Goal: Task Accomplishment & Management: Use online tool/utility

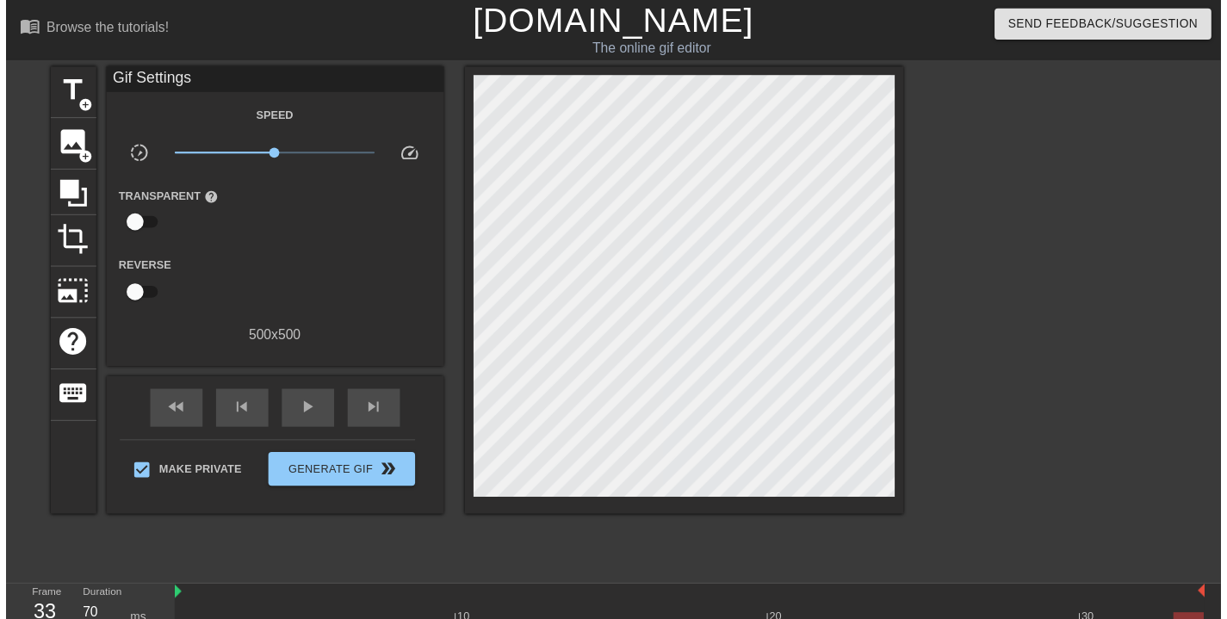
scroll to position [57, 0]
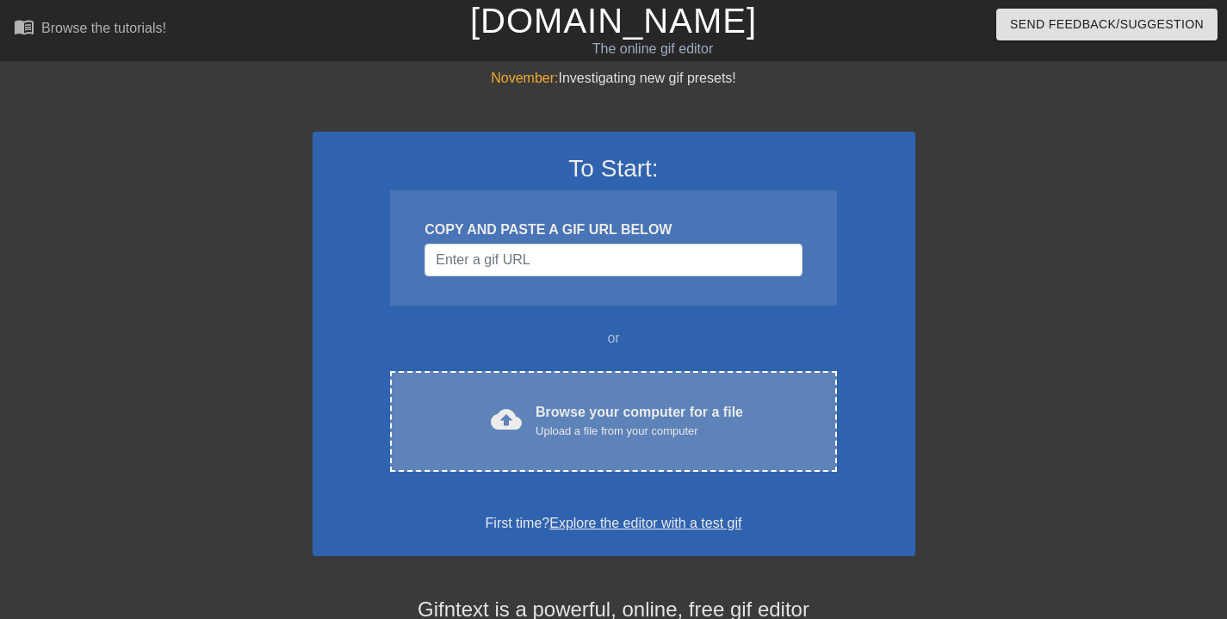
click at [628, 448] on div "cloud_upload Browse your computer for a file Upload a file from your computer C…" at bounding box center [613, 421] width 446 height 101
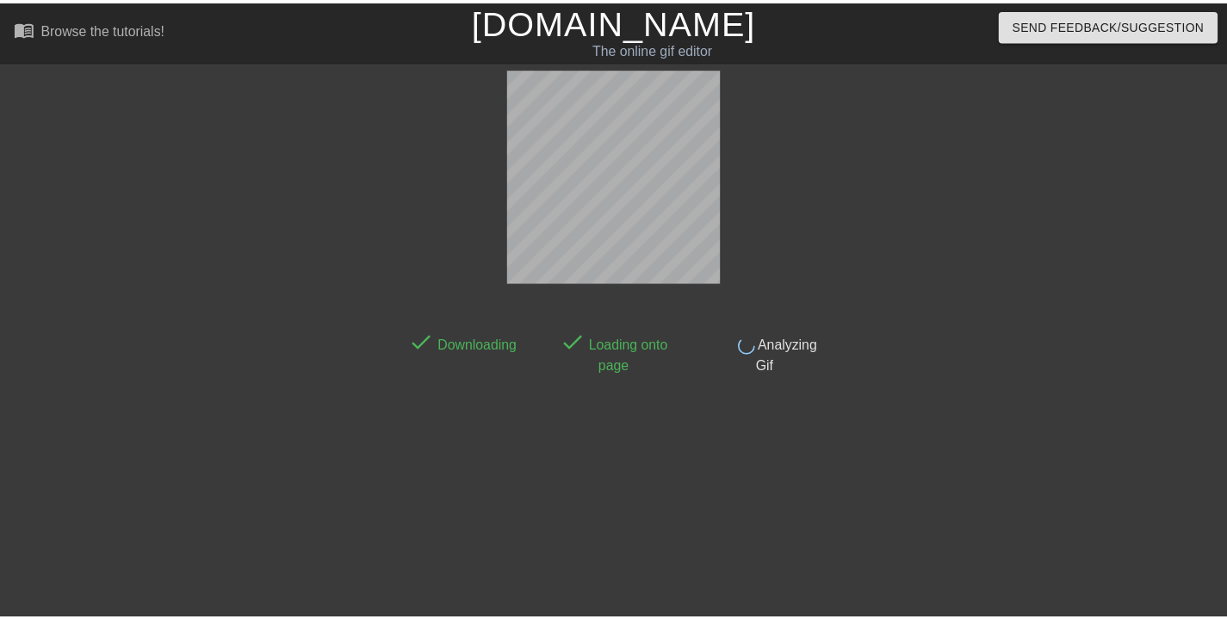
scroll to position [42, 0]
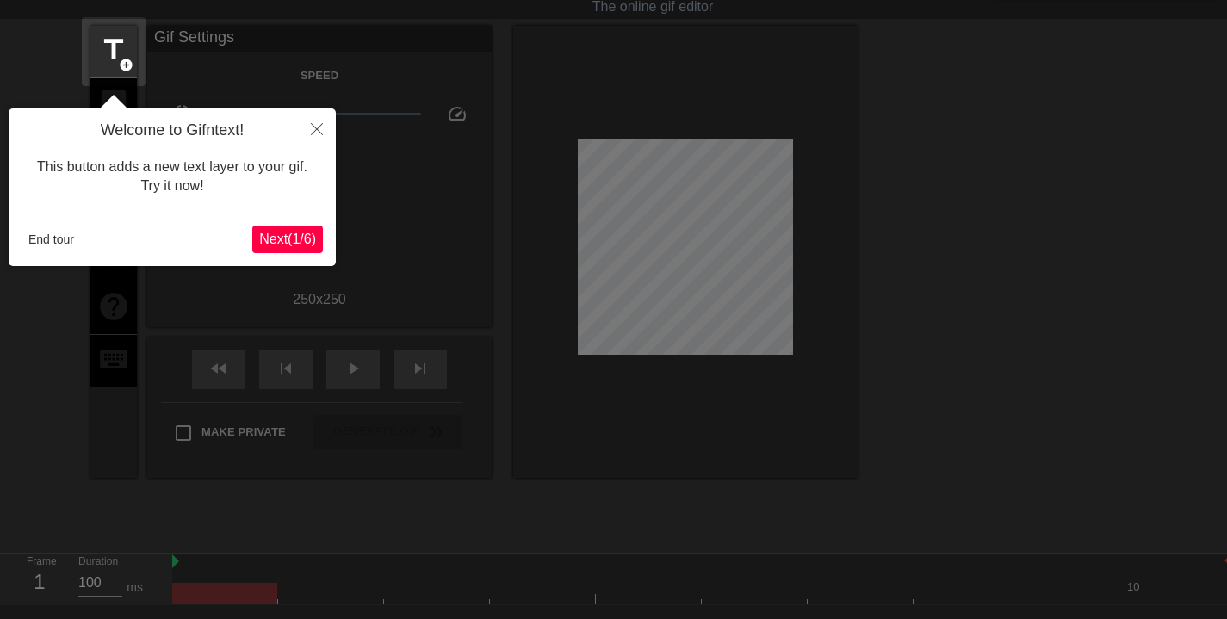
click at [50, 239] on button "End tour" at bounding box center [51, 240] width 59 height 26
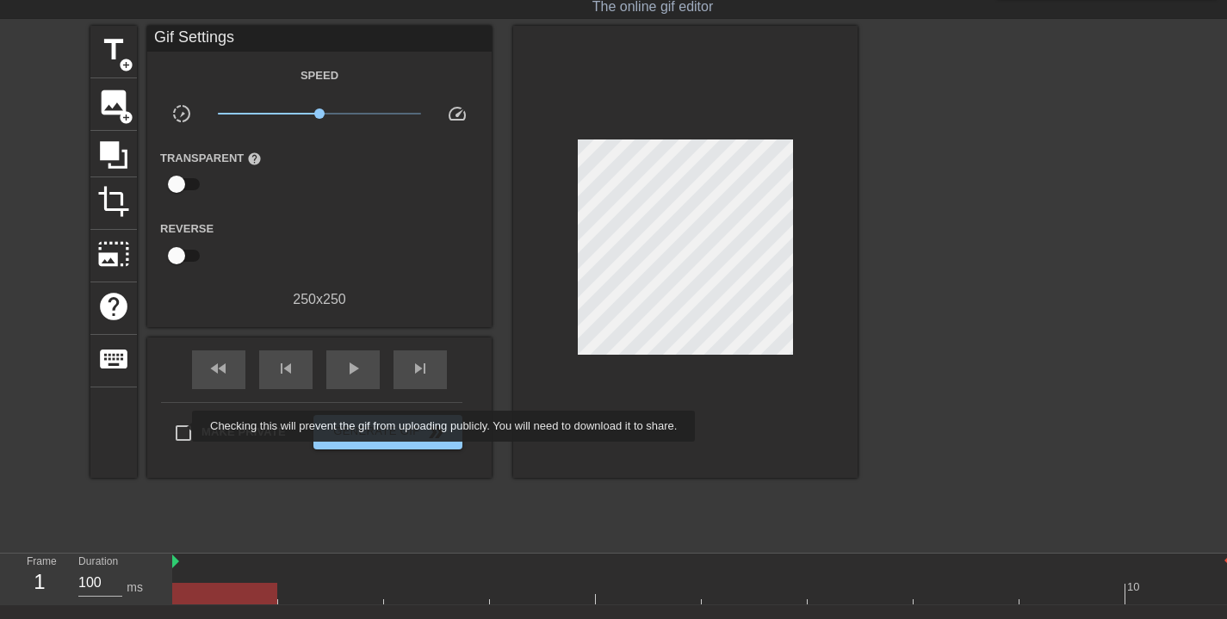
click at [181, 426] on input "Make Private" at bounding box center [183, 433] width 36 height 36
checkbox input "true"
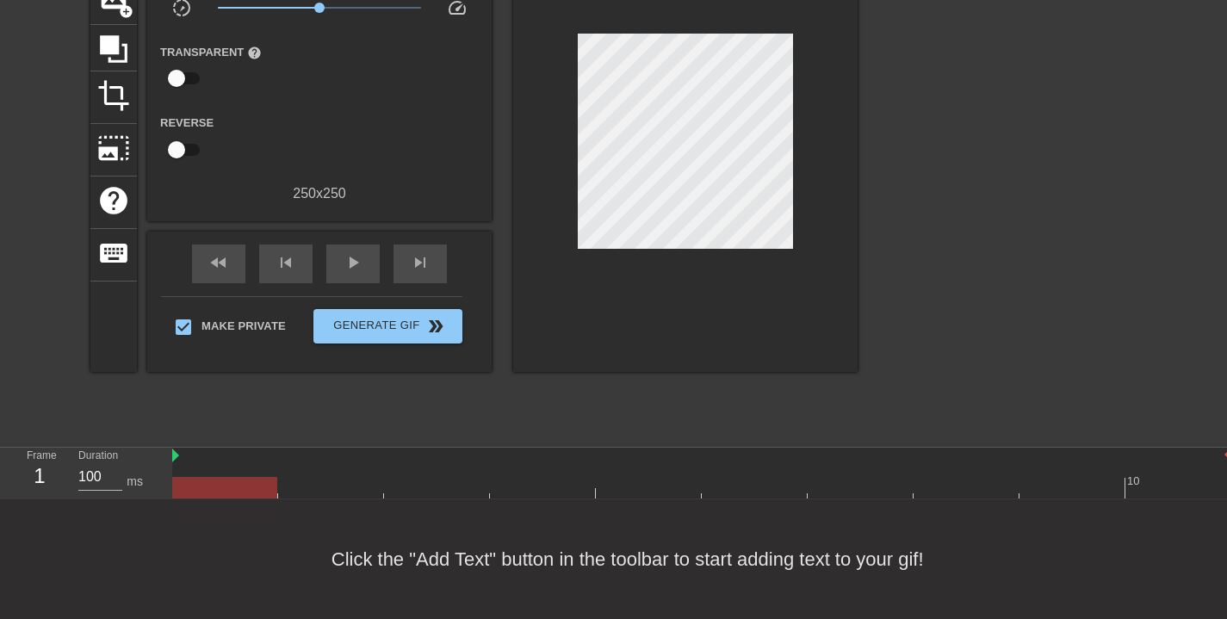
scroll to position [0, 0]
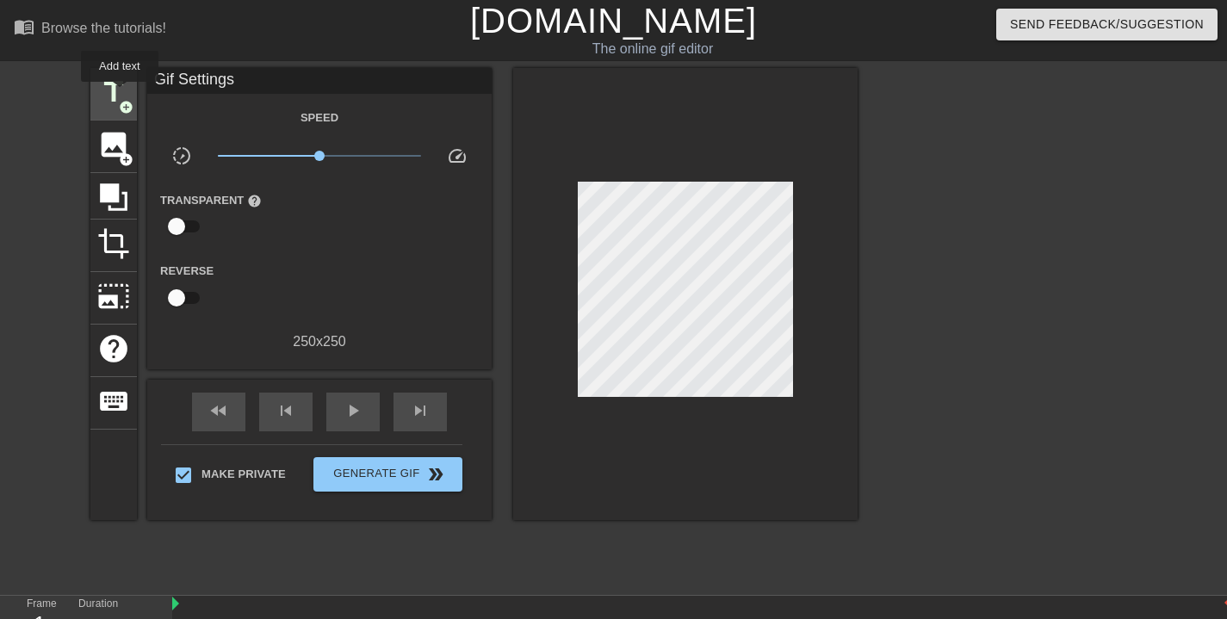
click at [120, 93] on span "title" at bounding box center [113, 92] width 33 height 33
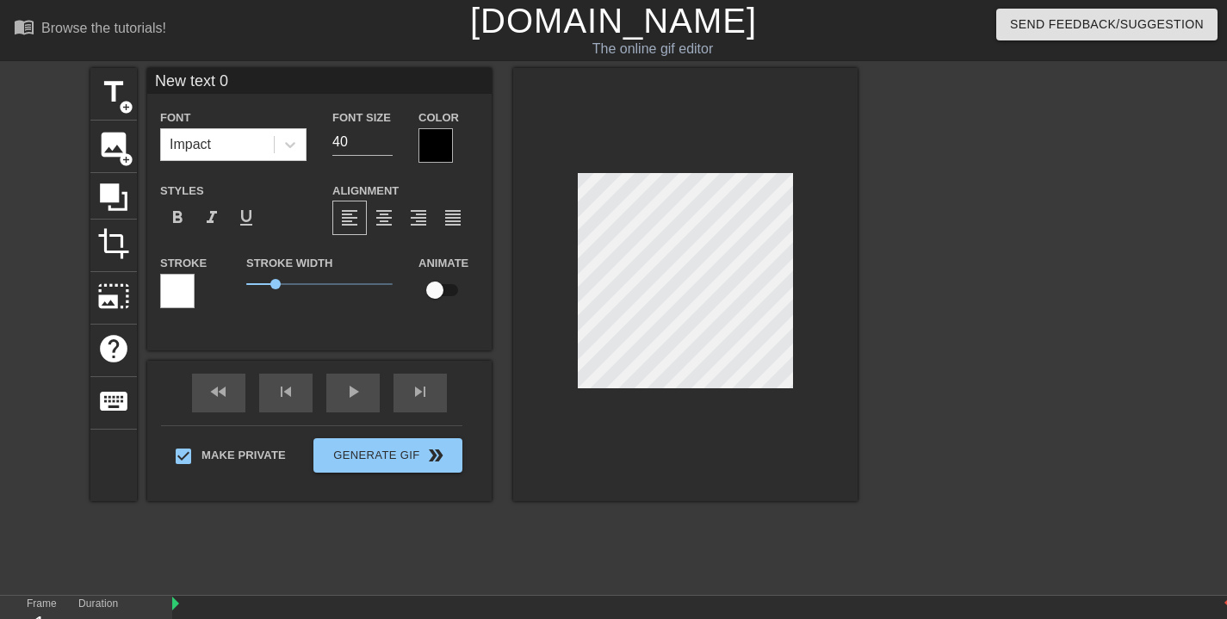
scroll to position [3, 3]
type input "M"
type textarea "M"
type input "My"
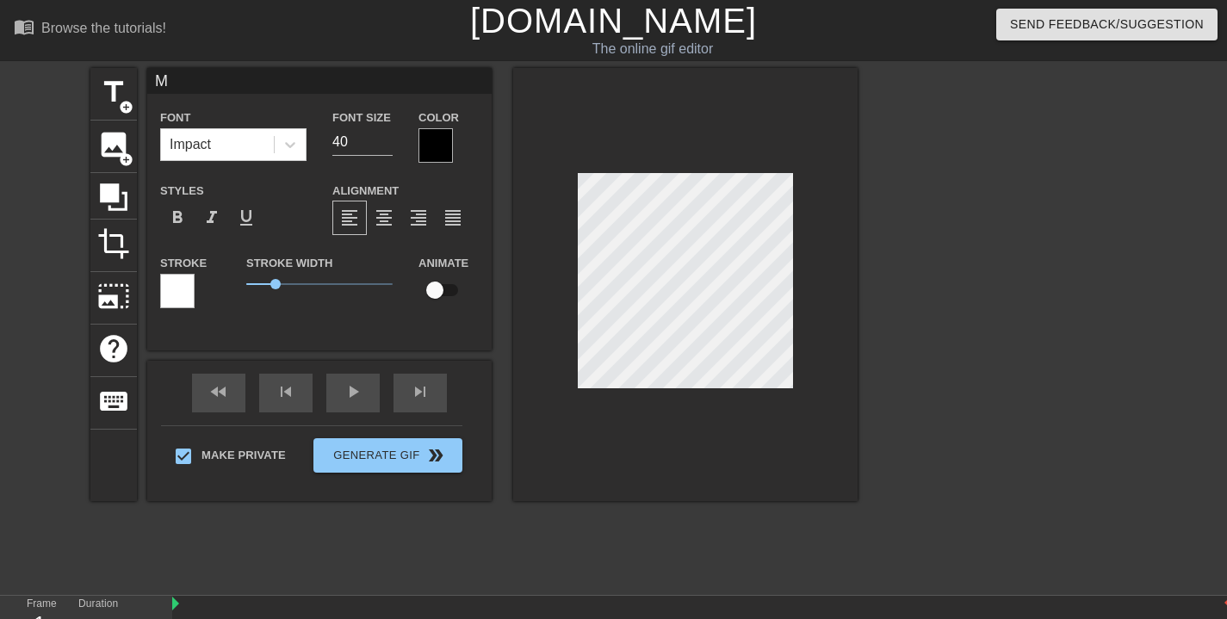
type textarea "My"
type input "My"
type textarea "My"
type input "My"
type textarea "My"
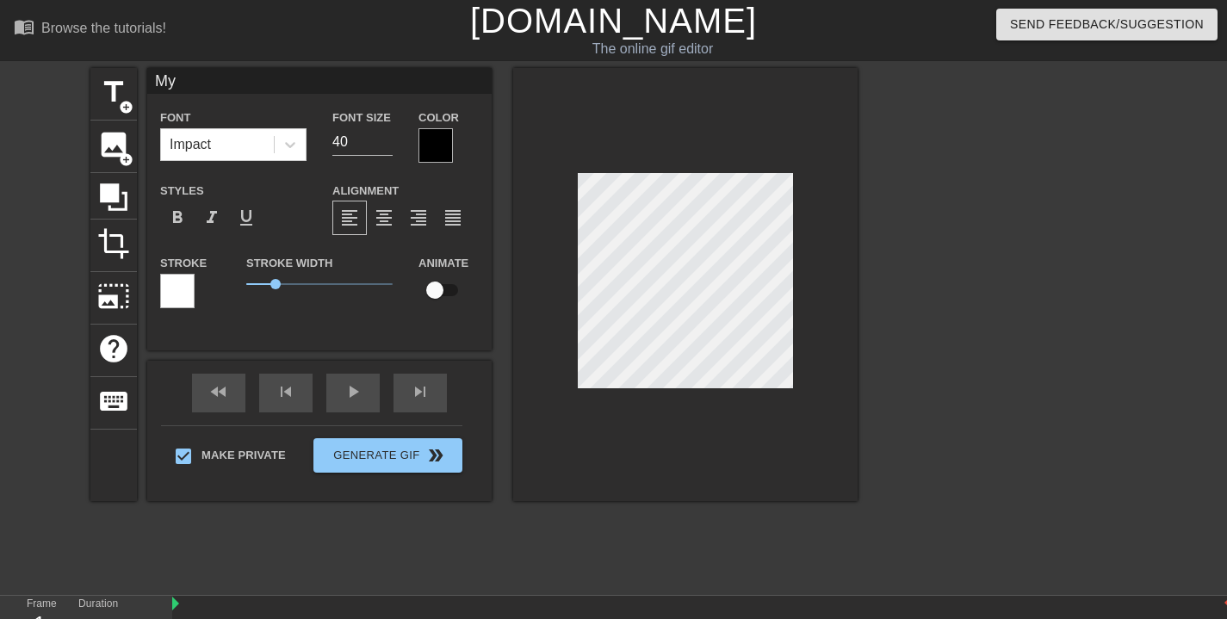
type input "M"
type textarea "M"
type input "ME"
type textarea "ME"
type input "M"
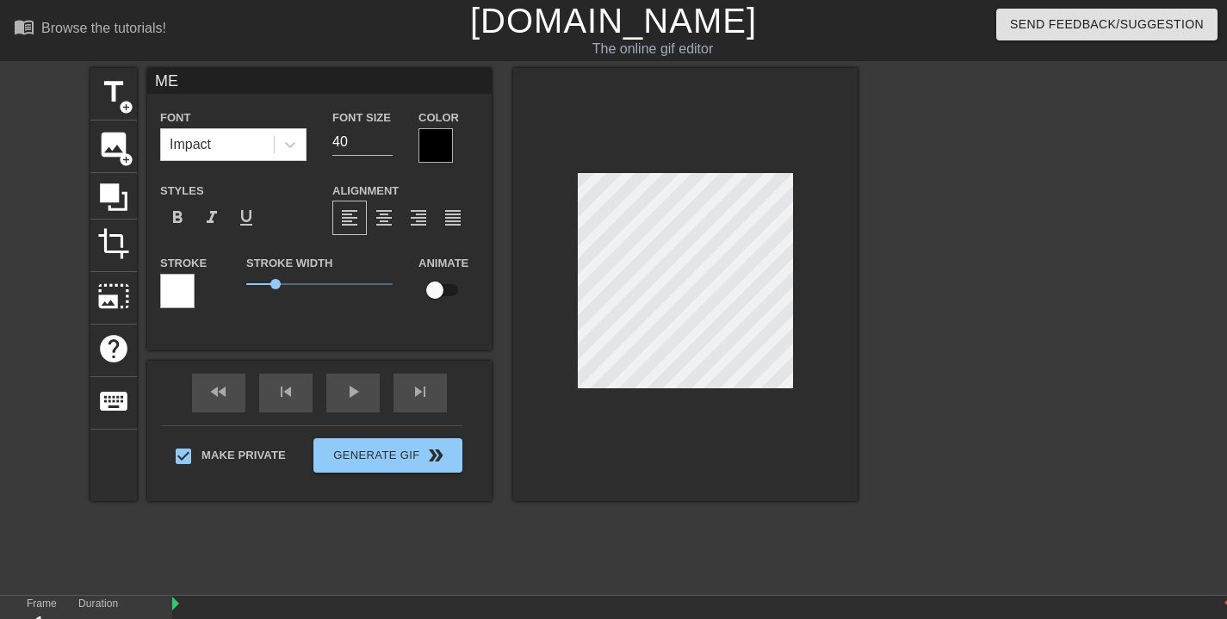
type textarea "M"
type input "W"
type textarea "W"
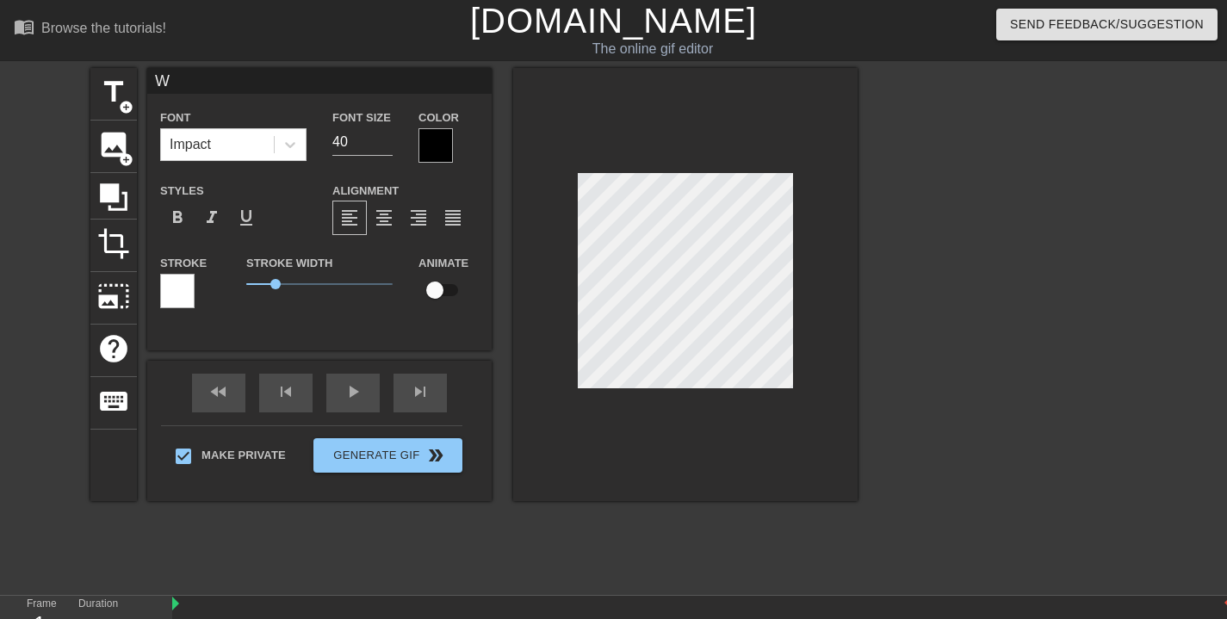
type input "Wh"
type textarea "Wh"
type input "Who"
type textarea "Who"
type input "Who'"
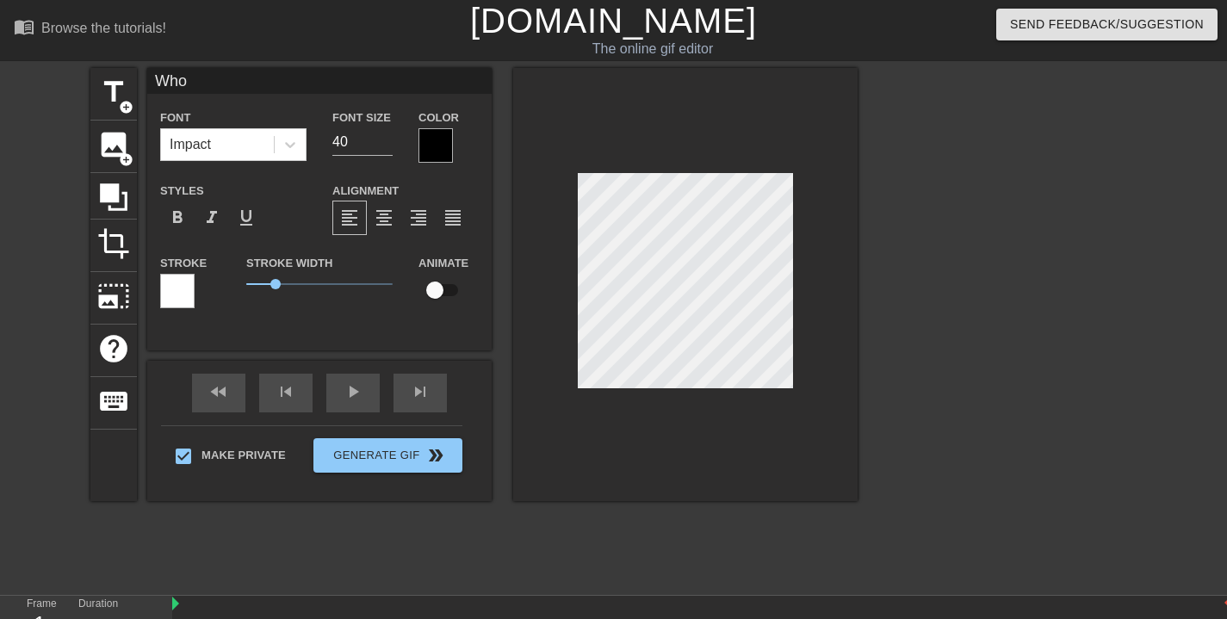
type textarea "Who'"
type input "Who's"
type textarea "Who's"
type input "Who's"
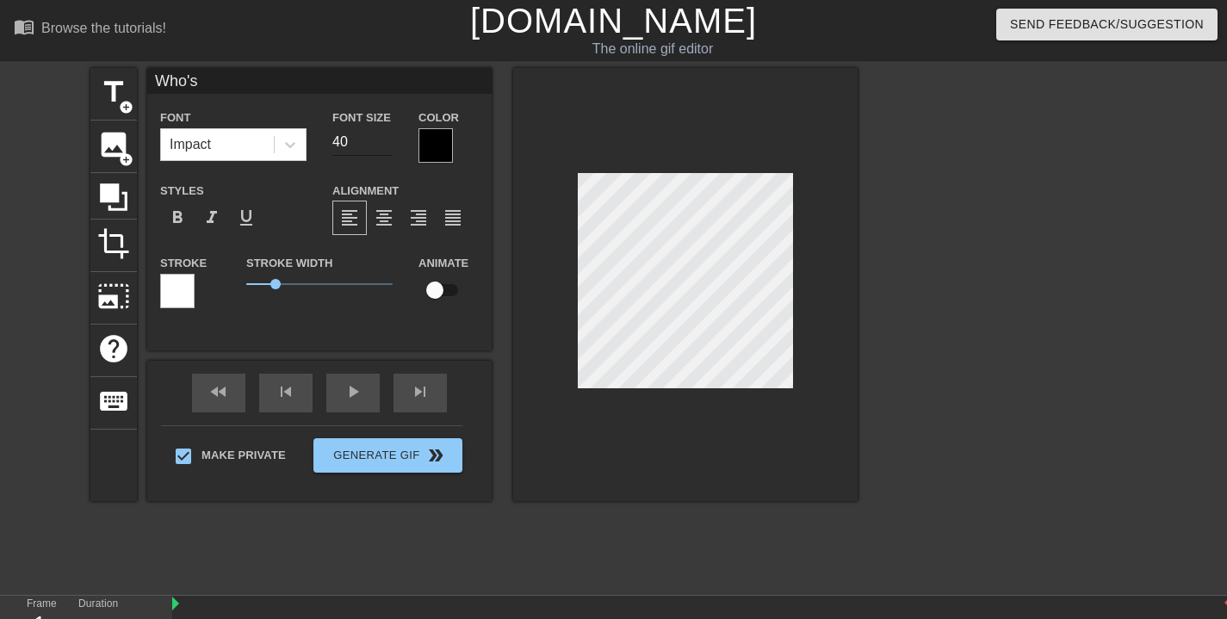
type textarea "Who's"
click at [388, 146] on input "39" at bounding box center [362, 142] width 60 height 28
click at [388, 146] on input "38" at bounding box center [362, 142] width 60 height 28
type input "22"
click at [388, 146] on input "22" at bounding box center [362, 142] width 60 height 28
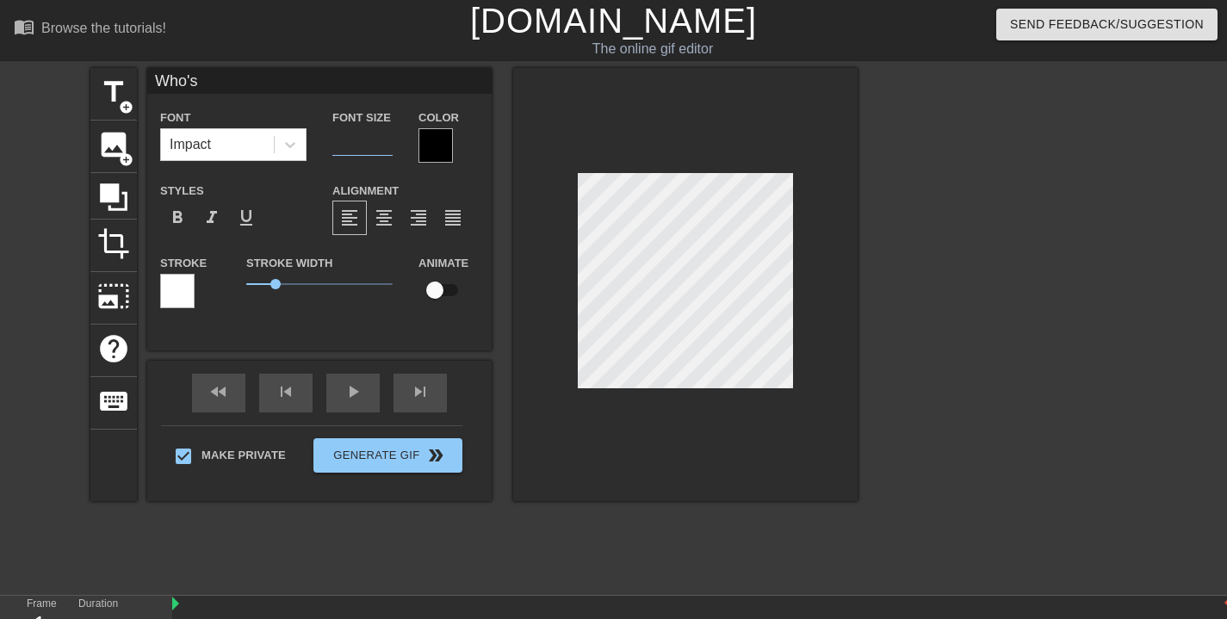
type input "22"
type input "Who's"
type textarea "Who's"
type input "Who's S"
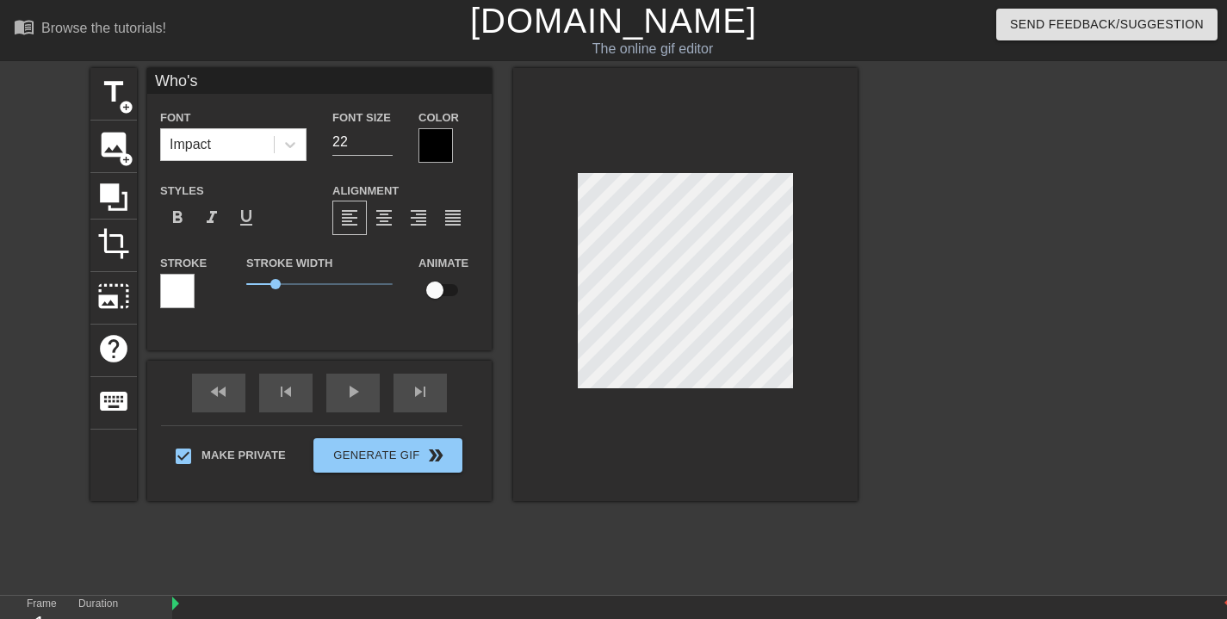
type textarea "Who's S"
type input "Who's Si"
type textarea "Who's Si"
type input "Who's Sid"
type textarea "Who's Sid"
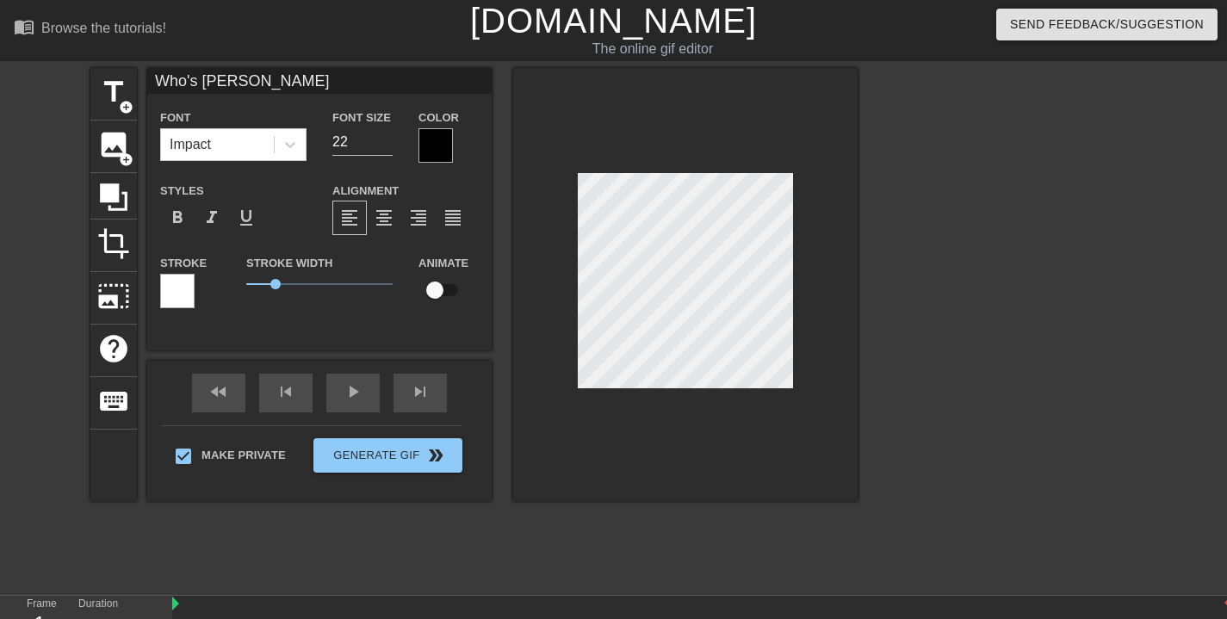
type input "Who's Side"
type textarea "Who's Side"
type input "Who's Side"
type textarea "Who's Side"
type input "Who's Side a"
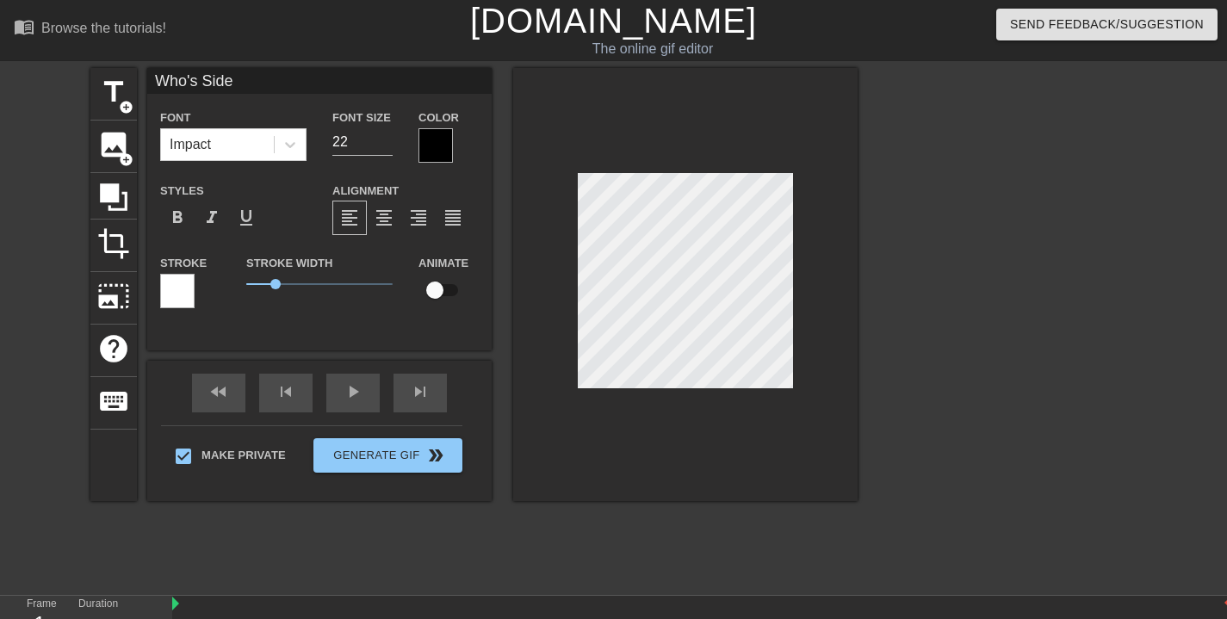
type textarea "Who's Side a"
type input "Who's Side ar"
type textarea "Who's Side ar"
type input "Who's Side are"
type textarea "Who's Side are"
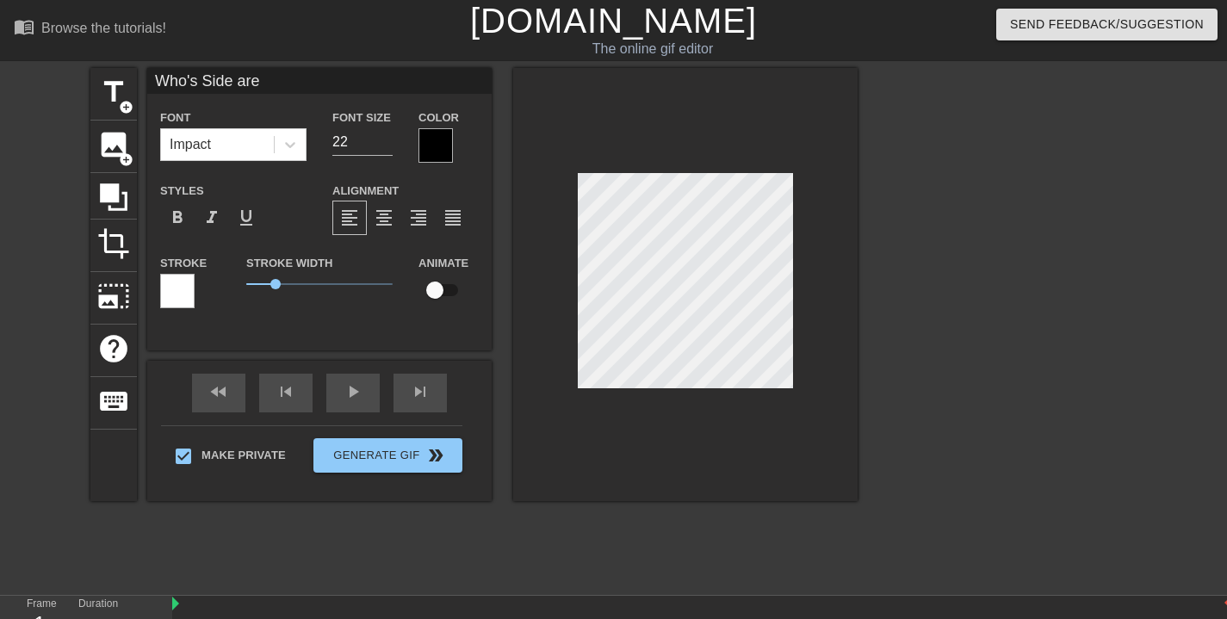
type input "Who's Side are"
type textarea "Who's Side are"
type input "Who's Side are"
type textarea "Who's Side are"
type input "Who's Side ar"
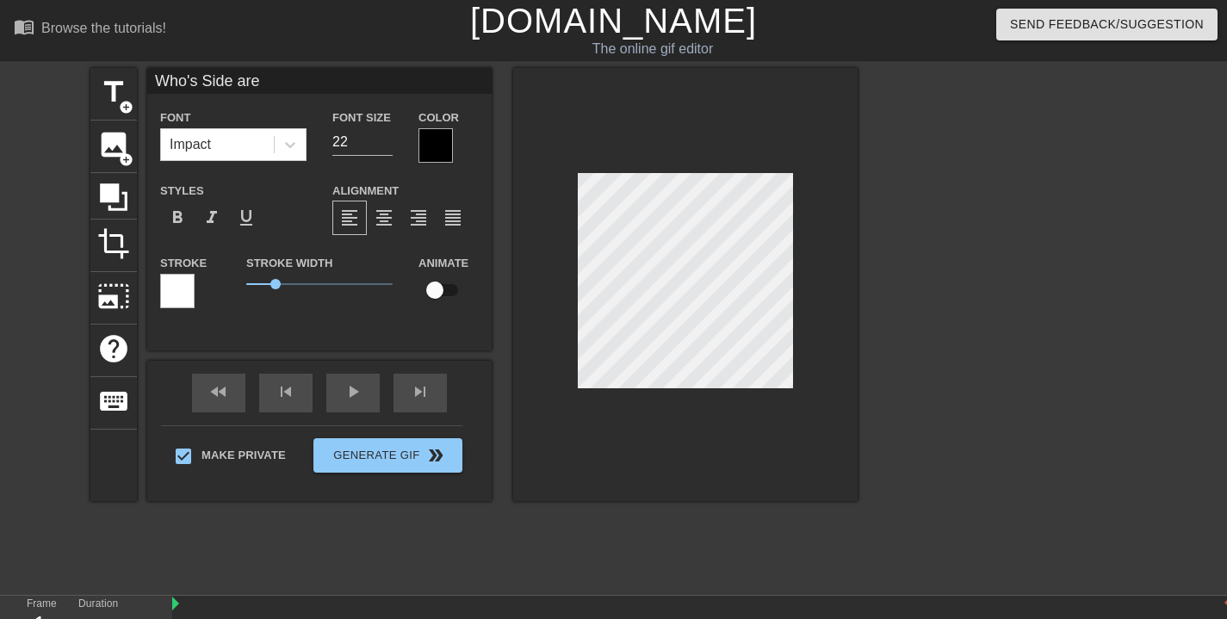
type textarea "Who's Side ar"
type input "Who's Side a"
type textarea "Who's Side a"
type input "Who's Side"
type textarea "Who's Side"
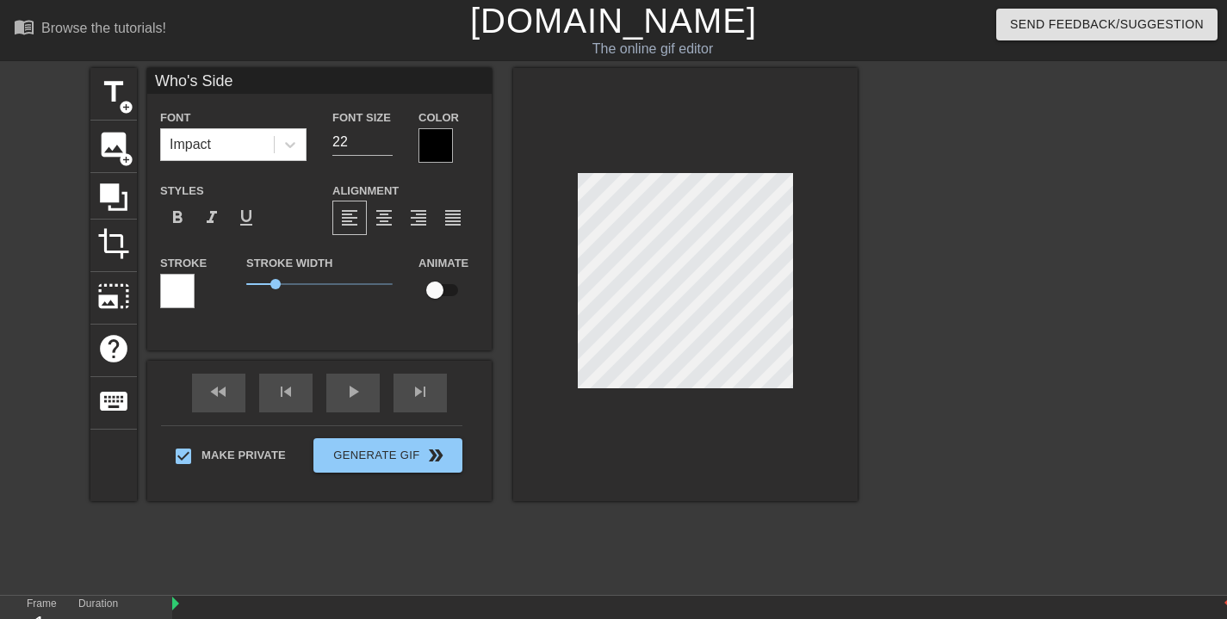
type input "Who's Side A"
type textarea "Who's Side A"
type input "Who's Side Ar"
type textarea "Who's Side Ar"
type input "Who's Side Are"
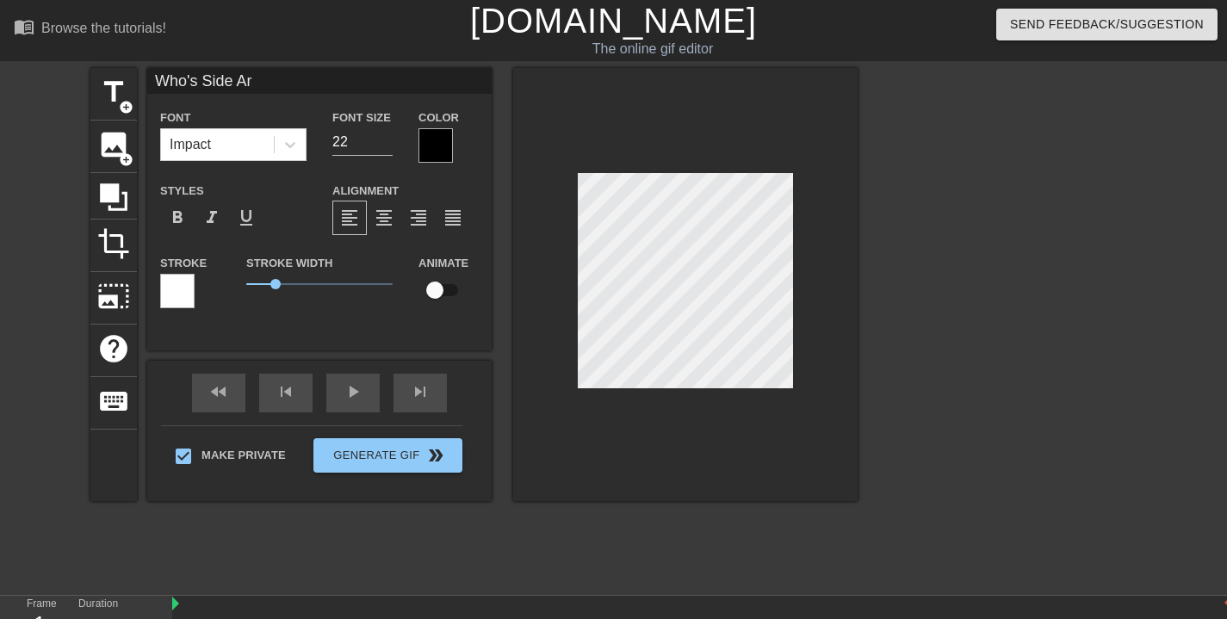
type textarea "Who's Side Are"
type input "Who's Side Are"
type textarea "Who's Side Are"
type input "Who's Side Are Y"
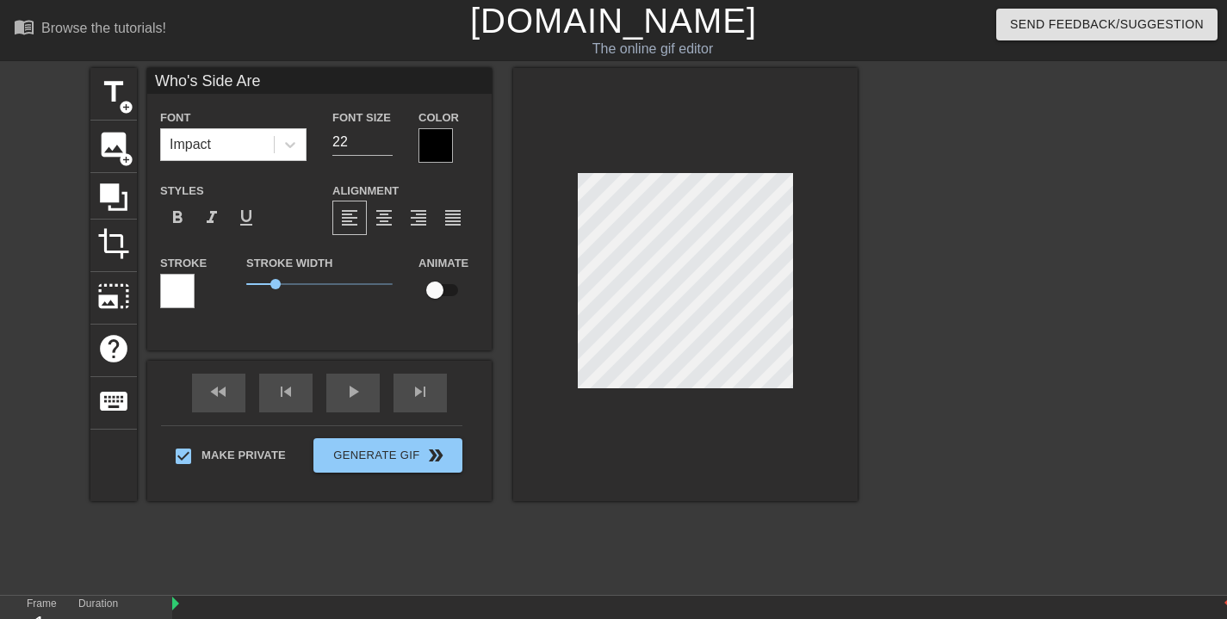
type textarea "Who's Side Are Y"
type input "Who's Side Are Yo"
type textarea "Who's Side Are Yo"
type input "Who's Side Are You"
type textarea "Who's Side Are You"
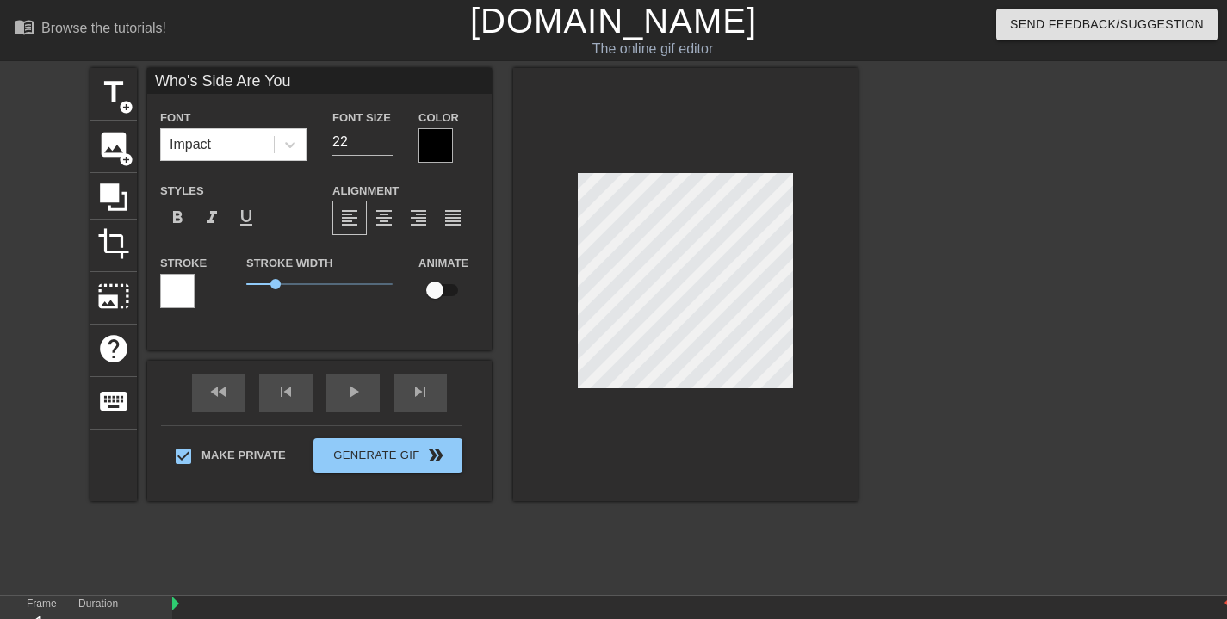
type input "Who's Side Are You"
type textarea "Who's Side Are You"
type input "Who's Side Are You O"
type textarea "Who's Side Are You O"
type input "Who's Side Are You On"
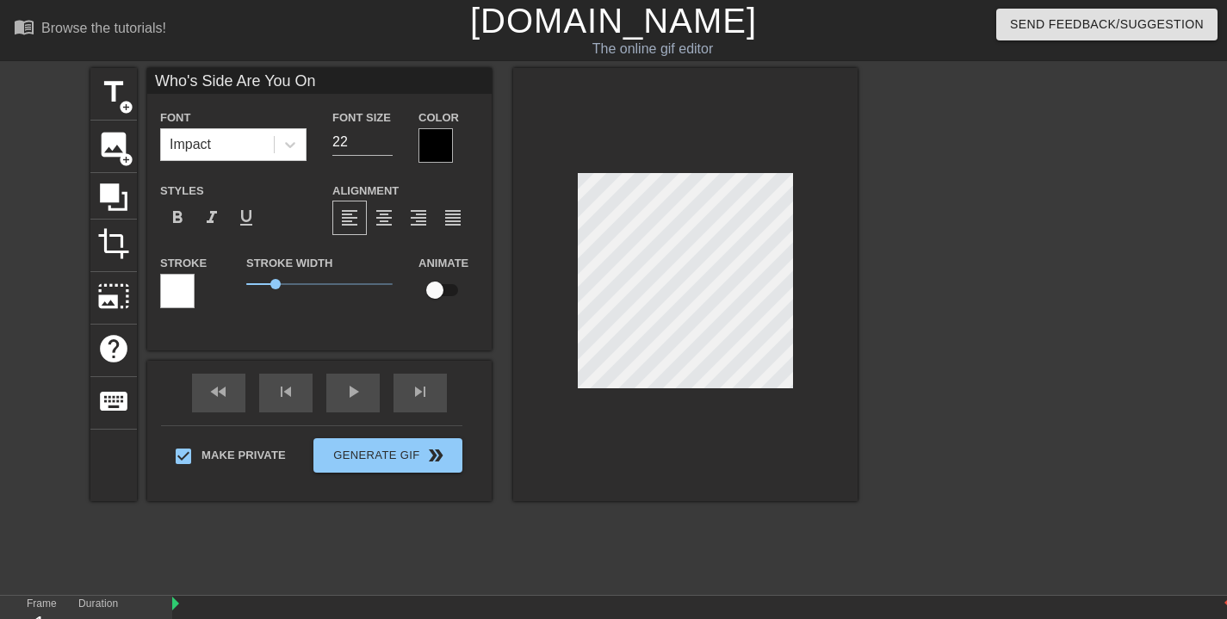
scroll to position [2, 11]
type textarea "Who's Side Are You On"
type input "Who's Side Are You On"
type textarea "Who's Side Are You On"
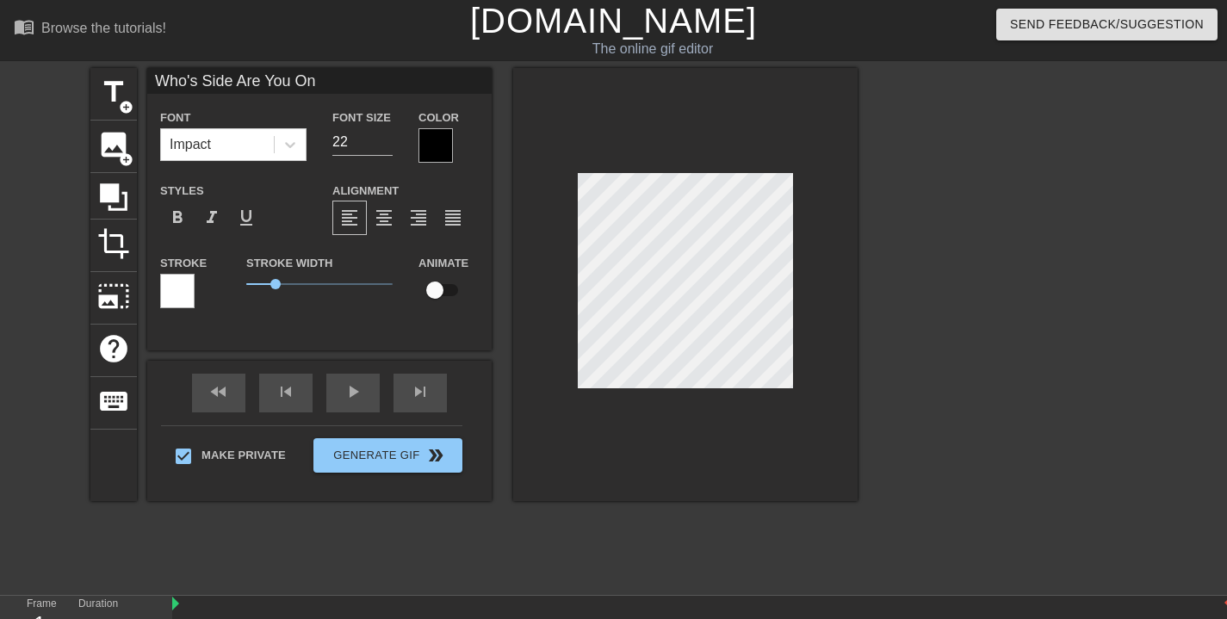
type input "Who's Side Are You On?"
type textarea "Who's Side Are You On?"
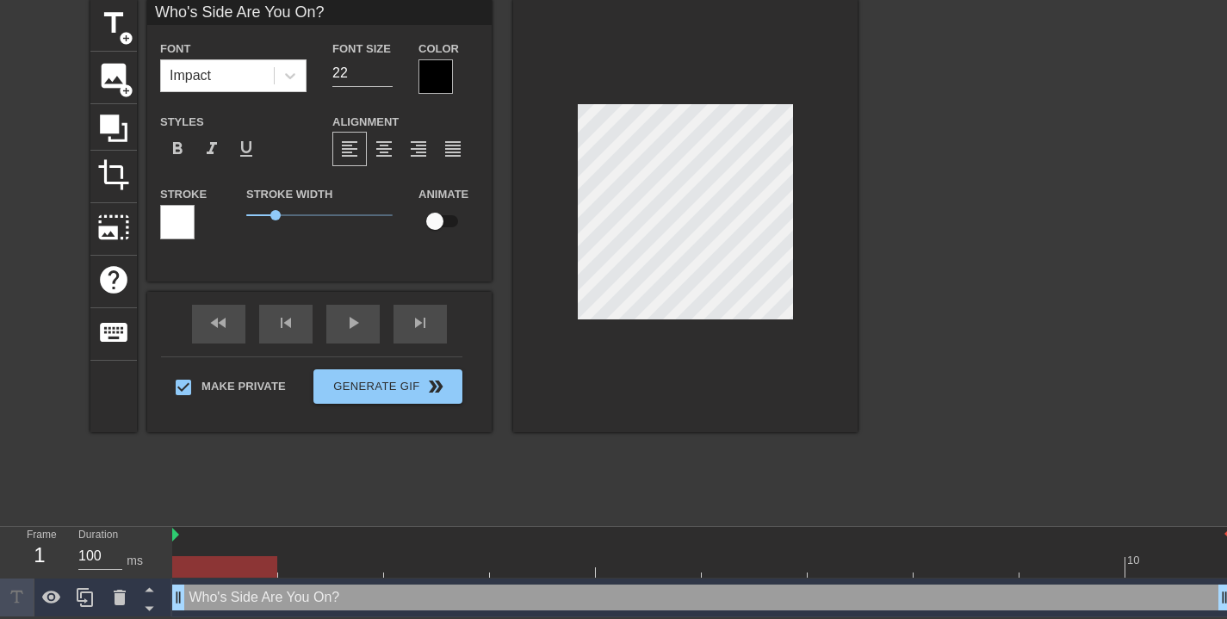
click at [275, 567] on div at bounding box center [224, 567] width 105 height 22
drag, startPoint x: 273, startPoint y: 561, endPoint x: 1191, endPoint y: 591, distance: 918.6
click at [1191, 591] on div "10 Who's Side Are You On? drag_handle drag_handle" at bounding box center [699, 572] width 1055 height 90
click at [357, 317] on div "fast_rewind skip_previous play_arrow skip_next" at bounding box center [319, 324] width 281 height 65
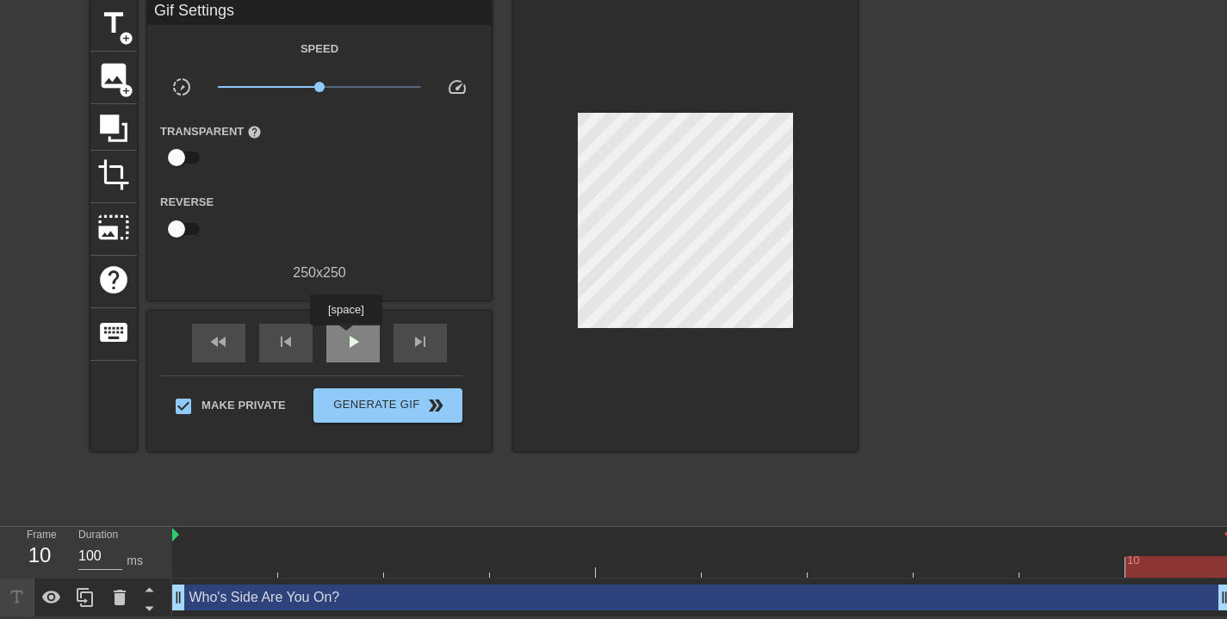
click at [348, 338] on span "play_arrow" at bounding box center [353, 342] width 21 height 21
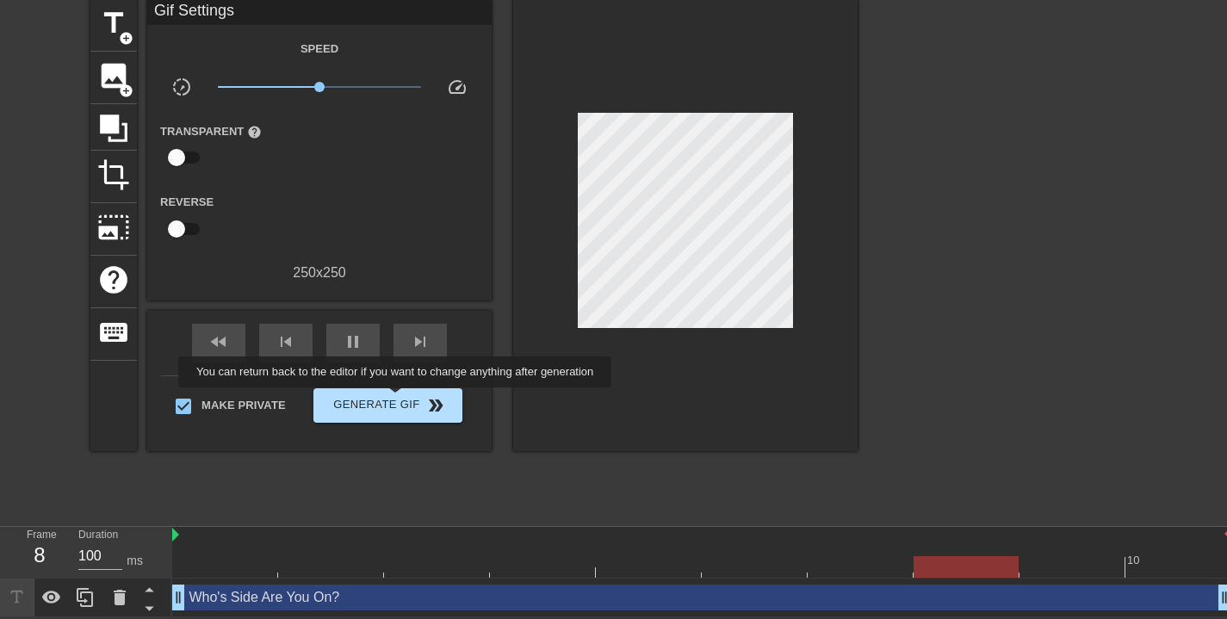
click at [407, 400] on span "Generate Gif double_arrow" at bounding box center [387, 405] width 135 height 21
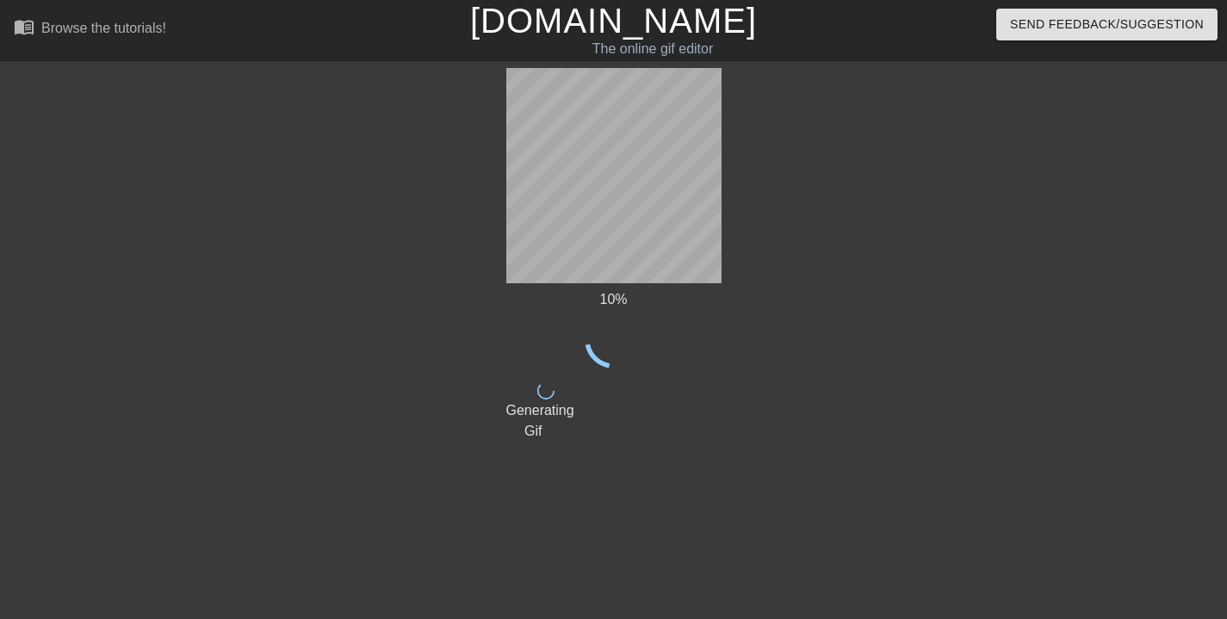
scroll to position [0, 0]
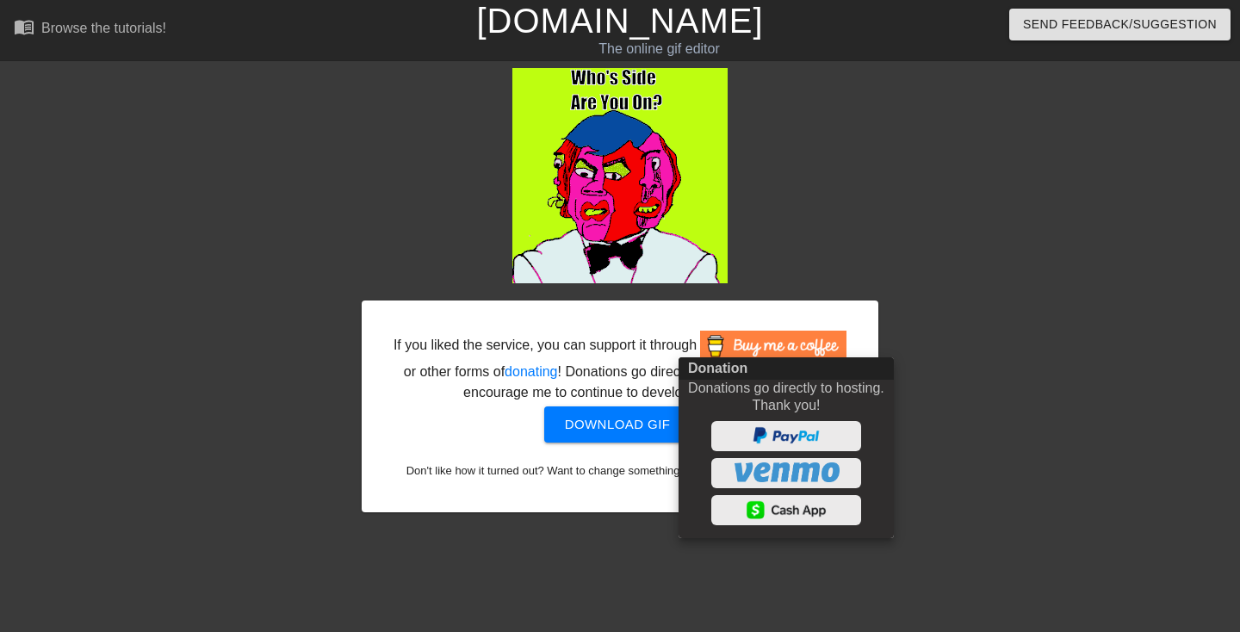
click at [976, 255] on div at bounding box center [620, 316] width 1240 height 632
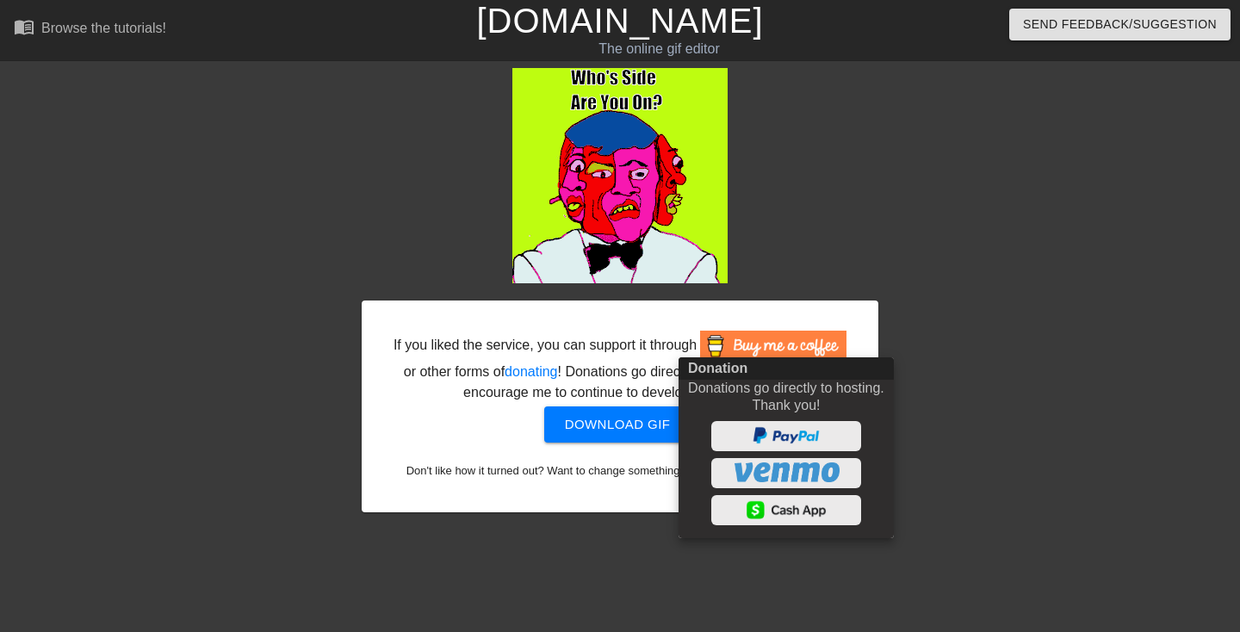
click at [917, 239] on div at bounding box center [620, 316] width 1240 height 632
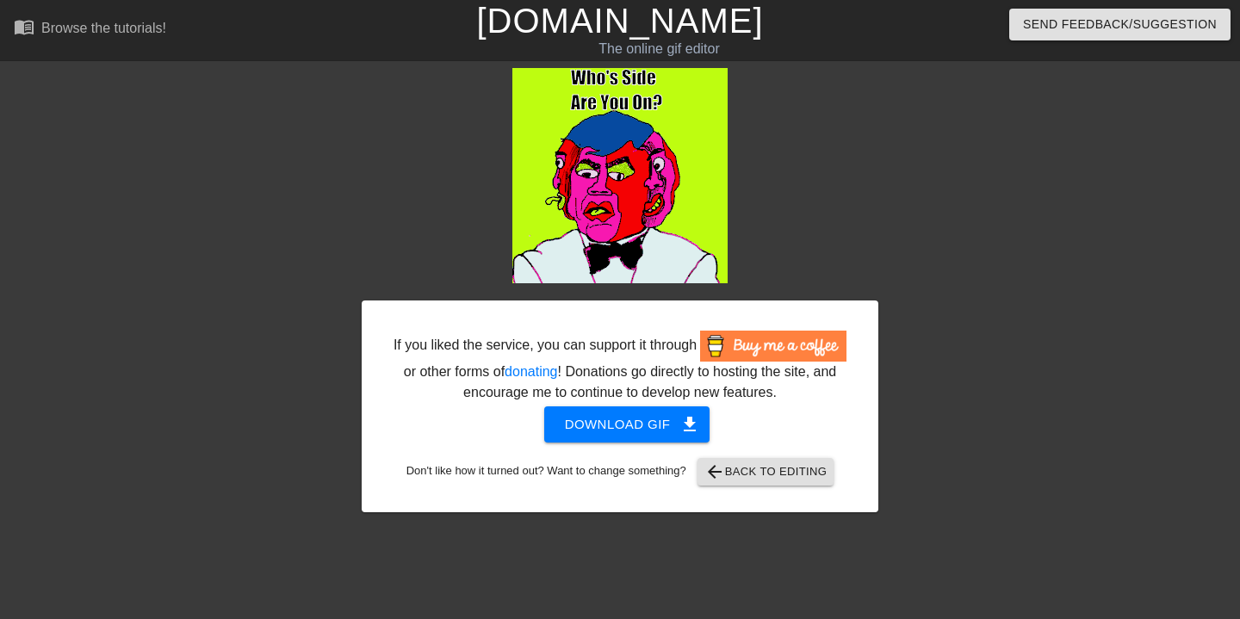
click at [626, 436] on span "Download gif get_app" at bounding box center [627, 424] width 125 height 22
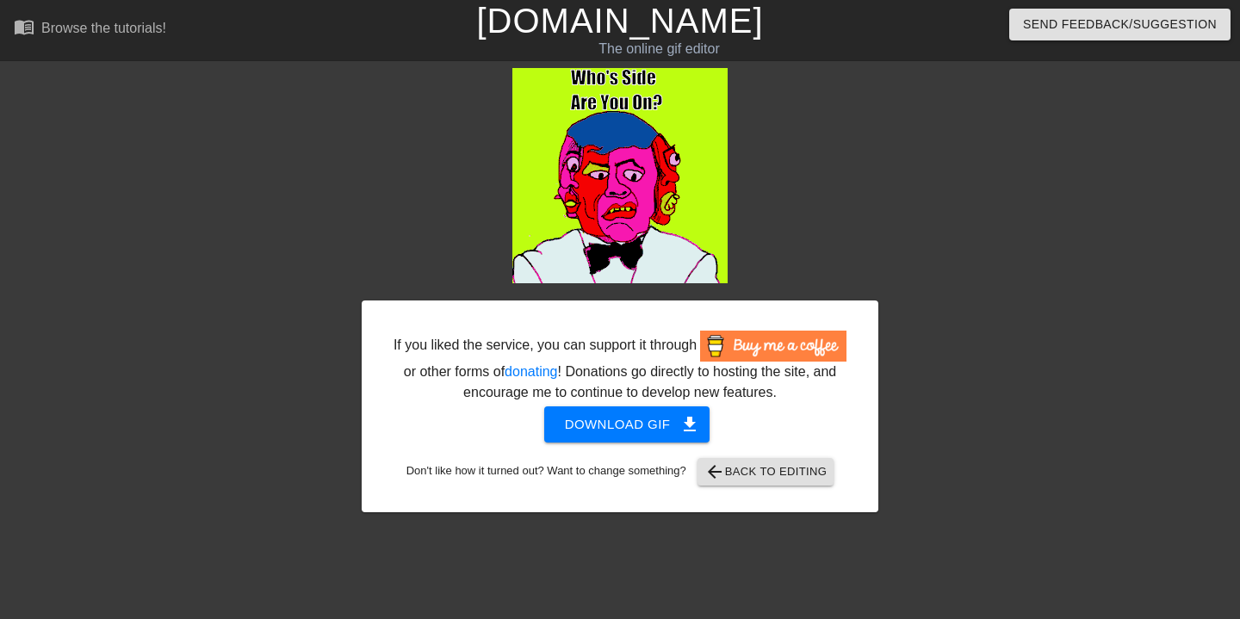
click at [791, 482] on span "arrow_back Back to Editing" at bounding box center [766, 472] width 123 height 21
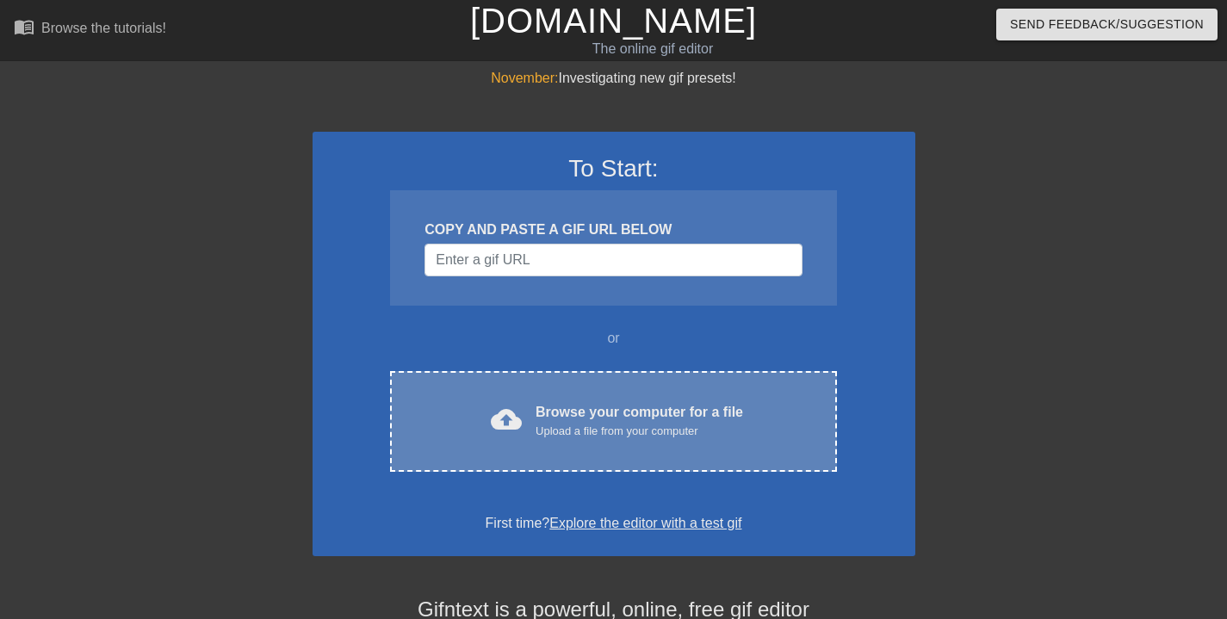
click at [605, 417] on div "Browse your computer for a file Upload a file from your computer" at bounding box center [640, 421] width 208 height 38
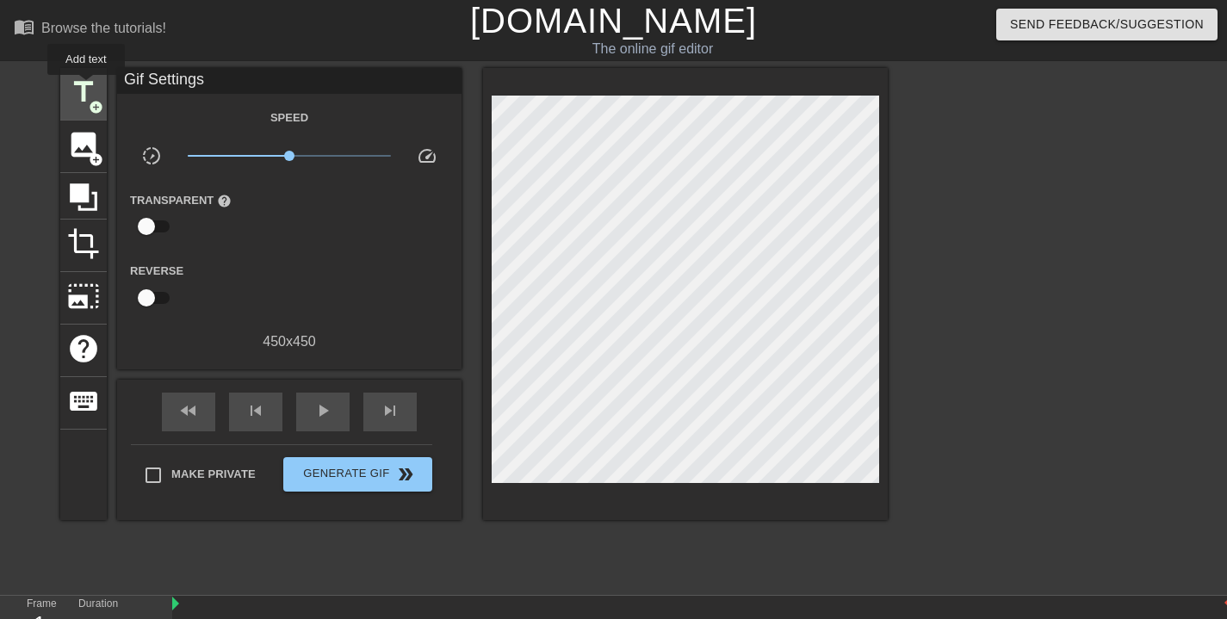
click at [87, 87] on span "title" at bounding box center [83, 92] width 33 height 33
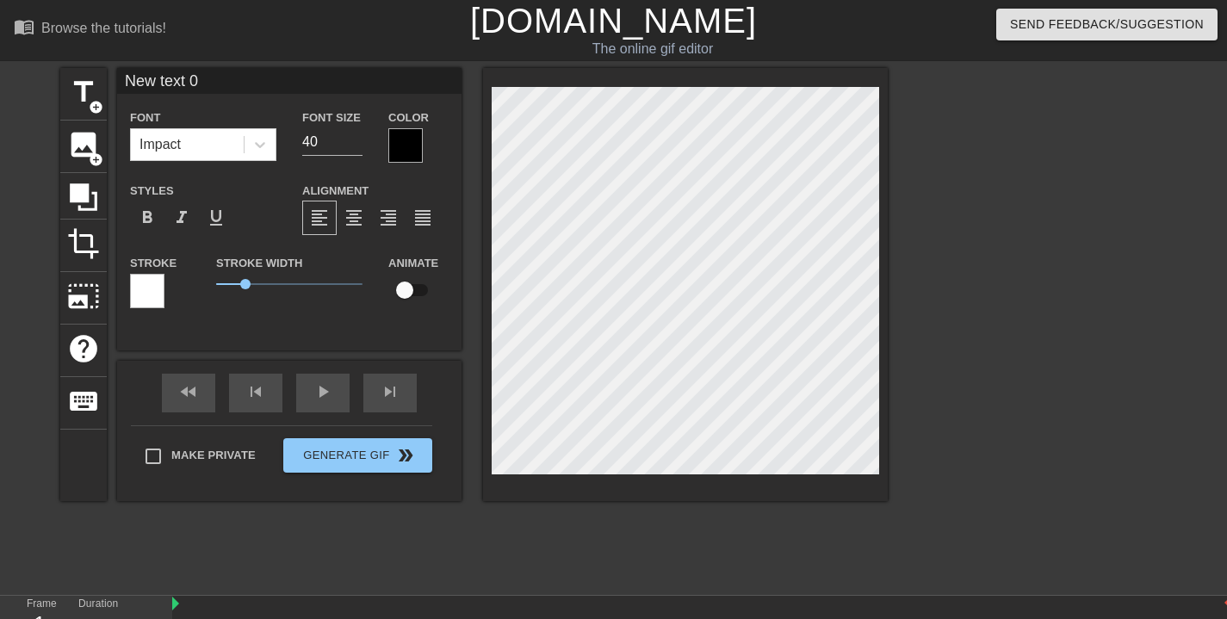
scroll to position [3, 4]
type input "C"
type textarea "C"
type input "Ca"
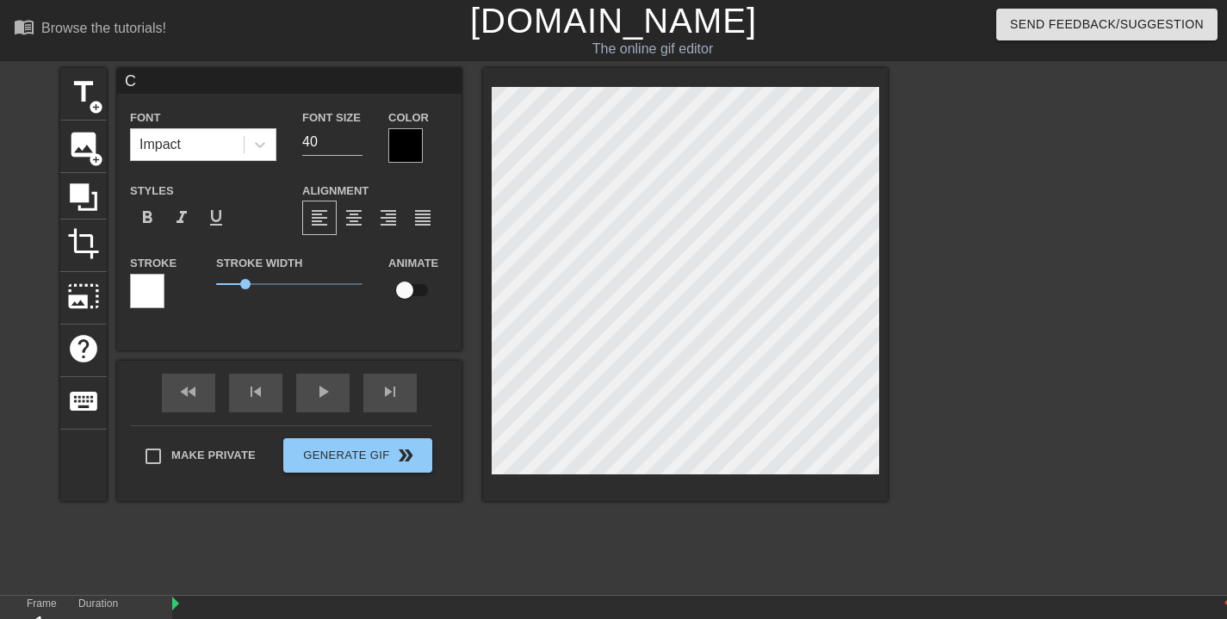
type textarea "Ca"
type input "Cat"
type textarea "Cat"
type input "Catc"
type textarea "Catc"
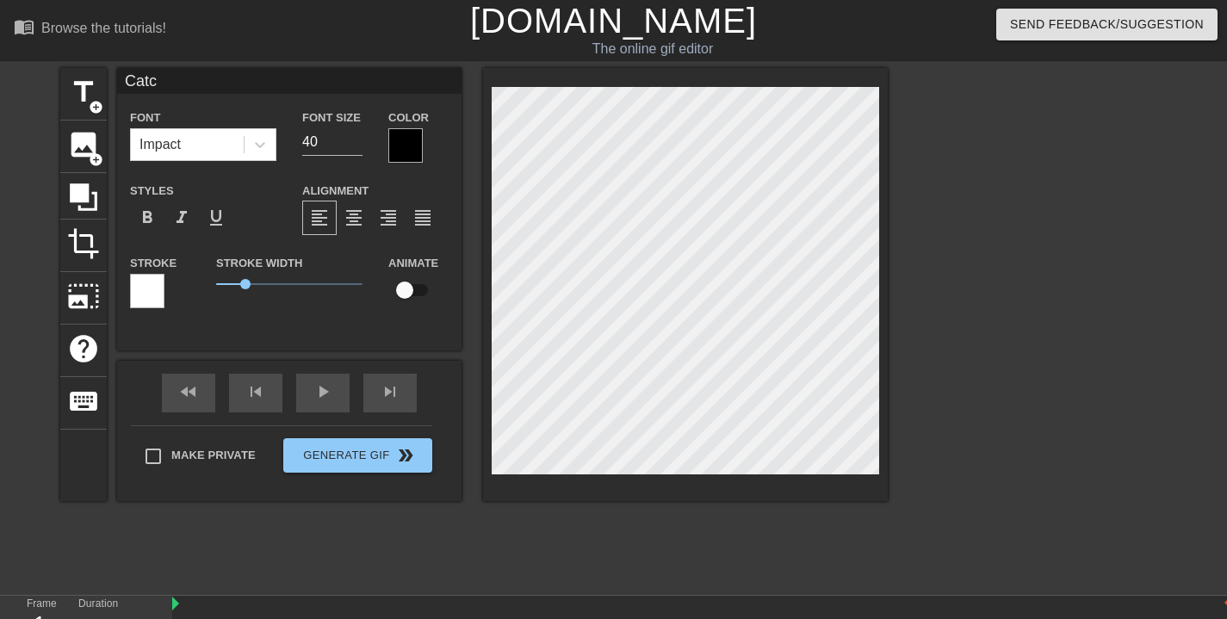
type input "Catch"
type textarea "Catch"
type input "Catch"
type textarea "Catch"
type input "Catch M"
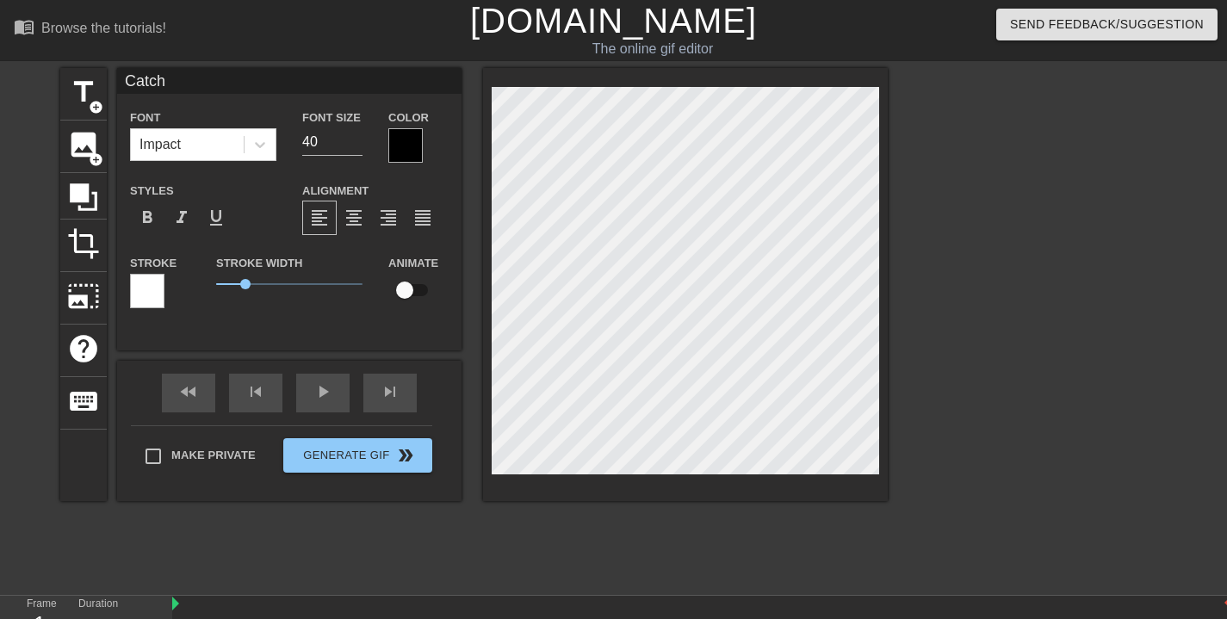
type textarea "Catch M"
type input "Catch Me"
type textarea "Catch Me"
type input "Catch Me"
type textarea "Catch Me"
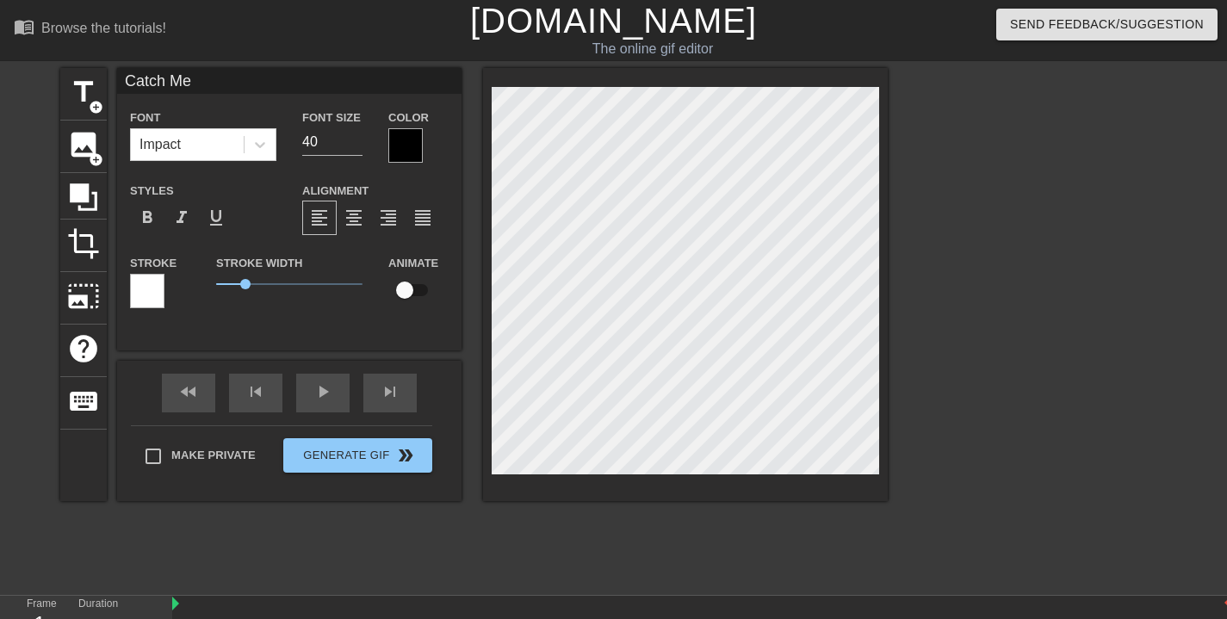
scroll to position [3, 6]
type input "Catch Me O"
type textarea "Catch Me O"
type input "Catch Me Ou"
type textarea "Catch Me Ou"
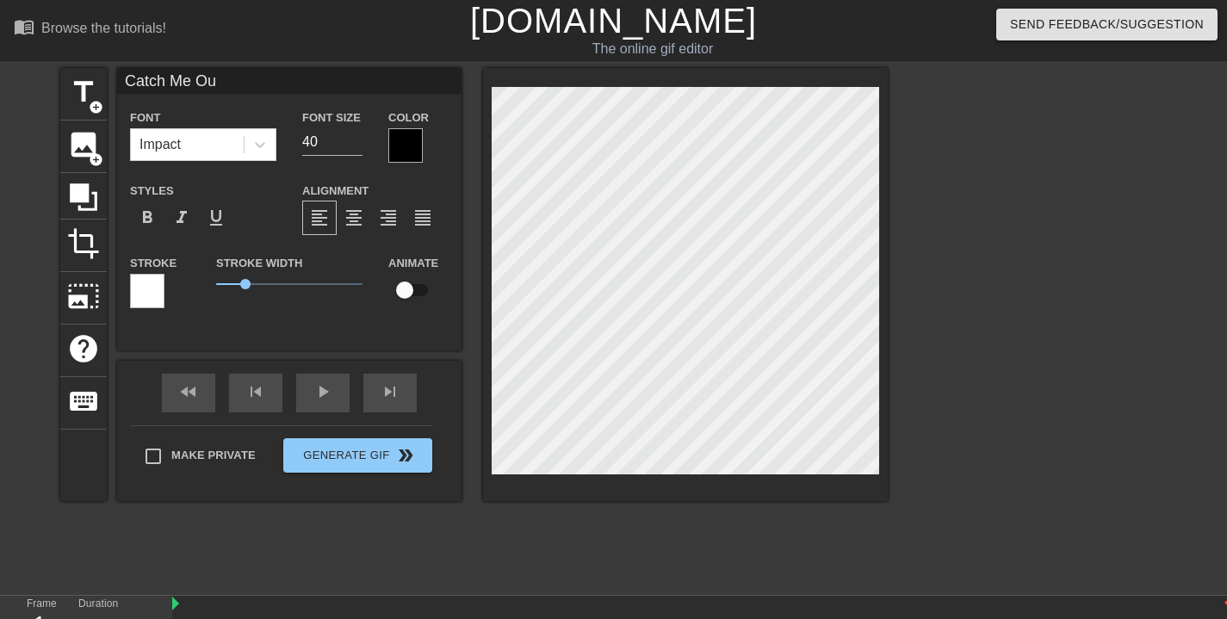
type input "Catch Me Out"
type textarea "Catch Me Out"
type input "Catch Me Outs"
type textarea "Catch Me Outs"
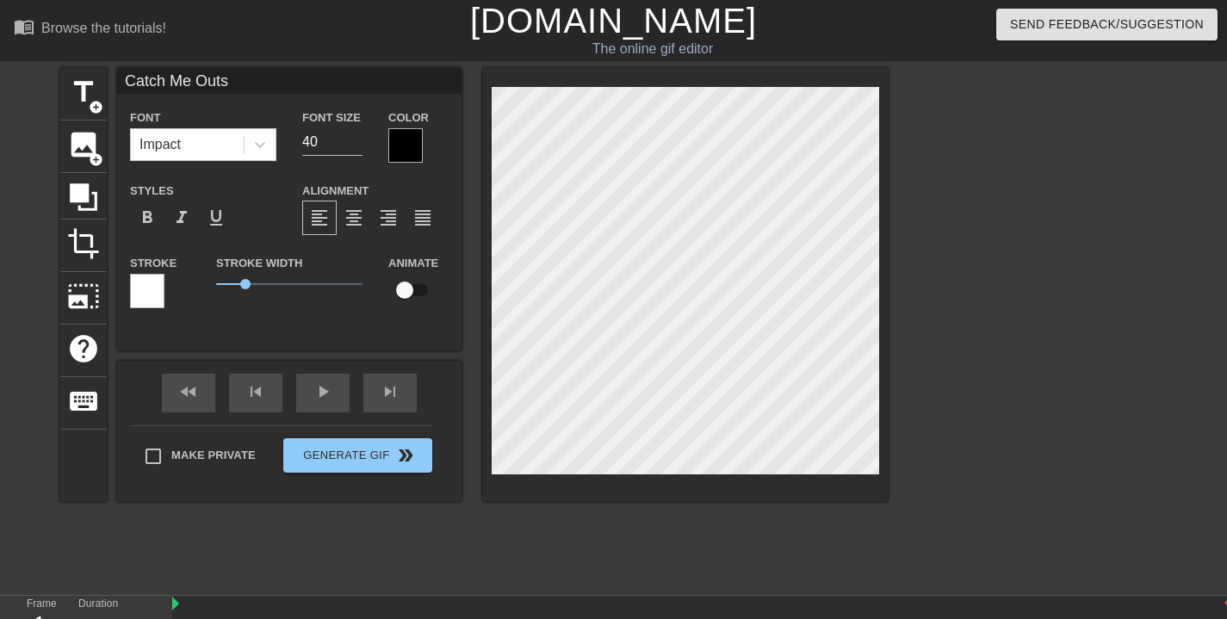
type input "Catch Me Outsi"
type textarea "Catch Me Outsi"
type input "Catch Me Outsid"
type textarea "Catch Me Outsid"
type input "Catch Me Outside"
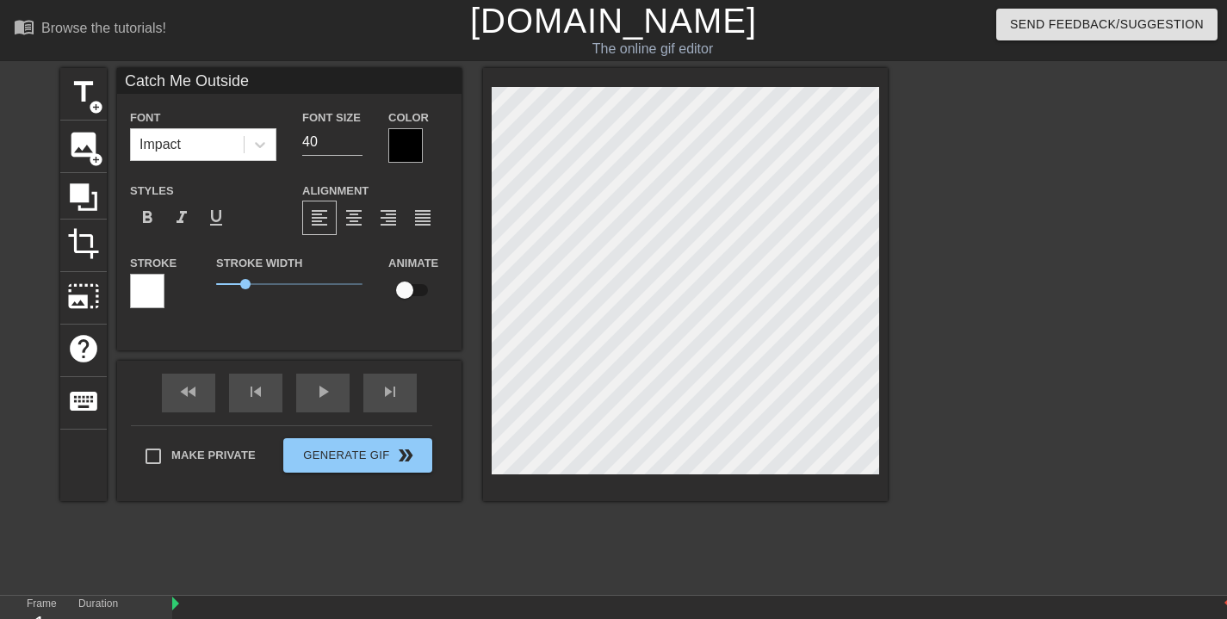
scroll to position [3, 9]
type textarea "Catch Me Outside"
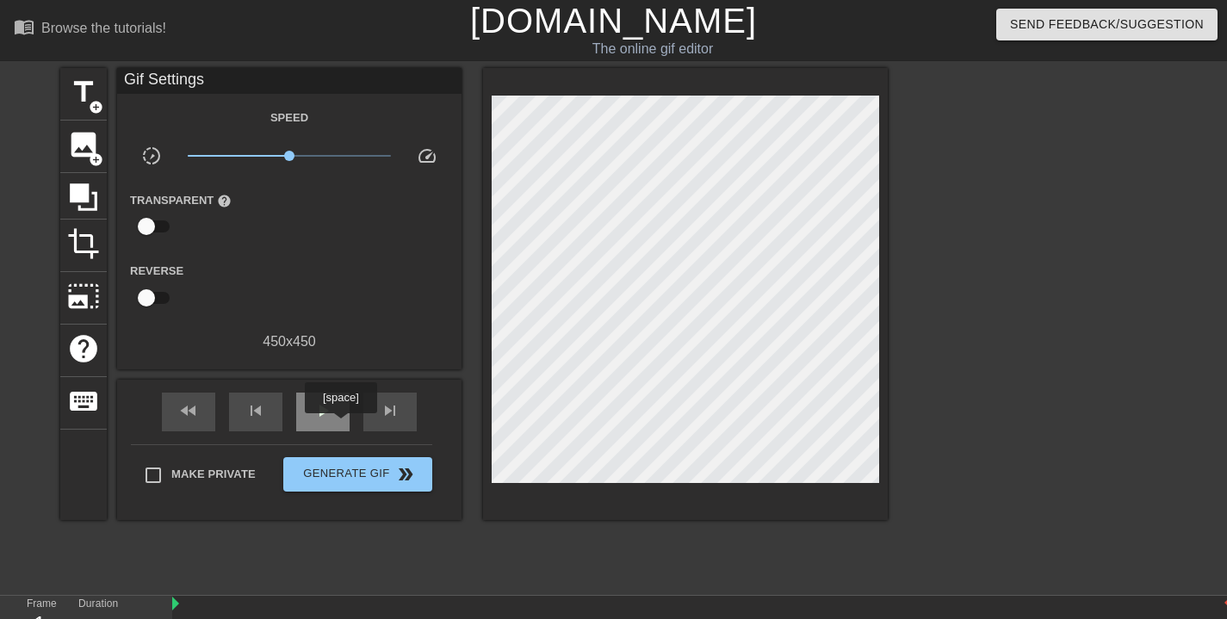
click at [343, 425] on div "play_arrow" at bounding box center [322, 412] width 53 height 39
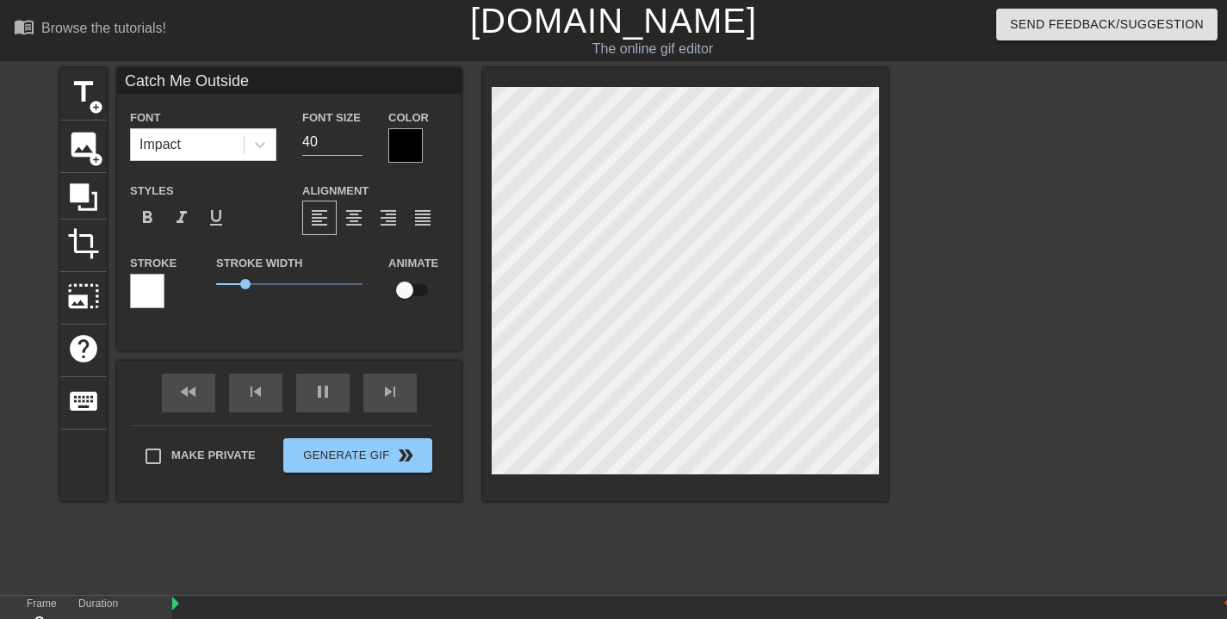
type input "Catch Me Outside"
type textarea "Catch Me Outside"
type input "Catch Me OutsideH"
type textarea "Catch Me Outside H"
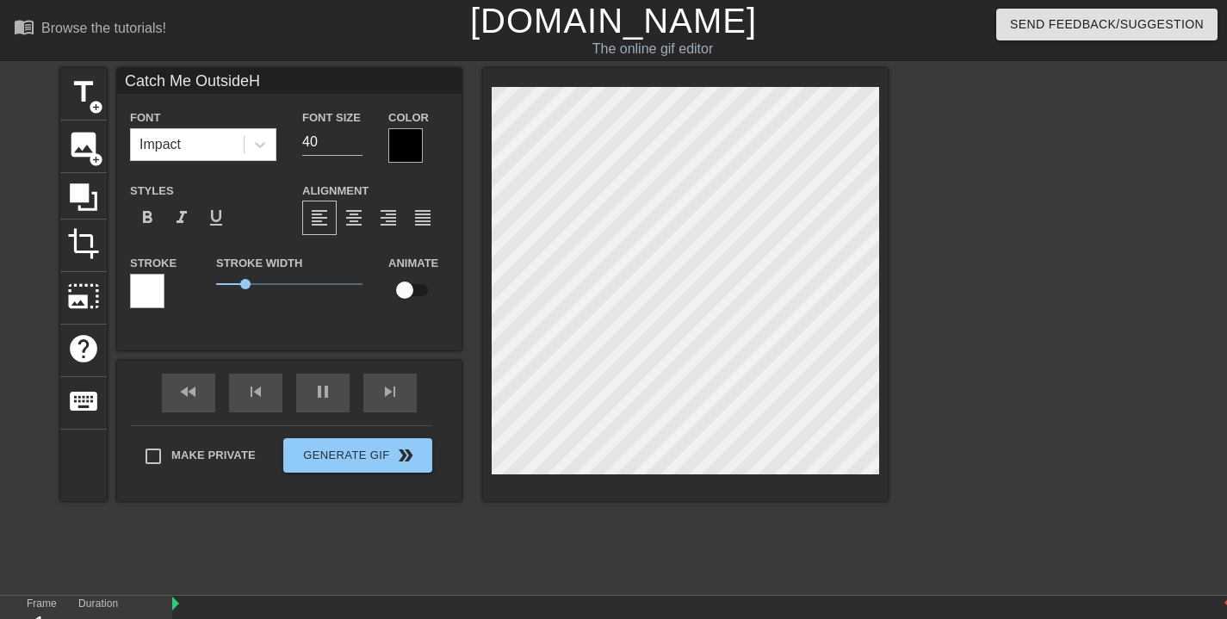
type input "Catch Me OutsideHo"
type textarea "Catch Me Outside Ho"
type input "Catch Me OutsideHoe"
type textarea "Catch Me Outside Hoe"
type input "Catch Me Outside Hoe"
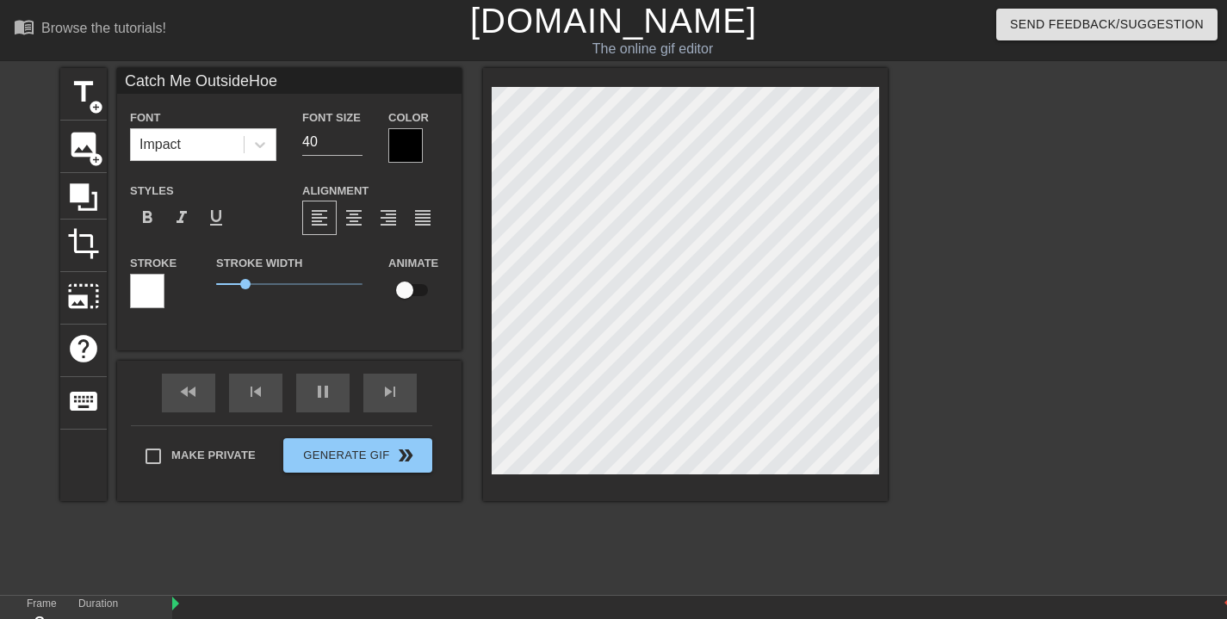
type textarea "Catch Me Outside Hoe"
type input "Catch Me Outside Hoe"
type textarea "Catch Me Outside Hoe"
type input "Catch Me Outside Hoe"
type textarea "Catch Me Outside Hoe"
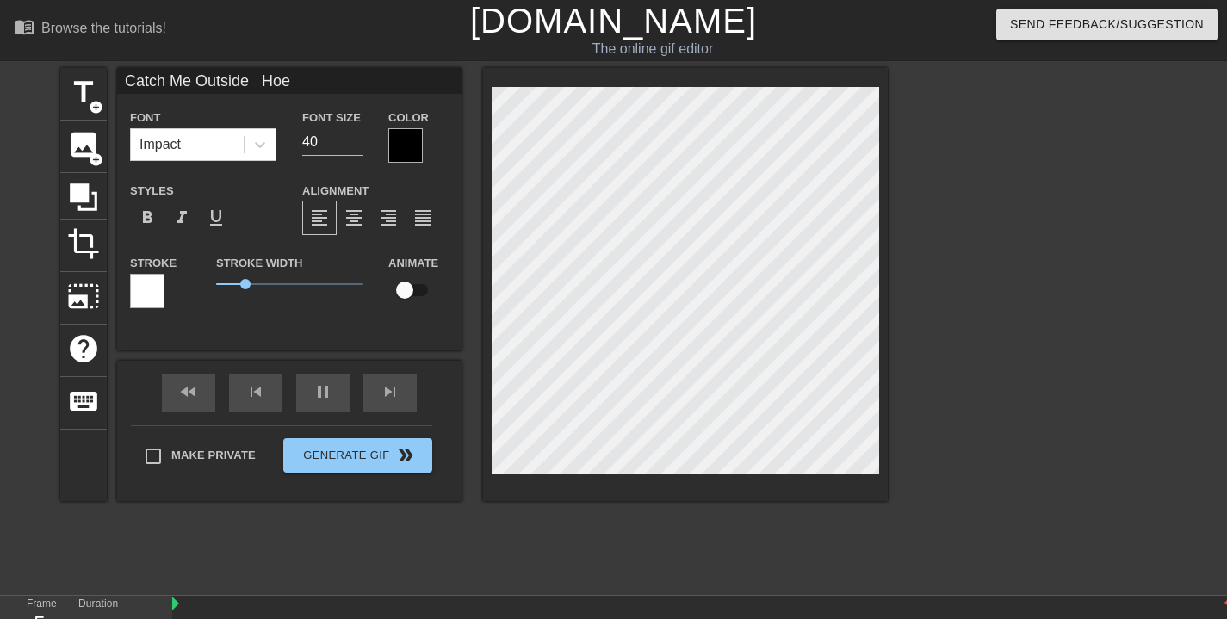
type input "Catch Me Outside Hoe"
type textarea "Catch Me Outside Hoe"
type input "Catch Me Outside Hoe"
type textarea "Catch Me Outside Hoe"
type input "Catch Me Outside Hoe"
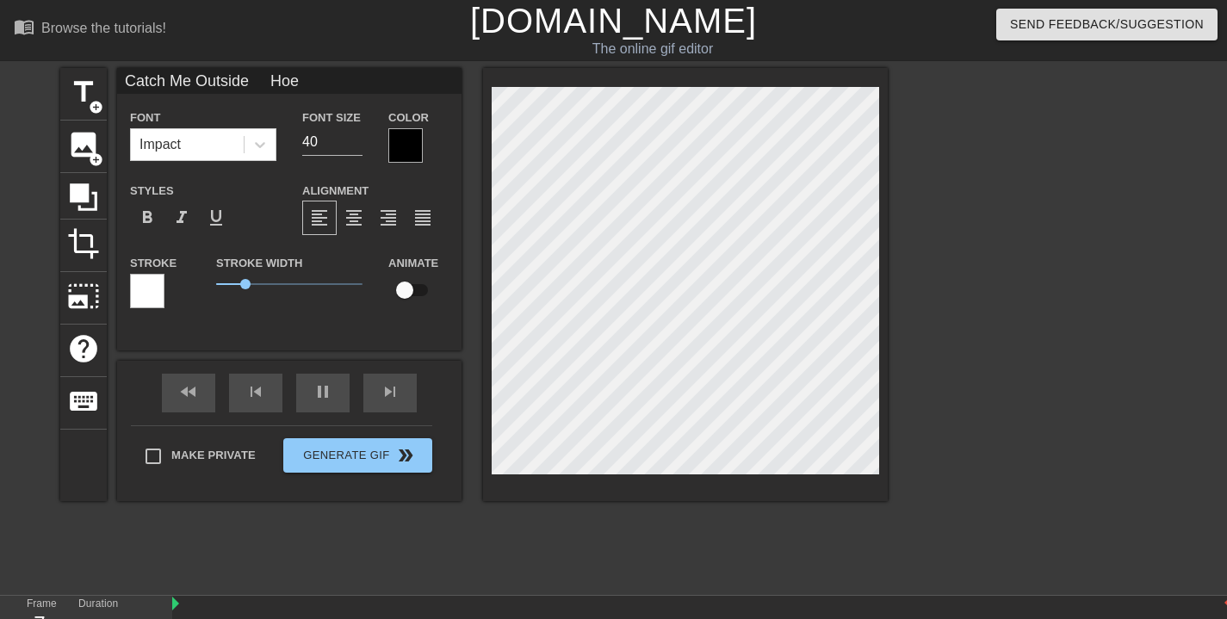
type textarea "Catch Me Outside Hoe"
type input "Catch Me Outside Hoe"
type textarea "Catch Me Outside Hoe"
type input "Catch Me Outside Hoe"
type textarea "Catch Me Outside Hoe"
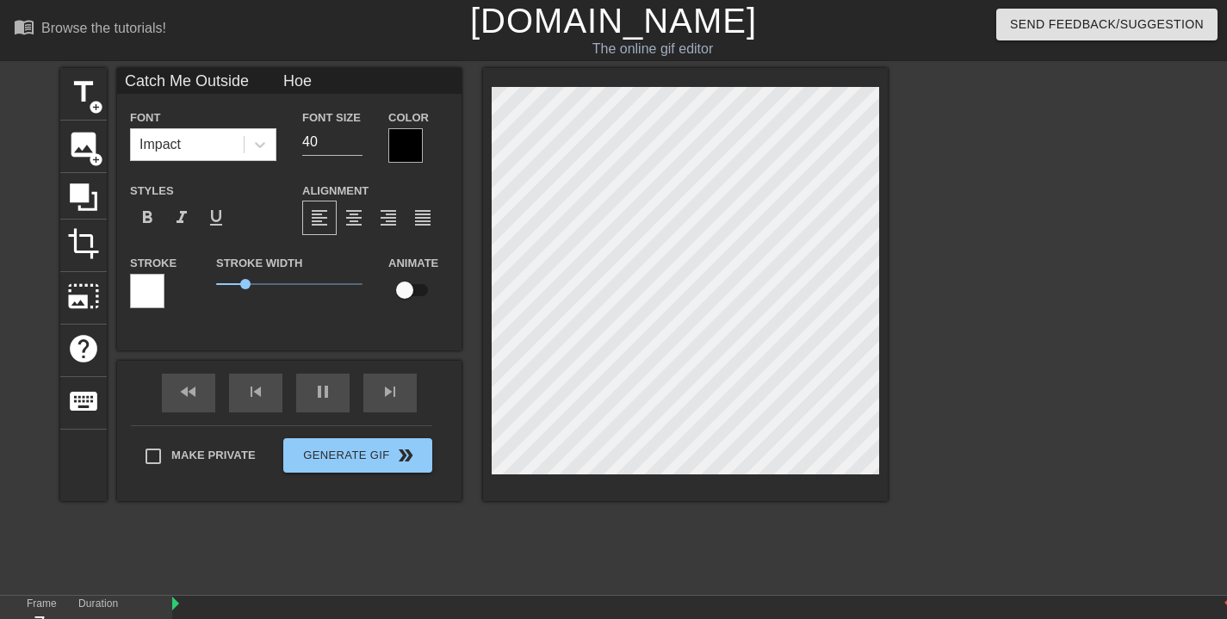
type input "Catch Me Outside Hoe"
type textarea "Catch Me Outside Hoe"
type input "Catch Me Outside Hoe"
type textarea "Catch Me Outside Hoe"
type input "Catch Me Outside Hoe"
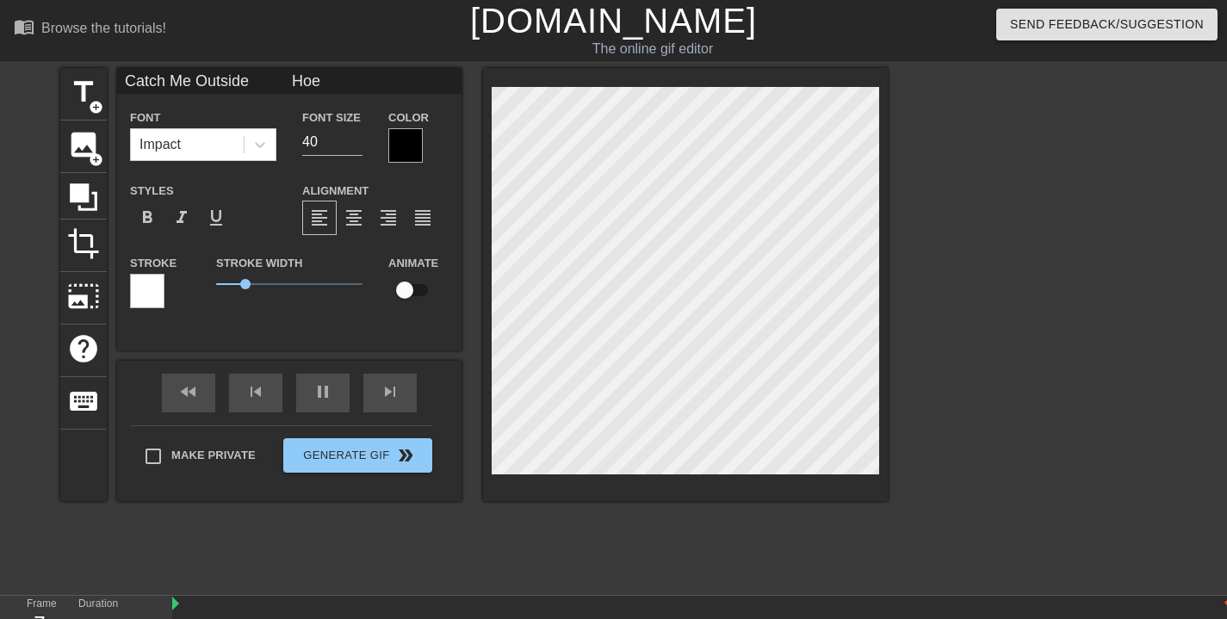
type textarea "Catch Me Outside Hoe"
type input "Catch Me Outside Hoe"
type textarea "Catch Me Outside Hoe"
type input "Catch Me Outside Hoe"
type textarea "Catch Me Outside Hoe"
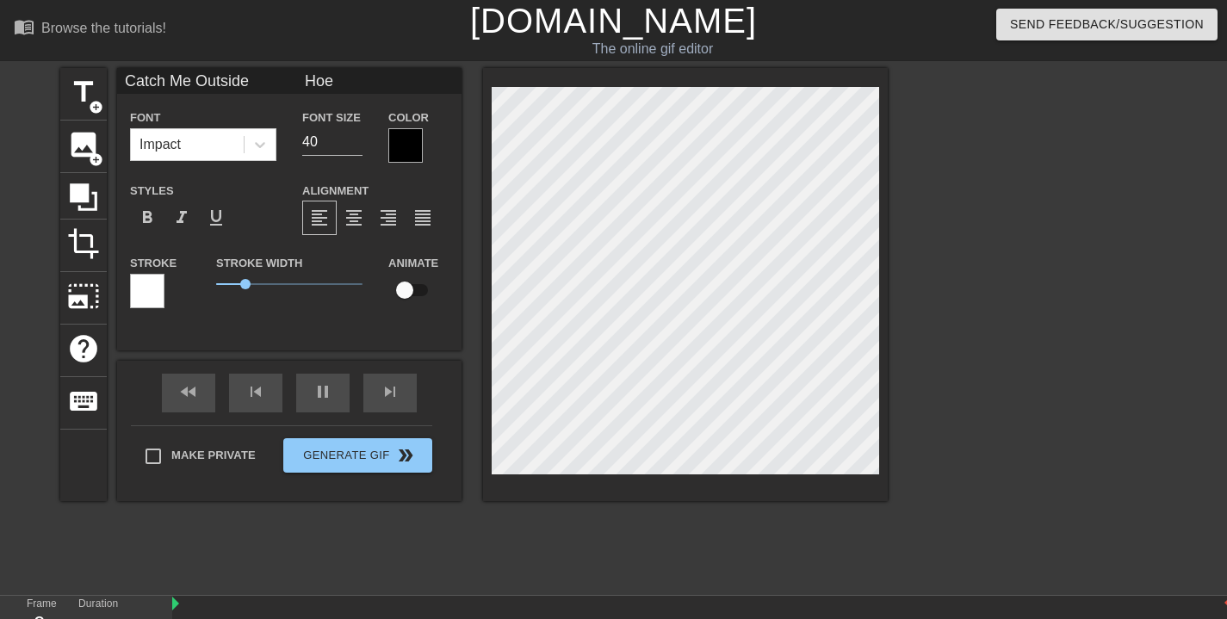
type input "Catch Me Outside Hoe"
type textarea "Catch Me Outside Hoe"
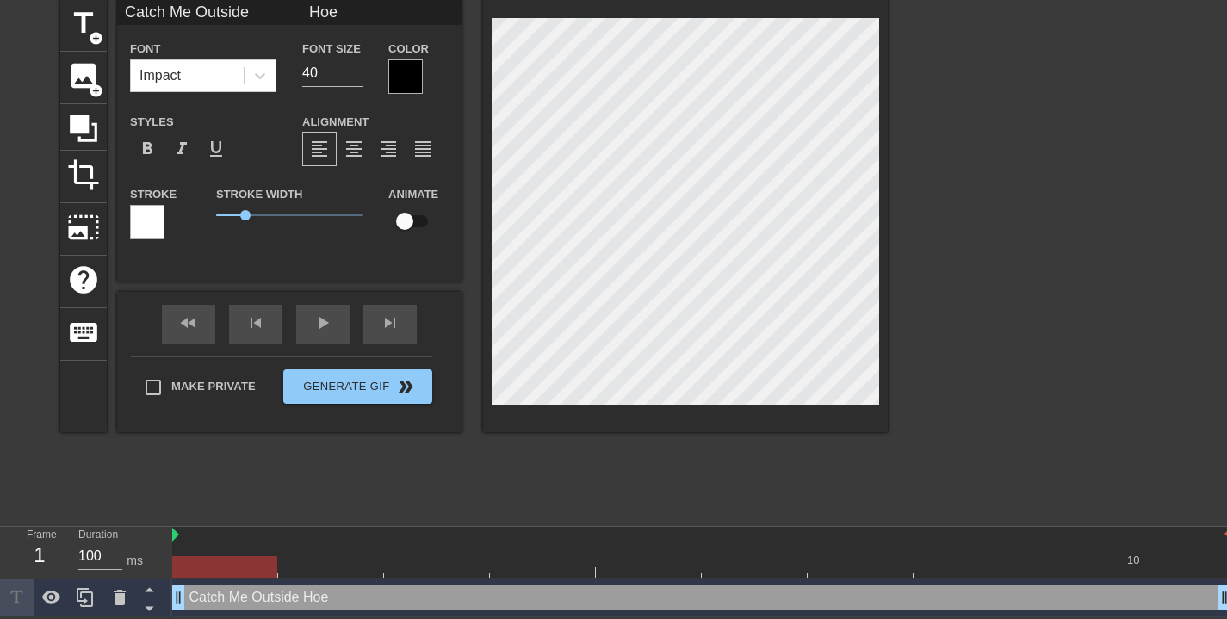
drag, startPoint x: 419, startPoint y: 566, endPoint x: 257, endPoint y: 568, distance: 161.9
click at [257, 568] on div at bounding box center [224, 567] width 105 height 22
click at [224, 556] on div at bounding box center [701, 567] width 1059 height 22
click at [277, 589] on div "Catch Me Outside Hoe drag_handle drag_handle" at bounding box center [701, 598] width 1059 height 26
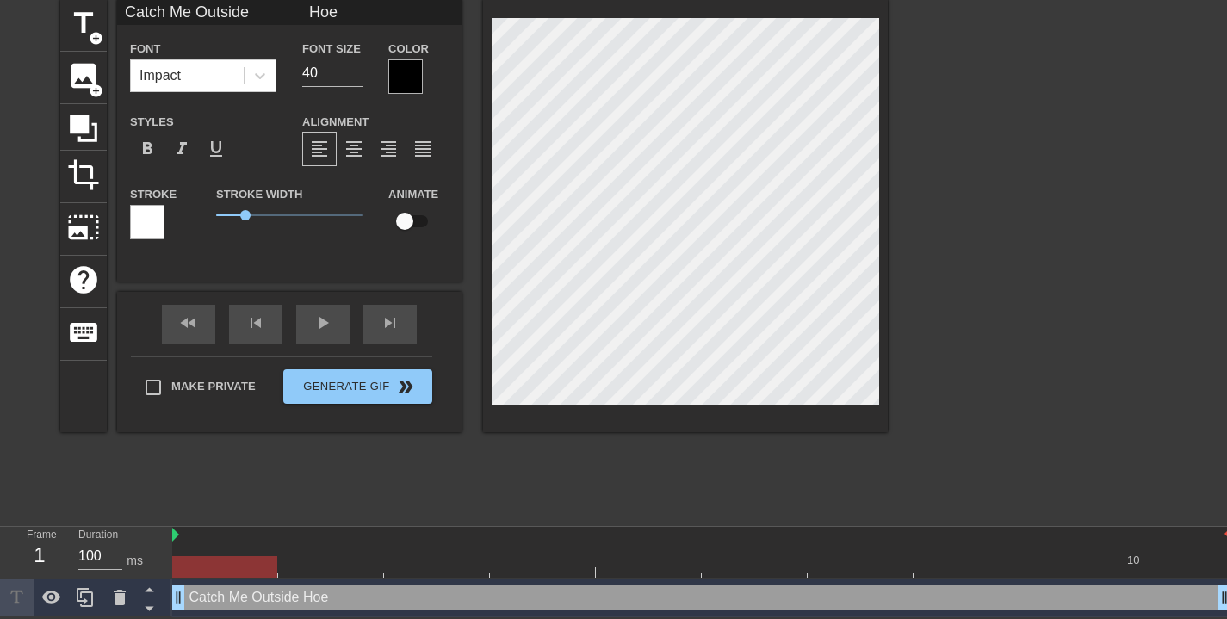
click at [410, 219] on input "checkbox" at bounding box center [405, 221] width 98 height 33
checkbox input "true"
type input "Catch Me Outside Hoe"
click at [341, 332] on div "play_arrow" at bounding box center [322, 324] width 53 height 39
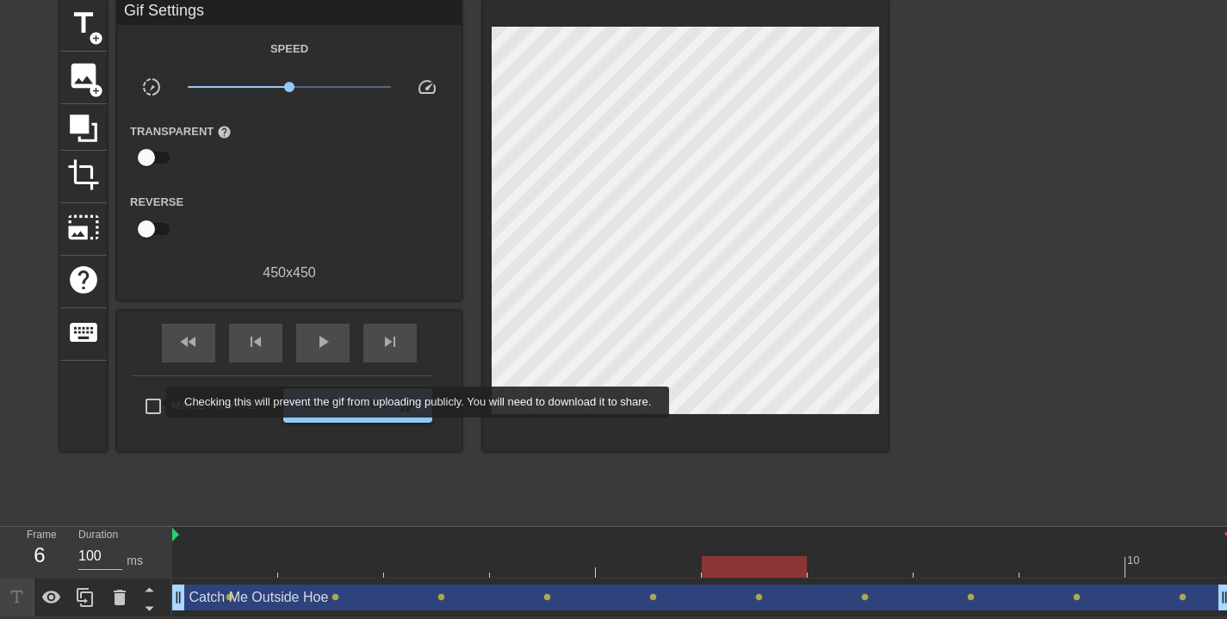
click at [155, 402] on input "Make Private" at bounding box center [153, 406] width 36 height 36
checkbox input "true"
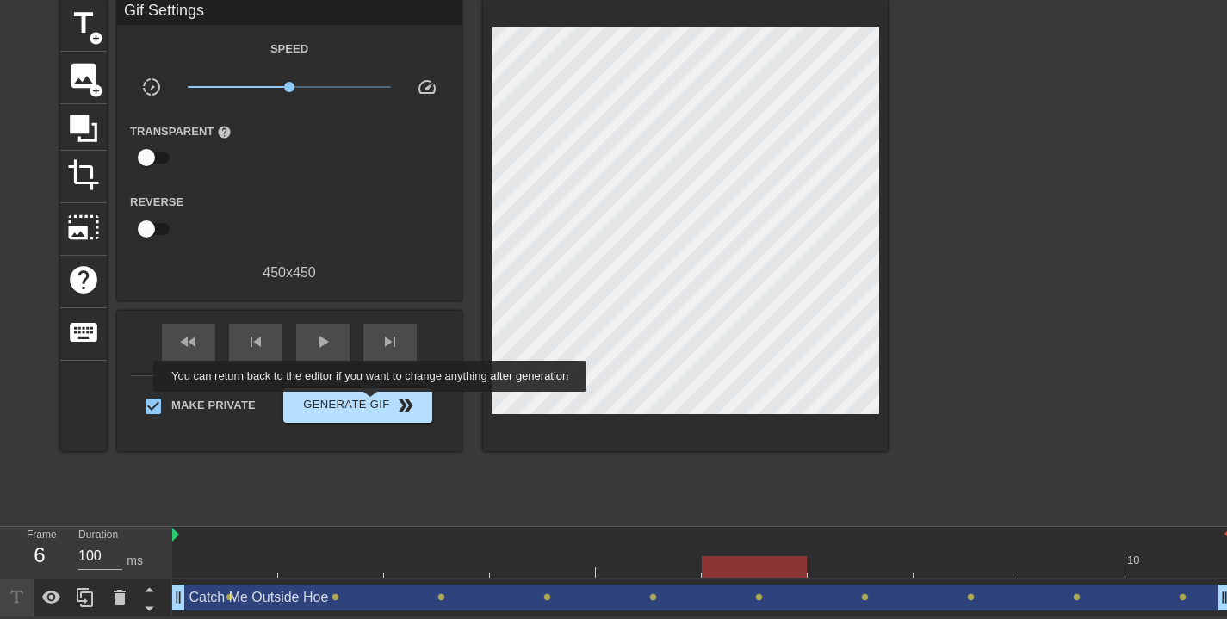
click at [382, 404] on span "Generate Gif double_arrow" at bounding box center [357, 405] width 135 height 21
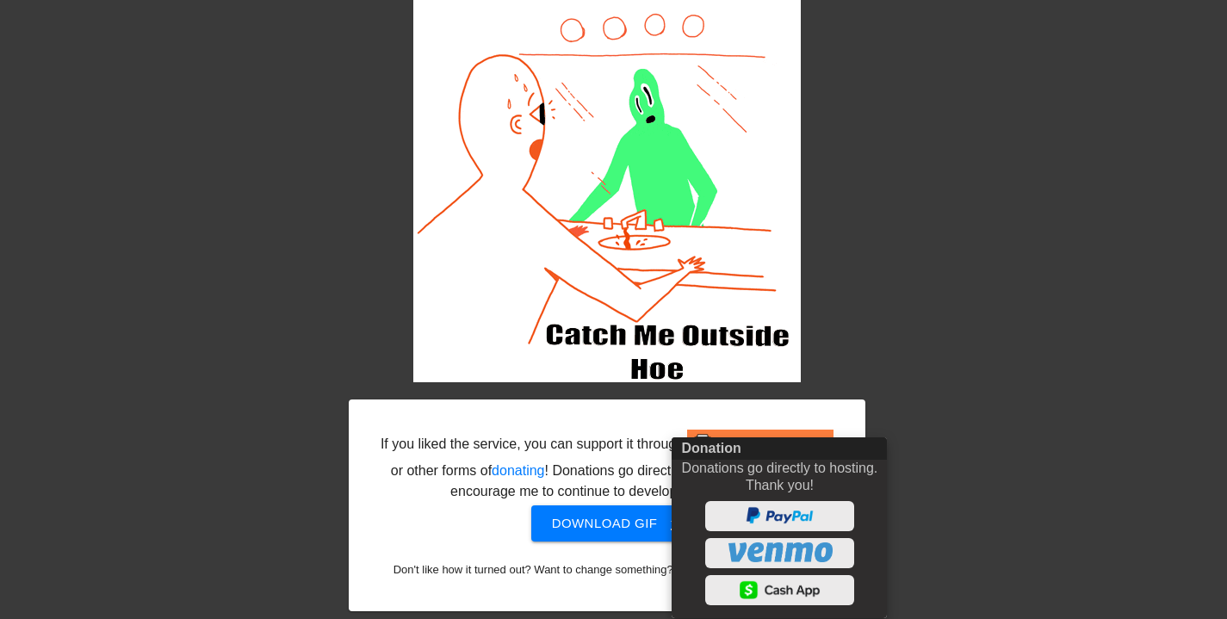
scroll to position [81, 0]
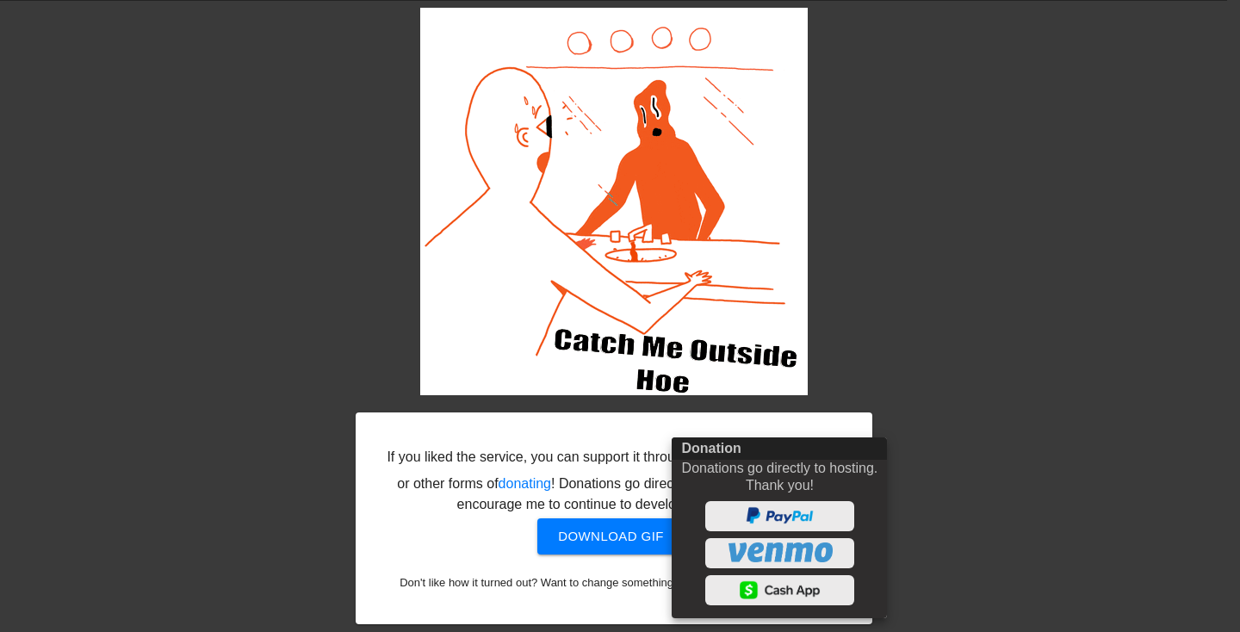
click at [1142, 295] on div at bounding box center [620, 316] width 1240 height 632
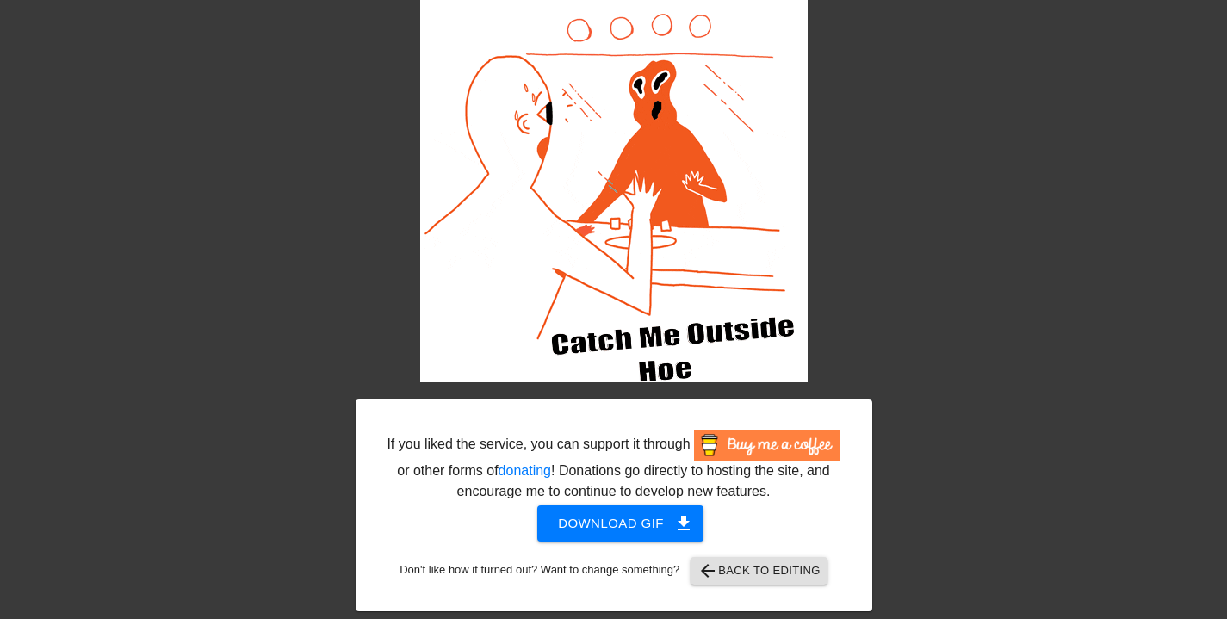
click at [599, 535] on span "Download gif get_app" at bounding box center [620, 523] width 125 height 22
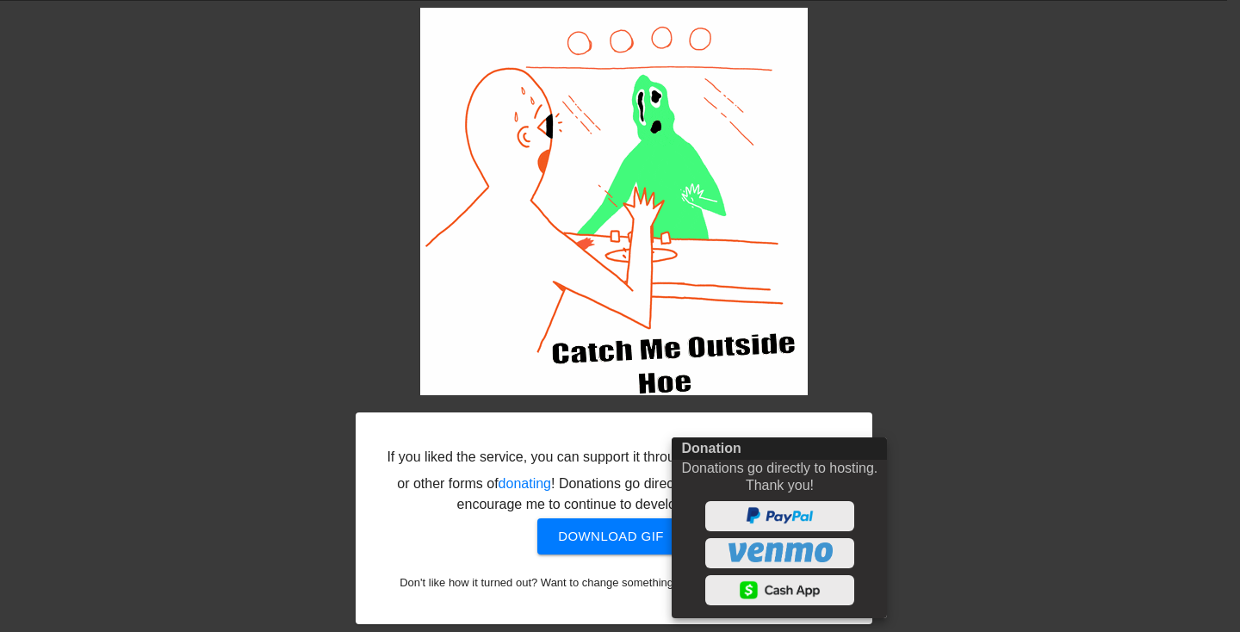
click at [1012, 367] on div at bounding box center [620, 316] width 1240 height 632
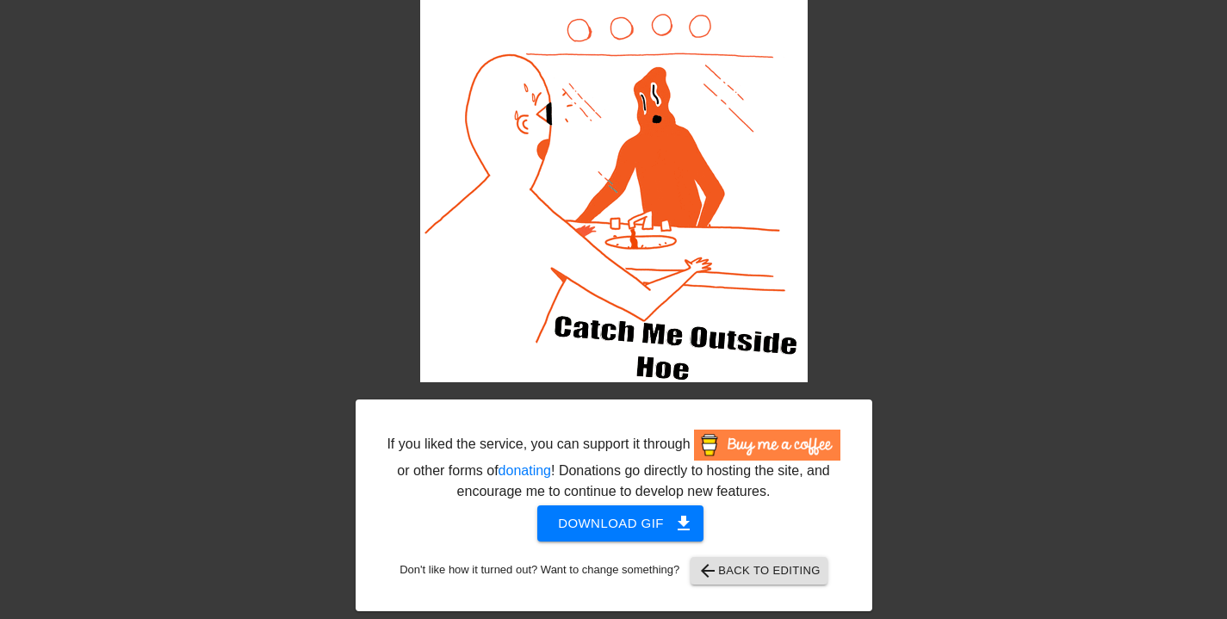
scroll to position [94, 0]
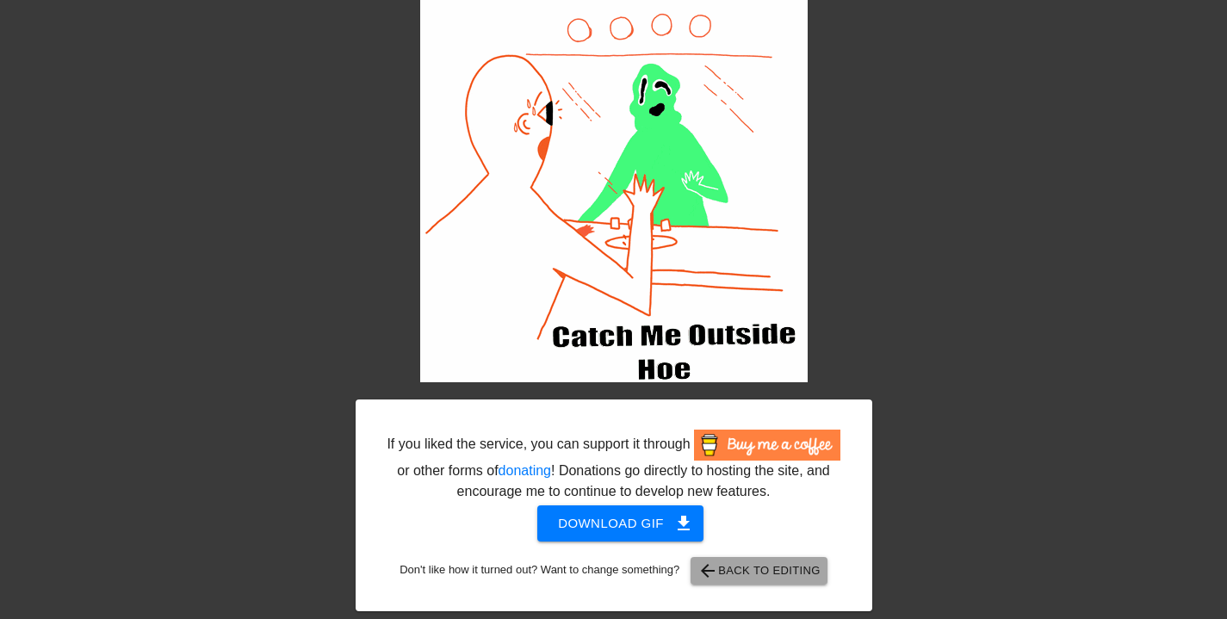
click at [798, 566] on span "arrow_back Back to Editing" at bounding box center [759, 571] width 123 height 21
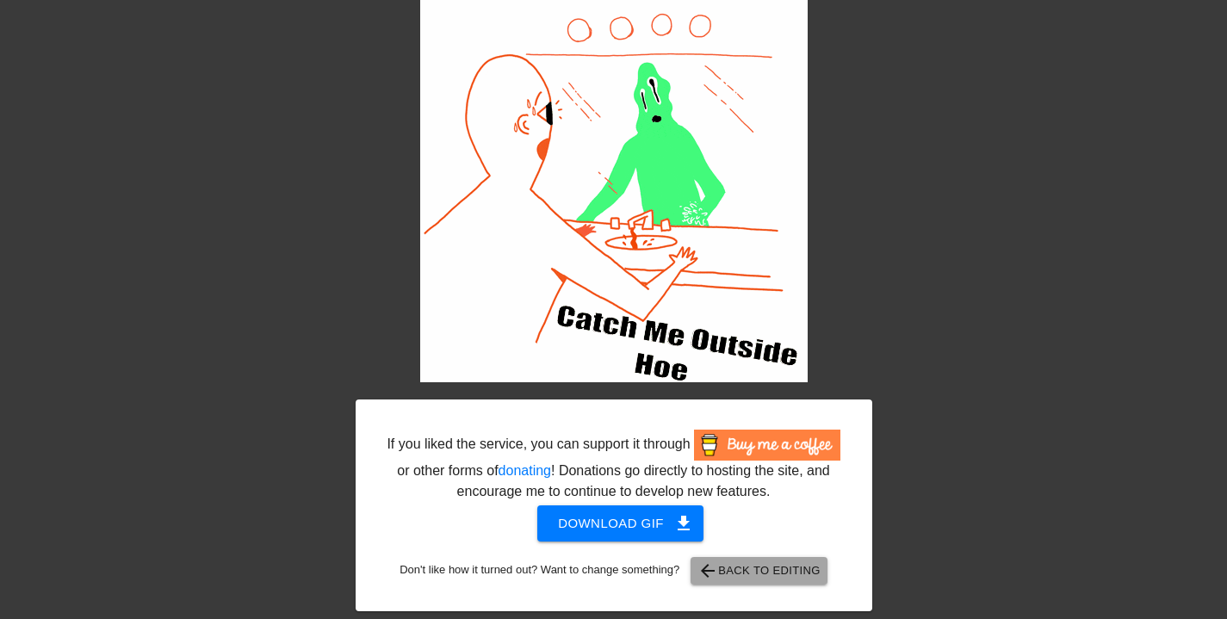
scroll to position [70, 0]
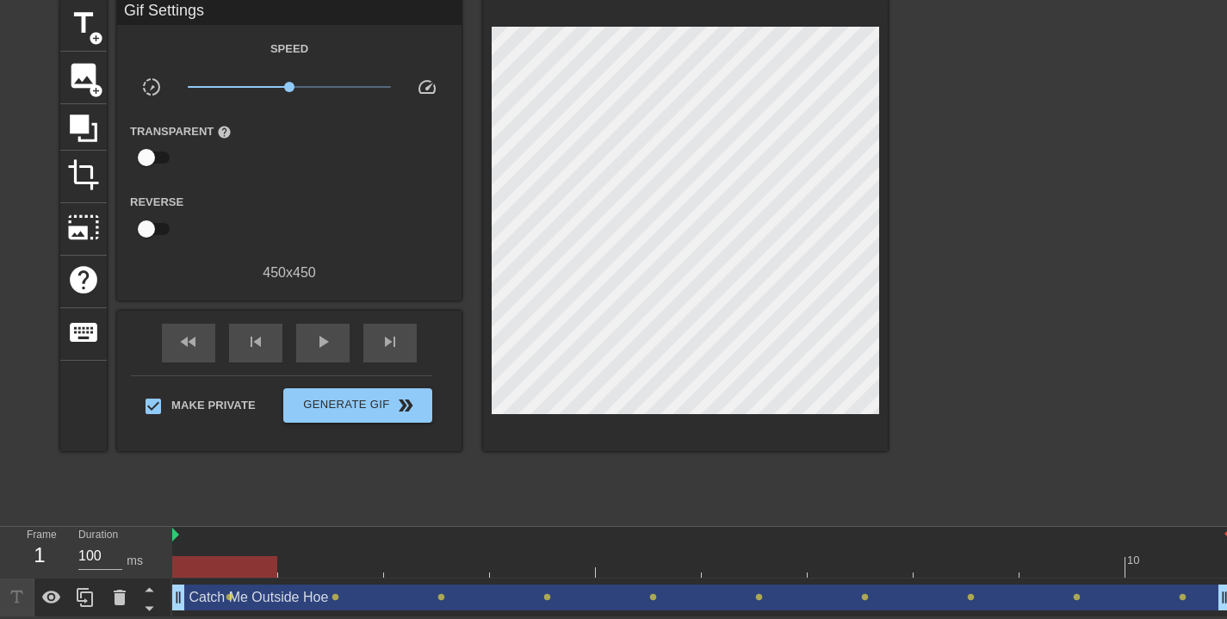
drag, startPoint x: 1166, startPoint y: 562, endPoint x: 226, endPoint y: 586, distance: 940.8
click at [226, 585] on div "10 Catch Me Outside Hoe drag_handle drag_handle lens lens lens lens lens lens l…" at bounding box center [699, 572] width 1055 height 90
drag, startPoint x: 258, startPoint y: 570, endPoint x: 267, endPoint y: 576, distance: 10.5
click at [267, 576] on div at bounding box center [224, 567] width 105 height 22
click at [90, 74] on span "image" at bounding box center [83, 75] width 33 height 33
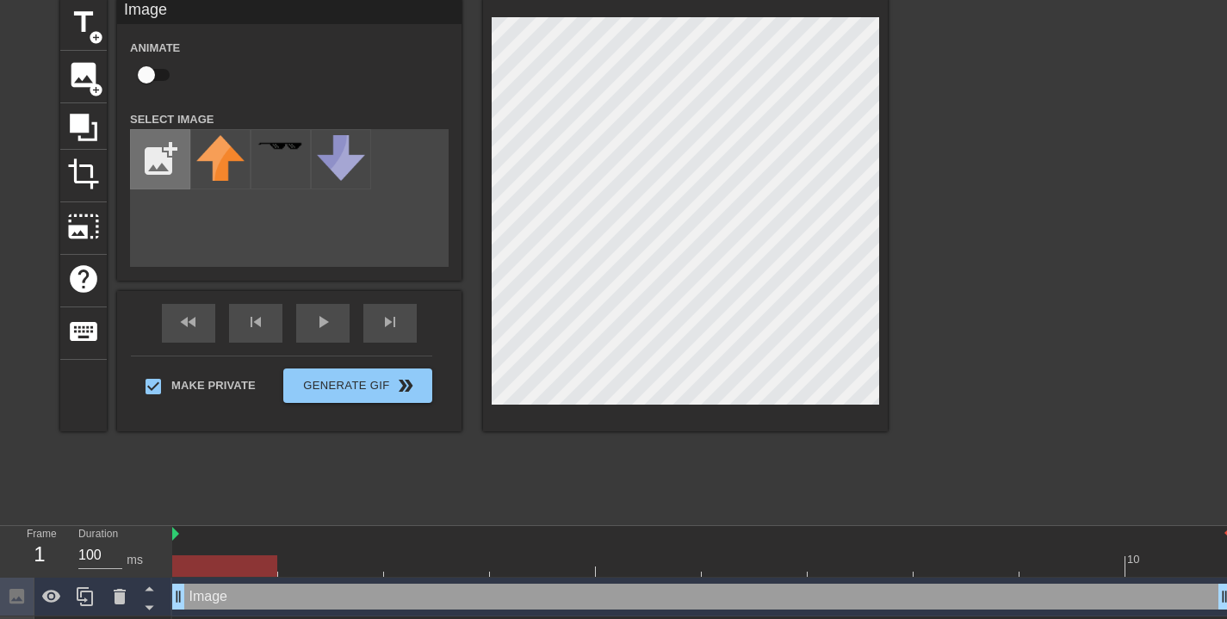
click at [177, 160] on input "file" at bounding box center [160, 159] width 59 height 59
type input "C:\fakepath\IMG_1510.gif"
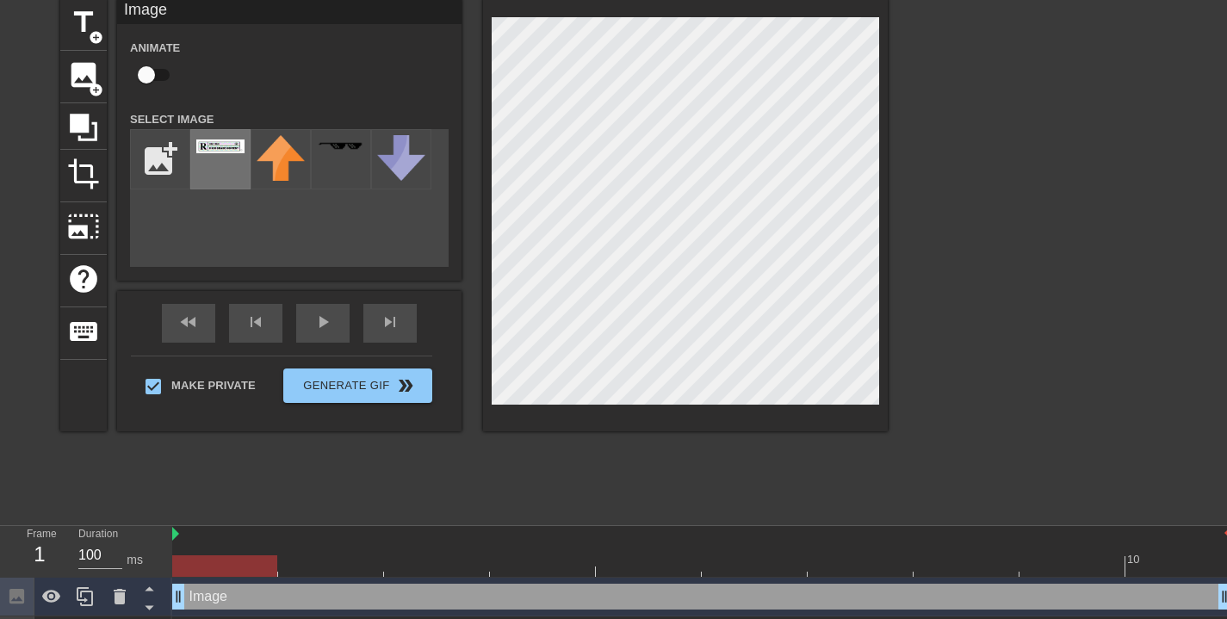
click at [233, 157] on div at bounding box center [220, 159] width 60 height 60
click at [579, 14] on div at bounding box center [685, 214] width 405 height 433
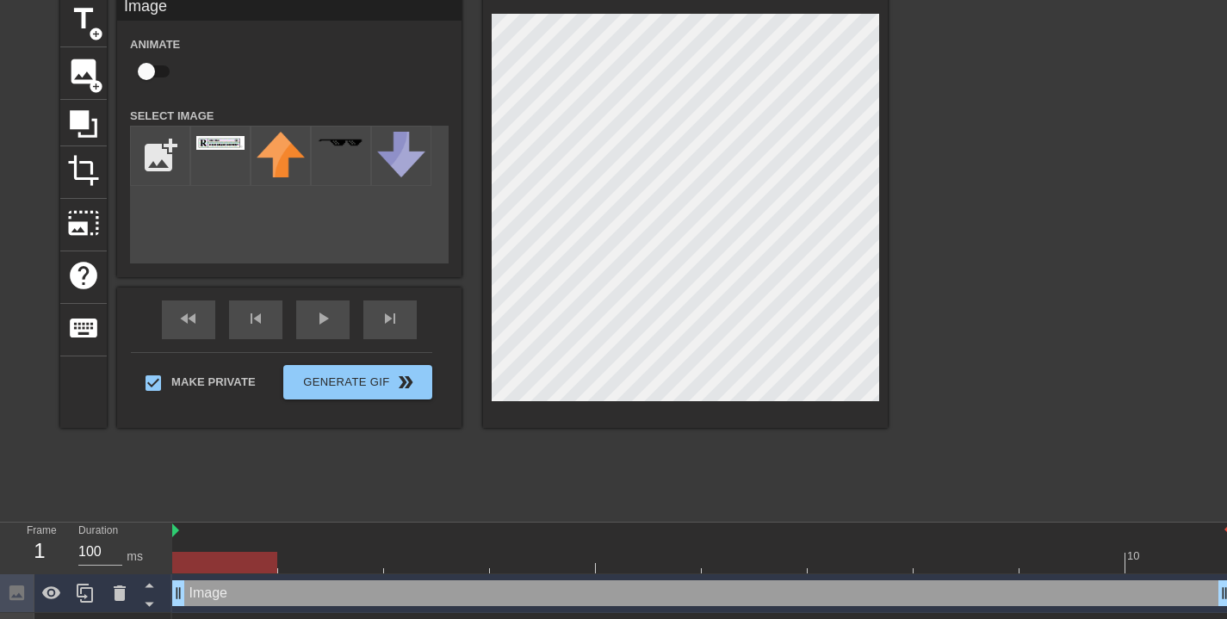
scroll to position [109, 0]
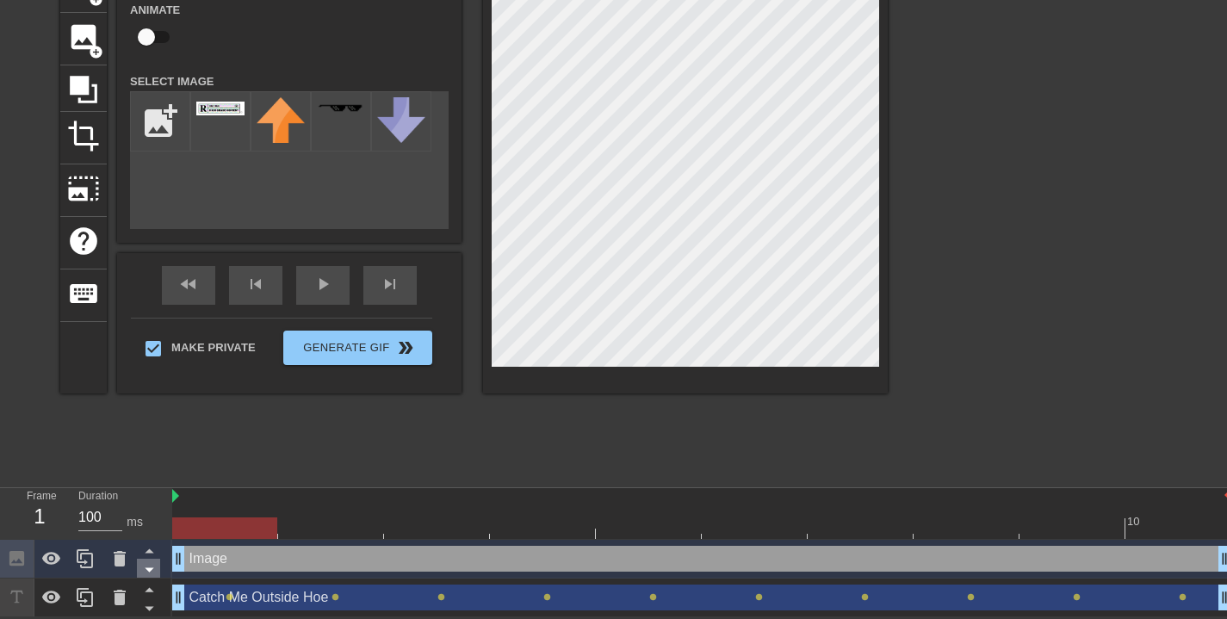
click at [153, 574] on icon at bounding box center [150, 570] width 22 height 22
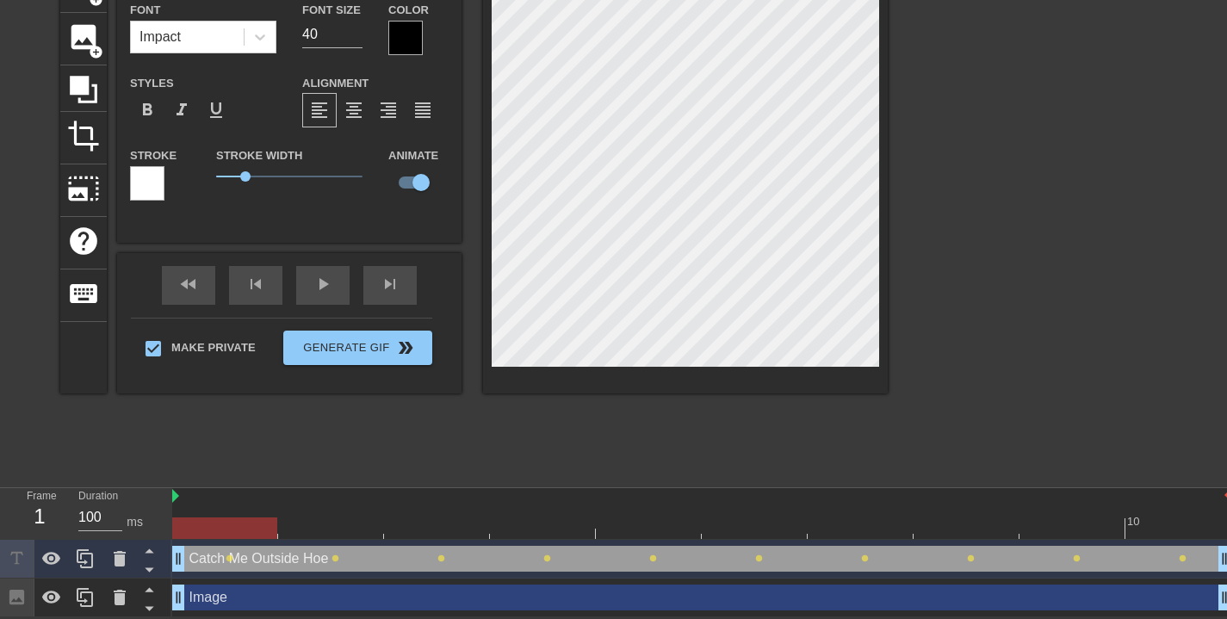
drag, startPoint x: 228, startPoint y: 528, endPoint x: 265, endPoint y: 529, distance: 37.0
click at [265, 529] on div at bounding box center [224, 529] width 105 height 22
drag, startPoint x: 238, startPoint y: 534, endPoint x: 270, endPoint y: 531, distance: 32.8
click at [270, 531] on div at bounding box center [224, 529] width 105 height 22
click at [236, 600] on div "Image drag_handle drag_handle" at bounding box center [701, 598] width 1059 height 26
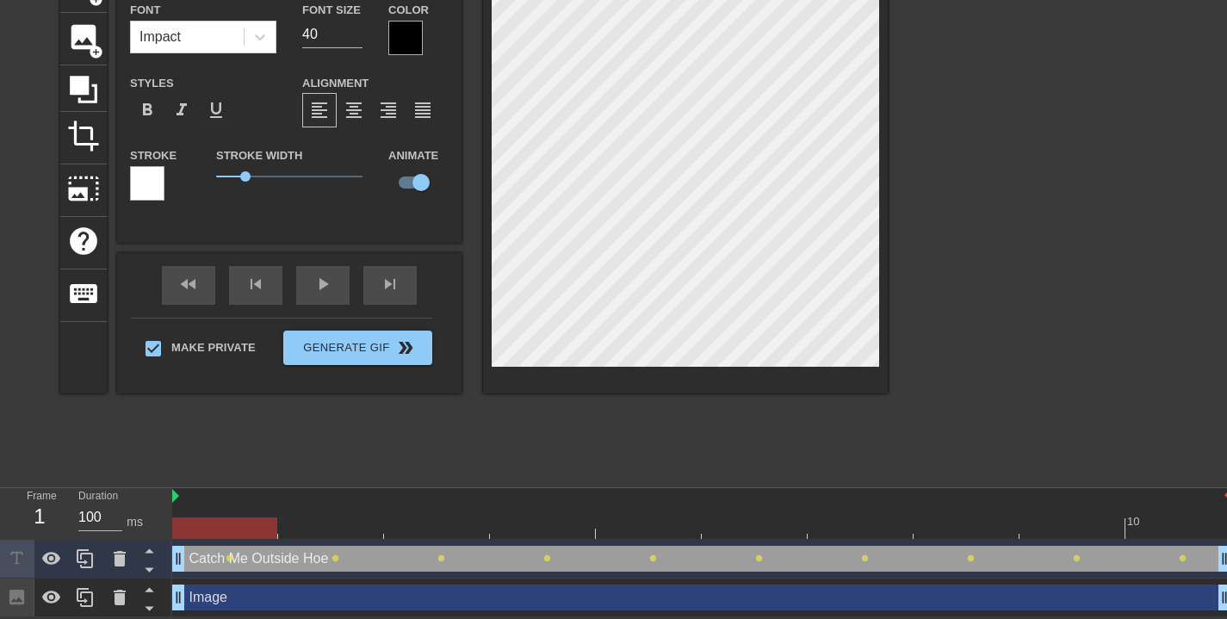
click at [255, 593] on div "Image drag_handle drag_handle" at bounding box center [701, 598] width 1059 height 26
click at [280, 595] on div "Image drag_handle drag_handle" at bounding box center [701, 598] width 1059 height 26
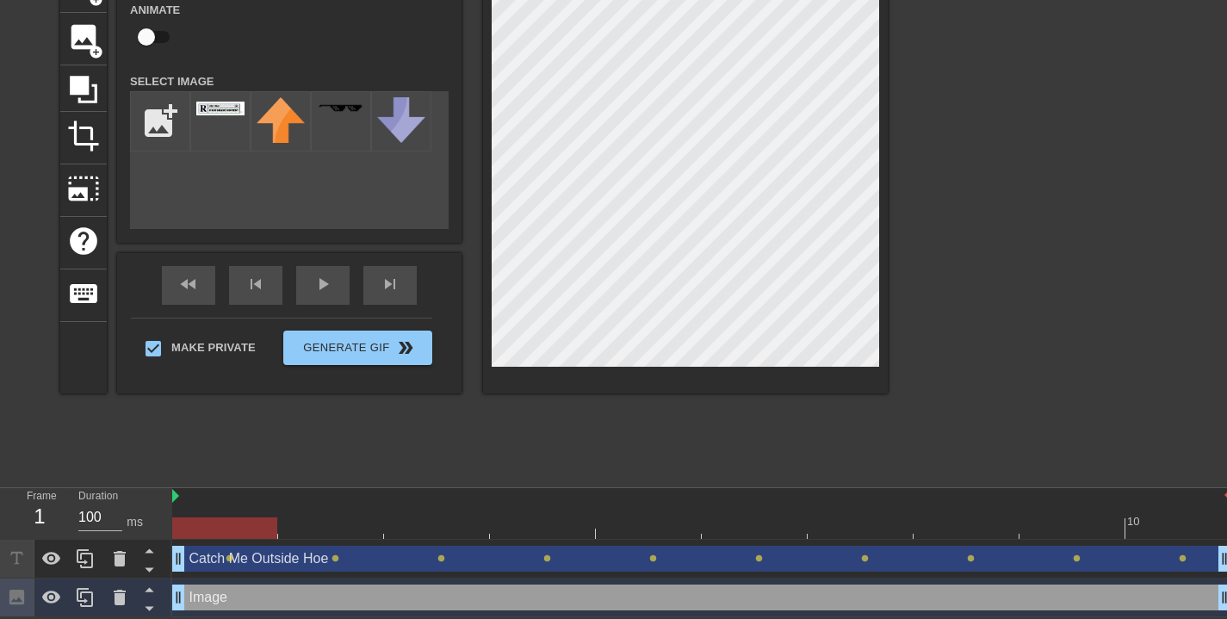
scroll to position [0, 0]
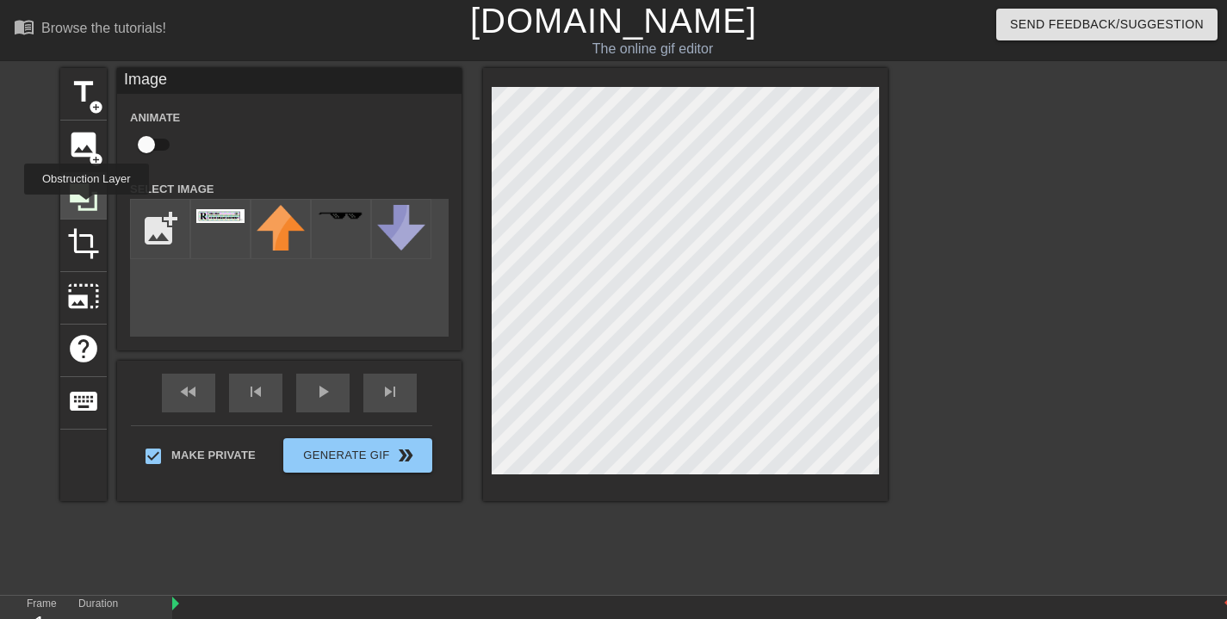
click at [89, 207] on icon at bounding box center [84, 197] width 28 height 28
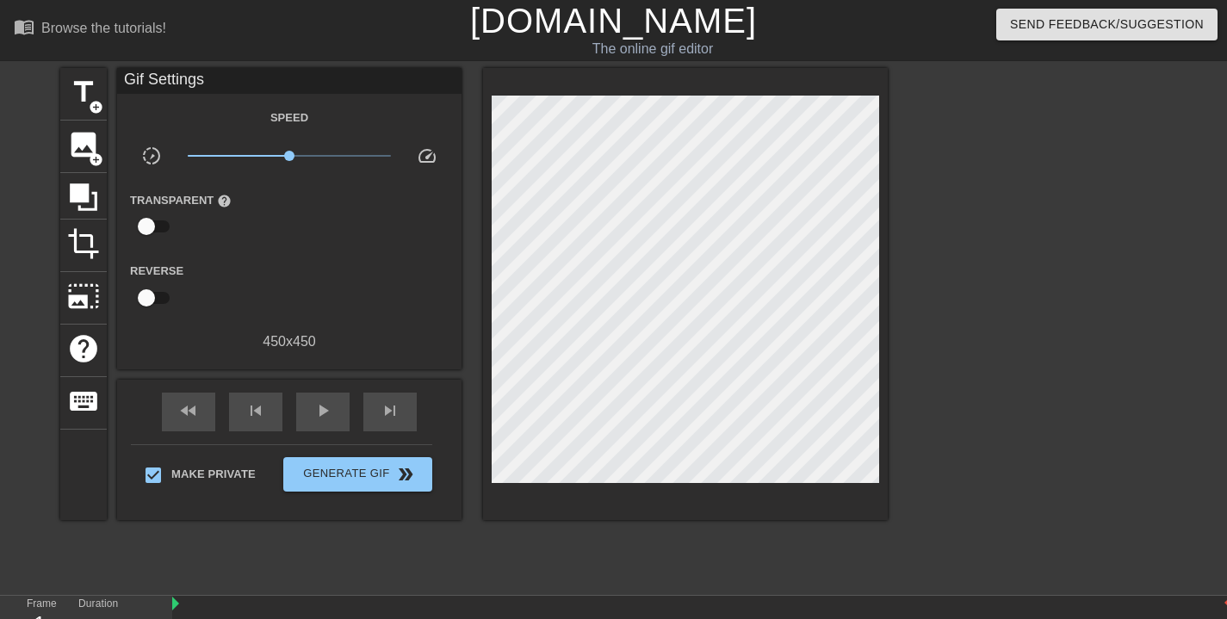
scroll to position [147, 0]
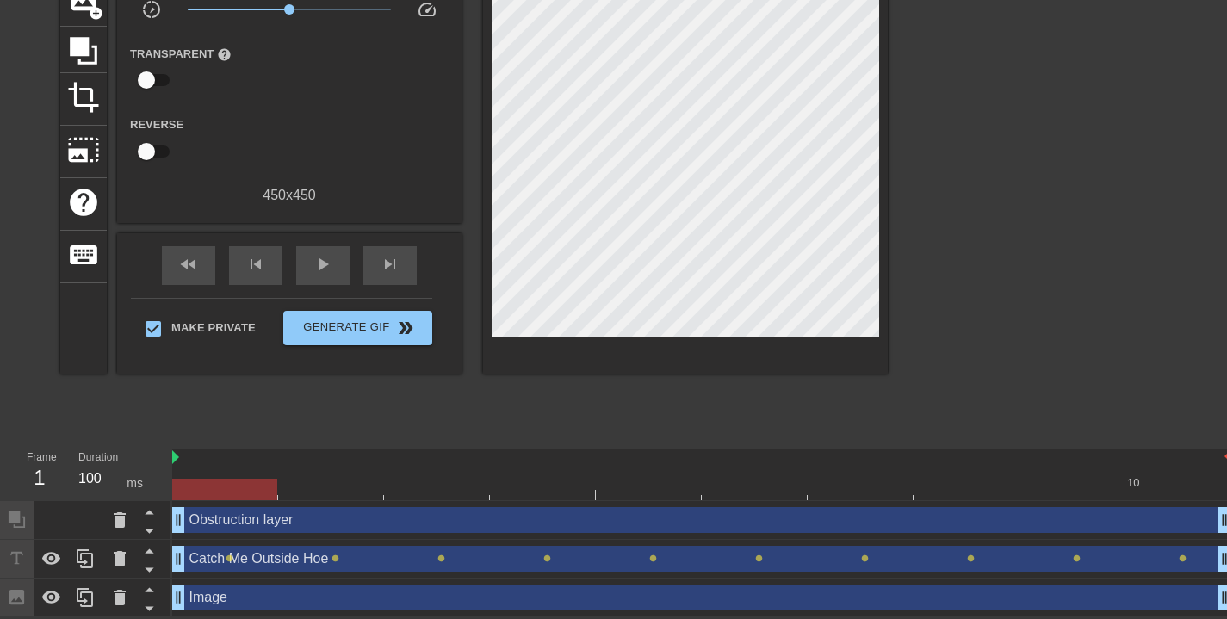
click at [339, 525] on div "Obstruction layer drag_handle drag_handle" at bounding box center [701, 520] width 1059 height 26
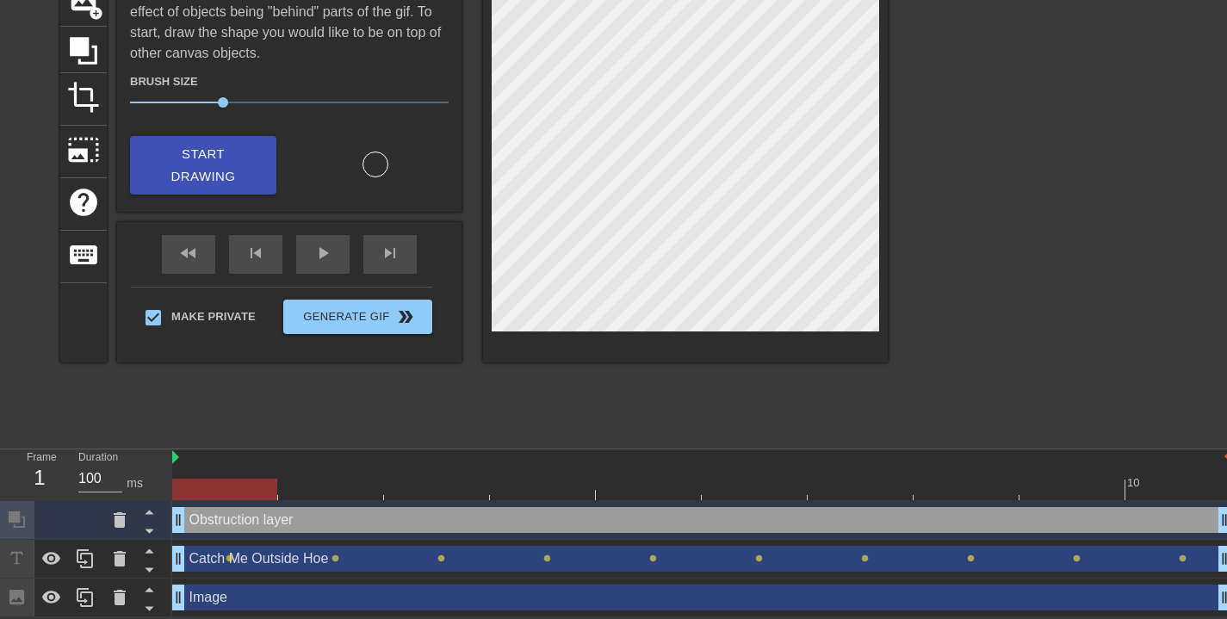
click at [298, 521] on div "Obstruction layer drag_handle drag_handle" at bounding box center [701, 520] width 1059 height 26
click at [237, 519] on div "Obstruction layer drag_handle drag_handle" at bounding box center [701, 520] width 1059 height 26
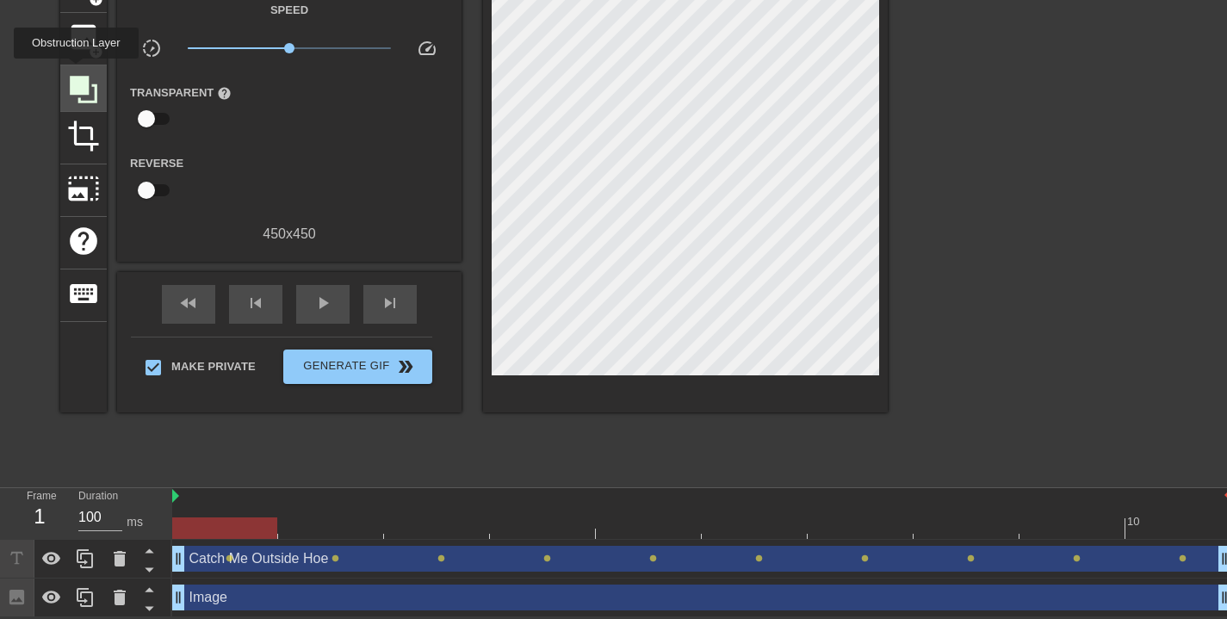
click at [78, 73] on icon at bounding box center [83, 89] width 33 height 33
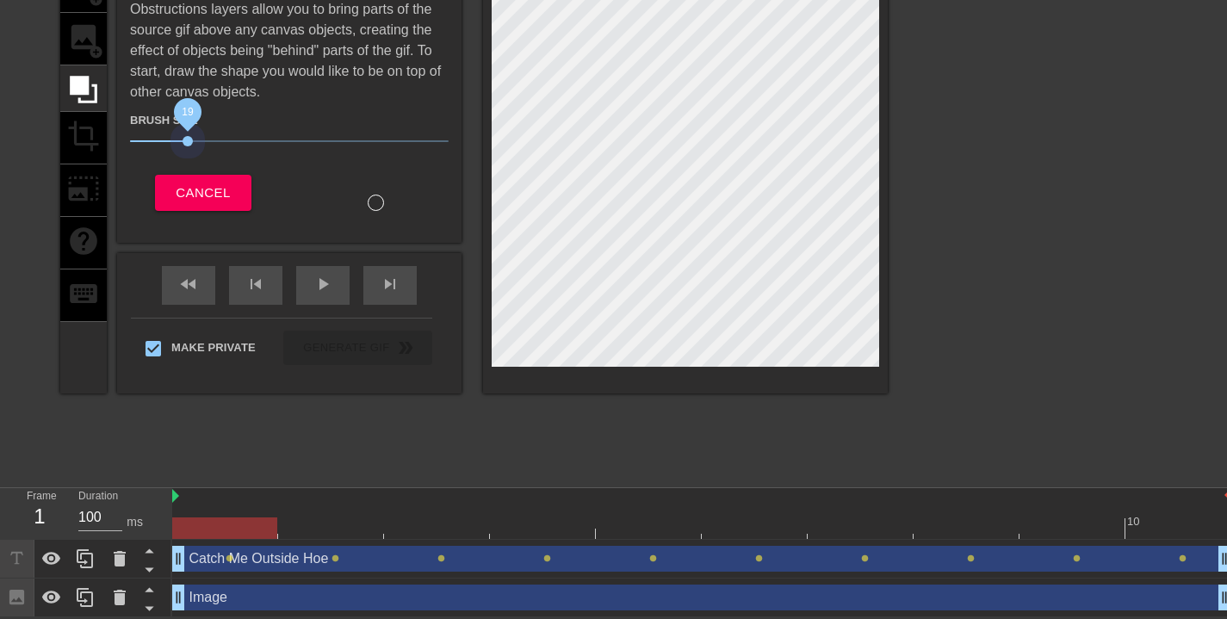
drag, startPoint x: 226, startPoint y: 141, endPoint x: 186, endPoint y: 147, distance: 40.1
click at [186, 147] on span "19" at bounding box center [289, 141] width 319 height 21
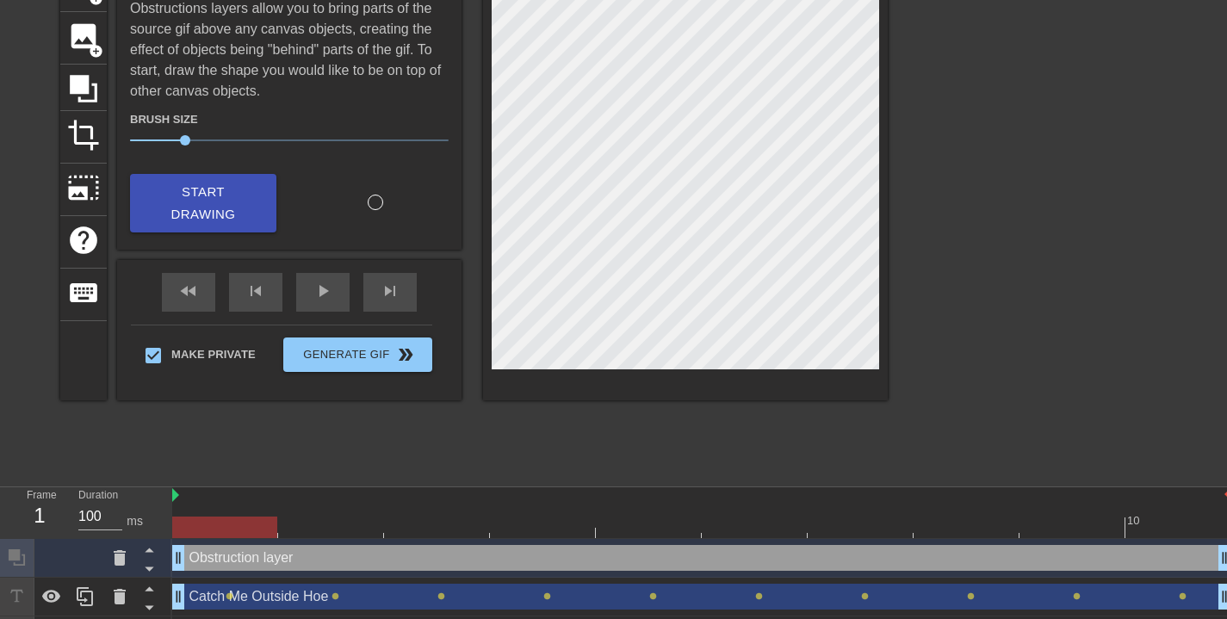
click at [208, 215] on span "Start Drawing" at bounding box center [203, 204] width 105 height 46
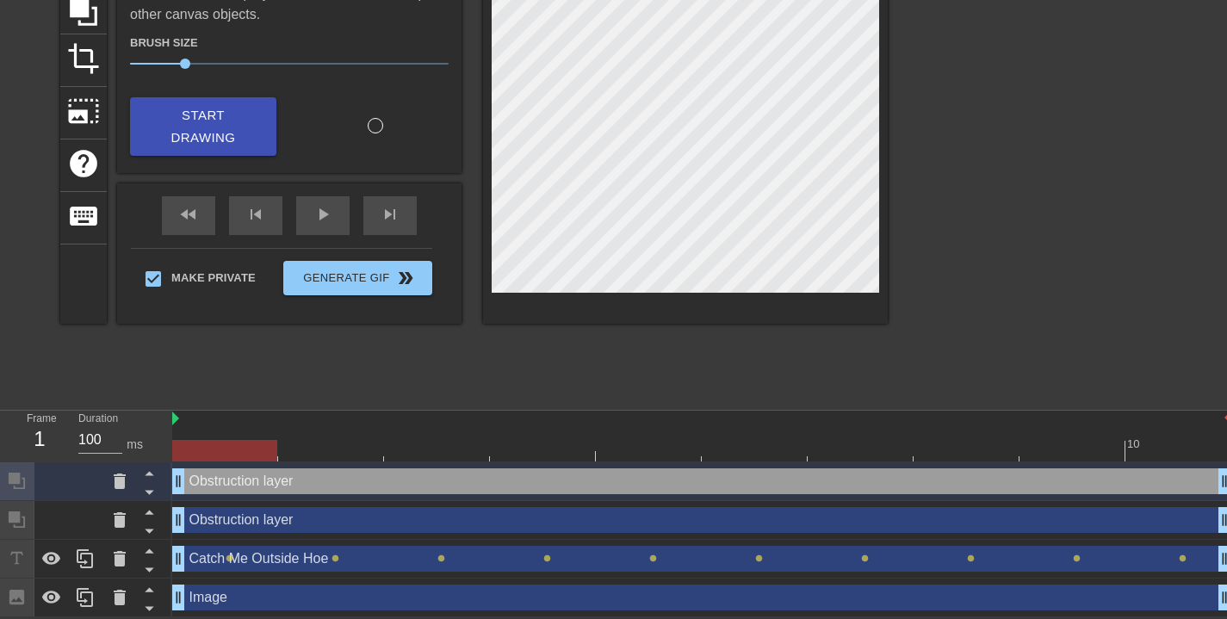
click at [272, 518] on div "Obstruction layer drag_handle drag_handle" at bounding box center [701, 520] width 1059 height 26
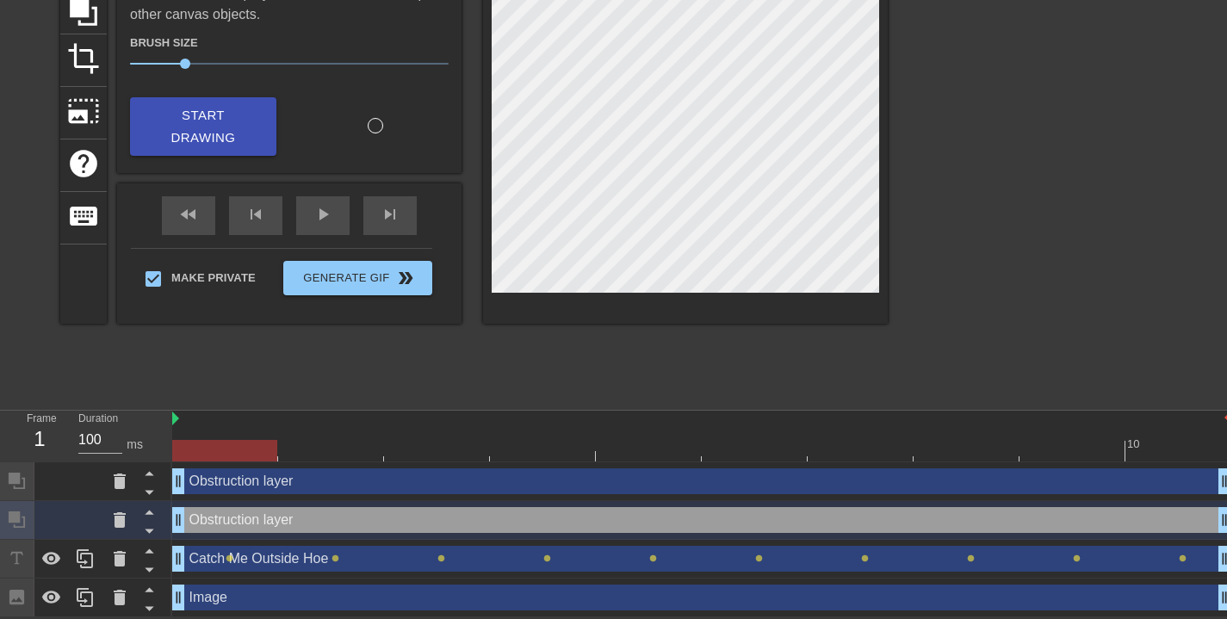
click at [259, 588] on div "Image drag_handle drag_handle" at bounding box center [701, 598] width 1059 height 26
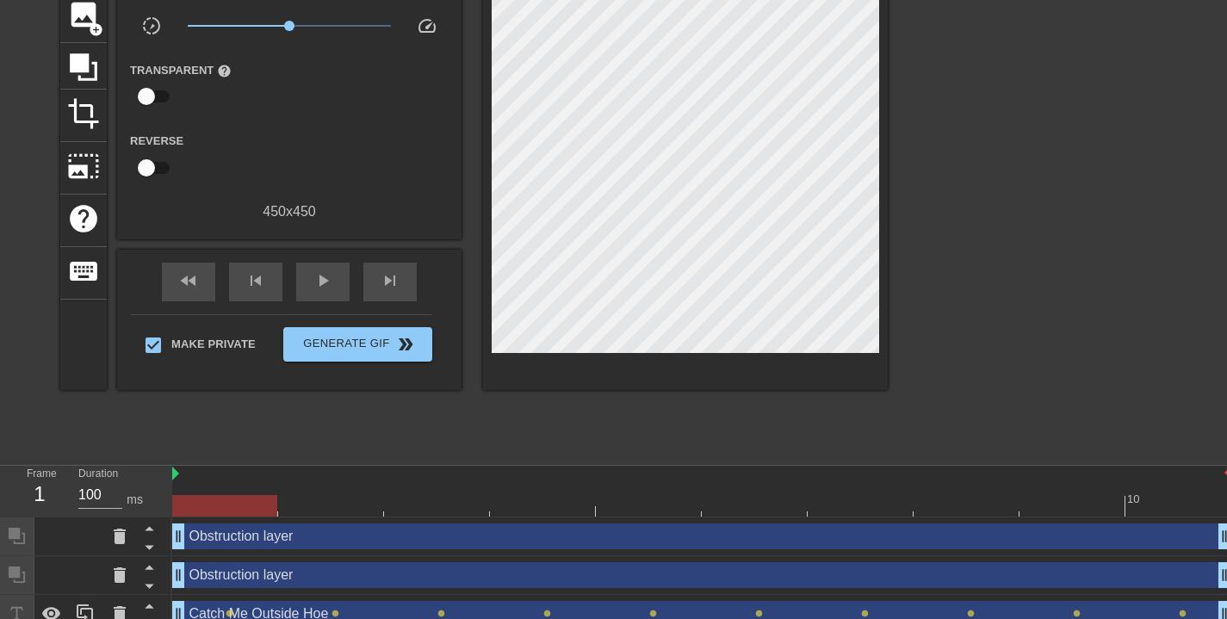
scroll to position [0, 0]
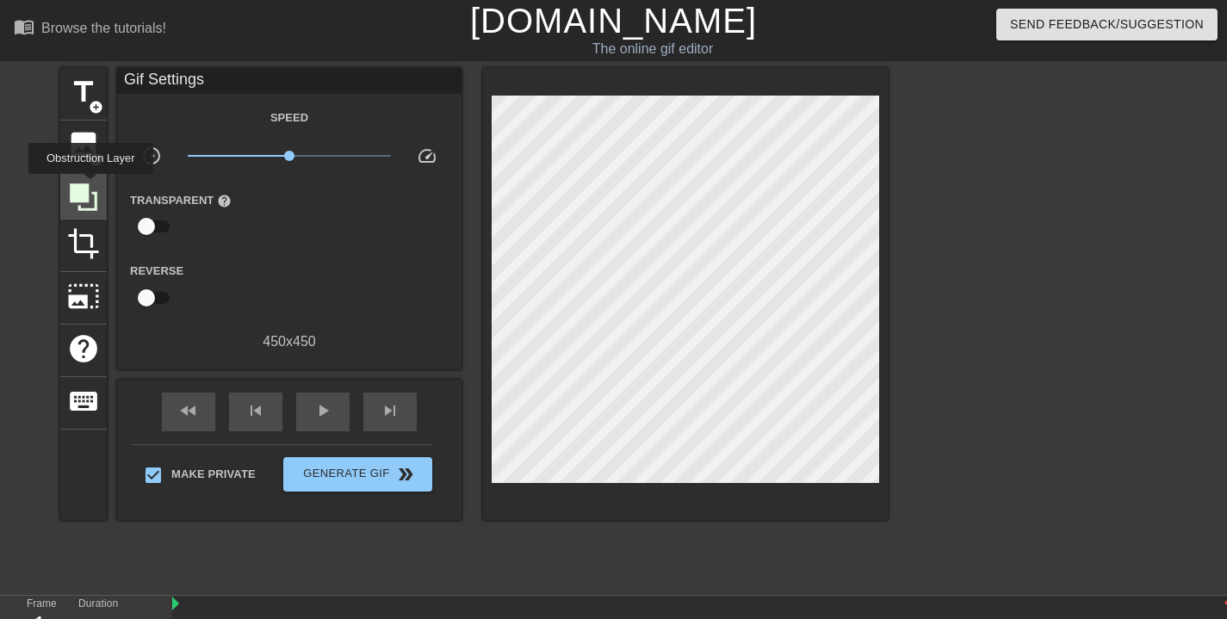
click at [93, 186] on icon at bounding box center [83, 197] width 33 height 33
click at [84, 203] on icon at bounding box center [83, 197] width 33 height 33
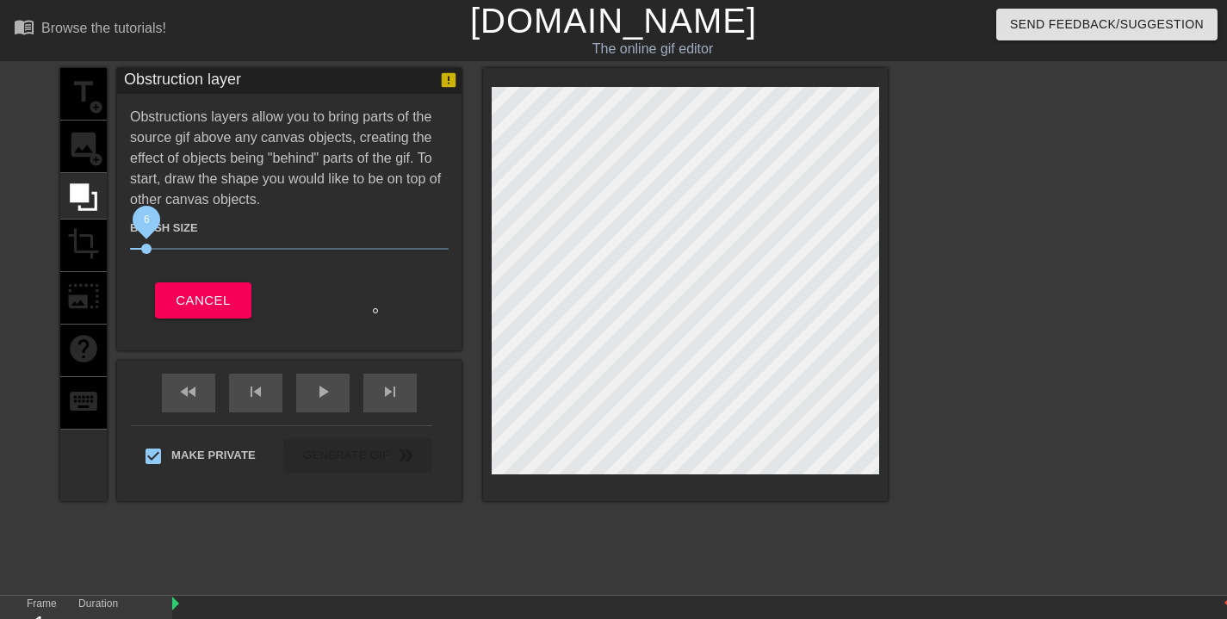
drag, startPoint x: 182, startPoint y: 251, endPoint x: 147, endPoint y: 250, distance: 34.5
click at [147, 250] on span "6" at bounding box center [146, 249] width 10 height 10
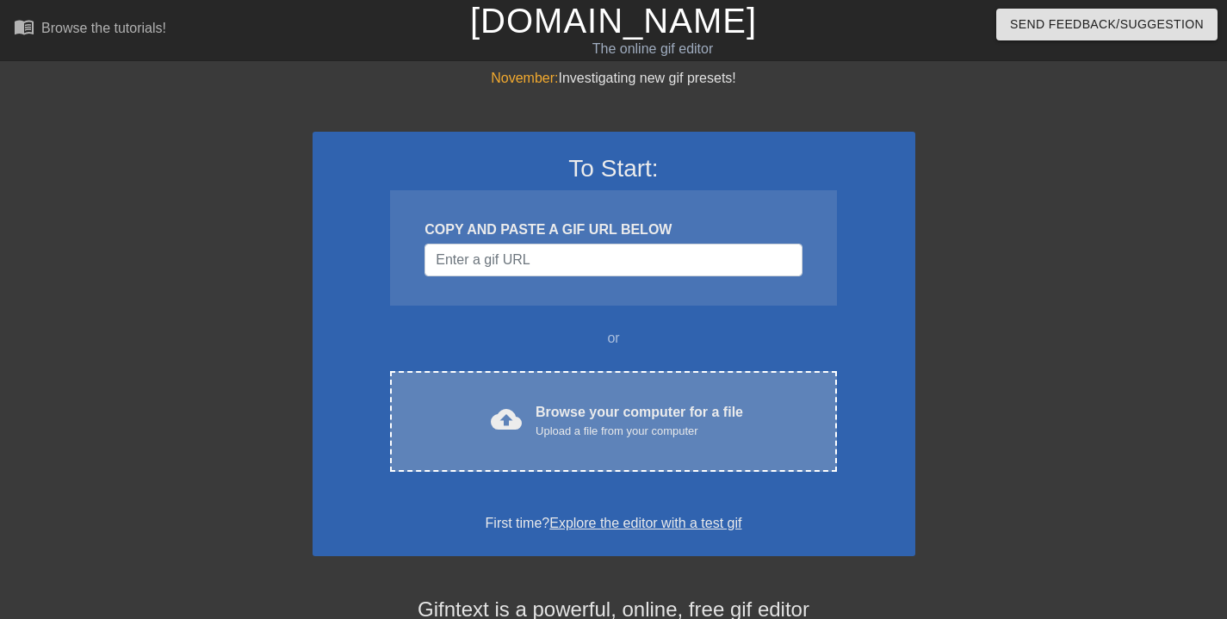
click at [721, 448] on div "cloud_upload Browse your computer for a file Upload a file from your computer C…" at bounding box center [613, 421] width 446 height 101
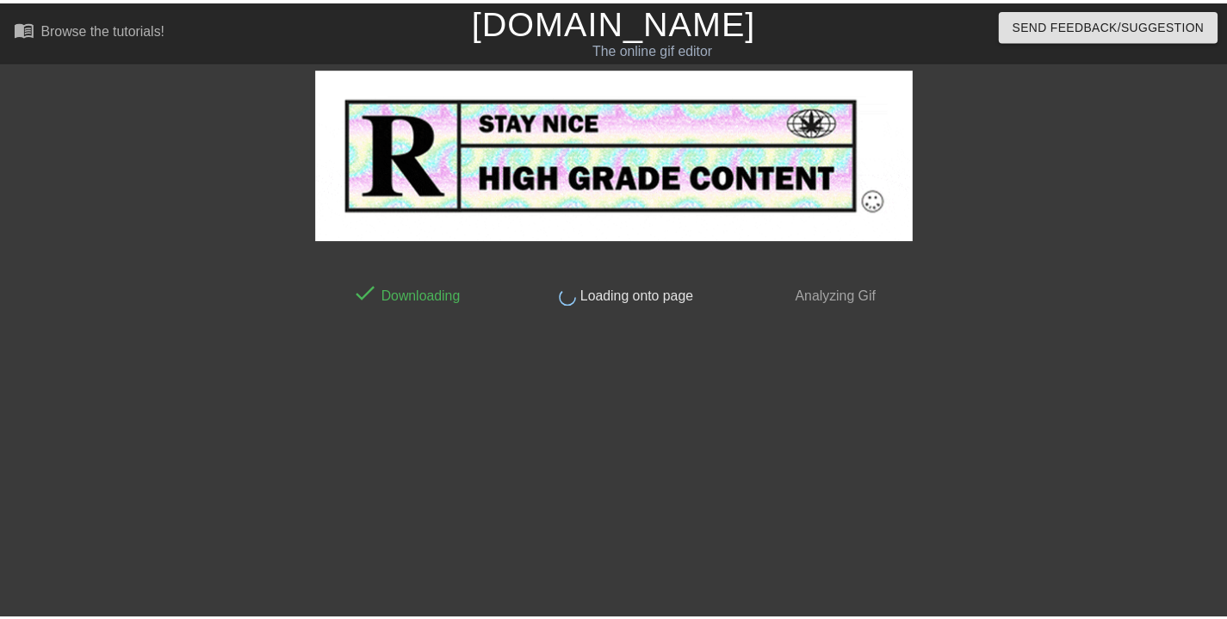
scroll to position [42, 0]
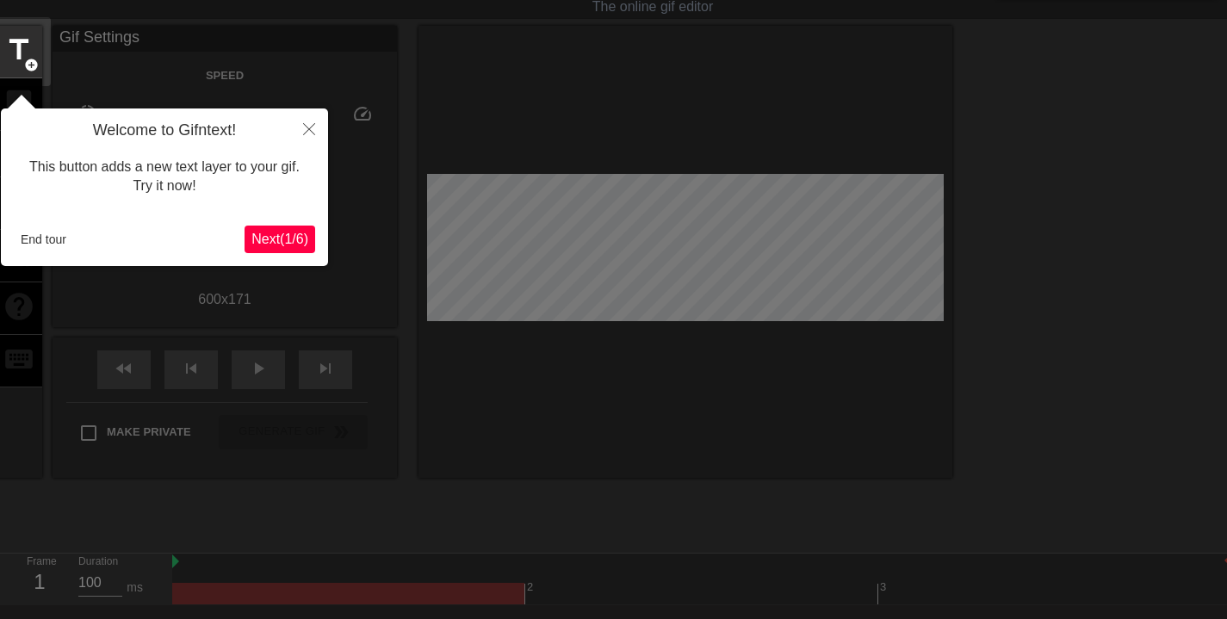
click at [47, 230] on button "End tour" at bounding box center [43, 240] width 59 height 26
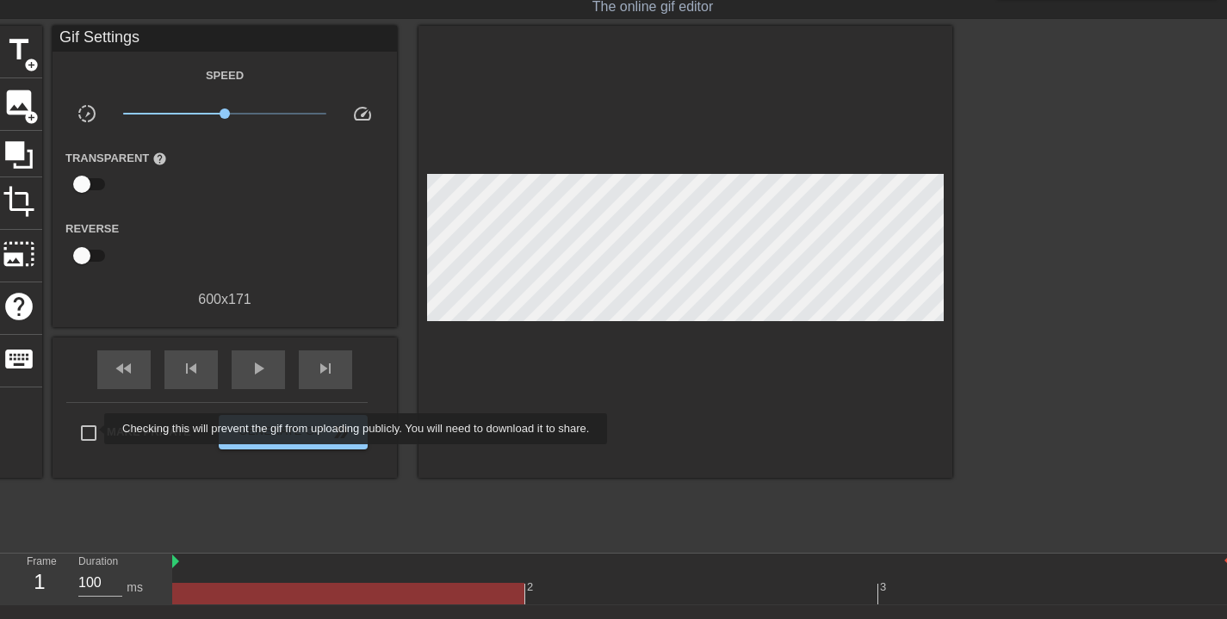
click at [93, 429] on input "Make Private" at bounding box center [89, 433] width 36 height 36
checkbox input "true"
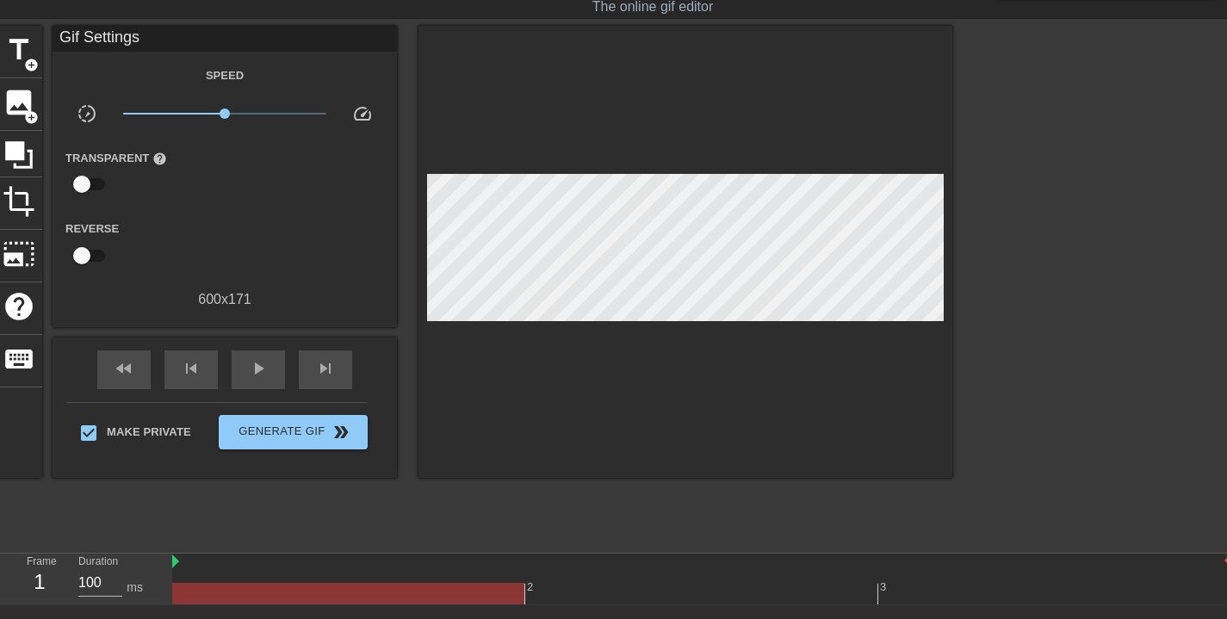
scroll to position [0, 0]
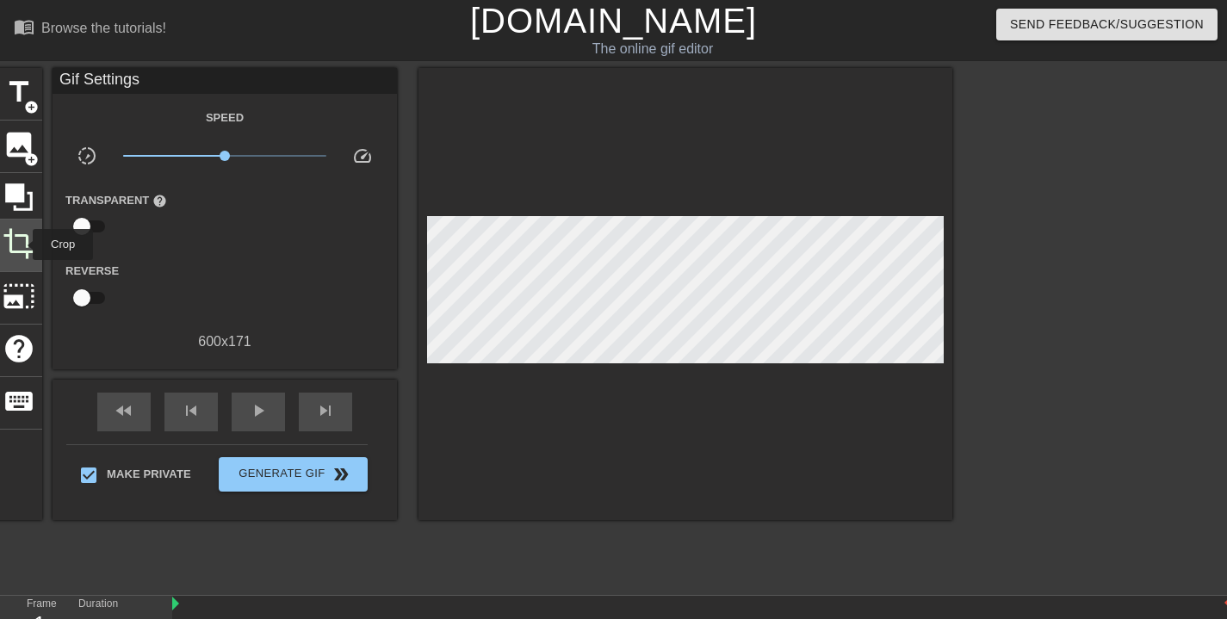
click at [22, 245] on span "crop" at bounding box center [19, 243] width 33 height 33
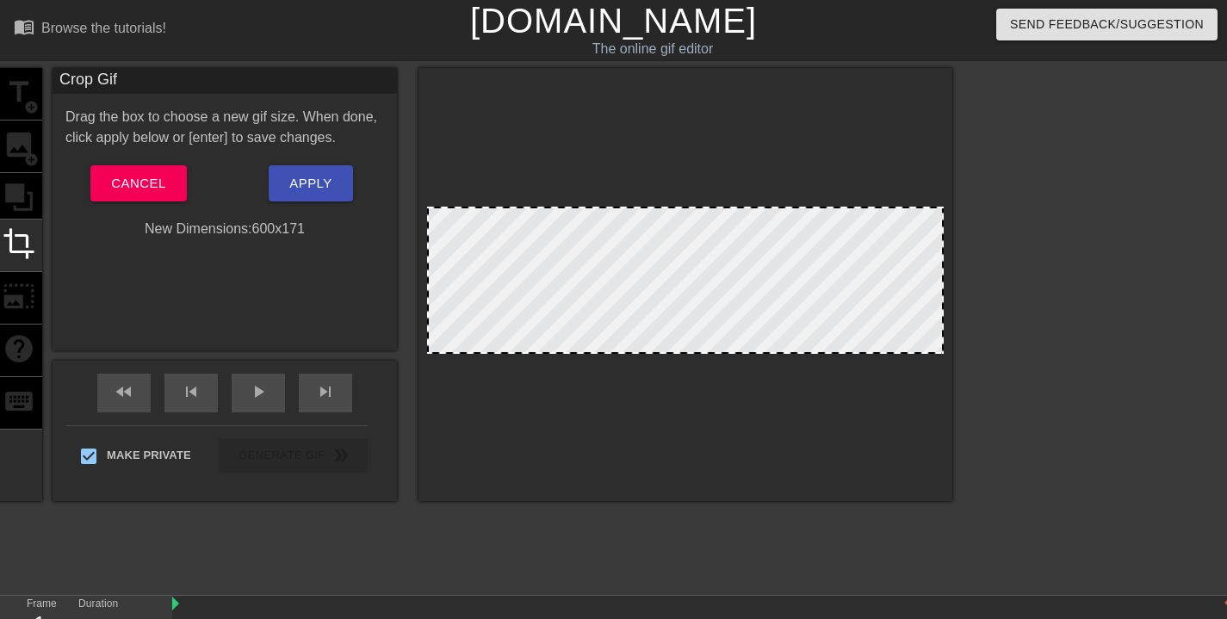
drag, startPoint x: 430, startPoint y: 204, endPoint x: 441, endPoint y: 182, distance: 25.0
click at [402, 179] on div "title add_circle image add_circle crop photo_size_select_large help keyboard Cr…" at bounding box center [474, 284] width 957 height 433
drag, startPoint x: 918, startPoint y: 352, endPoint x: 900, endPoint y: 352, distance: 18.1
click at [918, 376] on div at bounding box center [686, 284] width 534 height 433
drag, startPoint x: 794, startPoint y: 208, endPoint x: 879, endPoint y: 249, distance: 94.8
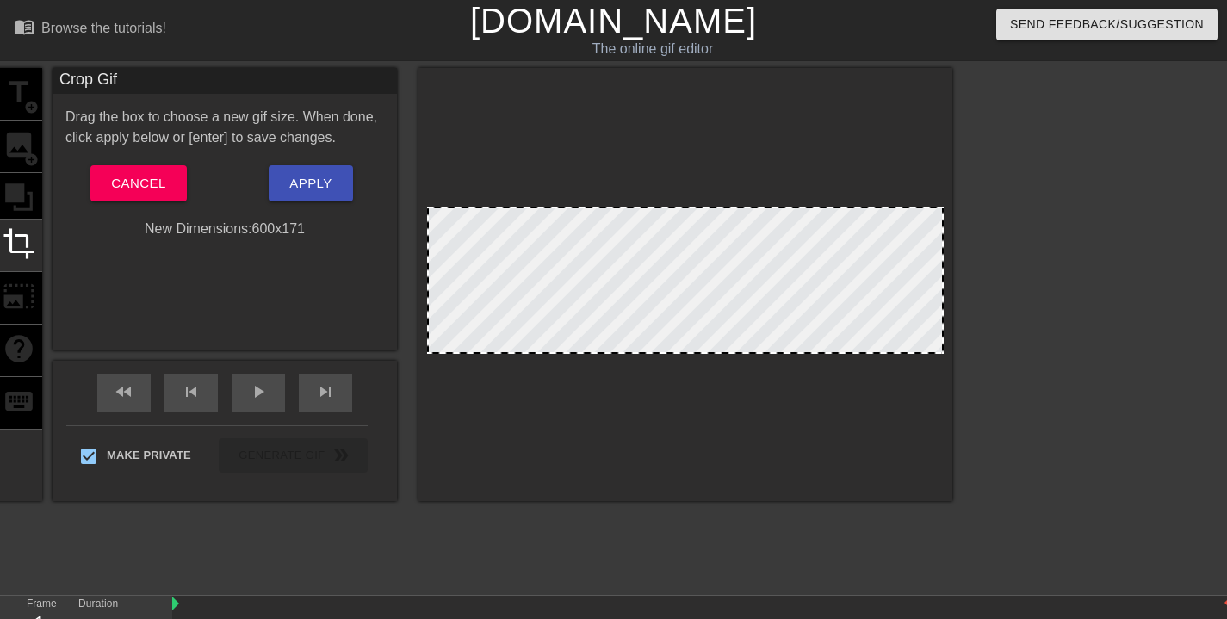
click at [790, 164] on div at bounding box center [686, 284] width 534 height 433
drag, startPoint x: 938, startPoint y: 347, endPoint x: 892, endPoint y: 348, distance: 45.7
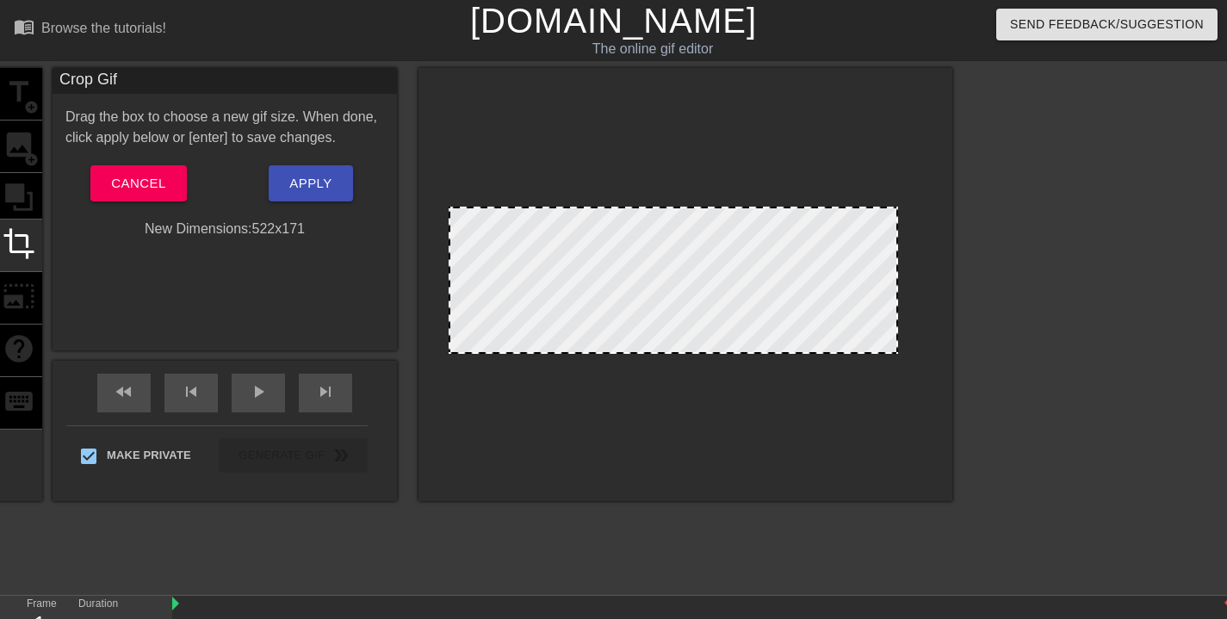
drag, startPoint x: 428, startPoint y: 283, endPoint x: 450, endPoint y: 293, distance: 23.5
click at [450, 293] on div at bounding box center [450, 280] width 9 height 144
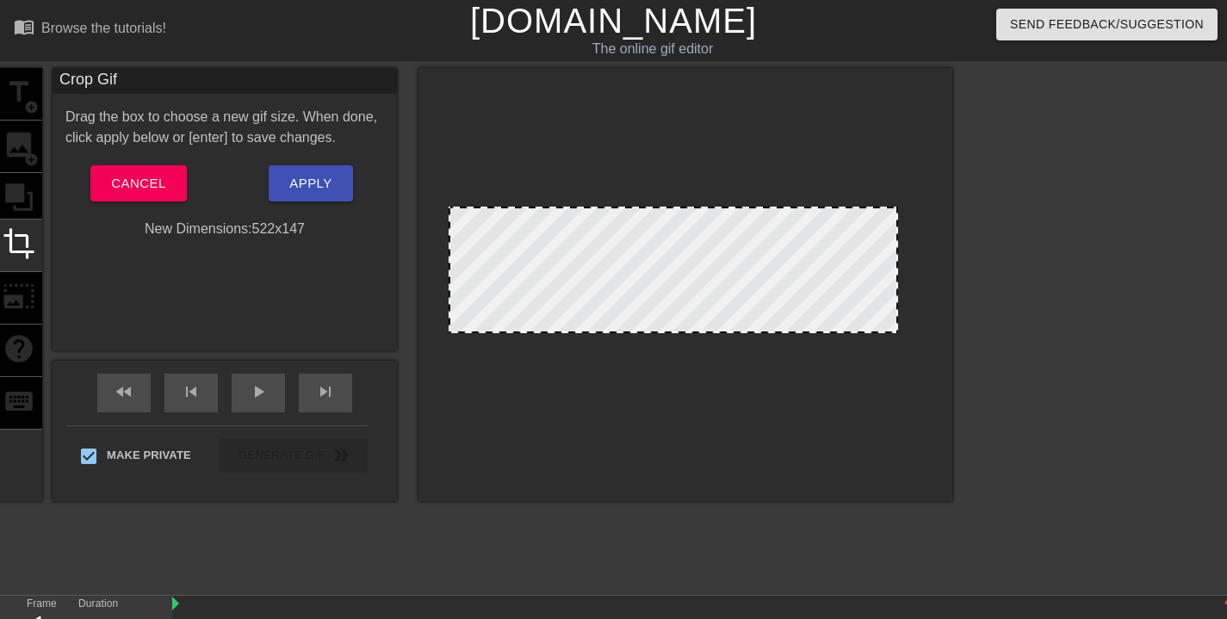
drag, startPoint x: 625, startPoint y: 353, endPoint x: 625, endPoint y: 332, distance: 20.7
click at [625, 332] on div at bounding box center [673, 331] width 446 height 9
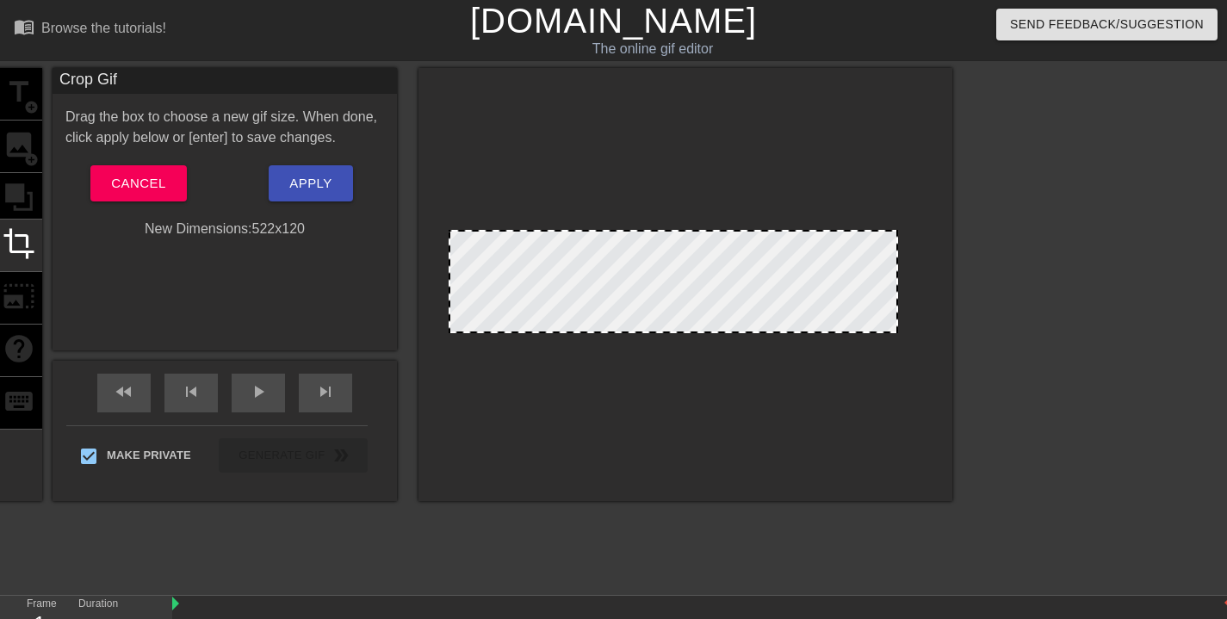
drag, startPoint x: 655, startPoint y: 208, endPoint x: 655, endPoint y: 231, distance: 23.3
click at [655, 231] on div at bounding box center [673, 231] width 446 height 9
click at [656, 230] on div at bounding box center [673, 231] width 446 height 9
click at [450, 279] on div at bounding box center [453, 281] width 9 height 101
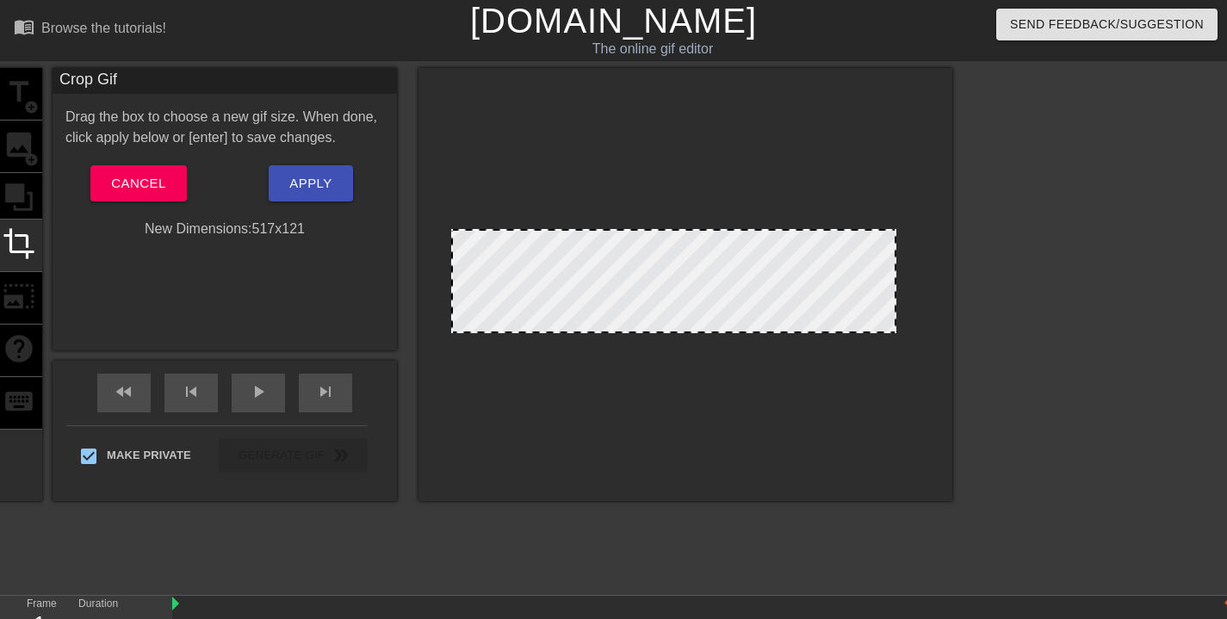
drag, startPoint x: 897, startPoint y: 274, endPoint x: 888, endPoint y: 276, distance: 9.6
click at [896, 274] on div at bounding box center [895, 281] width 9 height 101
click at [664, 330] on div at bounding box center [674, 329] width 442 height 9
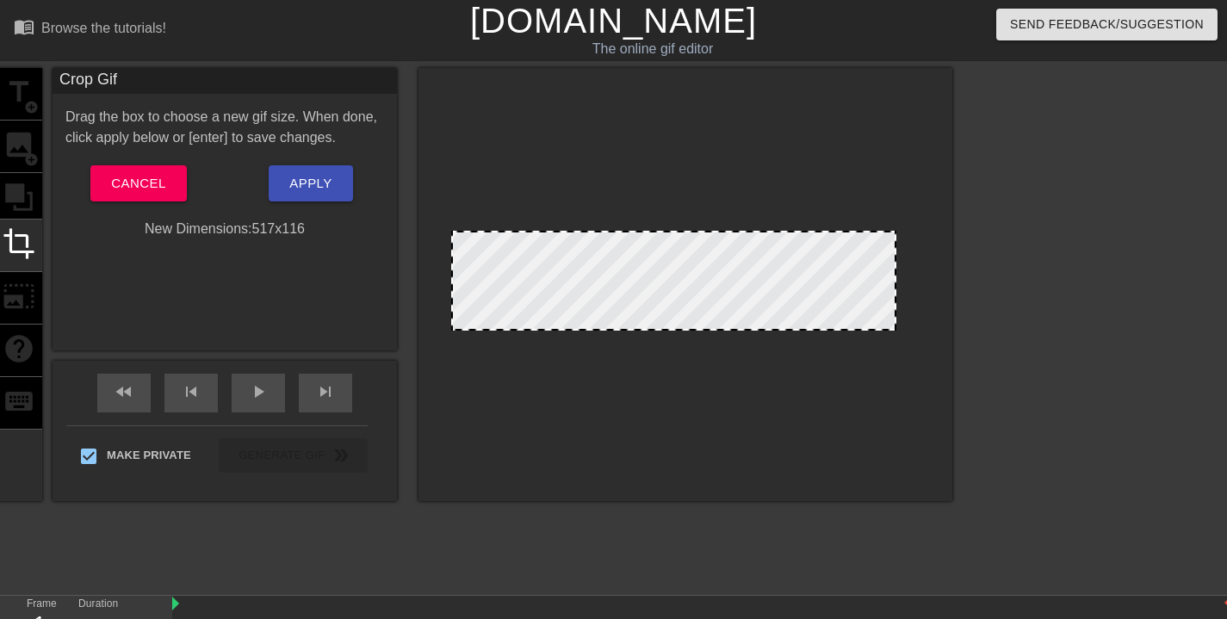
click at [308, 173] on span "Apply" at bounding box center [310, 183] width 42 height 22
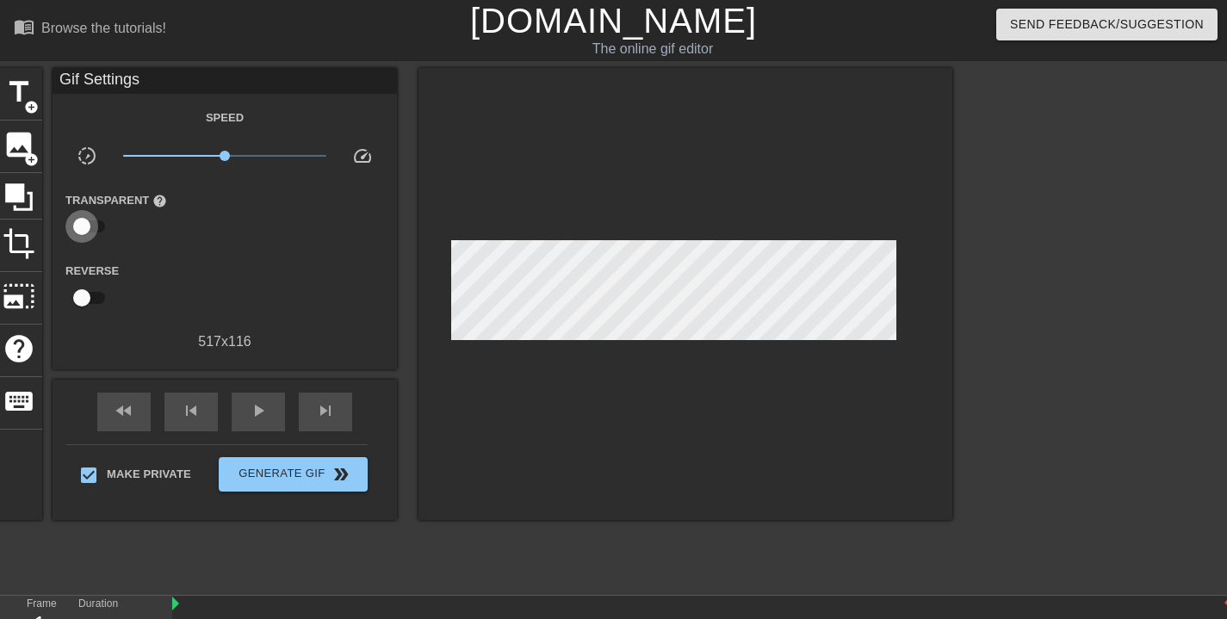
click at [87, 224] on input "checkbox" at bounding box center [82, 226] width 98 height 33
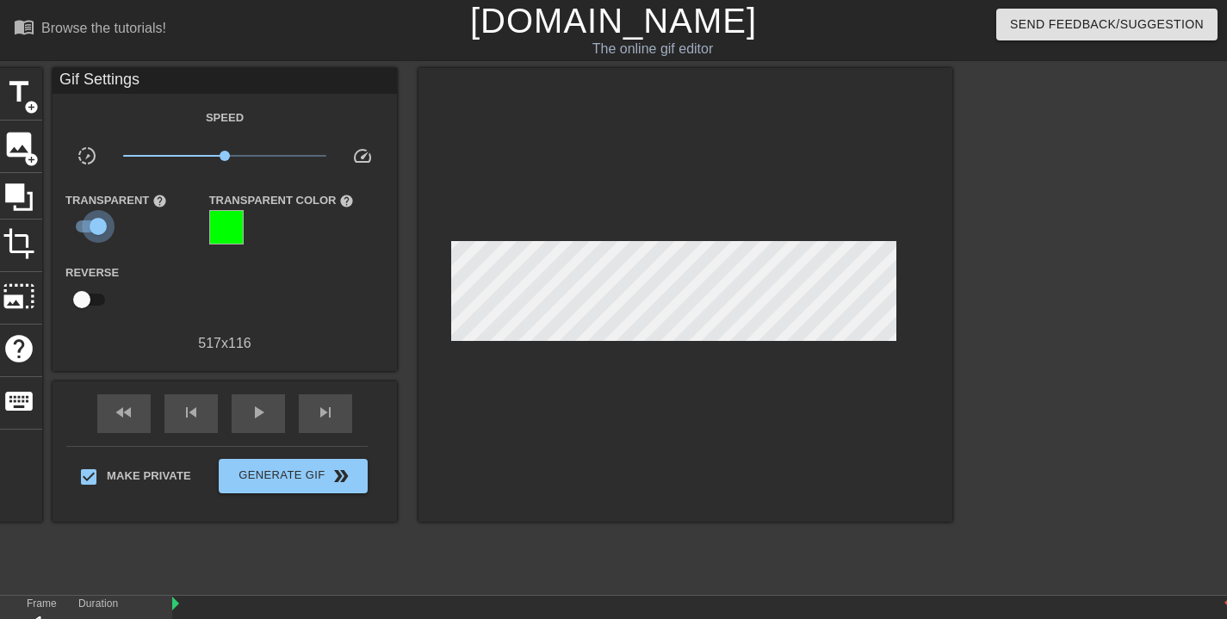
click at [99, 229] on input "checkbox" at bounding box center [98, 226] width 98 height 33
checkbox input "false"
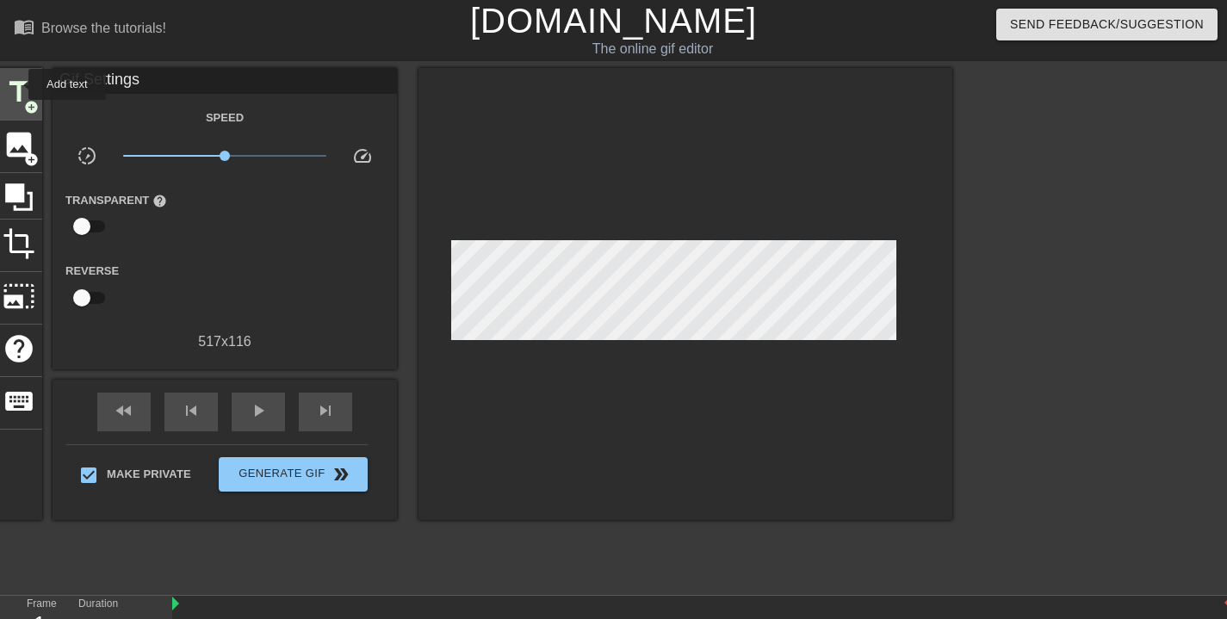
click at [18, 85] on span "title" at bounding box center [19, 92] width 33 height 33
click at [16, 295] on span "photo_size_select_large" at bounding box center [19, 296] width 33 height 33
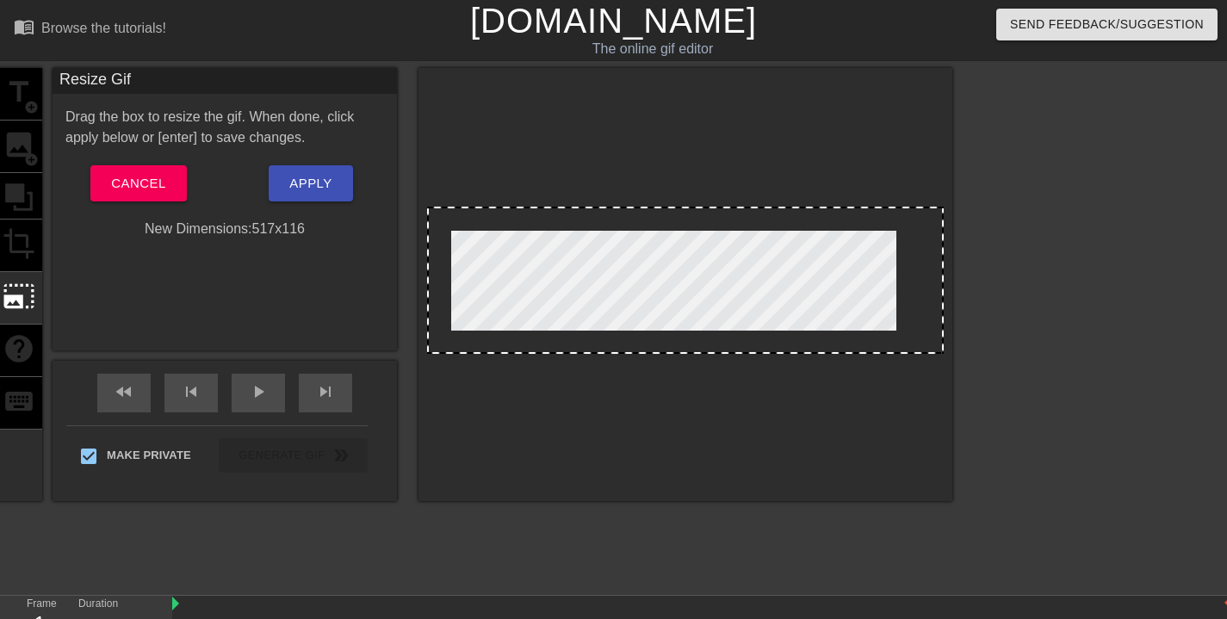
drag, startPoint x: 684, startPoint y: 232, endPoint x: 688, endPoint y: 215, distance: 16.9
click at [688, 215] on div at bounding box center [685, 280] width 517 height 147
drag, startPoint x: 616, startPoint y: 205, endPoint x: 618, endPoint y: 151, distance: 54.3
click at [618, 151] on div at bounding box center [686, 284] width 534 height 433
drag, startPoint x: 939, startPoint y: 351, endPoint x: 1000, endPoint y: 345, distance: 61.4
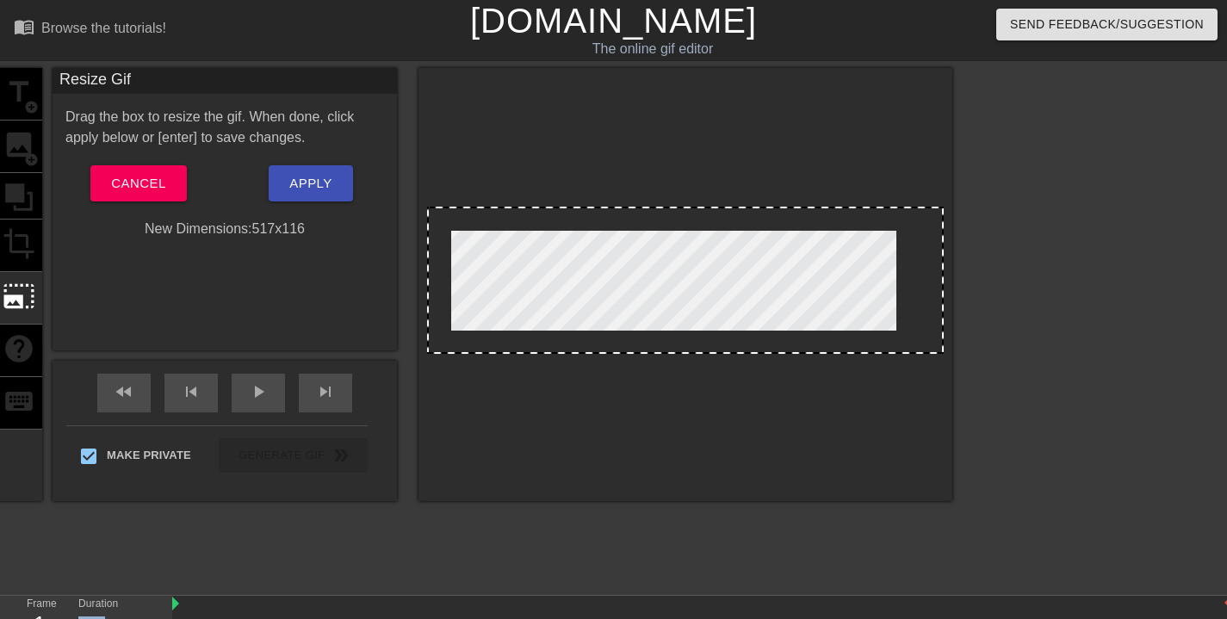
click at [1000, 345] on div "title add_circle image add_circle crop photo_size_select_large help keyboard Re…" at bounding box center [613, 326] width 1227 height 517
click at [146, 187] on span "Cancel" at bounding box center [138, 183] width 54 height 22
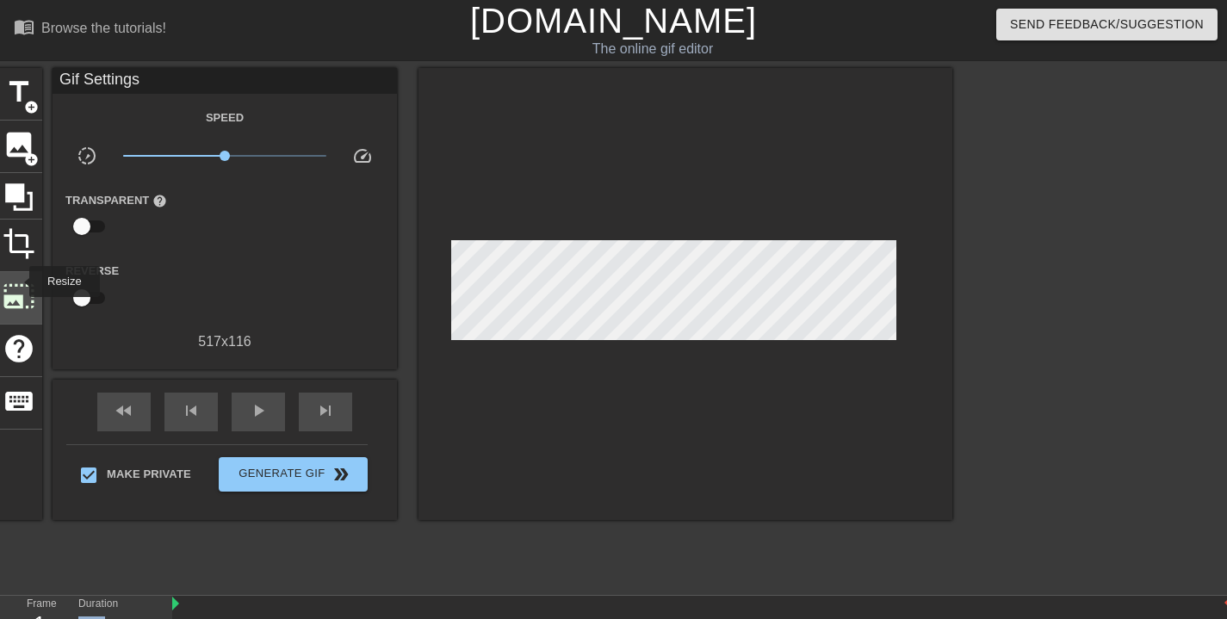
click at [18, 282] on span "photo_size_select_large" at bounding box center [19, 296] width 33 height 33
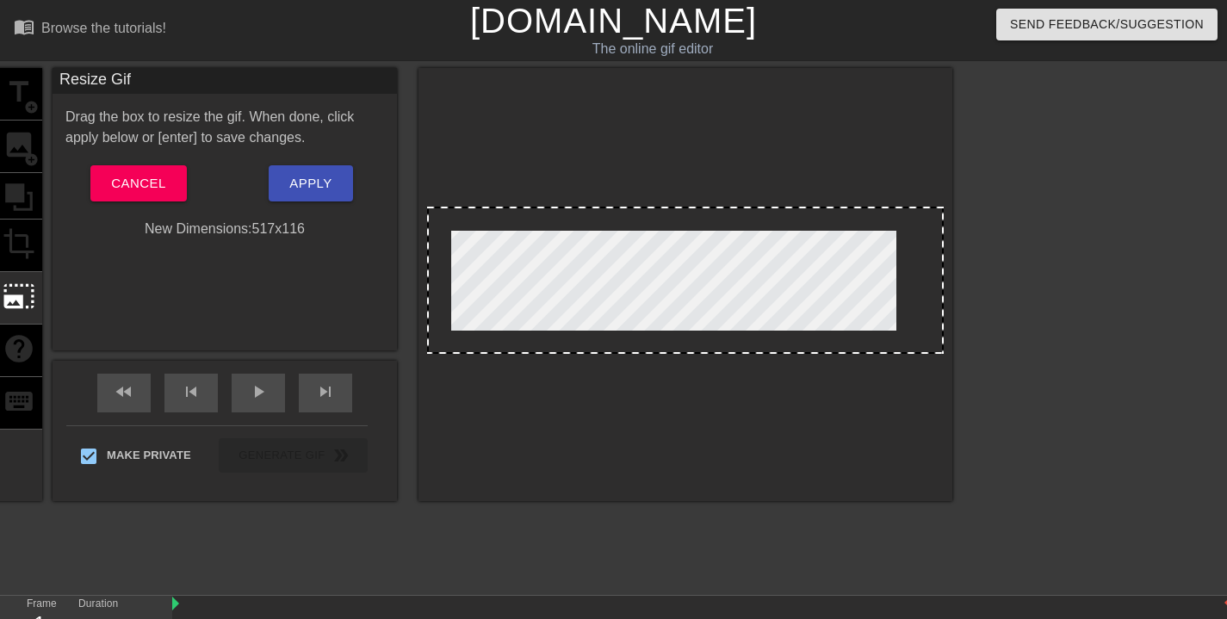
click at [559, 262] on div at bounding box center [685, 280] width 517 height 147
drag, startPoint x: 639, startPoint y: 272, endPoint x: 640, endPoint y: 228, distance: 43.9
click at [640, 233] on div at bounding box center [685, 280] width 517 height 147
drag, startPoint x: 647, startPoint y: 205, endPoint x: 683, endPoint y: 151, distance: 65.2
click at [670, 145] on div at bounding box center [686, 284] width 534 height 433
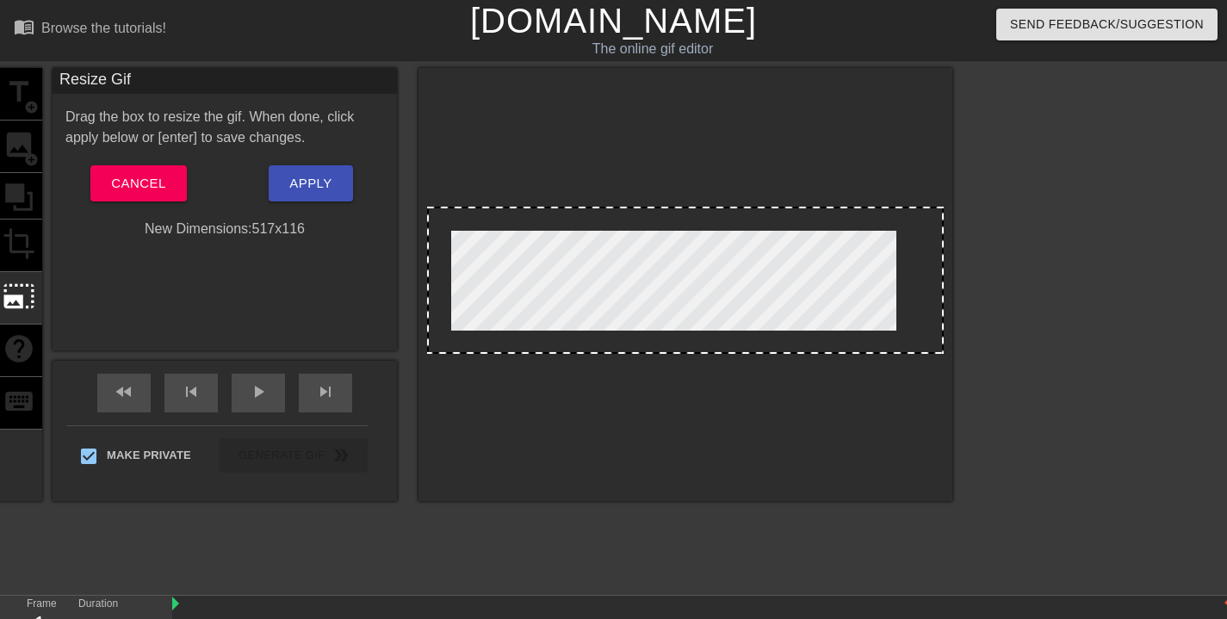
click at [940, 208] on div at bounding box center [685, 280] width 517 height 147
click at [950, 375] on div at bounding box center [686, 284] width 534 height 433
drag, startPoint x: 943, startPoint y: 331, endPoint x: 966, endPoint y: 333, distance: 23.4
click at [966, 333] on div "title add_circle image add_circle crop photo_size_select_large help keyboard Re…" at bounding box center [613, 326] width 1227 height 517
click at [154, 188] on span "Cancel" at bounding box center [138, 183] width 54 height 22
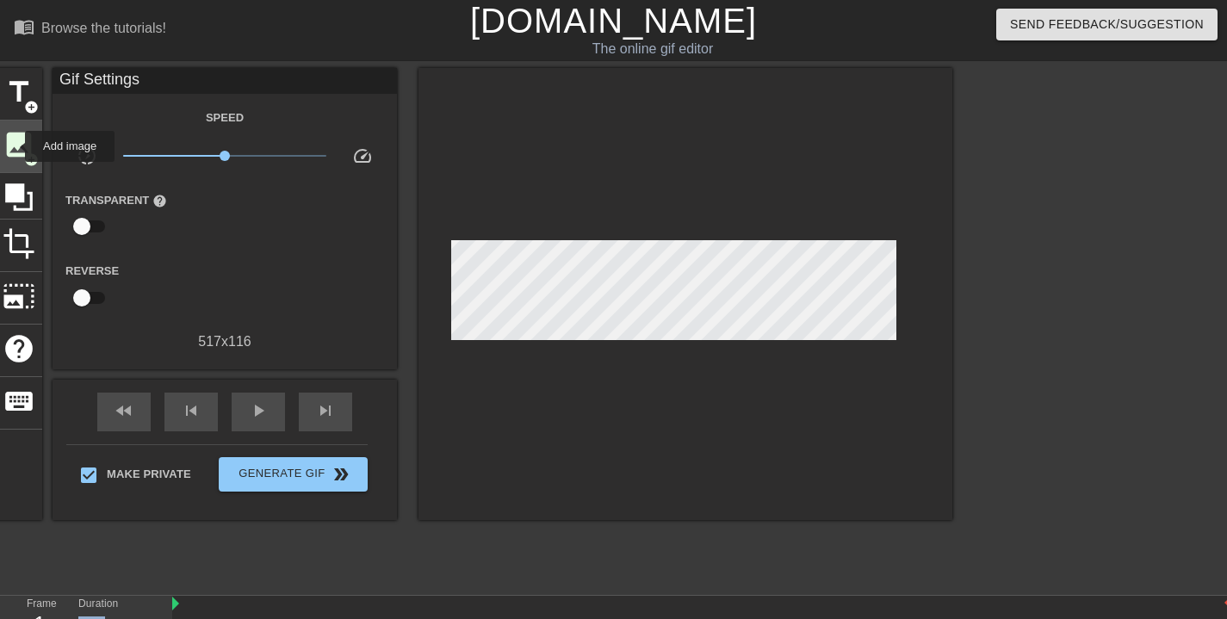
click at [14, 146] on span "image" at bounding box center [19, 144] width 33 height 33
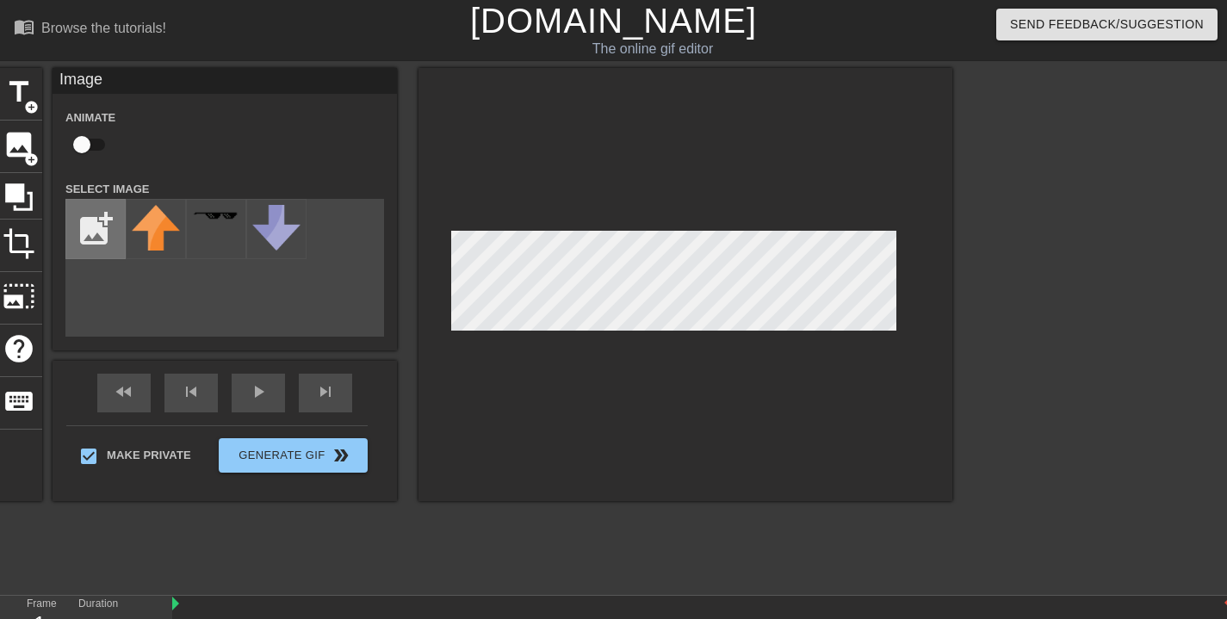
click at [96, 214] on input "file" at bounding box center [95, 229] width 59 height 59
type input "C:\fakepath\IMG_1383.jpeg"
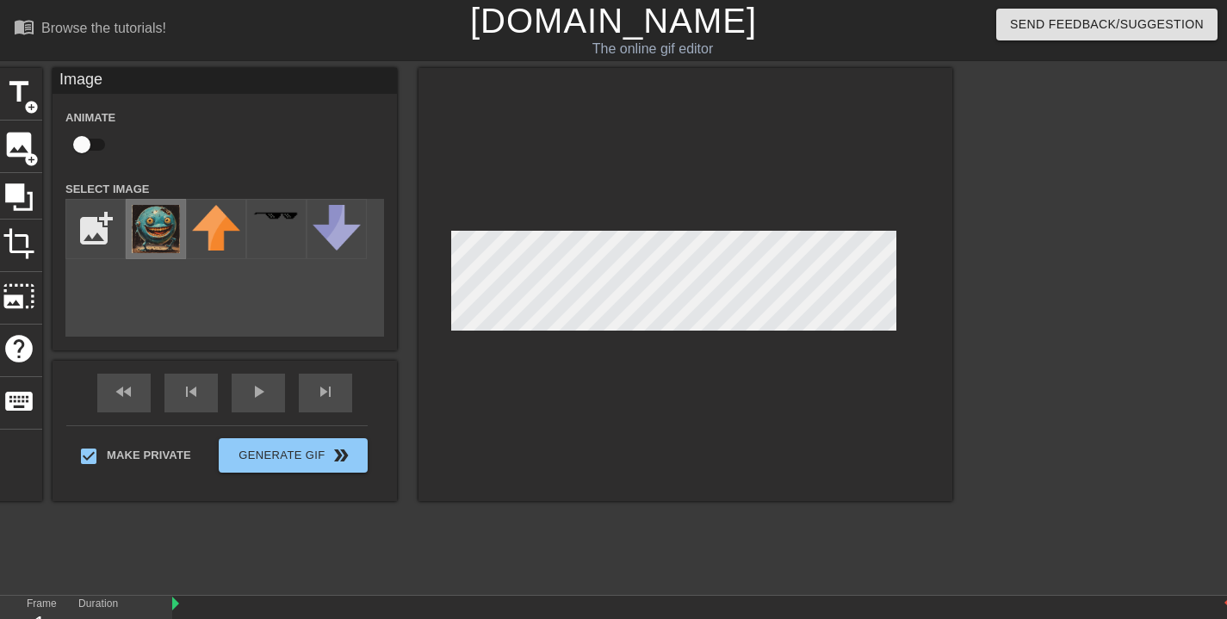
click at [174, 229] on img at bounding box center [156, 229] width 48 height 48
click at [626, 169] on div at bounding box center [686, 284] width 534 height 433
click at [581, 428] on div at bounding box center [686, 284] width 534 height 433
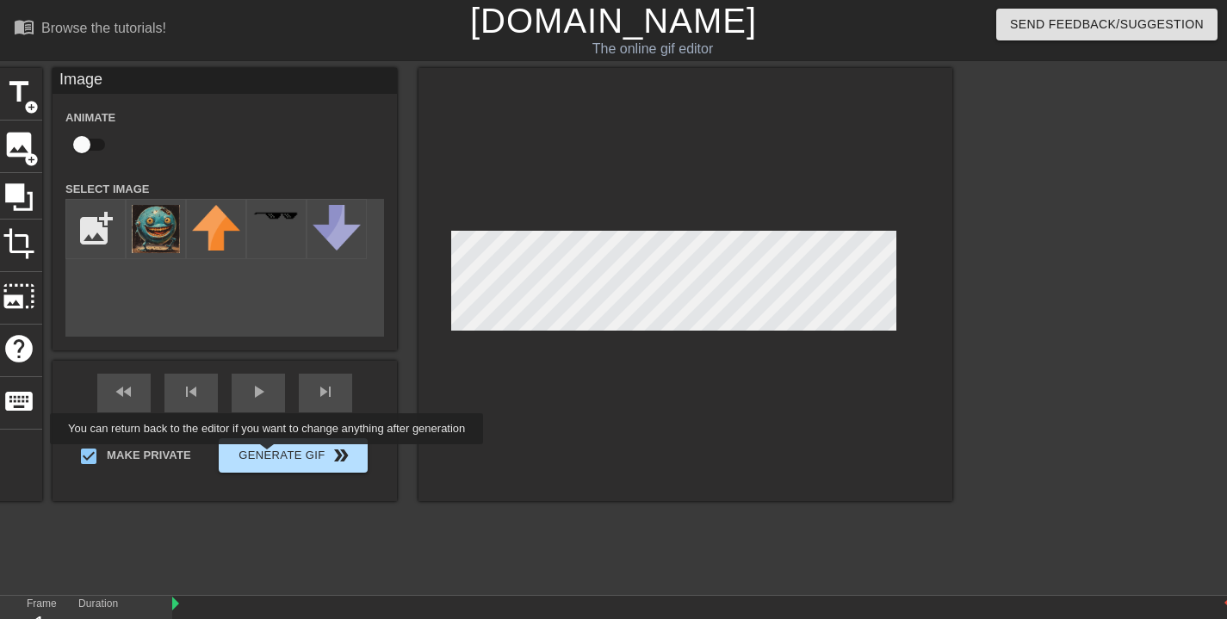
click at [278, 456] on button "Generate Gif double_arrow" at bounding box center [293, 455] width 149 height 34
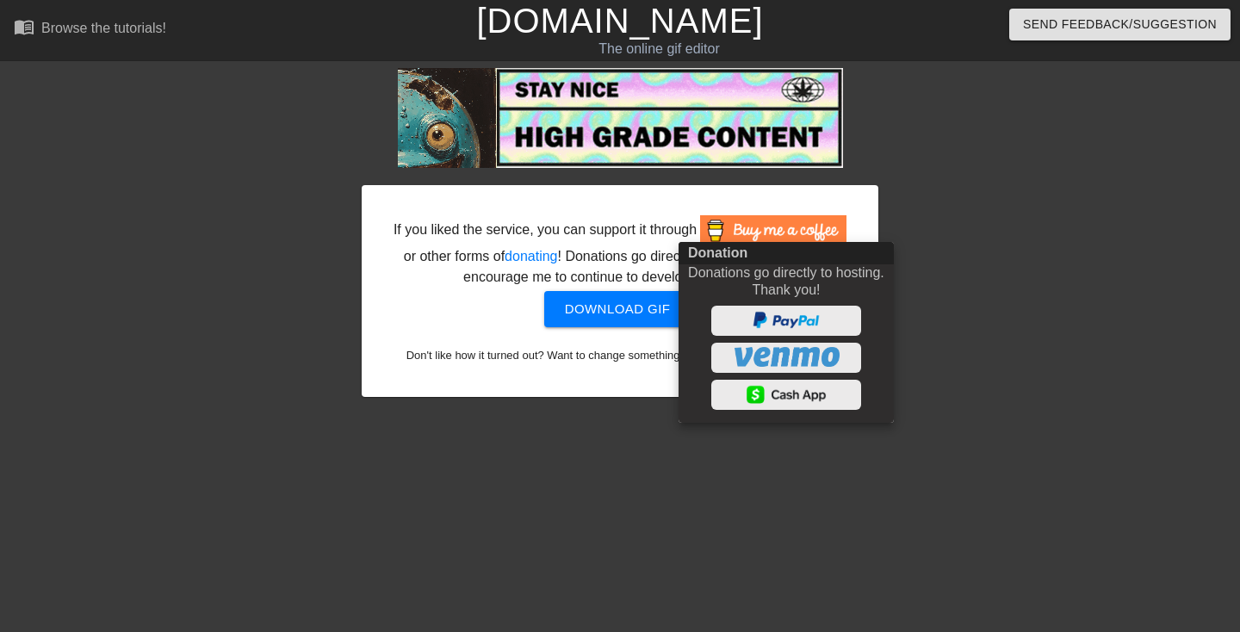
click at [598, 330] on div at bounding box center [620, 316] width 1240 height 632
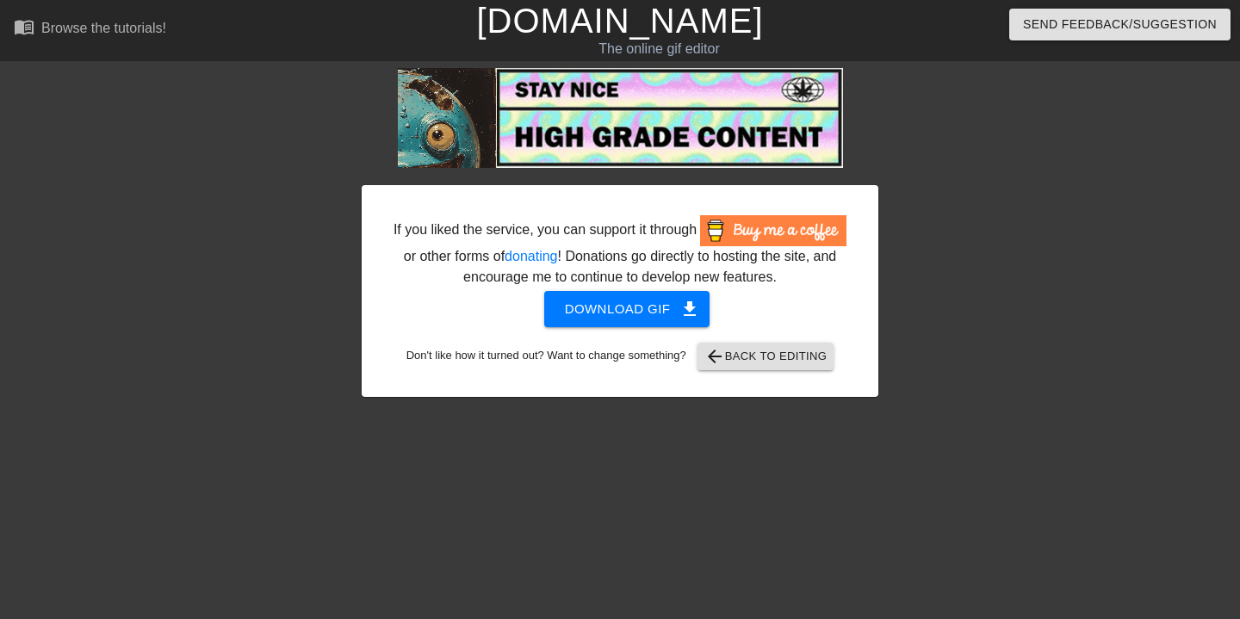
click at [616, 320] on span "Download gif get_app" at bounding box center [627, 309] width 125 height 22
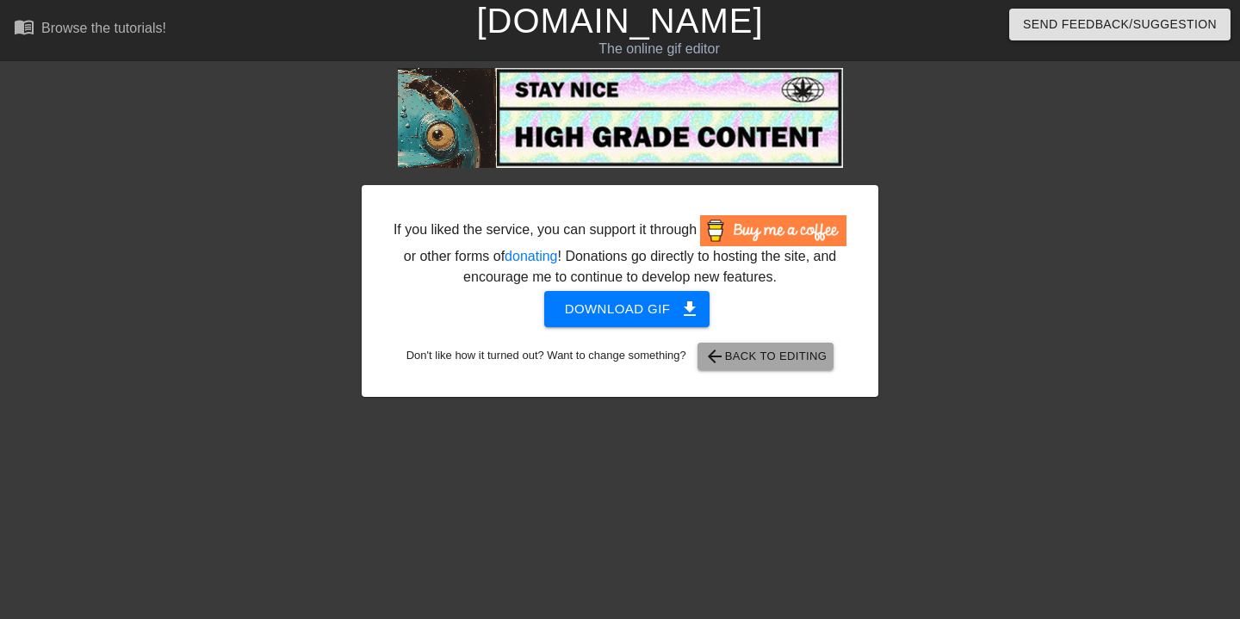
click at [794, 367] on span "arrow_back Back to Editing" at bounding box center [766, 356] width 123 height 21
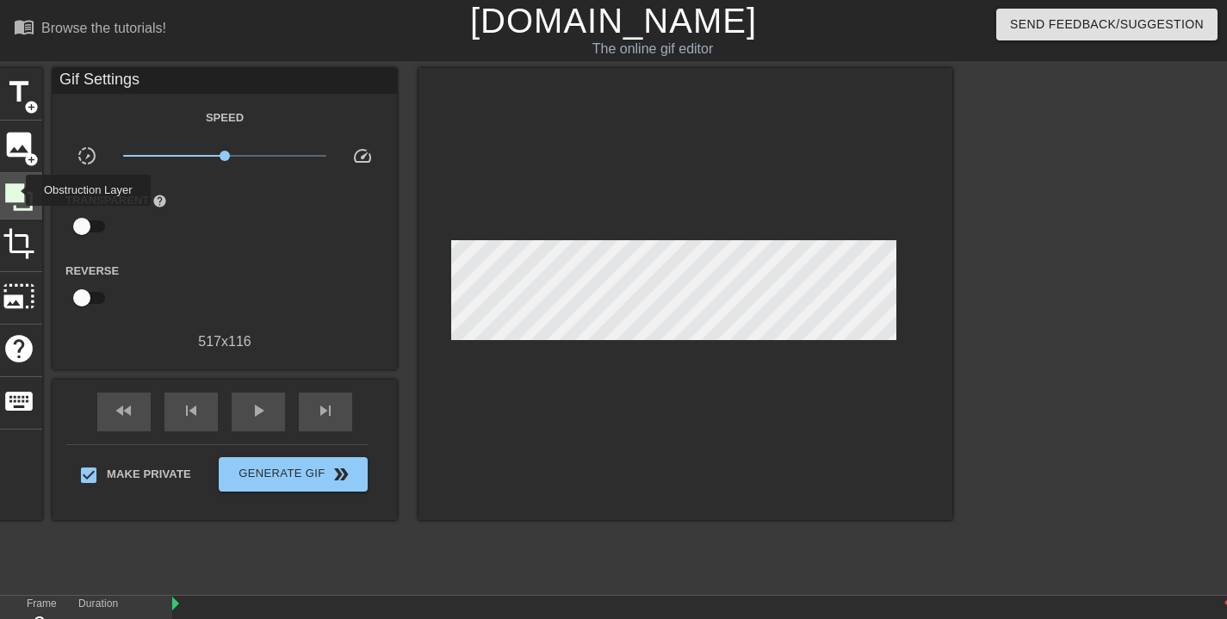
click at [15, 190] on icon at bounding box center [19, 197] width 28 height 28
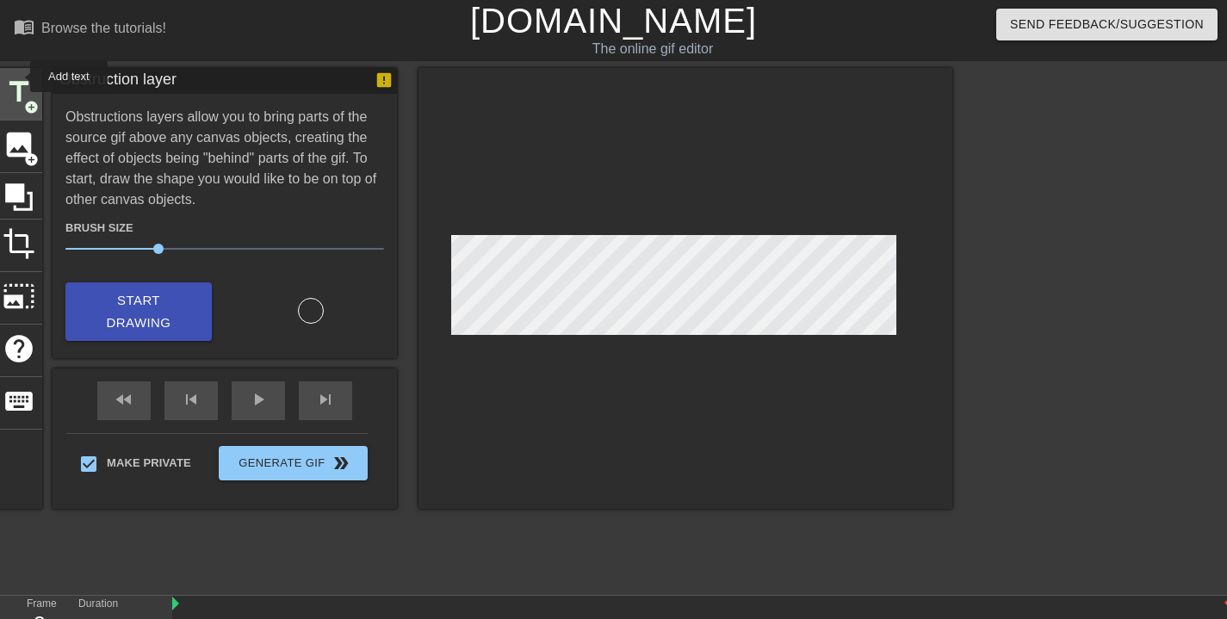
click at [19, 77] on span "title" at bounding box center [19, 92] width 33 height 33
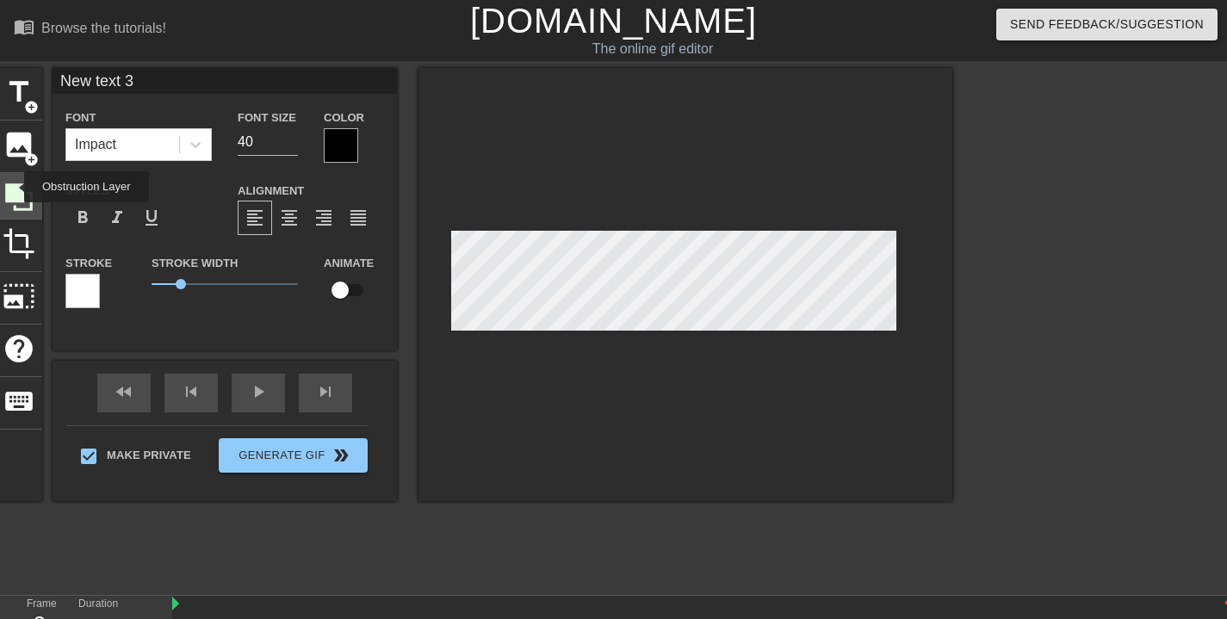
click at [13, 187] on icon at bounding box center [19, 197] width 28 height 28
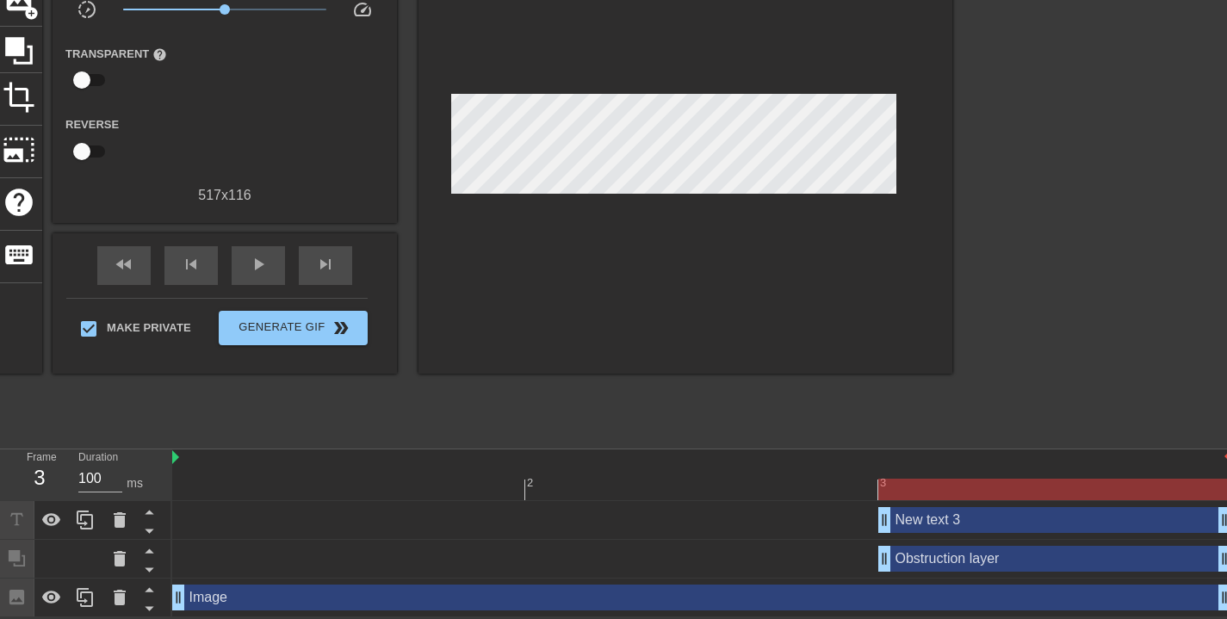
scroll to position [147, 0]
click at [944, 517] on div "New text 3 drag_handle drag_handle" at bounding box center [1054, 520] width 353 height 26
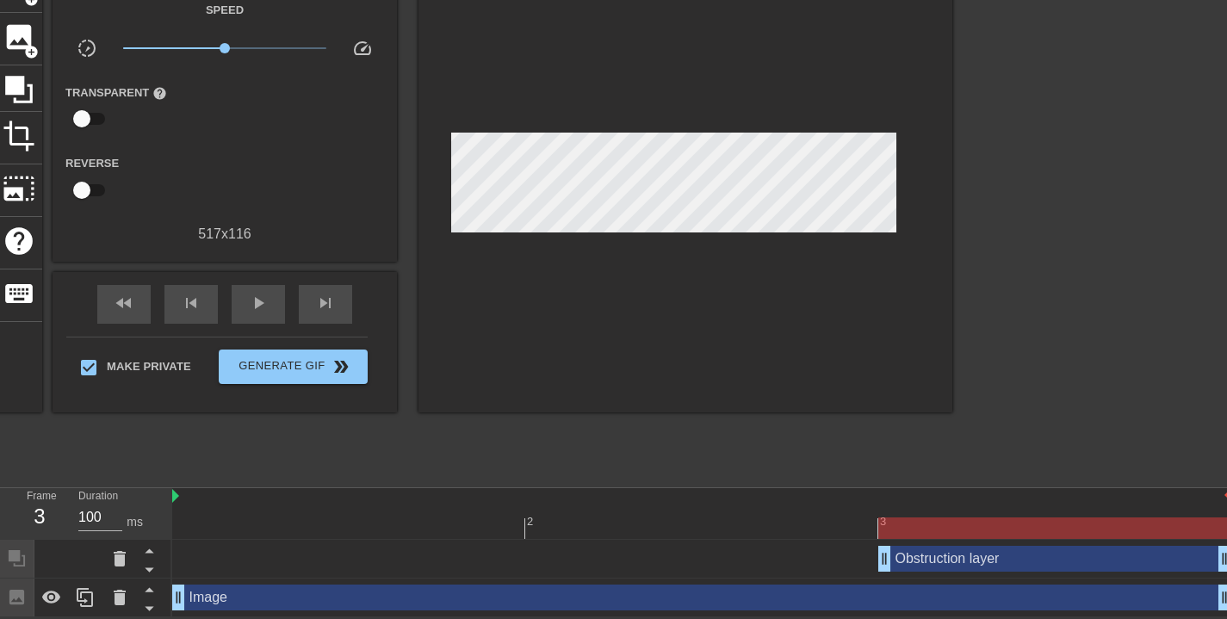
scroll to position [109, 0]
click at [38, 182] on div "photo_size_select_large" at bounding box center [19, 190] width 47 height 53
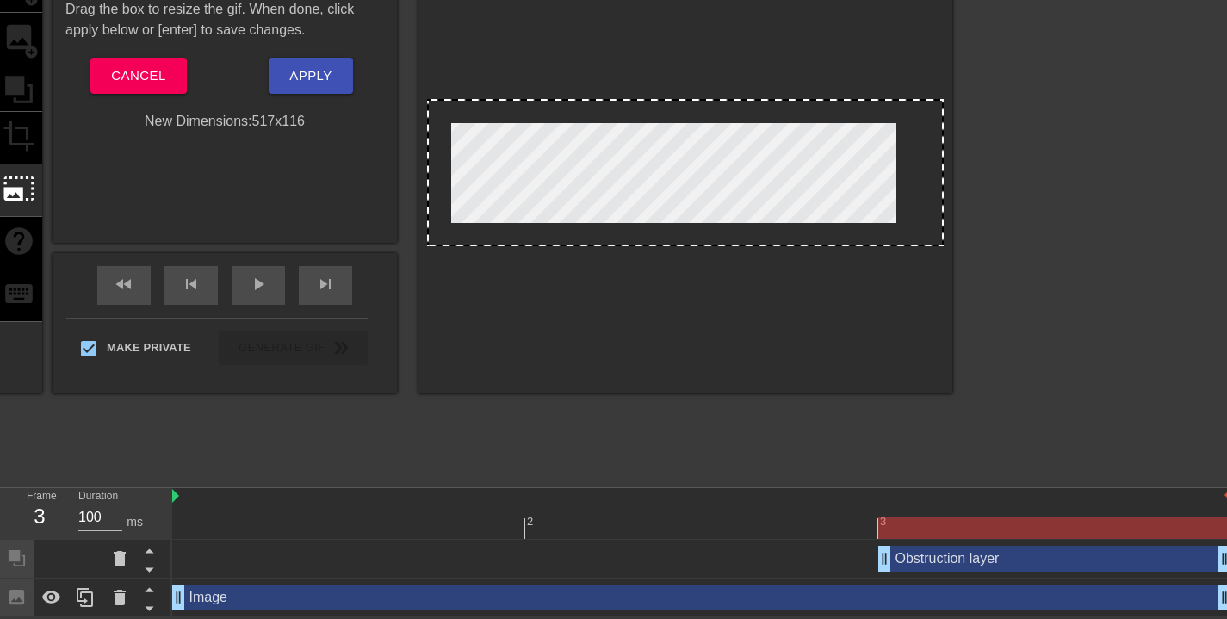
click at [162, 88] on button "Cancel" at bounding box center [138, 76] width 96 height 36
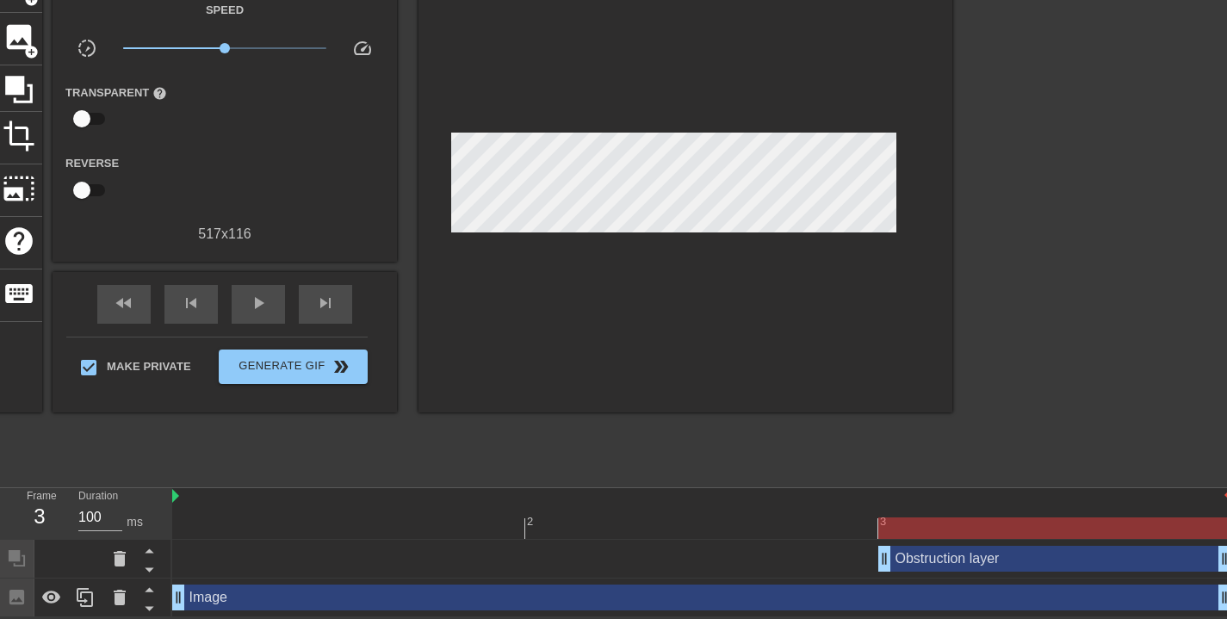
scroll to position [0, 0]
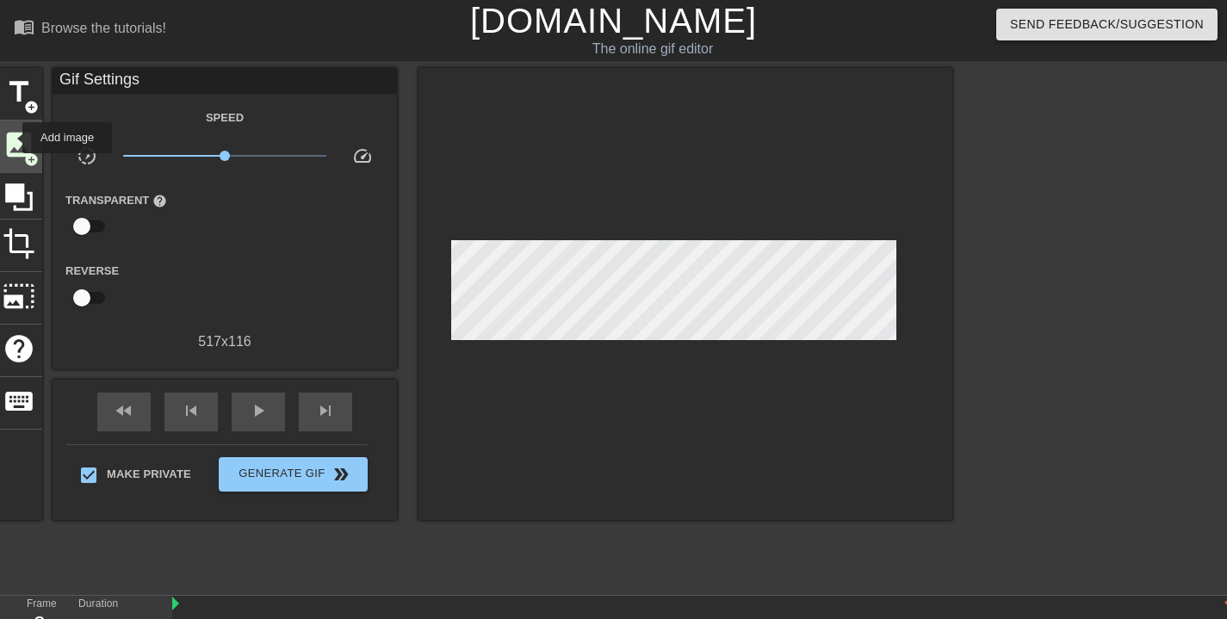
click at [11, 138] on span "image" at bounding box center [19, 144] width 33 height 33
click at [13, 135] on span "image" at bounding box center [19, 144] width 33 height 33
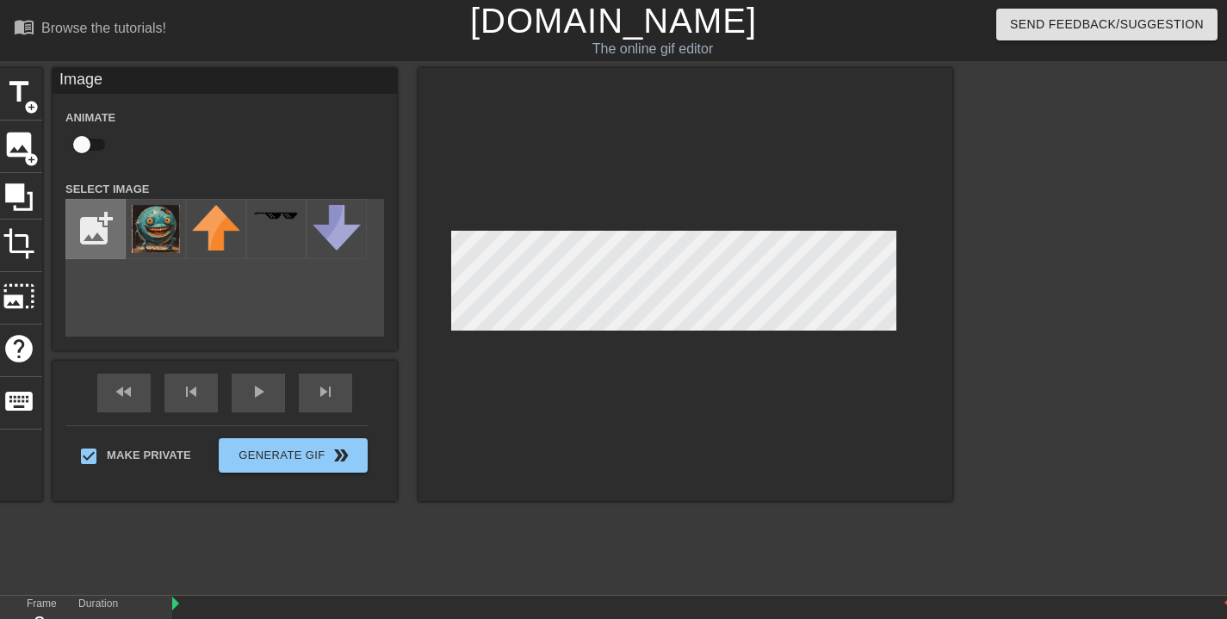
click at [109, 212] on input "file" at bounding box center [95, 229] width 59 height 59
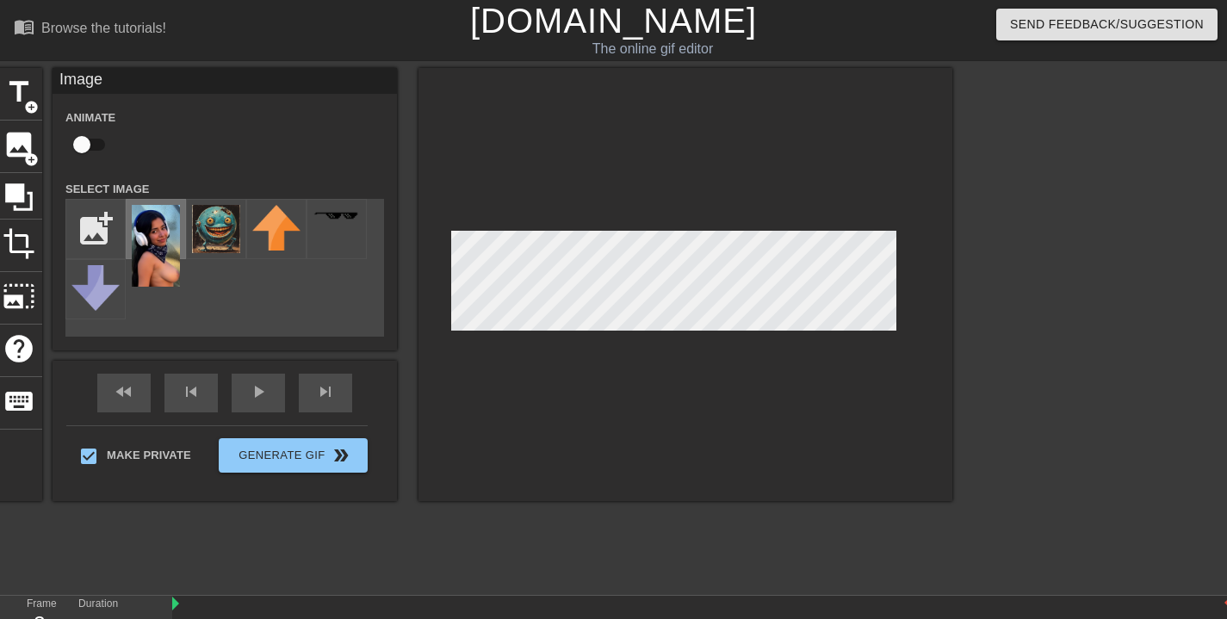
click at [156, 249] on img at bounding box center [156, 246] width 48 height 82
click at [85, 211] on input "file" at bounding box center [95, 229] width 59 height 59
type input "C:\fakepath\IMG_1143.jpeg"
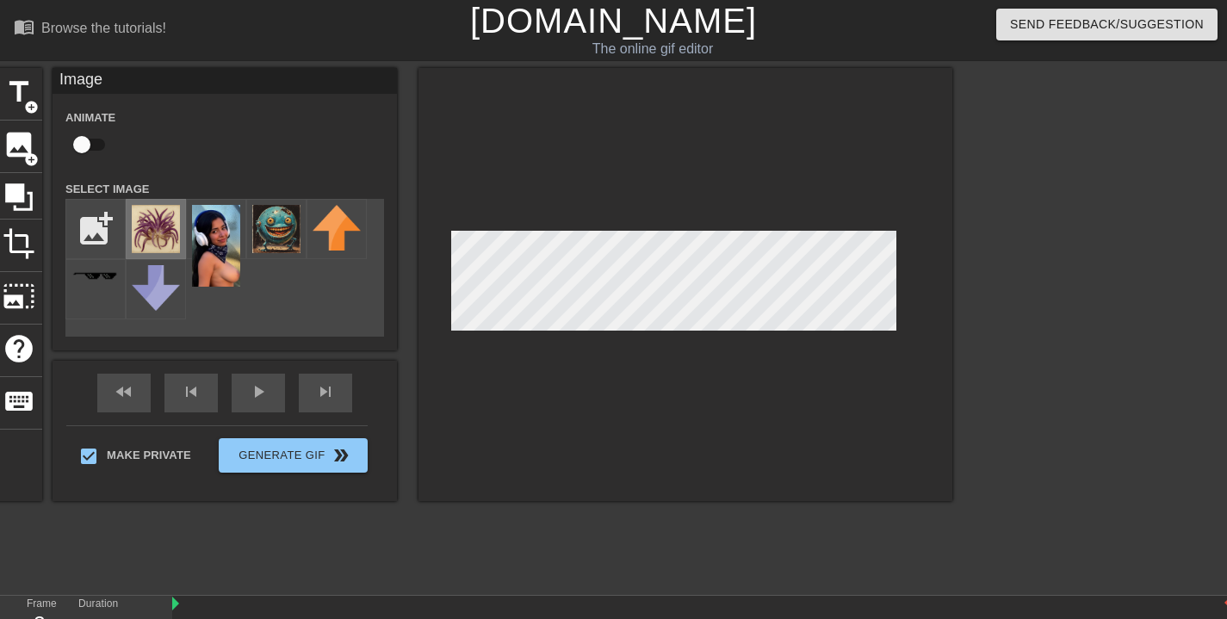
click at [167, 227] on img at bounding box center [156, 229] width 48 height 48
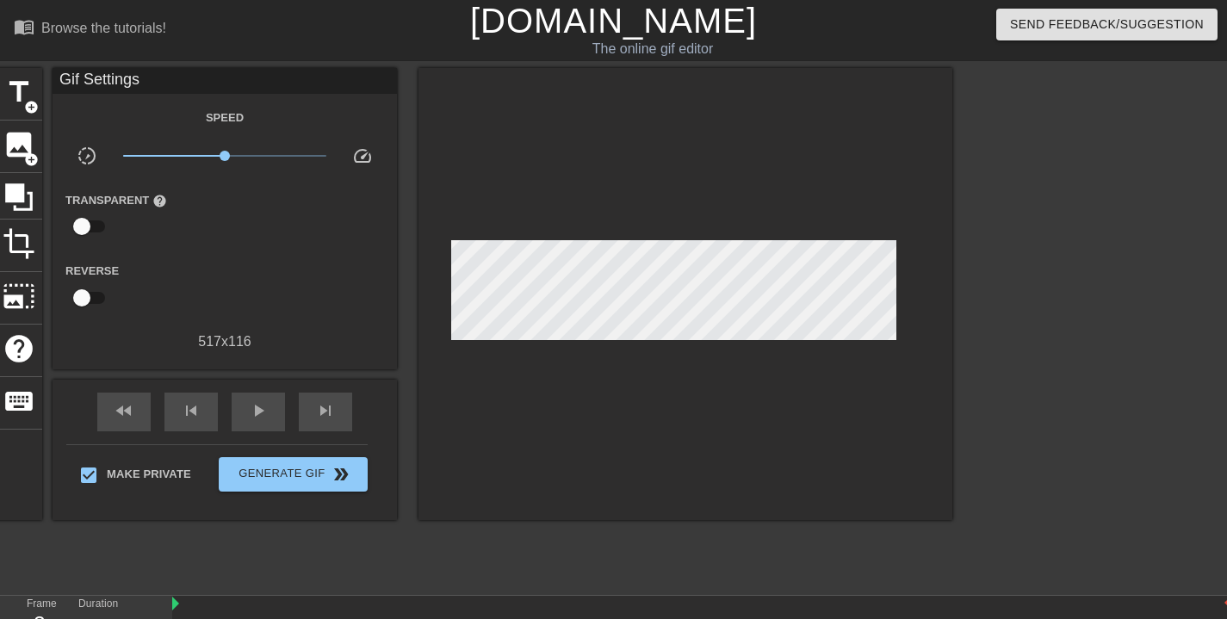
click at [683, 384] on div at bounding box center [686, 294] width 534 height 452
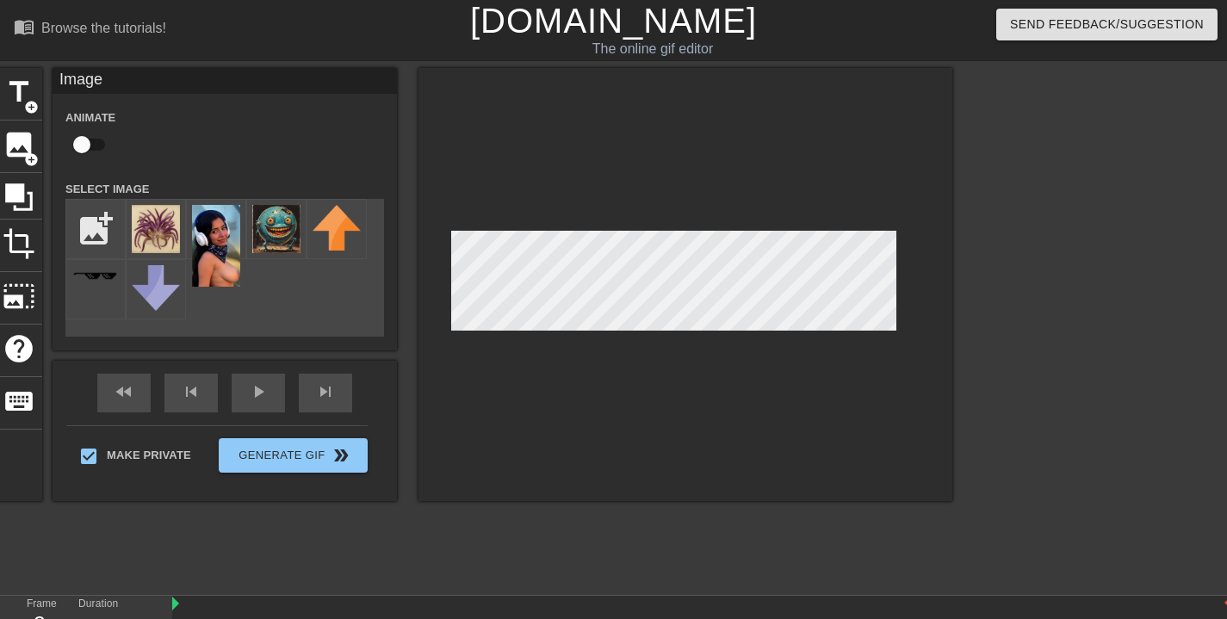
click at [736, 164] on div at bounding box center [686, 284] width 534 height 433
click at [738, 192] on div at bounding box center [686, 284] width 534 height 433
click at [725, 204] on div at bounding box center [686, 284] width 534 height 433
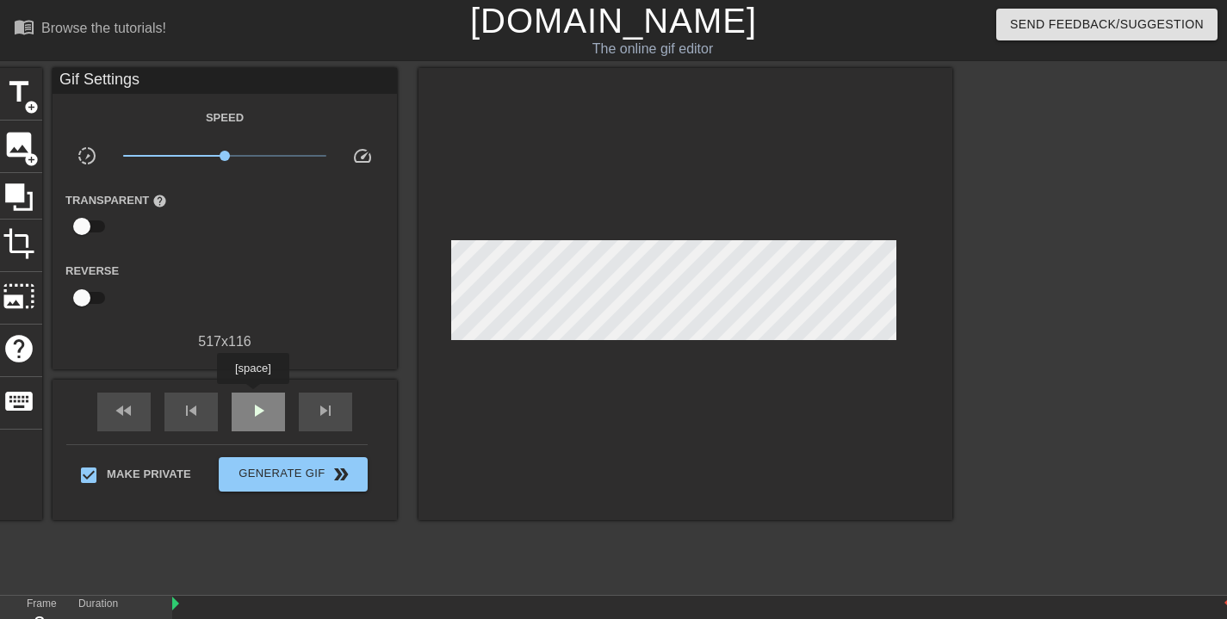
click at [255, 396] on div "play_arrow" at bounding box center [258, 412] width 53 height 39
click at [257, 406] on span "pause" at bounding box center [258, 410] width 21 height 21
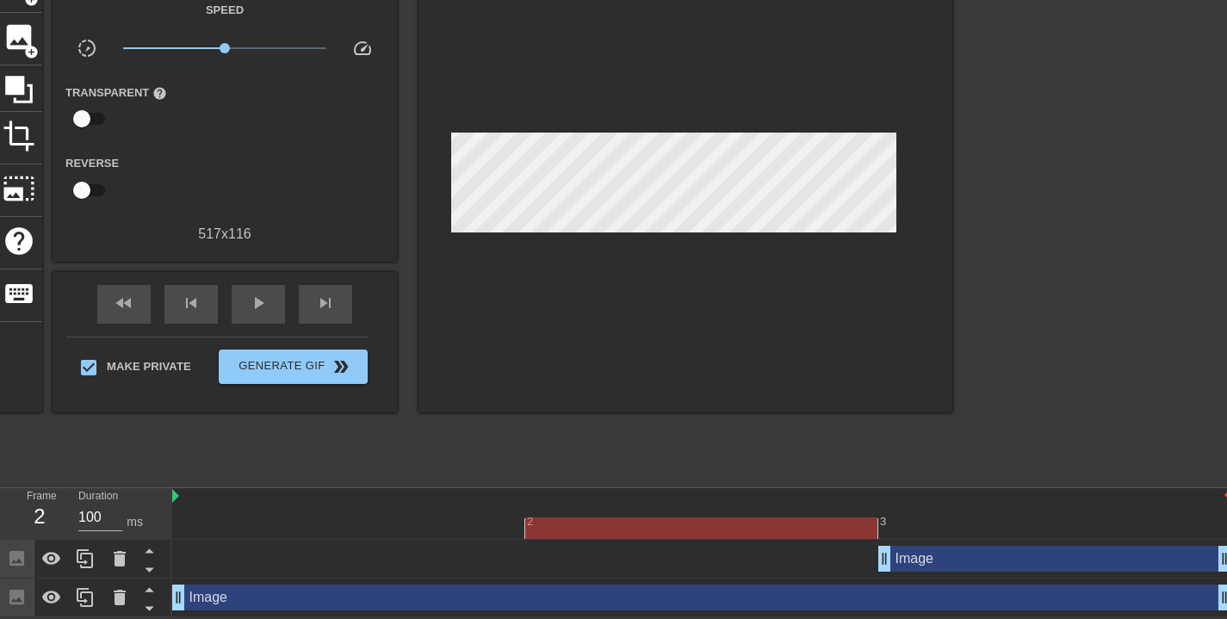
click at [918, 559] on div "Image drag_handle drag_handle" at bounding box center [1054, 559] width 353 height 26
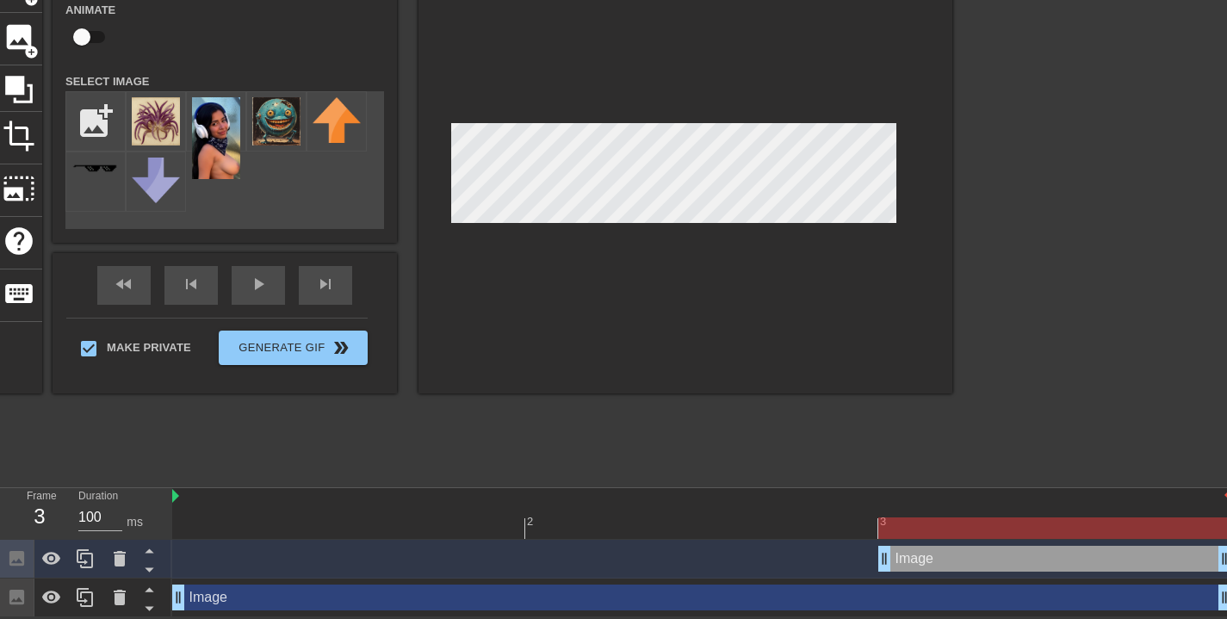
drag, startPoint x: 819, startPoint y: 525, endPoint x: 984, endPoint y: 505, distance: 165.8
click at [984, 505] on div "2 3" at bounding box center [701, 513] width 1059 height 51
drag, startPoint x: 881, startPoint y: 558, endPoint x: 699, endPoint y: 561, distance: 181.7
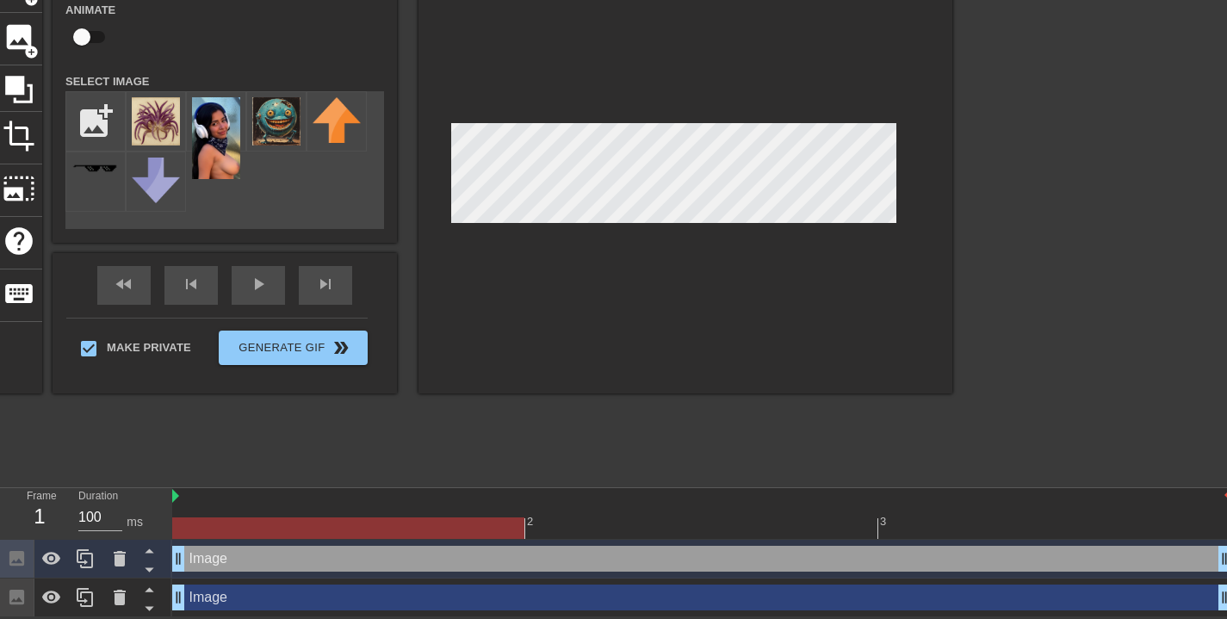
drag, startPoint x: 530, startPoint y: 563, endPoint x: 276, endPoint y: 574, distance: 254.3
click at [276, 574] on div "Image drag_handle drag_handle" at bounding box center [701, 559] width 1059 height 39
click at [272, 280] on div "fast_rewind skip_previous play_arrow skip_next" at bounding box center [224, 285] width 281 height 65
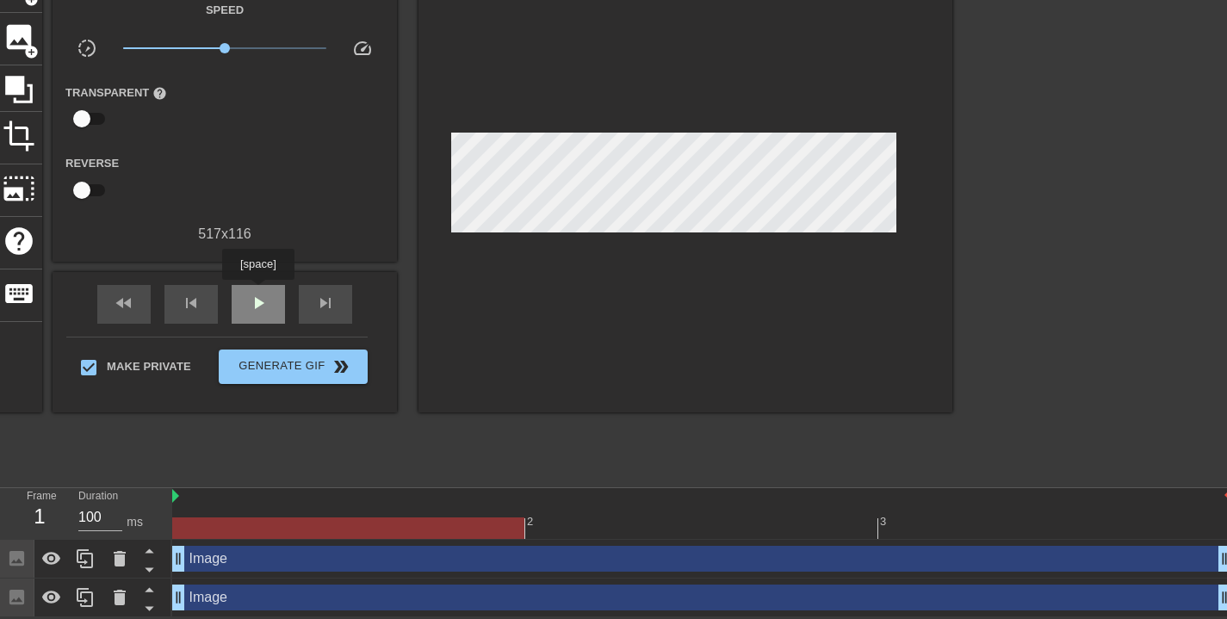
click at [259, 293] on span "play_arrow" at bounding box center [258, 303] width 21 height 21
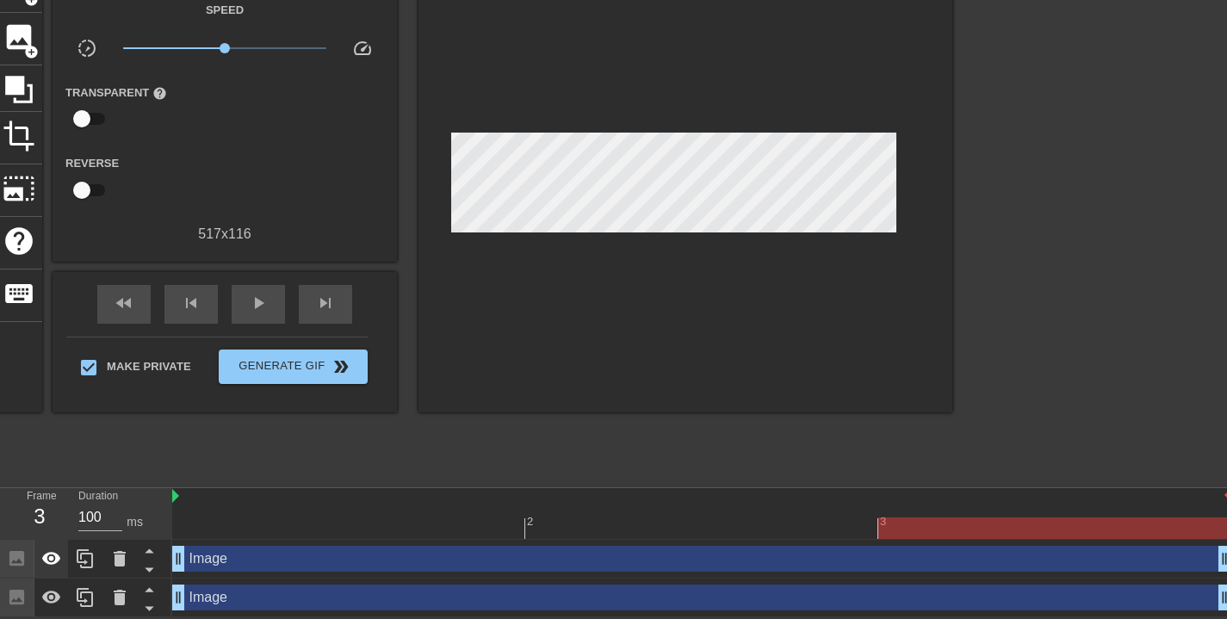
click at [56, 556] on icon at bounding box center [51, 558] width 19 height 13
click at [254, 294] on span "play_arrow" at bounding box center [258, 303] width 21 height 21
click at [270, 295] on div "pause" at bounding box center [258, 304] width 53 height 39
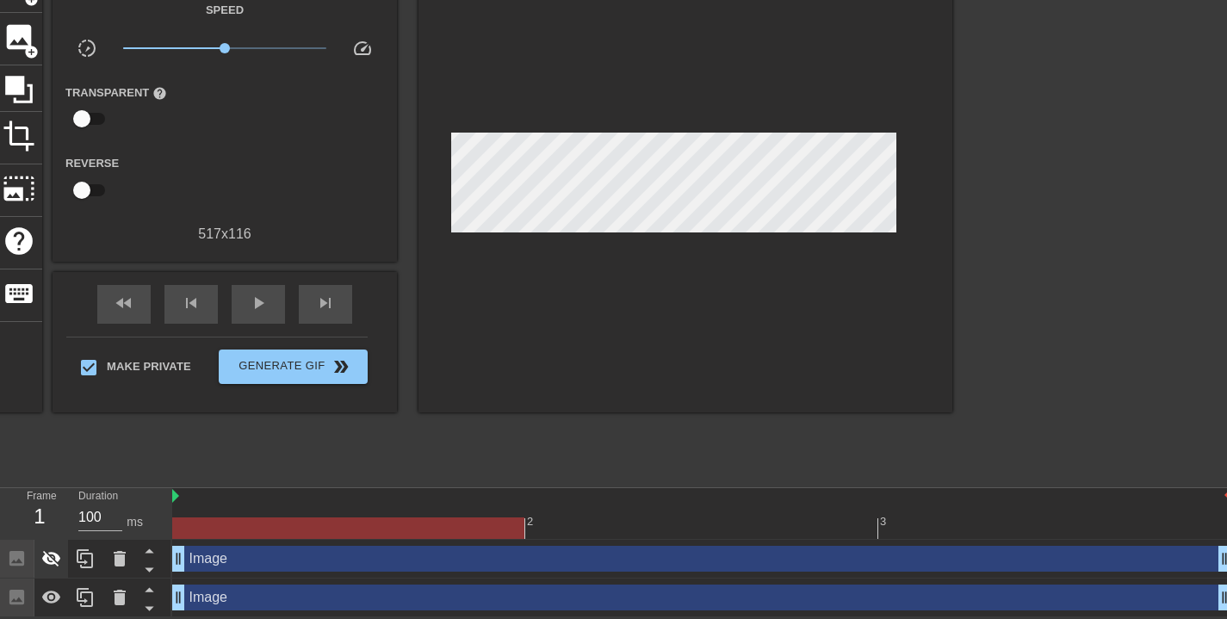
click at [53, 562] on icon at bounding box center [51, 559] width 19 height 16
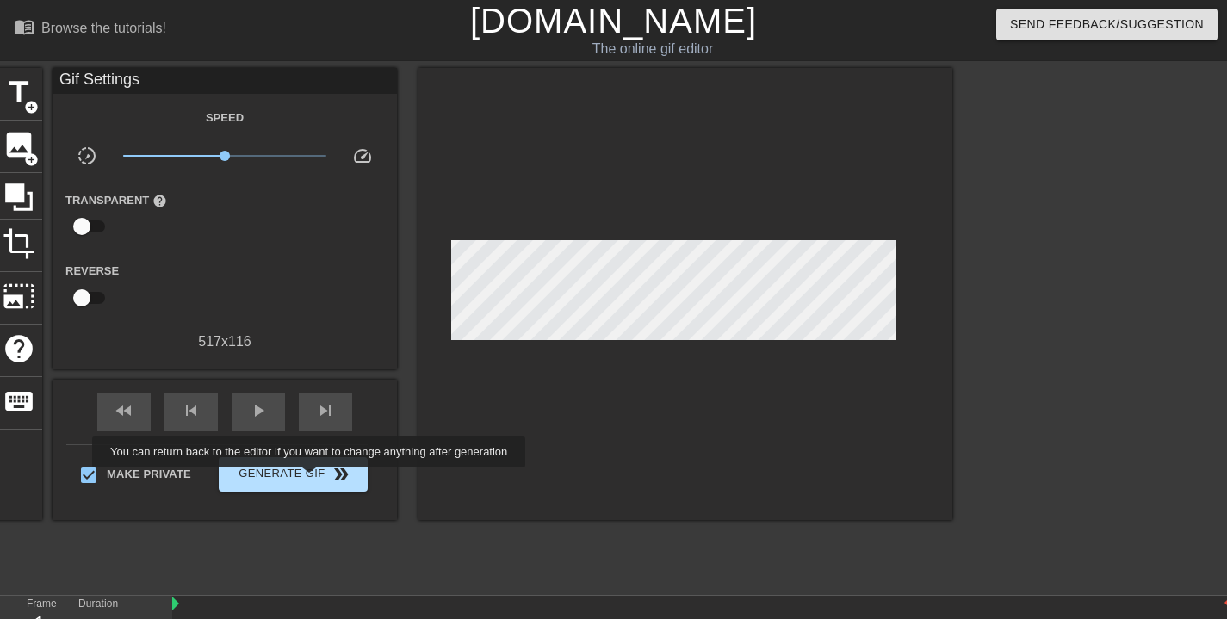
click at [320, 480] on span "Generate Gif double_arrow" at bounding box center [293, 474] width 135 height 21
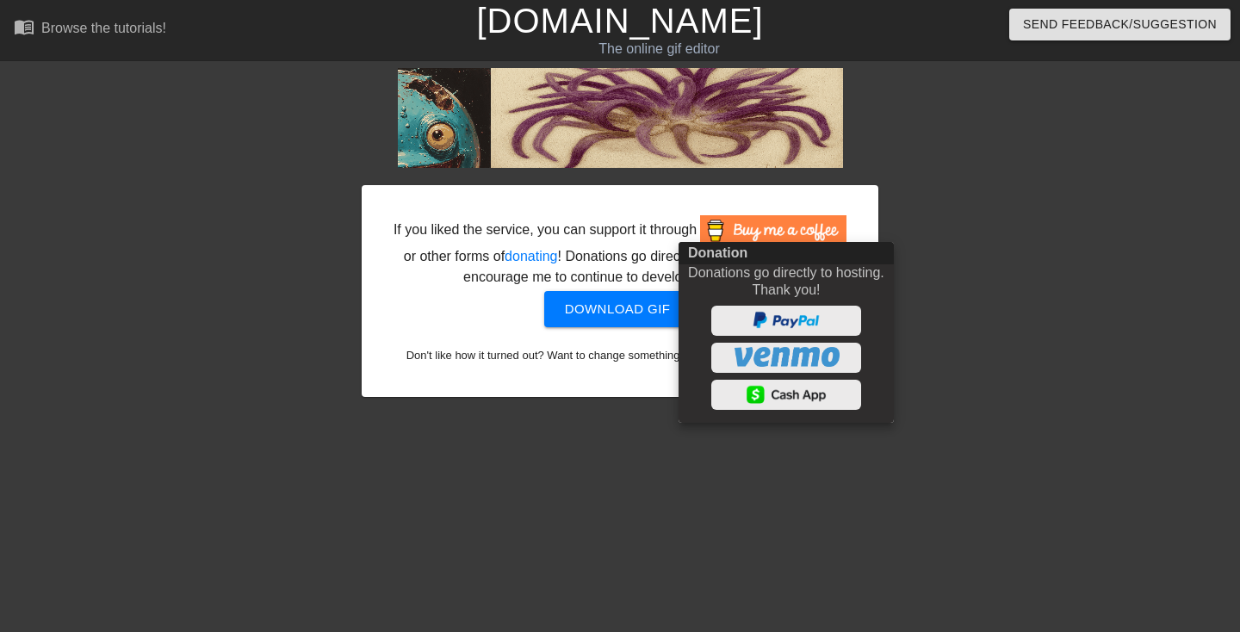
click at [972, 154] on div at bounding box center [620, 316] width 1240 height 632
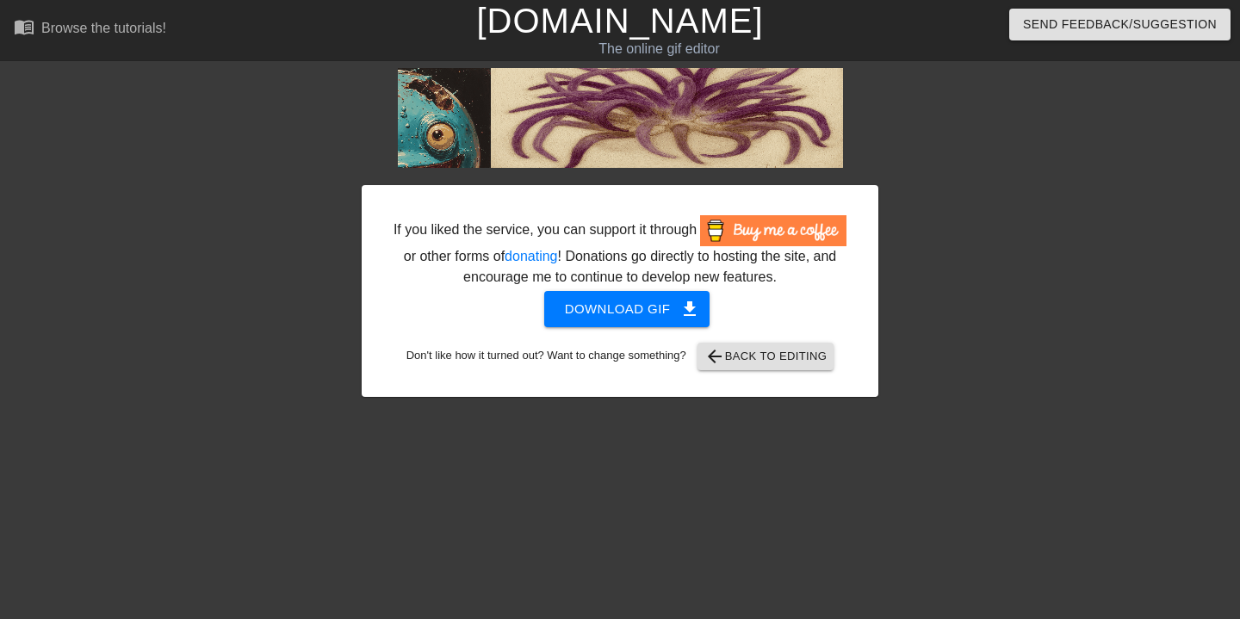
click at [615, 320] on span "Download gif get_app" at bounding box center [627, 309] width 125 height 22
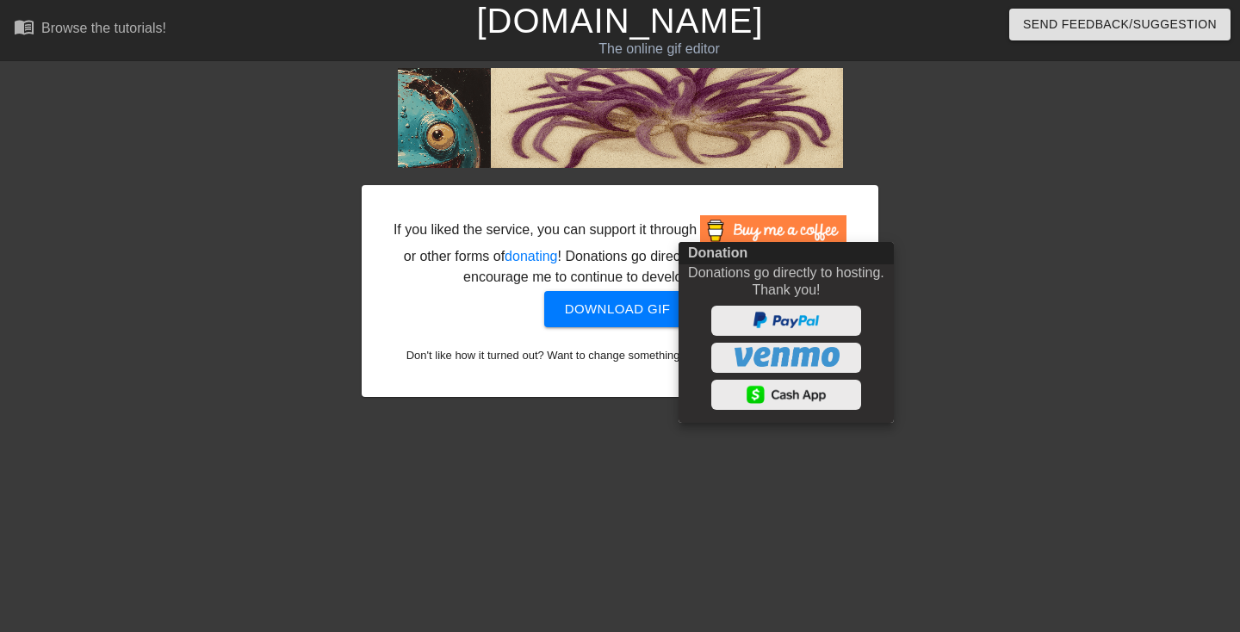
click at [760, 470] on div at bounding box center [620, 316] width 1240 height 632
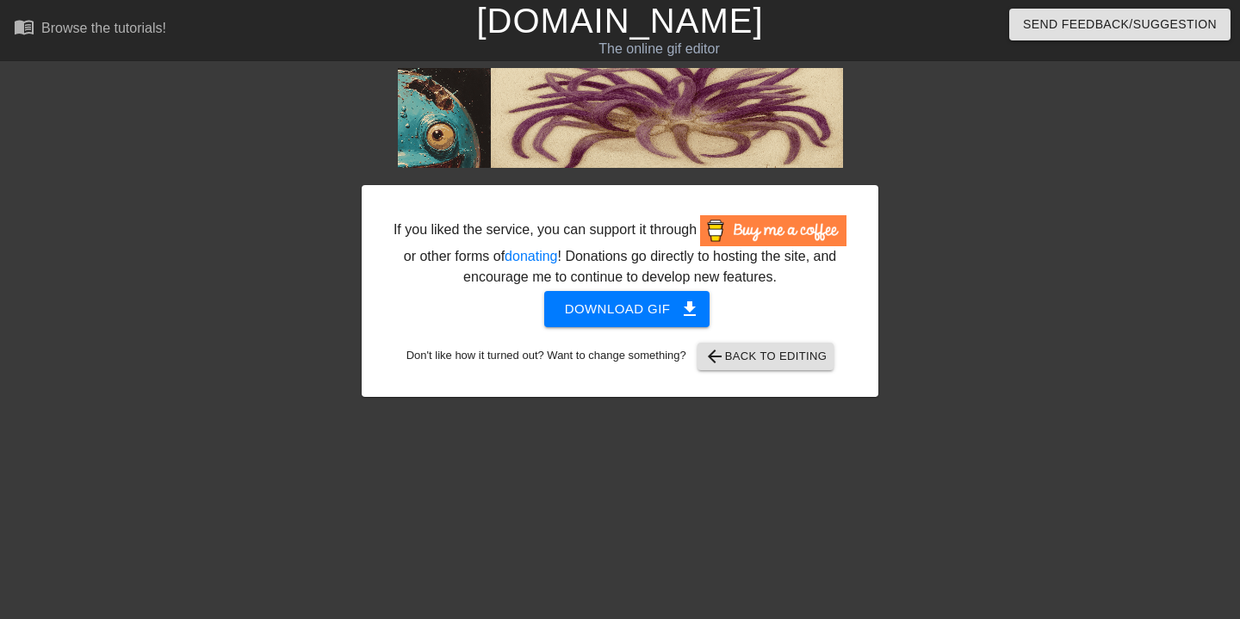
click at [775, 367] on span "arrow_back Back to Editing" at bounding box center [766, 356] width 123 height 21
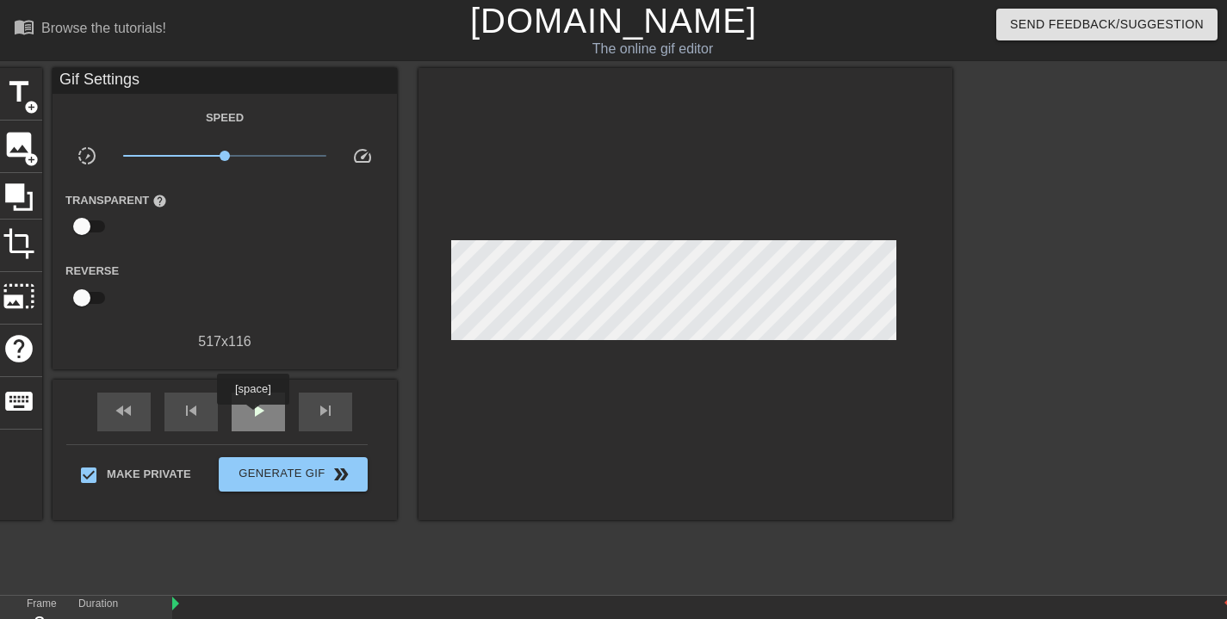
click at [255, 417] on span "play_arrow" at bounding box center [258, 410] width 21 height 21
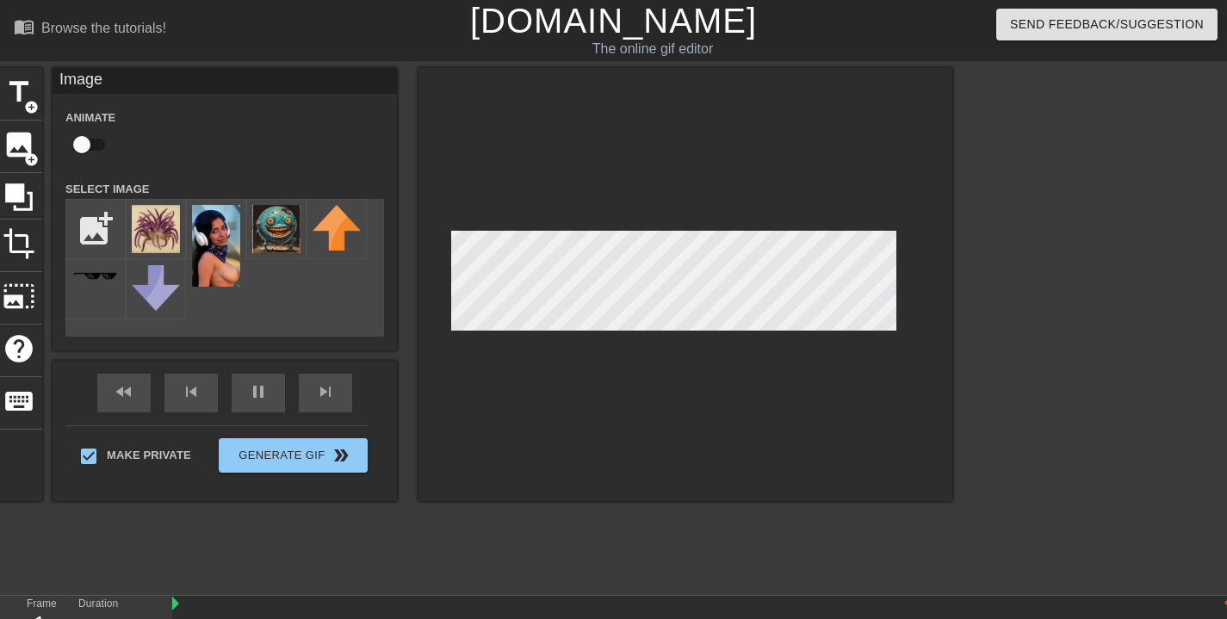
click at [568, 164] on div at bounding box center [686, 284] width 534 height 433
click at [141, 216] on img at bounding box center [156, 229] width 48 height 48
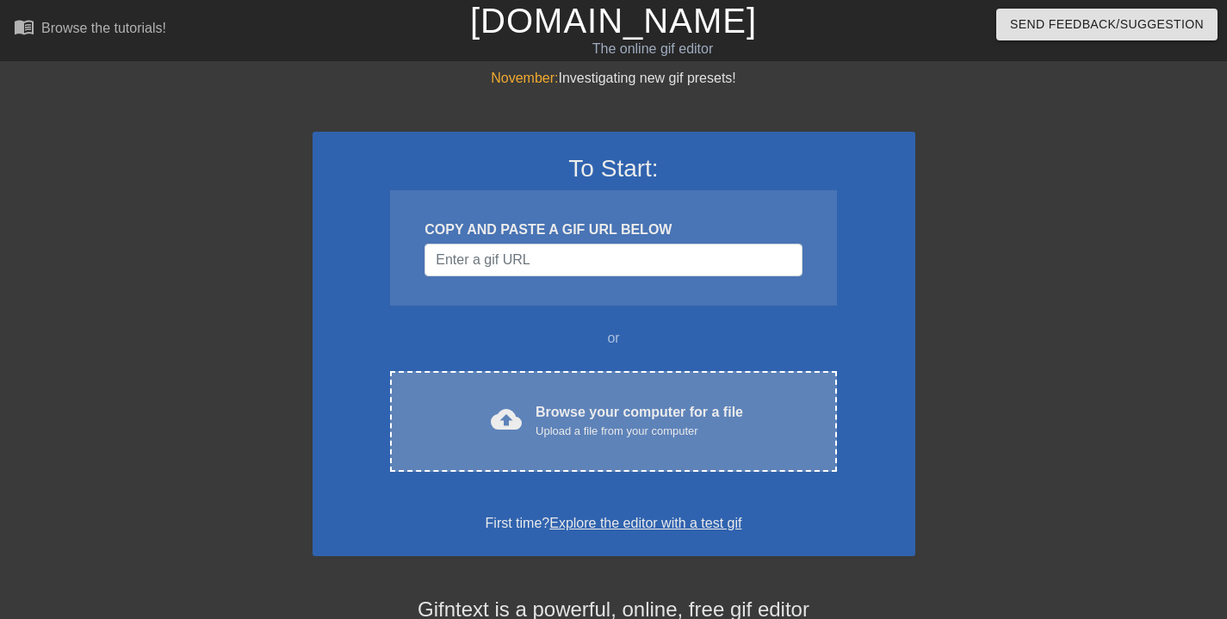
click at [668, 431] on div "Upload a file from your computer" at bounding box center [640, 431] width 208 height 17
click at [607, 392] on div "cloud_upload Browse your computer for a file Upload a file from your computer C…" at bounding box center [613, 421] width 446 height 101
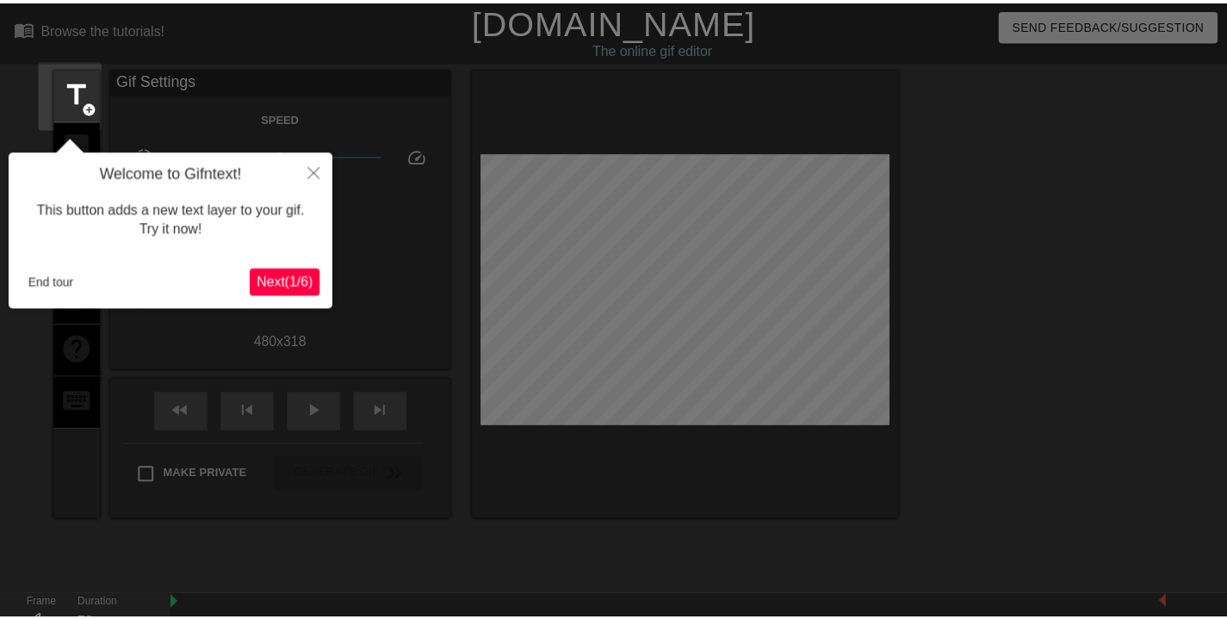
scroll to position [42, 0]
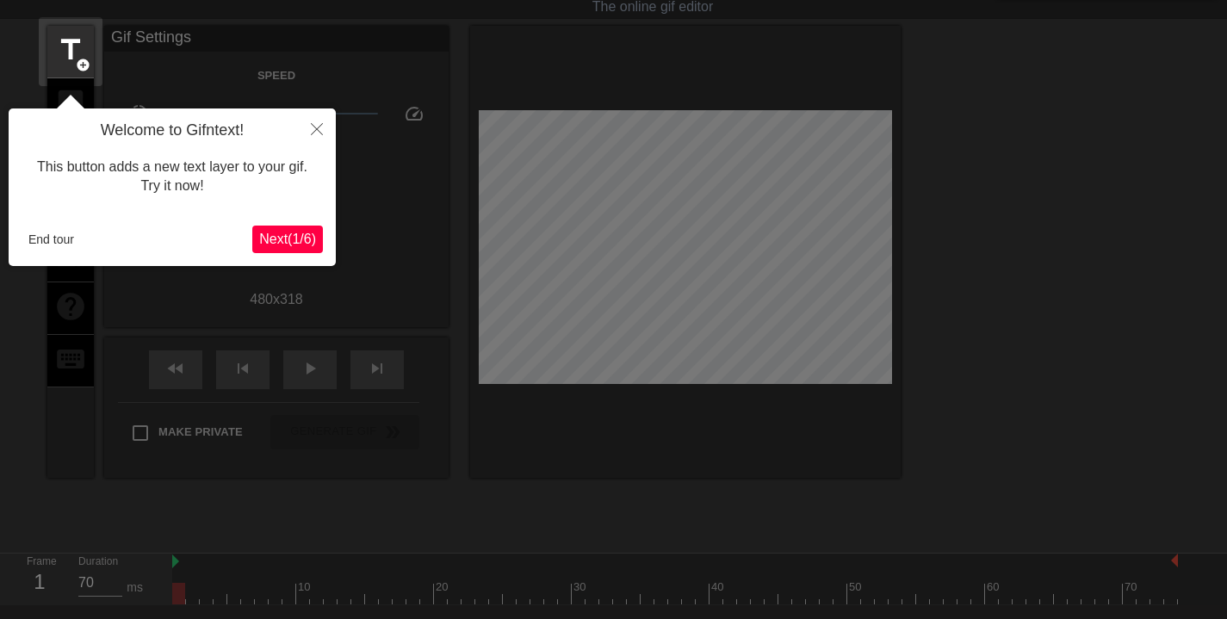
click at [59, 237] on button "End tour" at bounding box center [51, 240] width 59 height 26
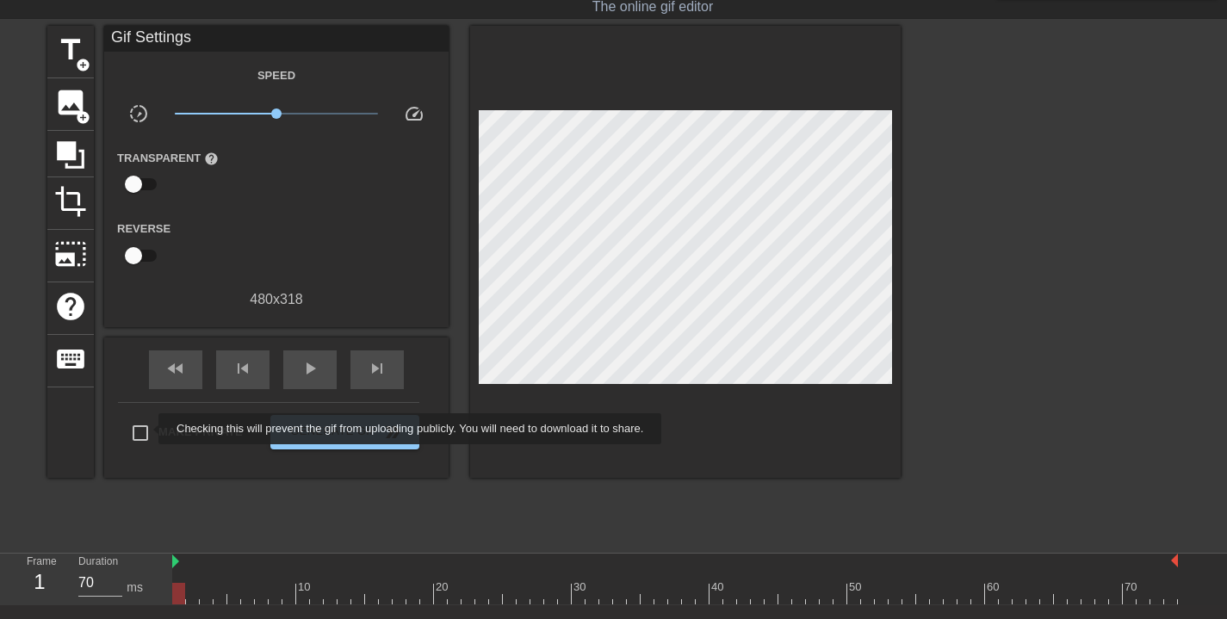
click at [145, 429] on input "Make Private" at bounding box center [140, 433] width 36 height 36
checkbox input "true"
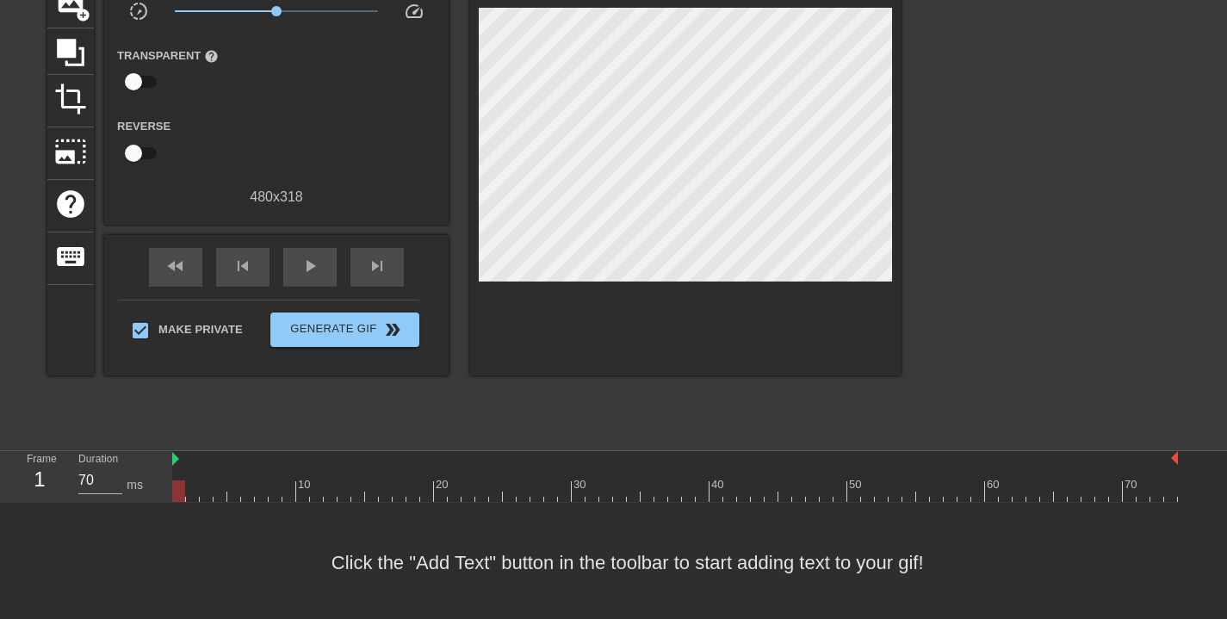
scroll to position [0, 0]
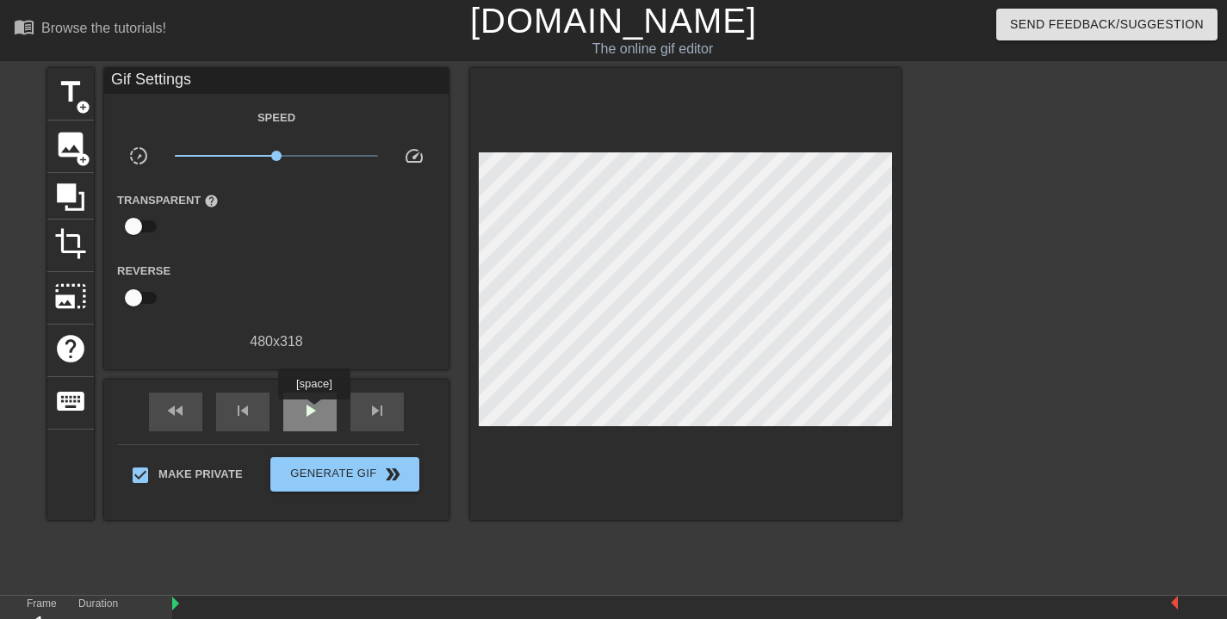
click at [316, 412] on span "play_arrow" at bounding box center [310, 410] width 21 height 21
click at [317, 427] on div "pause" at bounding box center [309, 412] width 53 height 39
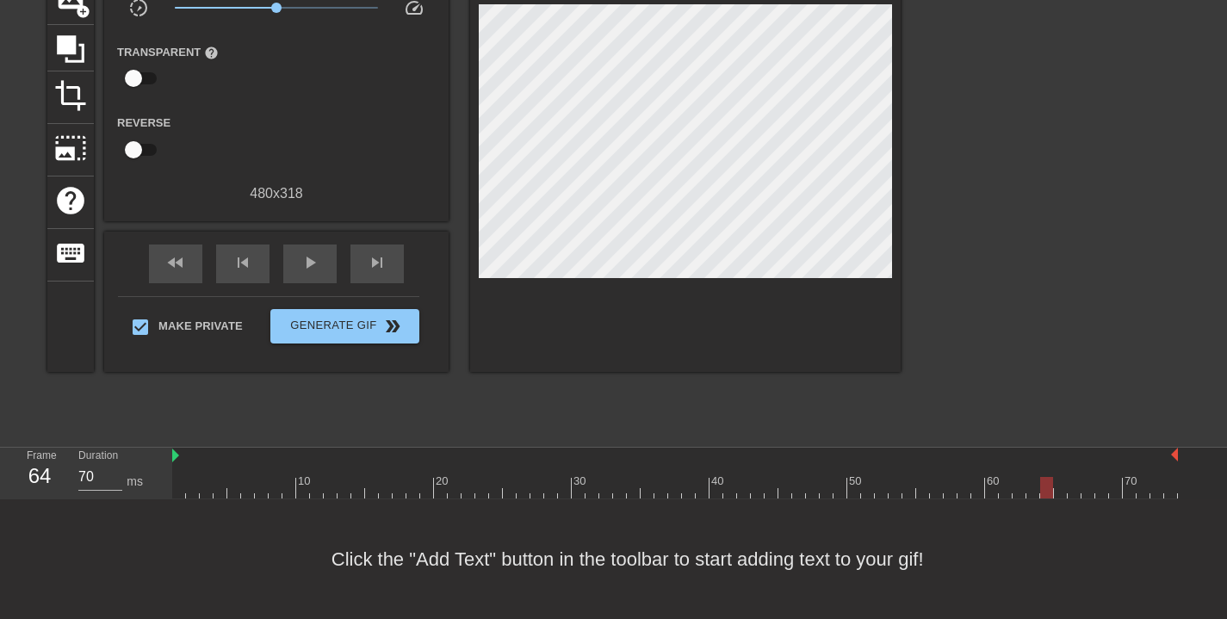
scroll to position [15, 0]
type input "60"
drag, startPoint x: 1045, startPoint y: 487, endPoint x: 851, endPoint y: 485, distance: 193.8
click at [851, 485] on div at bounding box center [853, 488] width 13 height 22
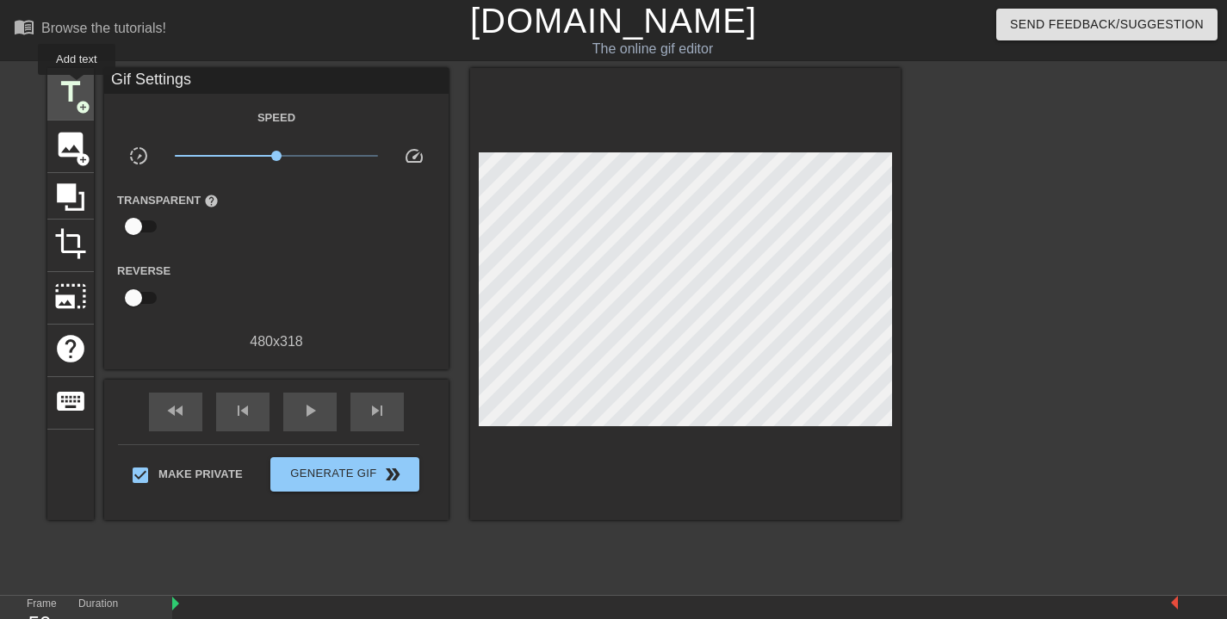
click at [78, 87] on span "title" at bounding box center [70, 92] width 33 height 33
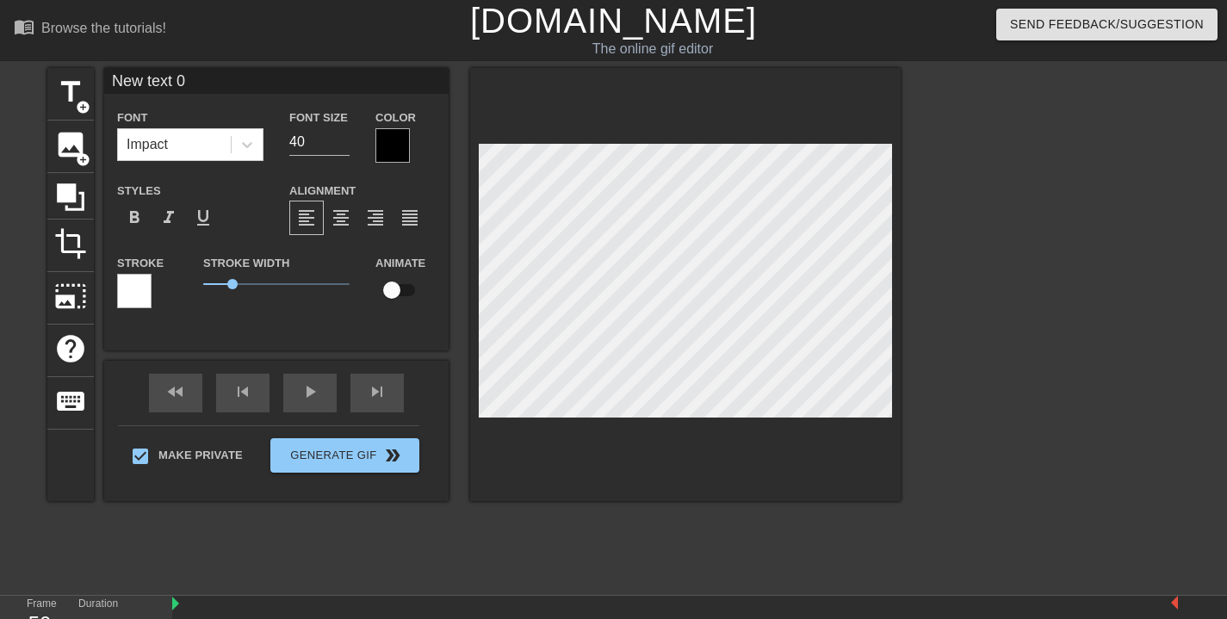
scroll to position [3, 2]
type input "W"
type textarea "W"
type input "Wh"
type textarea "Wh"
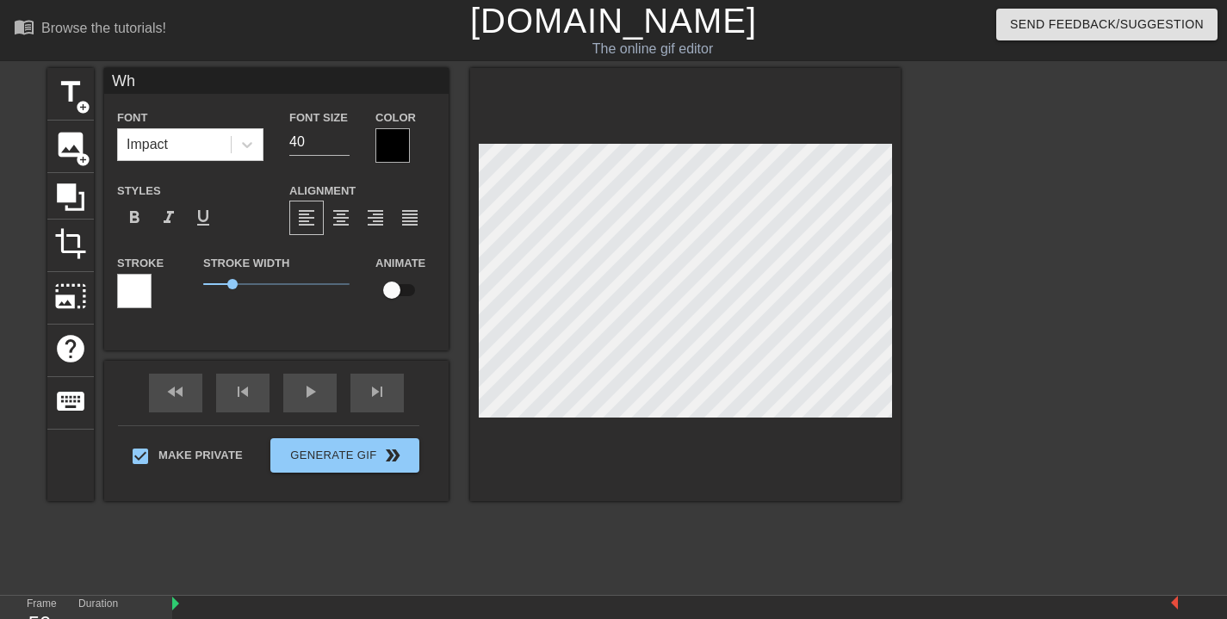
type input "Whe"
type textarea "Whe"
type input "When"
type textarea "When"
type input "When"
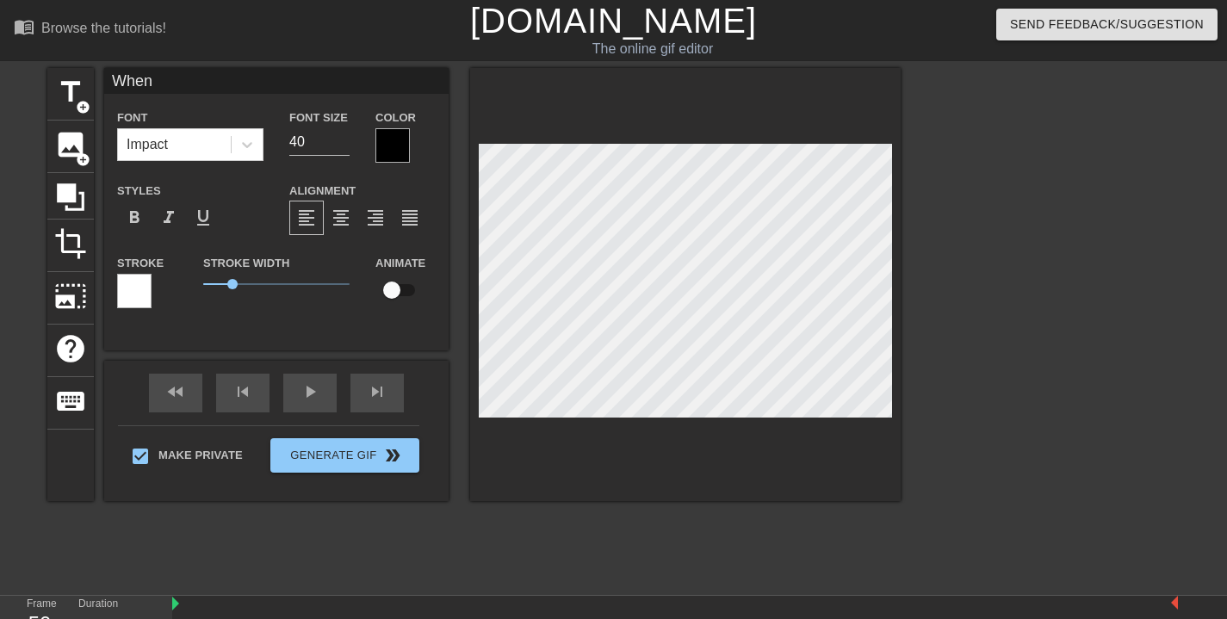
type textarea "When"
type input "When L"
type textarea "When L"
type input "When [PERSON_NAME]"
type textarea "When [PERSON_NAME]"
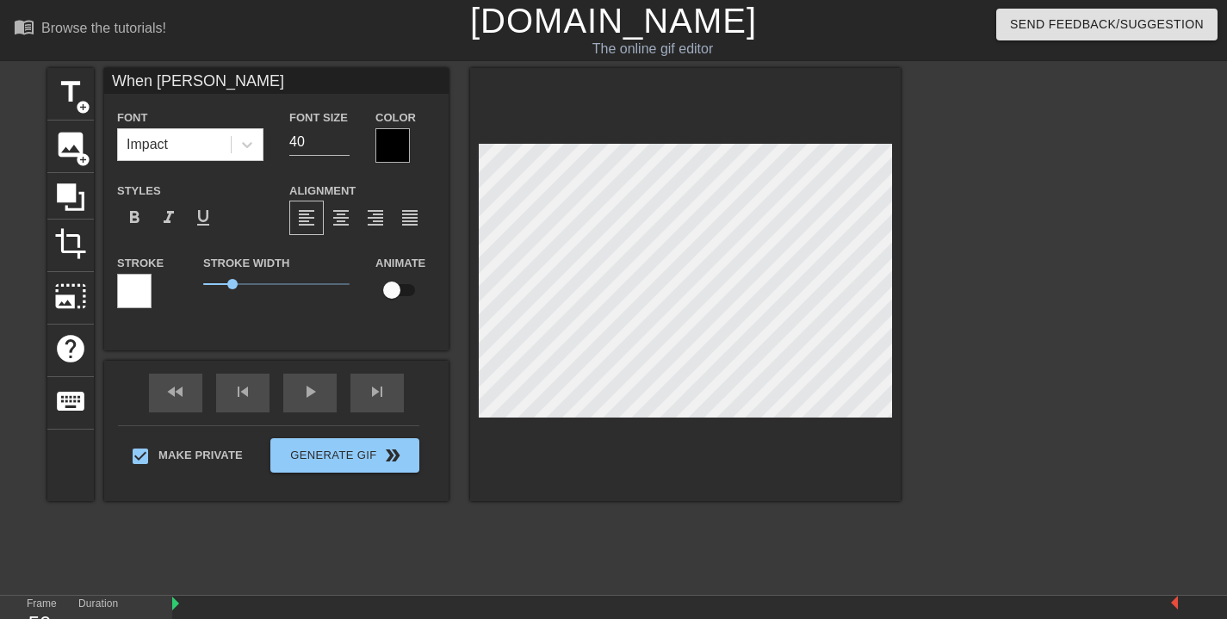
scroll to position [3, 5]
type input "When Lif"
type textarea "When Lif"
type input "When Life"
type textarea "When Life"
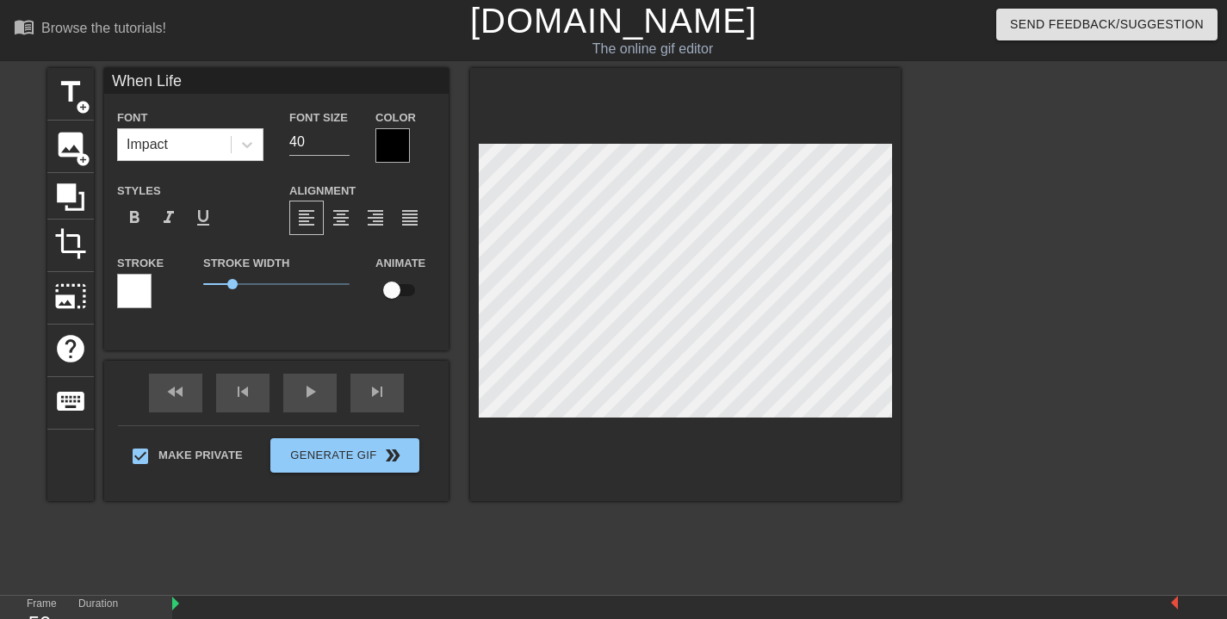
type input "When Life"
type textarea "When Life"
type input "When Life G"
type textarea "When Life G"
type input "When Life Gi"
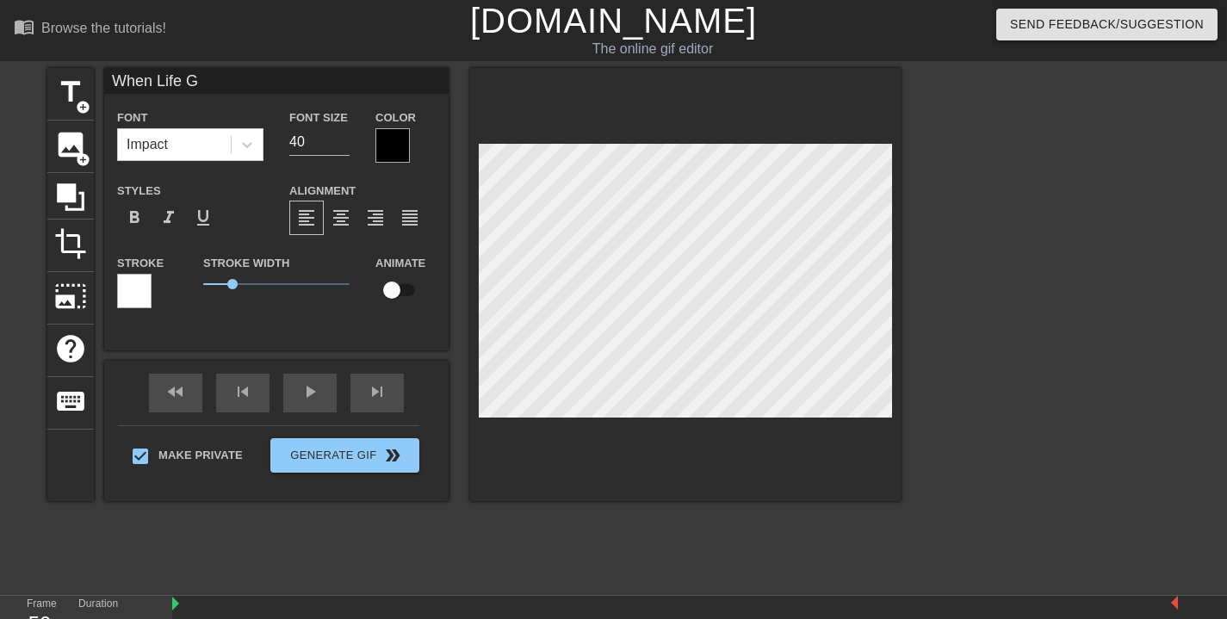
type textarea "When Life Gi"
type input "When Life Giv"
type textarea "When Life Giv"
type input "When Life Give"
type textarea "When Life Give"
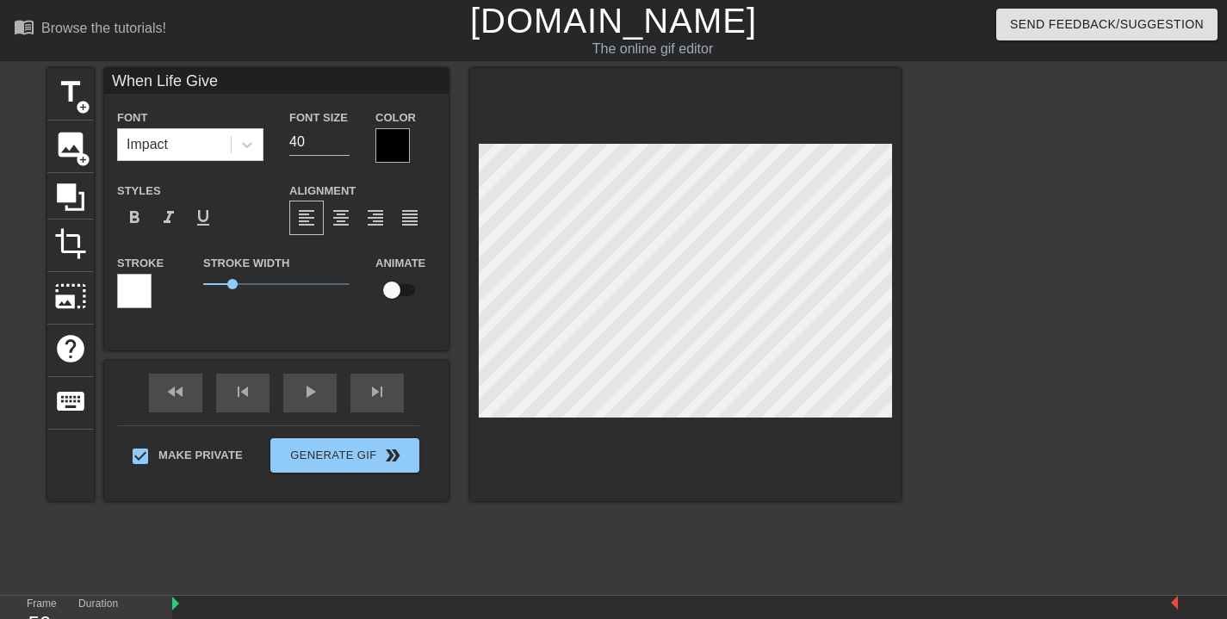
type input "When Life Gives"
type textarea "When Life Gives"
type input "When Life Gives"
type textarea "When Life Gives"
type input "When Life GivesY"
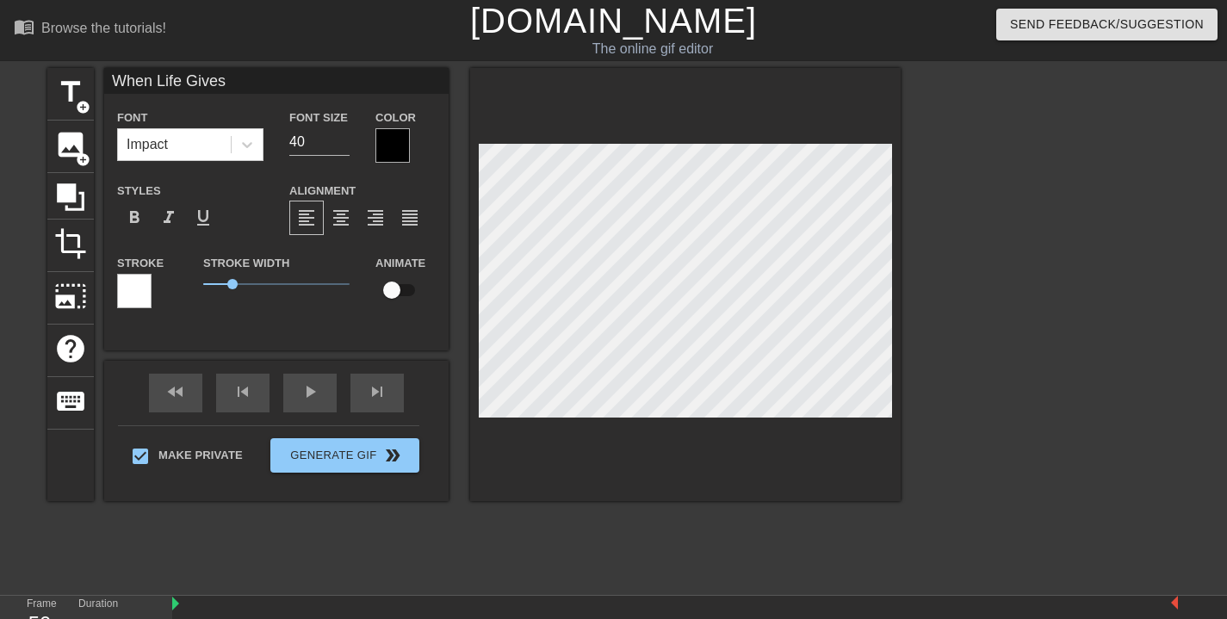
type textarea "When Life Gives Y"
type input "When Life GivesYo"
type textarea "When Life Gives Yo"
type input "When Life GivesYou"
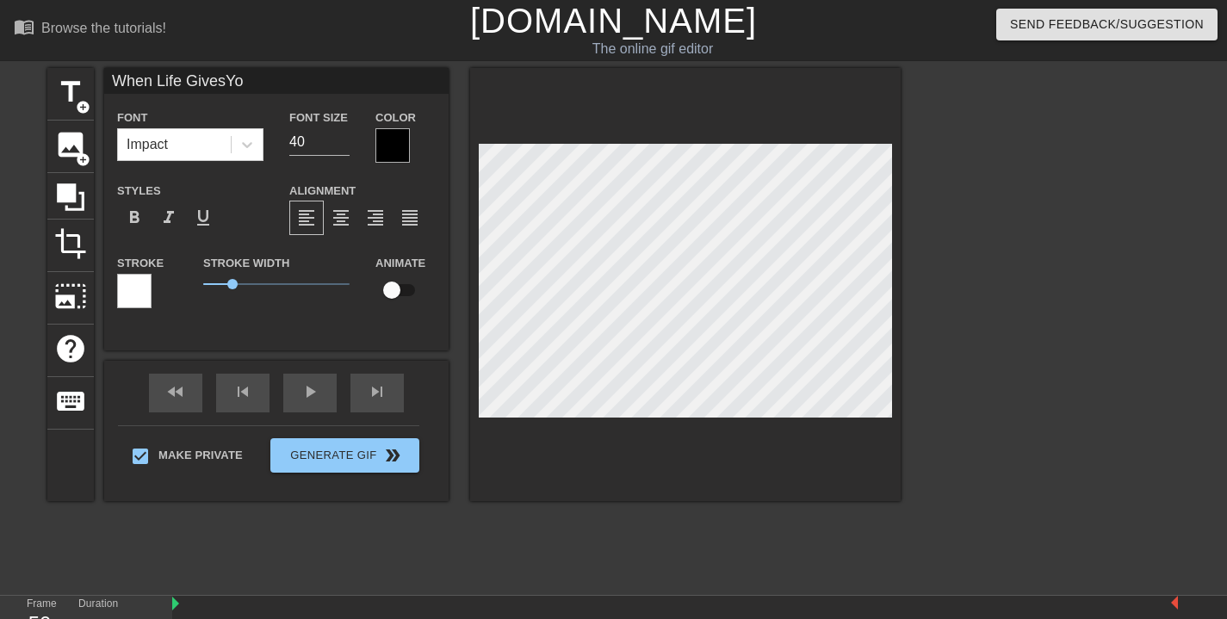
type textarea "When Life Gives You"
type input "When Life GivesYou"
type textarea "When Life Gives You"
type input "When Life GivesYou L"
type textarea "When Life Gives You L"
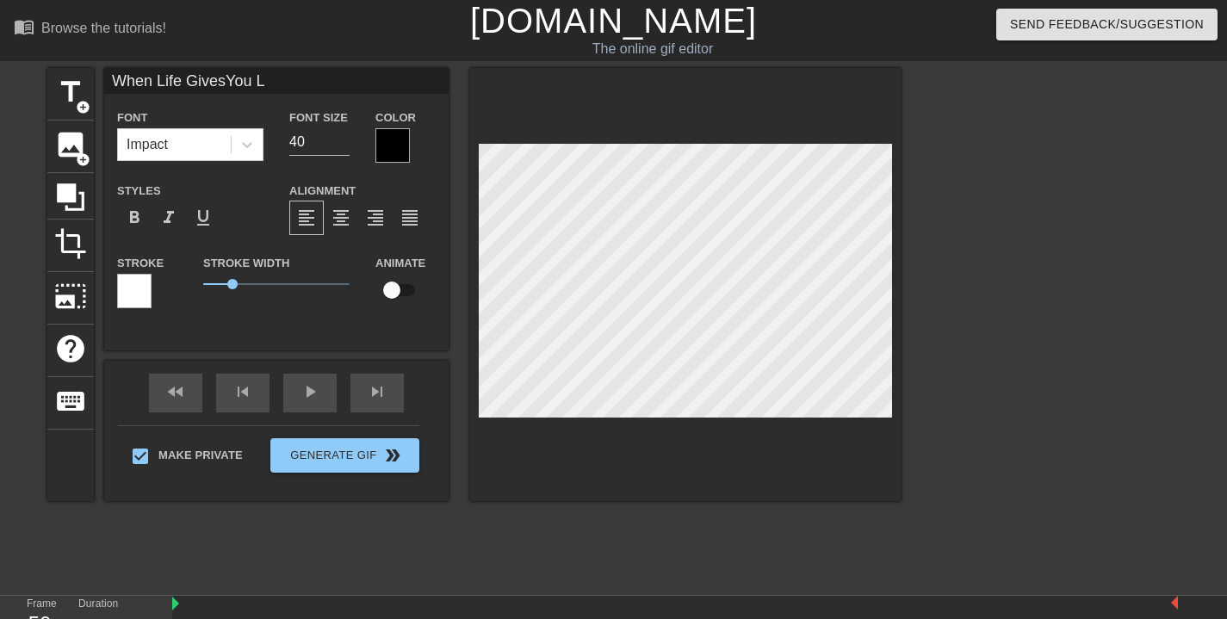
type input "When Life GivesYou Le"
type textarea "When Life Gives You Le"
type input "When Life GivesYou Lem"
type textarea "When Life Gives You Lem"
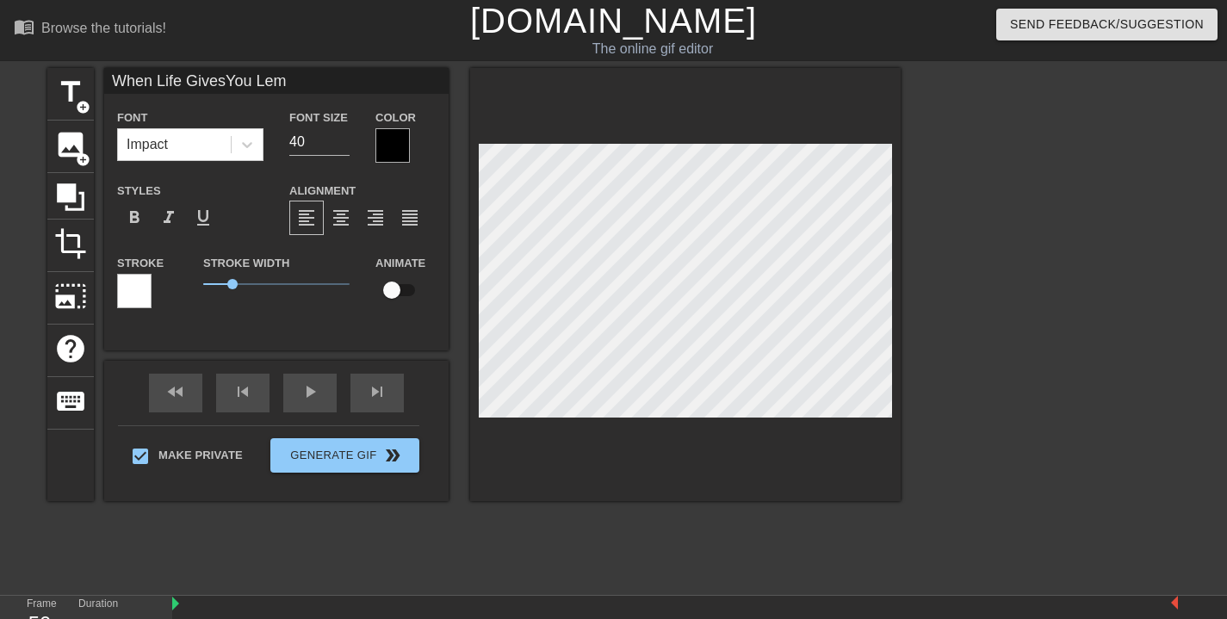
type input "When Life GivesYou Lems"
type textarea "When Life Gives You Lems"
type input "When Life GivesYou Lem"
type textarea "When Life Gives You Lem"
type input "When Life GivesYou Lemo"
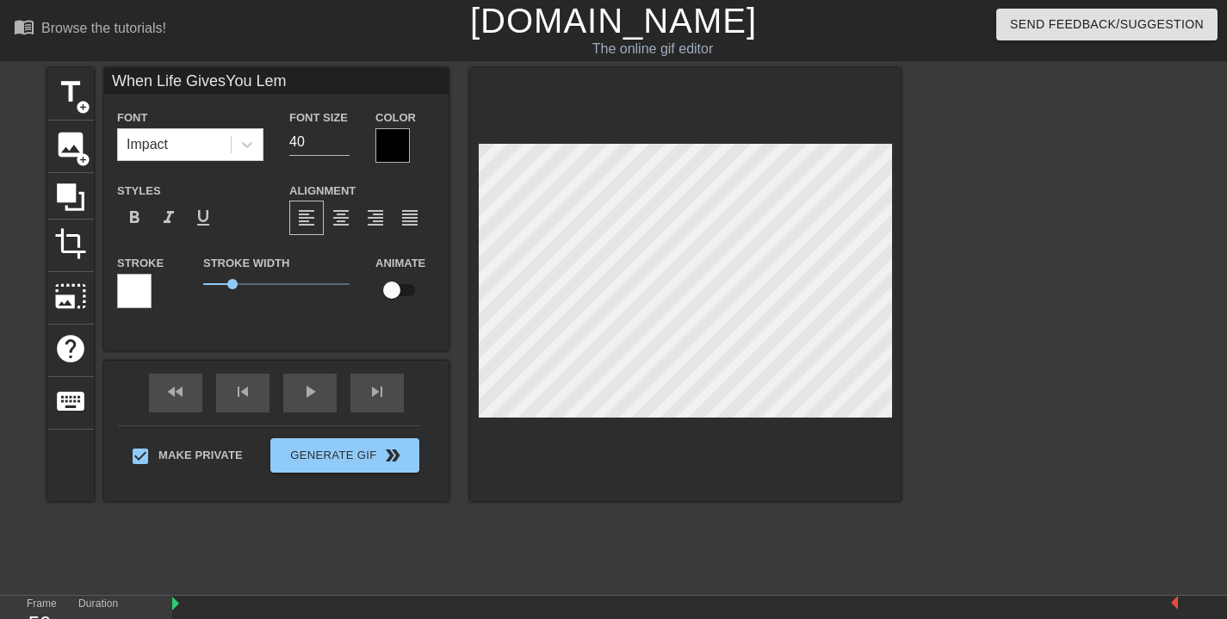
type textarea "When Life Gives You Lemo"
type input "When Life GivesYou Lemon"
type textarea "When Life Gives You Lemon"
type input "When Life GivesYou Lemons"
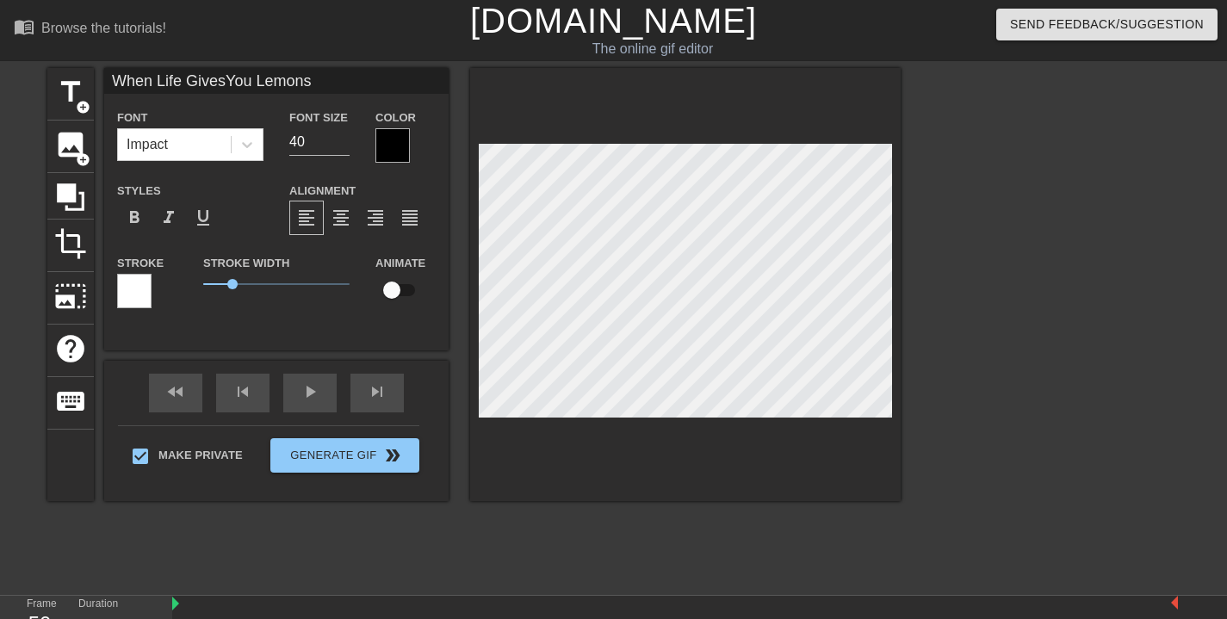
type textarea "When Life Gives You Lemons"
type input "When Life Gives You Lemons"
type textarea "When Life Gives You Lemons"
type input "When Life Gives You Lemons"
type textarea "When Life Gives You Lemons"
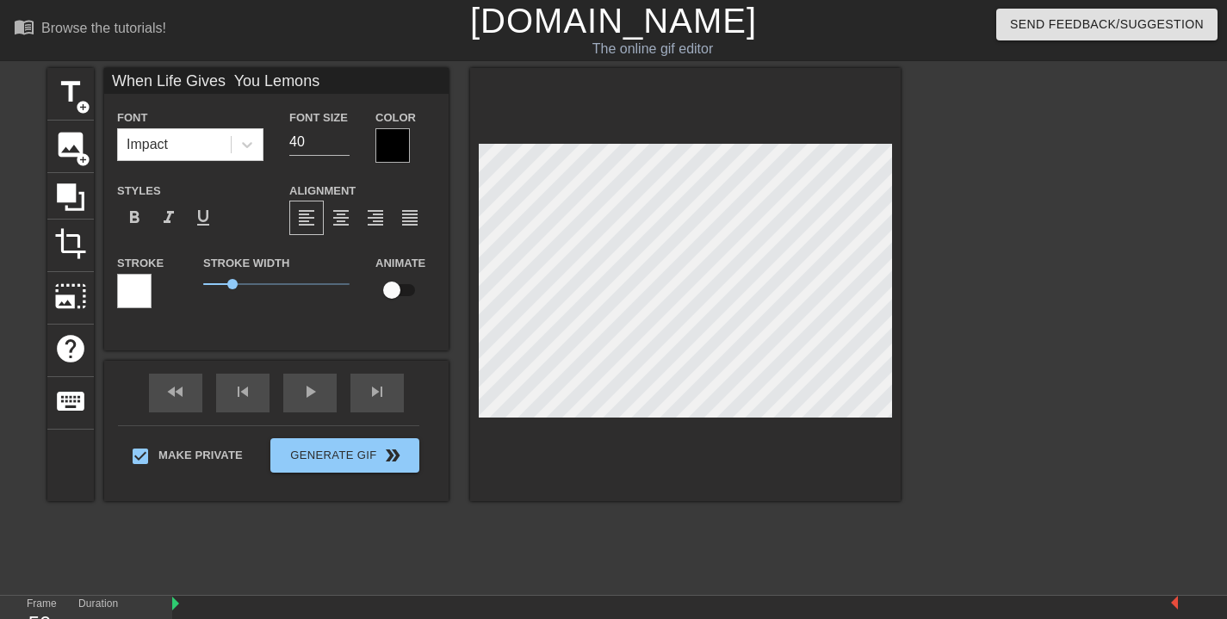
type input "When Life Gives You Lemons"
type textarea "When Life Gives You Lemons"
type input "When Life Gives You Lemons"
type textarea "When Life Gives You Lemons"
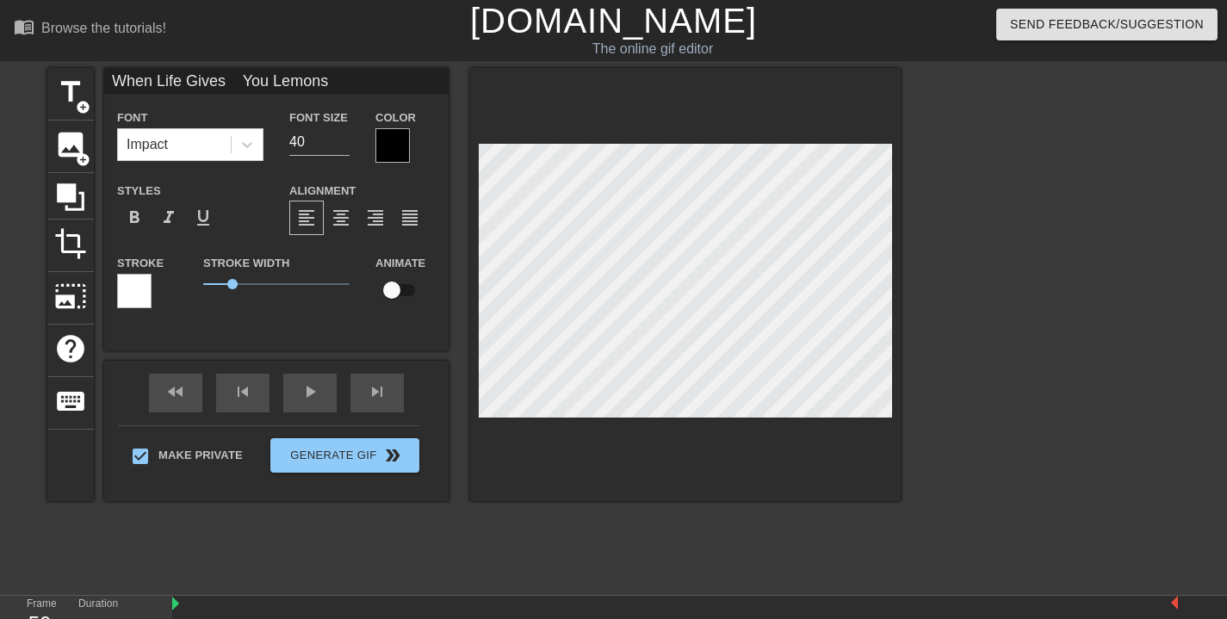
type input "When Life Gives You Lemons"
type textarea "When Life Gives You Lemons"
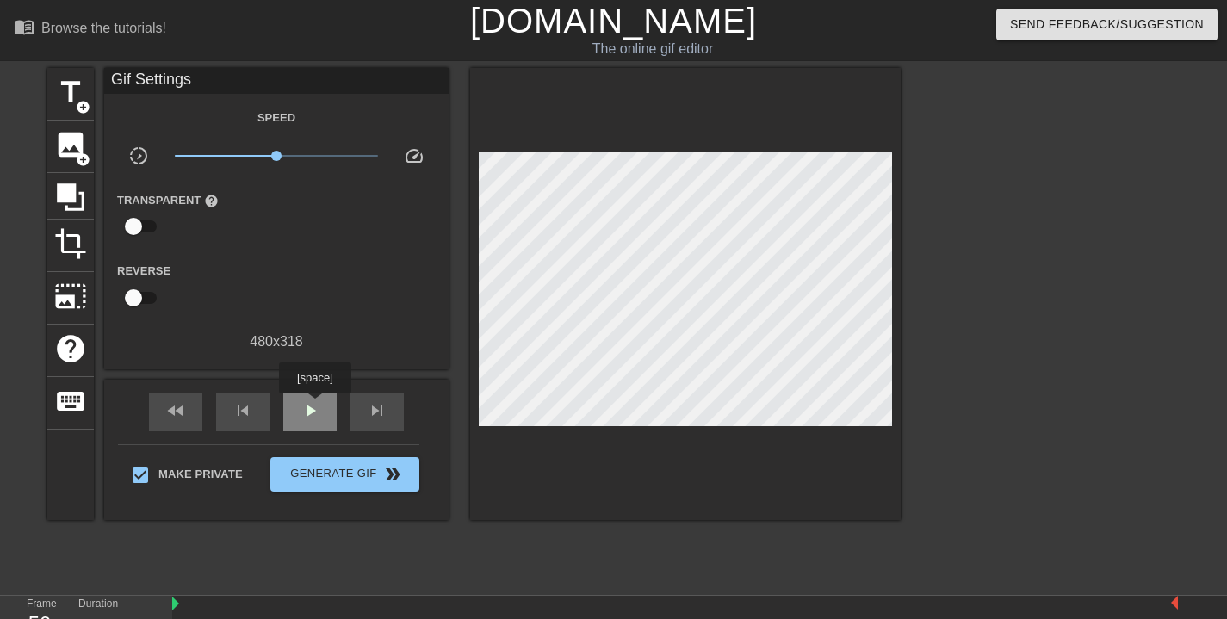
click at [317, 406] on span "play_arrow" at bounding box center [310, 410] width 21 height 21
click at [317, 407] on span "pause" at bounding box center [310, 410] width 21 height 21
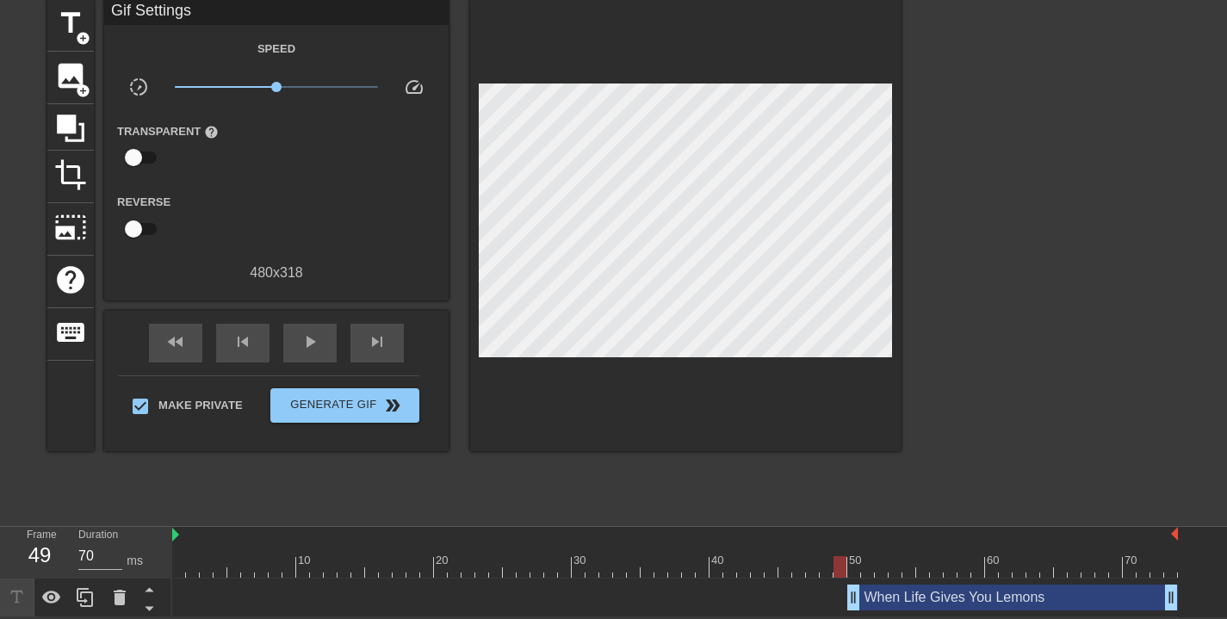
type input "60"
drag, startPoint x: 733, startPoint y: 568, endPoint x: 855, endPoint y: 568, distance: 122.3
click at [855, 568] on div at bounding box center [853, 567] width 13 height 22
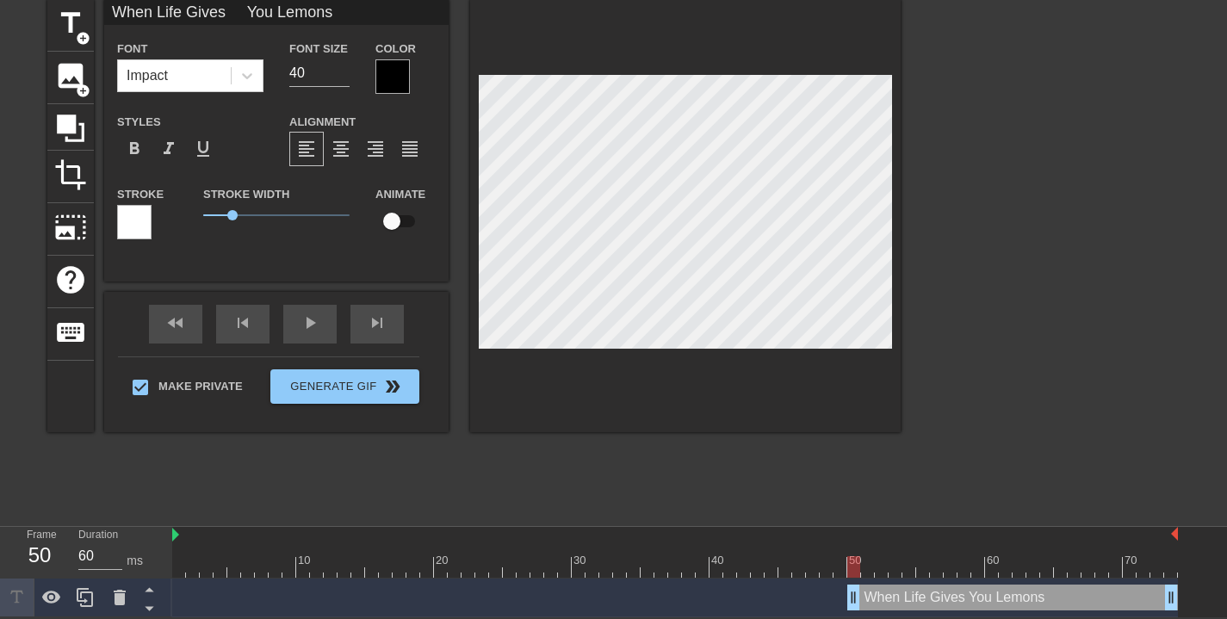
scroll to position [3, 7]
type input "When Life Gives You"
type textarea "When Life Gives You"
type input "When Life Gives You A"
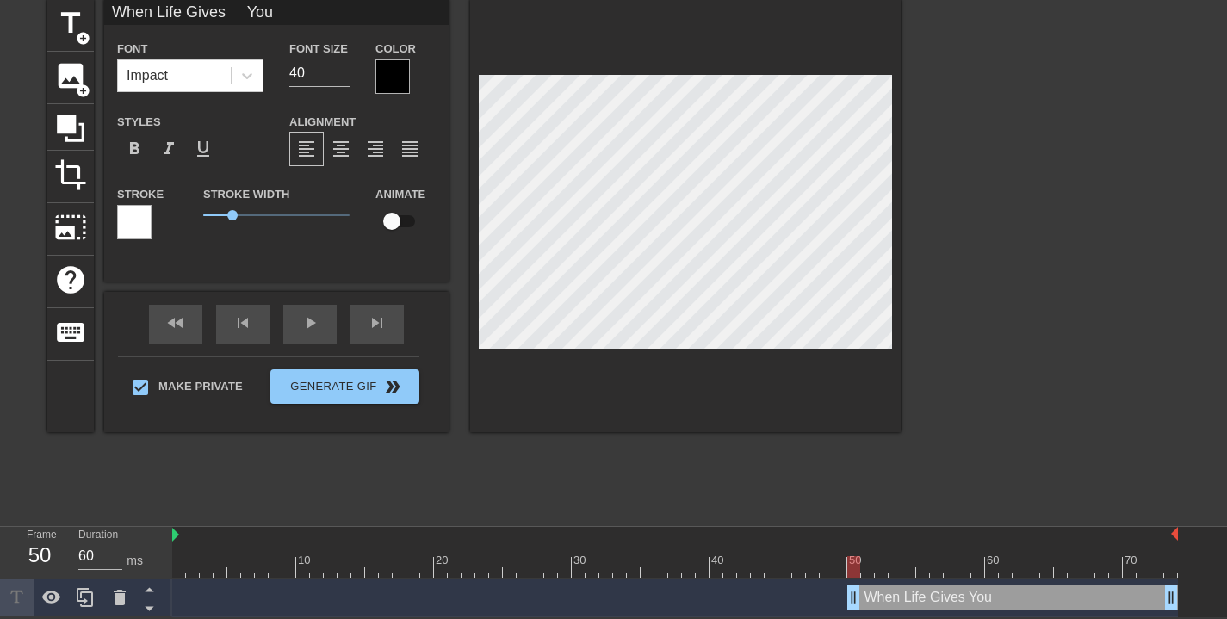
type textarea "When Life Gives You A"
type input "When Life Gives You A="
type textarea "When Life Gives You A="
type input "When Life Gives You A"
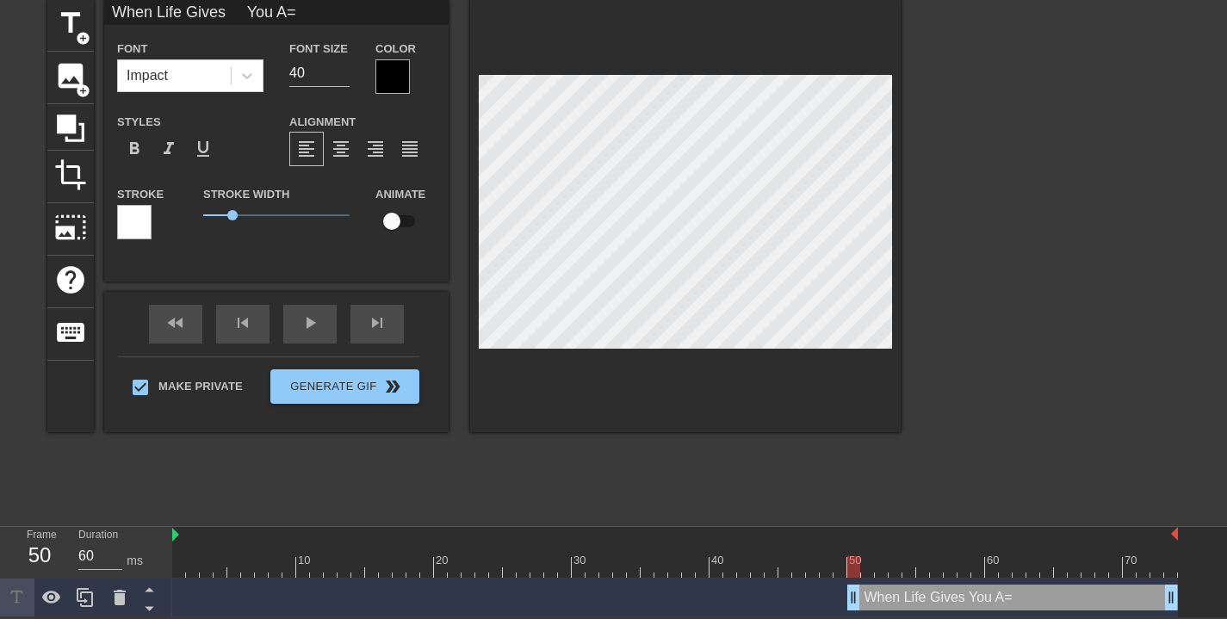
type textarea "When Life Gives You A"
type input "When Life Gives You"
type textarea "When Life Gives You"
type input "When Life Gives You"
type textarea "When Life Gives You"
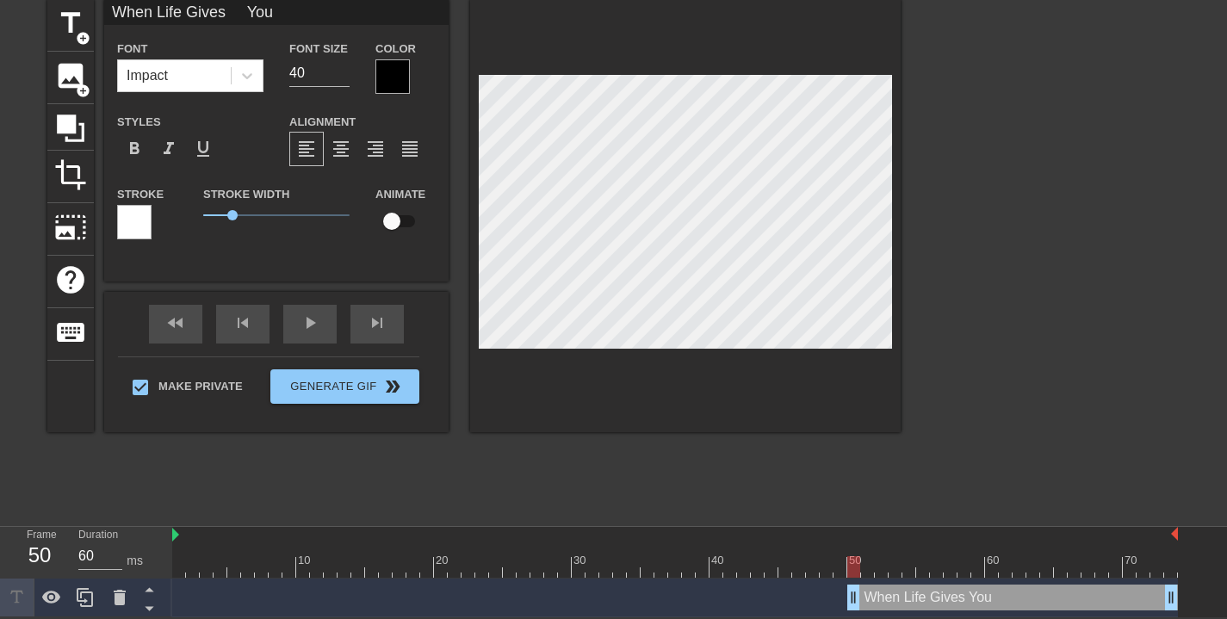
type input "When Life Gives Yo"
type textarea "When Life Gives Yo"
type input "When Life Gives Y"
type textarea "When Life Gives Y"
type input "When Life Gives"
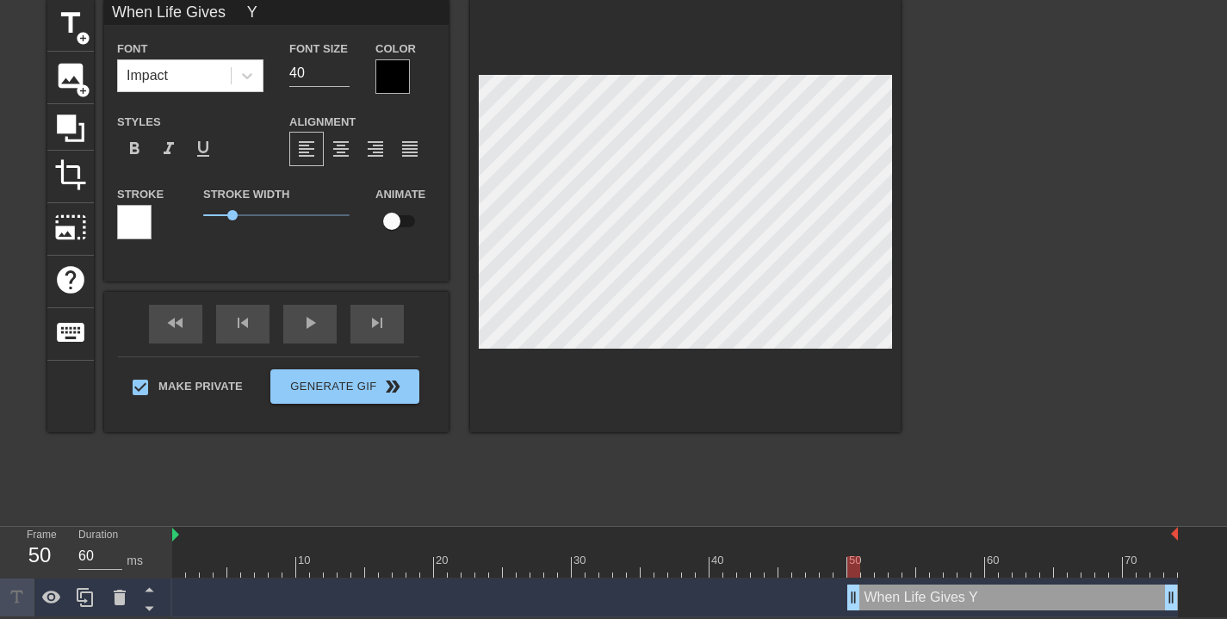
type textarea "When Life Gives"
type input "When Life Gives"
type textarea "When Life Gives"
type input "When Life Gives"
type textarea "When Life Gives"
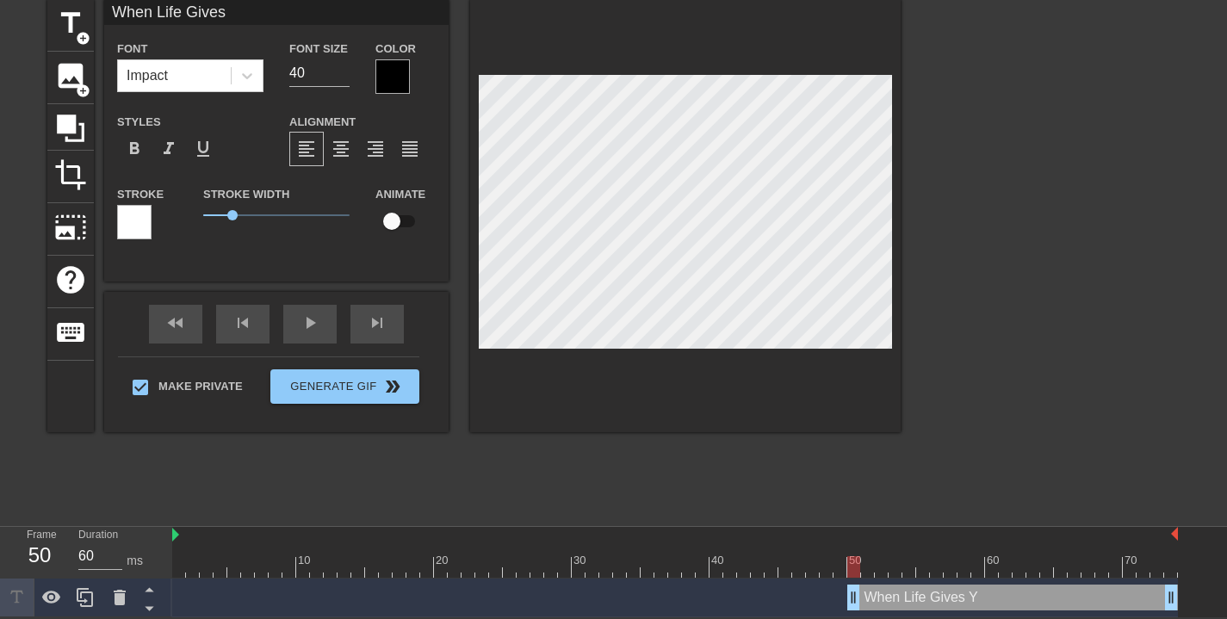
type input "When Life Gives"
type textarea "When Life Gives"
type input "When Life Gives"
type textarea "When Life Gives"
type input "When Life Gives"
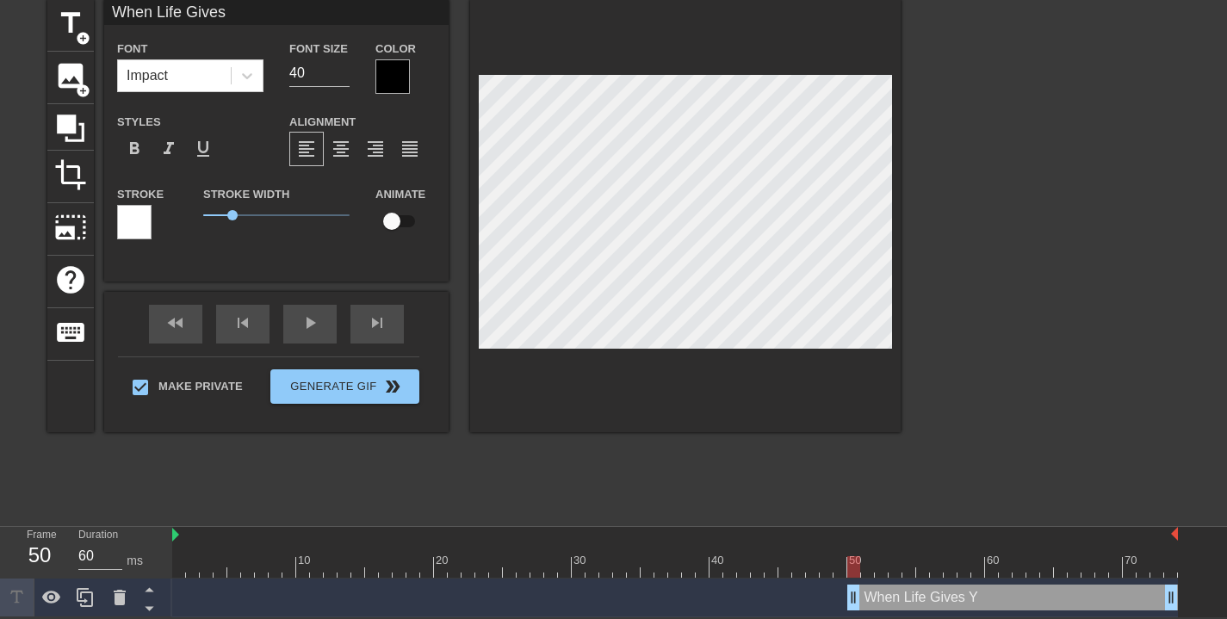
type textarea "When Life Gives"
type input "When Life Give"
type textarea "When Life Give"
type input "When Life Giv"
type textarea "When Life Giv"
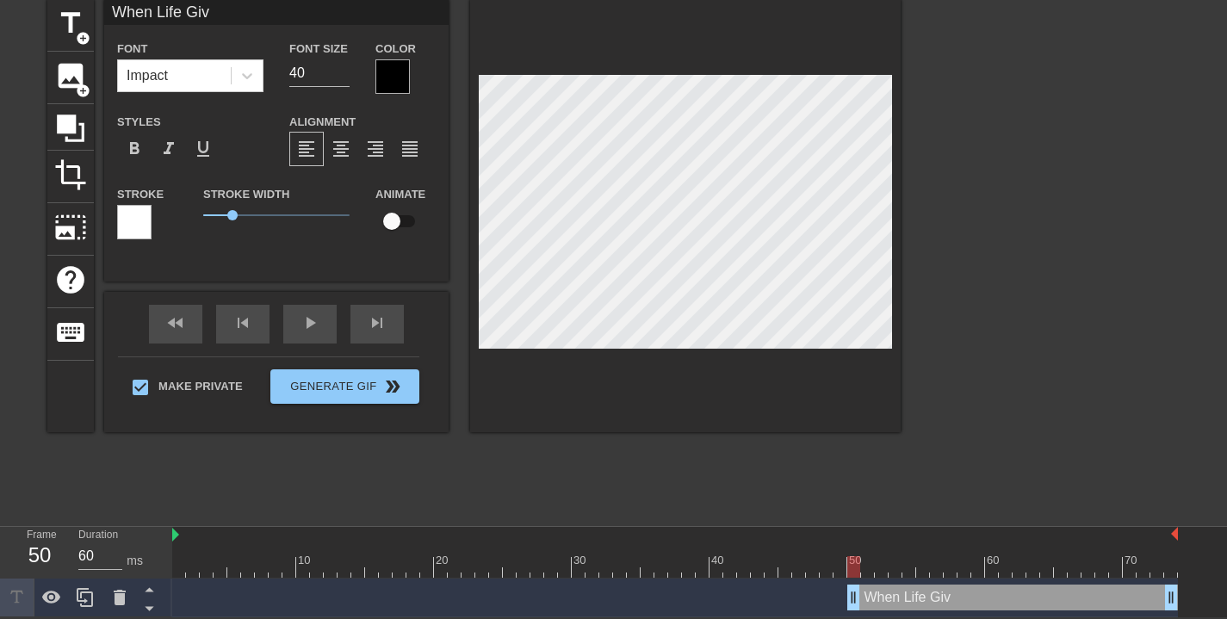
type input "When Life Gi"
type textarea "When Life Gi"
type input "When Life G"
type textarea "When Life G"
type input "When Life"
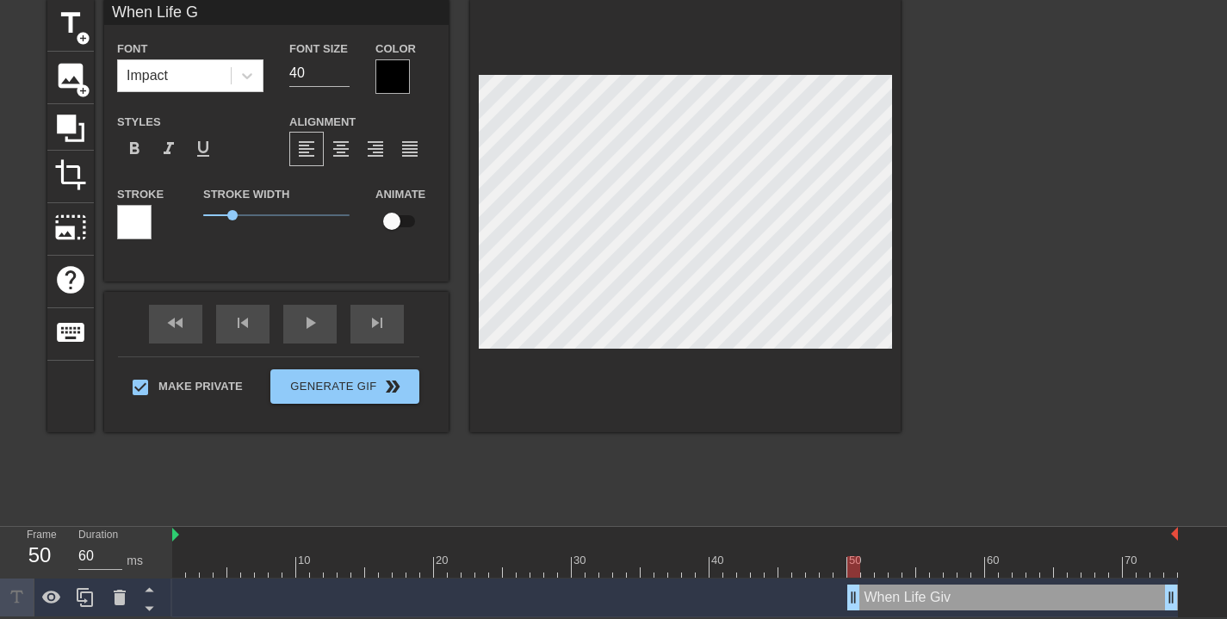
type textarea "When Life"
type input "When Life"
type textarea "When Life"
type input "When Lif"
type textarea "When Lif"
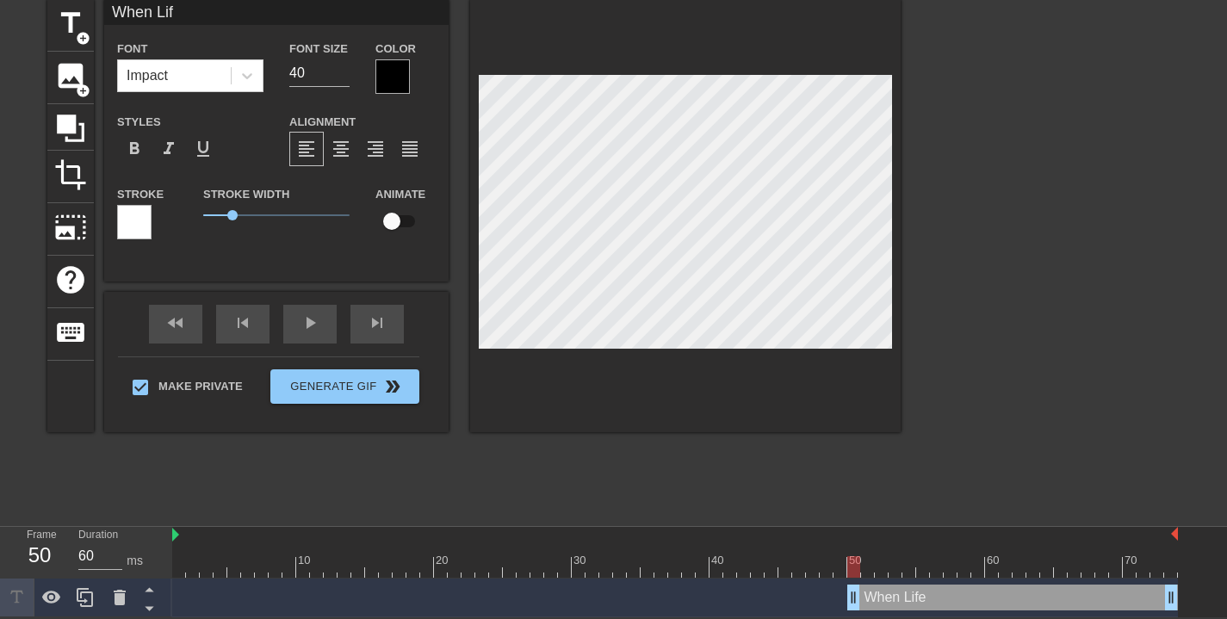
type input "When Li"
type textarea "When Li"
type input "When L"
type textarea "When L"
type input "When"
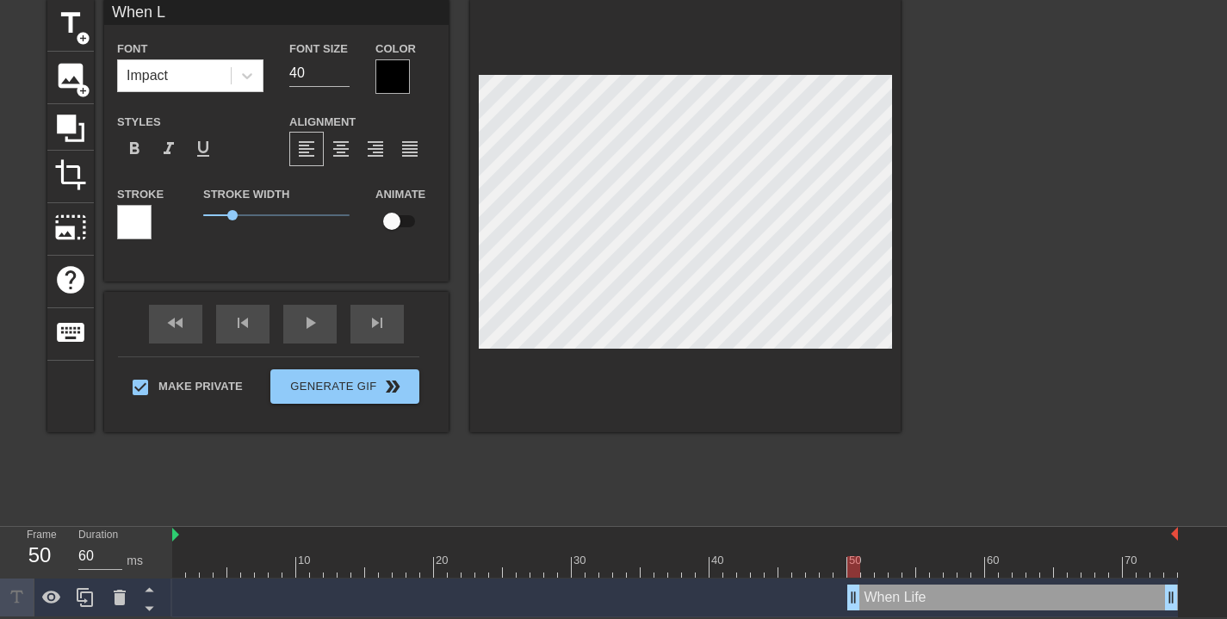
type textarea "When"
type input "When"
type textarea "When"
type input "Whe"
type textarea "Whe"
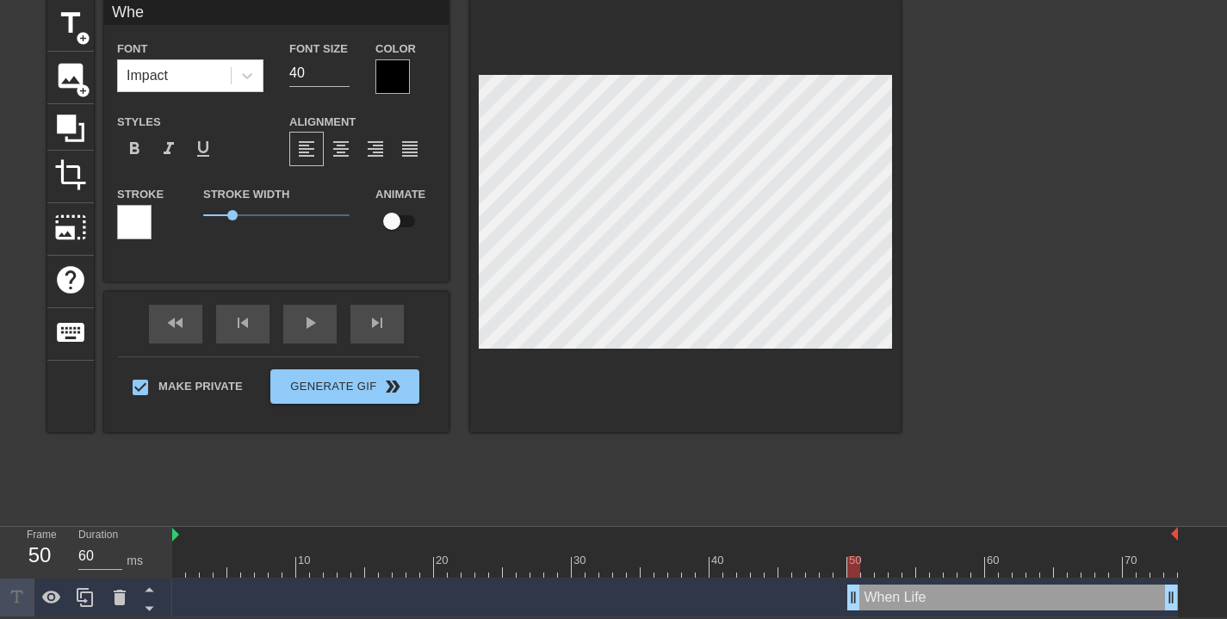
type input "Wh"
type textarea "Wh"
type input "W"
type textarea "W"
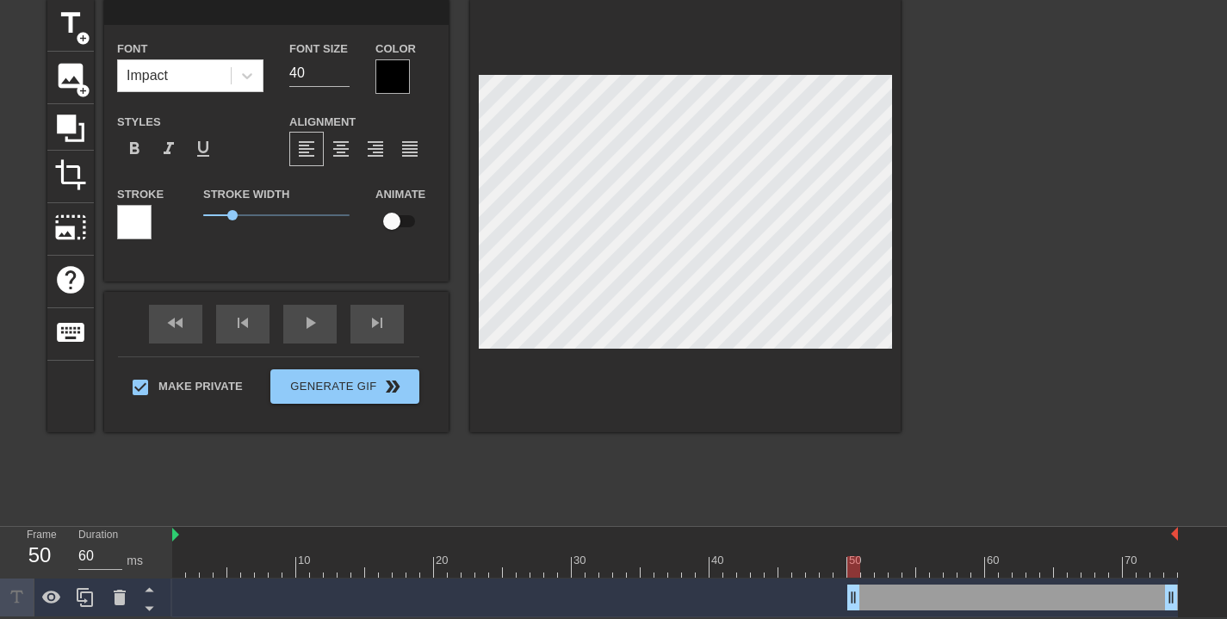
type input "F"
type textarea "F"
type input "Fu"
type textarea "Fu"
type input "Fuc"
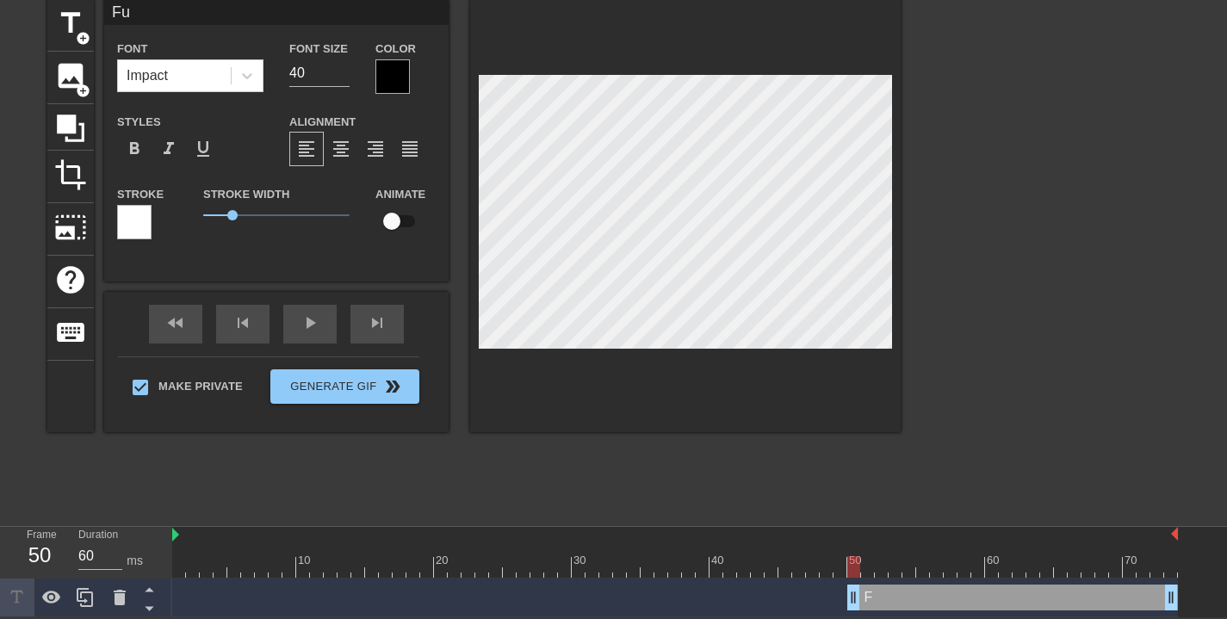
type textarea "Fuc"
type input "Fuck"
type textarea "Fuck"
type input "Fuck"
type textarea "Fuck"
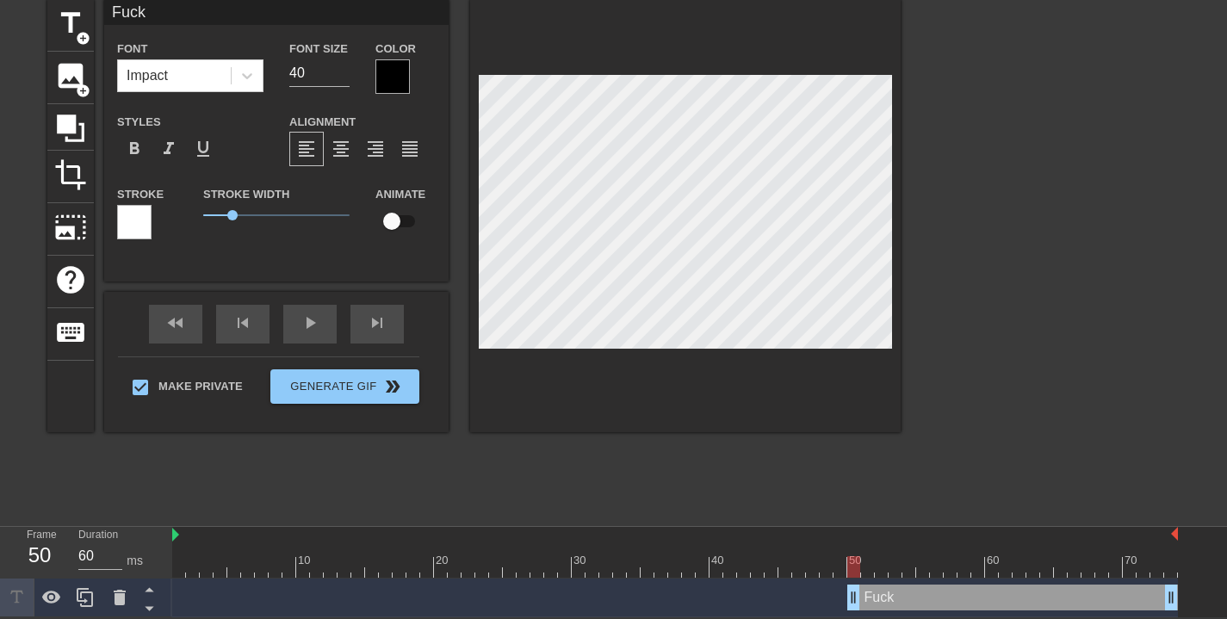
type input "Fuck T"
type textarea "Fuck T"
type input "Fuck Th"
type textarea "Fuck Th"
type input "Fuck Tha"
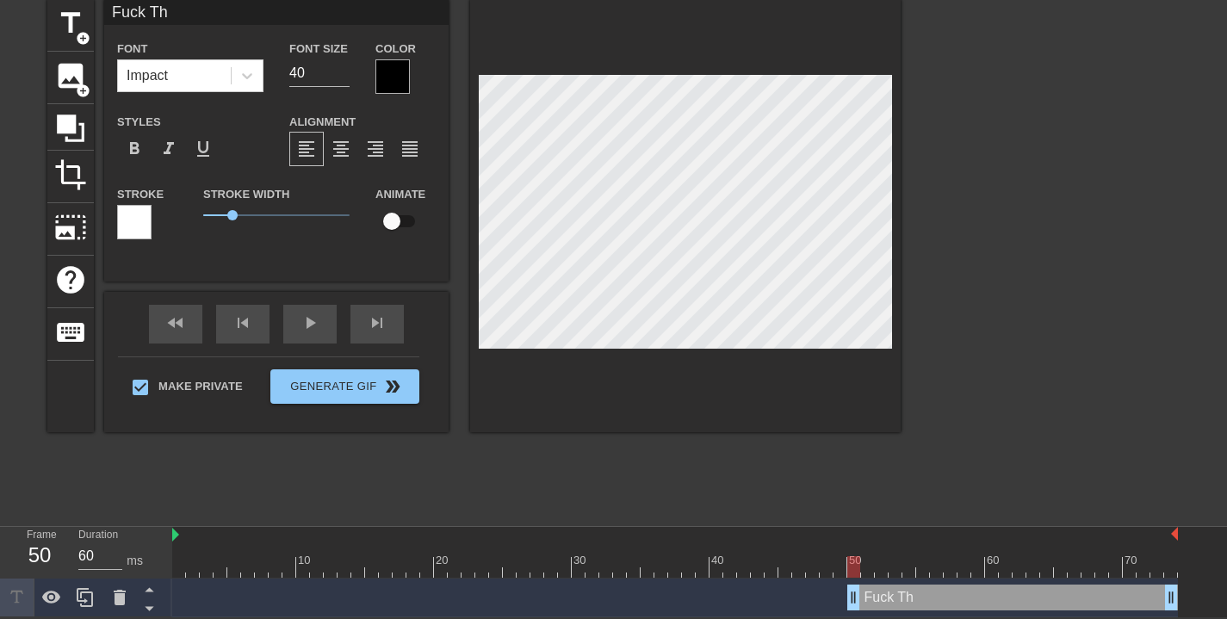
type textarea "Fuck Tha"
type input "Fuck That"
type textarea "Fuck That"
type input "Fuck That"
type textarea "Fuck That"
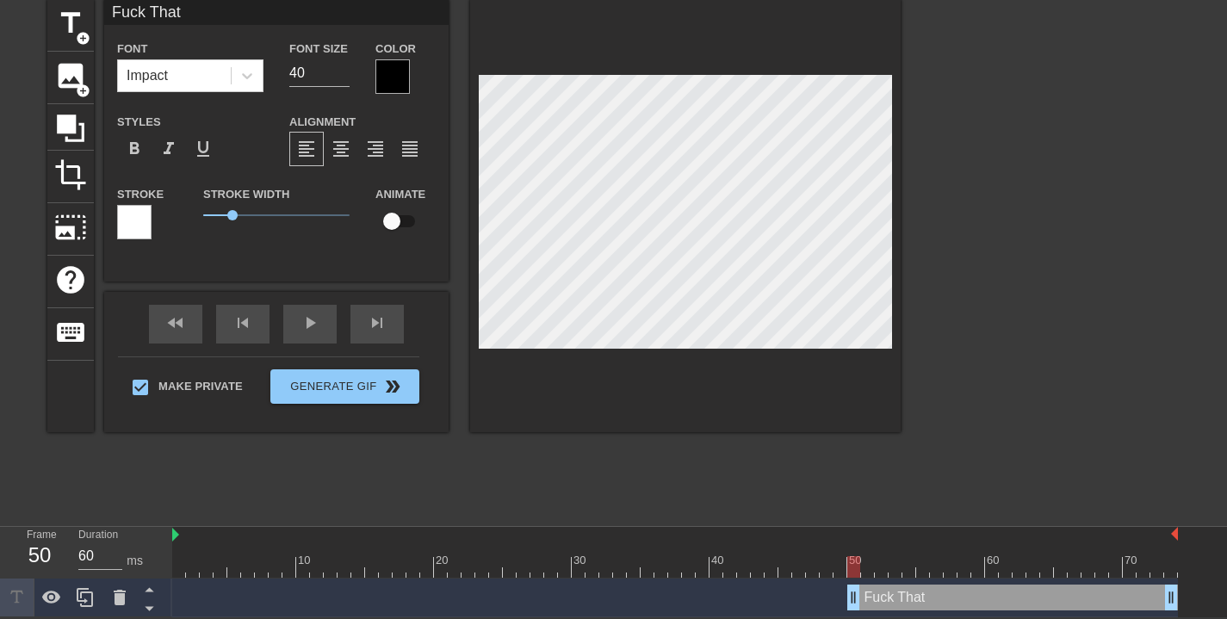
type input "Fuck That B"
type textarea "Fuck That B"
type input "Fuck That Bi"
type textarea "Fuck That Bi"
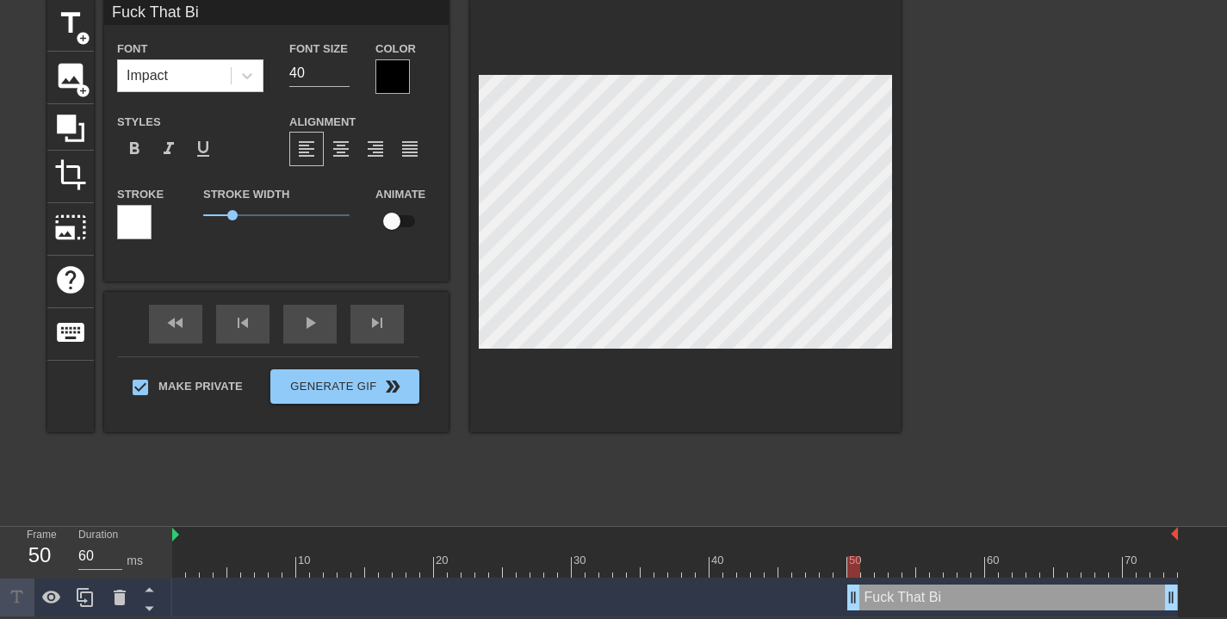
type input "Fuck That Bit"
type textarea "Fuck That Bit"
type input "Fuck That Bitc"
type textarea "Fuck That Bitc"
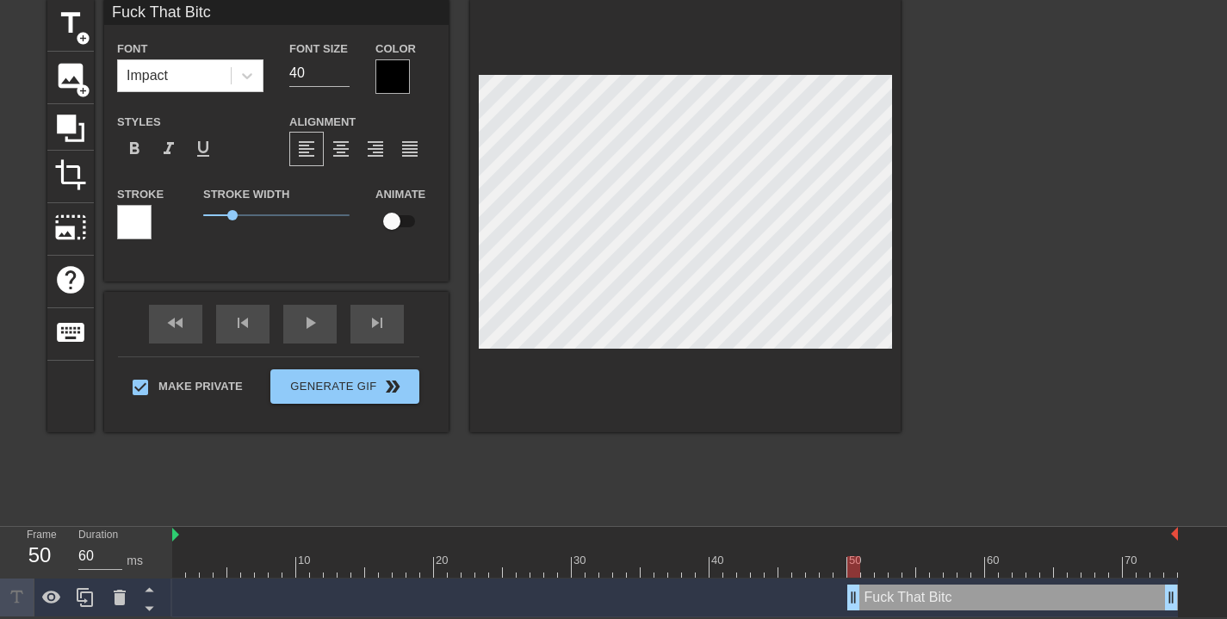
type input "Fuck That Bitch"
type textarea "Fuck That Bitch"
type input "Fuck That Bitch"
type textarea "Fuck That Bitch"
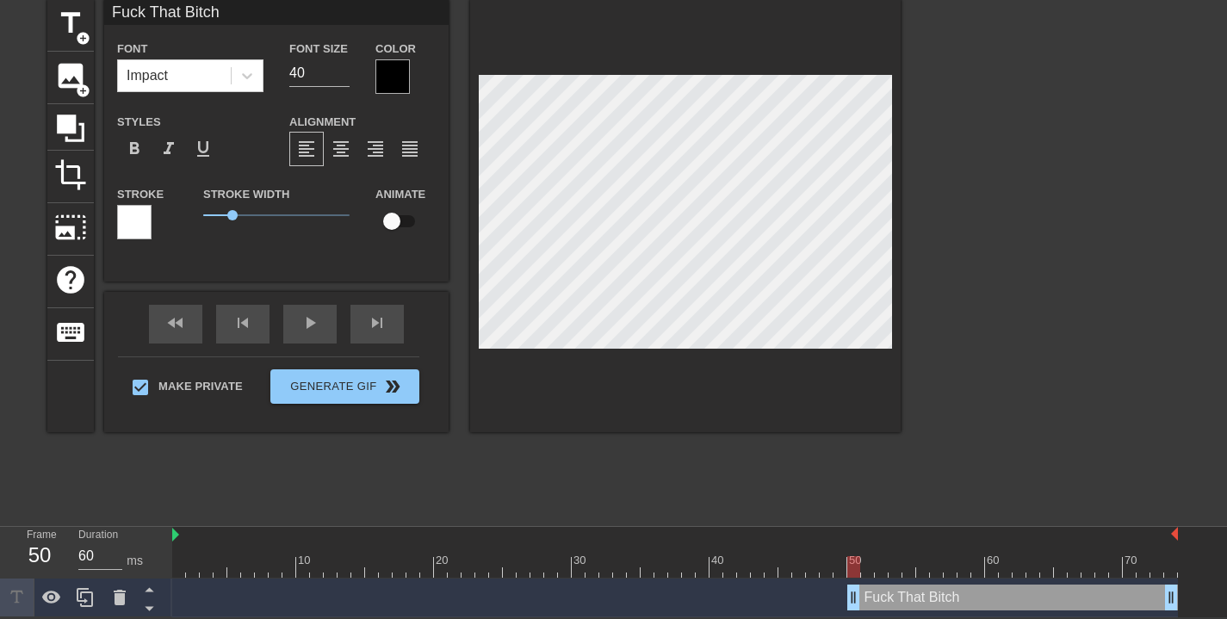
type input "Fuck That BitchI"
type textarea "Fuck That Bitch I"
type input "Fuck That BitchIn"
type textarea "Fuck That Bitch In"
type input "Fuck That BitchIn"
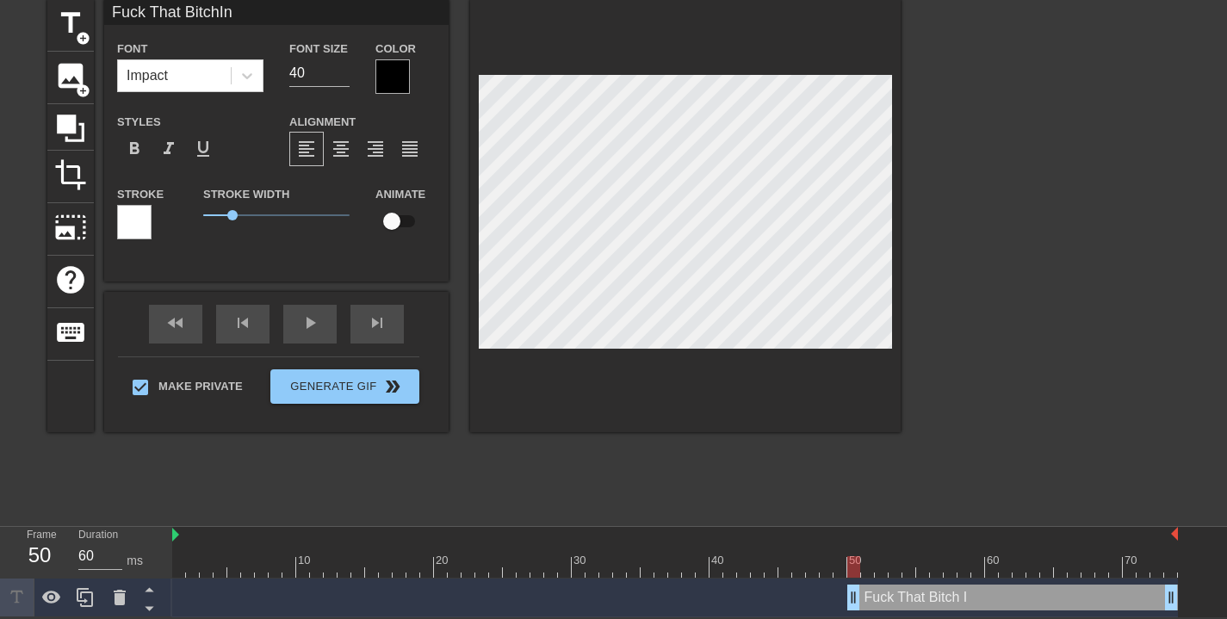
type textarea "Fuck That Bitch In"
type input "Fuck That BitchIn D"
type textarea "Fuck That Bitch In D"
type input "Fuck That BitchIn Da"
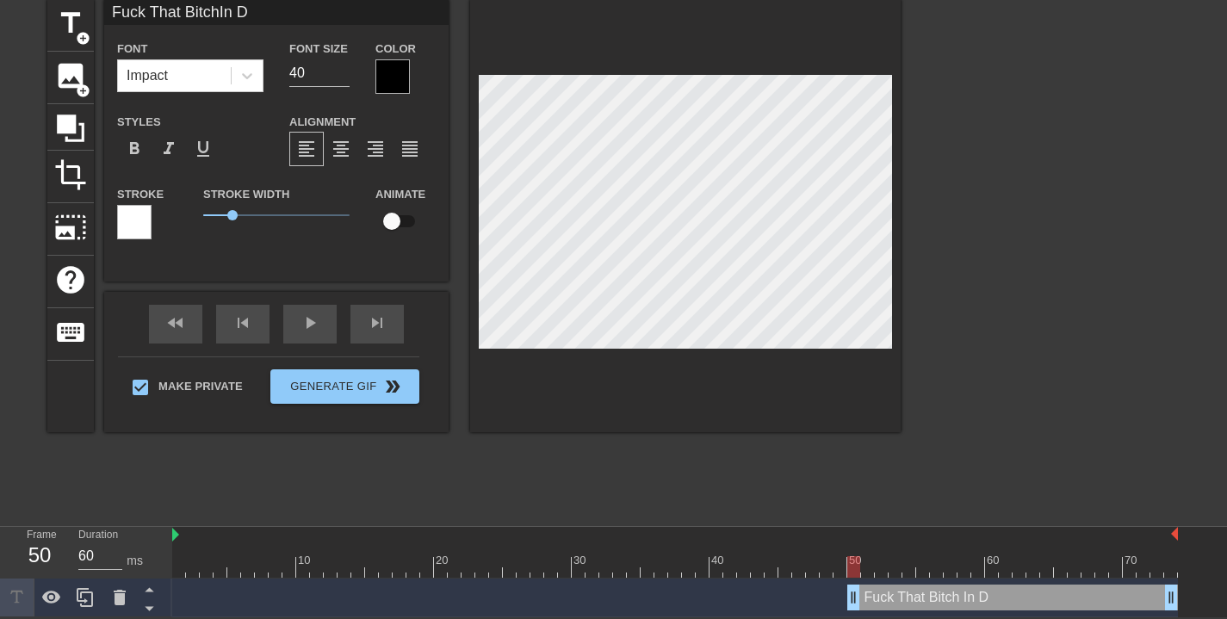
type textarea "Fuck That Bitch In Da"
type input "Fuck That BitchIn Da"
type textarea "Fuck That Bitch In Da"
type input "Fuck That BitchIn Da T"
type textarea "Fuck That Bitch In Da T"
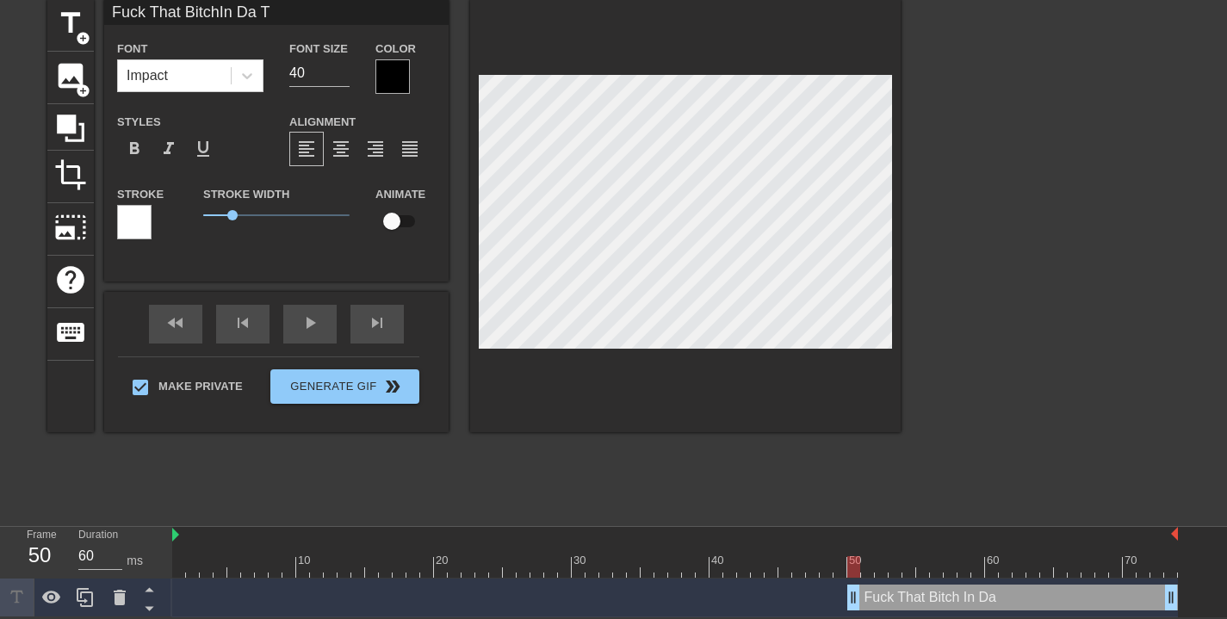
scroll to position [3, 4]
type input "Fuck That BitchIn Da TV"
type textarea "Fuck That Bitch In Da TV"
type input "Fuck That BitchIn Da TV"
type textarea "Fuck That Bitch In Da TV"
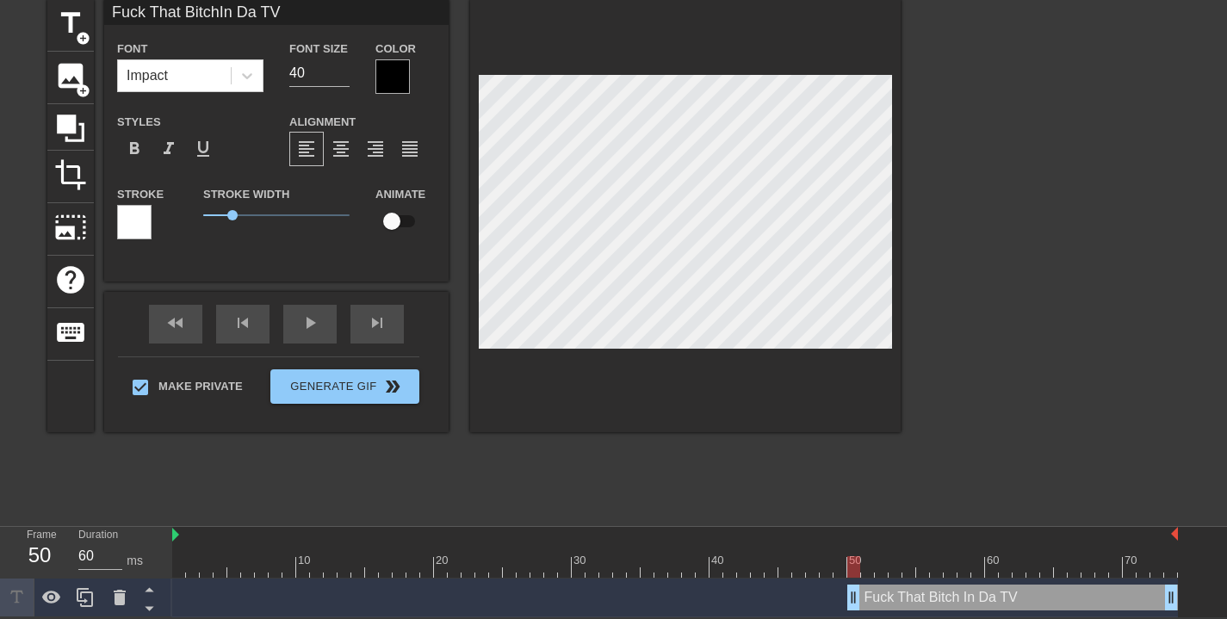
type input "Fuck That BitchIn Da TV C"
type textarea "Fuck That Bitch In Da TV C"
type input "Fuck That BitchIn Da TV Cu"
type textarea "Fuck That Bitch In Da TV Cu"
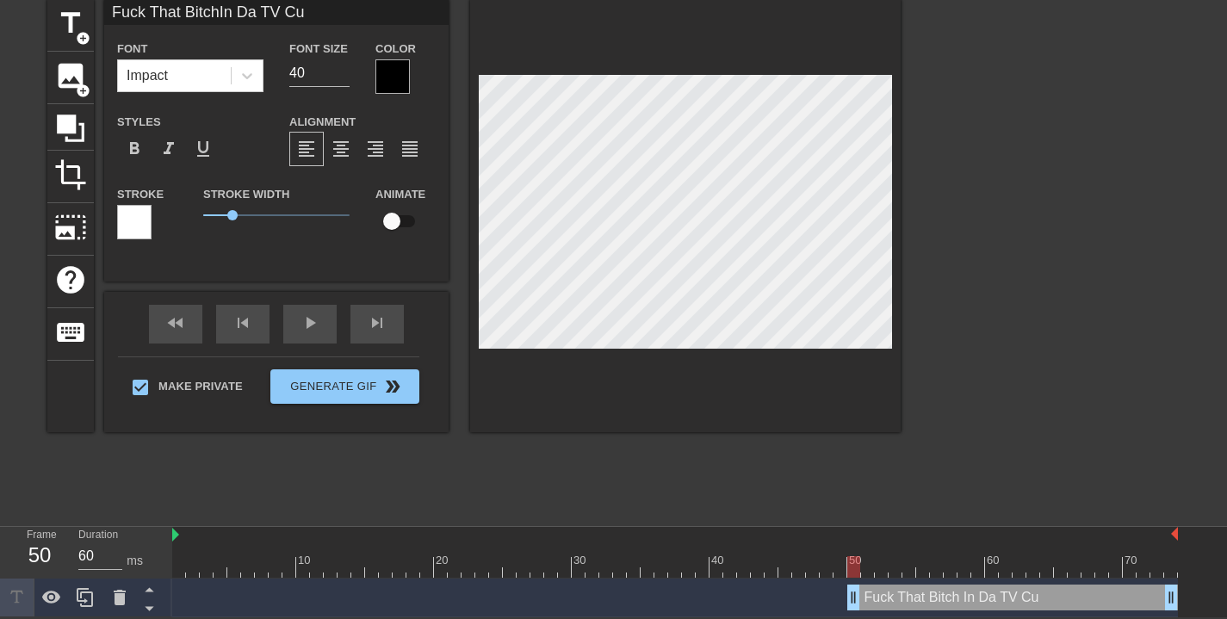
type input "Fuck That BitchIn Da TV Cuz"
type textarea "Fuck That Bitch In Da TV Cuz"
type input "Fuck That Bitch In Da TV Cuz"
type textarea "Fuck That Bitch In Da TV Cuz"
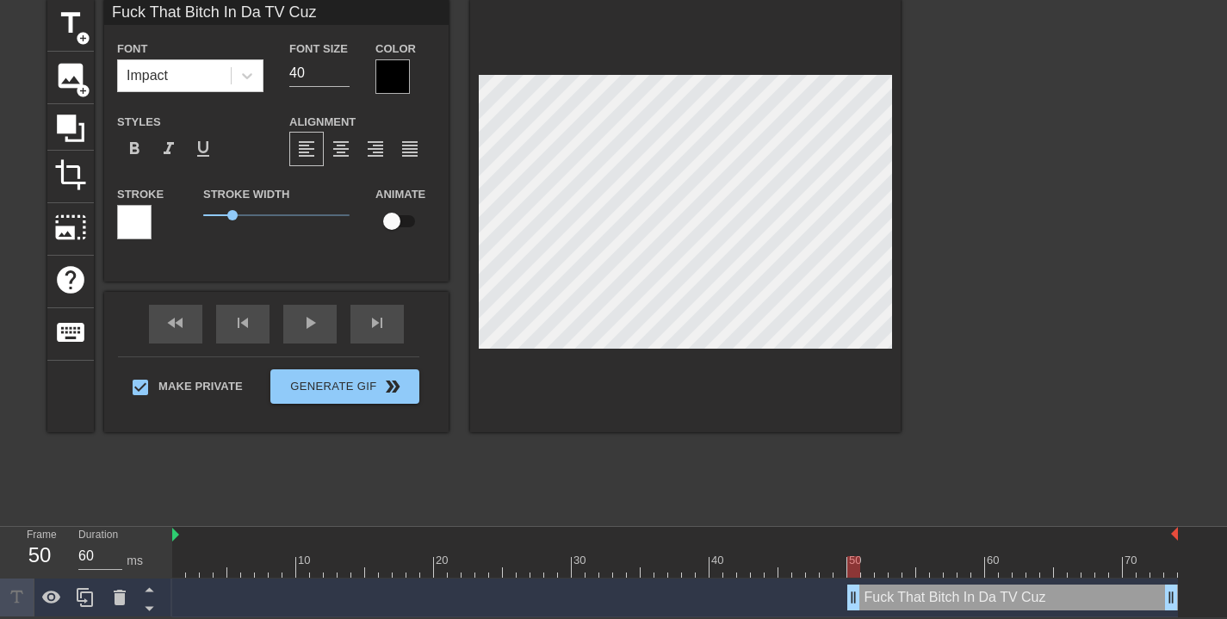
type input "Fuck That Bitch In Da TV Cuz"
type textarea "Fuck That Bitch In Da TV Cuz"
type input "Fuck That Bitch In Da TV Cuz"
type textarea "Fuck That Bitch In Da TV Cuz"
type input "Fuck That Bitch In Da TV Cuz"
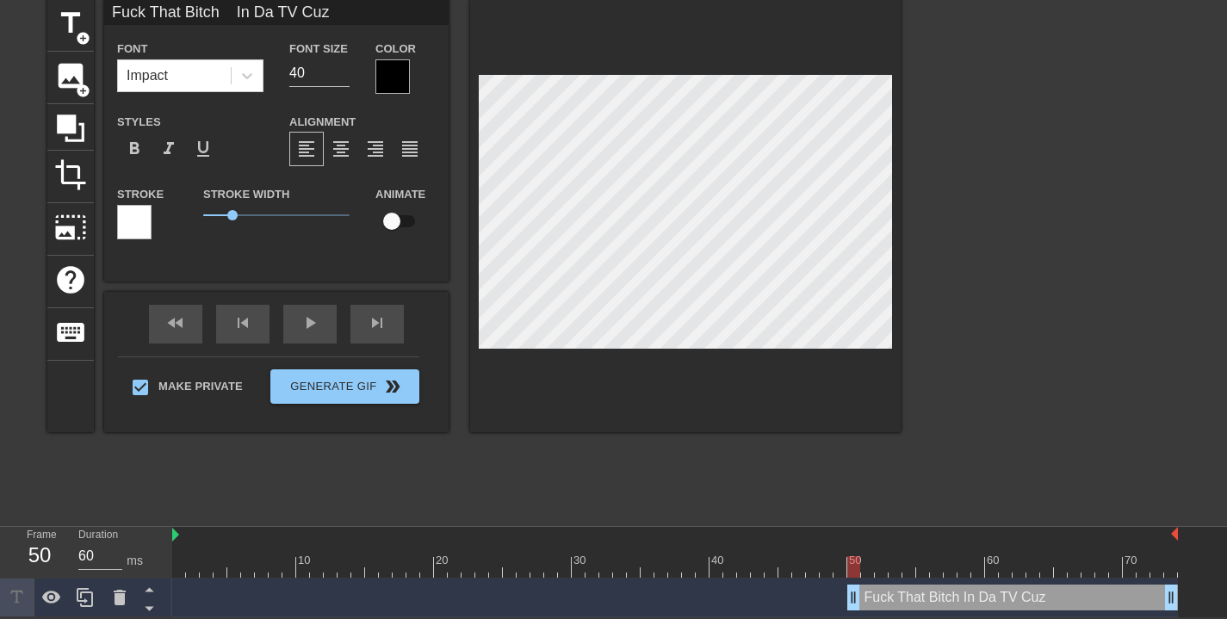
type textarea "Fuck That Bitch In Da TV Cuz"
type input "Fuck That Bitch In Da TV Cu"
type textarea "Fuck That Bitch In Da TV Cu"
type input "Fuck That Bitch In Da TV Cuh"
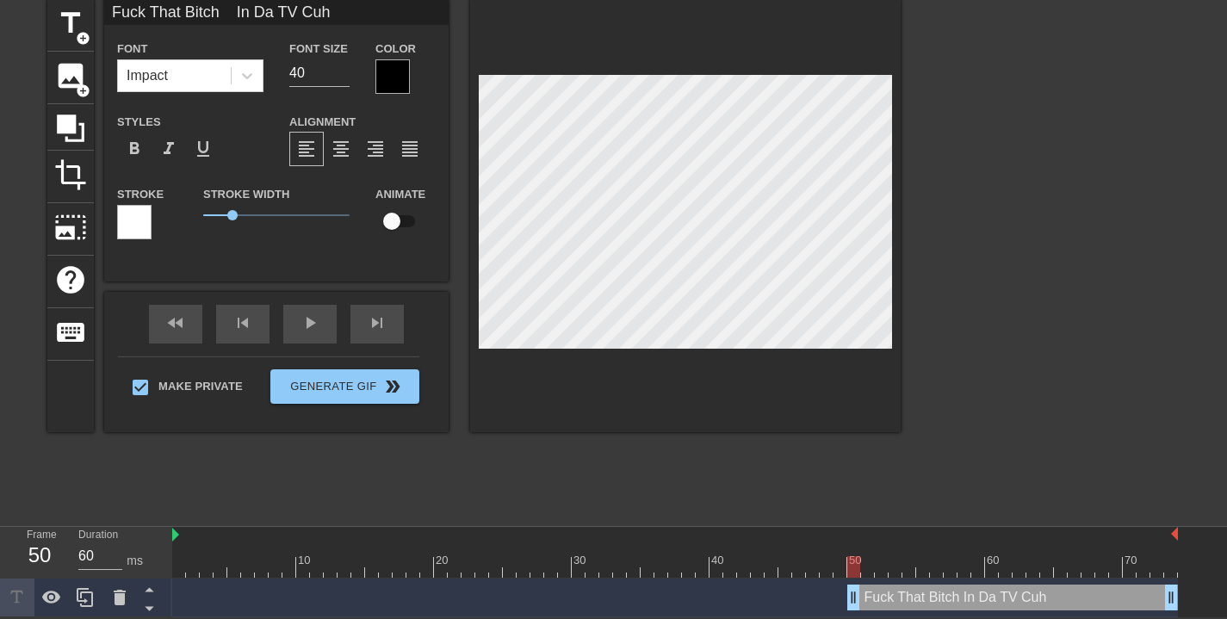
type textarea "Fuck That Bitch In Da TV Cuh"
type input "Fuck That BitchL"
type textarea "Fuck That Bitch L"
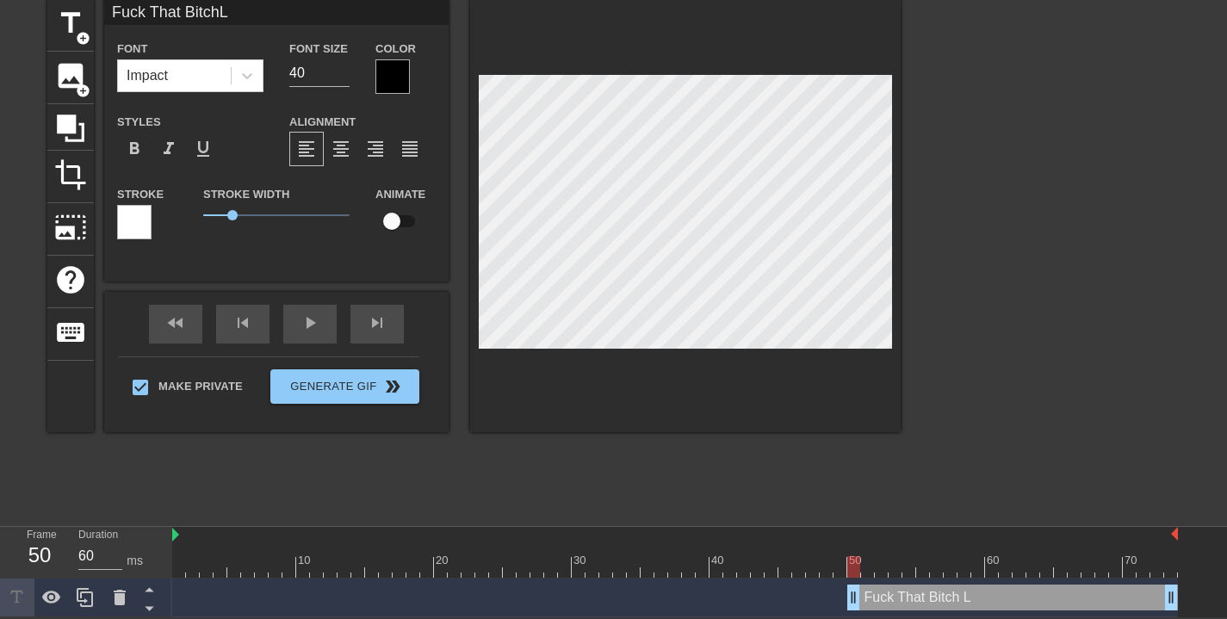
type input "Fuck That BitchLe"
type textarea "Fuck That Bitch Le"
type input "Fuck That BitchLef"
drag, startPoint x: 1171, startPoint y: 599, endPoint x: 979, endPoint y: 595, distance: 192.1
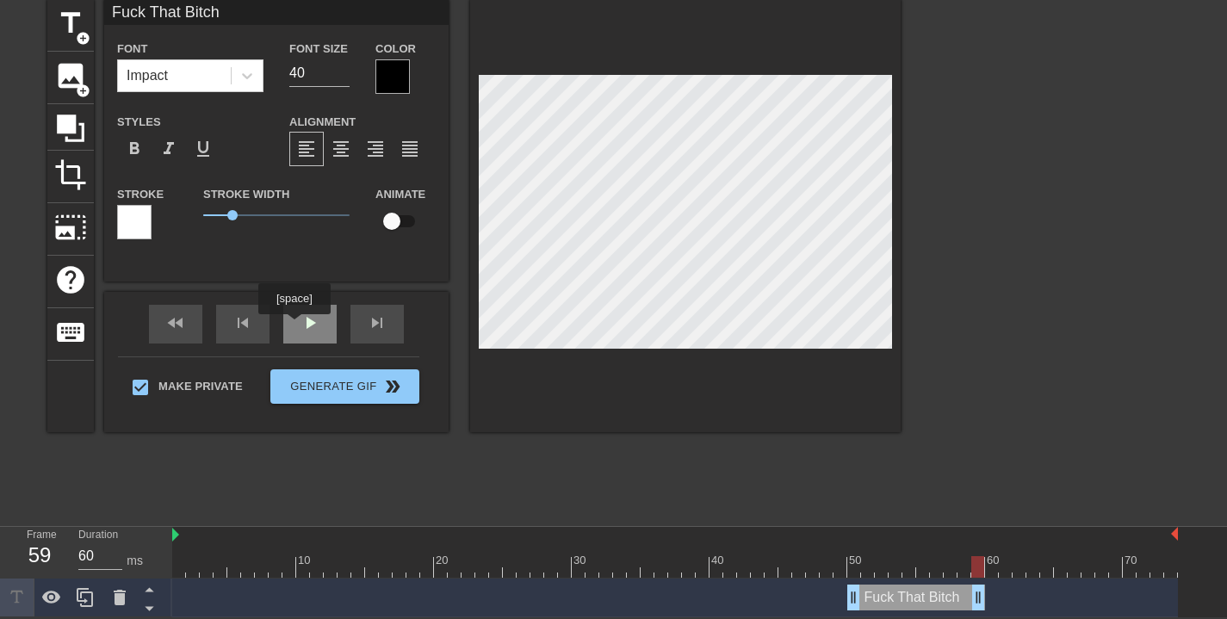
click at [299, 326] on div "play_arrow" at bounding box center [309, 324] width 53 height 39
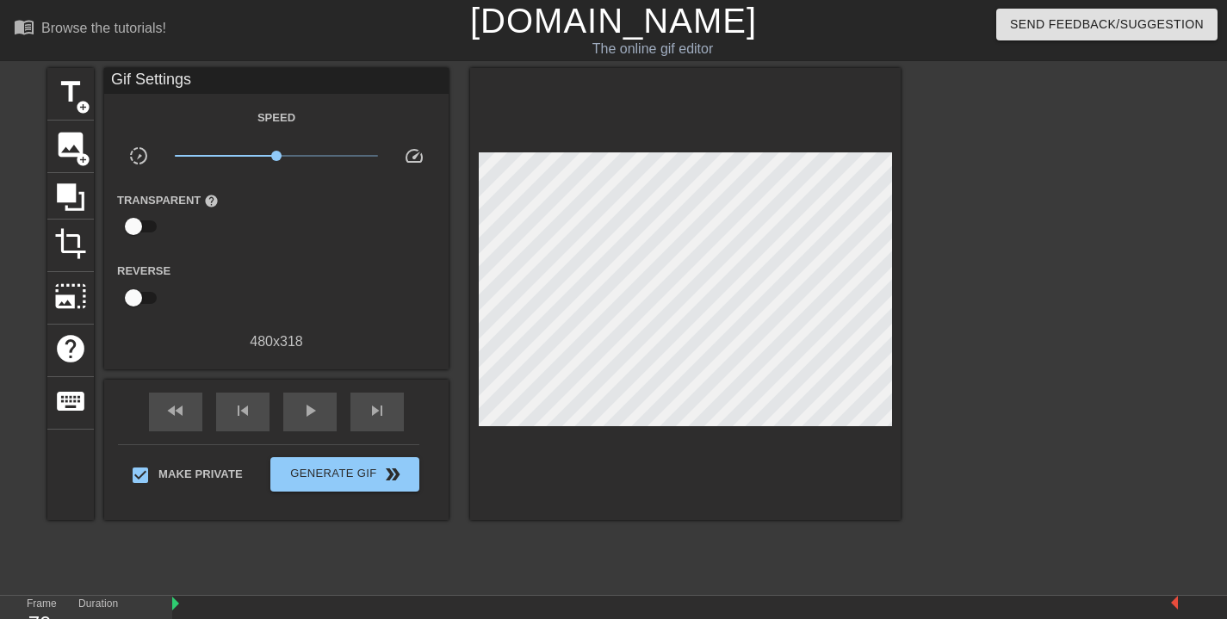
scroll to position [70, 0]
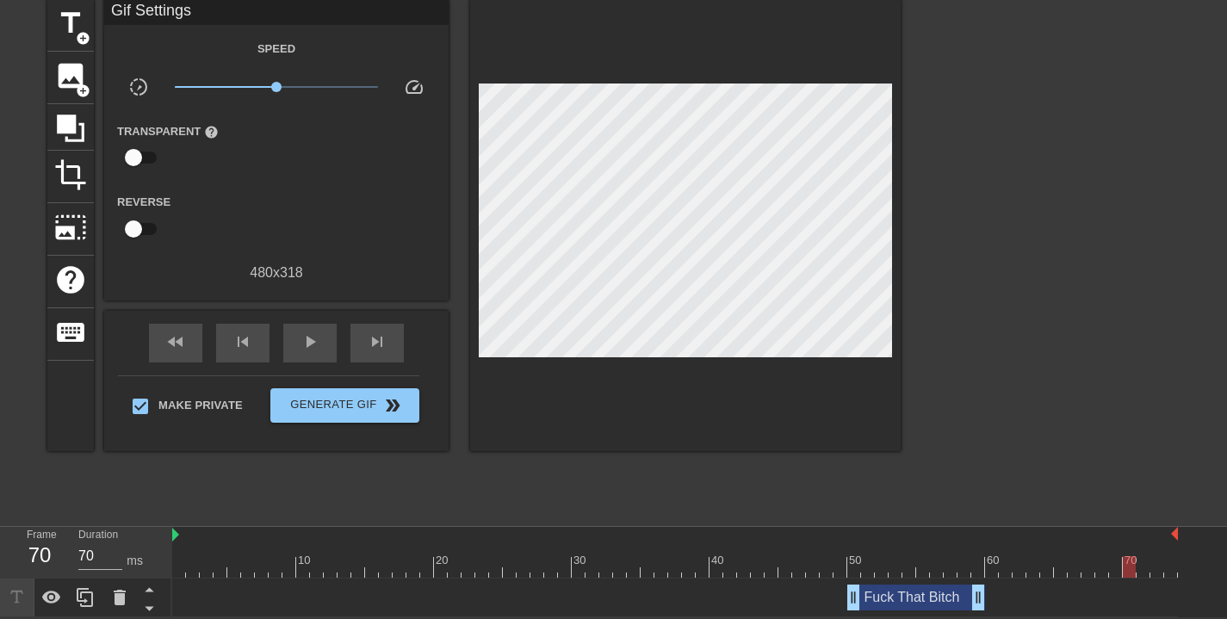
click at [991, 568] on div at bounding box center [675, 567] width 1006 height 22
click at [69, 20] on span "title" at bounding box center [70, 23] width 33 height 33
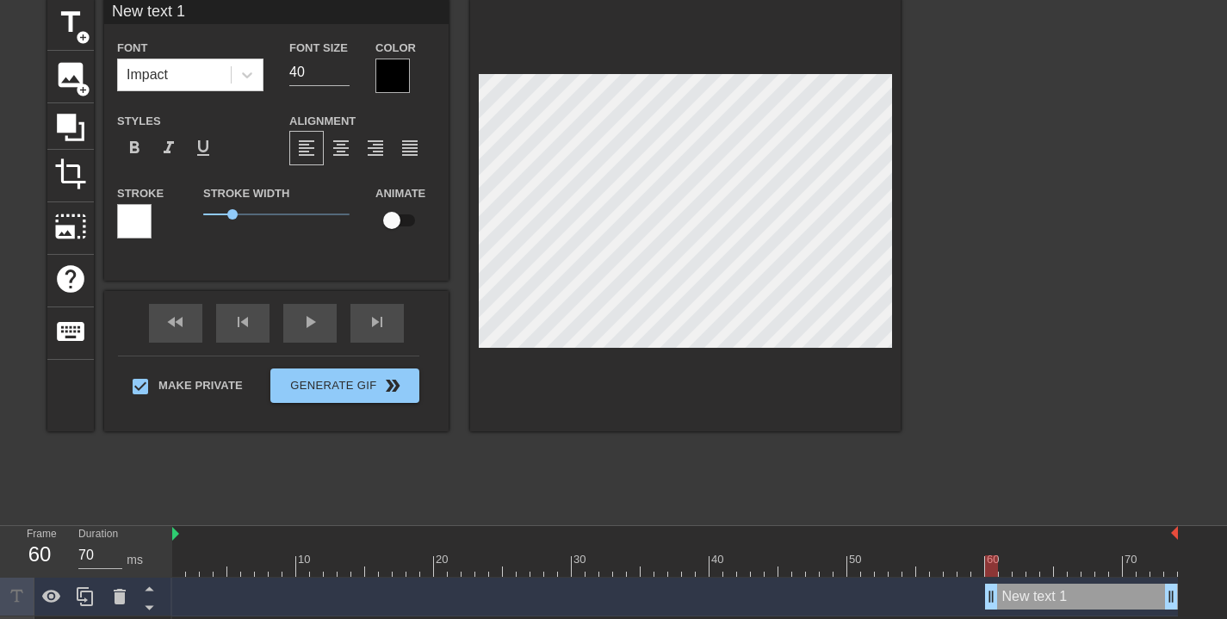
scroll to position [109, 0]
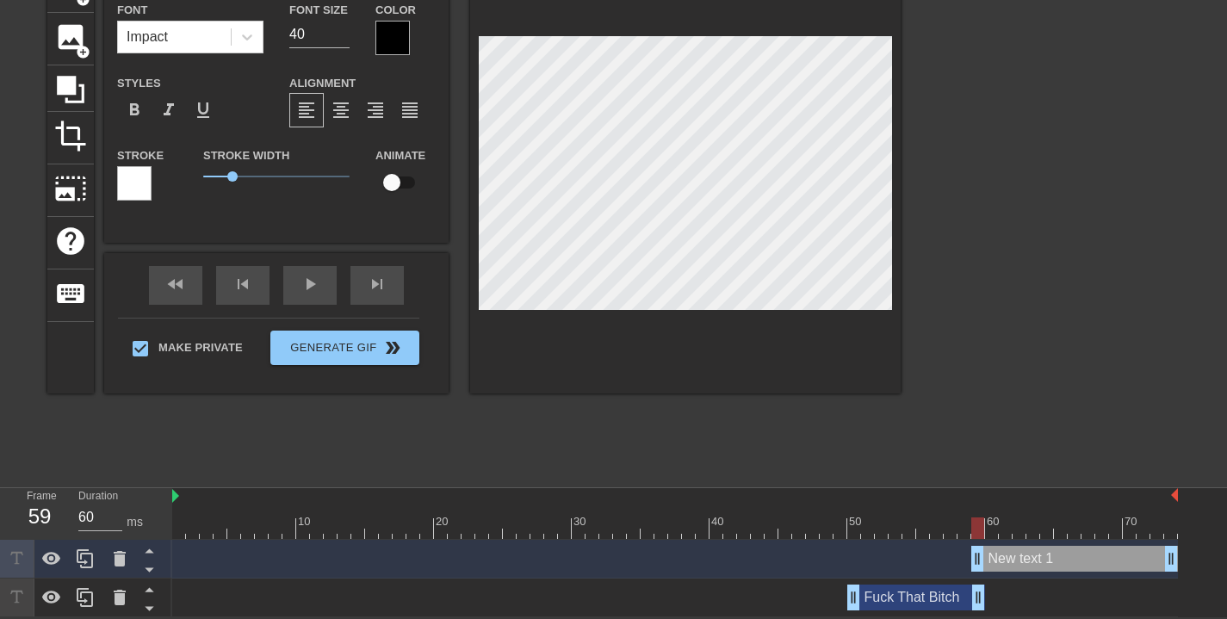
drag, startPoint x: 992, startPoint y: 558, endPoint x: 983, endPoint y: 558, distance: 9.5
drag, startPoint x: 1172, startPoint y: 556, endPoint x: 1091, endPoint y: 560, distance: 81.0
drag, startPoint x: 1089, startPoint y: 565, endPoint x: 1058, endPoint y: 567, distance: 30.2
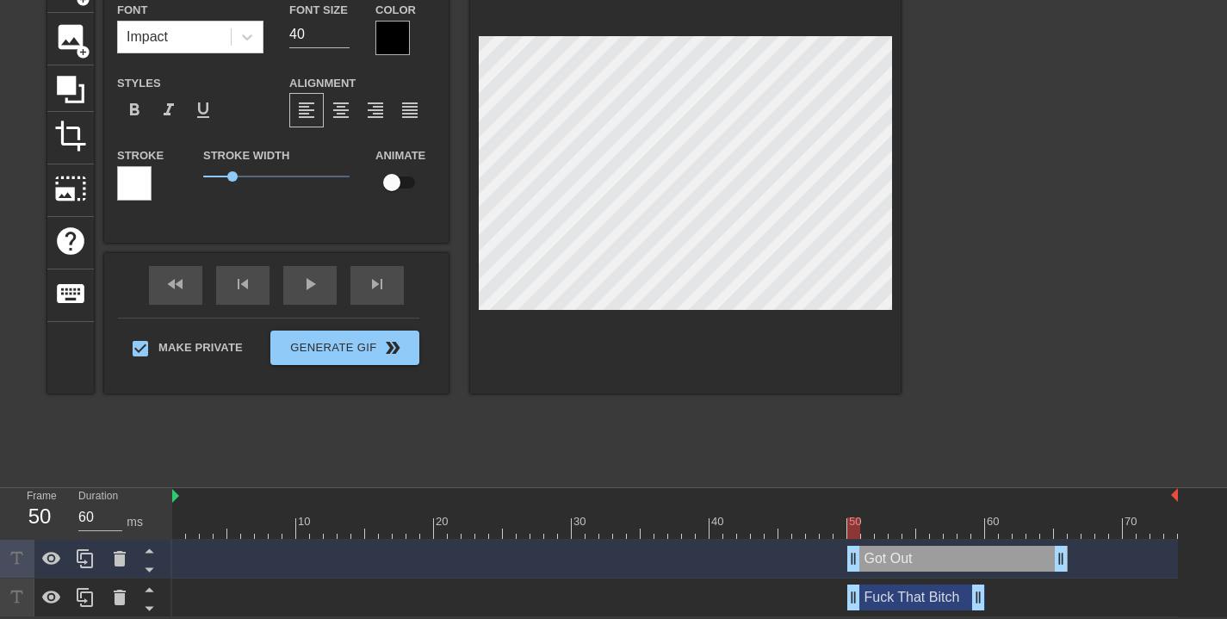
drag, startPoint x: 977, startPoint y: 556, endPoint x: 848, endPoint y: 550, distance: 128.4
drag, startPoint x: 851, startPoint y: 555, endPoint x: 971, endPoint y: 551, distance: 120.6
drag, startPoint x: 979, startPoint y: 558, endPoint x: 989, endPoint y: 558, distance: 9.5
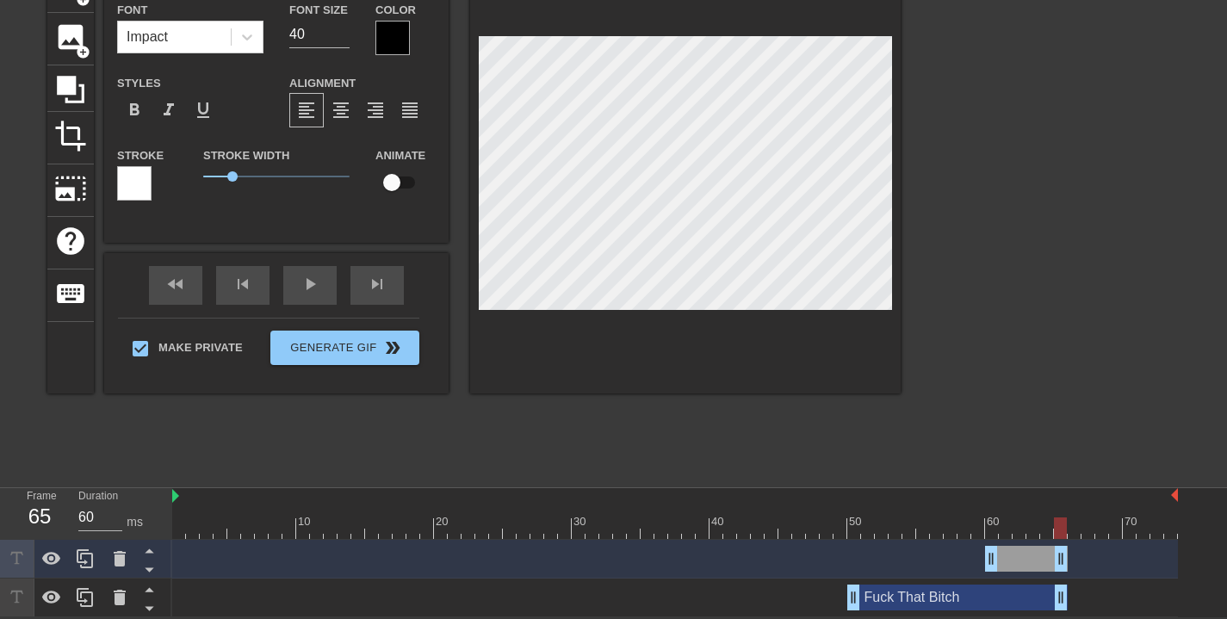
drag, startPoint x: 978, startPoint y: 596, endPoint x: 1058, endPoint y: 583, distance: 80.3
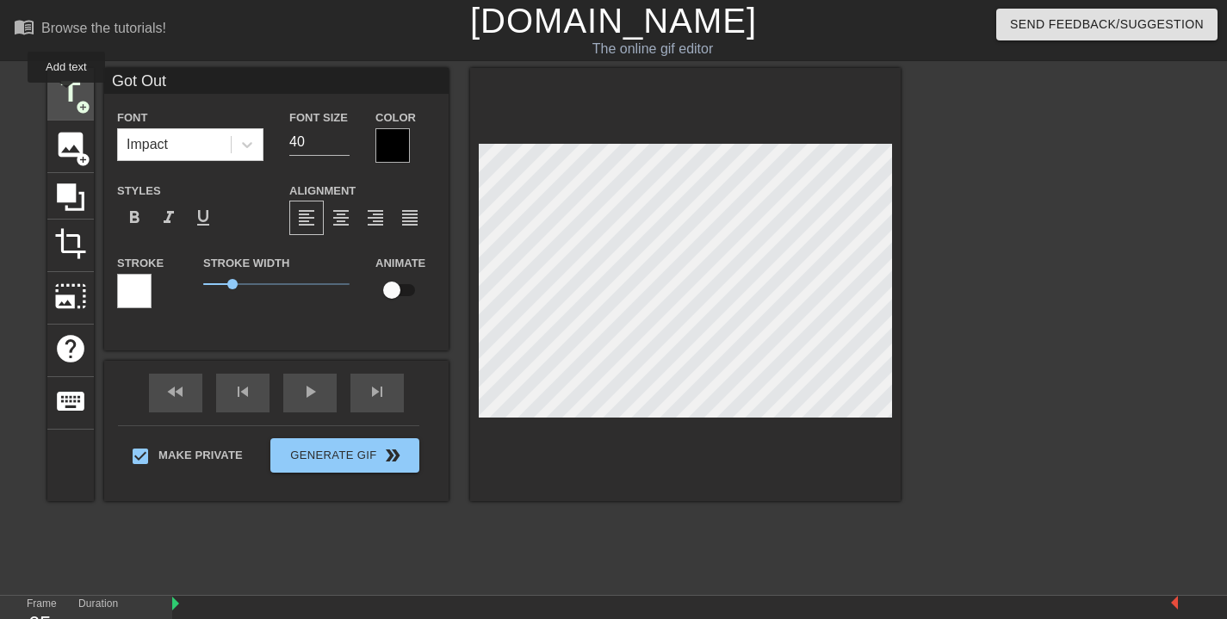
click at [68, 94] on span "title" at bounding box center [70, 92] width 33 height 33
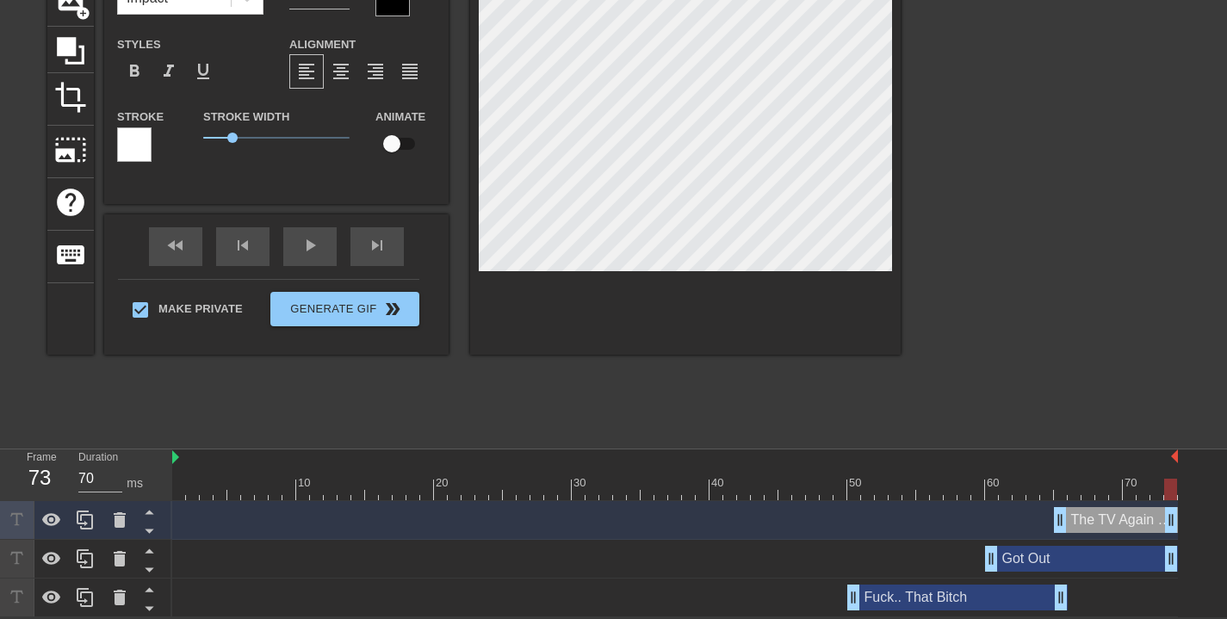
drag, startPoint x: 1061, startPoint y: 562, endPoint x: 1037, endPoint y: 591, distance: 37.9
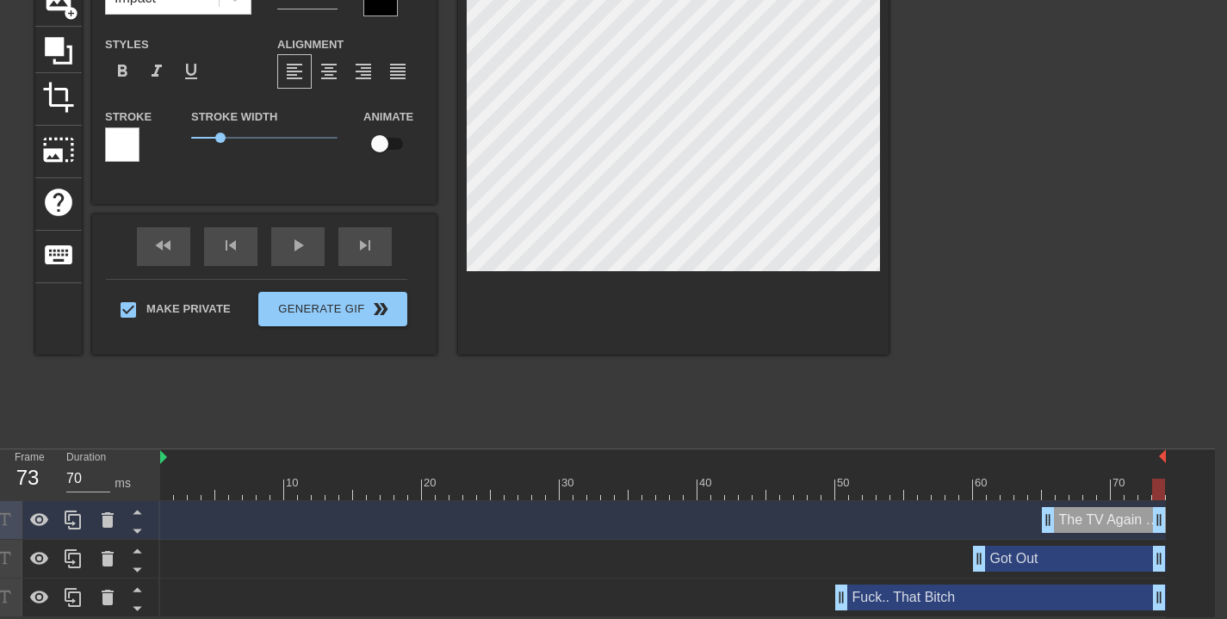
scroll to position [147, 13]
drag, startPoint x: 1060, startPoint y: 599, endPoint x: 1216, endPoint y: 608, distance: 156.2
click at [1214, 608] on div "The TV Again Nigga drag_handle drag_handle Got Out drag_handle drag_handle Fuck…" at bounding box center [686, 559] width 1055 height 116
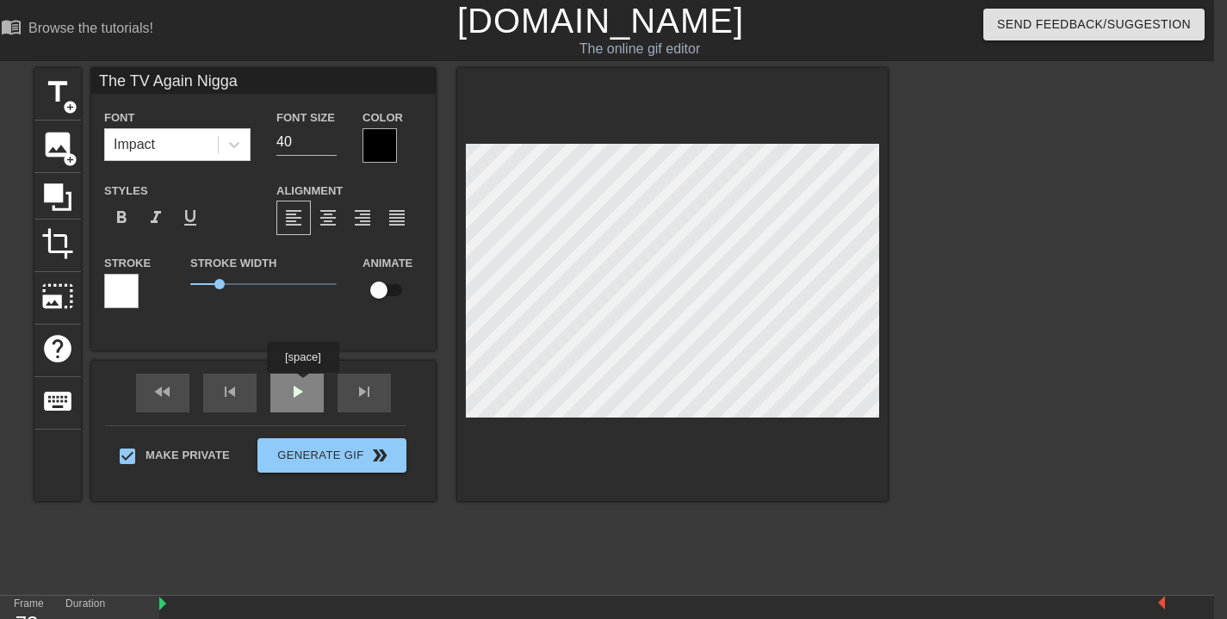
click at [304, 386] on div "fast_rewind skip_previous play_arrow skip_next" at bounding box center [263, 393] width 281 height 65
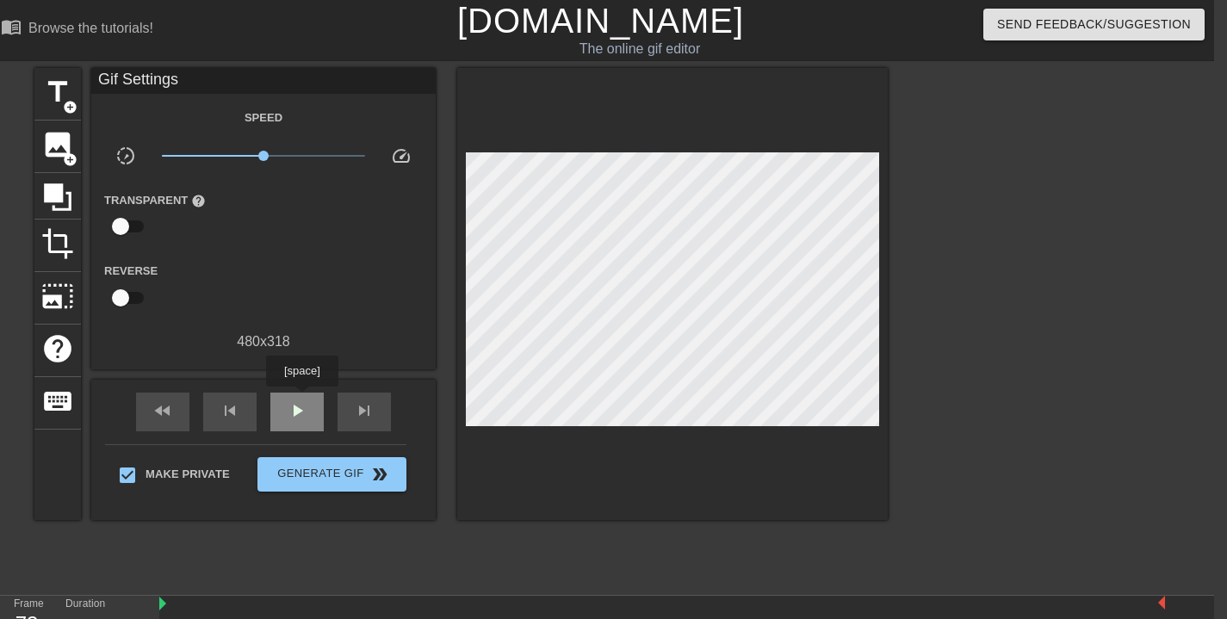
click at [304, 399] on div "play_arrow" at bounding box center [296, 412] width 53 height 39
click at [295, 410] on span "pause" at bounding box center [297, 410] width 21 height 21
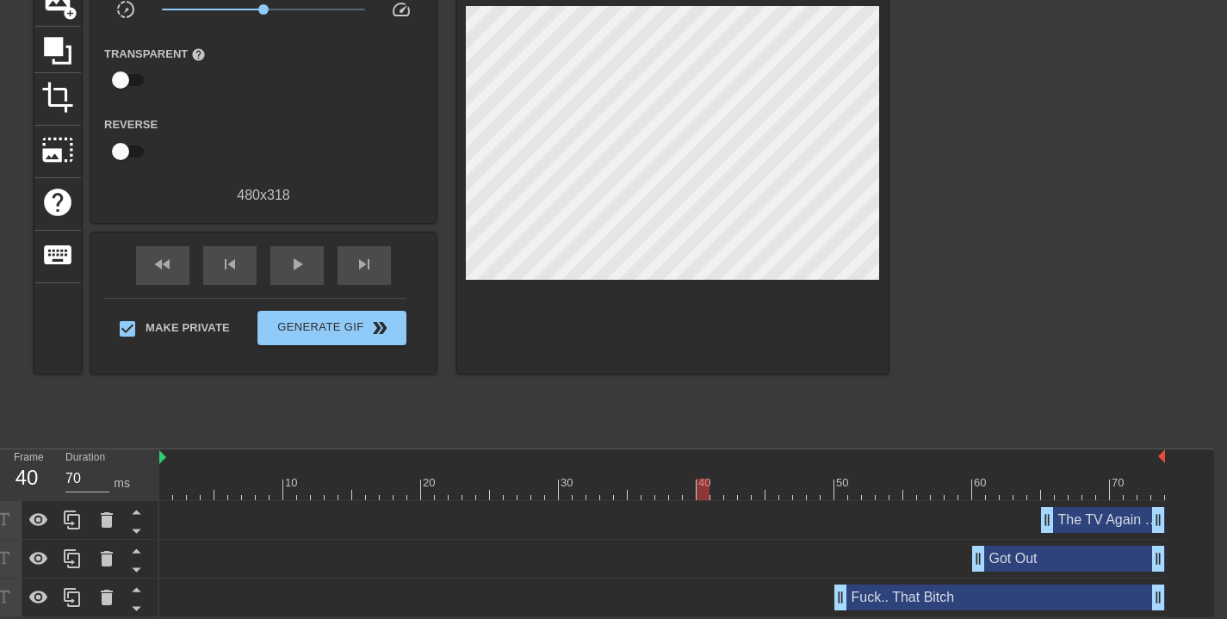
click at [1095, 524] on div "The TV Again Nigga drag_handle drag_handle" at bounding box center [1103, 520] width 124 height 26
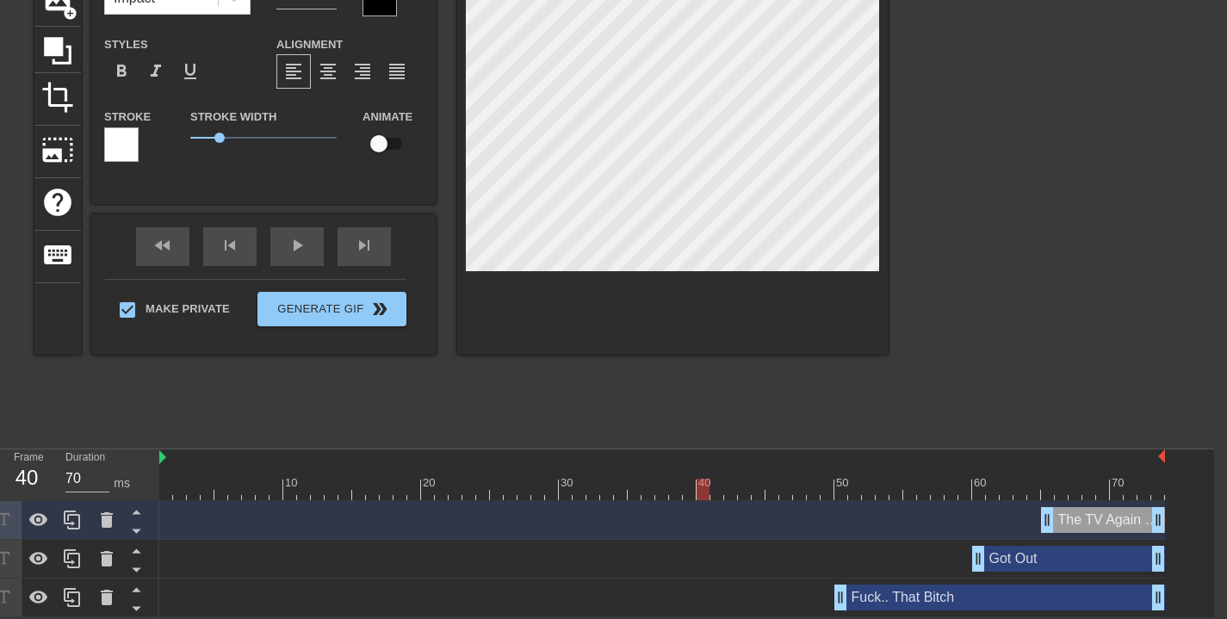
click at [1055, 491] on div at bounding box center [662, 490] width 1006 height 22
click at [1046, 487] on div at bounding box center [662, 490] width 1006 height 22
drag, startPoint x: 1047, startPoint y: 489, endPoint x: 1113, endPoint y: 484, distance: 65.7
click at [1113, 484] on div at bounding box center [1116, 490] width 13 height 22
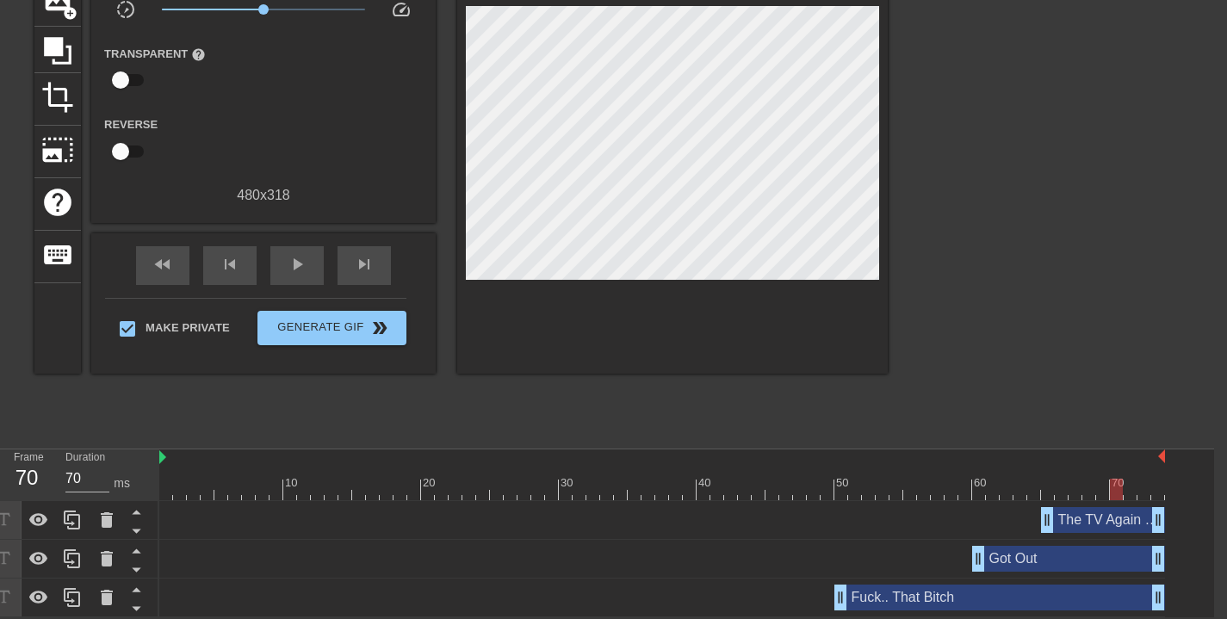
scroll to position [0, 13]
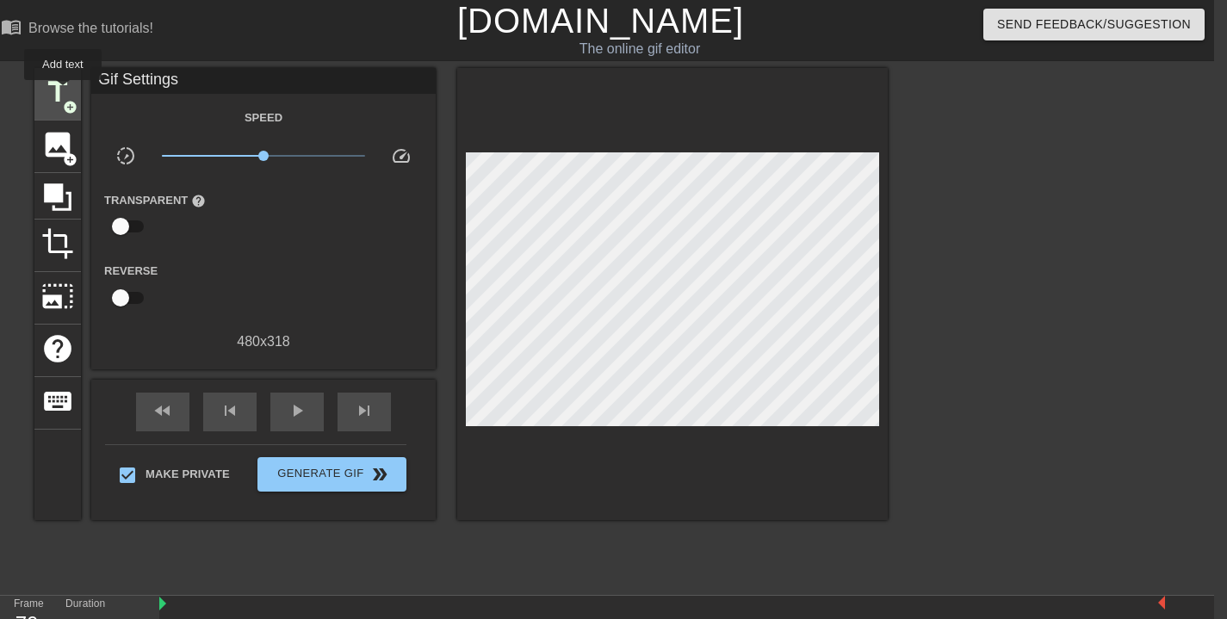
click at [64, 92] on span "title" at bounding box center [57, 92] width 33 height 33
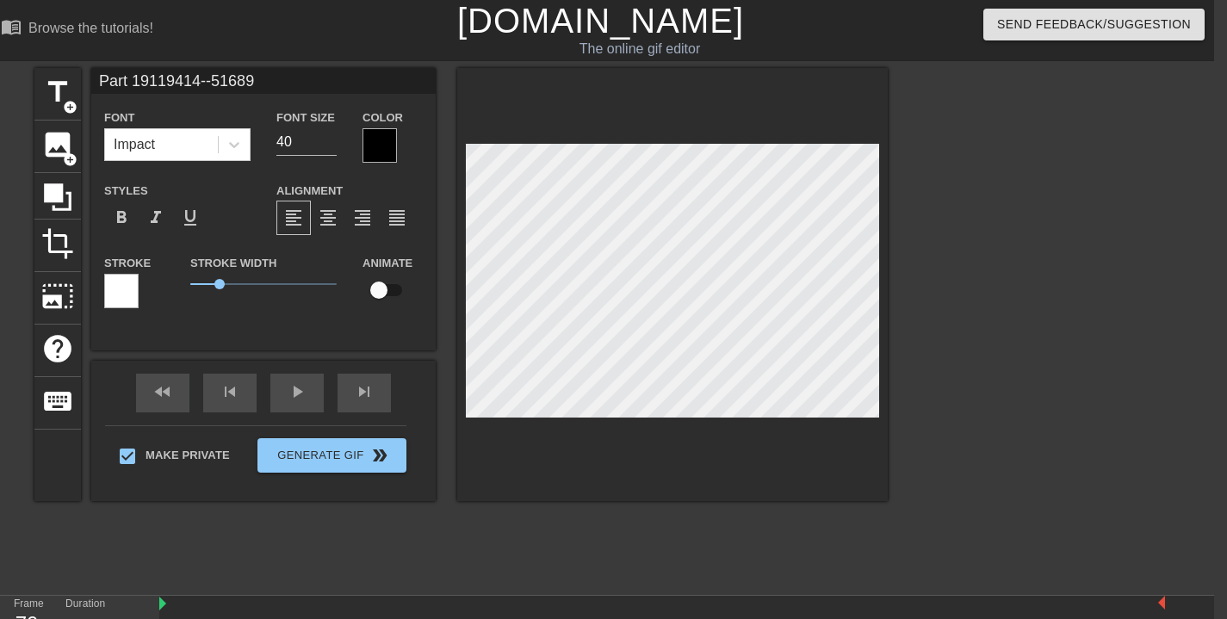
scroll to position [2, 7]
drag, startPoint x: 224, startPoint y: 286, endPoint x: 133, endPoint y: 282, distance: 91.4
click at [131, 283] on div "Stroke Stroke Width 0 Animate" at bounding box center [263, 287] width 345 height 71
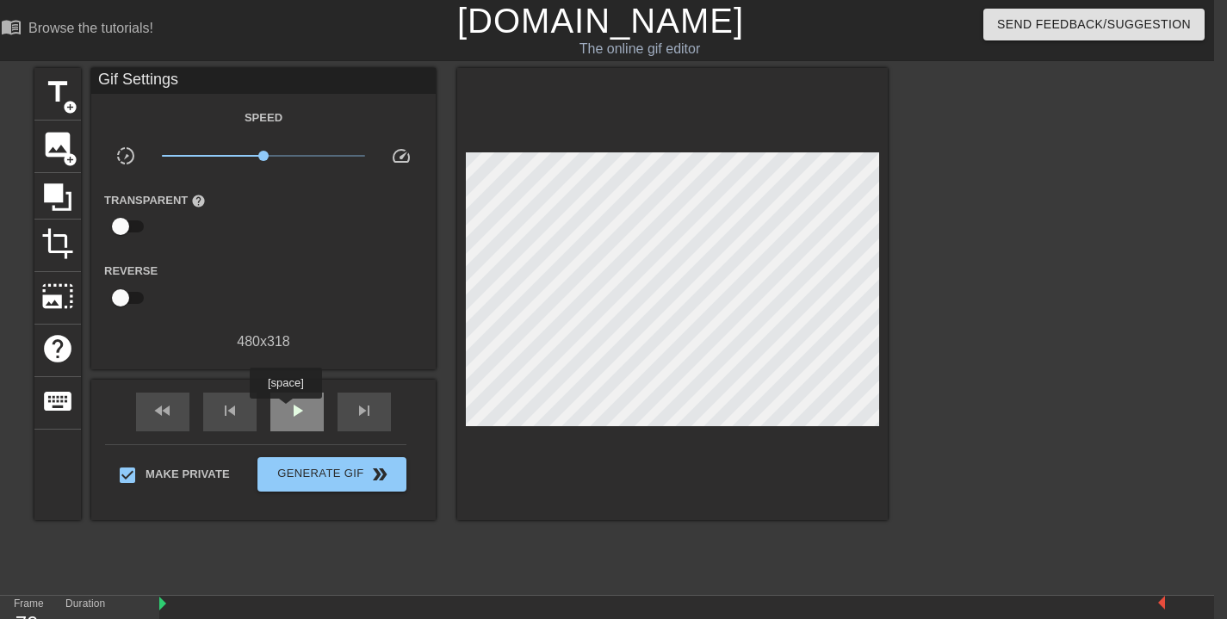
click at [288, 410] on span "play_arrow" at bounding box center [297, 410] width 21 height 21
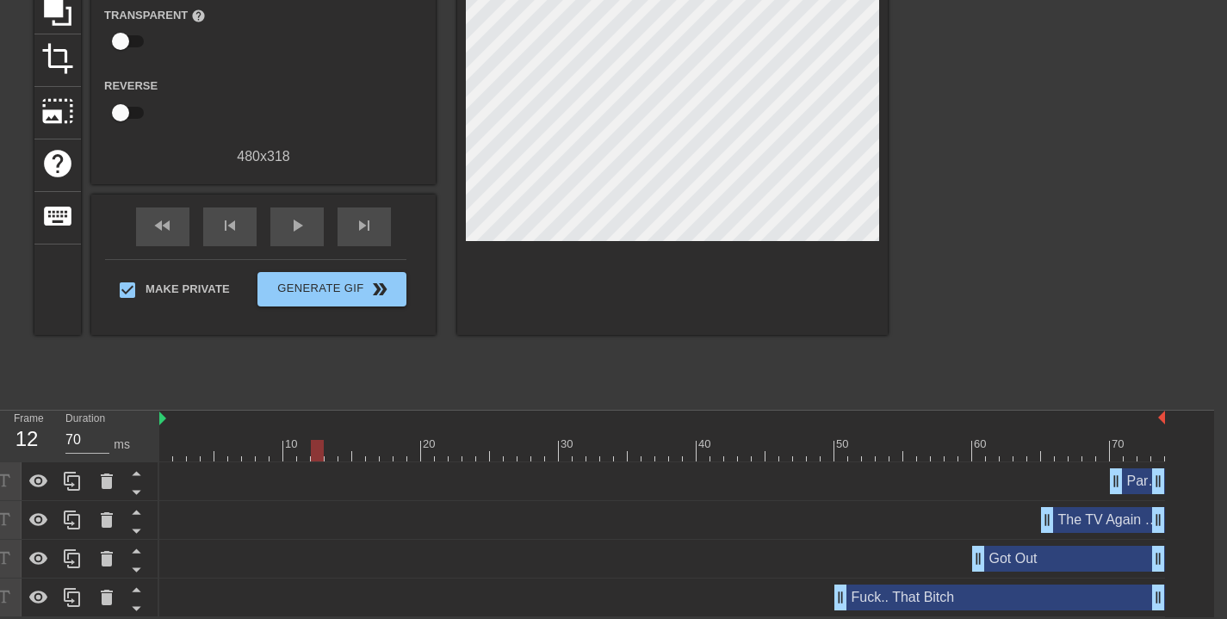
click at [1138, 475] on div "Part 19119414--51689 drag_handle drag_handle" at bounding box center [1137, 482] width 55 height 26
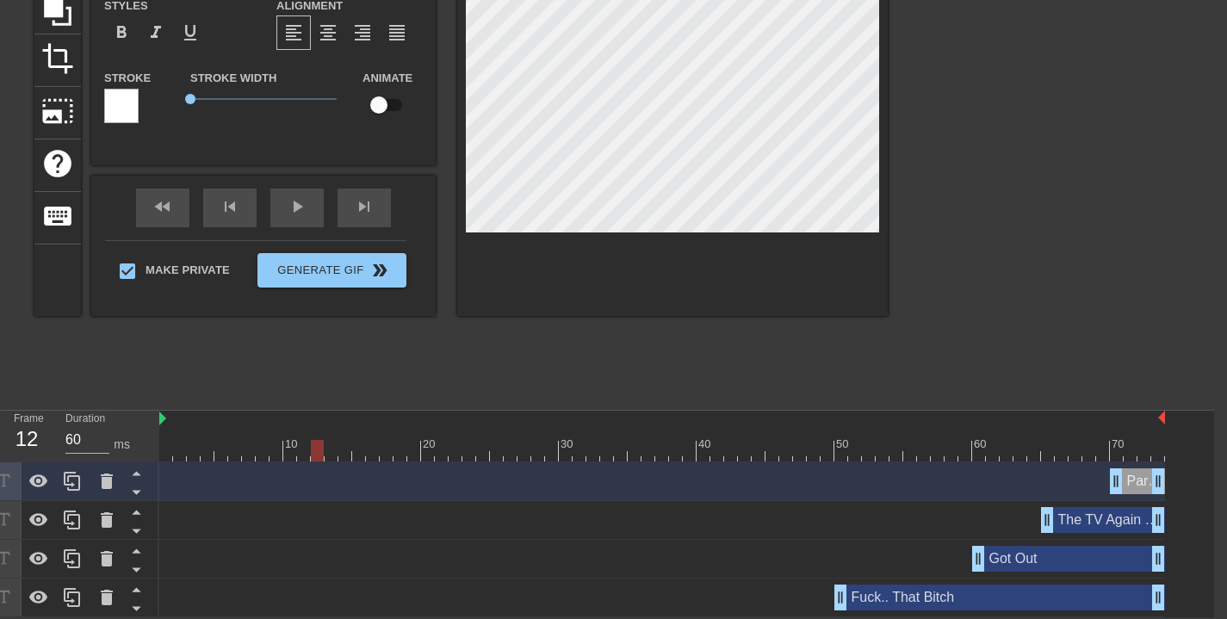
click at [1127, 449] on div at bounding box center [662, 451] width 1006 height 22
click at [1114, 452] on div at bounding box center [662, 451] width 1006 height 22
click at [966, 594] on div "Fuck.. That Bitch drag_handle drag_handle" at bounding box center [1000, 598] width 331 height 26
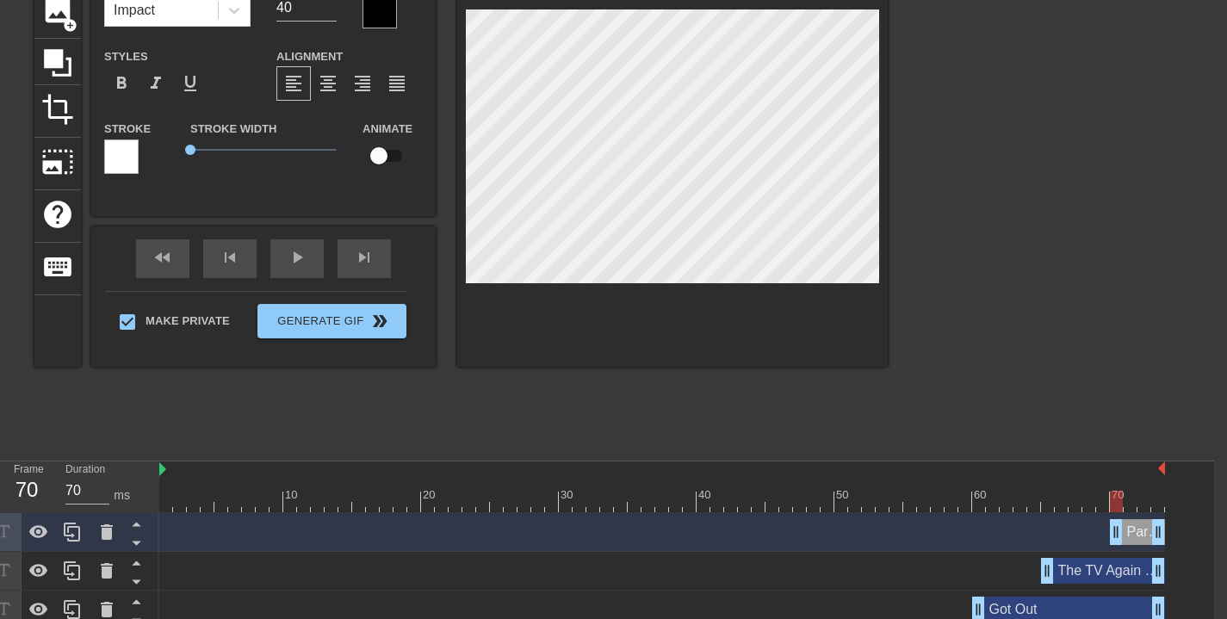
scroll to position [0, 13]
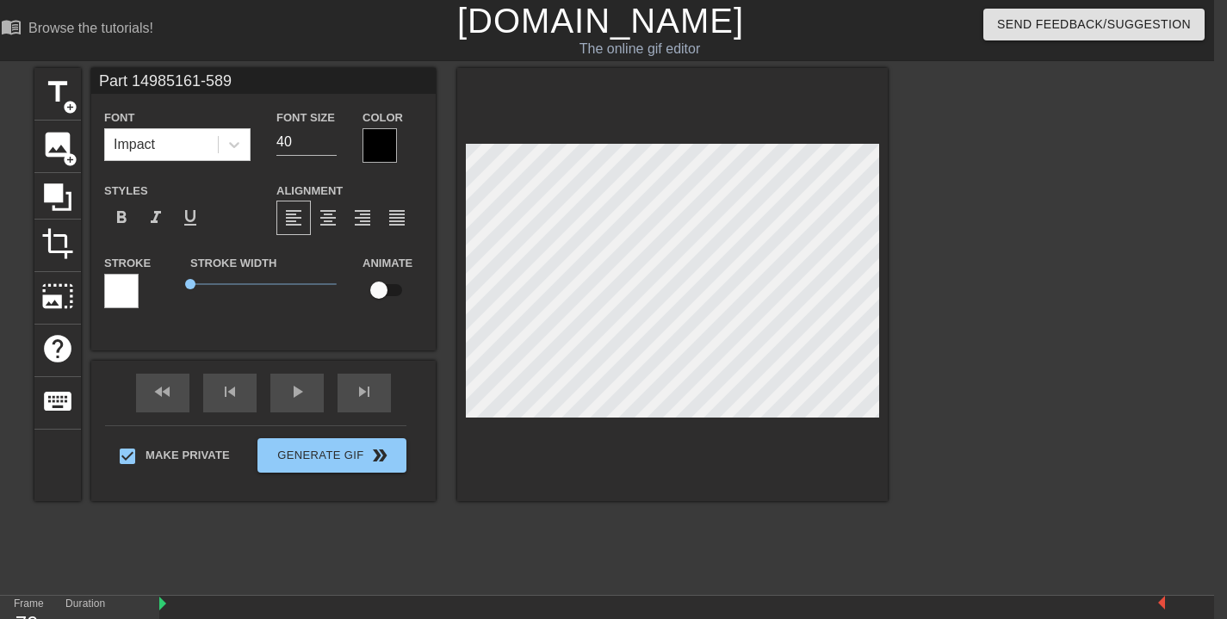
click at [381, 291] on input "checkbox" at bounding box center [379, 290] width 98 height 33
click at [313, 390] on div "fast_rewind skip_previous play_arrow skip_next" at bounding box center [263, 393] width 281 height 65
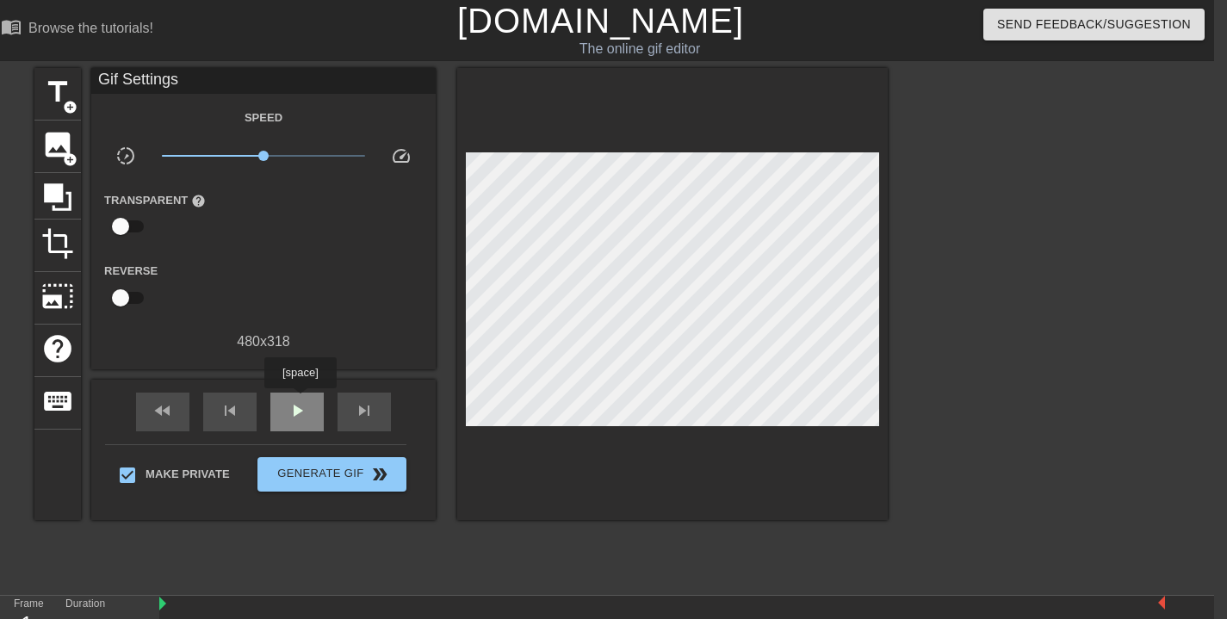
click at [302, 400] on span "play_arrow" at bounding box center [297, 410] width 21 height 21
click at [310, 411] on div "pause" at bounding box center [296, 412] width 53 height 39
click at [310, 418] on div "play_arrow" at bounding box center [296, 412] width 53 height 39
click at [307, 417] on div "pause" at bounding box center [296, 412] width 53 height 39
click at [297, 402] on span "play_arrow" at bounding box center [297, 410] width 21 height 21
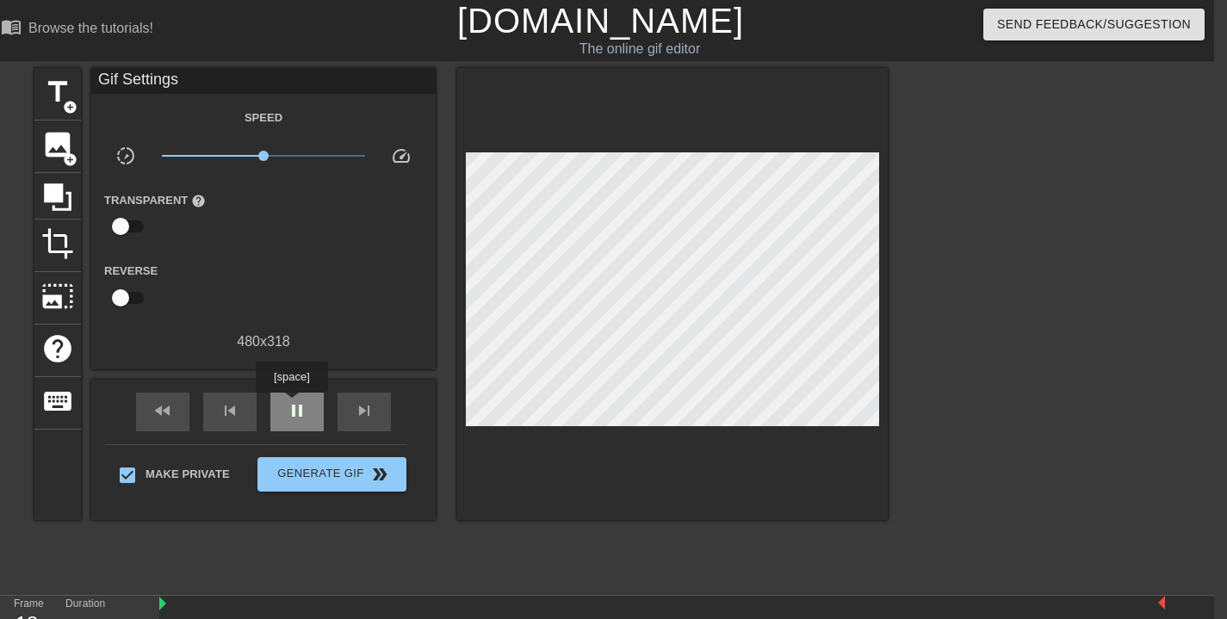
click at [294, 406] on span "pause" at bounding box center [297, 410] width 21 height 21
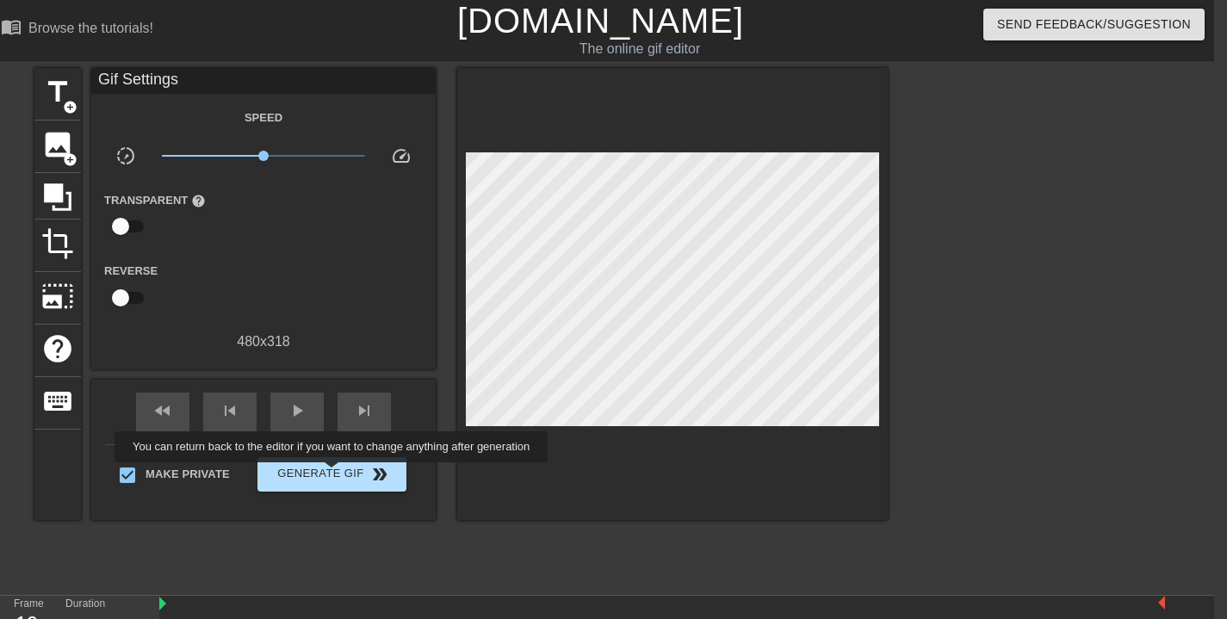
click at [343, 475] on span "Generate Gif double_arrow" at bounding box center [331, 474] width 135 height 21
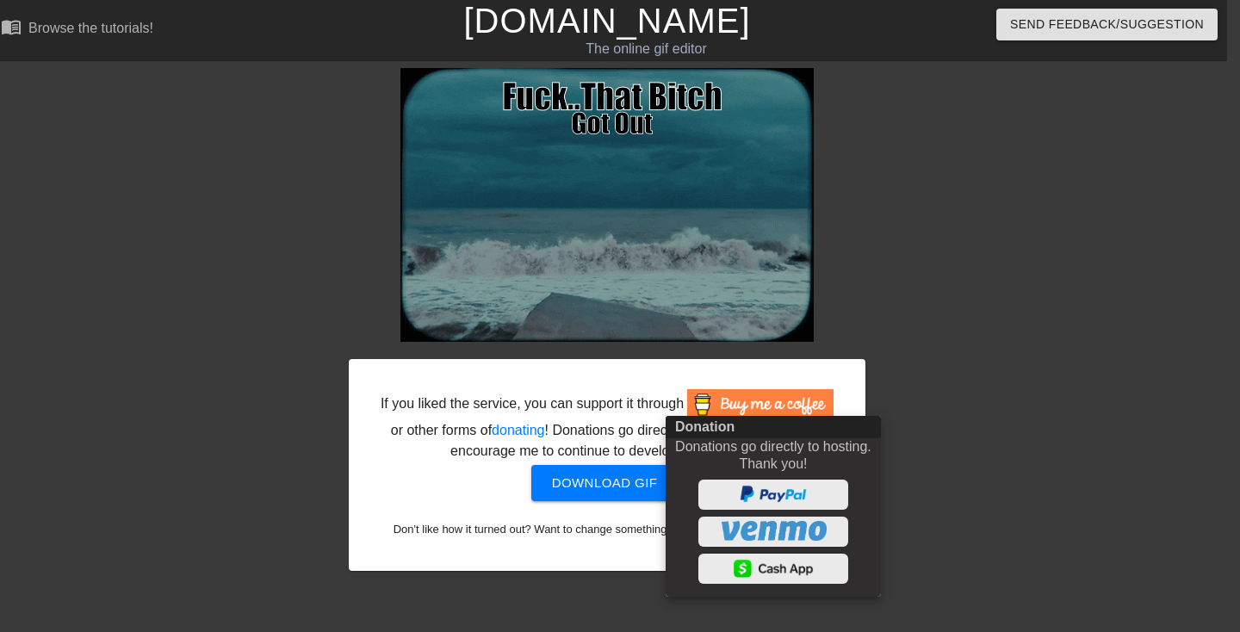
click at [960, 345] on div at bounding box center [620, 316] width 1240 height 632
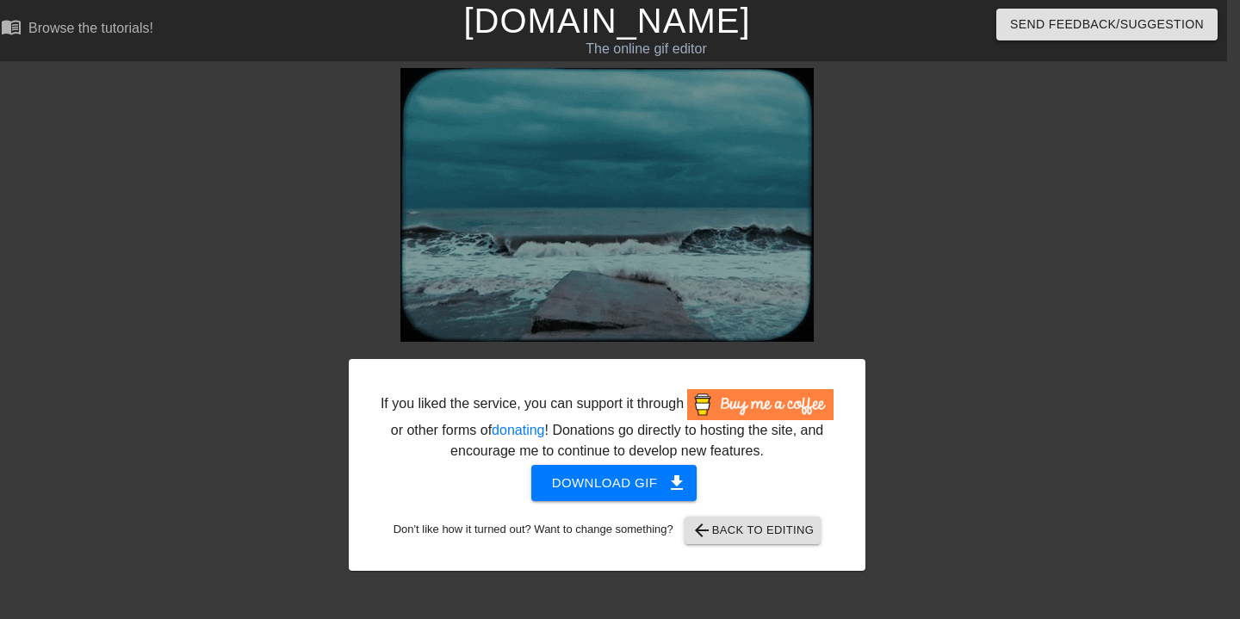
click at [626, 494] on span "Download gif get_app" at bounding box center [614, 483] width 125 height 22
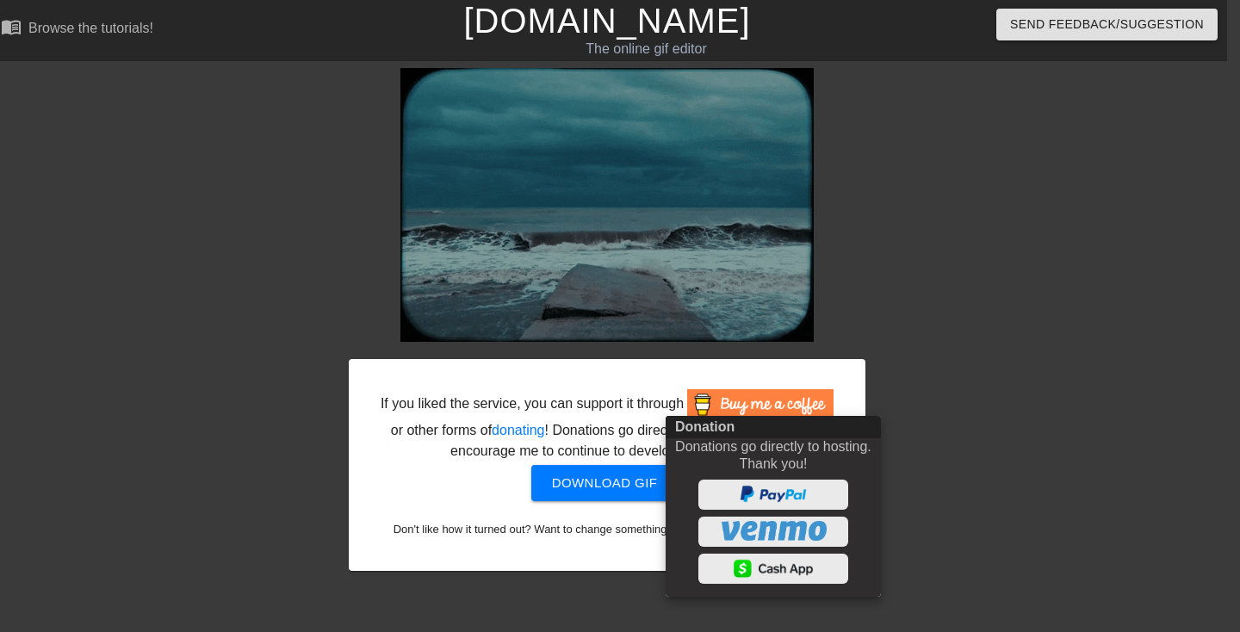
click at [1009, 148] on div at bounding box center [620, 316] width 1240 height 632
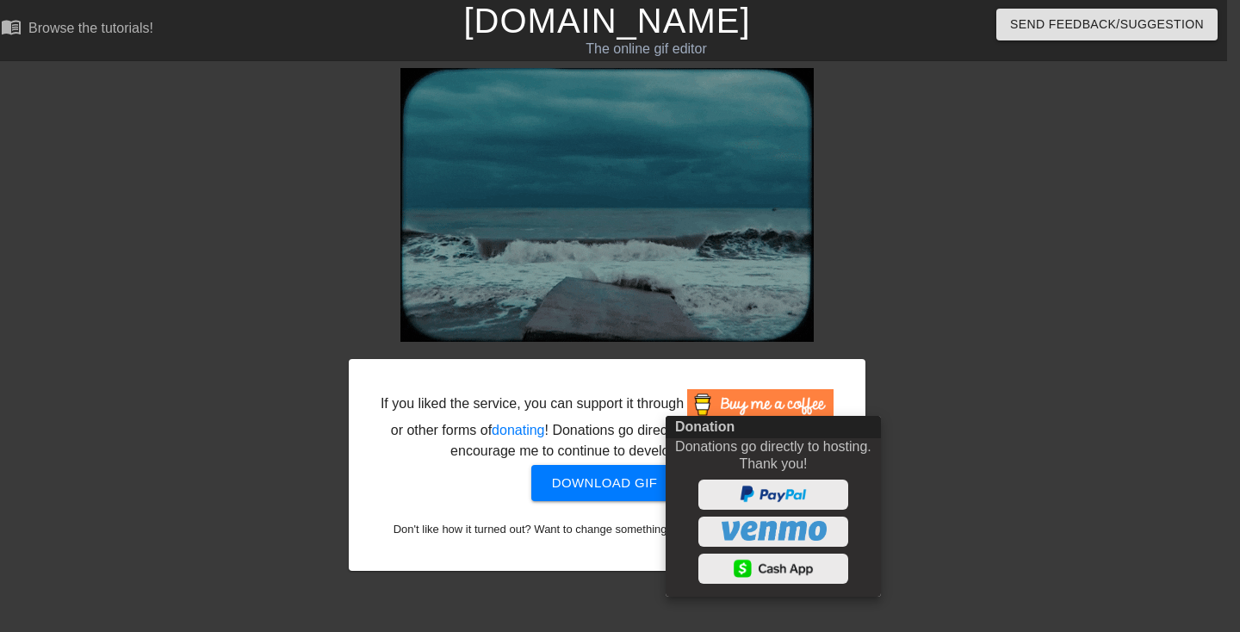
click at [1004, 309] on div at bounding box center [620, 316] width 1240 height 632
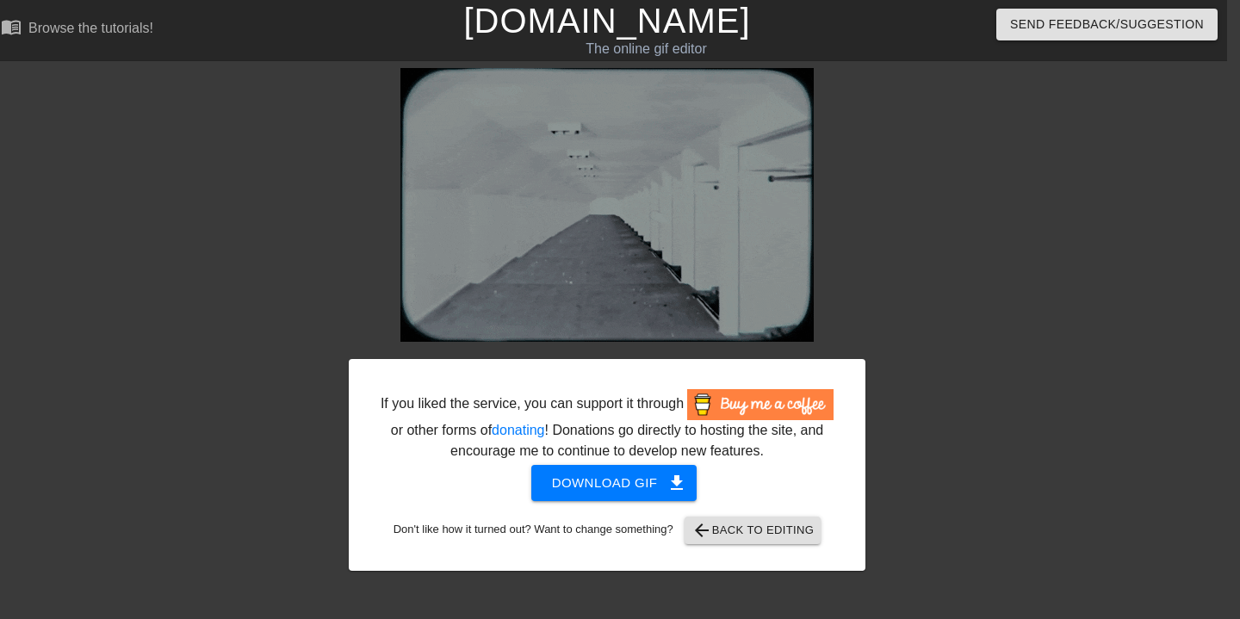
click at [753, 541] on span "arrow_back Back to Editing" at bounding box center [753, 530] width 123 height 21
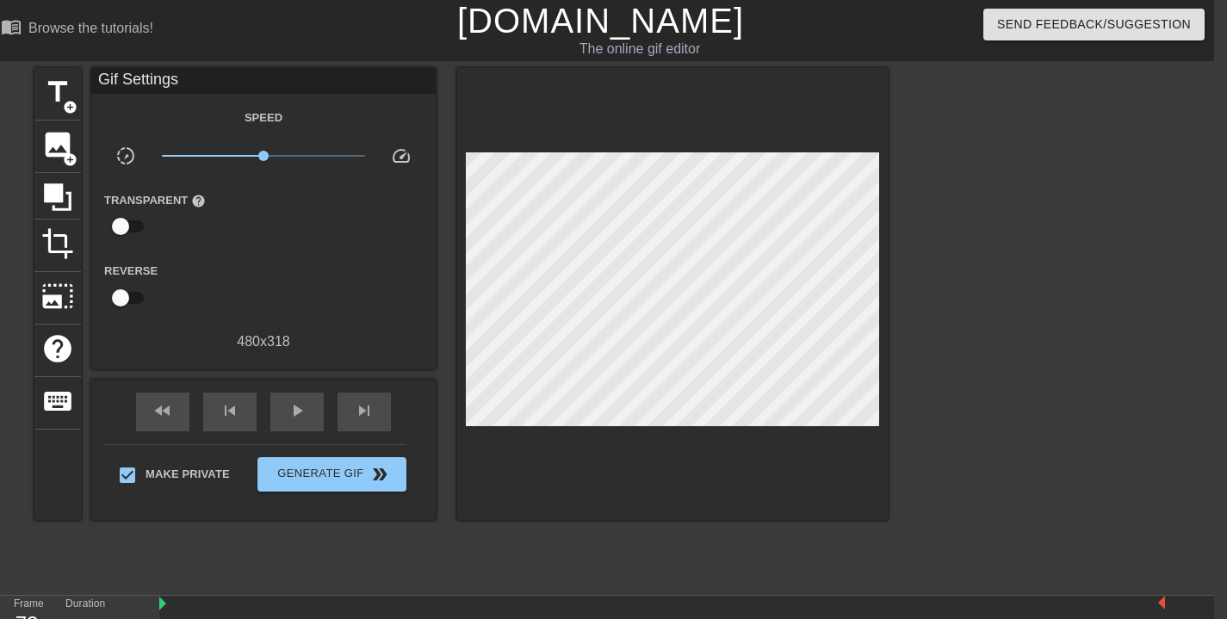
scroll to position [147, 13]
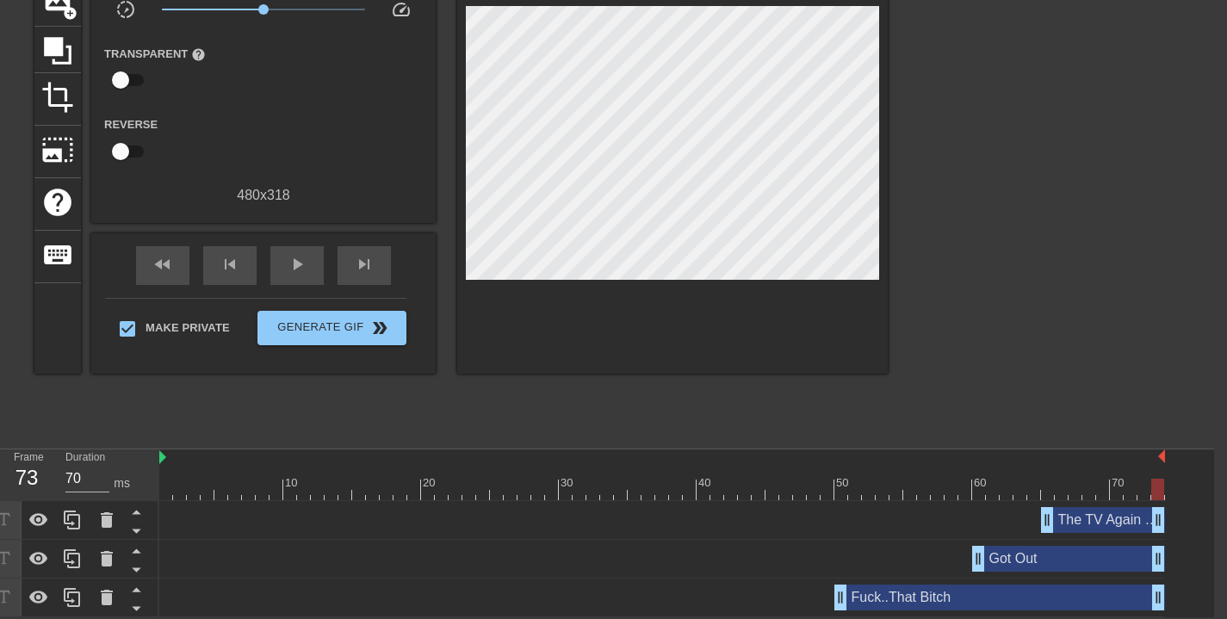
click at [1096, 518] on div "The TV Again Nigga drag_handle drag_handle" at bounding box center [1103, 520] width 124 height 26
click at [1132, 516] on div "The TV Again drag_handle drag_handle" at bounding box center [1103, 520] width 124 height 26
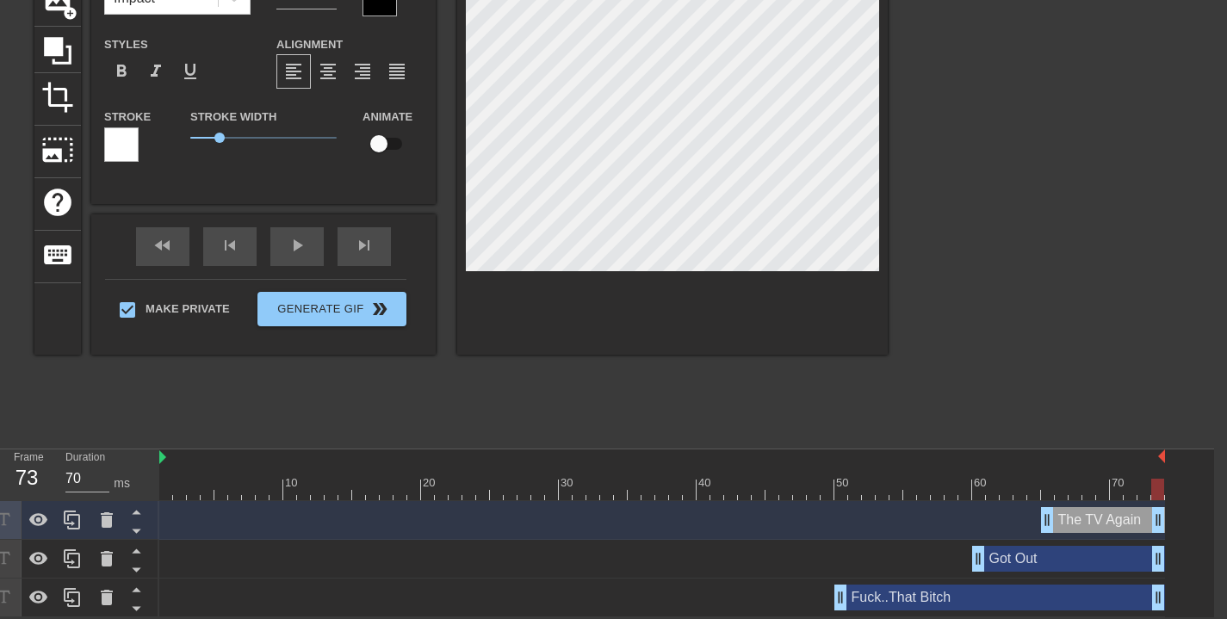
scroll to position [2, 8]
click at [1035, 555] on div "Got Out drag_handle drag_handle" at bounding box center [1068, 559] width 193 height 26
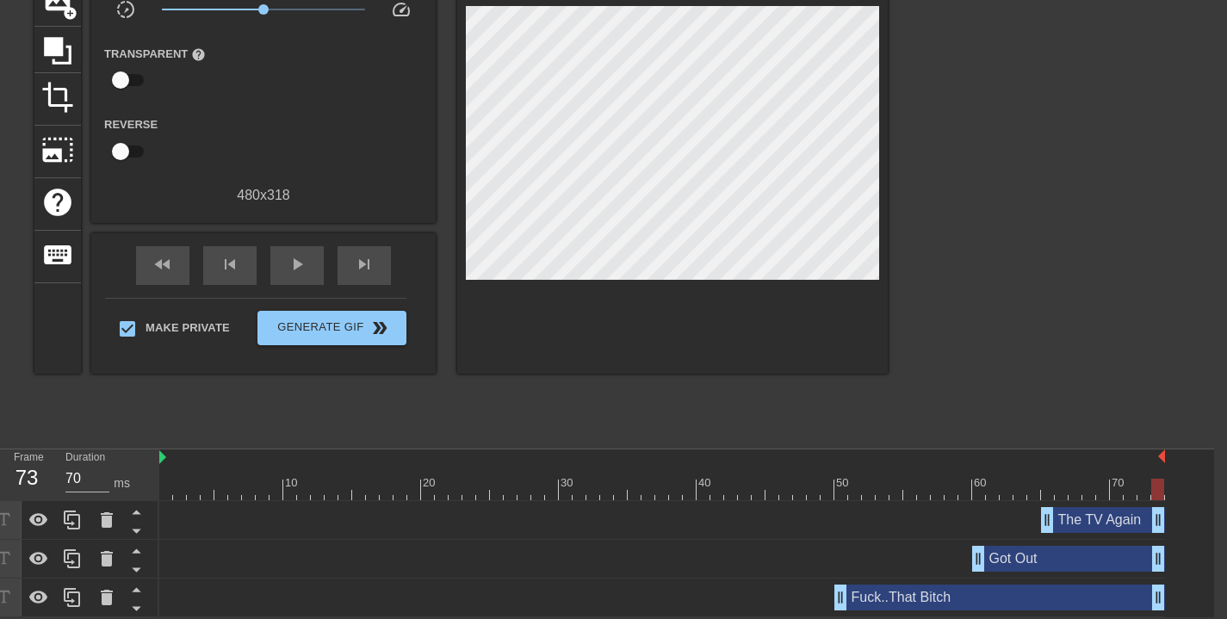
click at [1104, 489] on div at bounding box center [662, 490] width 1006 height 22
drag, startPoint x: 1102, startPoint y: 489, endPoint x: 1114, endPoint y: 487, distance: 12.3
click at [1114, 487] on div at bounding box center [1116, 490] width 13 height 22
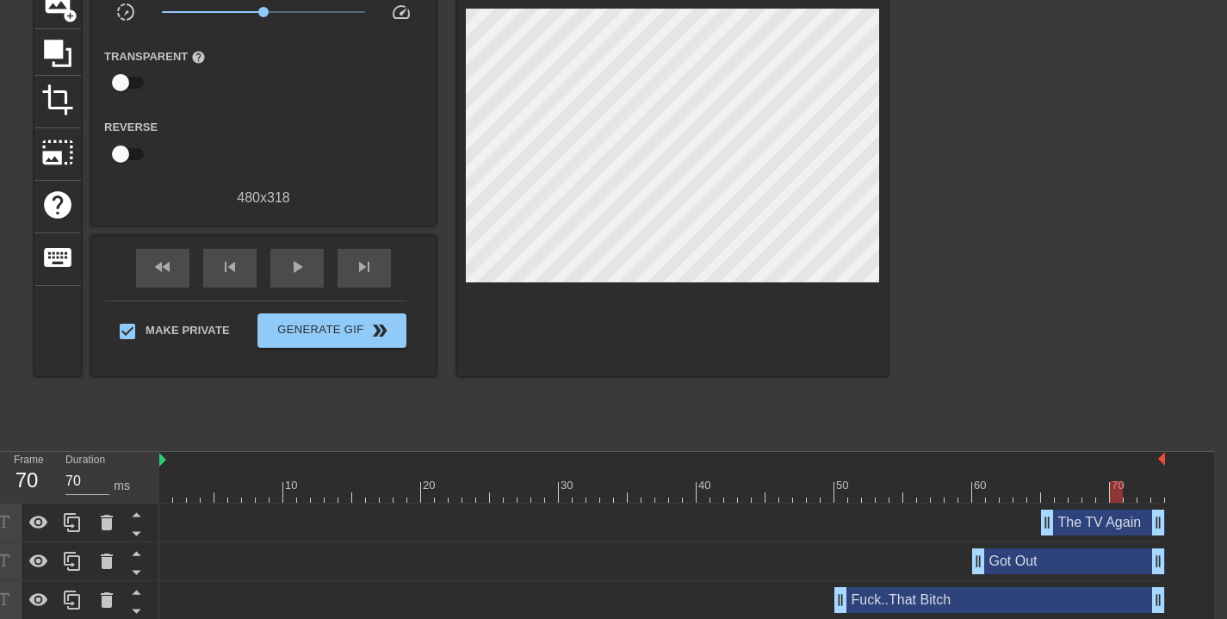
scroll to position [0, 13]
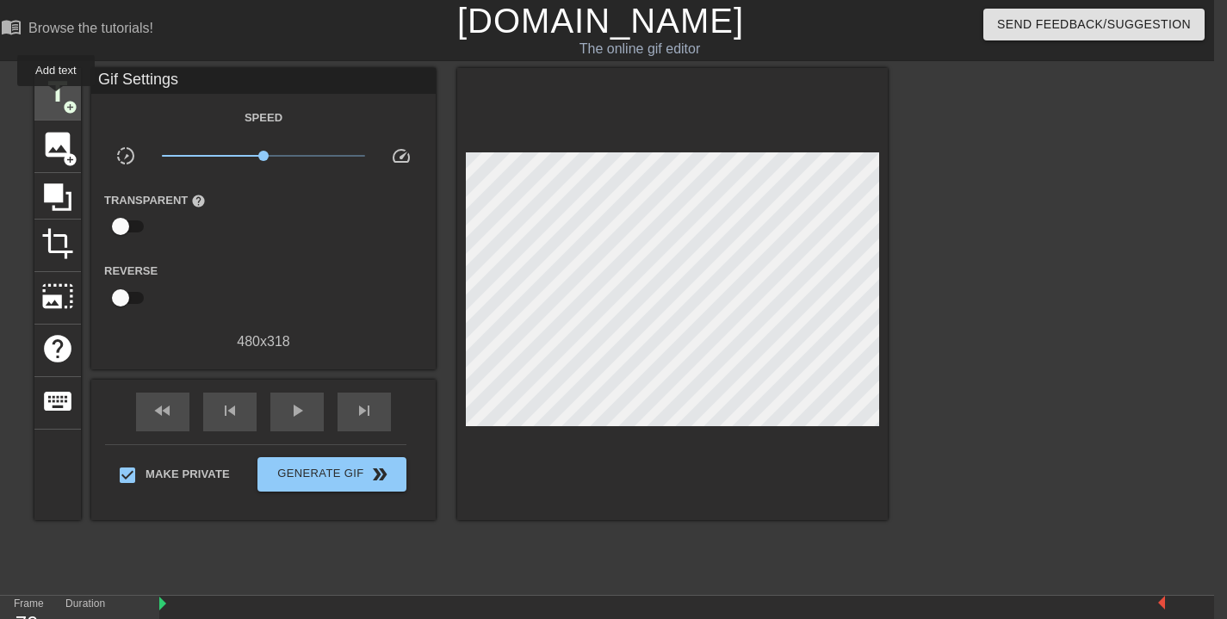
click at [57, 98] on span "title" at bounding box center [57, 92] width 33 height 33
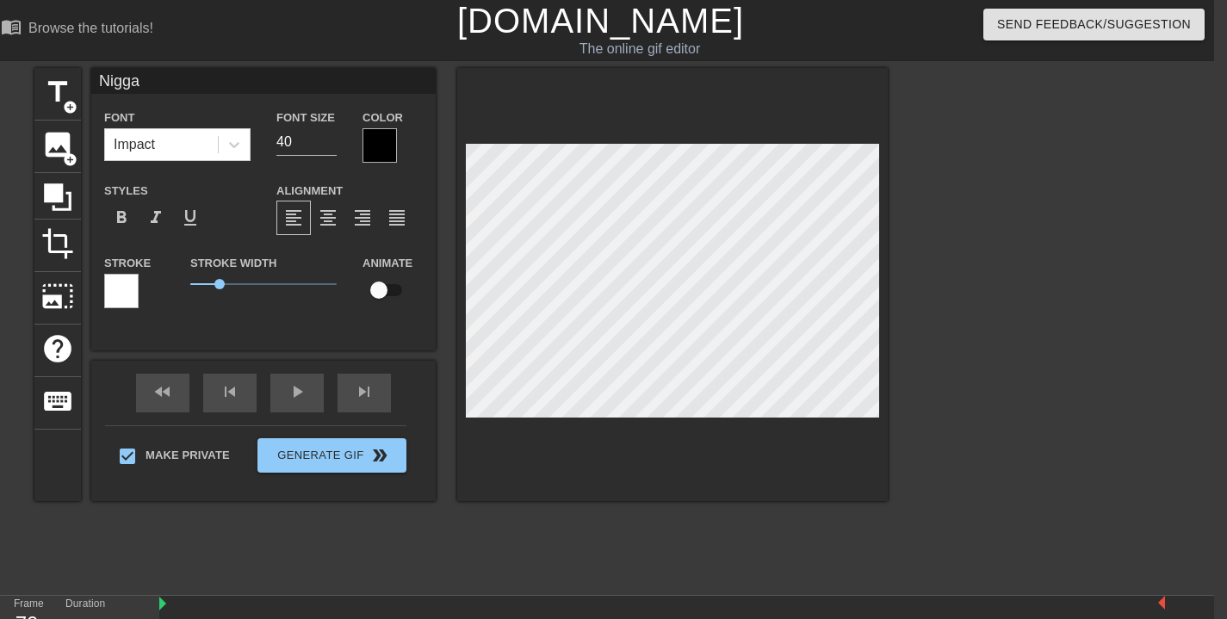
scroll to position [2, 7]
drag, startPoint x: 219, startPoint y: 284, endPoint x: 118, endPoint y: 280, distance: 100.9
click at [119, 281] on div "Stroke Stroke Width 0 Animate" at bounding box center [263, 287] width 345 height 71
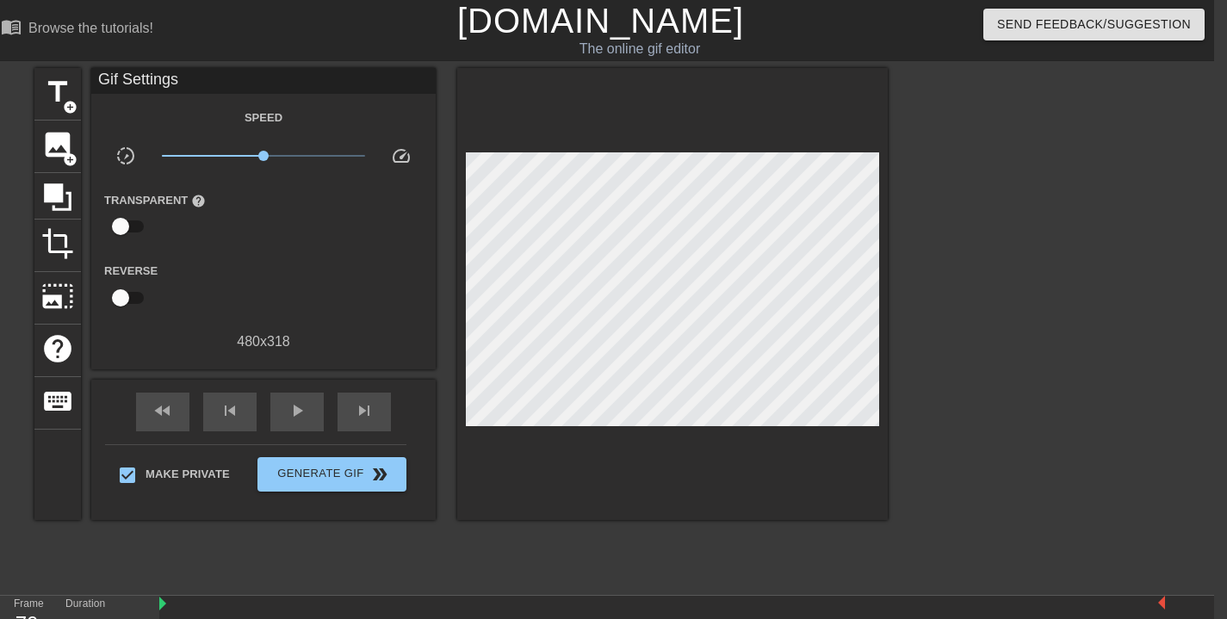
scroll to position [186, 13]
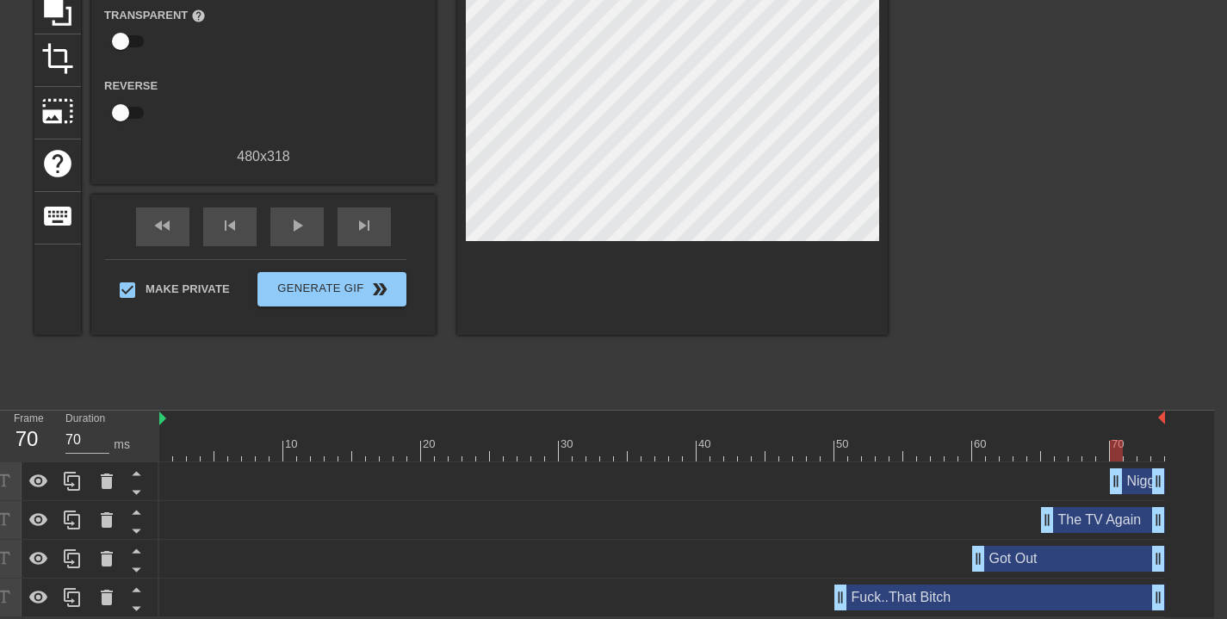
click at [1120, 521] on div "The TV Again drag_handle drag_handle" at bounding box center [1103, 520] width 124 height 26
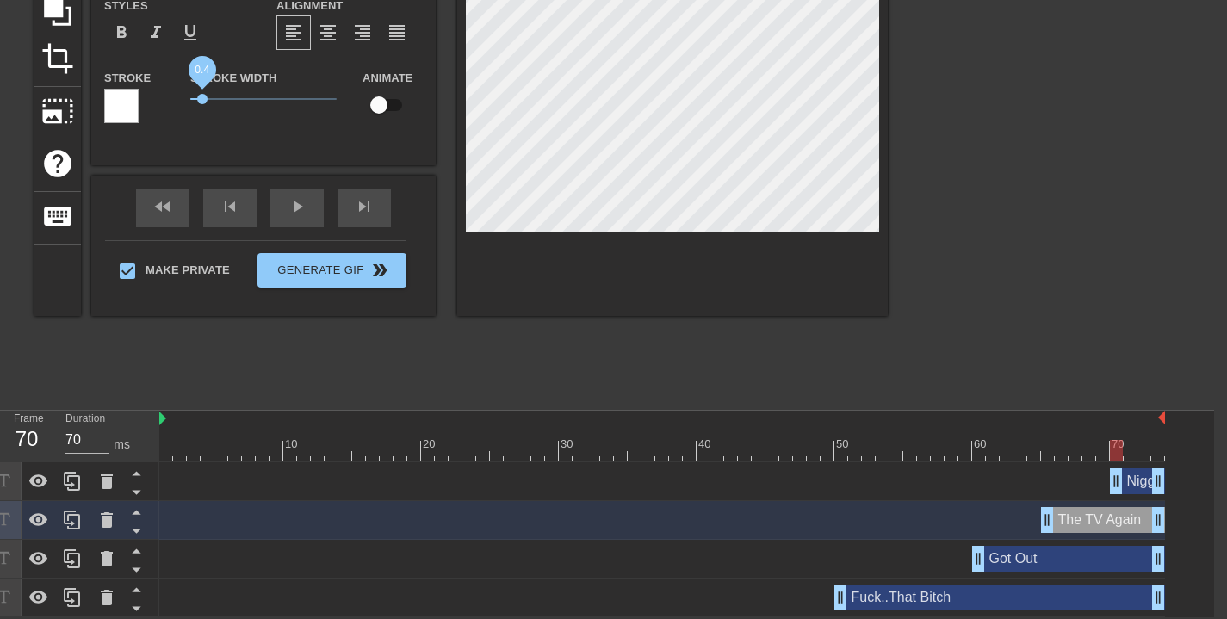
drag, startPoint x: 220, startPoint y: 99, endPoint x: 202, endPoint y: 99, distance: 18.1
click at [202, 99] on span "0.4" at bounding box center [202, 99] width 10 height 10
click at [196, 99] on span "0.2" at bounding box center [196, 99] width 10 height 10
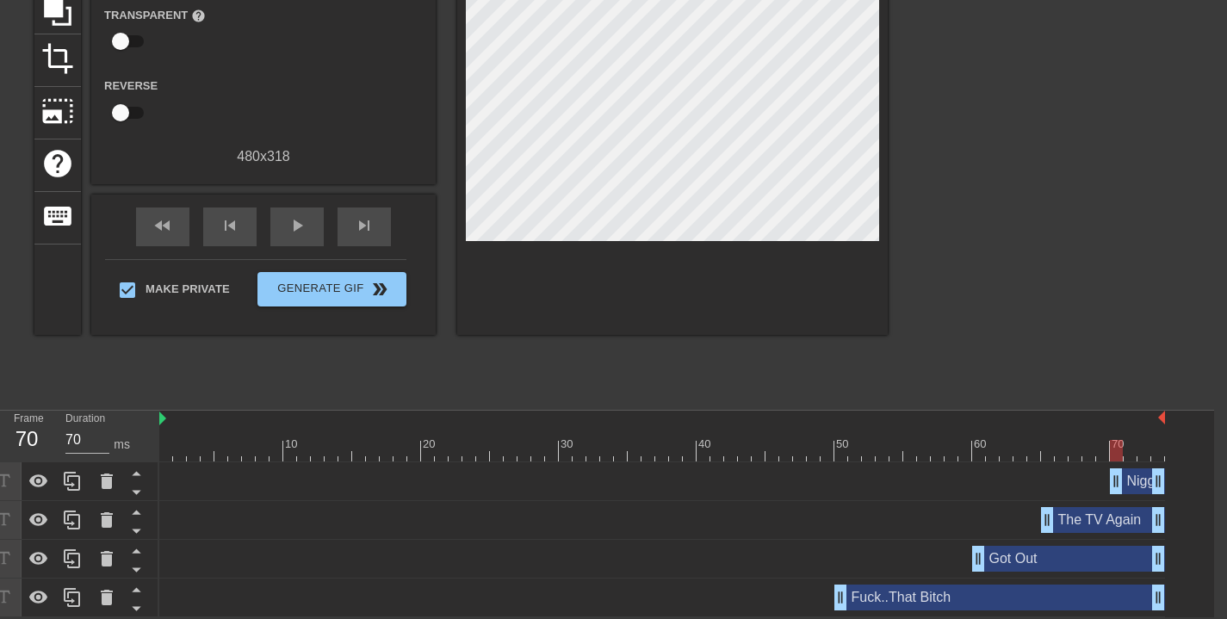
scroll to position [124, 13]
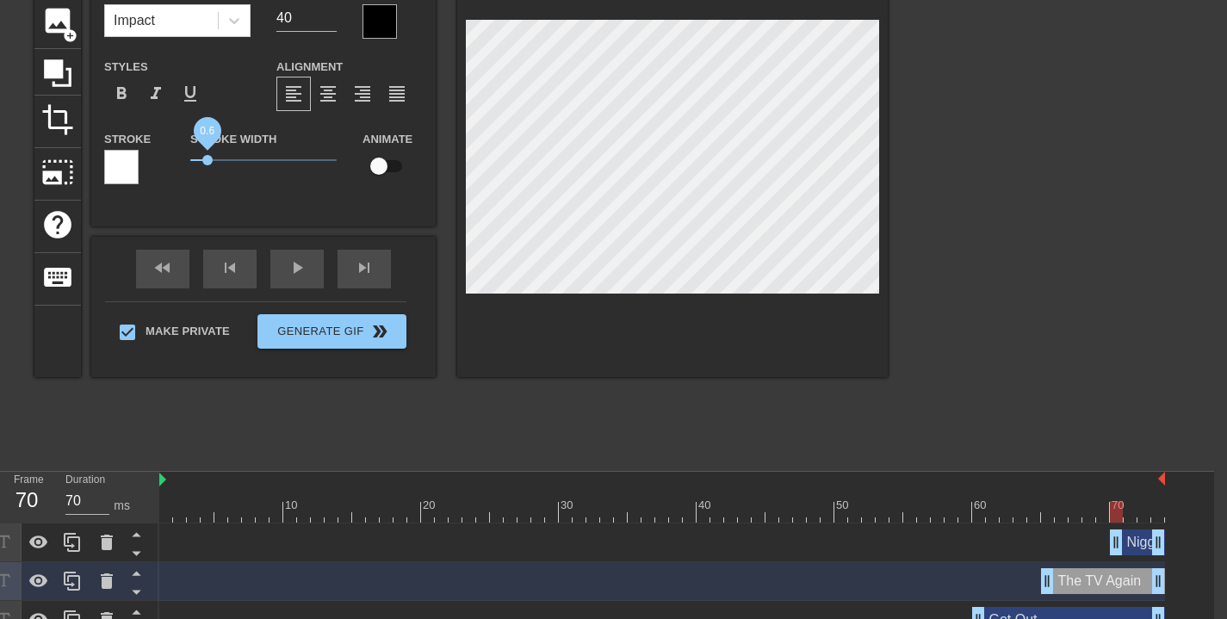
click at [207, 158] on span "0.6" at bounding box center [263, 160] width 146 height 21
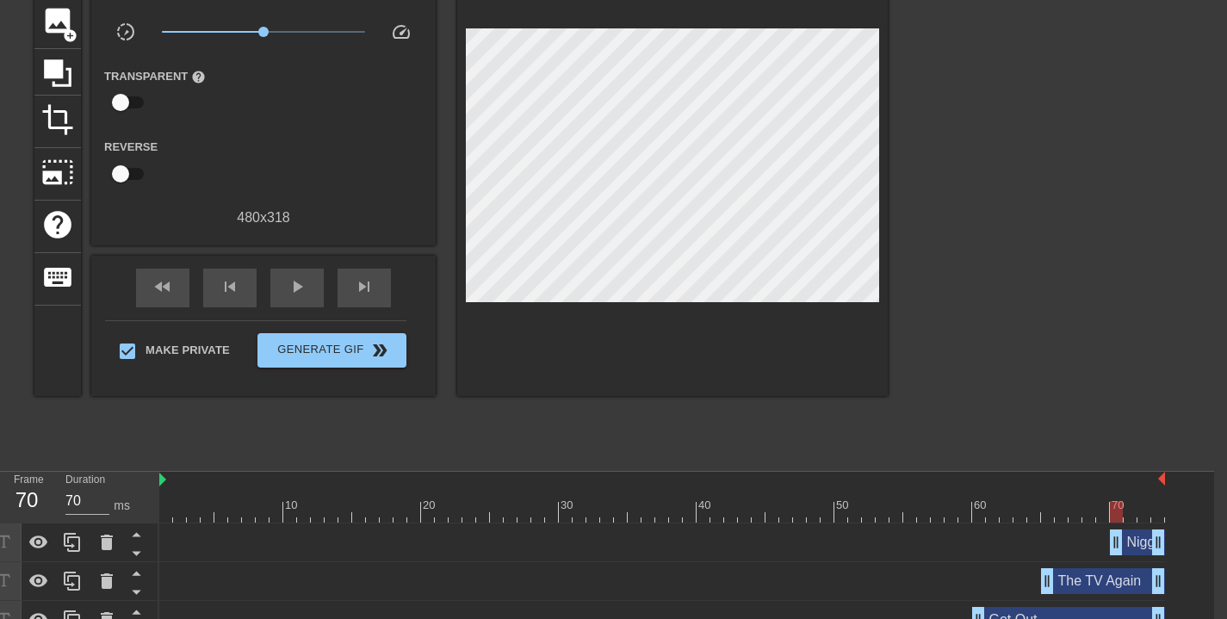
scroll to position [0, 13]
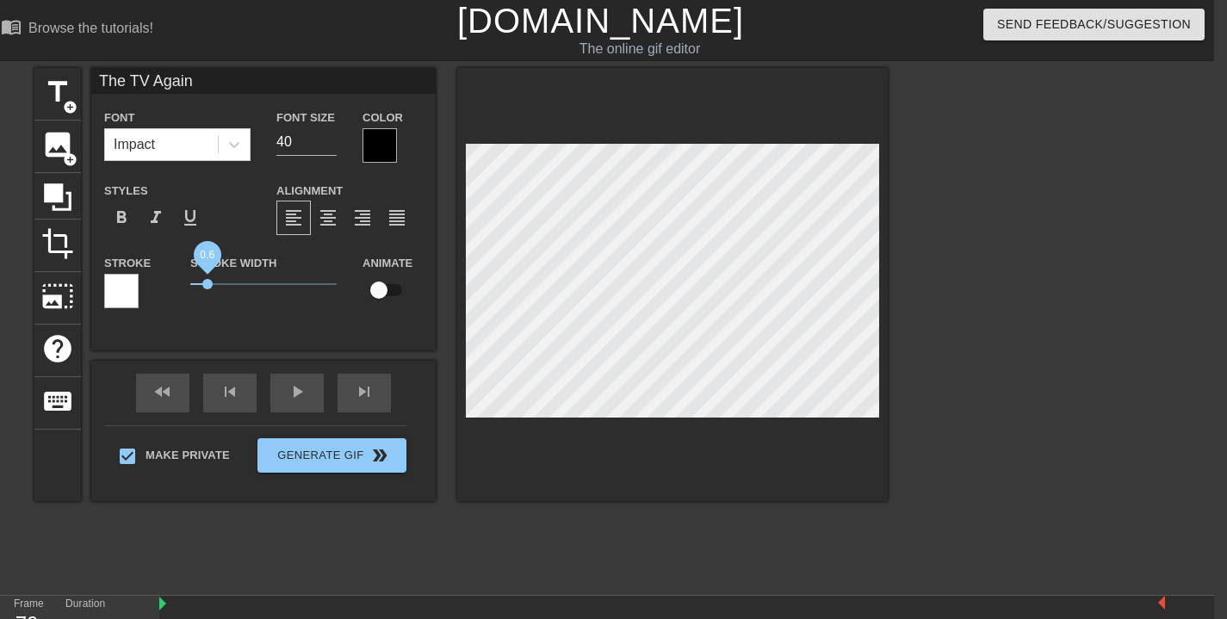
click at [208, 286] on span "0.6" at bounding box center [207, 284] width 10 height 10
click at [204, 286] on span "0.45" at bounding box center [203, 284] width 10 height 10
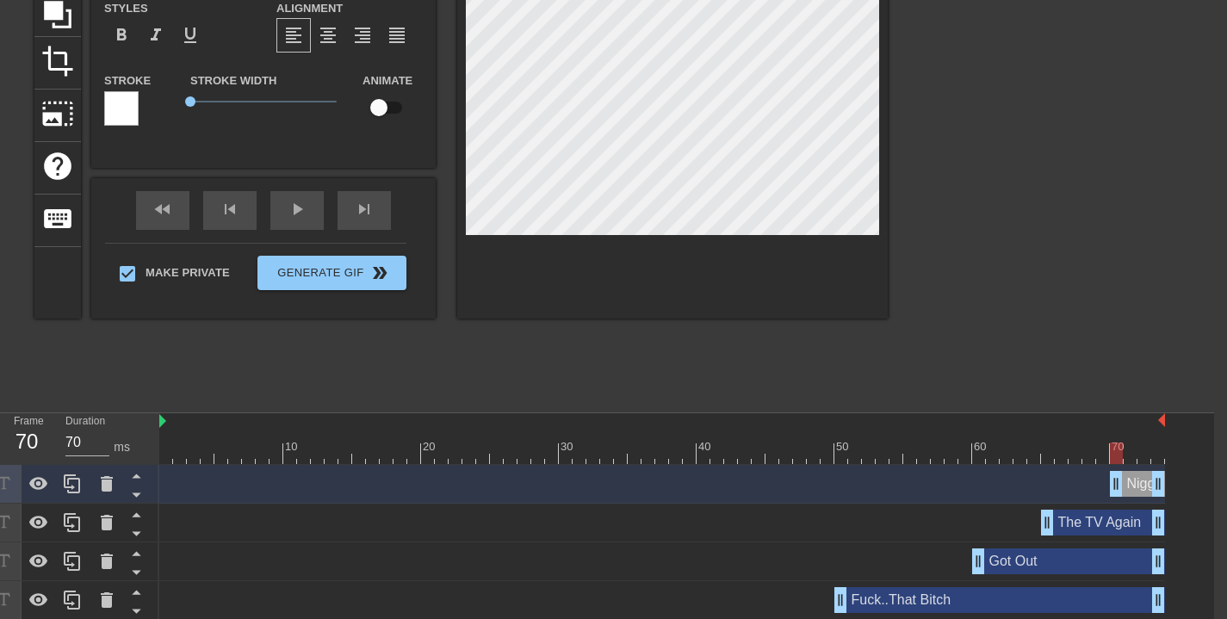
scroll to position [160, 13]
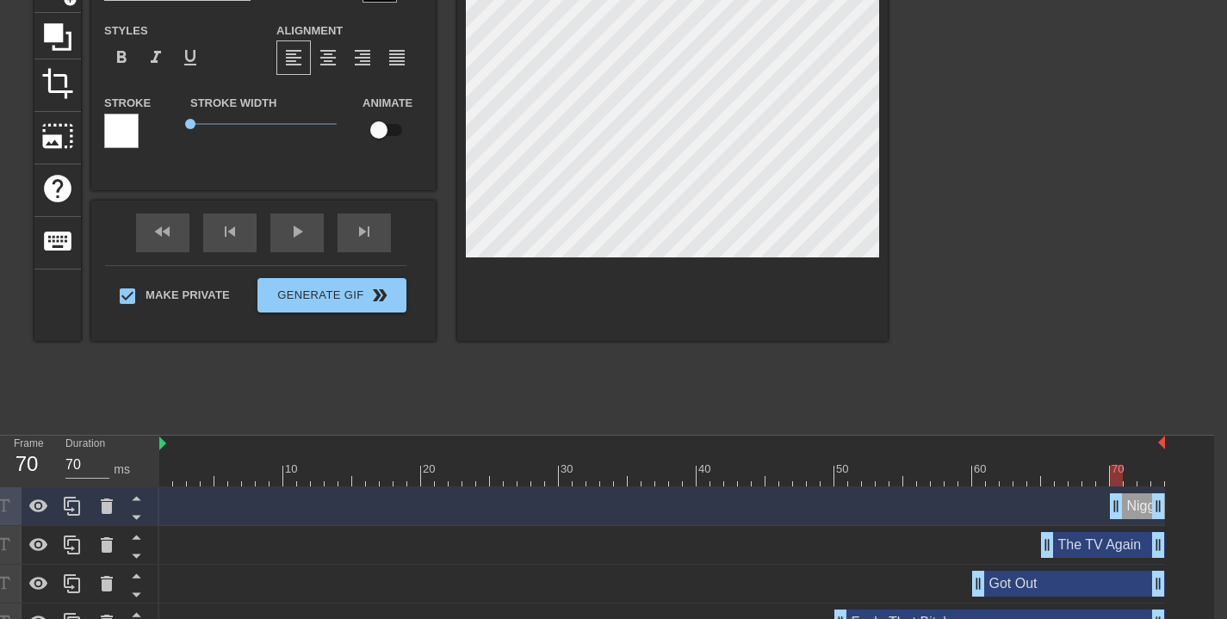
click at [383, 127] on input "checkbox" at bounding box center [379, 130] width 98 height 33
click at [299, 235] on div "play_arrow" at bounding box center [296, 233] width 53 height 39
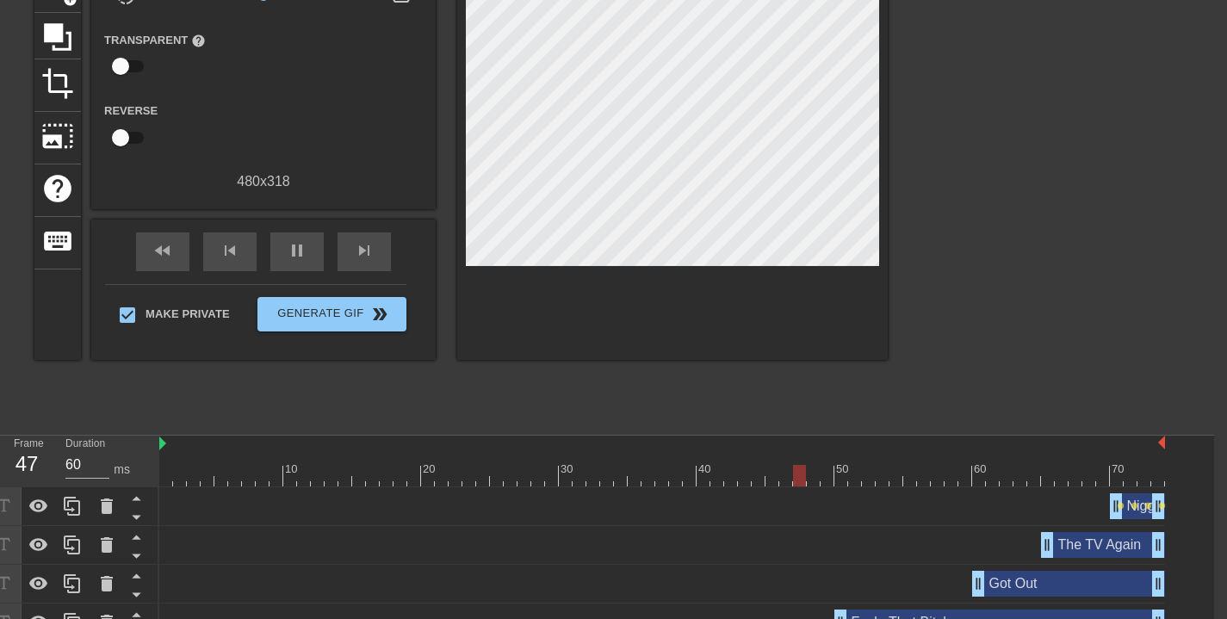
scroll to position [0, 13]
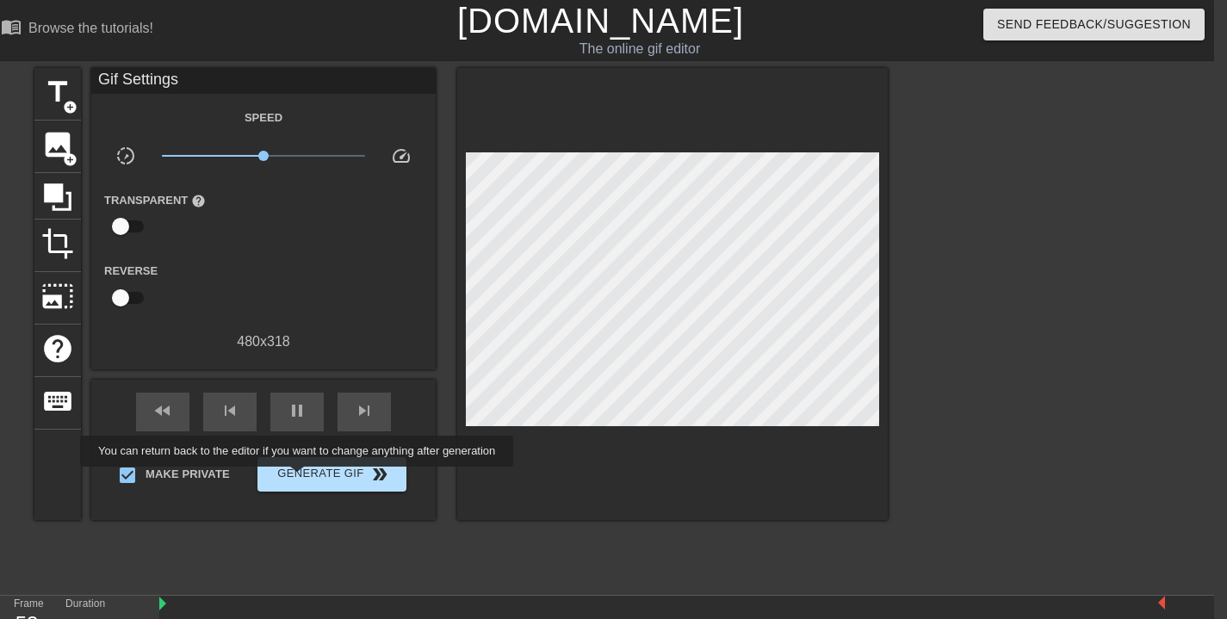
click at [309, 479] on span "Generate Gif double_arrow" at bounding box center [331, 474] width 135 height 21
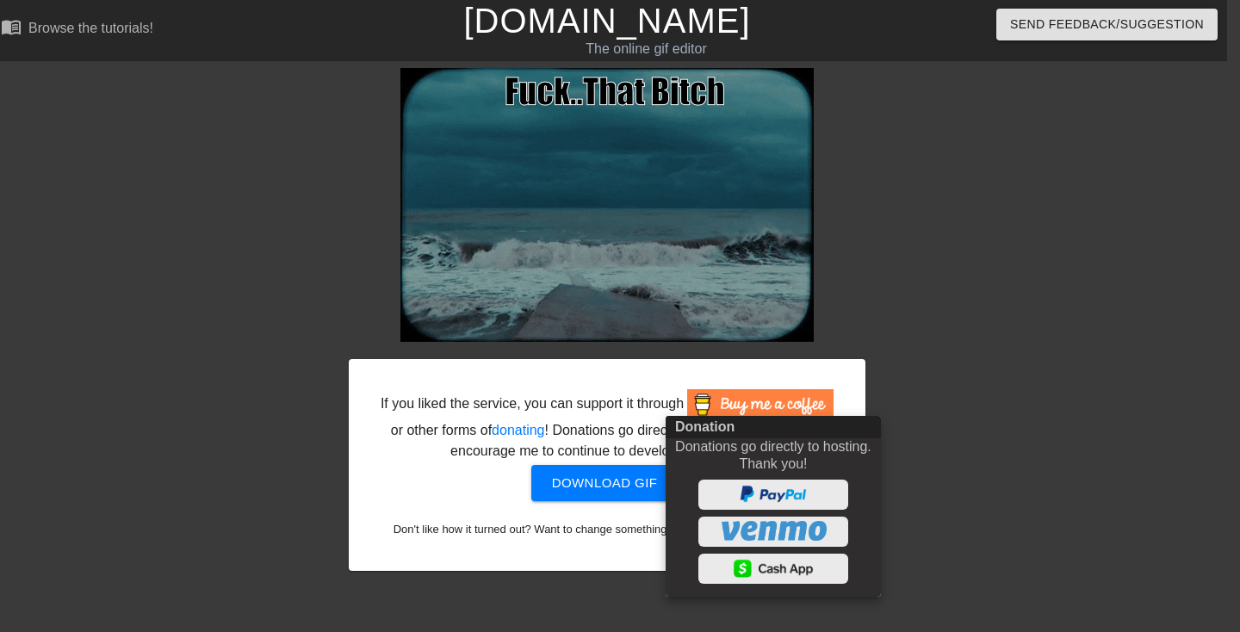
click at [1070, 338] on div at bounding box center [620, 316] width 1240 height 632
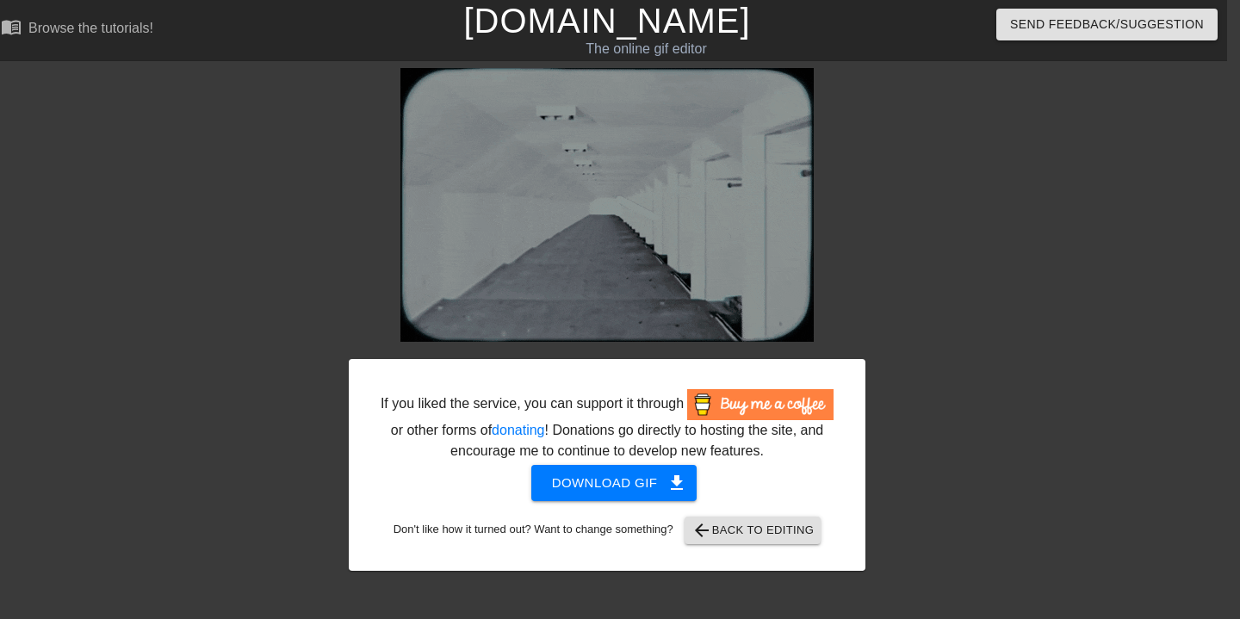
click at [605, 494] on span "Download gif get_app" at bounding box center [614, 483] width 125 height 22
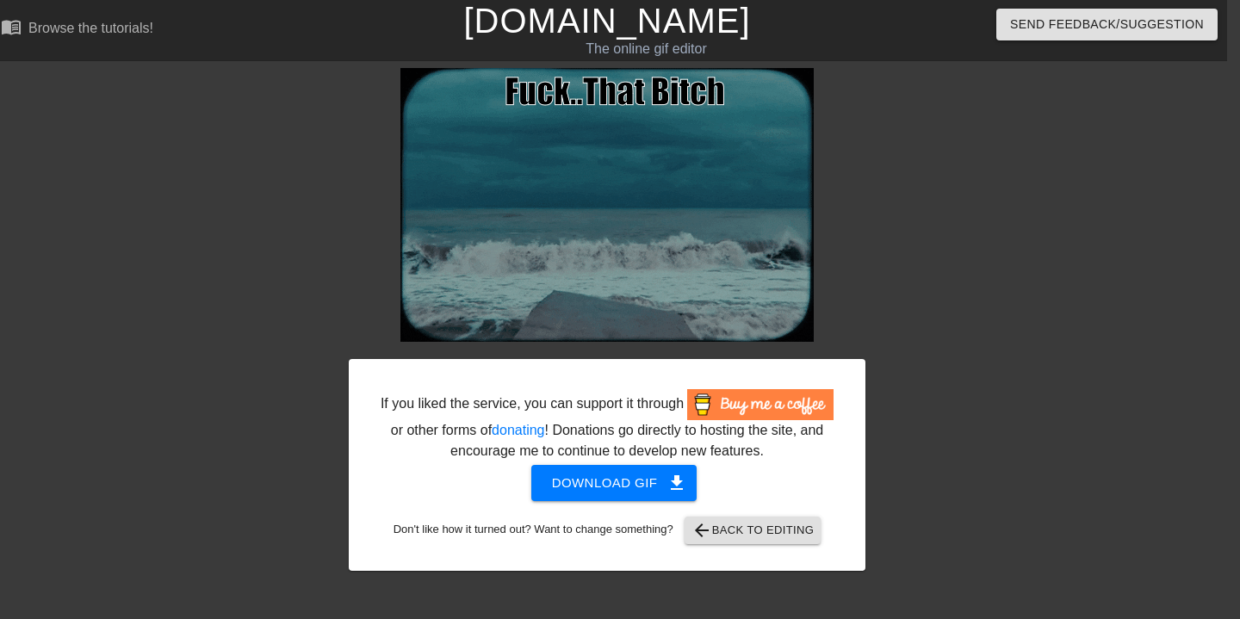
click at [800, 541] on span "arrow_back Back to Editing" at bounding box center [753, 530] width 123 height 21
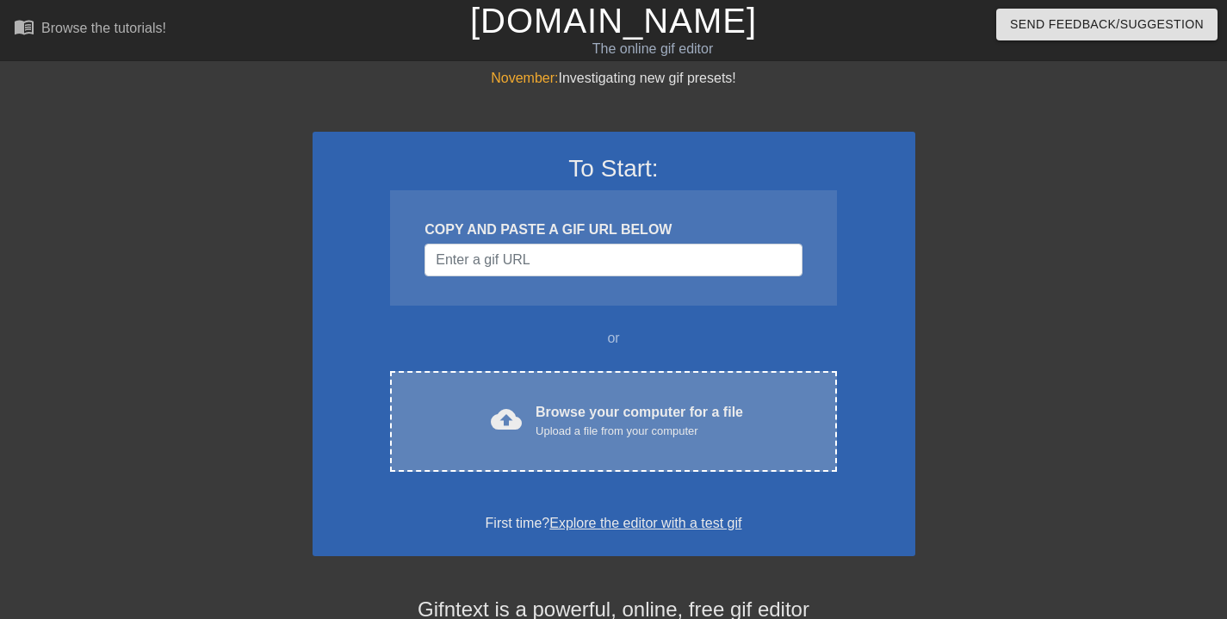
click at [657, 395] on div "cloud_upload Browse your computer for a file Upload a file from your computer C…" at bounding box center [613, 421] width 446 height 101
click at [599, 433] on div "Upload a file from your computer" at bounding box center [640, 431] width 208 height 17
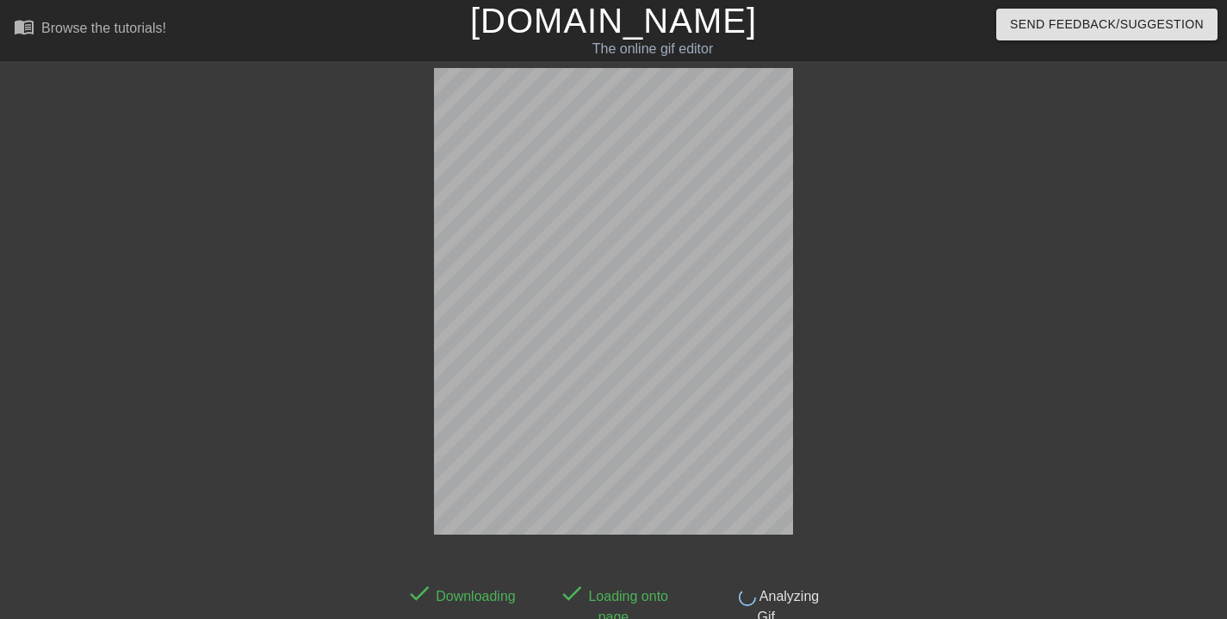
scroll to position [42, 0]
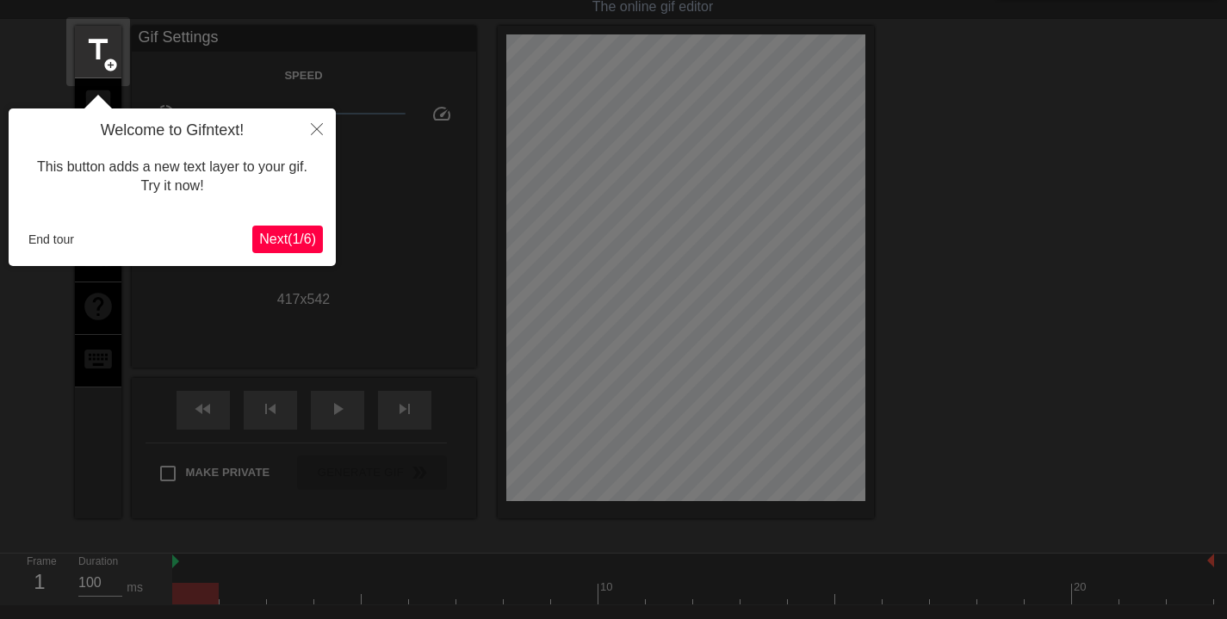
click at [311, 121] on button "Close" at bounding box center [317, 129] width 38 height 40
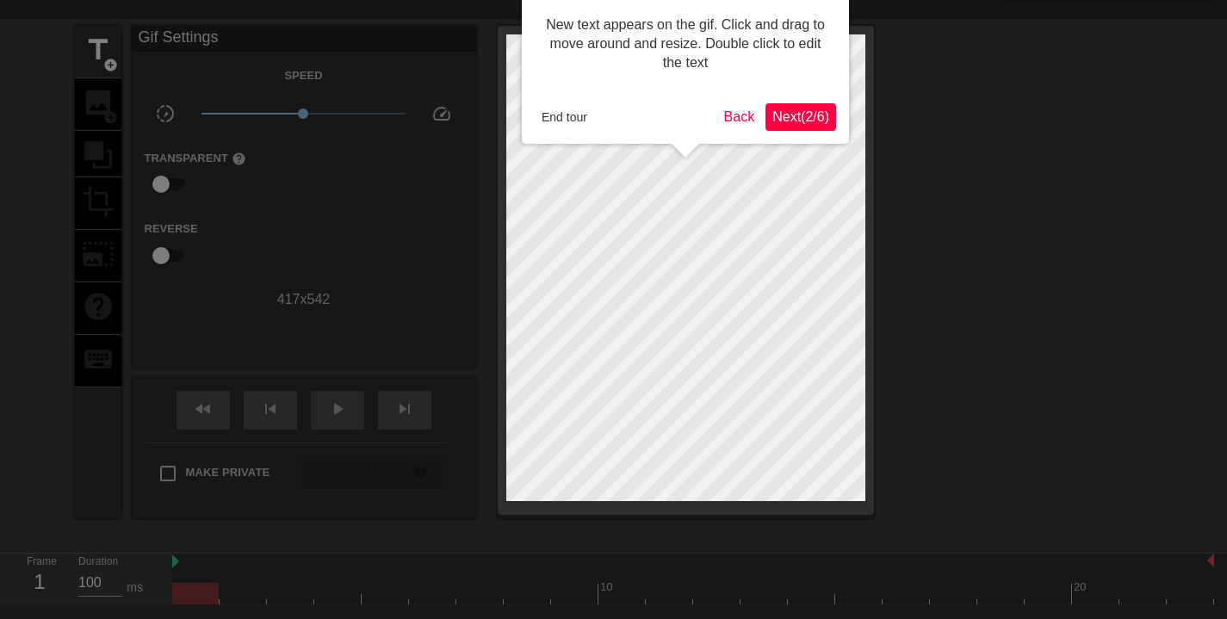
scroll to position [0, 0]
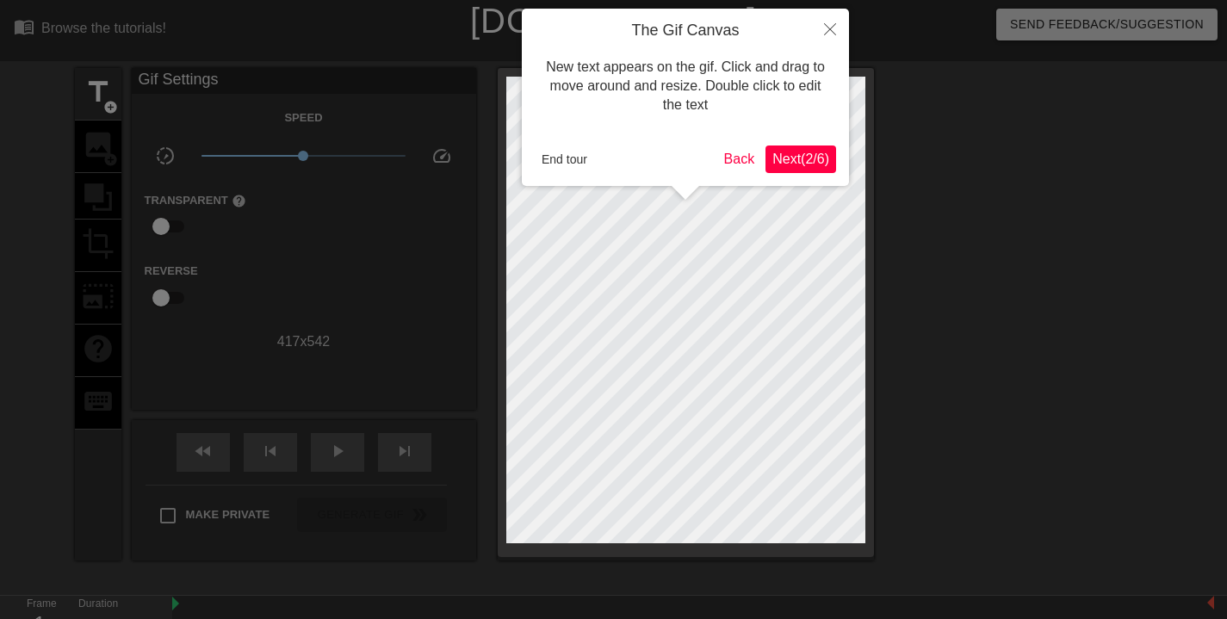
click at [563, 154] on button "End tour" at bounding box center [564, 159] width 59 height 26
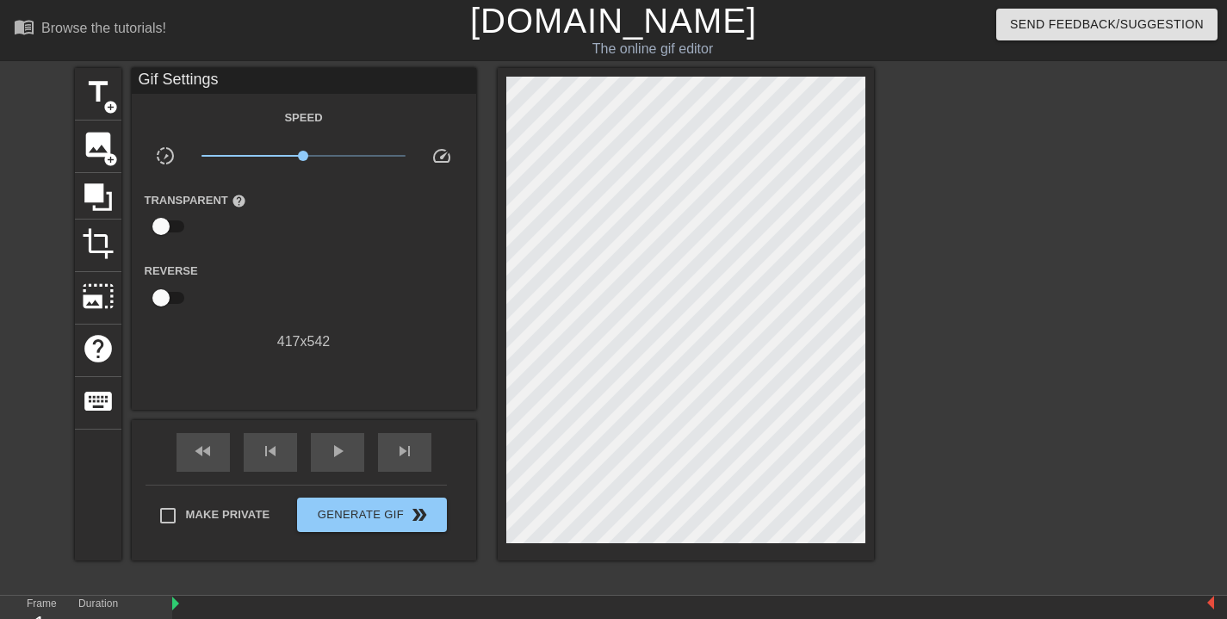
scroll to position [148, 0]
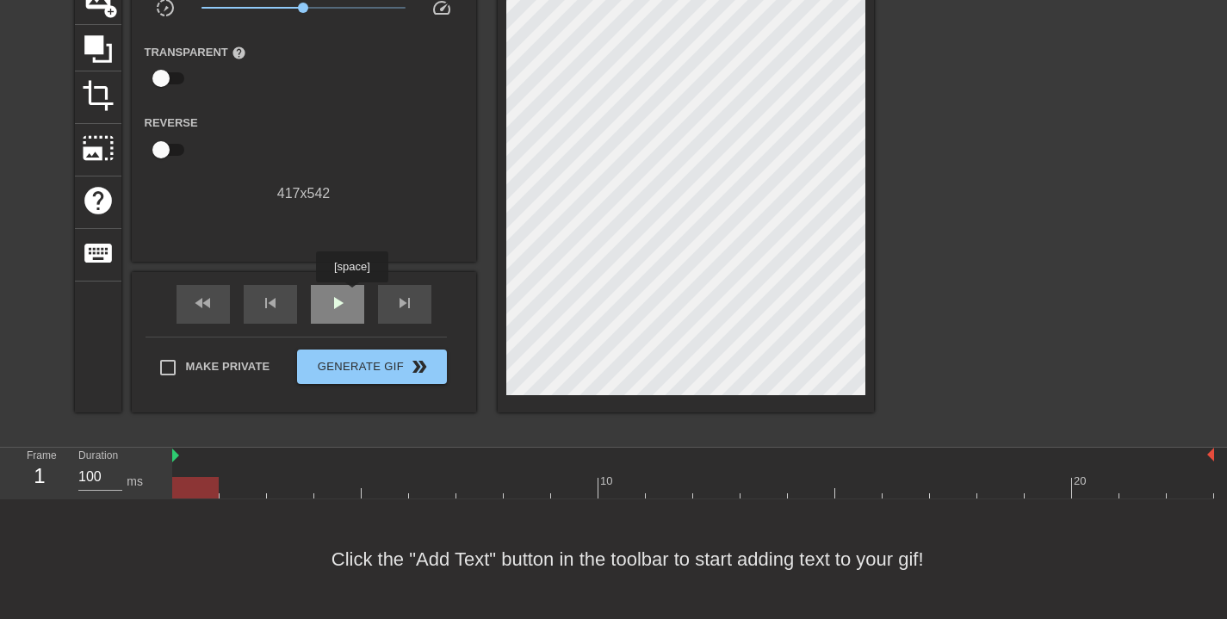
click at [353, 295] on div "play_arrow" at bounding box center [337, 304] width 53 height 39
click at [335, 312] on span "pause" at bounding box center [337, 303] width 21 height 21
drag, startPoint x: 617, startPoint y: 485, endPoint x: 203, endPoint y: 470, distance: 413.7
click at [203, 479] on div at bounding box center [195, 488] width 47 height 22
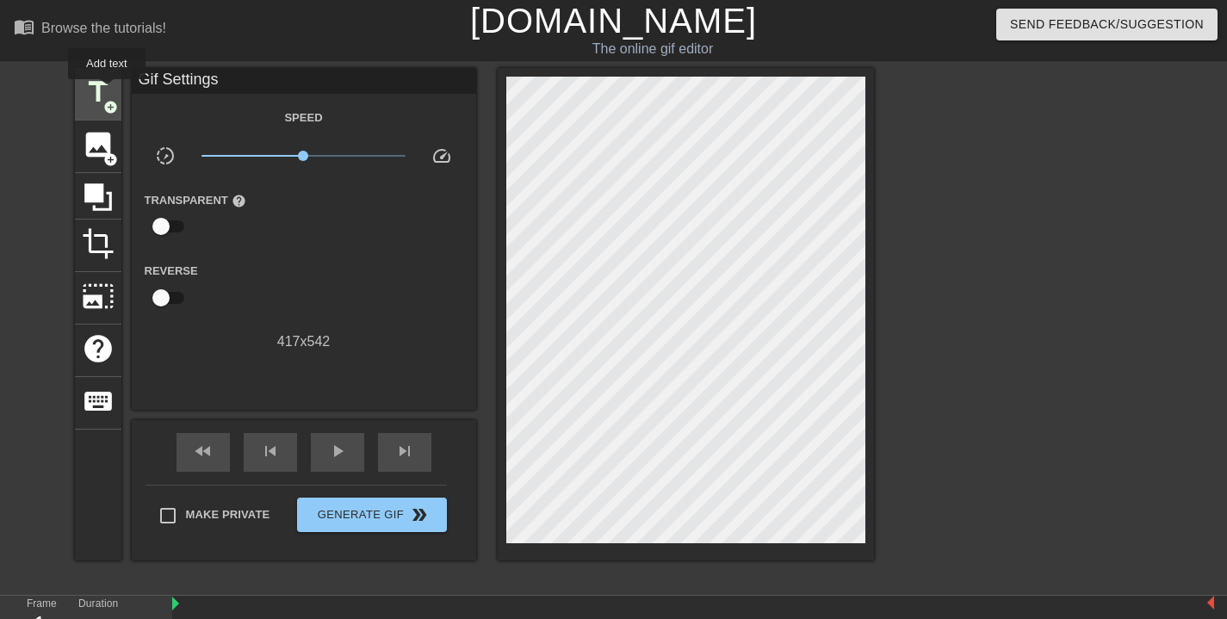
click at [108, 90] on span "title" at bounding box center [98, 92] width 33 height 33
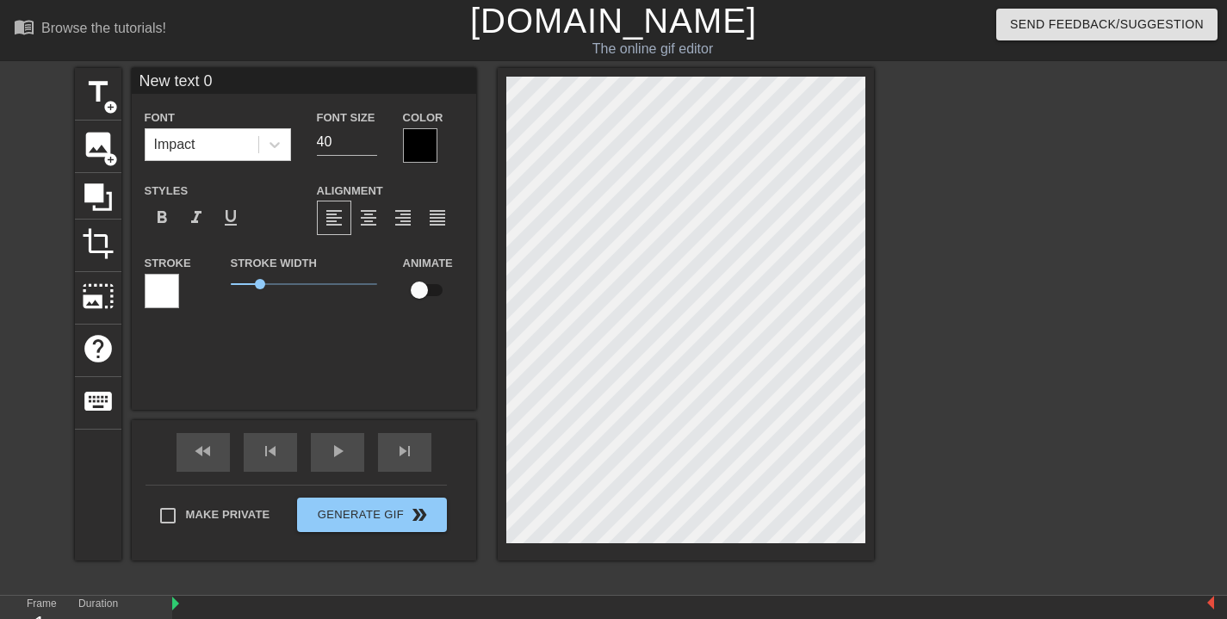
scroll to position [2, 6]
type input "T"
type textarea "T"
type input "Th"
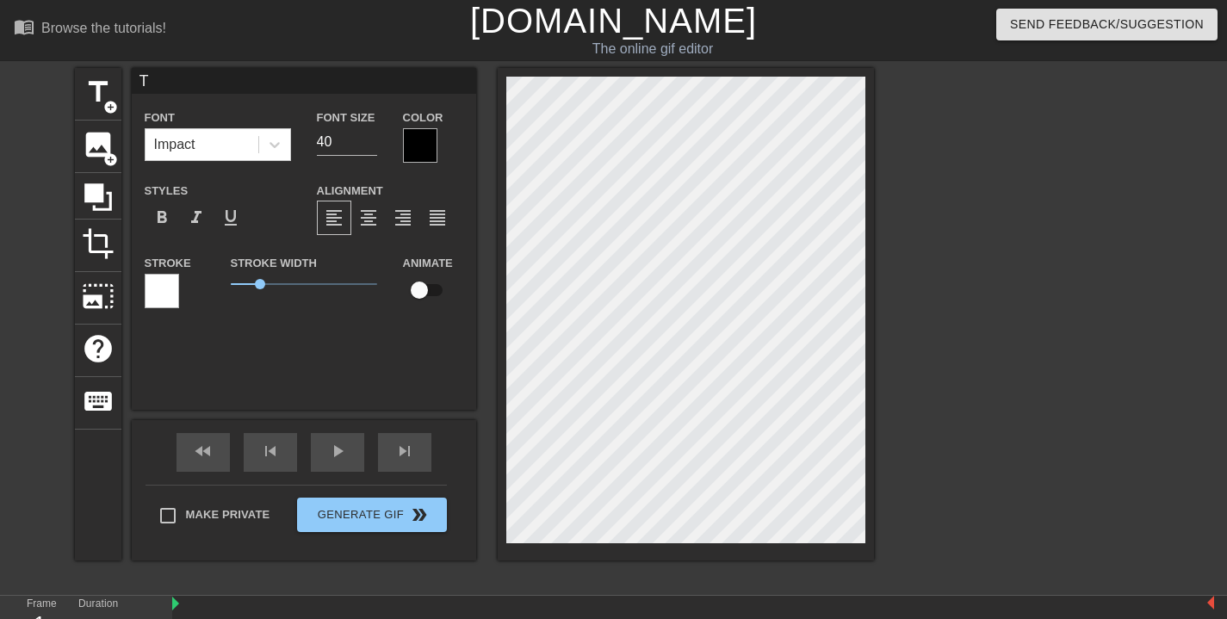
type textarea "Th"
type input "Tha"
type textarea "Tha"
type input "That"
type textarea "That"
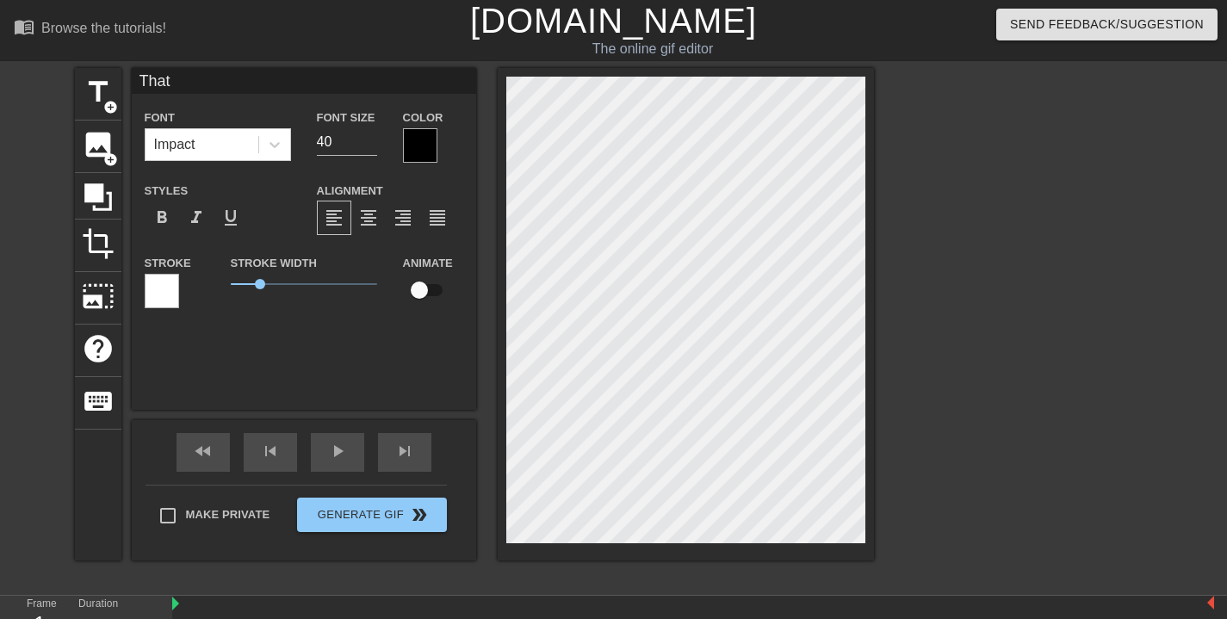
type input "That"
type textarea "That"
type input "That D"
type textarea "That D"
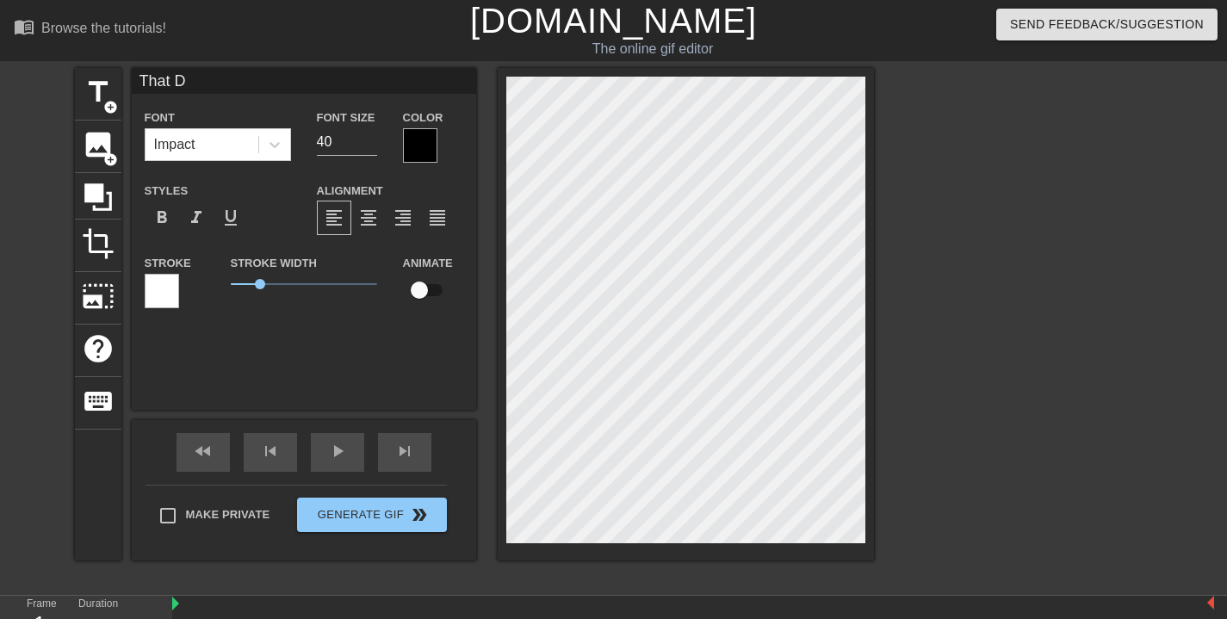
type input "That Dr"
type textarea "That Dr"
type input "That Dri"
type textarea "That Dri"
type input "That Drip"
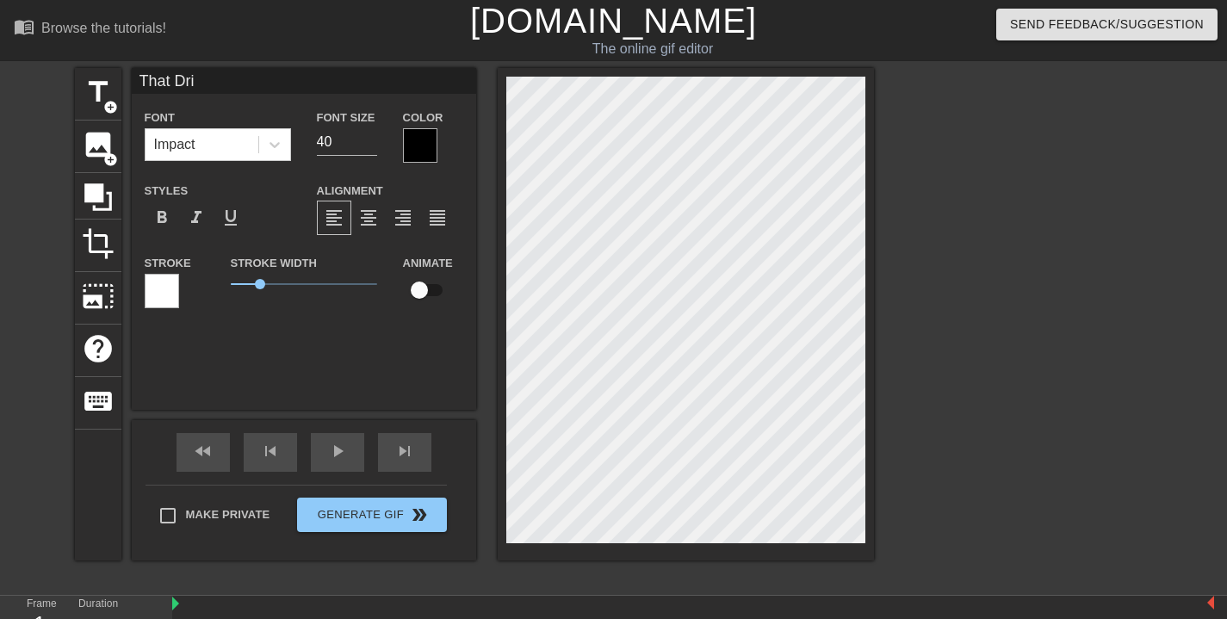
type textarea "That Drip"
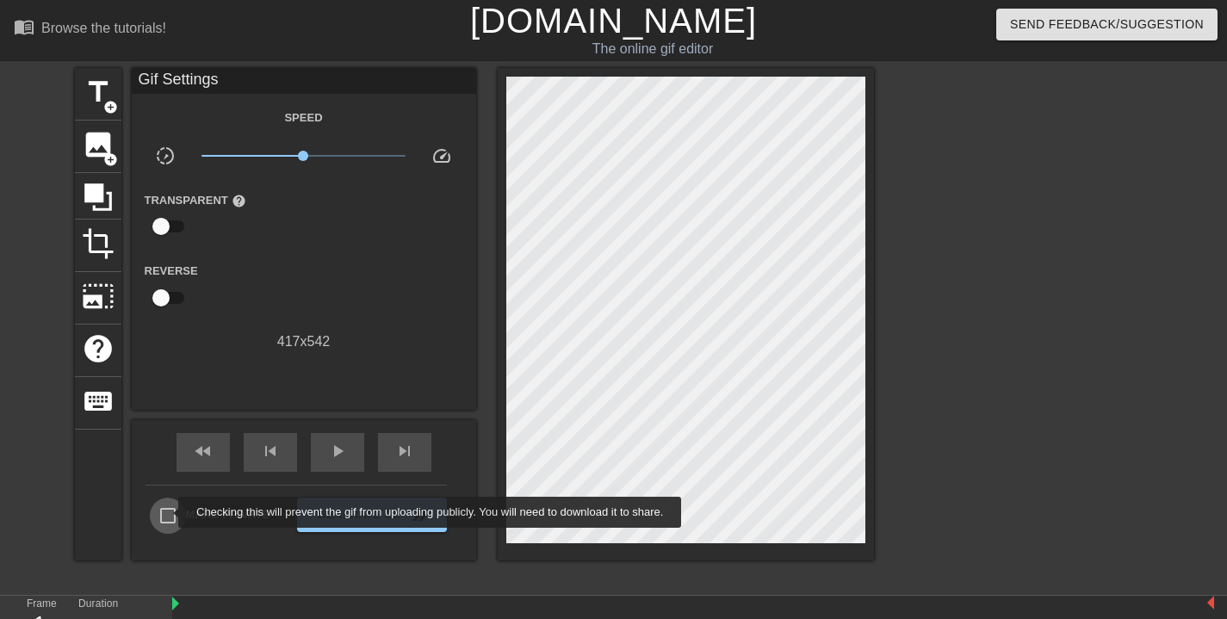
click at [167, 512] on input "Make Private" at bounding box center [168, 516] width 36 height 36
checkbox input "true"
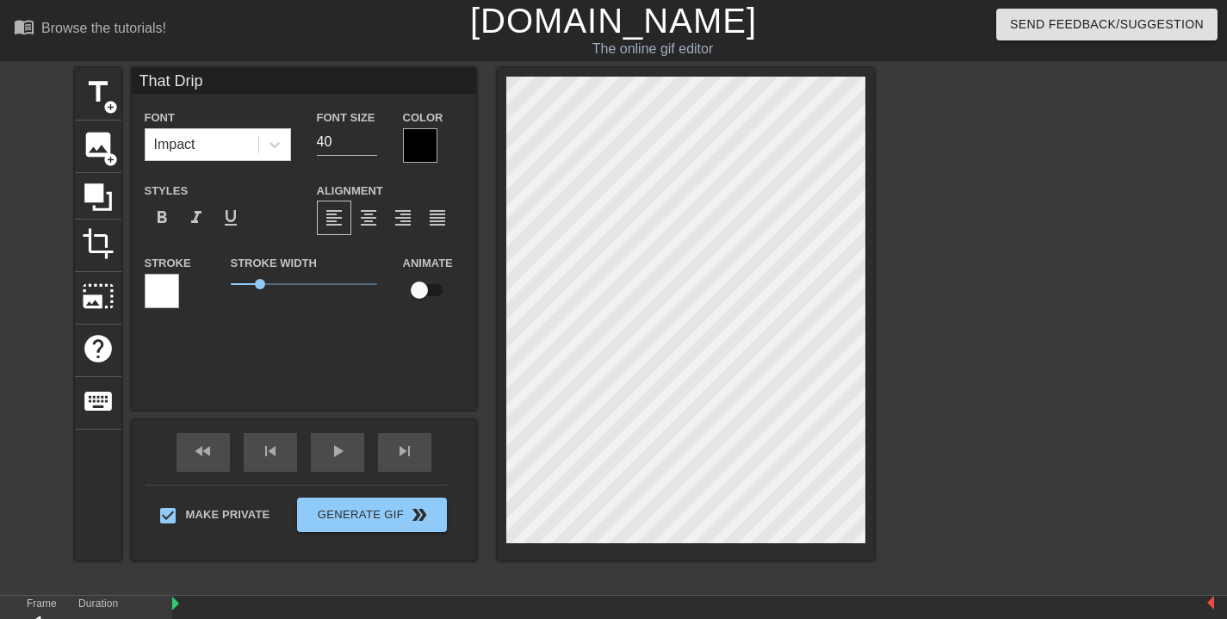
scroll to position [2, 2]
type input "GThat Drip"
type textarea "GThat Drip"
type input "GoThat Drip"
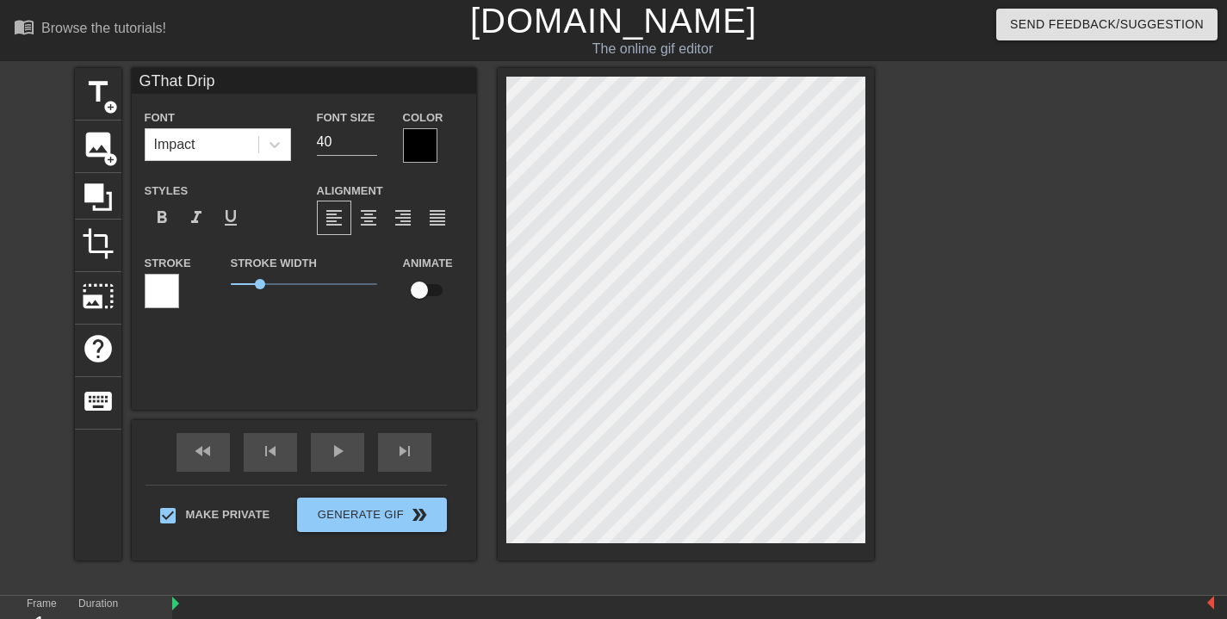
type textarea "GoThat Drip"
type input "GotThat Drip"
type textarea "GotThat Drip"
type input "Got That Drip"
type textarea "Got That Drip"
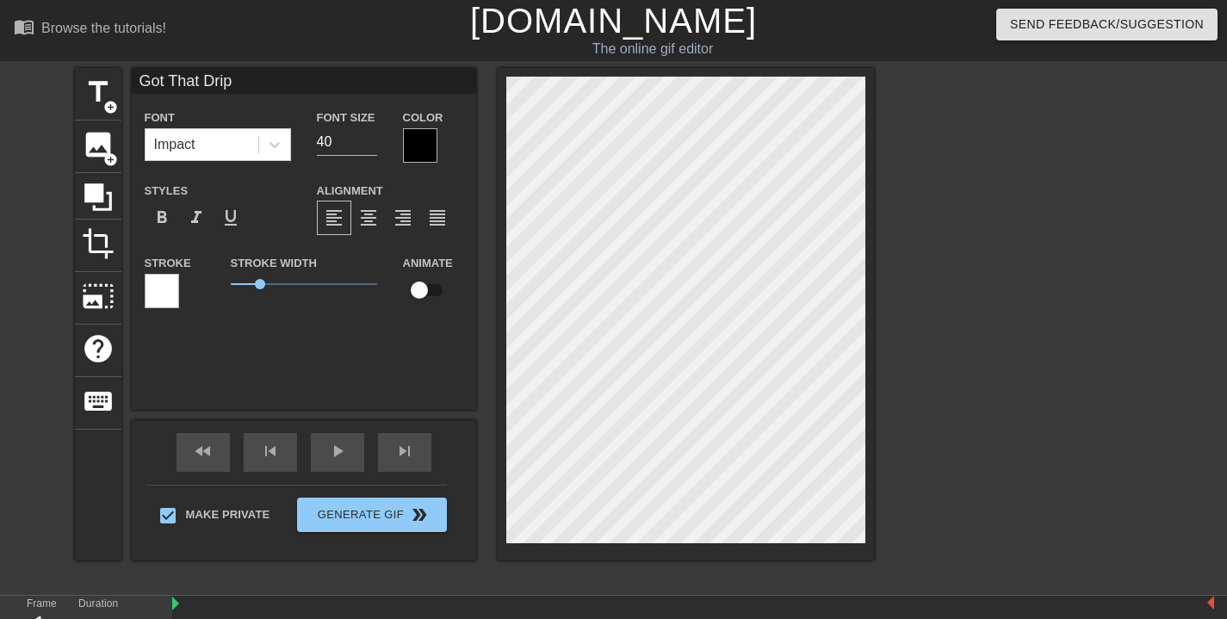
type input "Got Drip"
type textarea "Got Drip"
type input "Got Drip"
type textarea "Got Drip"
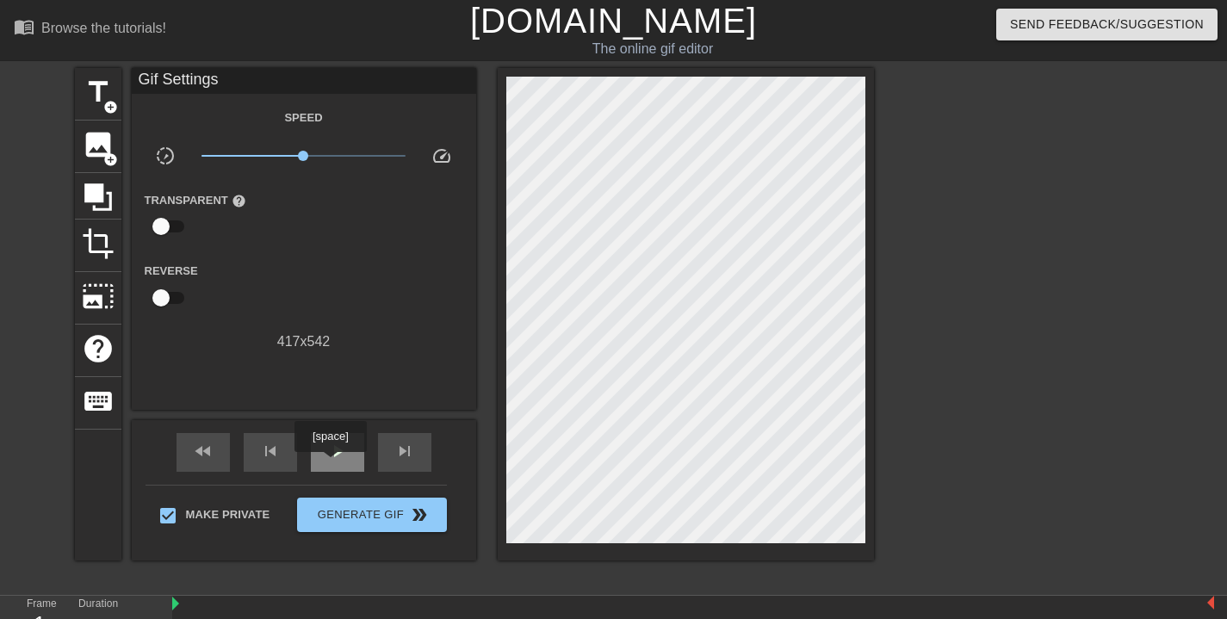
click at [332, 464] on div "play_arrow" at bounding box center [337, 452] width 53 height 39
click at [333, 447] on span "pause" at bounding box center [337, 451] width 21 height 21
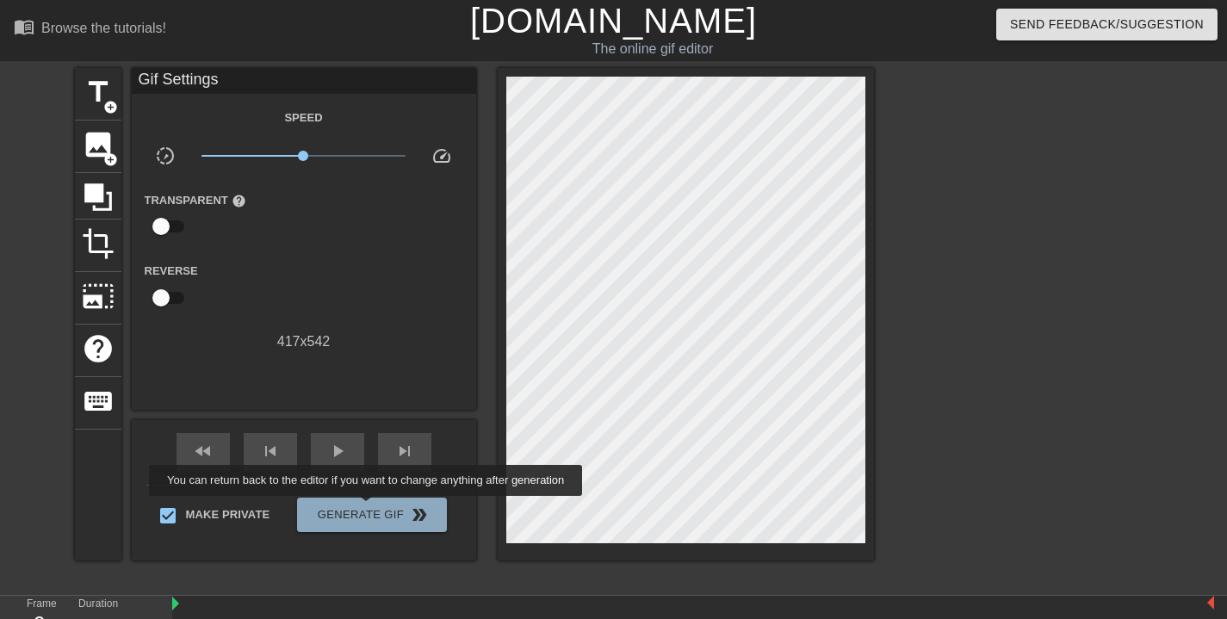
click at [377, 508] on span "Generate Gif double_arrow" at bounding box center [371, 515] width 135 height 21
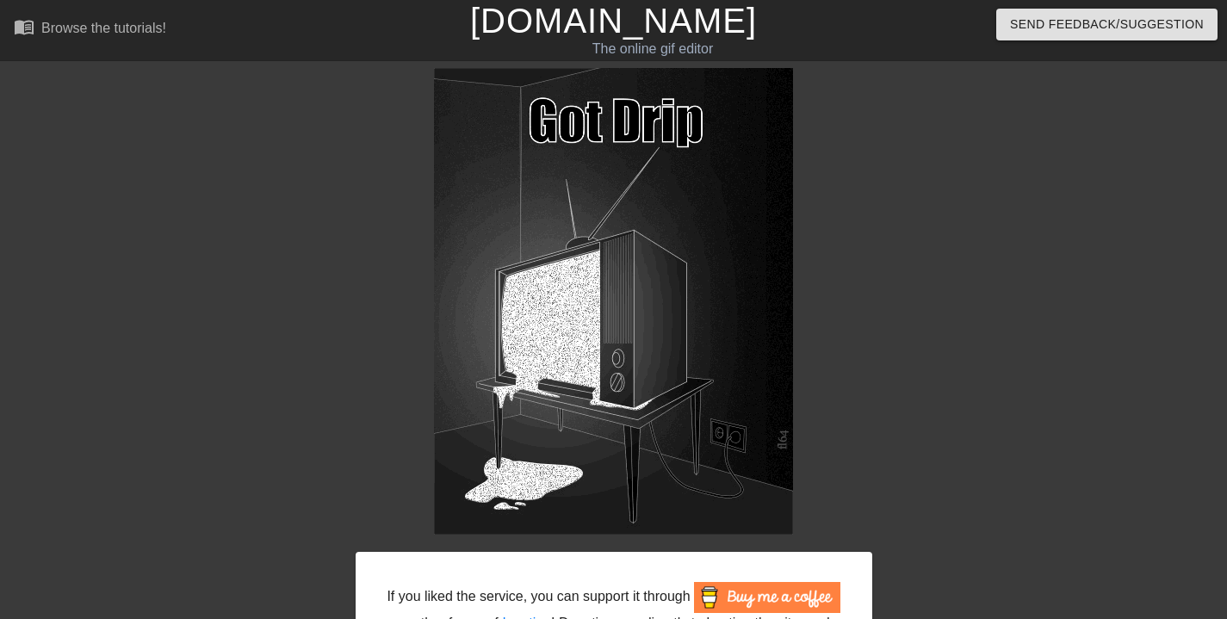
scroll to position [173, 0]
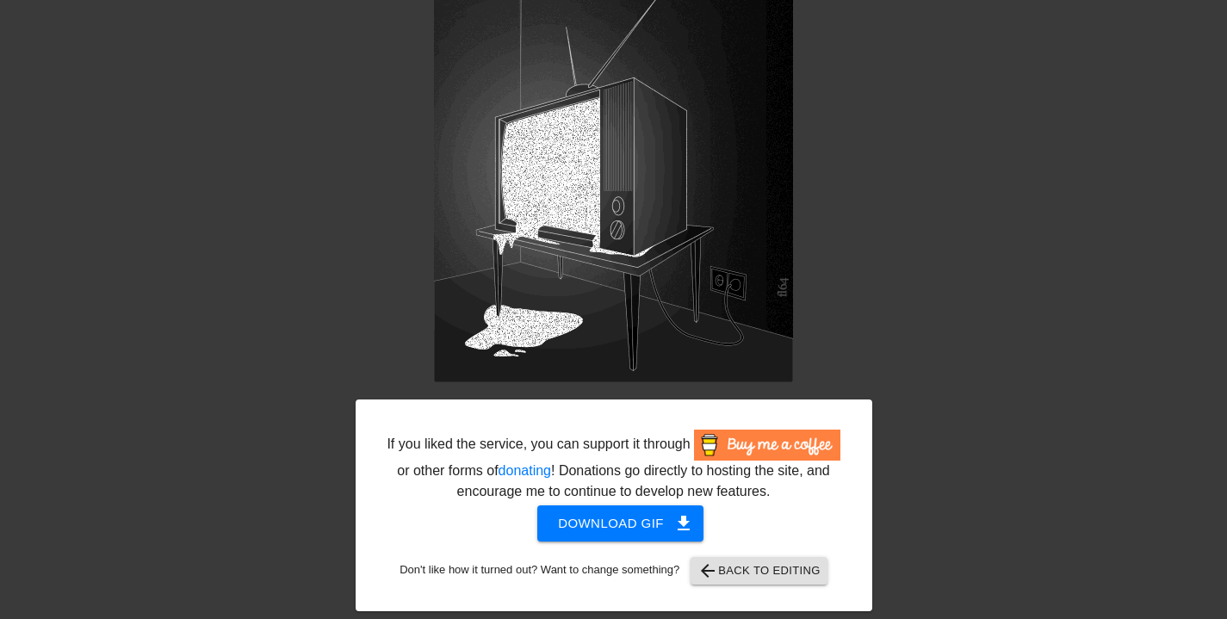
click at [624, 513] on span "Download gif get_app" at bounding box center [620, 523] width 125 height 22
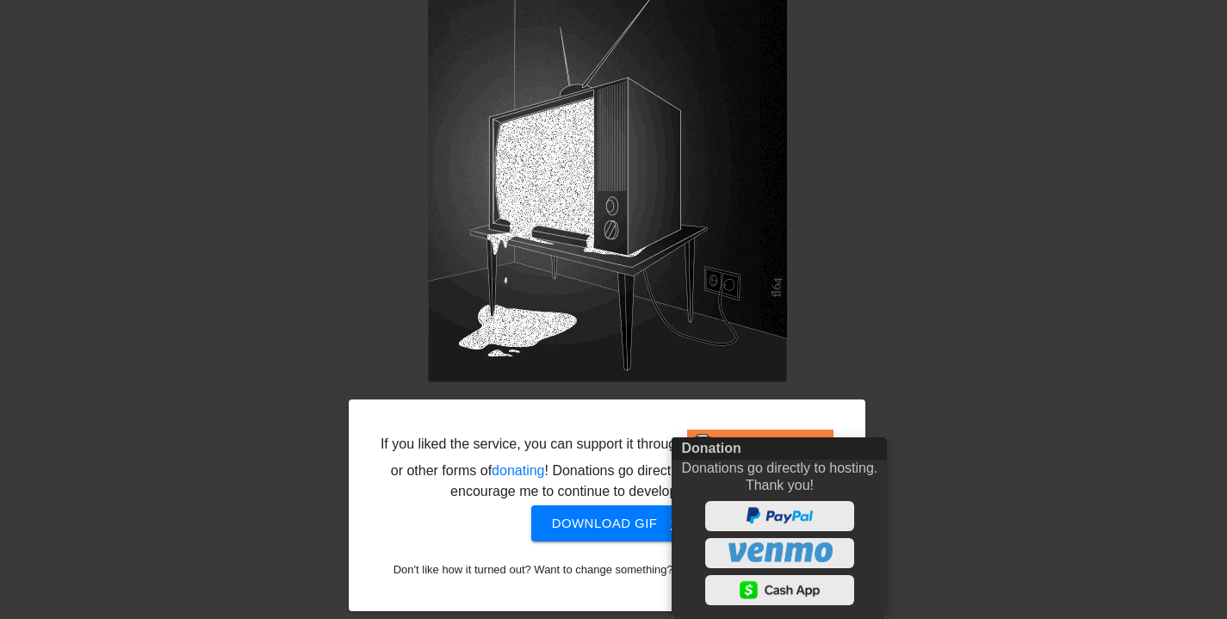
scroll to position [160, 0]
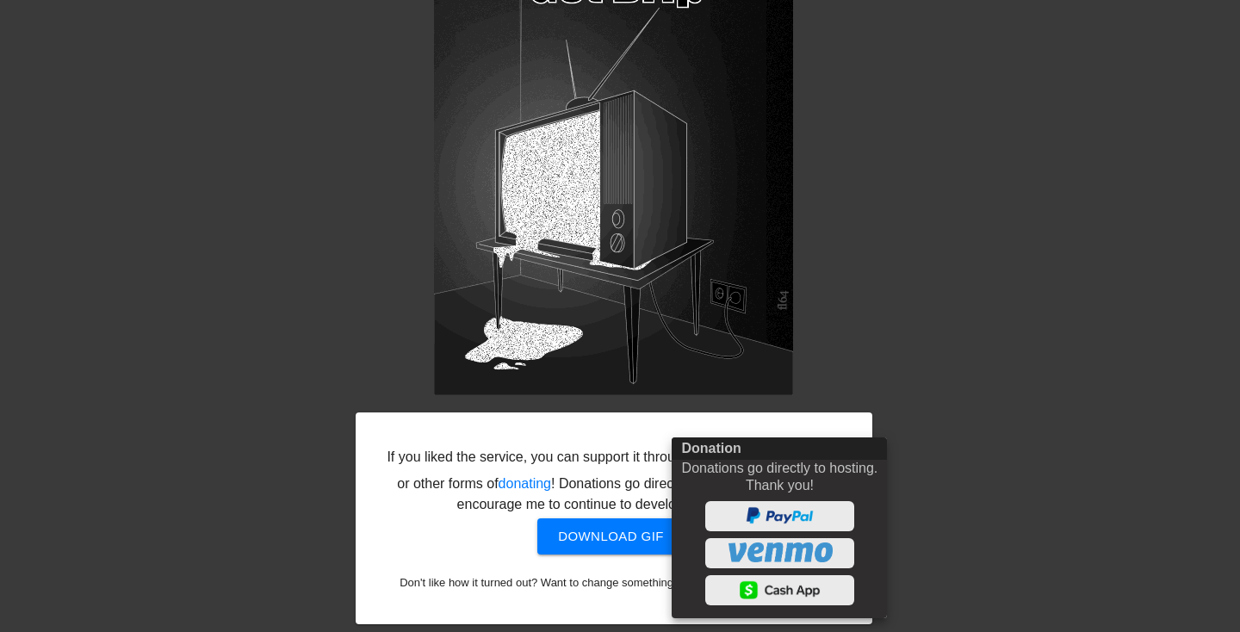
click at [982, 271] on div at bounding box center [620, 316] width 1240 height 632
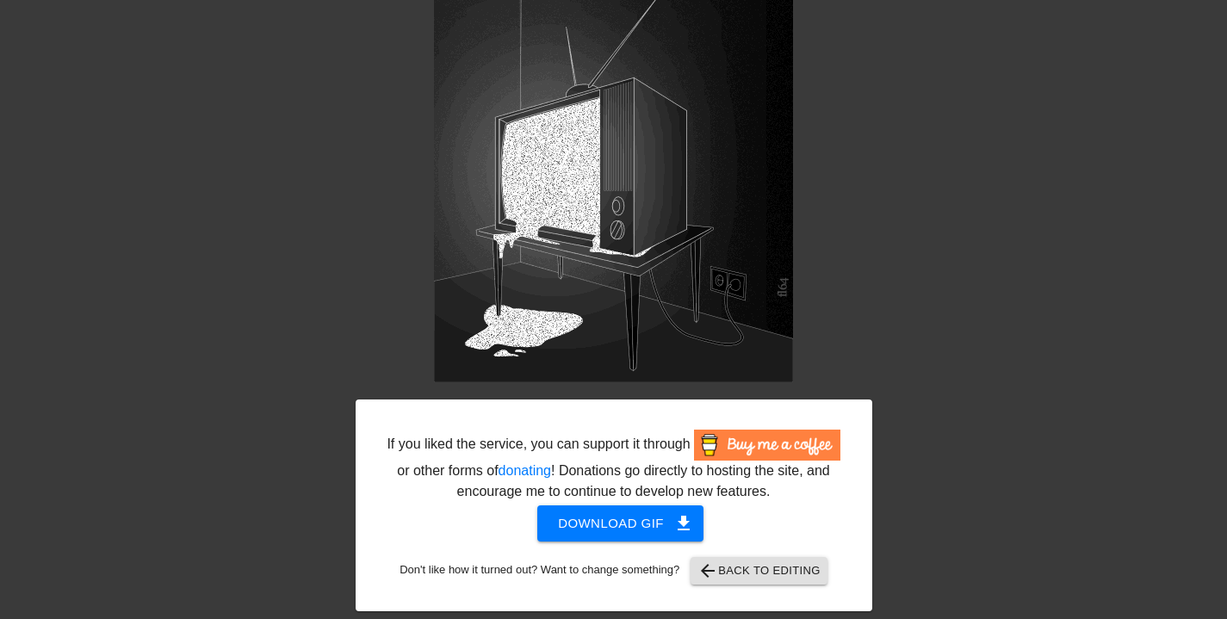
click at [782, 574] on span "arrow_back Back to Editing" at bounding box center [759, 571] width 123 height 21
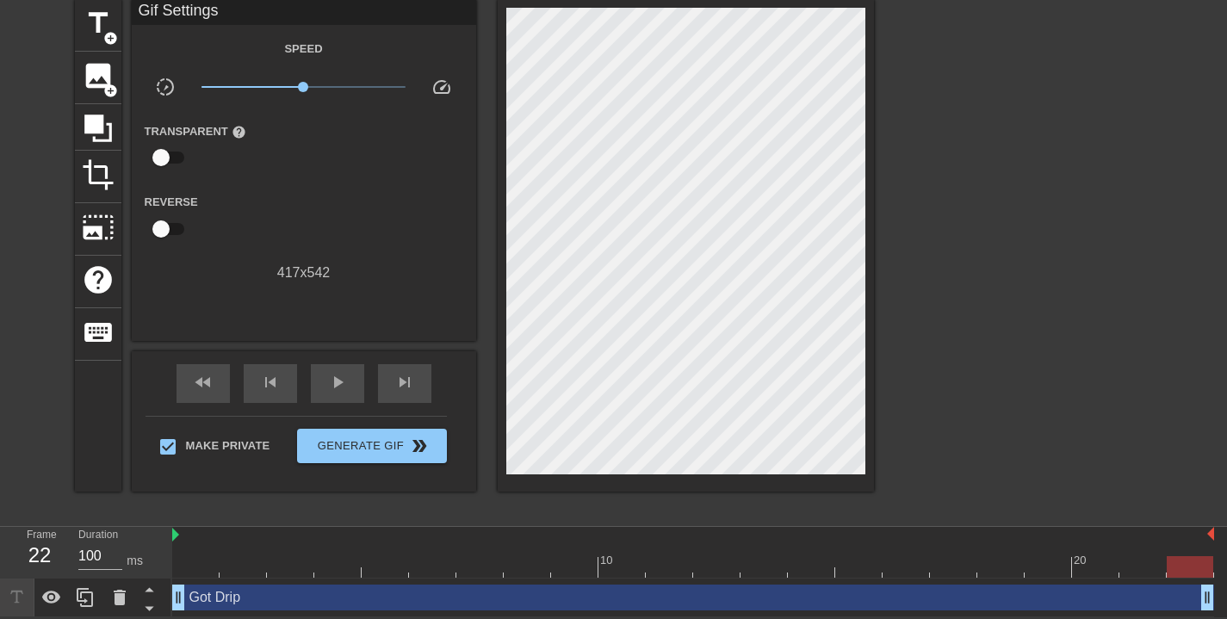
scroll to position [3, 0]
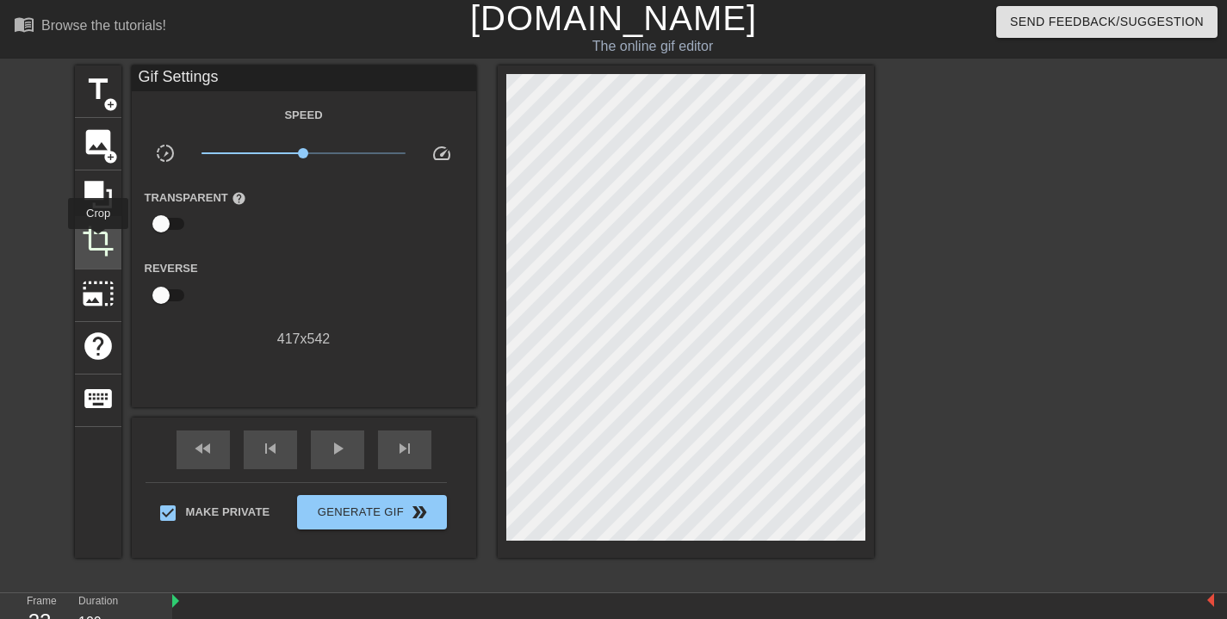
click at [99, 241] on span "crop" at bounding box center [98, 241] width 33 height 33
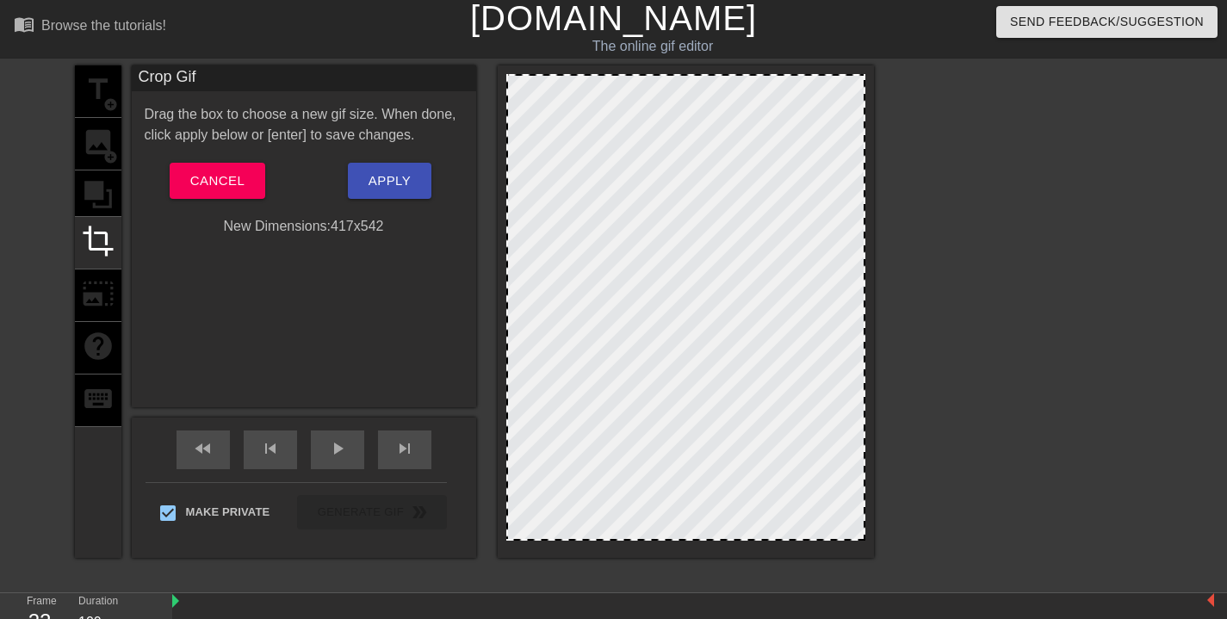
drag, startPoint x: 508, startPoint y: 298, endPoint x: 530, endPoint y: 291, distance: 22.6
click at [494, 298] on div "title add_circle image add_circle crop photo_size_select_large help keyboard Cr…" at bounding box center [474, 311] width 799 height 493
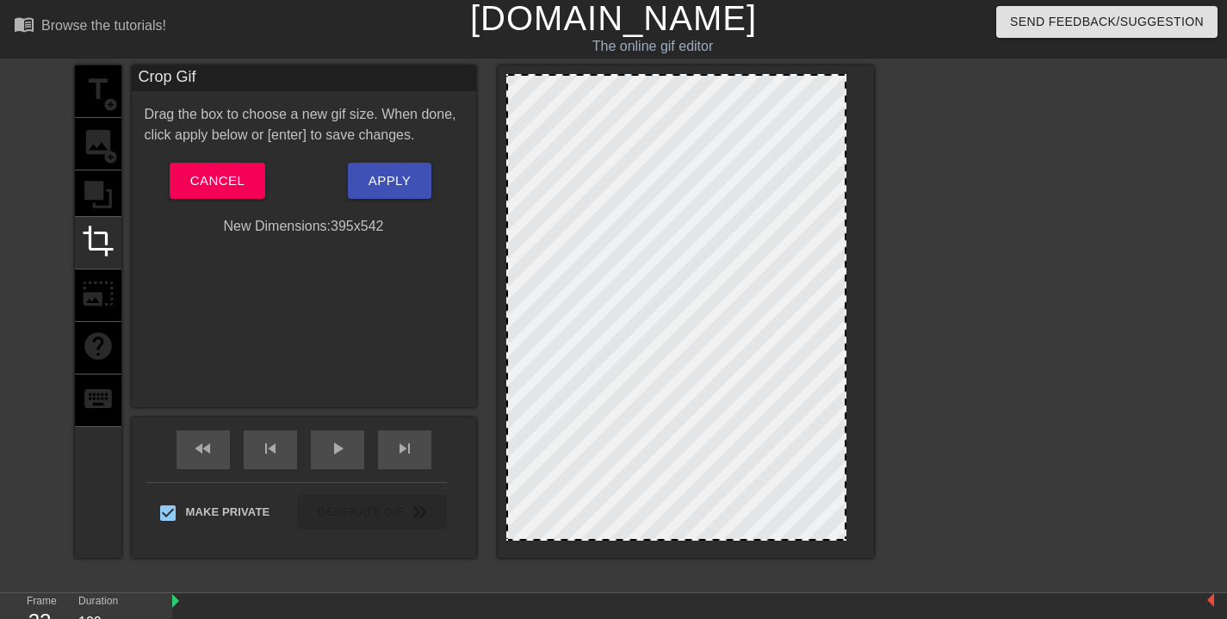
drag, startPoint x: 865, startPoint y: 312, endPoint x: 846, endPoint y: 313, distance: 19.0
click at [846, 313] on div at bounding box center [845, 307] width 9 height 463
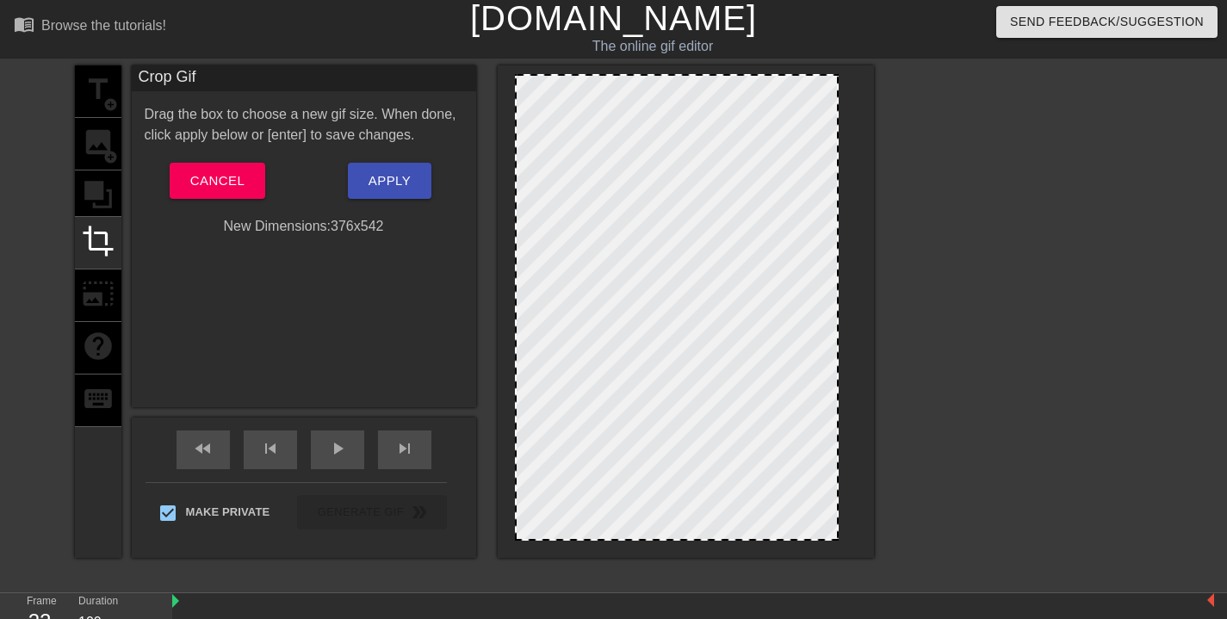
click at [384, 177] on span "Apply" at bounding box center [390, 181] width 42 height 22
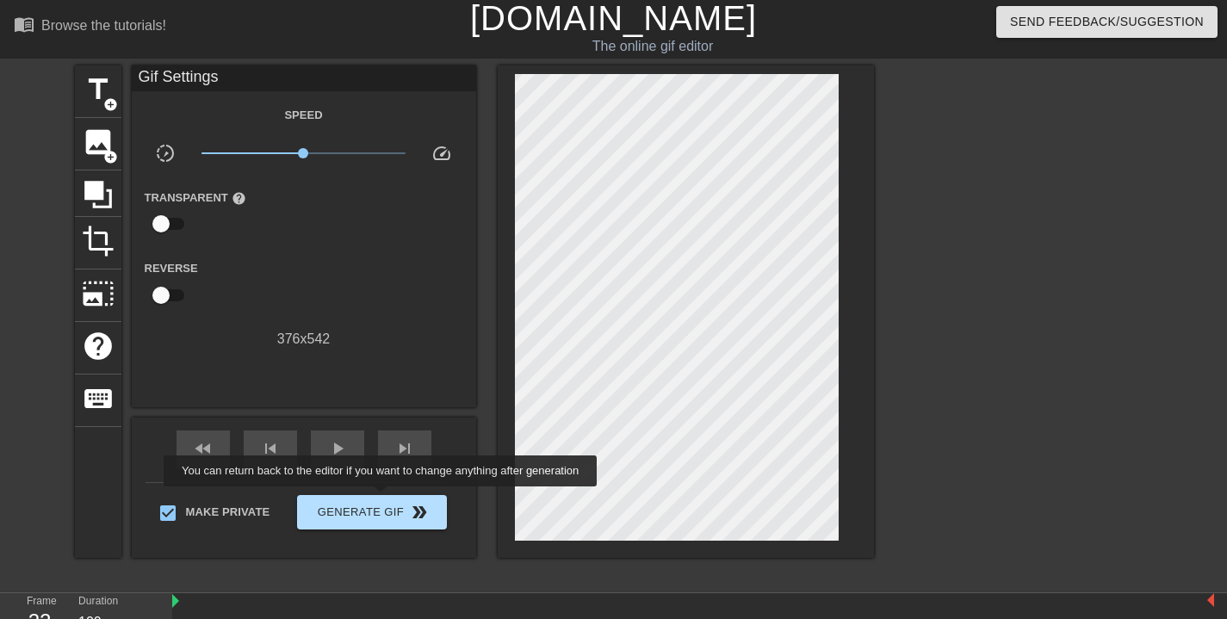
click at [392, 499] on button "Generate Gif double_arrow" at bounding box center [371, 512] width 149 height 34
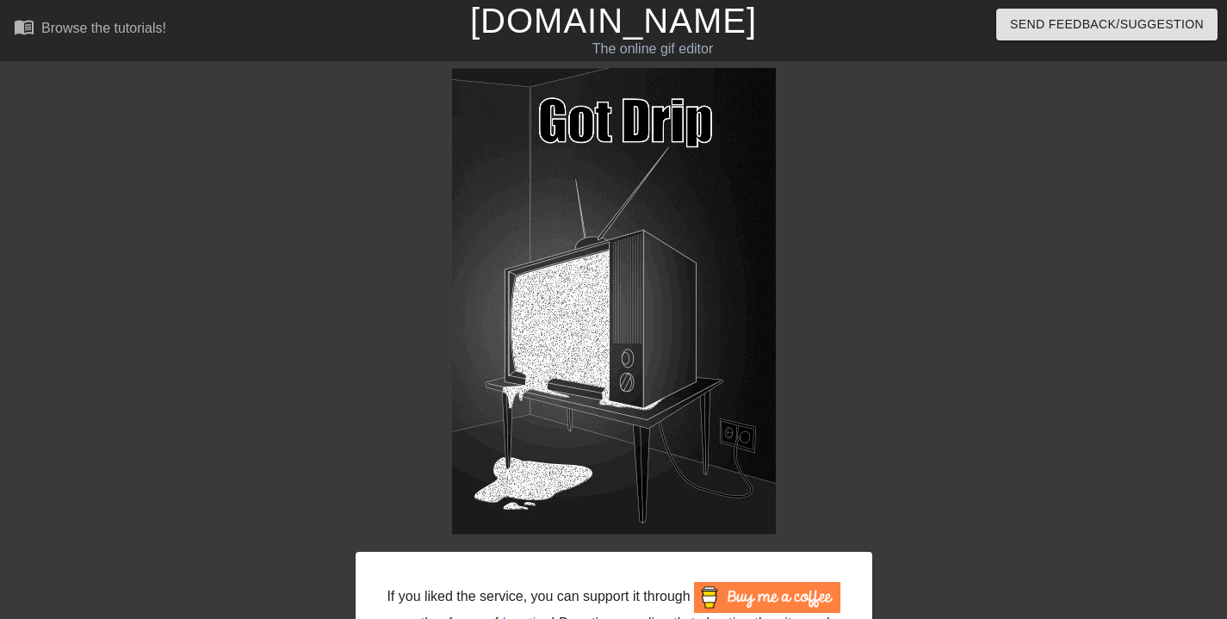
scroll to position [173, 0]
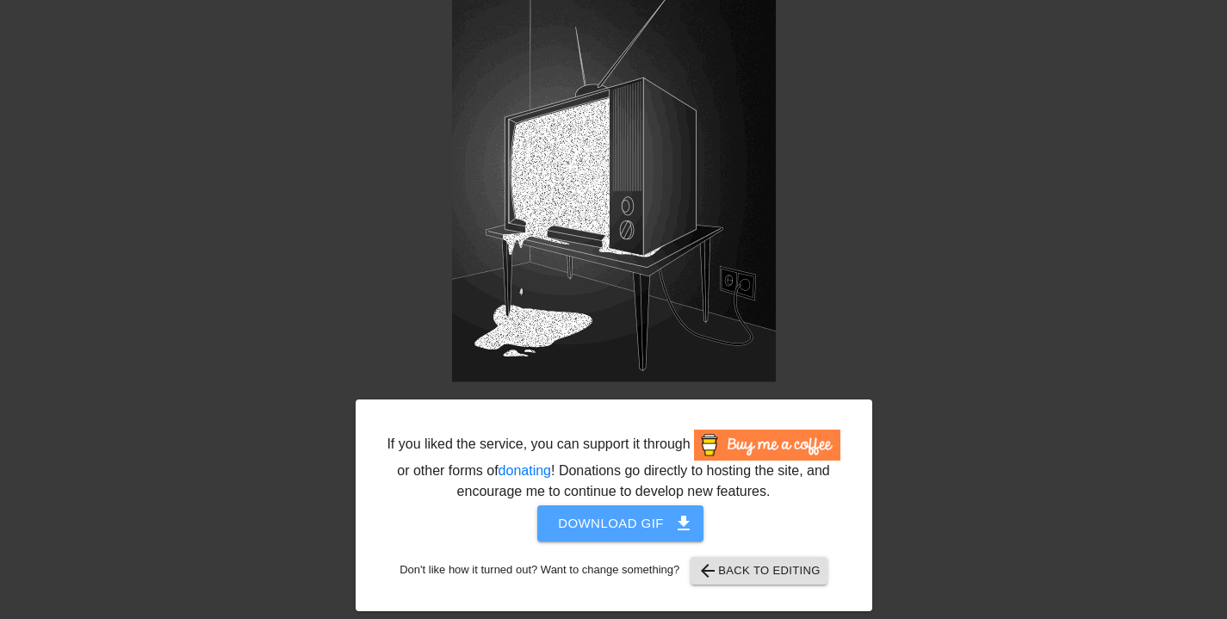
click at [612, 513] on span "Download gif get_app" at bounding box center [620, 523] width 125 height 22
click at [821, 562] on span "arrow_back Back to Editing" at bounding box center [759, 571] width 123 height 21
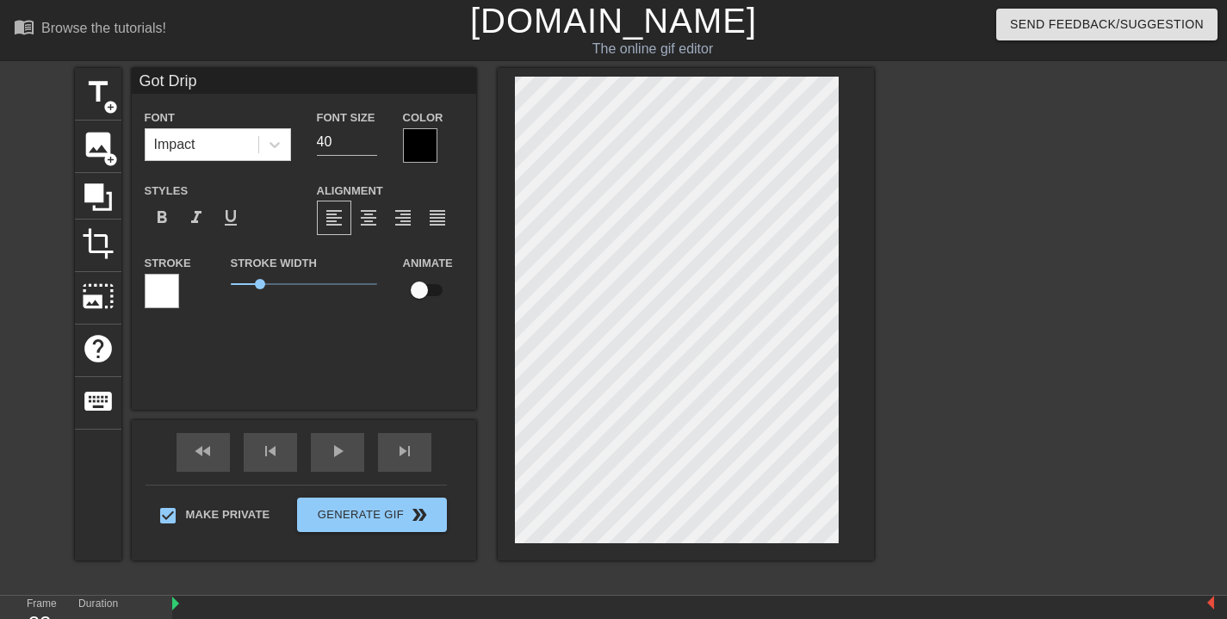
scroll to position [3, 4]
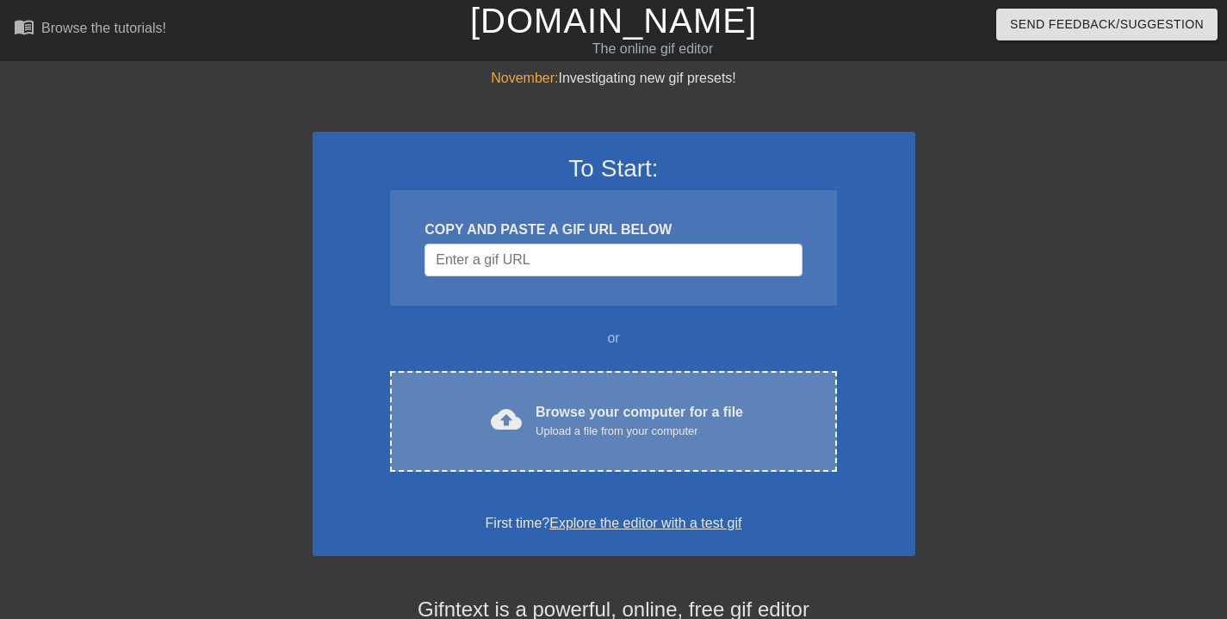
click at [604, 411] on div "Browse your computer for a file Upload a file from your computer" at bounding box center [640, 421] width 208 height 38
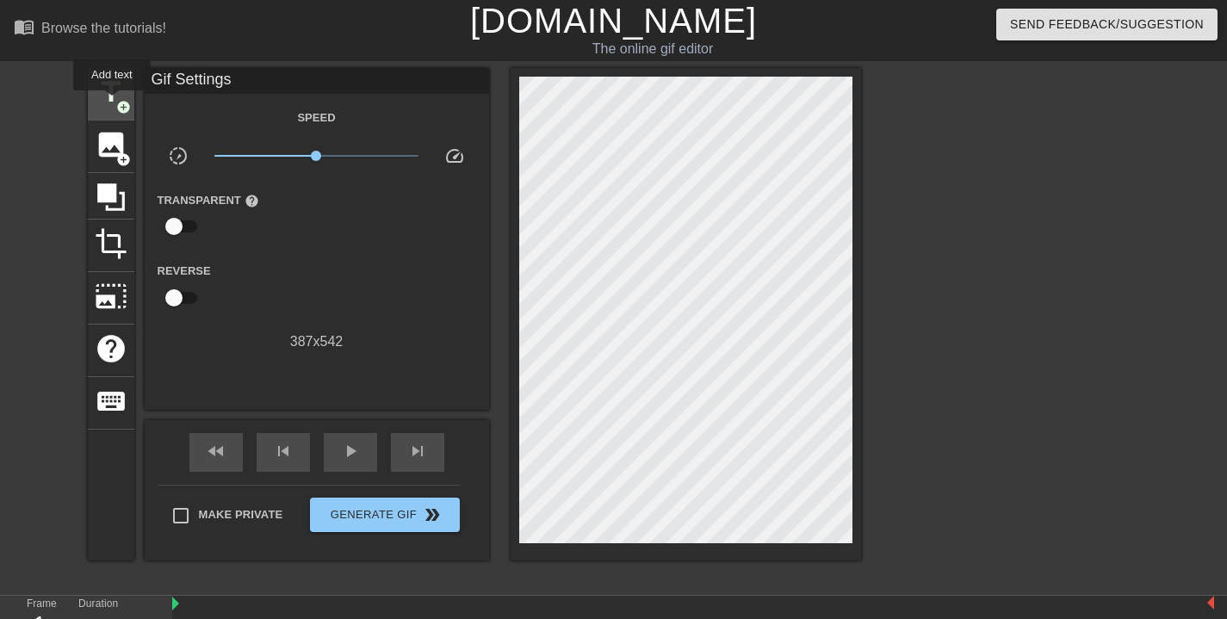
click at [113, 102] on span "title" at bounding box center [111, 92] width 33 height 33
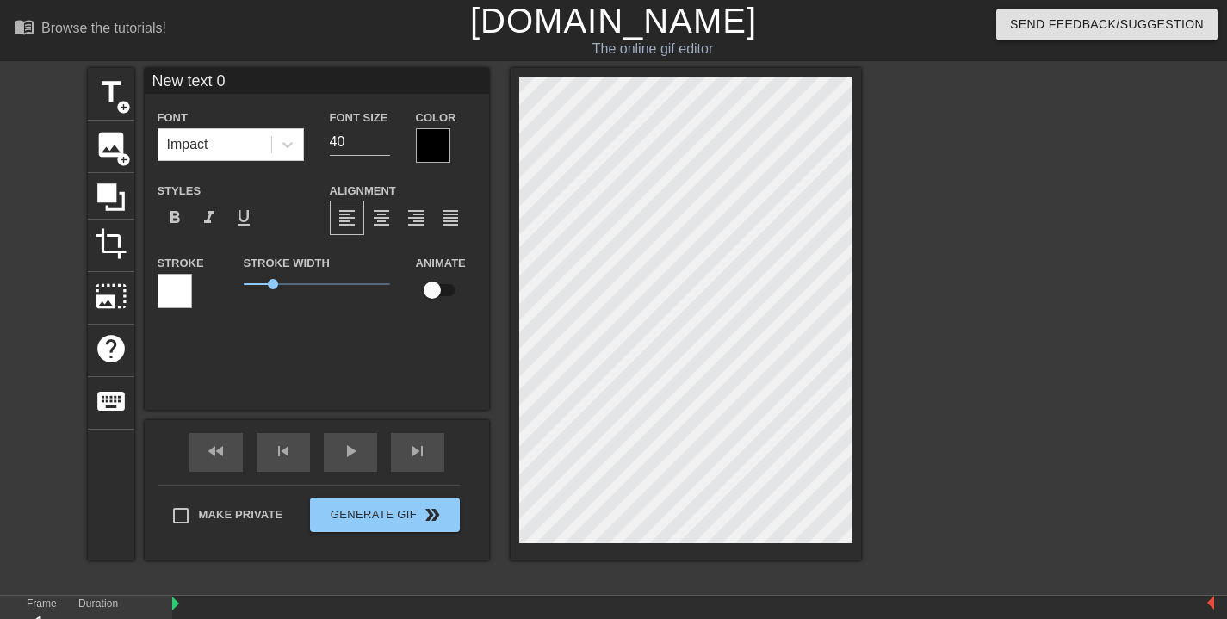
scroll to position [2, 6]
type input "G"
type textarea "G"
type input "Go"
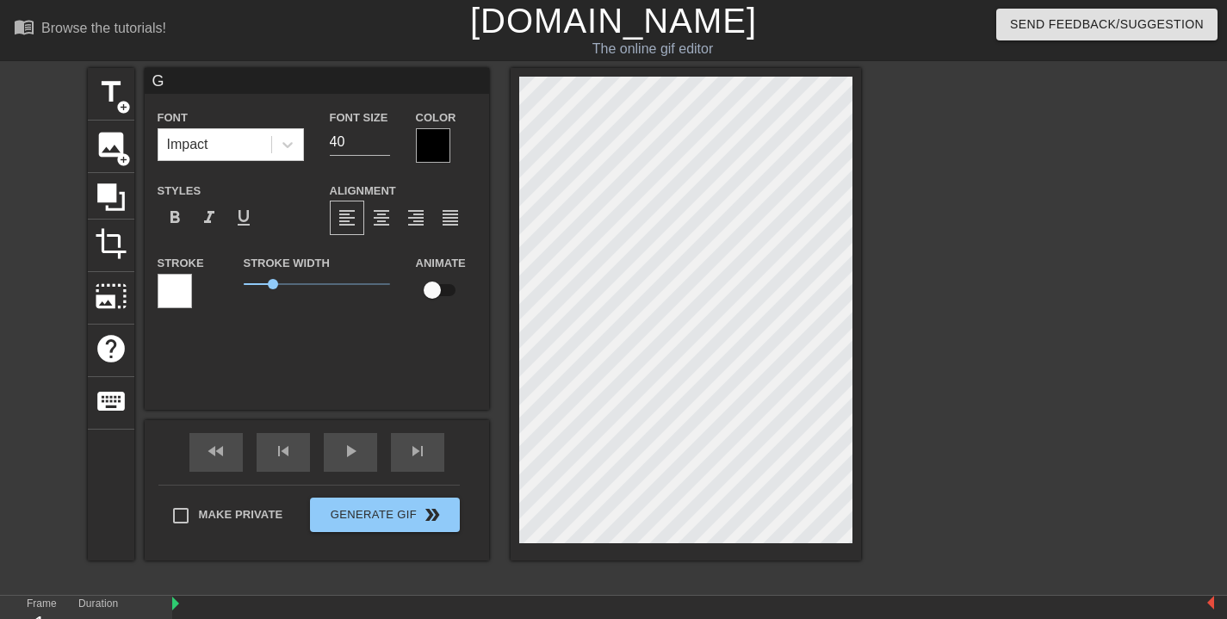
type textarea "Go"
type input "Got"
type textarea "Got"
type input "Got"
type textarea "Got"
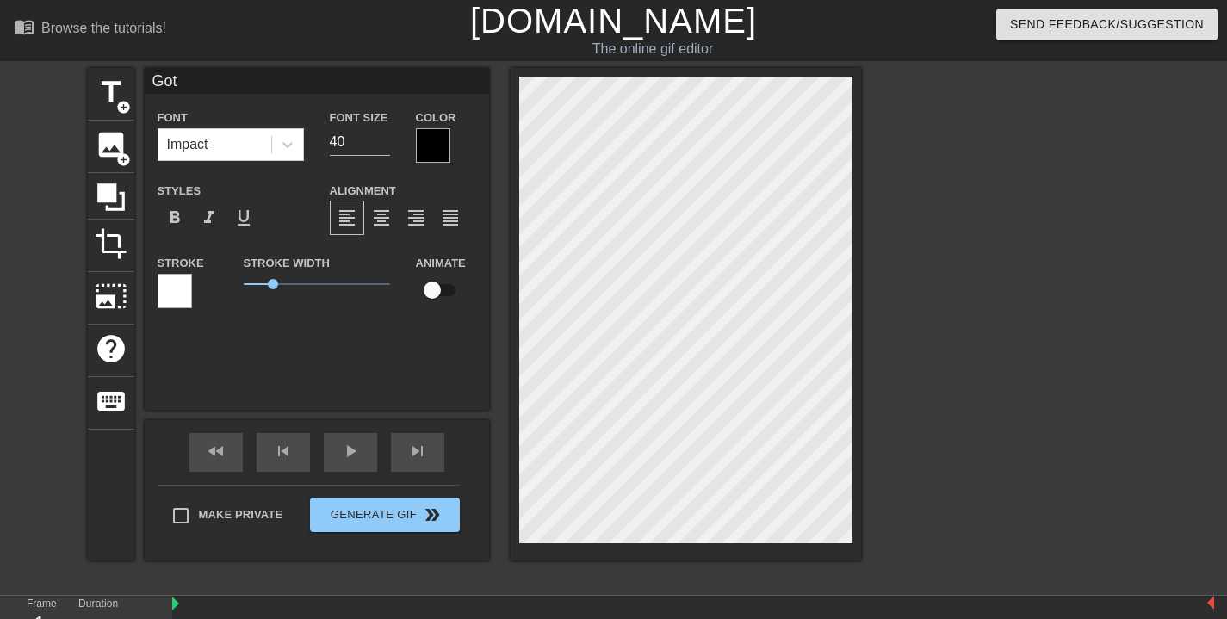
type input "Got D"
type textarea "Got D"
type input "Got Dr"
type textarea "Got Dr"
type input "Got Dri"
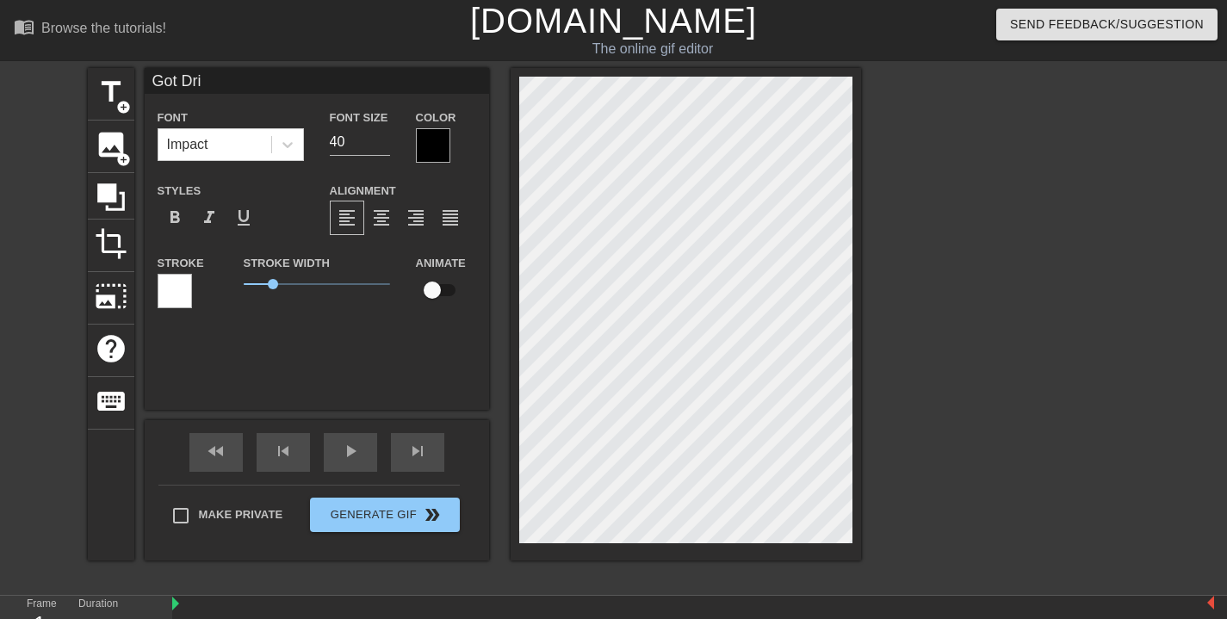
type textarea "Got Dri"
type input "Got Drip"
type textarea "Got Drip"
type input "Got Drip?"
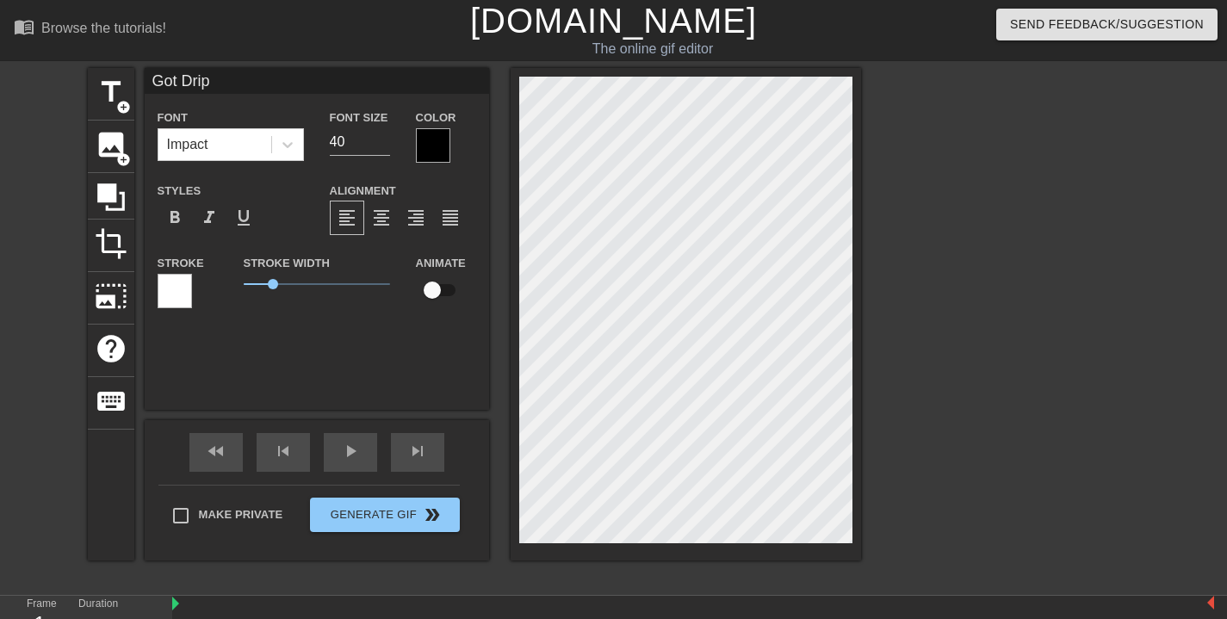
type textarea "Got Drip?"
type input "Got Drip"
type textarea "Got Drip"
type input "Got Drip?"
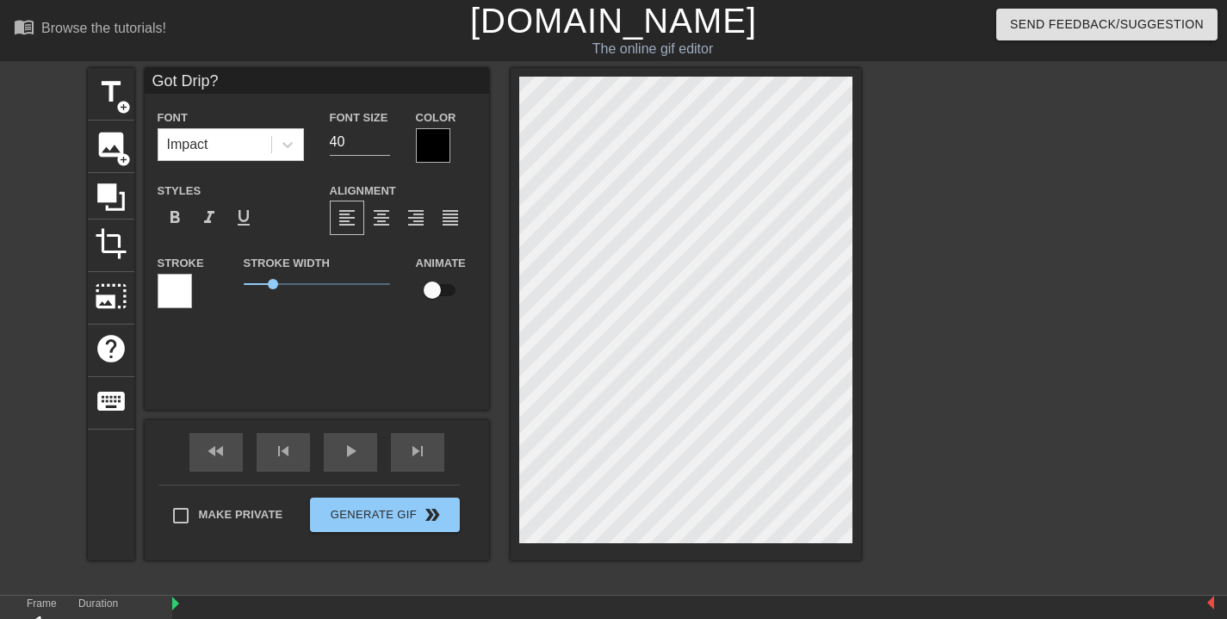
type textarea "Got Drip?"
type input "Got Drip"
type textarea "Got Drip"
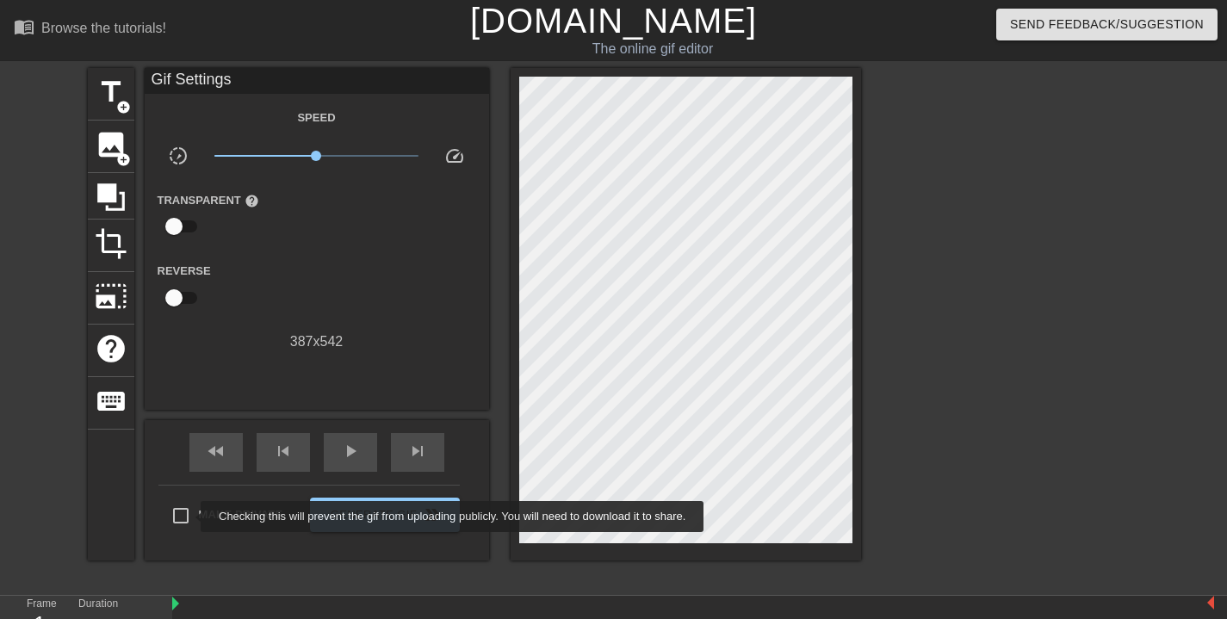
click at [189, 513] on input "Make Private" at bounding box center [181, 516] width 36 height 36
checkbox input "true"
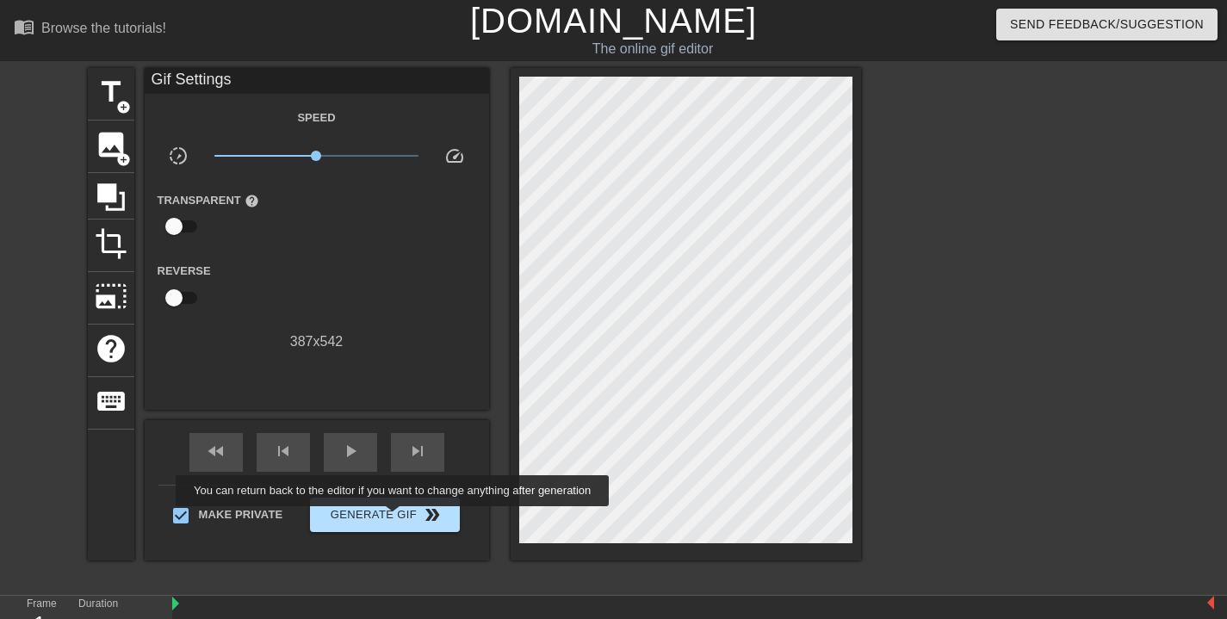
click at [404, 518] on span "Generate Gif double_arrow" at bounding box center [384, 515] width 135 height 21
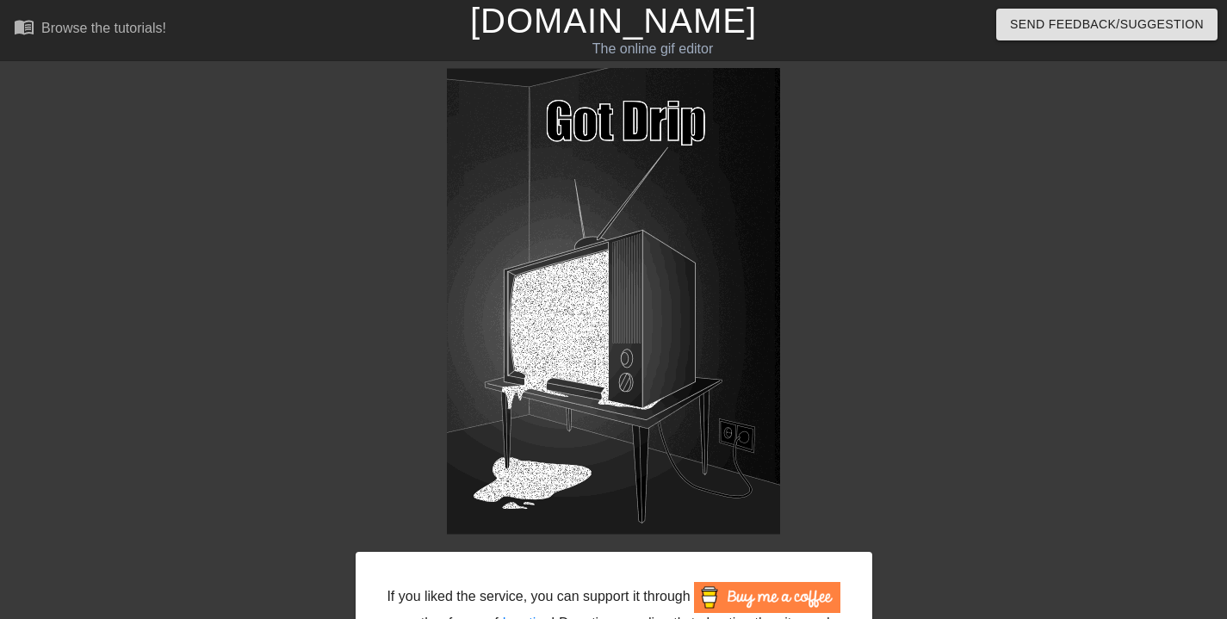
scroll to position [173, 0]
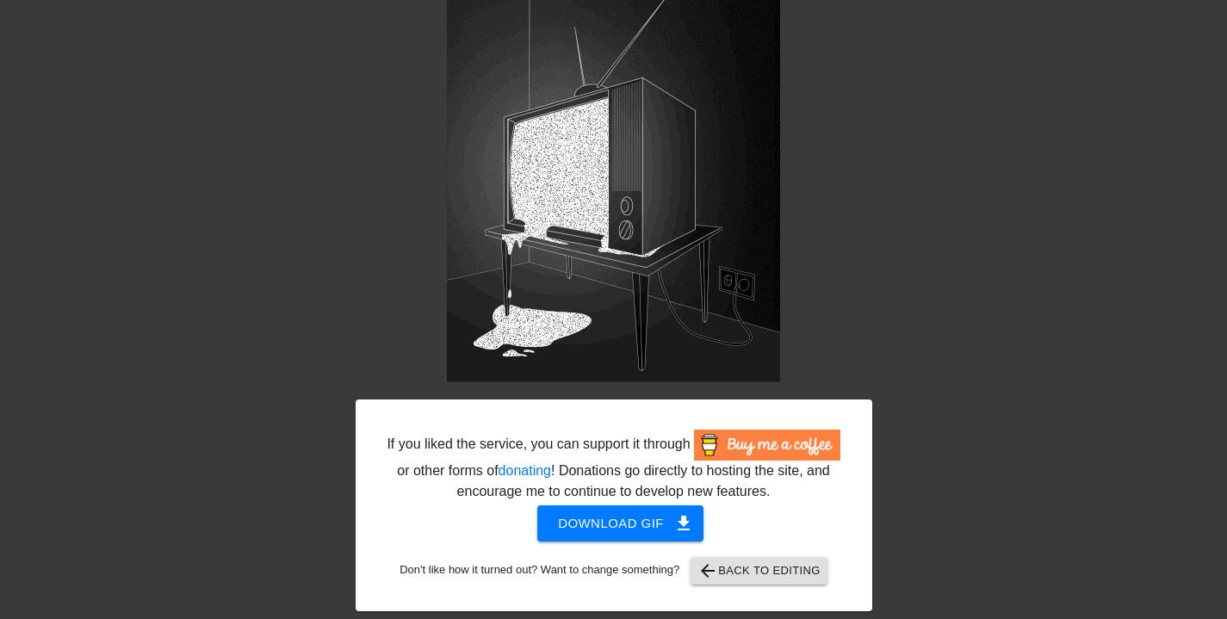
click at [628, 527] on span "Download gif get_app" at bounding box center [620, 523] width 125 height 22
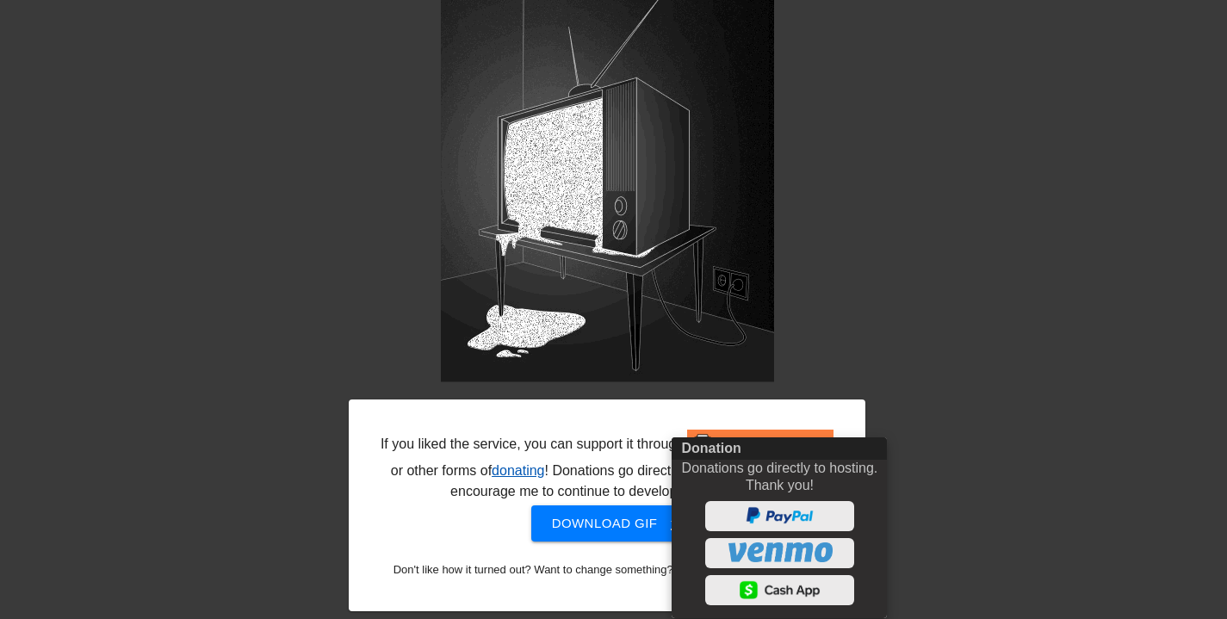
scroll to position [160, 0]
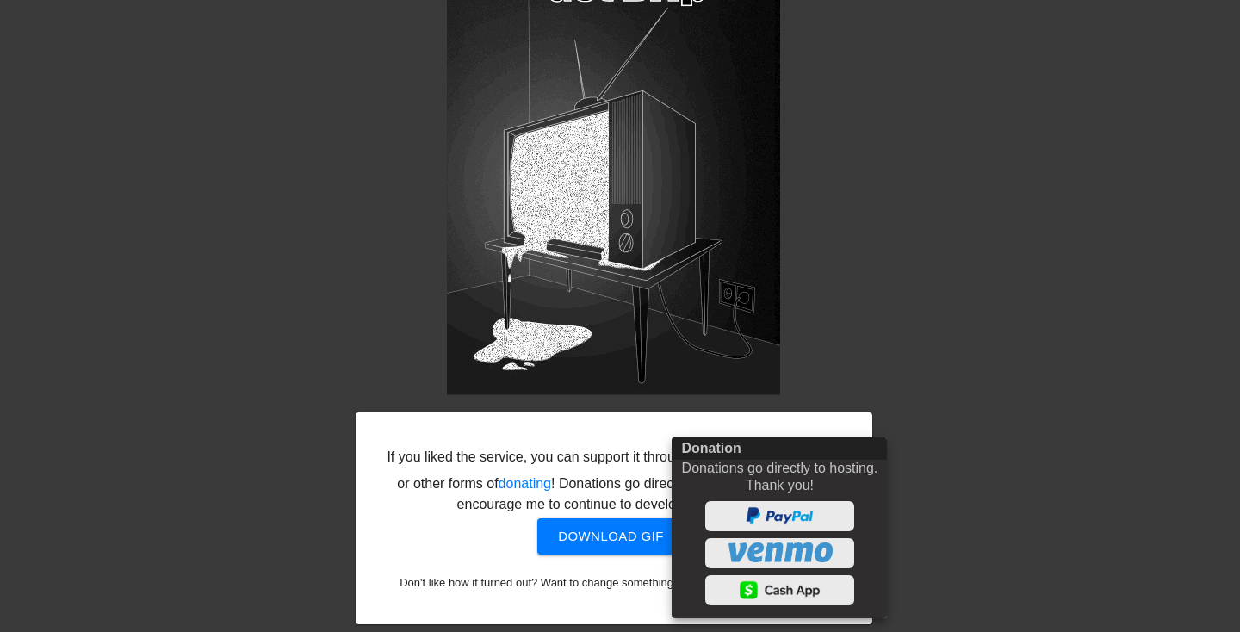
click at [868, 280] on div at bounding box center [620, 316] width 1240 height 632
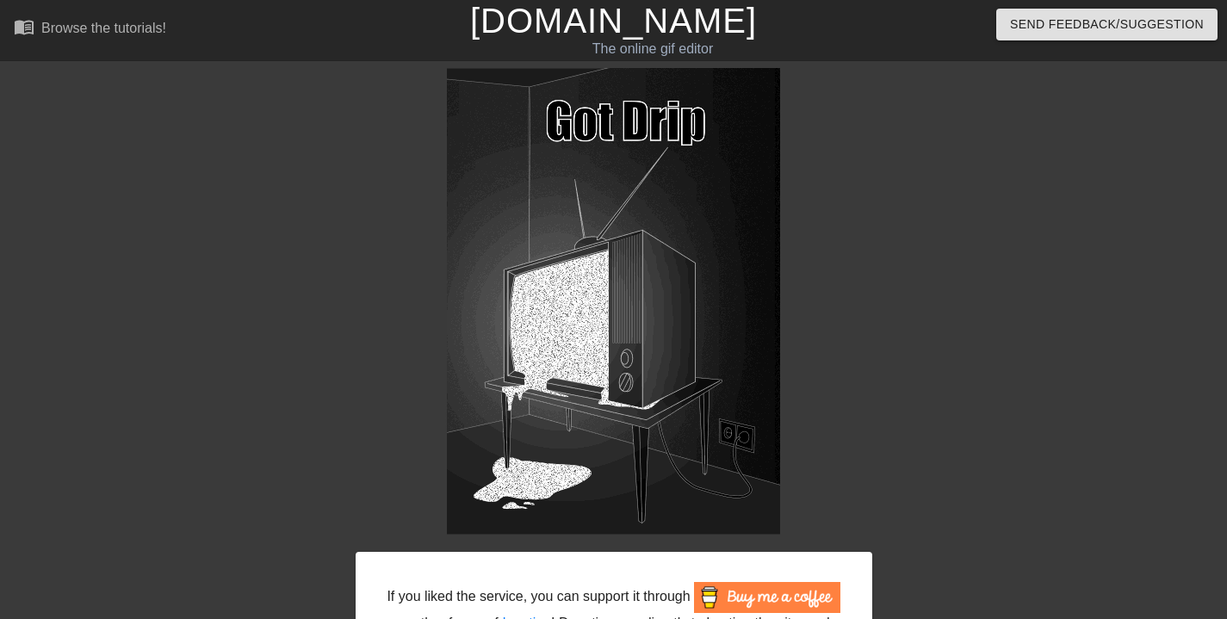
scroll to position [173, 0]
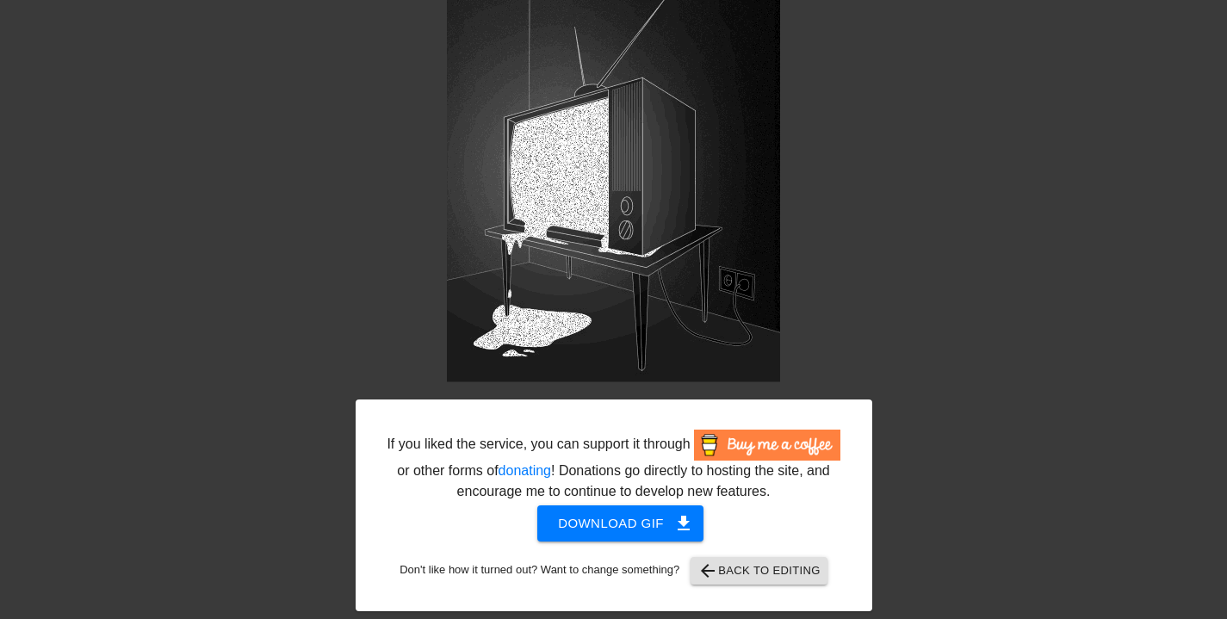
click at [817, 563] on span "arrow_back Back to Editing" at bounding box center [759, 571] width 123 height 21
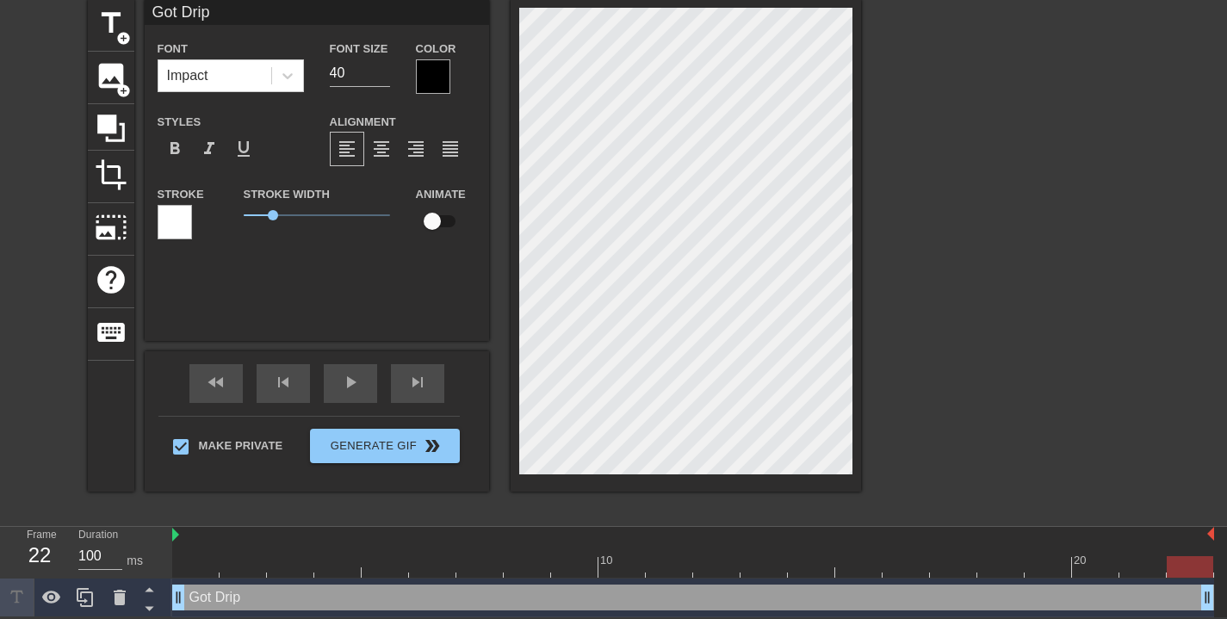
scroll to position [3, 4]
type input "Gp"
type textarea "Gp"
type input "G"
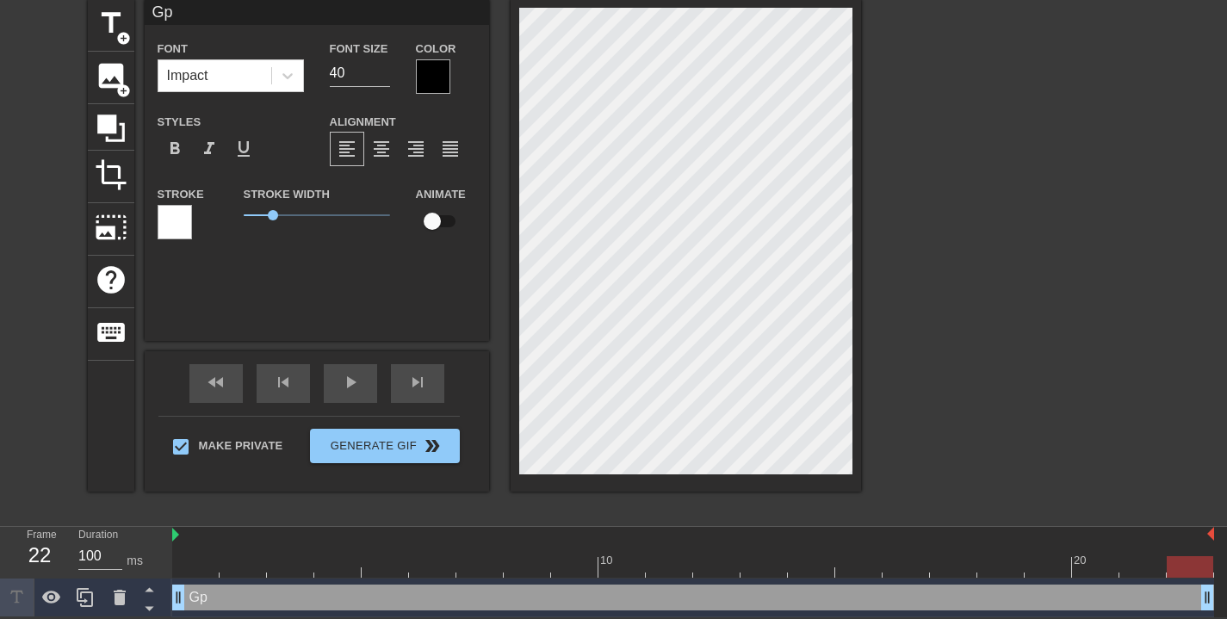
type textarea "G"
type input "S"
type textarea "S"
type input "St"
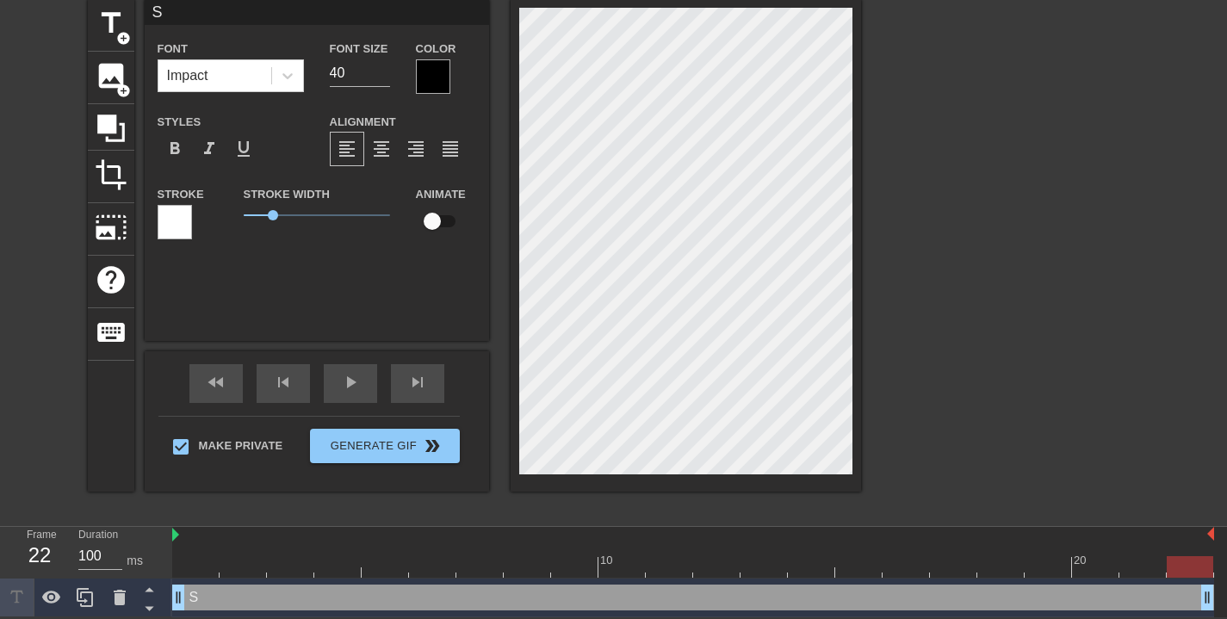
type textarea "St"
type input "Sta"
type textarea "Sta"
type input "Stat"
type textarea "Stat"
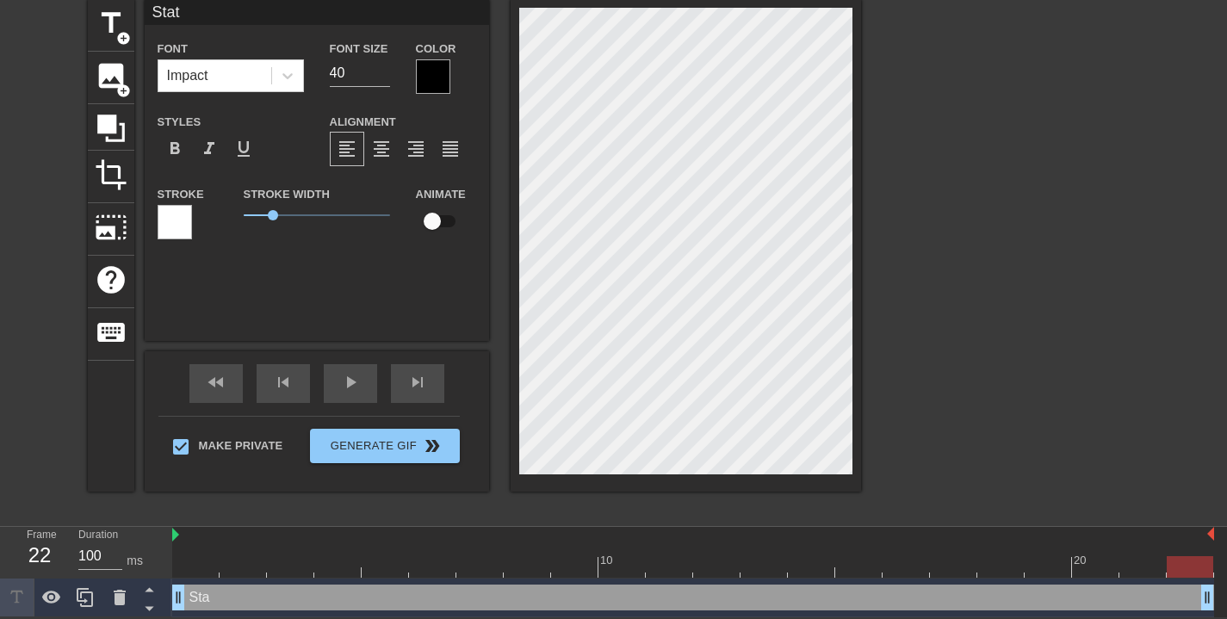
scroll to position [3, 3]
type input "Stato"
type textarea "Stato"
type input "Stat"
type textarea "Stat"
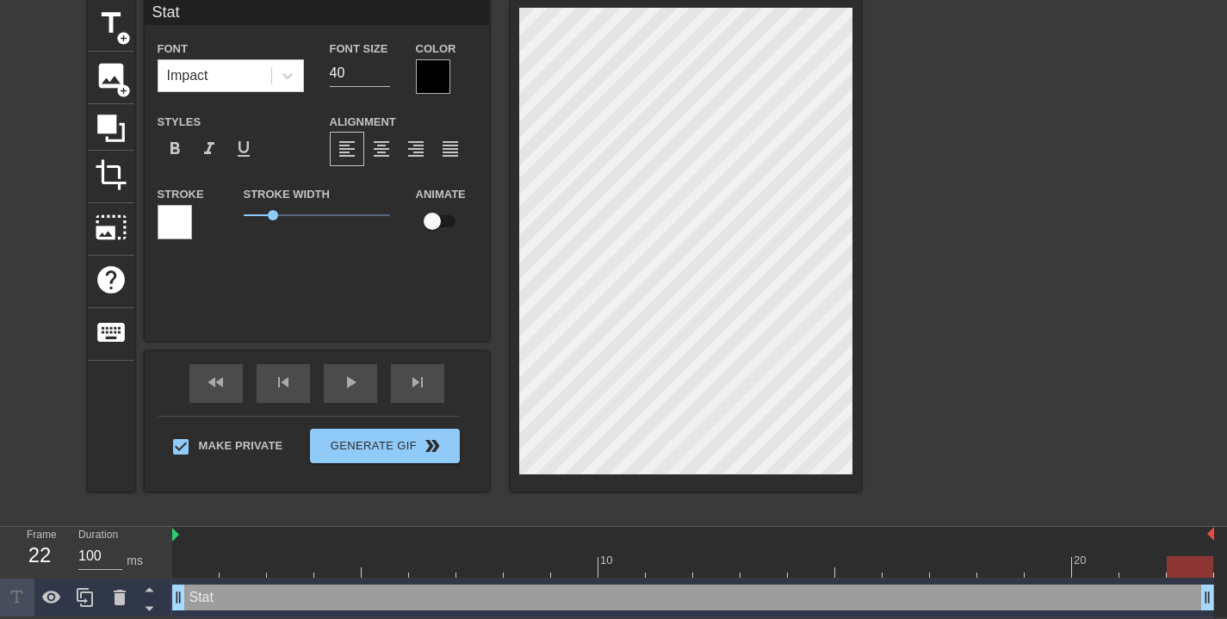
type input "Stati"
type textarea "Stati"
type input "Static"
type textarea "Static"
type input "Static"
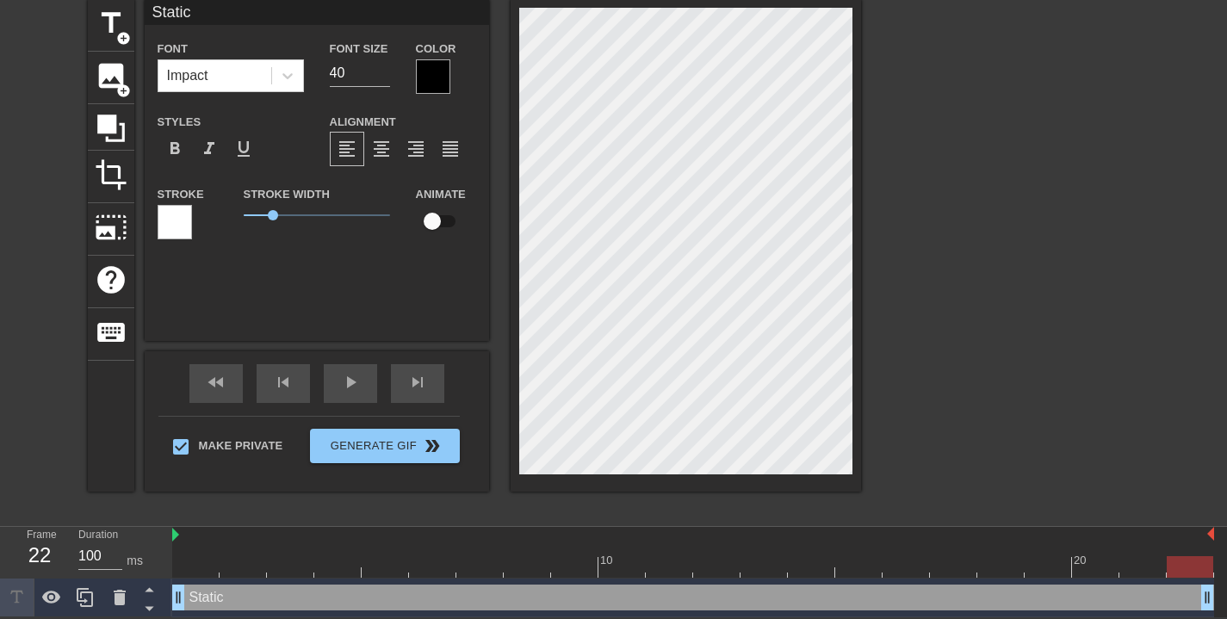
type textarea "Static"
type input "Static A"
type textarea "Static A"
type input "Static Ad"
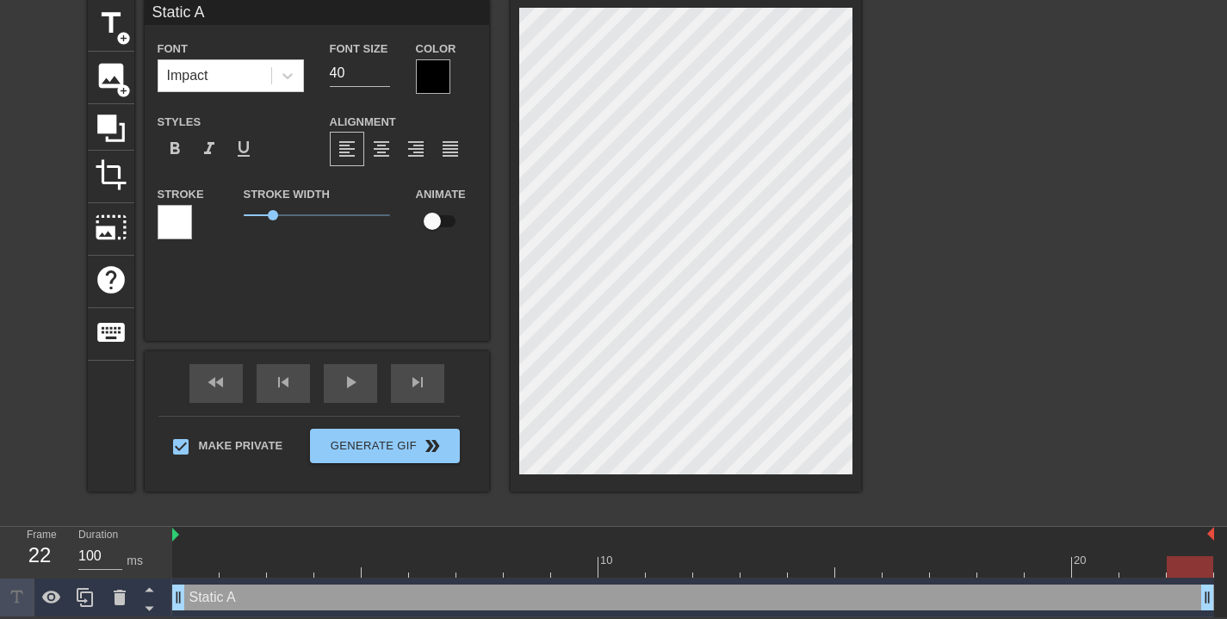
type textarea "Static Ad"
type input "Static Add"
type textarea "Static Add"
type input "Static Addi"
type textarea "Static Addi"
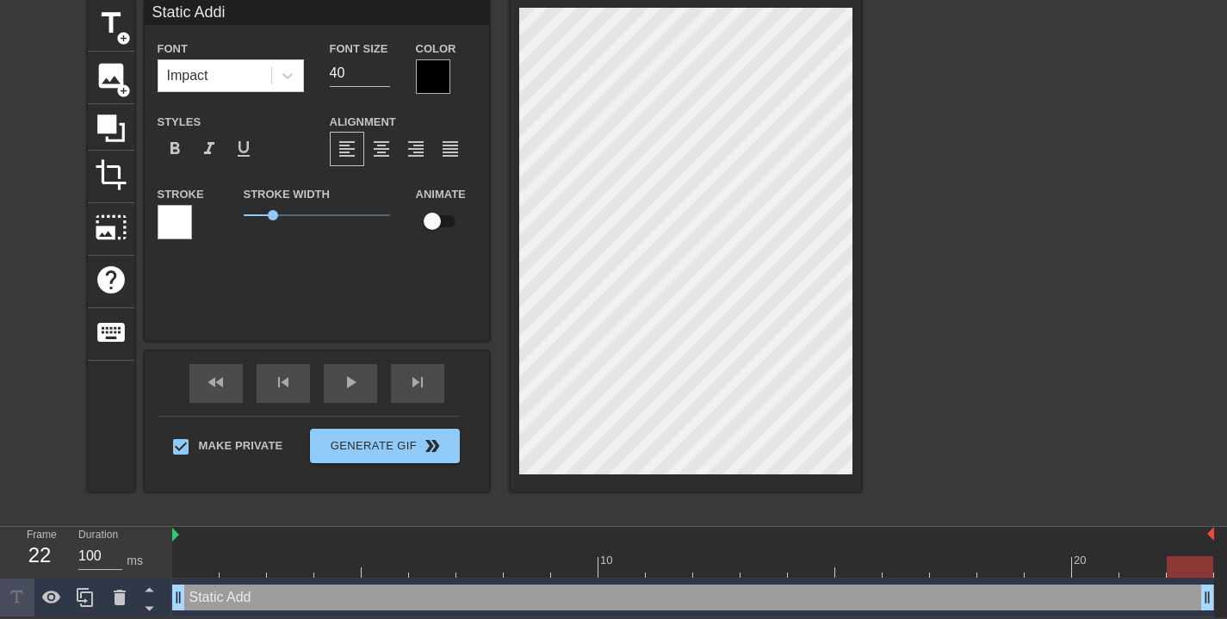
type input "Static Addic"
type textarea "Static Addic"
type input "Static Addict"
type textarea "Static Addict"
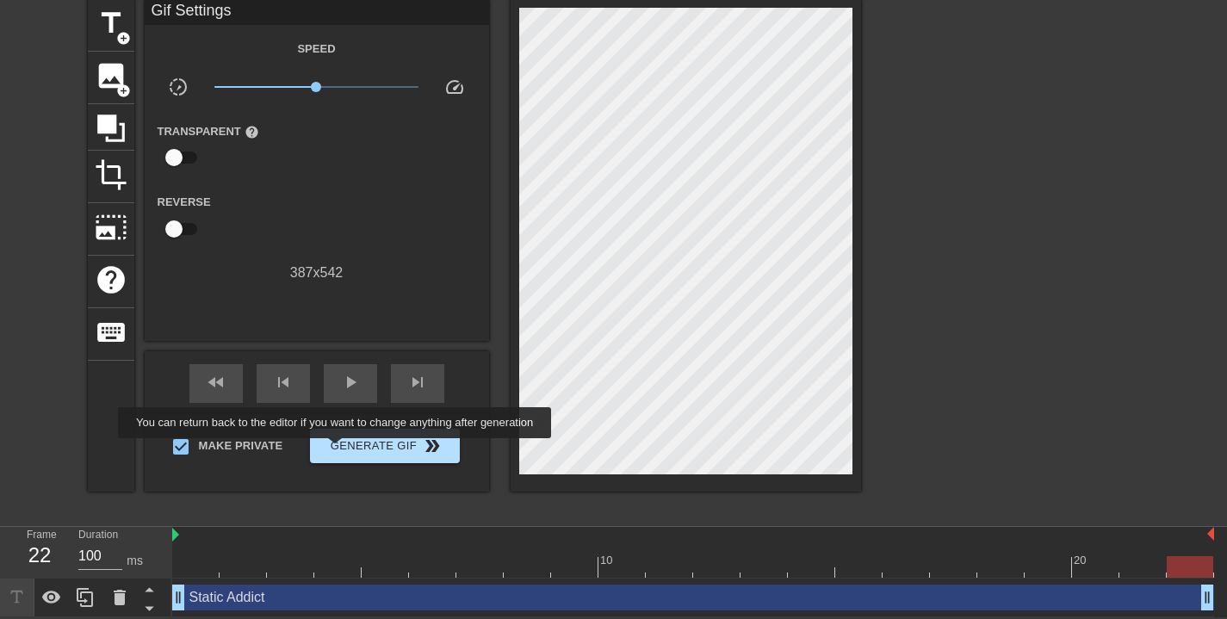
click at [346, 450] on span "Generate Gif double_arrow" at bounding box center [384, 446] width 135 height 21
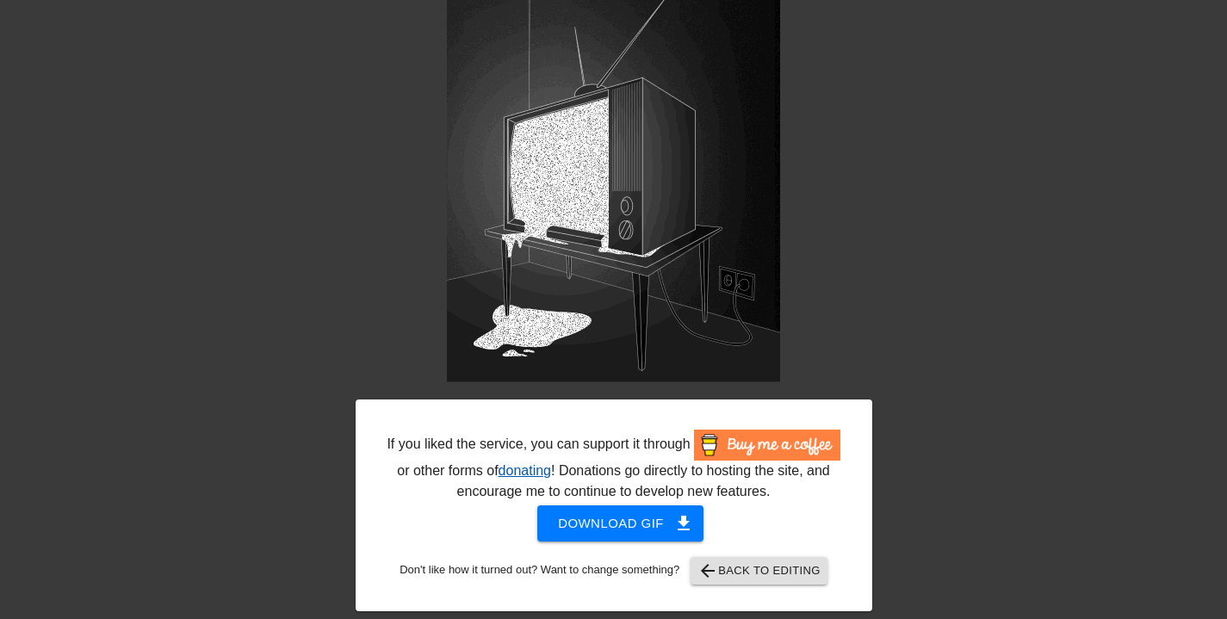
scroll to position [160, 0]
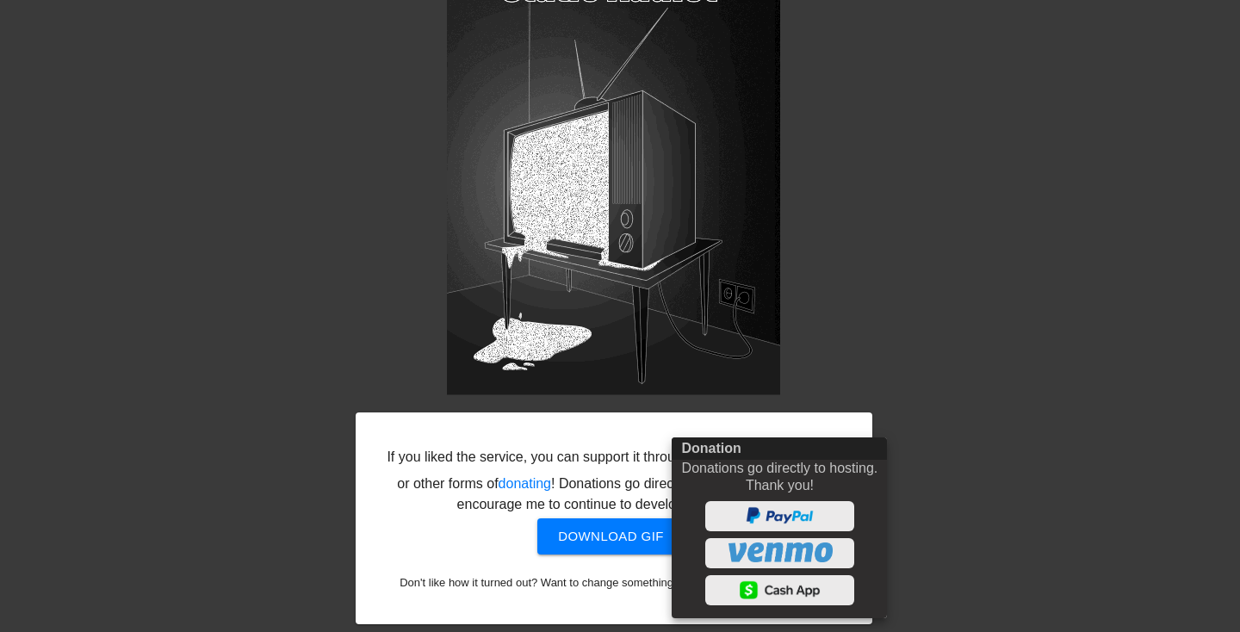
click at [1073, 378] on div at bounding box center [620, 316] width 1240 height 632
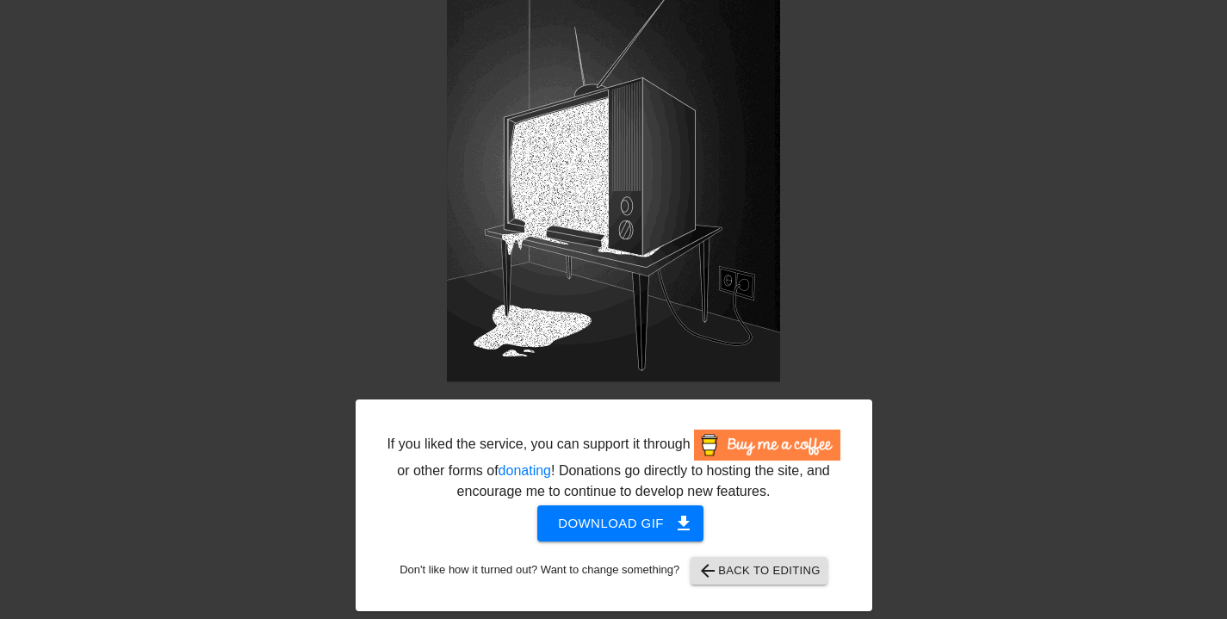
click at [618, 534] on span "Download gif get_app" at bounding box center [620, 523] width 125 height 22
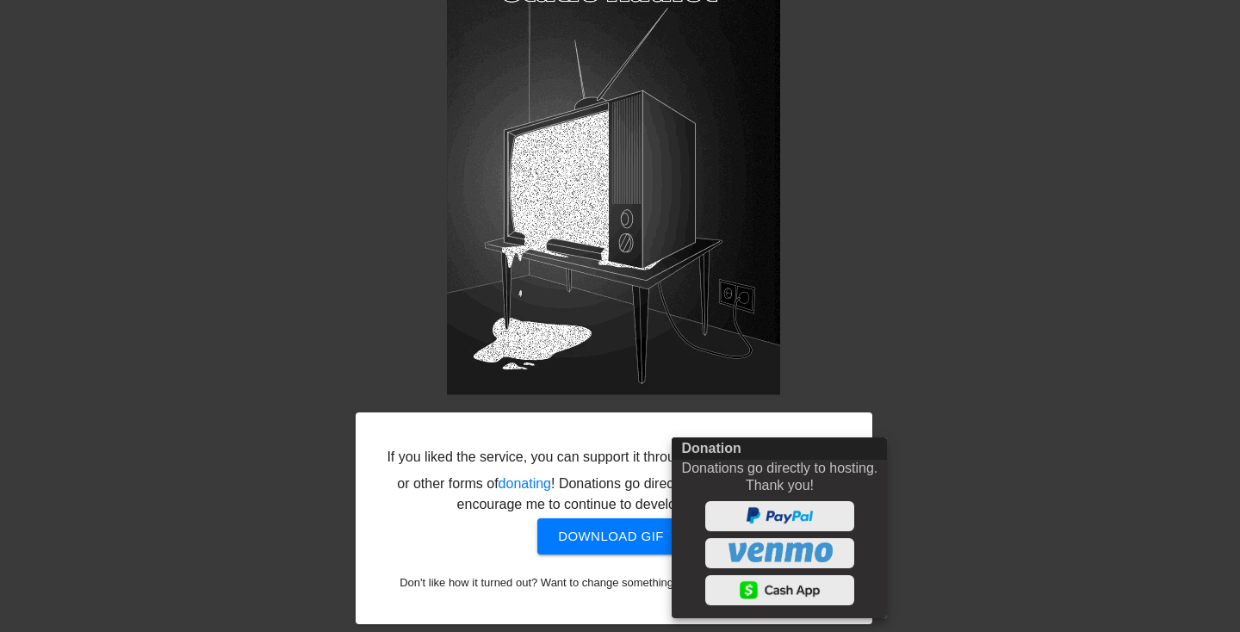
drag, startPoint x: 956, startPoint y: 192, endPoint x: 956, endPoint y: 43, distance: 149.0
click at [957, 192] on div at bounding box center [620, 316] width 1240 height 632
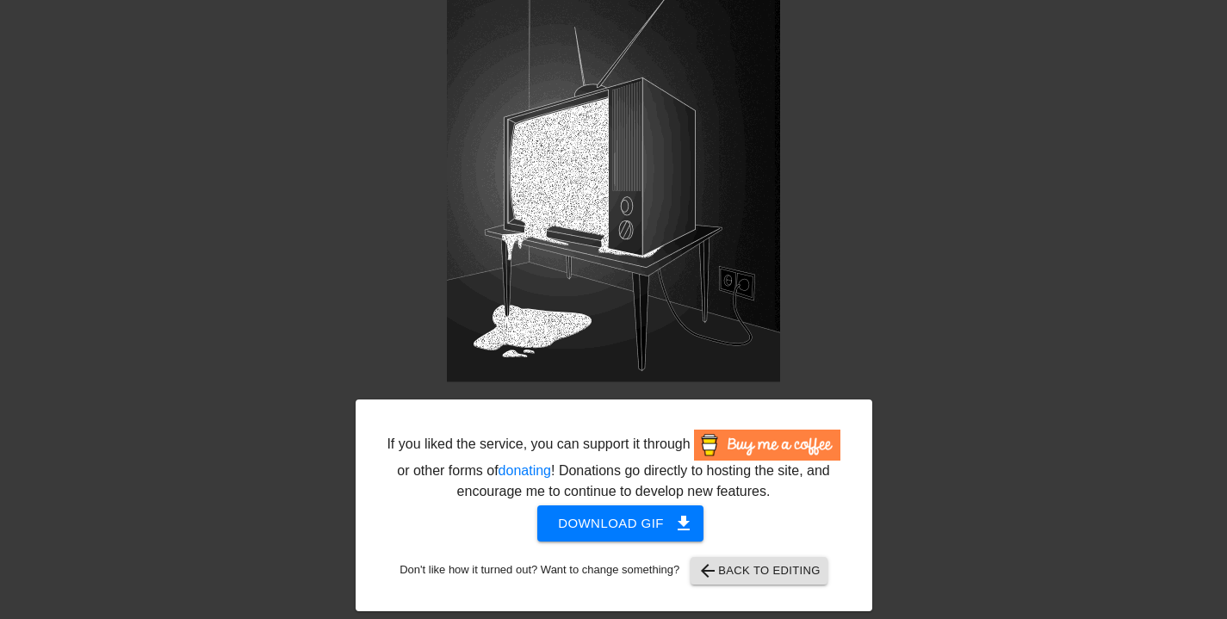
click at [775, 581] on span "arrow_back Back to Editing" at bounding box center [759, 571] width 123 height 21
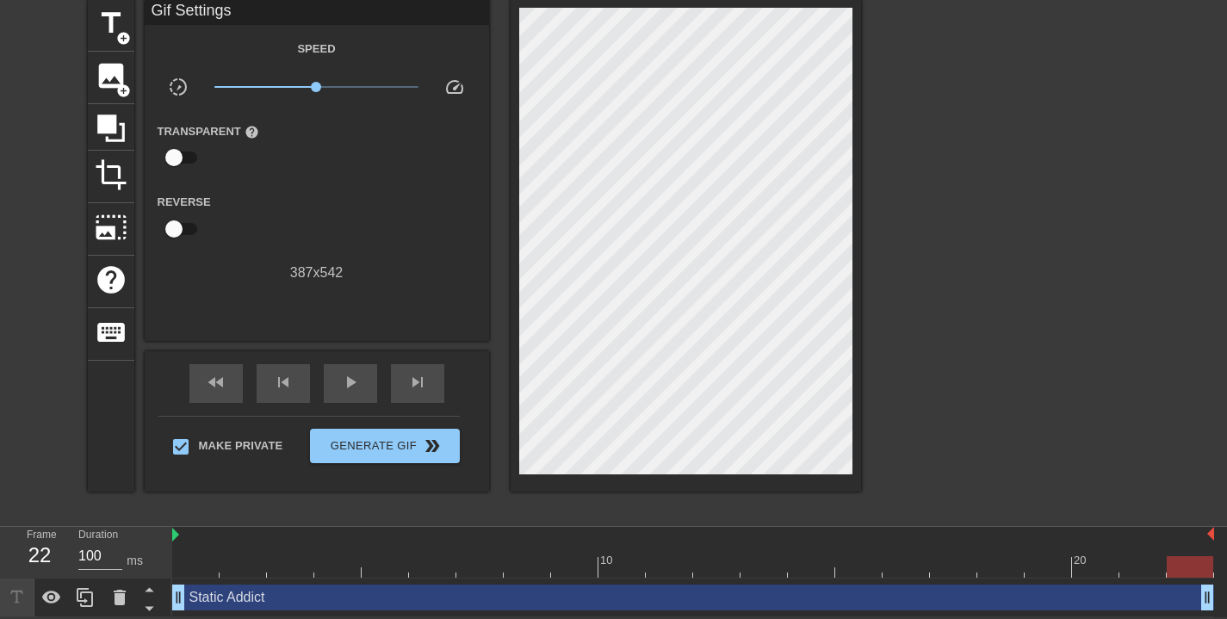
scroll to position [0, 0]
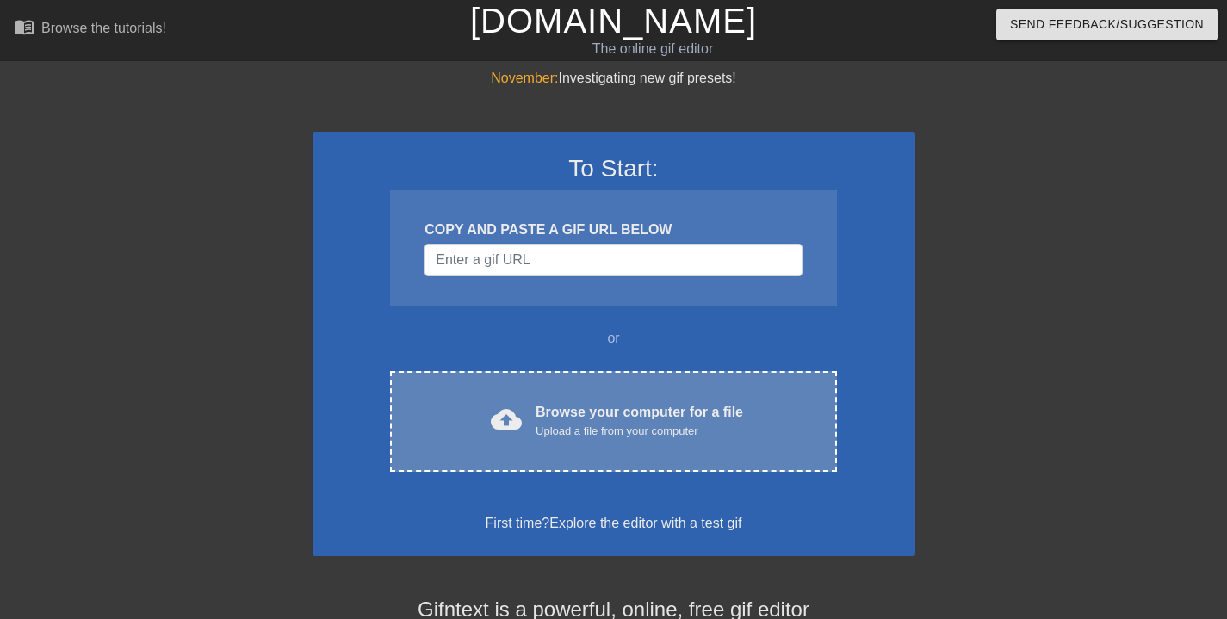
click at [680, 408] on div "Browse your computer for a file Upload a file from your computer" at bounding box center [640, 421] width 208 height 38
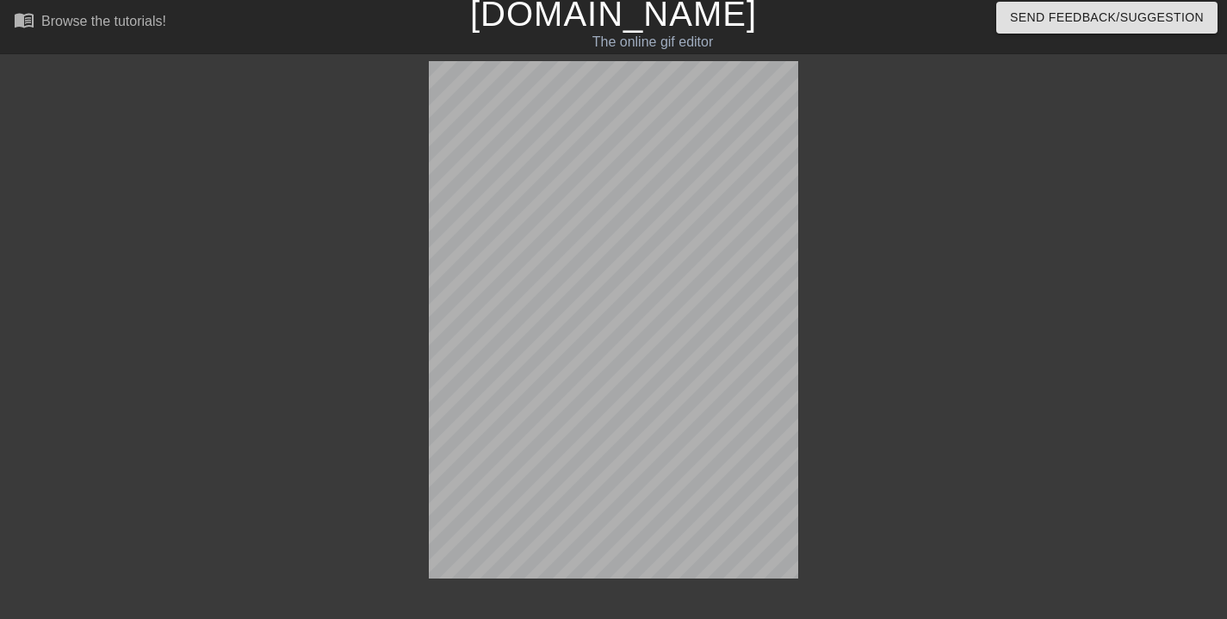
scroll to position [42, 0]
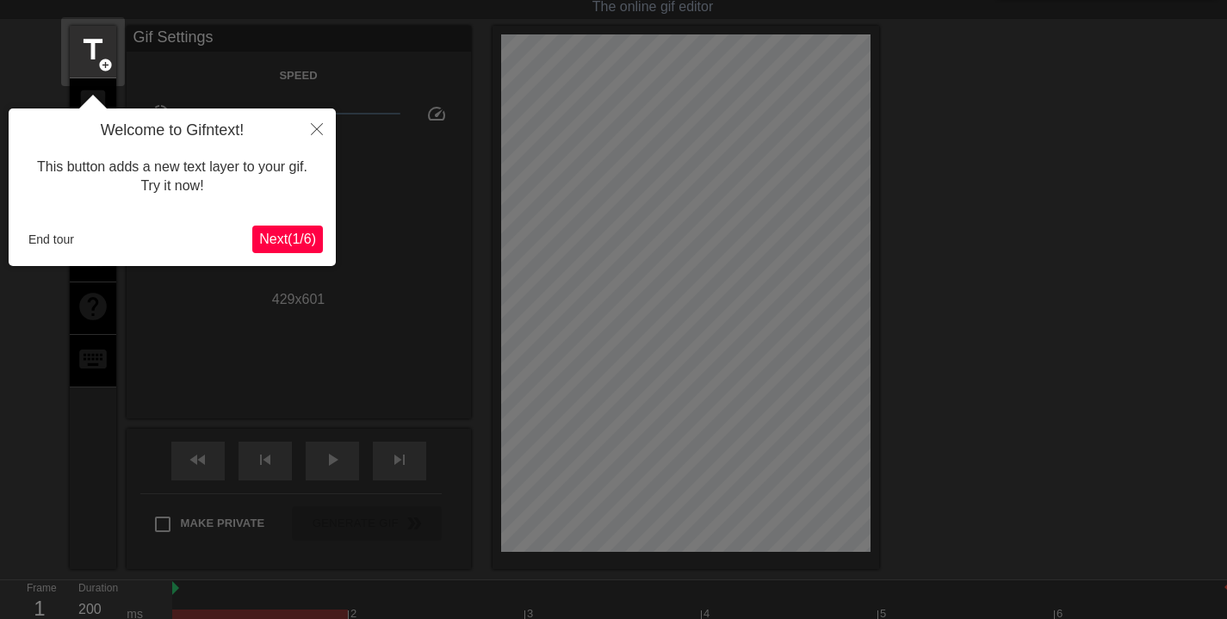
click at [56, 237] on button "End tour" at bounding box center [51, 240] width 59 height 26
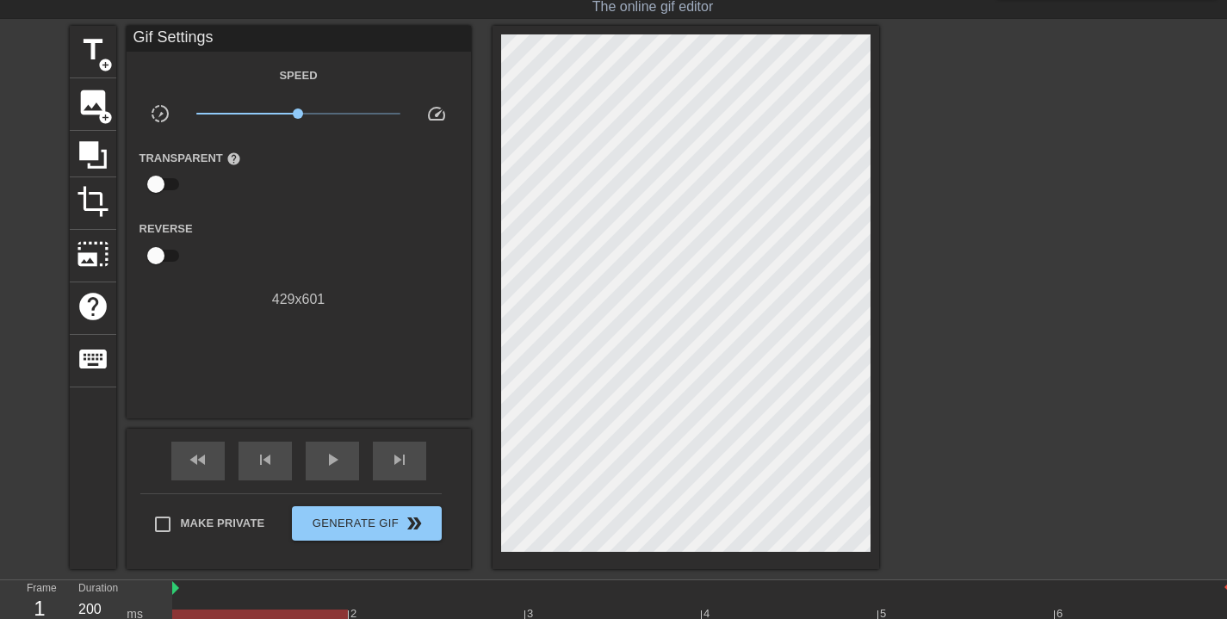
scroll to position [175, 0]
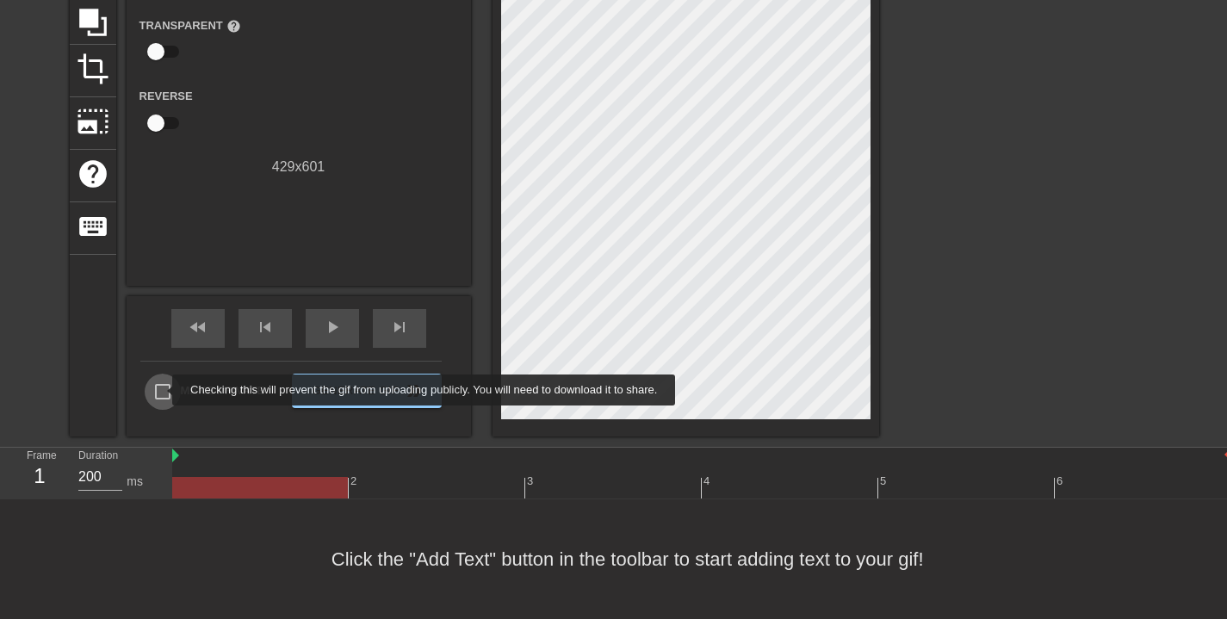
click at [162, 390] on input "Make Private" at bounding box center [163, 392] width 36 height 36
checkbox input "true"
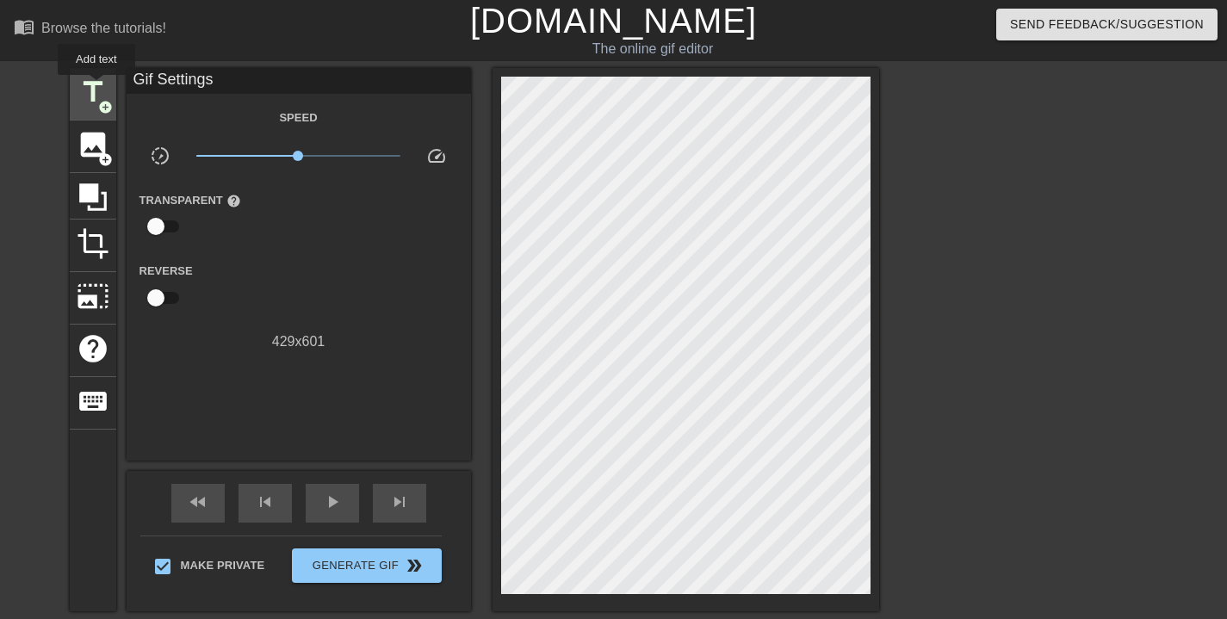
click at [96, 86] on span "title" at bounding box center [93, 92] width 33 height 33
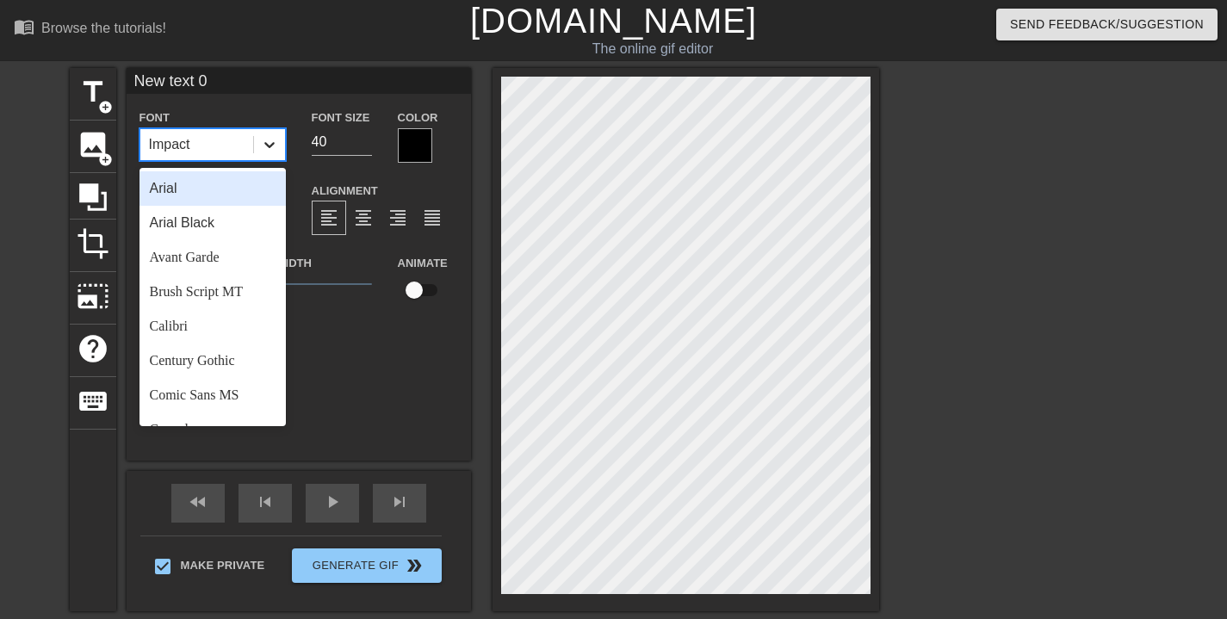
click at [270, 142] on icon at bounding box center [269, 144] width 17 height 17
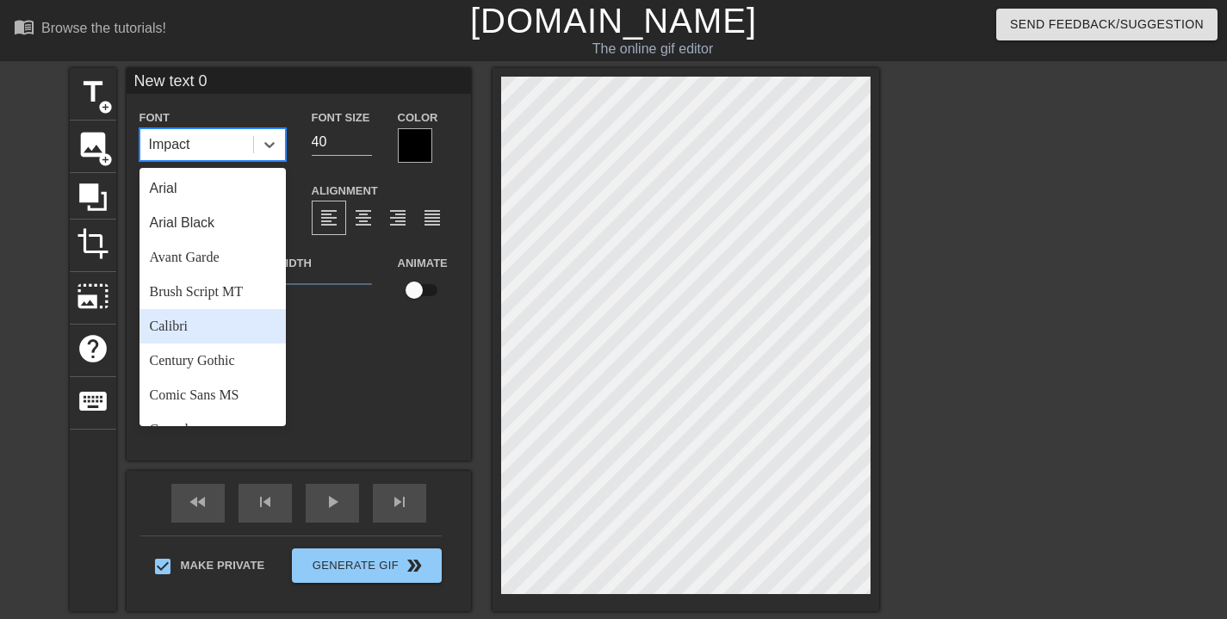
scroll to position [617, 0]
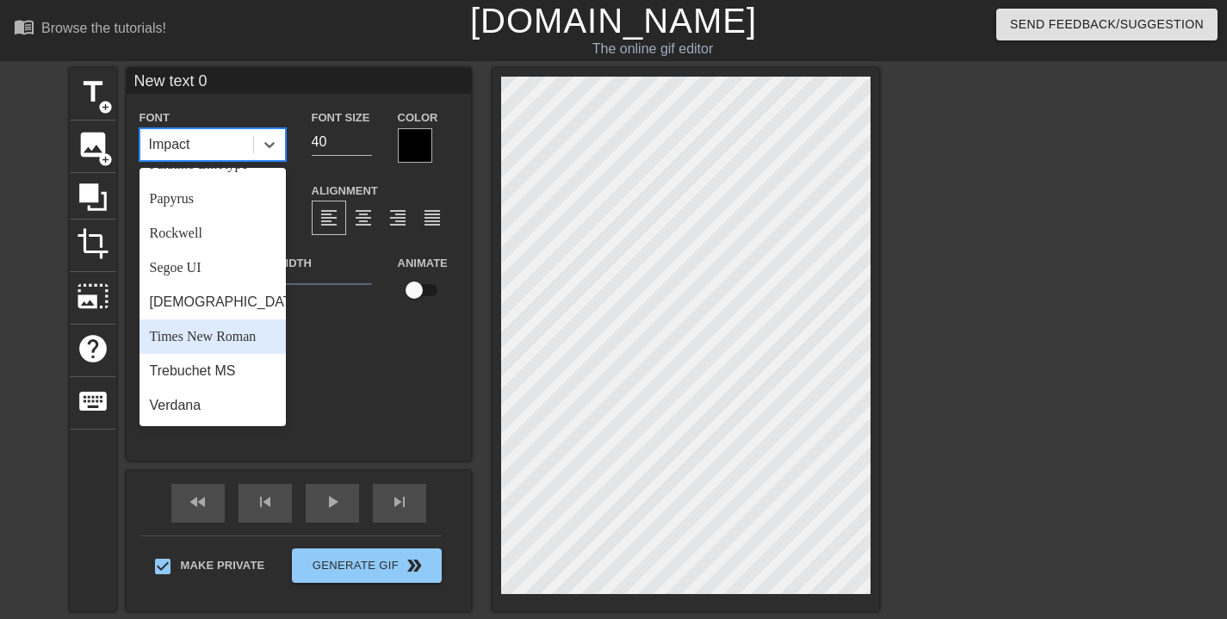
click at [212, 340] on div "Times New Roman" at bounding box center [213, 337] width 146 height 34
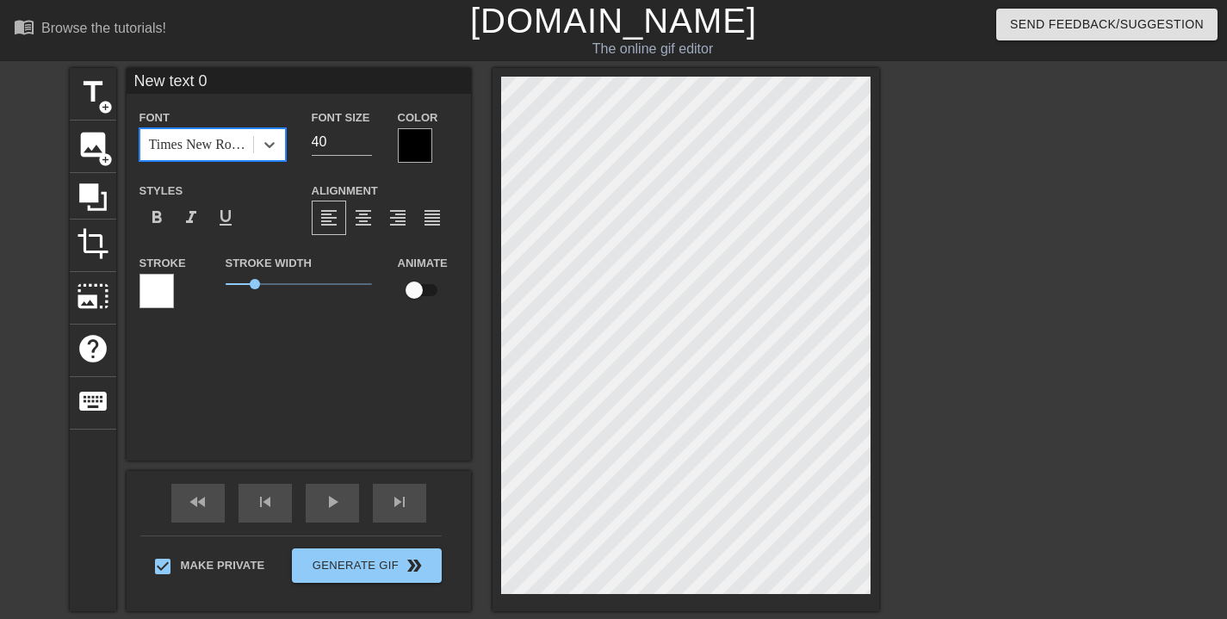
click at [212, 385] on div "New text 0 Font option Times New Roman, selected. 0 results available. Select i…" at bounding box center [299, 264] width 345 height 393
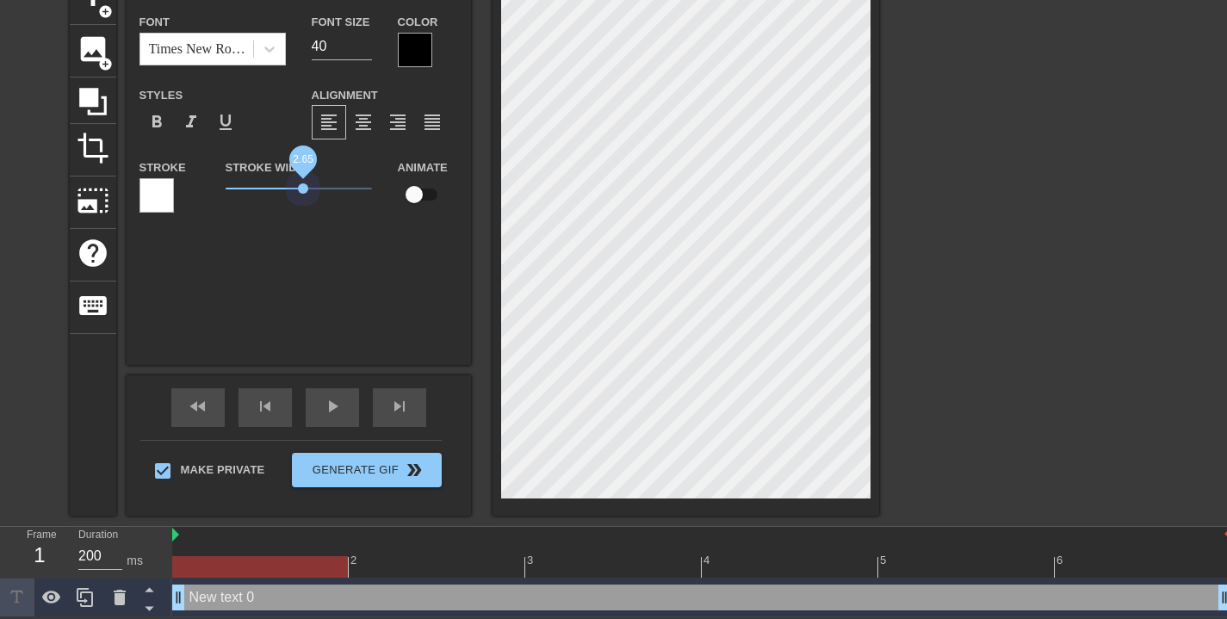
drag, startPoint x: 245, startPoint y: 188, endPoint x: 303, endPoint y: 196, distance: 58.2
click at [303, 196] on span "2.65" at bounding box center [299, 188] width 146 height 21
type input "I"
type textarea "I"
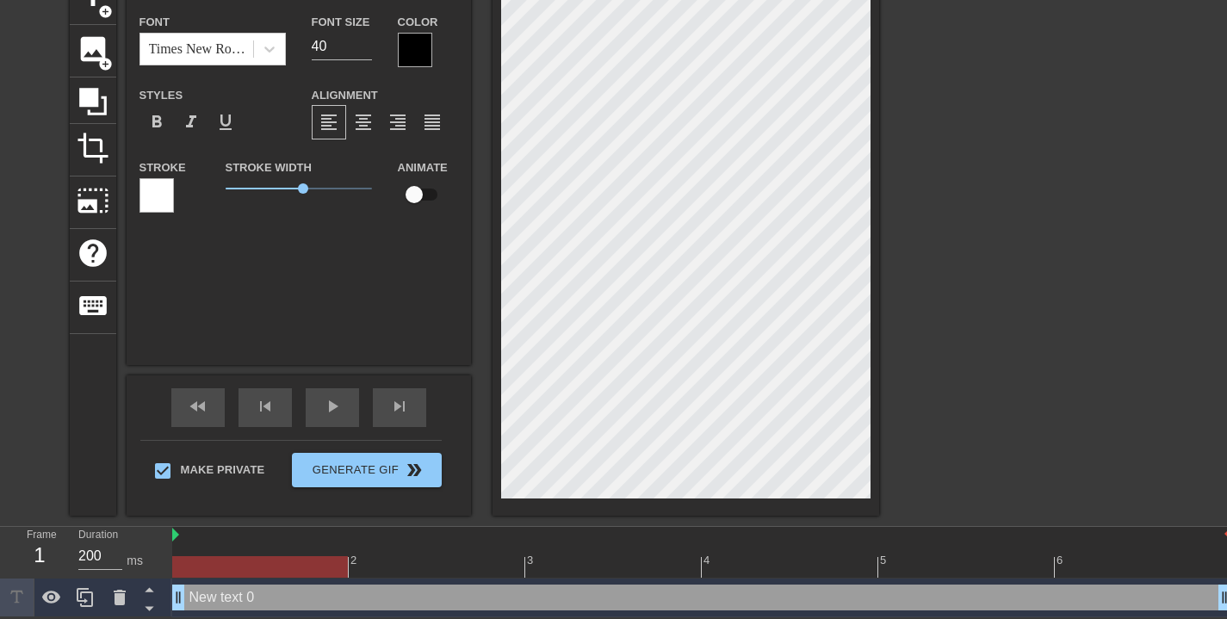
scroll to position [3, 2]
type input "It"
type textarea "It"
type input "Itc"
type textarea "Itc"
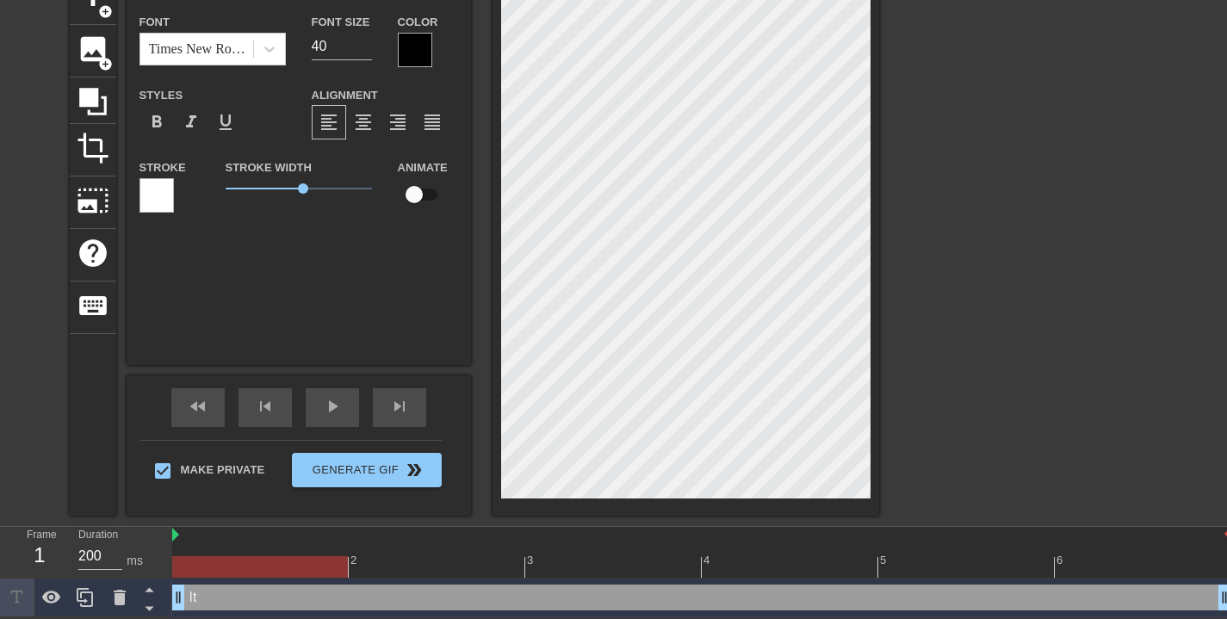
type input "Itch"
type textarea "Itch"
type input "Itchy"
type textarea "Itchy"
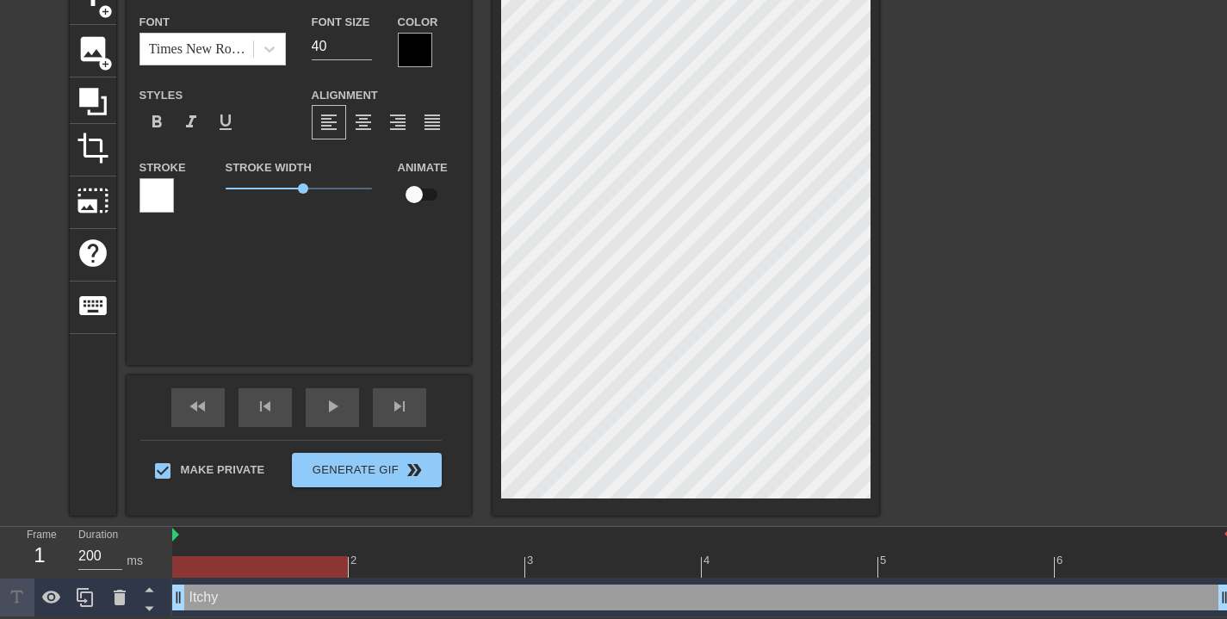
type input "Itch"
type textarea "Itch"
type input "Itc"
type textarea "Itc"
type input "It"
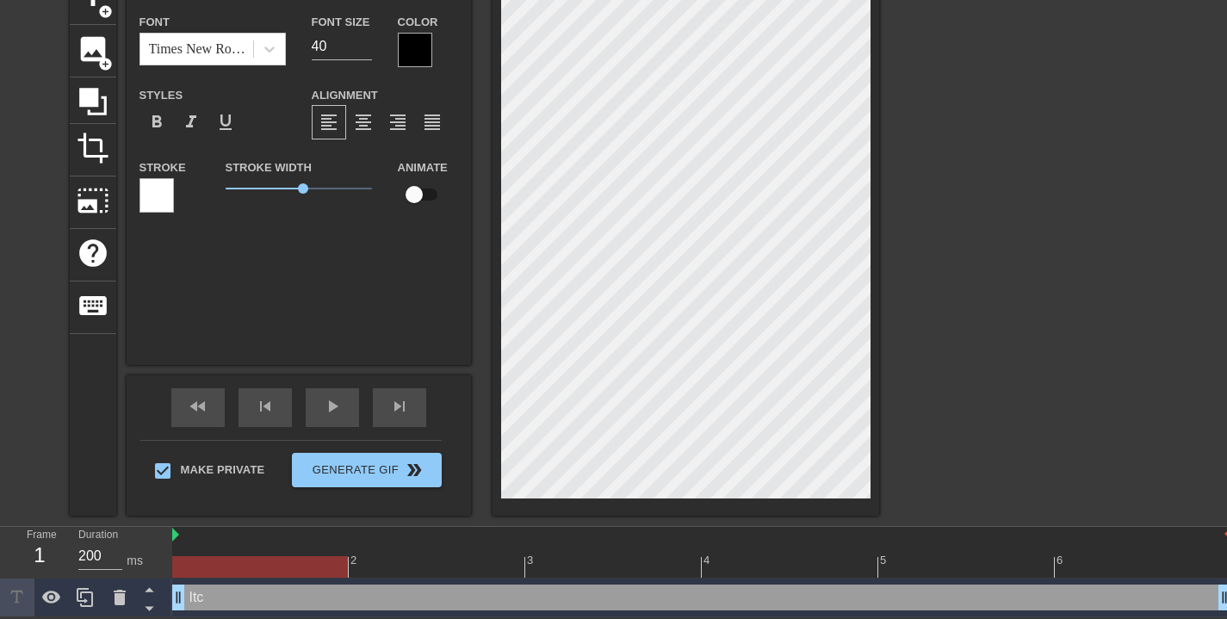
type textarea "It"
type input "I"
type textarea "I"
type input "P"
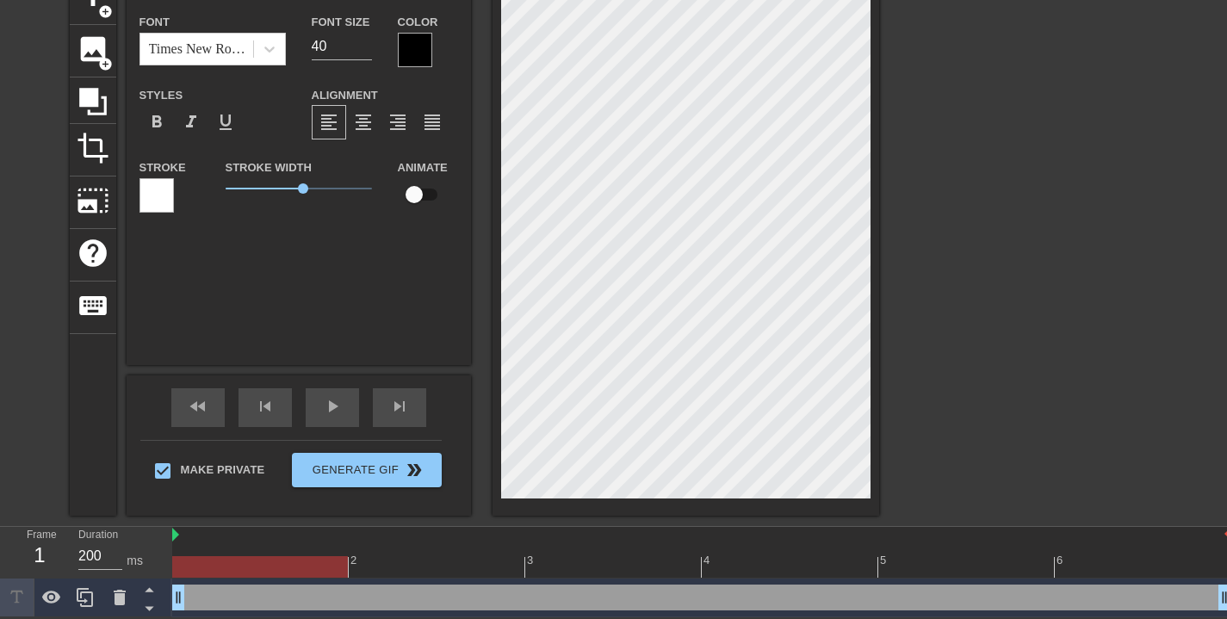
type textarea "P"
type input "Pi"
type textarea "Pi"
type input "Pin"
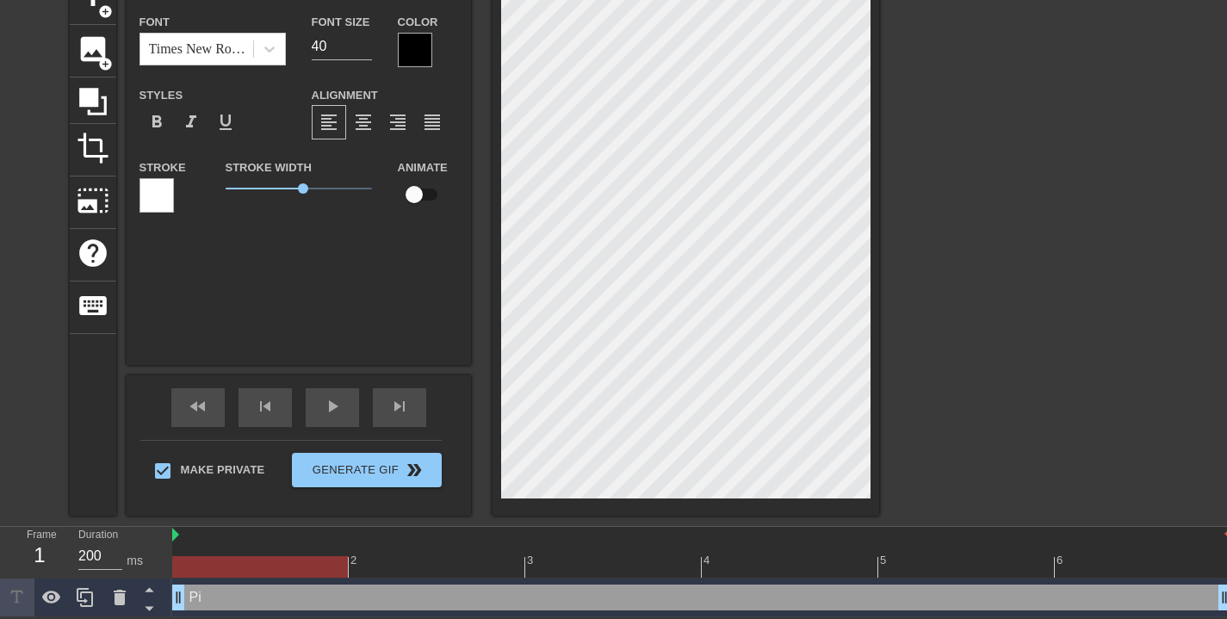
type textarea "Pin"
type input "Pink"
type textarea "Pink"
type input "Pinky"
type textarea "Pinky"
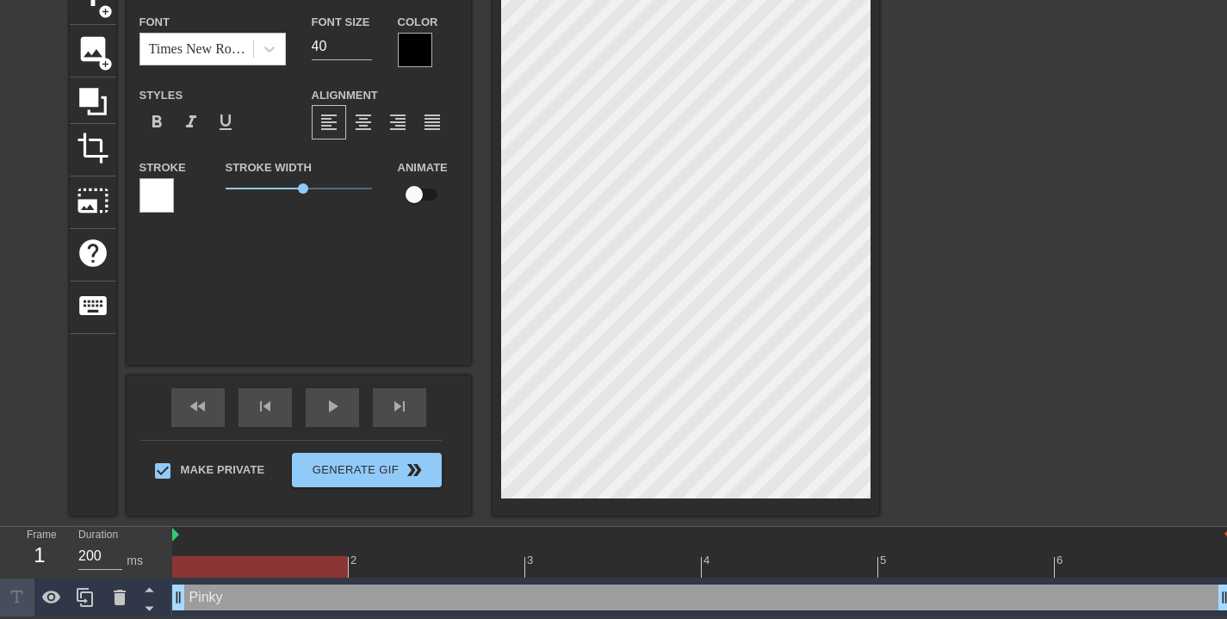
click at [655, 0] on html "menu_book Browse the tutorials! [DOMAIN_NAME] The online gif editor Send Feedba…" at bounding box center [613, 260] width 1227 height 713
click at [412, 189] on input "checkbox" at bounding box center [414, 194] width 98 height 33
checkbox input "true"
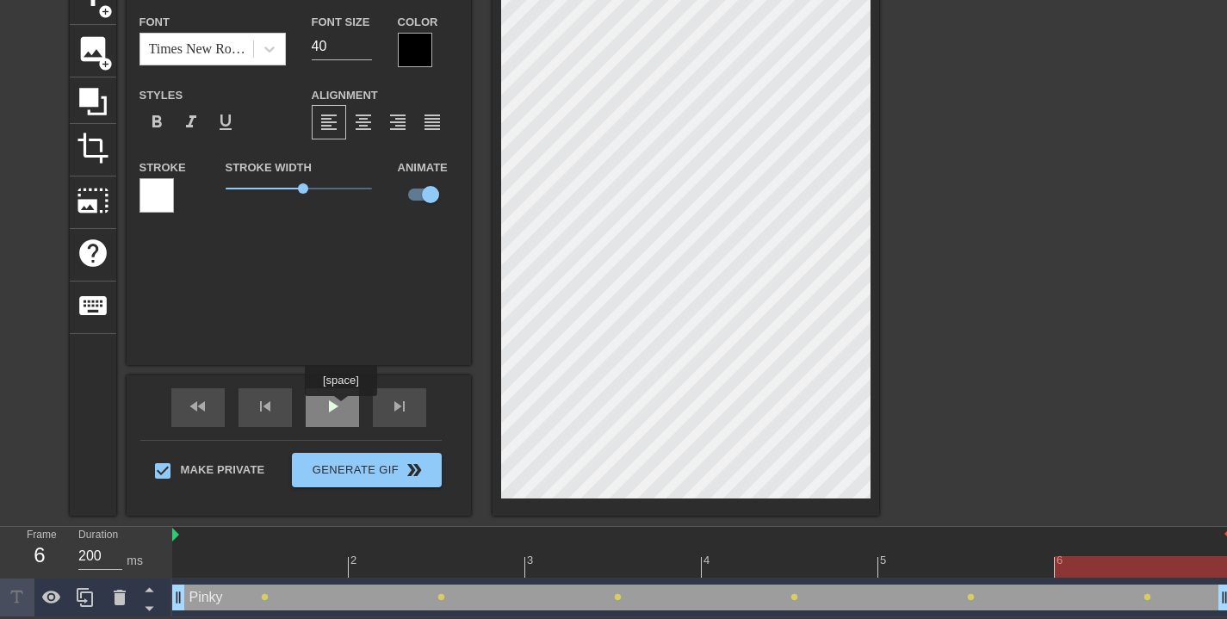
click at [343, 408] on div "play_arrow" at bounding box center [332, 407] width 53 height 39
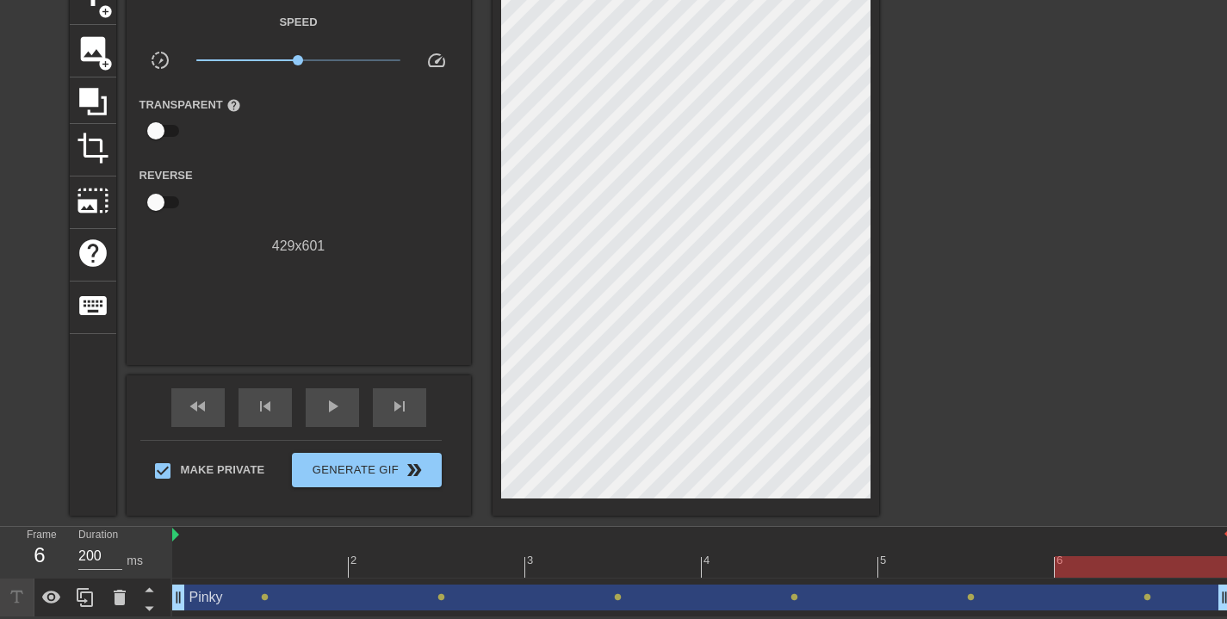
click at [221, 599] on div "Pinky drag_handle drag_handle" at bounding box center [701, 598] width 1059 height 26
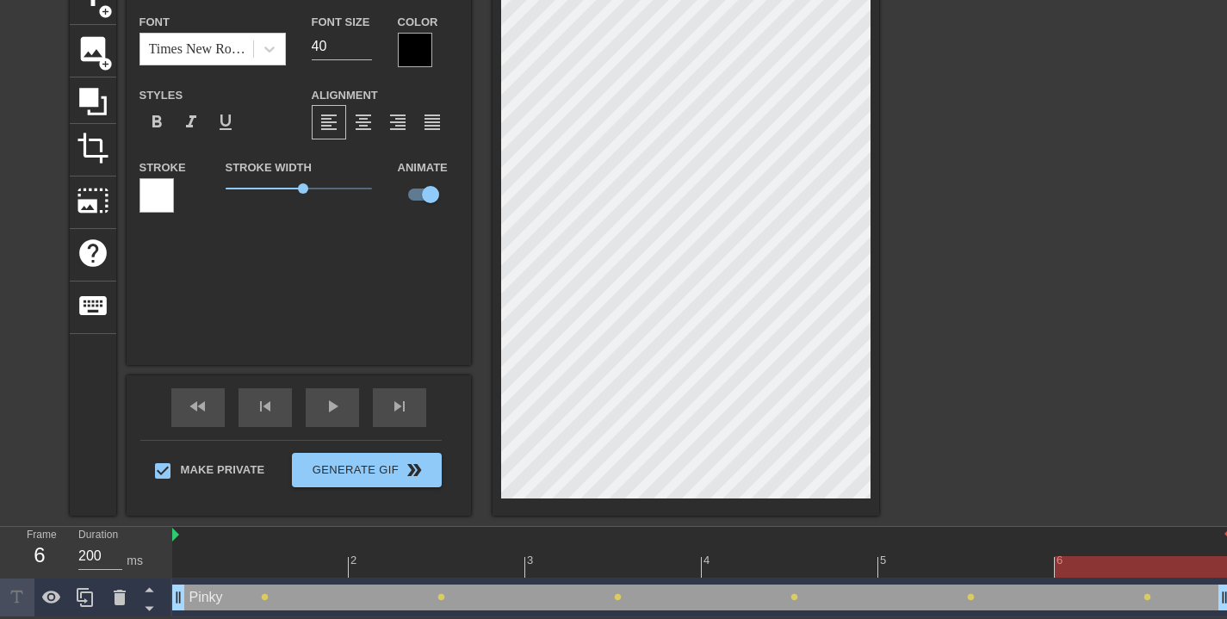
scroll to position [3, 3]
type input "S"
type textarea "S"
type input "Si"
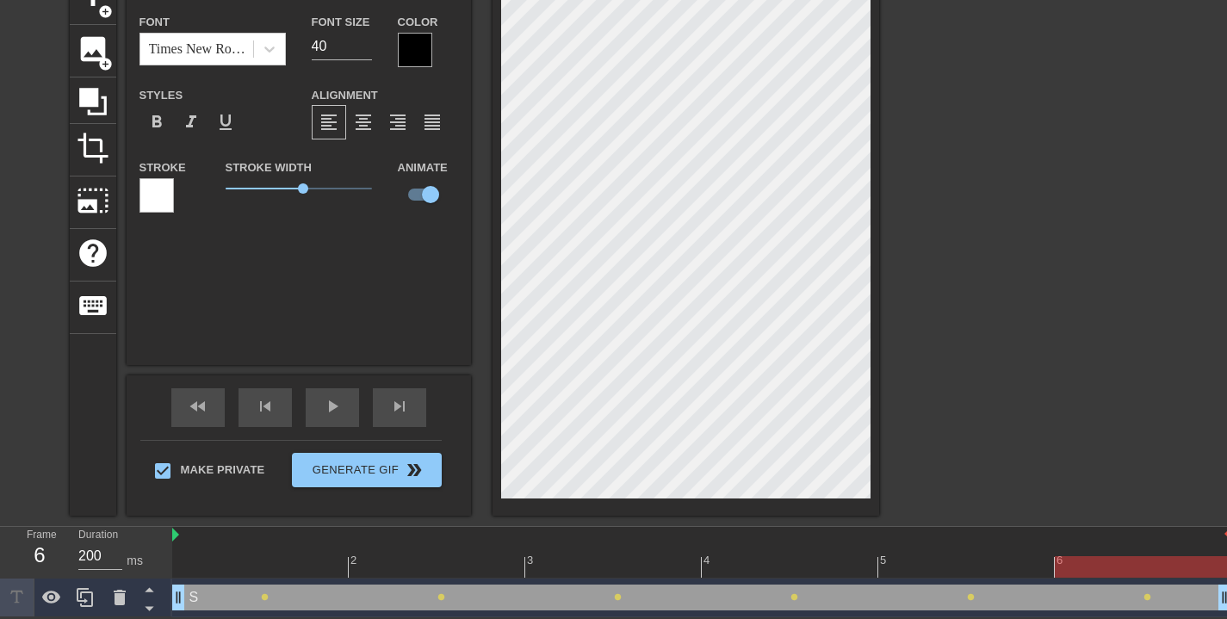
type textarea "Si"
type input "S"
type textarea "S"
type input "St"
type textarea "St"
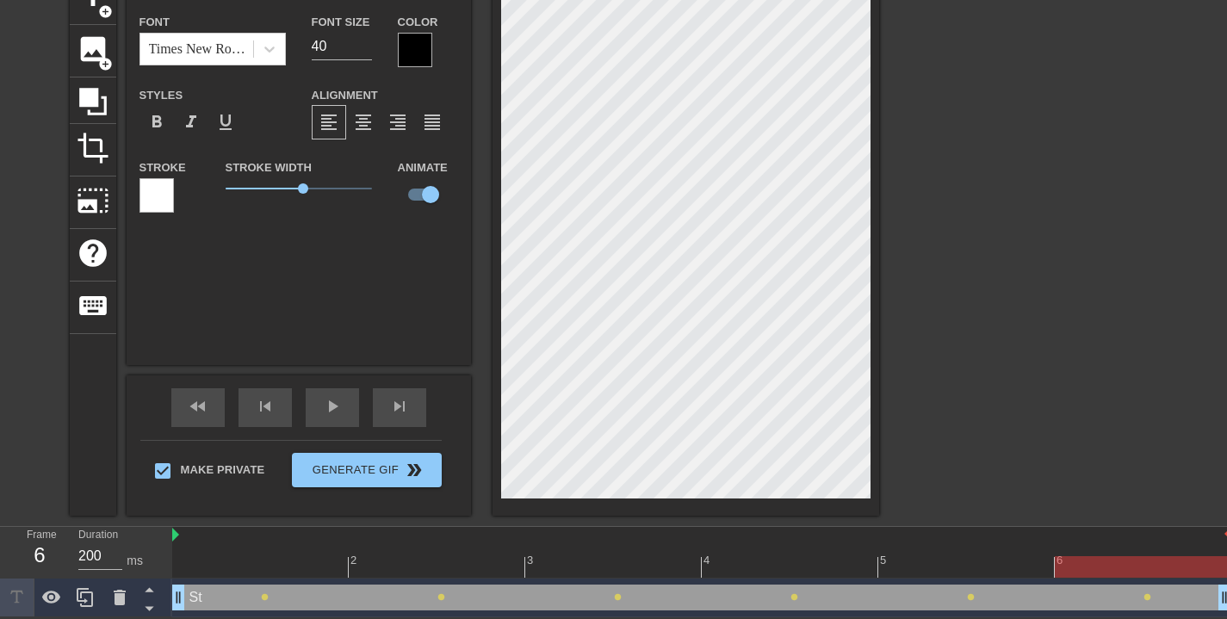
type input "Stn"
type textarea "Stn"
type input "Stnk"
type textarea "Stnk"
type input "Stn"
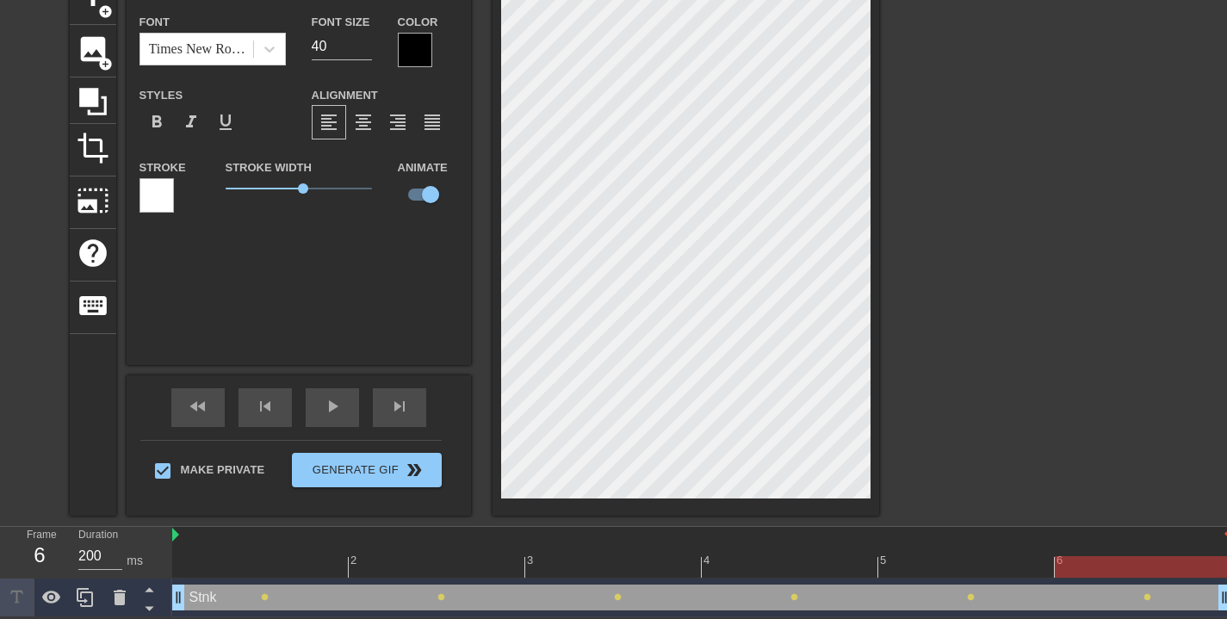
type textarea "Stn"
type input "St"
type textarea "St"
type input "Sti"
type textarea "Sti"
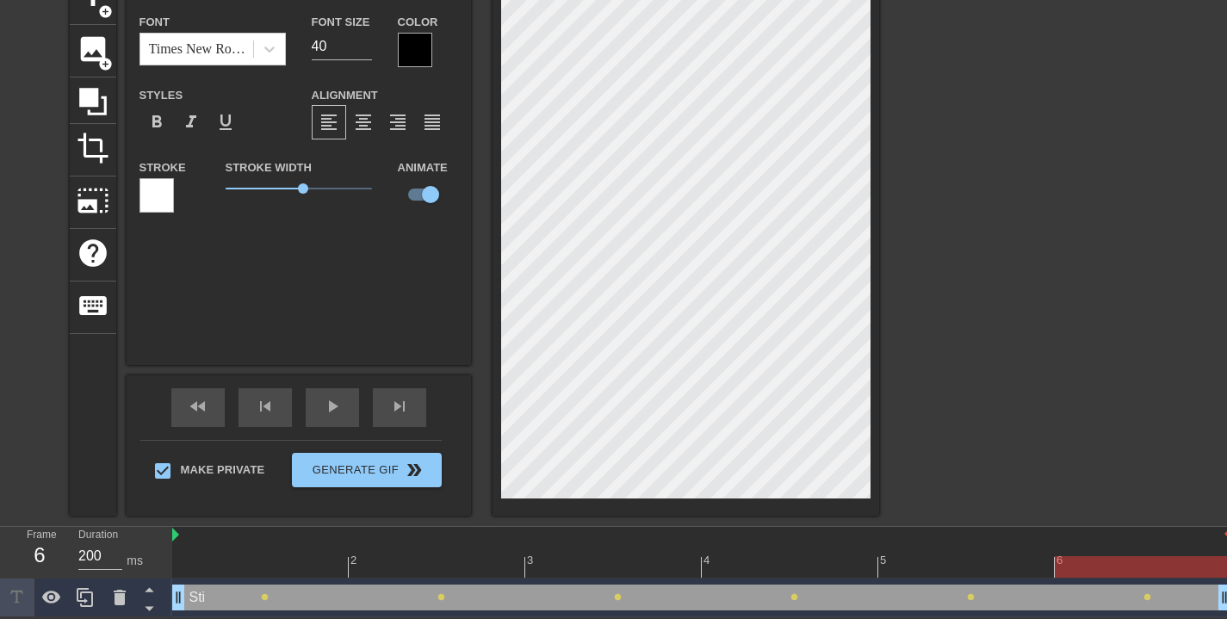
type input "Stin"
type textarea "Stin"
type input "Stink"
type textarea "Stink"
type input "Stinky"
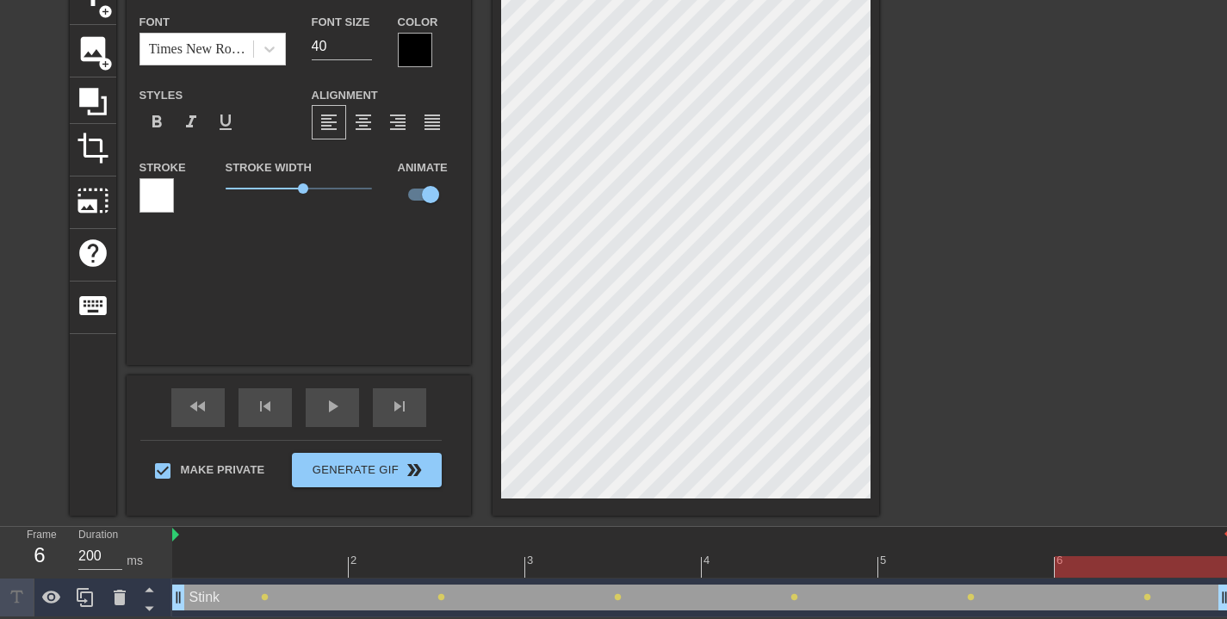
type textarea "Stinky"
click at [338, 400] on span "play_arrow" at bounding box center [332, 406] width 21 height 21
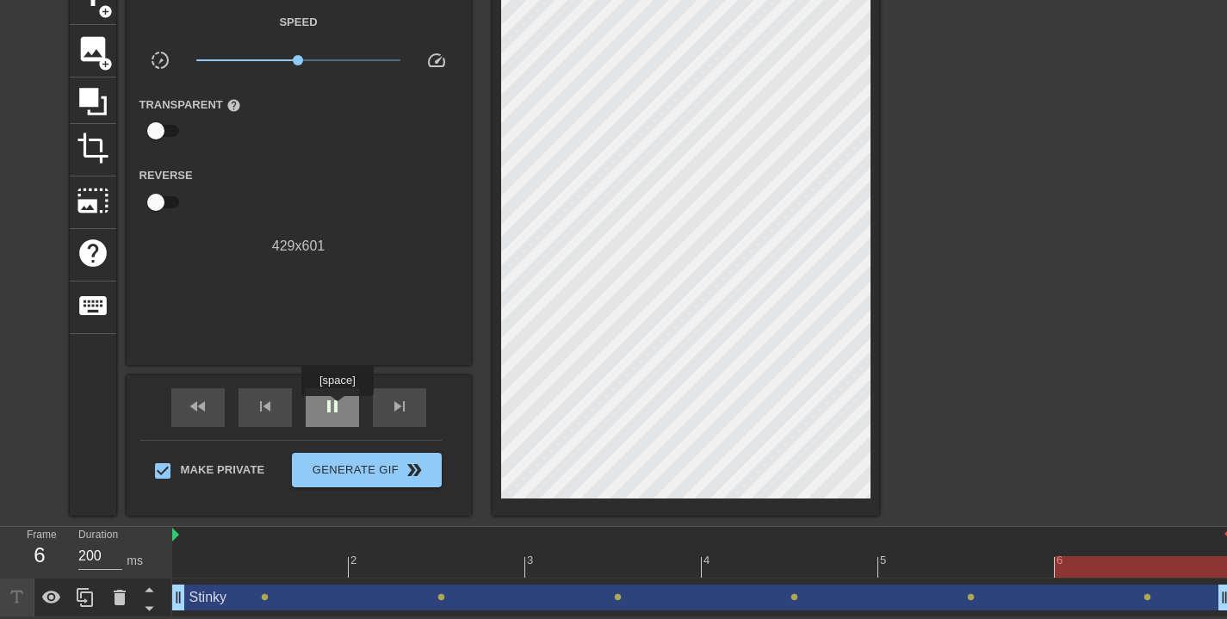
click at [339, 408] on span "pause" at bounding box center [332, 406] width 21 height 21
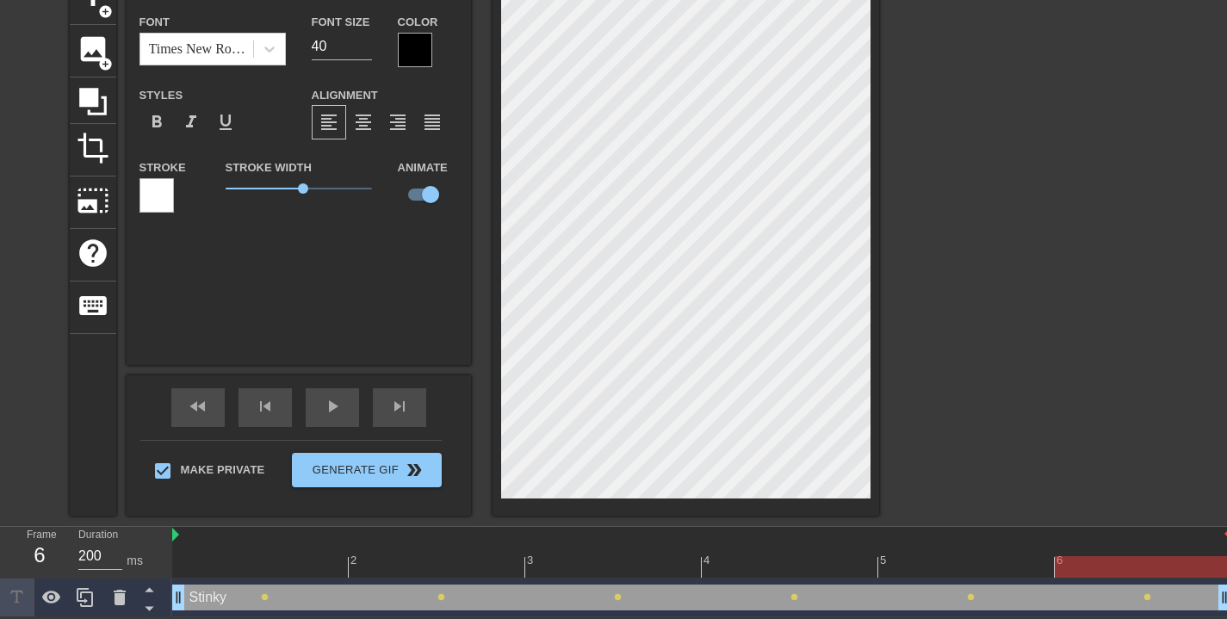
type input "P"
type textarea "P"
type input "Pi"
type textarea "Pi"
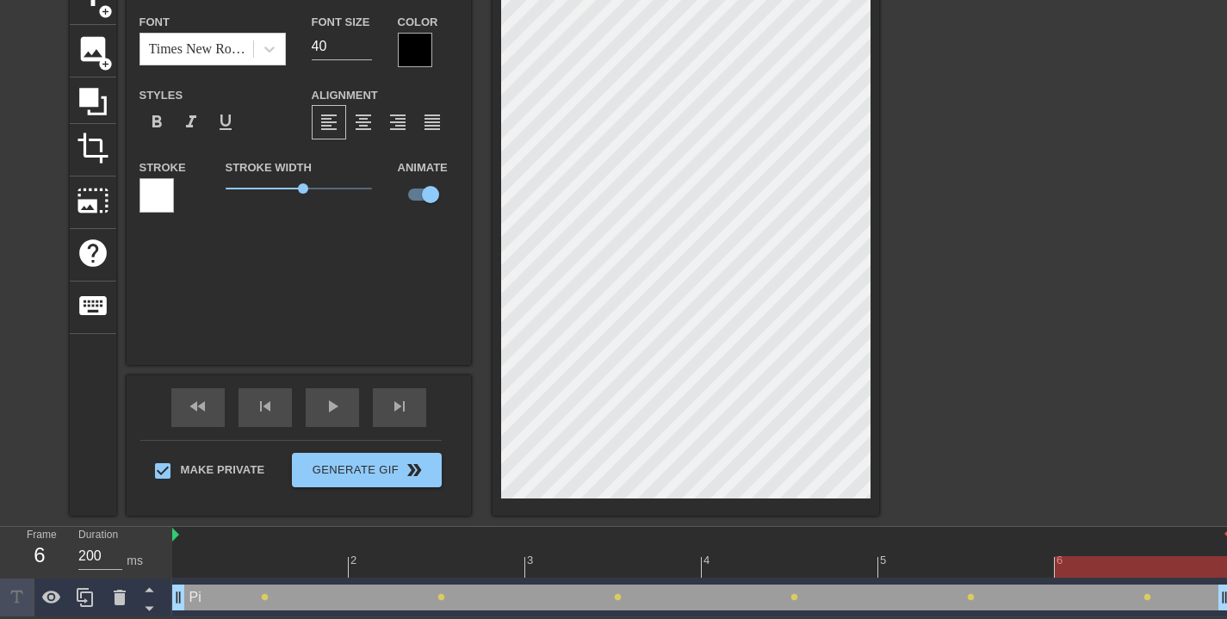
type input "Pin"
type textarea "Pin"
type input "Pink"
type textarea "Pink"
type input "Pinky"
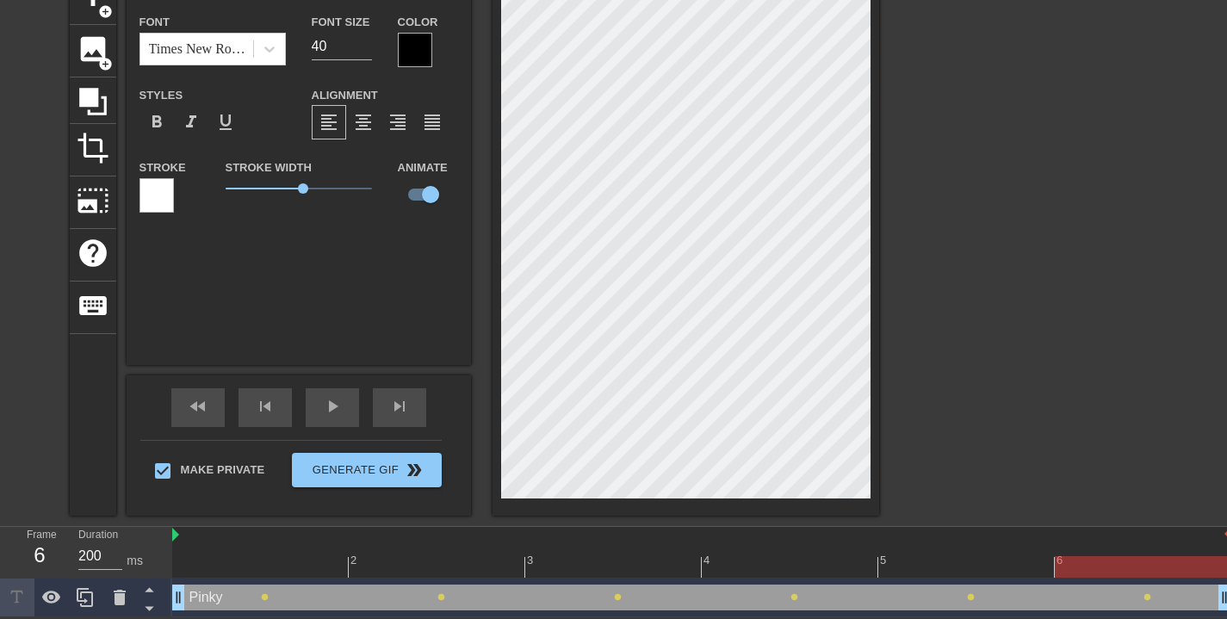
type textarea "Pinky"
click at [245, 596] on div "Pinky drag_handle drag_handle" at bounding box center [701, 598] width 1059 height 26
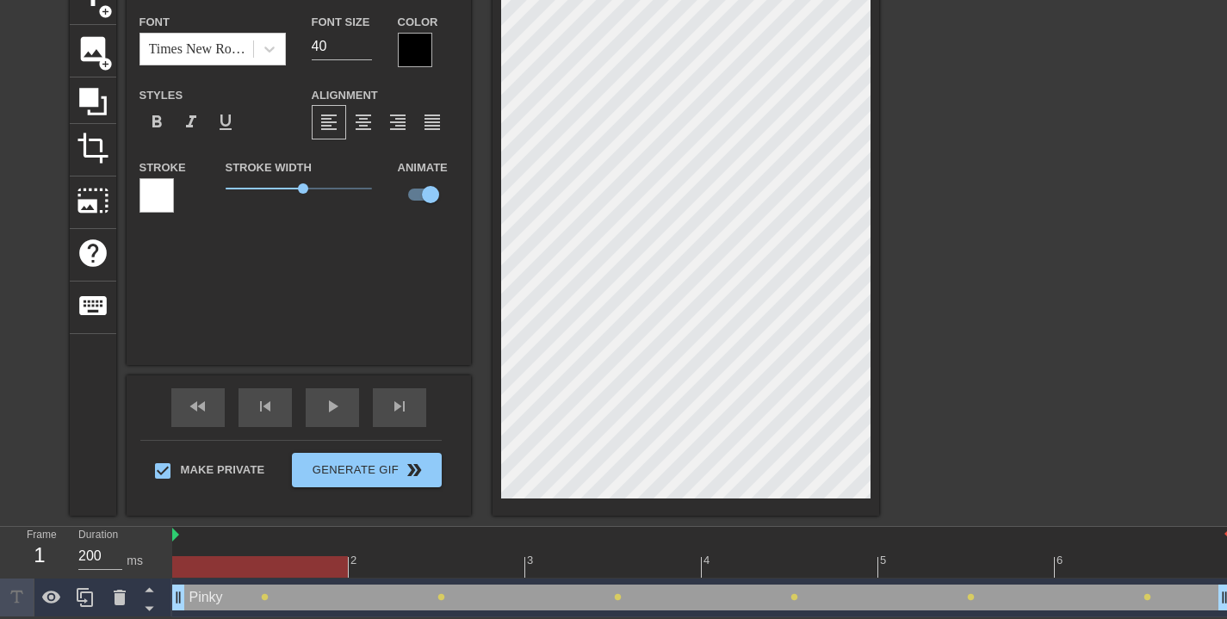
drag, startPoint x: 1105, startPoint y: 563, endPoint x: 244, endPoint y: 538, distance: 861.6
click at [244, 539] on div "2 3 4 5 6" at bounding box center [701, 552] width 1059 height 51
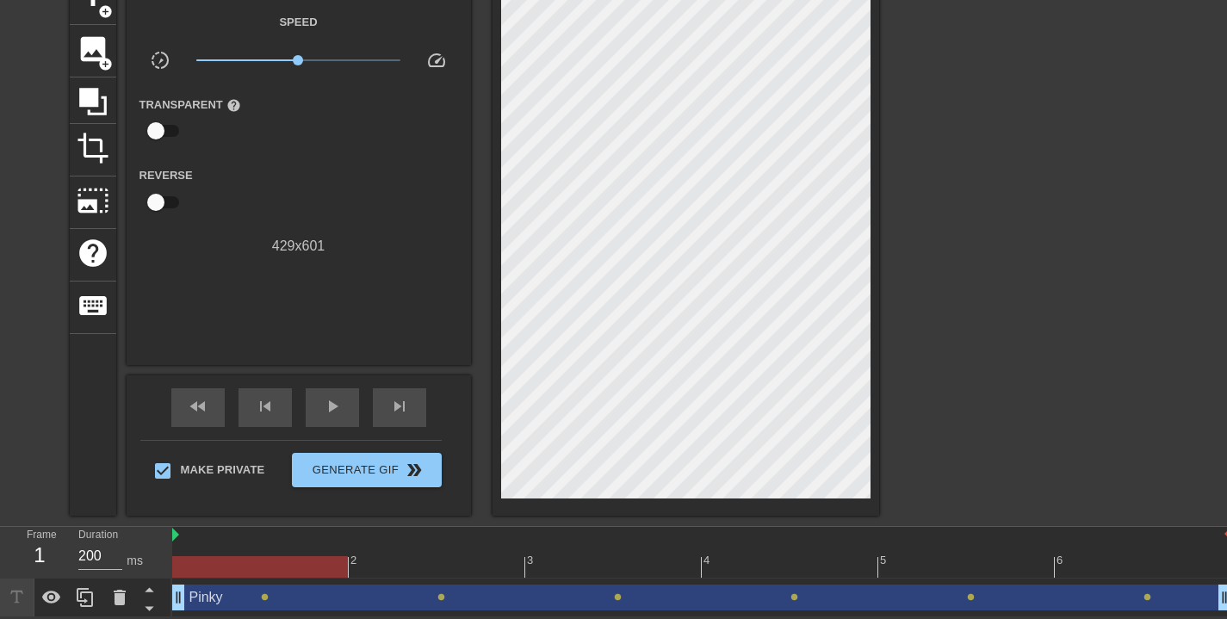
click at [230, 602] on div "Pinky drag_handle drag_handle" at bounding box center [701, 598] width 1059 height 26
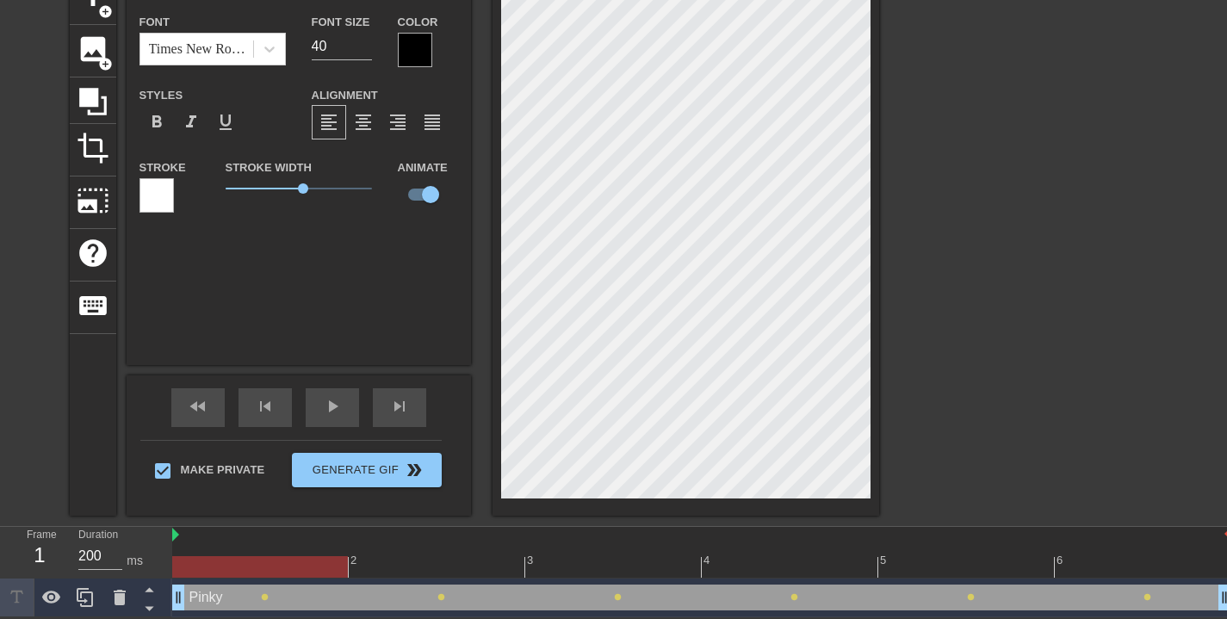
click at [420, 47] on div at bounding box center [415, 50] width 34 height 34
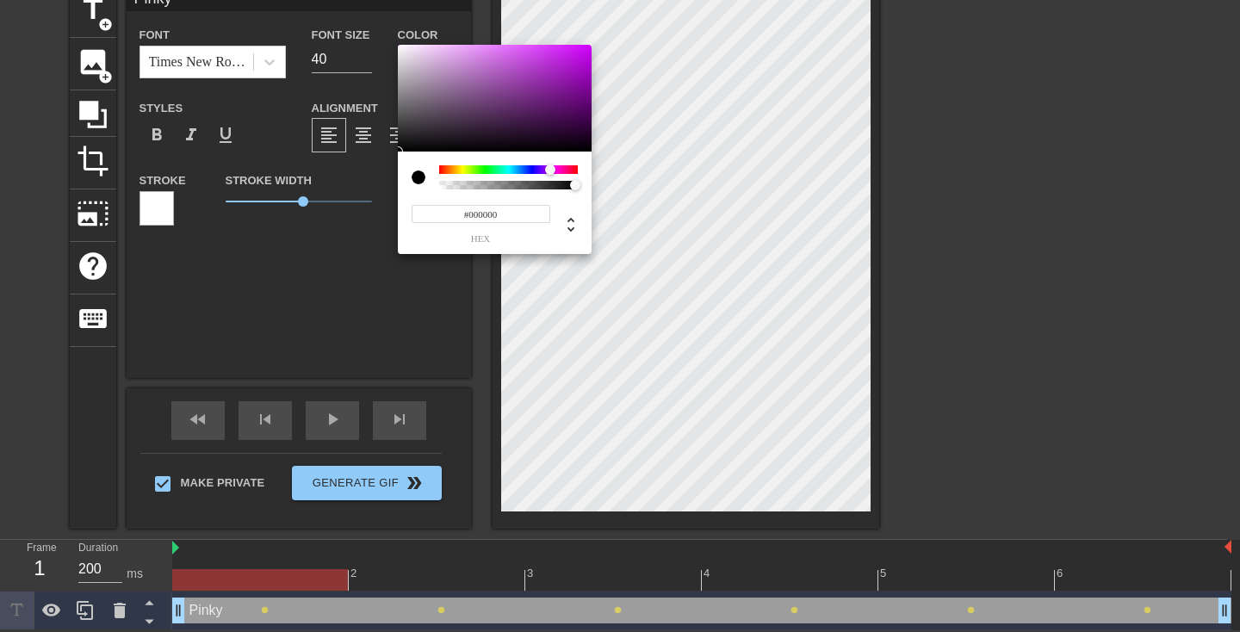
drag, startPoint x: 442, startPoint y: 166, endPoint x: 549, endPoint y: 166, distance: 107.7
click at [549, 173] on div at bounding box center [550, 169] width 10 height 10
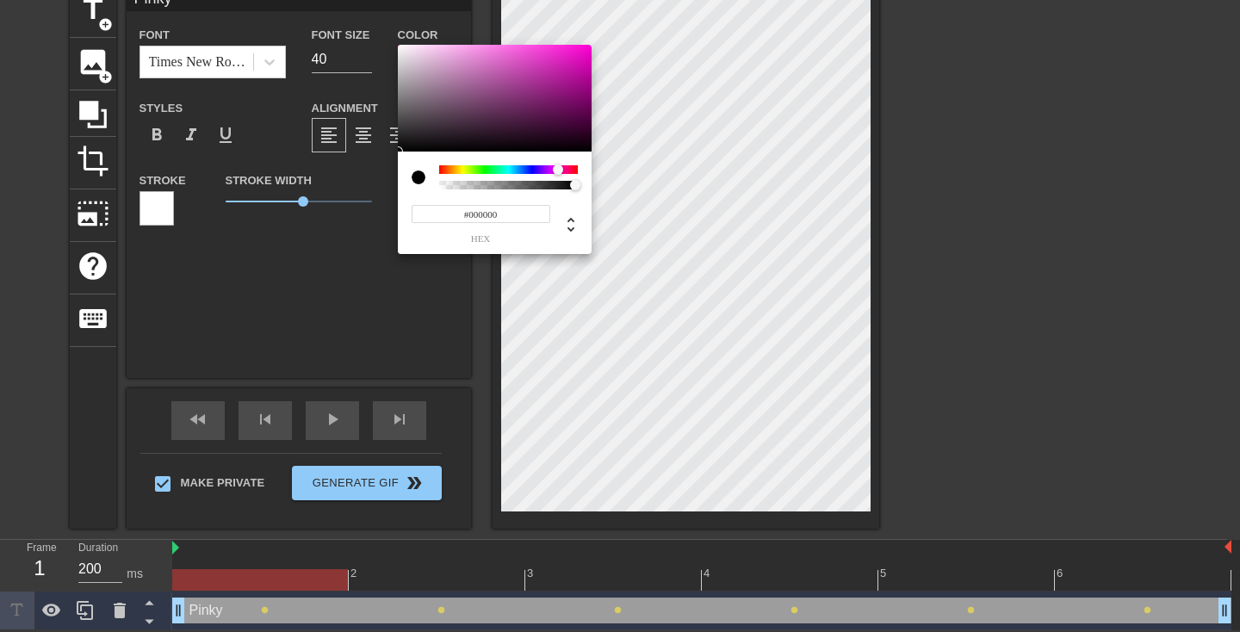
drag, startPoint x: 549, startPoint y: 168, endPoint x: 559, endPoint y: 169, distance: 10.4
click at [559, 169] on div at bounding box center [558, 169] width 10 height 10
click at [577, 51] on div at bounding box center [495, 98] width 194 height 107
type input "#E614BC"
click at [574, 55] on div at bounding box center [577, 51] width 10 height 10
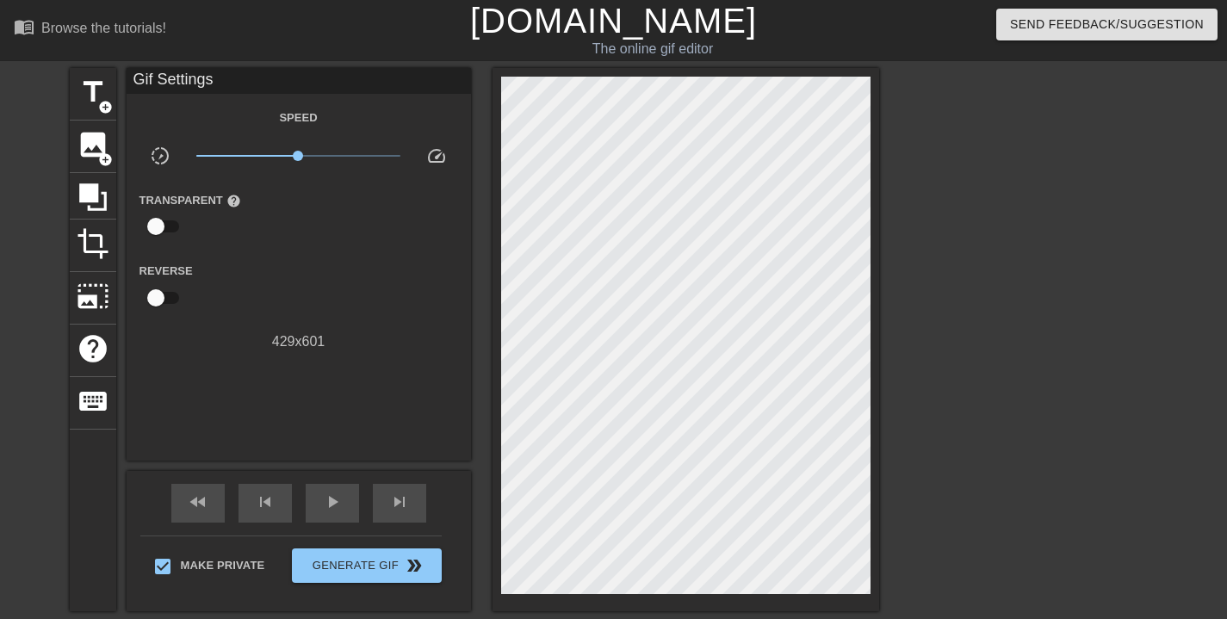
scroll to position [96, 0]
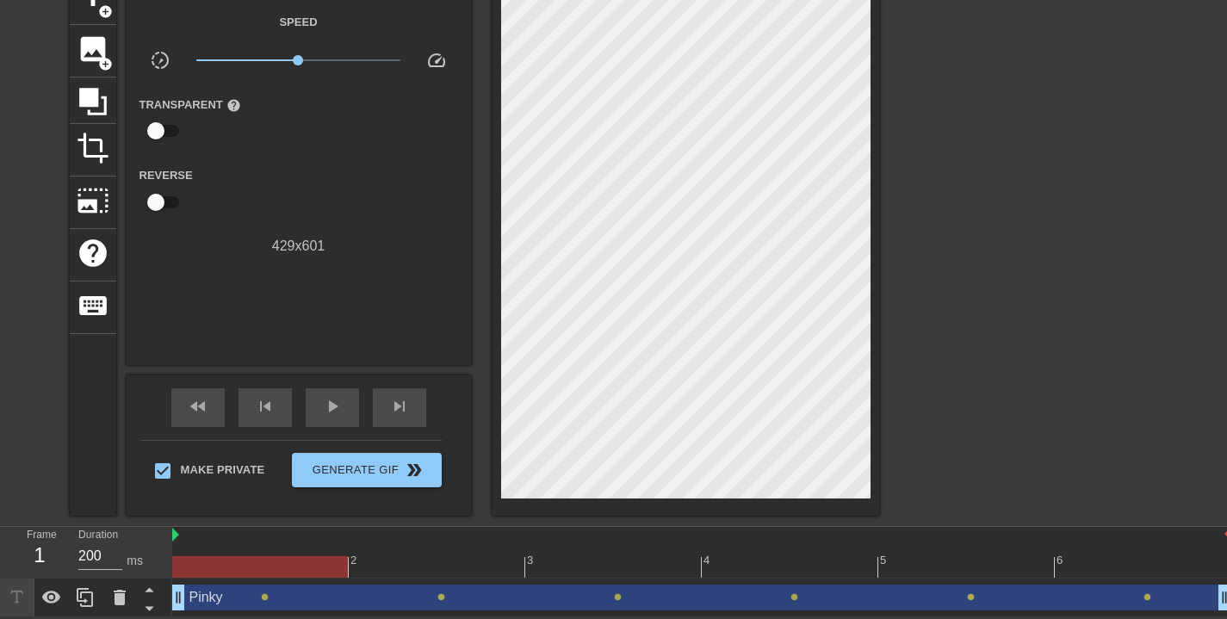
click at [269, 565] on div at bounding box center [260, 567] width 176 height 22
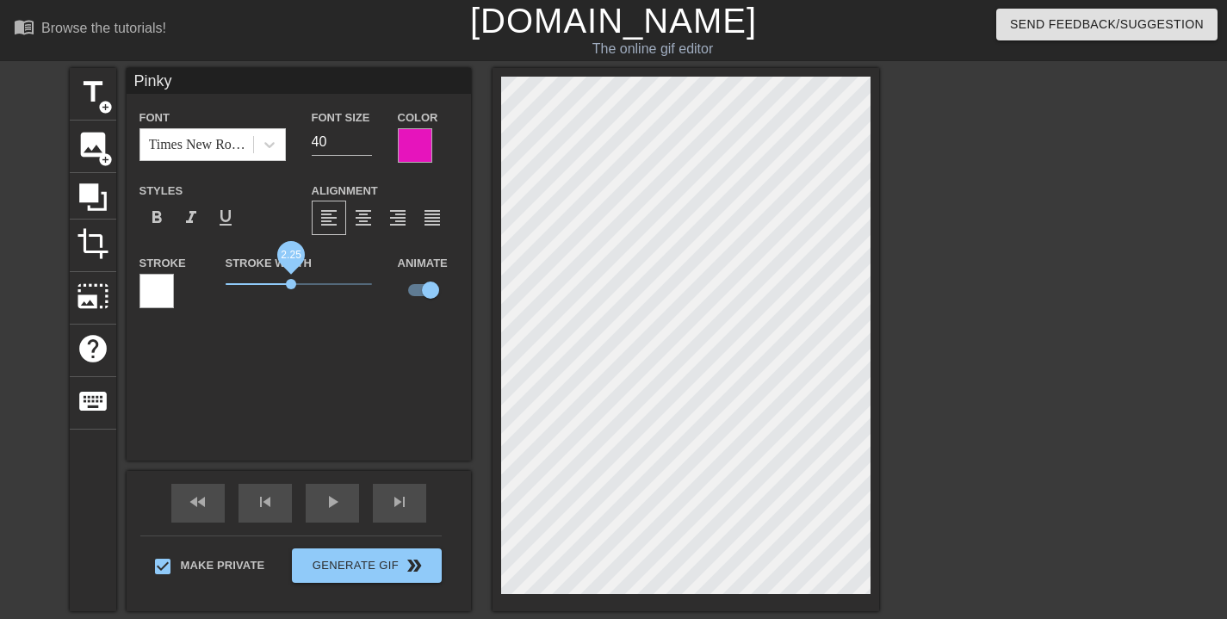
drag, startPoint x: 303, startPoint y: 283, endPoint x: 291, endPoint y: 287, distance: 12.5
click at [291, 287] on span "2.25" at bounding box center [291, 284] width 10 height 10
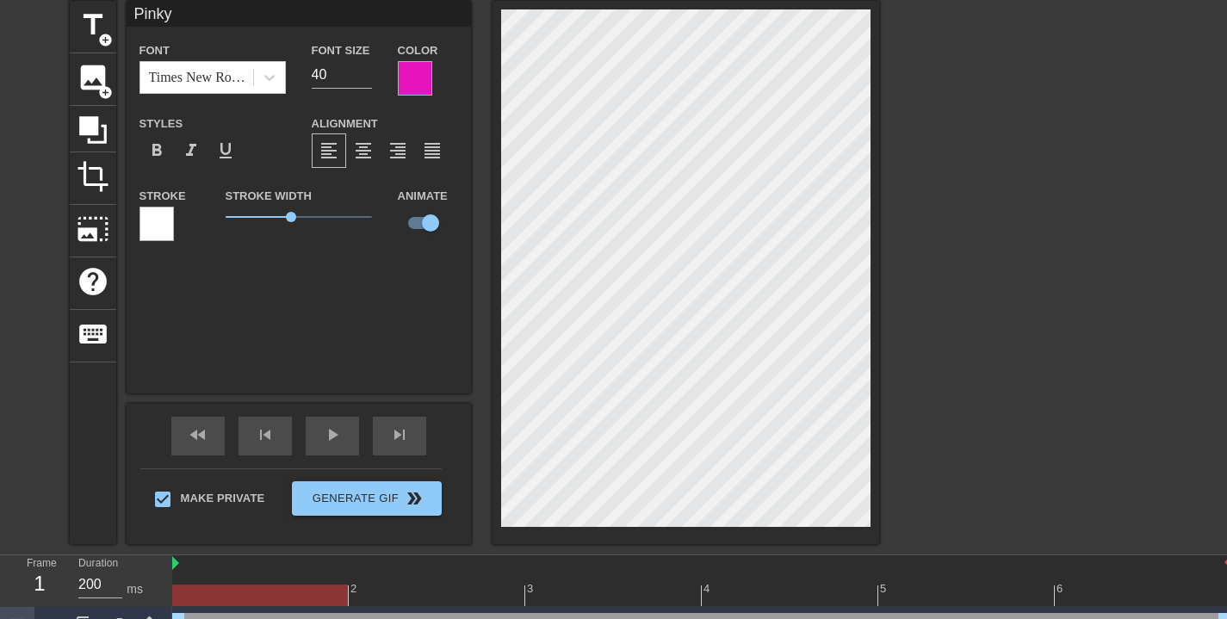
drag, startPoint x: 286, startPoint y: 598, endPoint x: 321, endPoint y: 592, distance: 35.8
click at [310, 595] on div at bounding box center [260, 596] width 176 height 22
click at [394, 590] on div at bounding box center [701, 596] width 1059 height 22
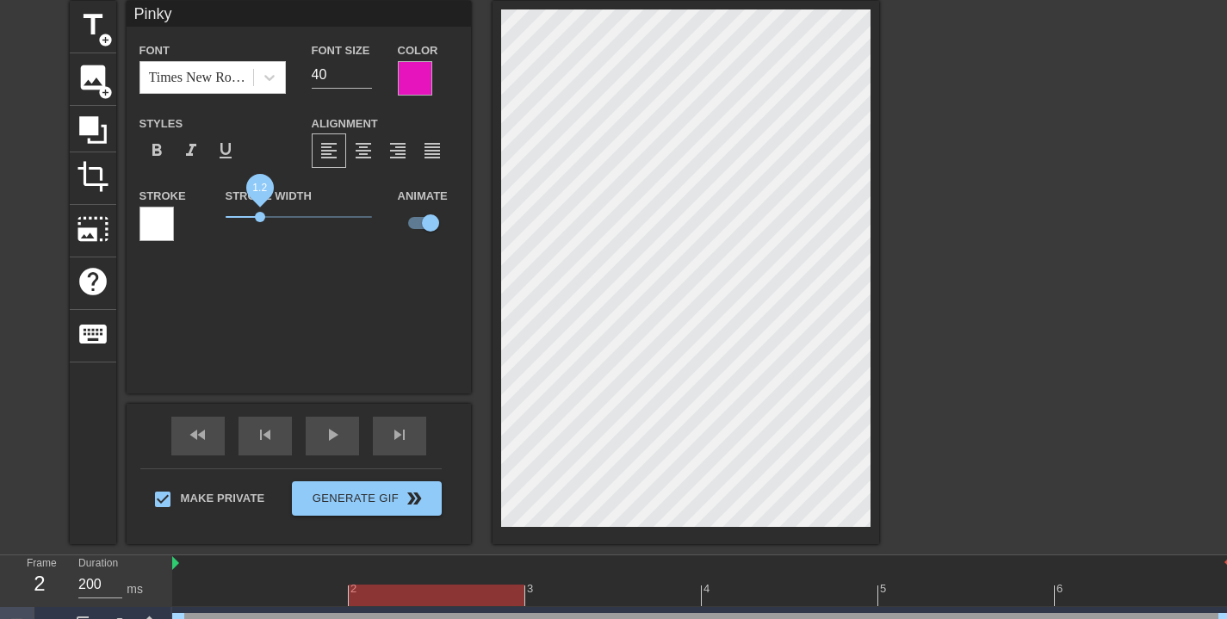
drag, startPoint x: 290, startPoint y: 215, endPoint x: 260, endPoint y: 220, distance: 30.4
click at [261, 217] on span "1.2" at bounding box center [260, 217] width 10 height 10
click at [622, 594] on div at bounding box center [701, 596] width 1059 height 22
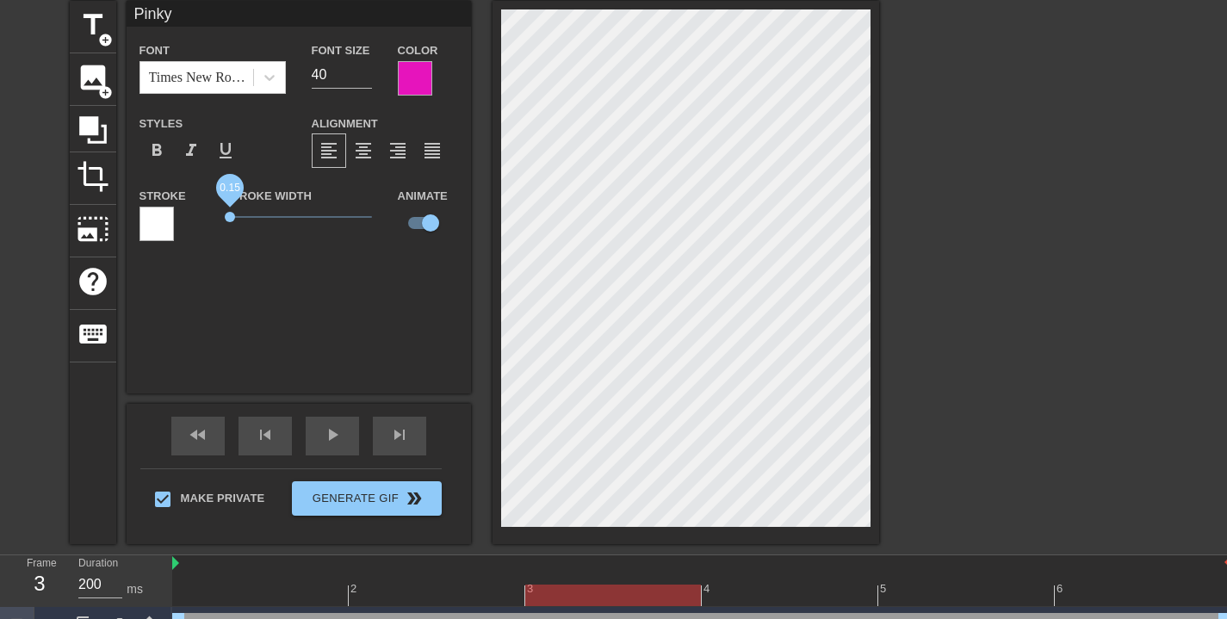
drag, startPoint x: 261, startPoint y: 220, endPoint x: 229, endPoint y: 220, distance: 31.9
click at [229, 220] on span "0.15" at bounding box center [230, 217] width 10 height 10
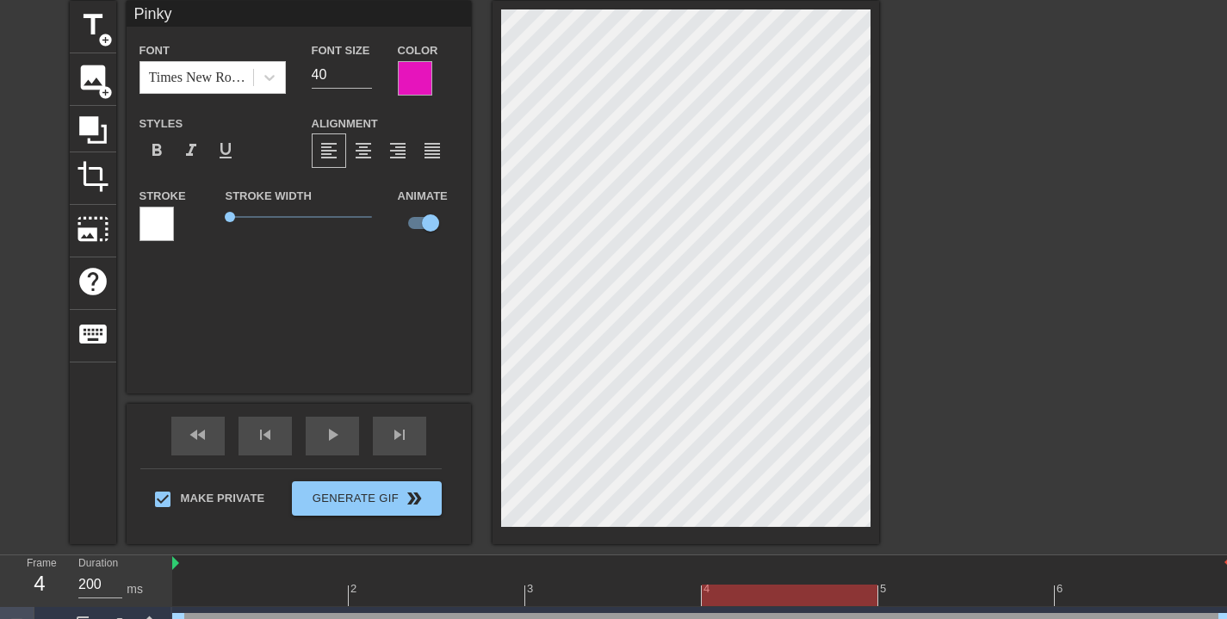
click at [762, 594] on div at bounding box center [701, 596] width 1059 height 22
drag, startPoint x: 232, startPoint y: 214, endPoint x: 214, endPoint y: 215, distance: 17.2
click at [214, 215] on div "Stroke Width 0" at bounding box center [299, 220] width 172 height 71
click at [140, 214] on div at bounding box center [157, 224] width 34 height 34
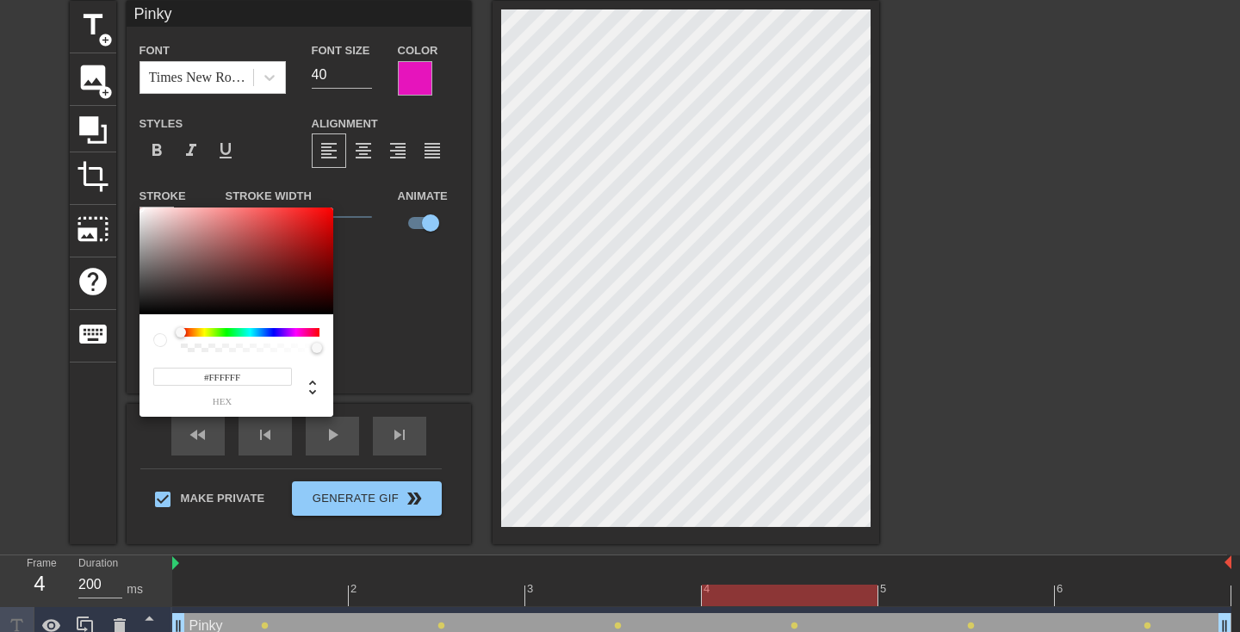
click at [302, 333] on div at bounding box center [250, 332] width 139 height 9
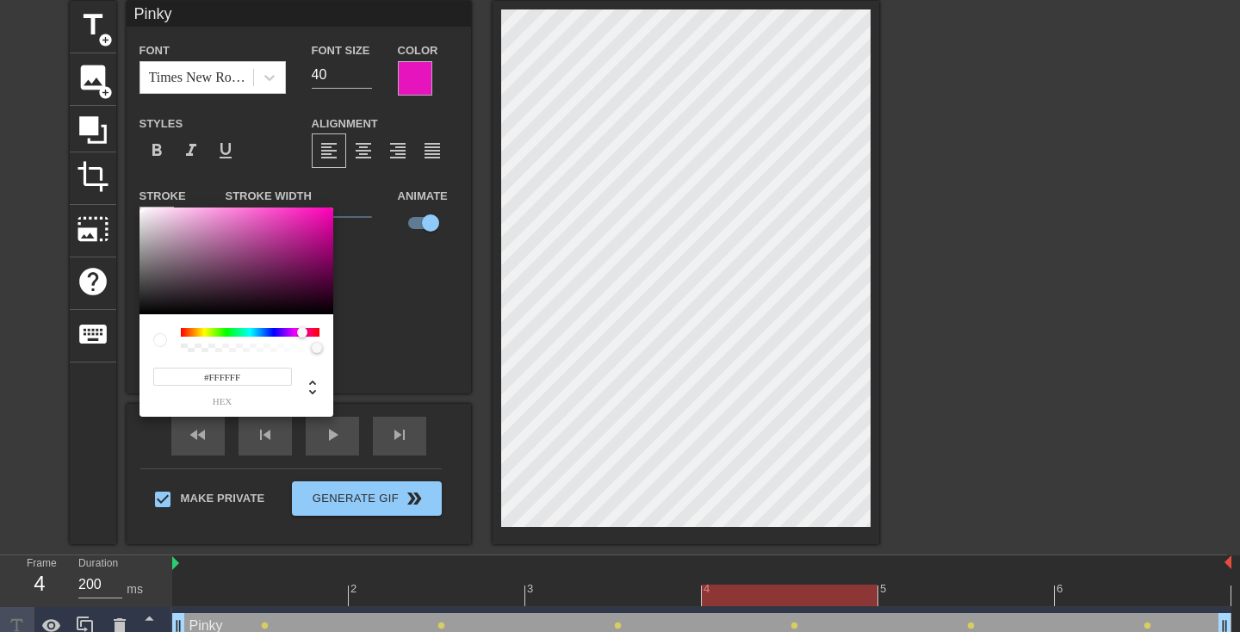
click at [292, 332] on div at bounding box center [250, 332] width 139 height 9
click at [316, 228] on div at bounding box center [237, 261] width 194 height 107
drag, startPoint x: 301, startPoint y: 212, endPoint x: 293, endPoint y: 203, distance: 12.2
click at [299, 209] on div at bounding box center [237, 261] width 194 height 107
type input "#E241B5"
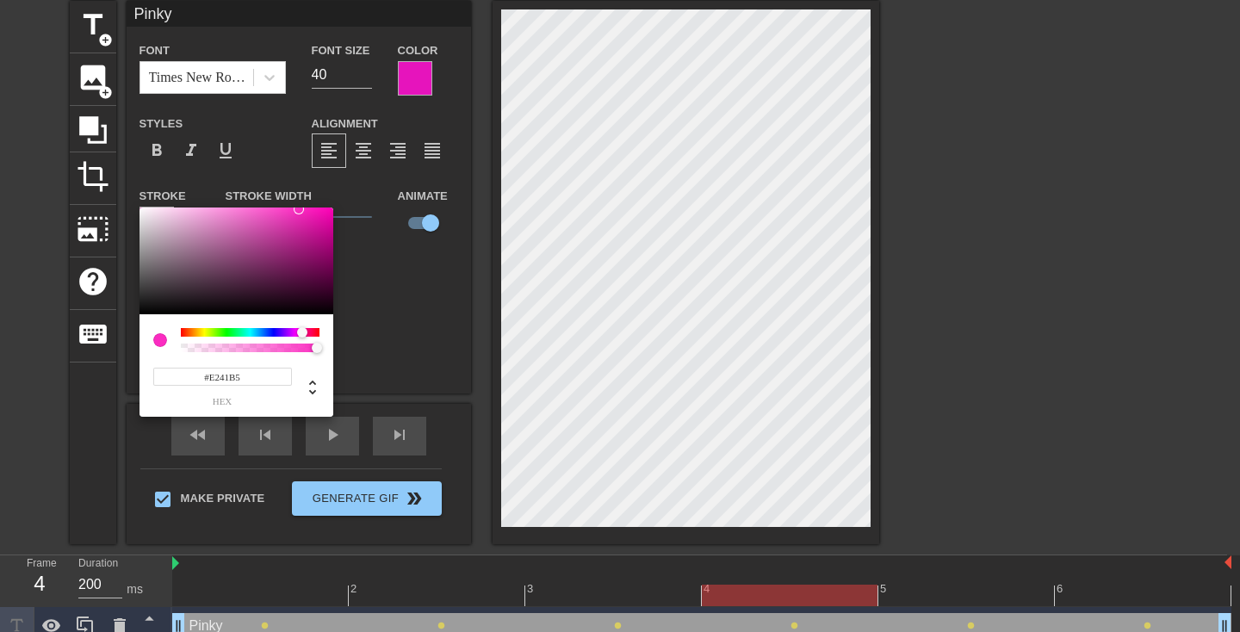
click at [277, 220] on div at bounding box center [237, 261] width 194 height 107
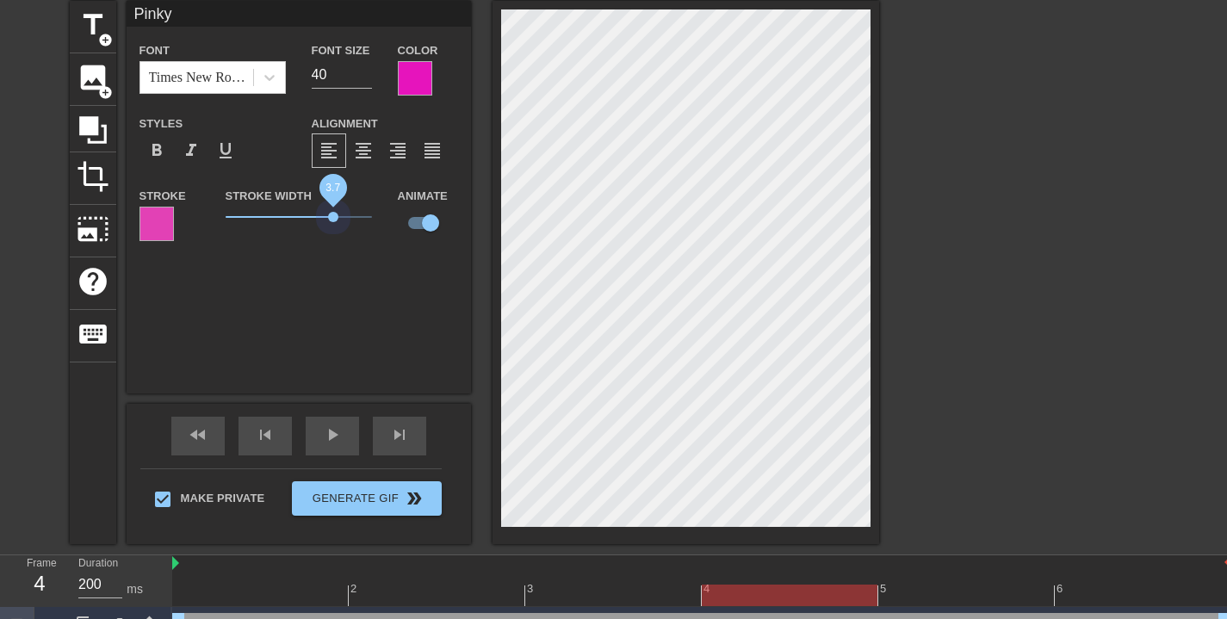
drag, startPoint x: 227, startPoint y: 215, endPoint x: 334, endPoint y: 233, distance: 108.2
click at [334, 233] on div "Stroke Width 3.7" at bounding box center [299, 220] width 172 height 71
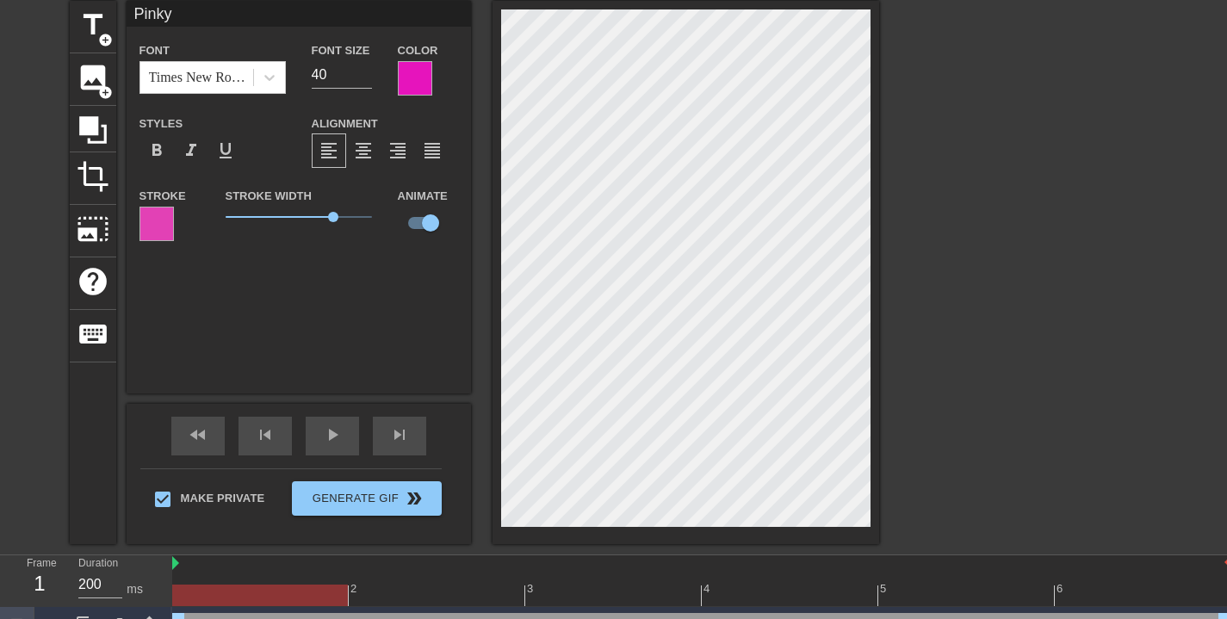
drag, startPoint x: 756, startPoint y: 596, endPoint x: 281, endPoint y: 345, distance: 537.4
click at [216, 590] on div at bounding box center [260, 596] width 176 height 22
click at [364, 68] on input "41" at bounding box center [342, 75] width 60 height 28
click at [364, 68] on input "42" at bounding box center [342, 75] width 60 height 28
click at [364, 68] on input "43" at bounding box center [342, 75] width 60 height 28
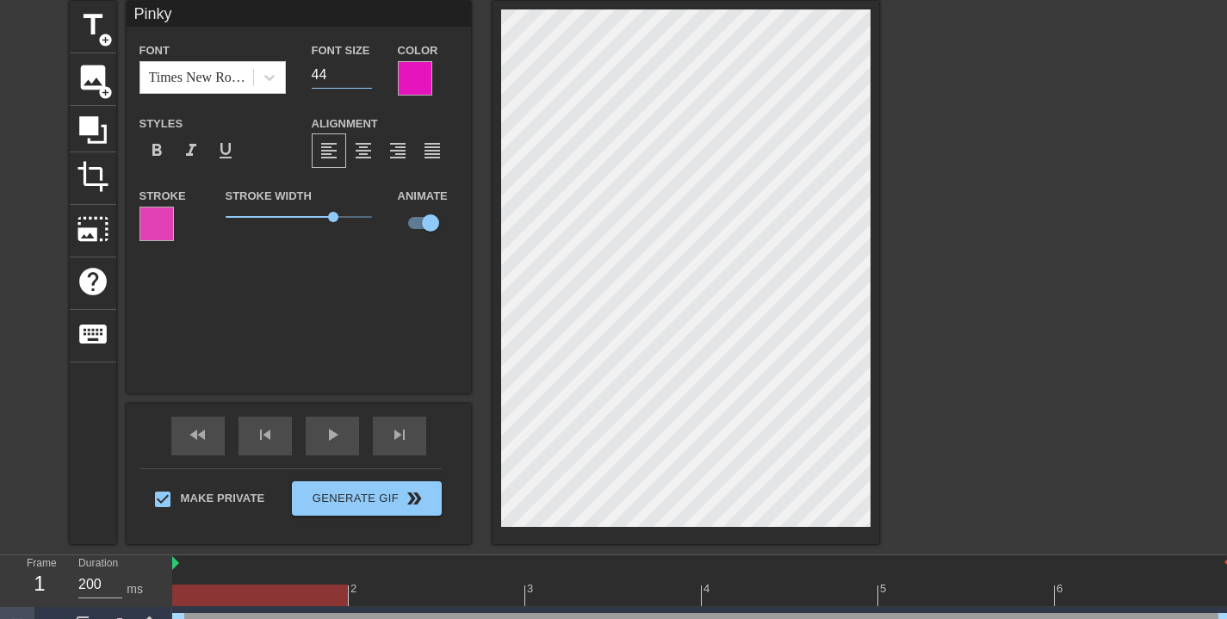
click at [364, 69] on input "44" at bounding box center [342, 75] width 60 height 28
click at [364, 69] on input "45" at bounding box center [342, 75] width 60 height 28
click at [364, 69] on input "46" at bounding box center [342, 75] width 60 height 28
click at [364, 69] on input "47" at bounding box center [342, 75] width 60 height 28
click at [364, 69] on input "48" at bounding box center [342, 75] width 60 height 28
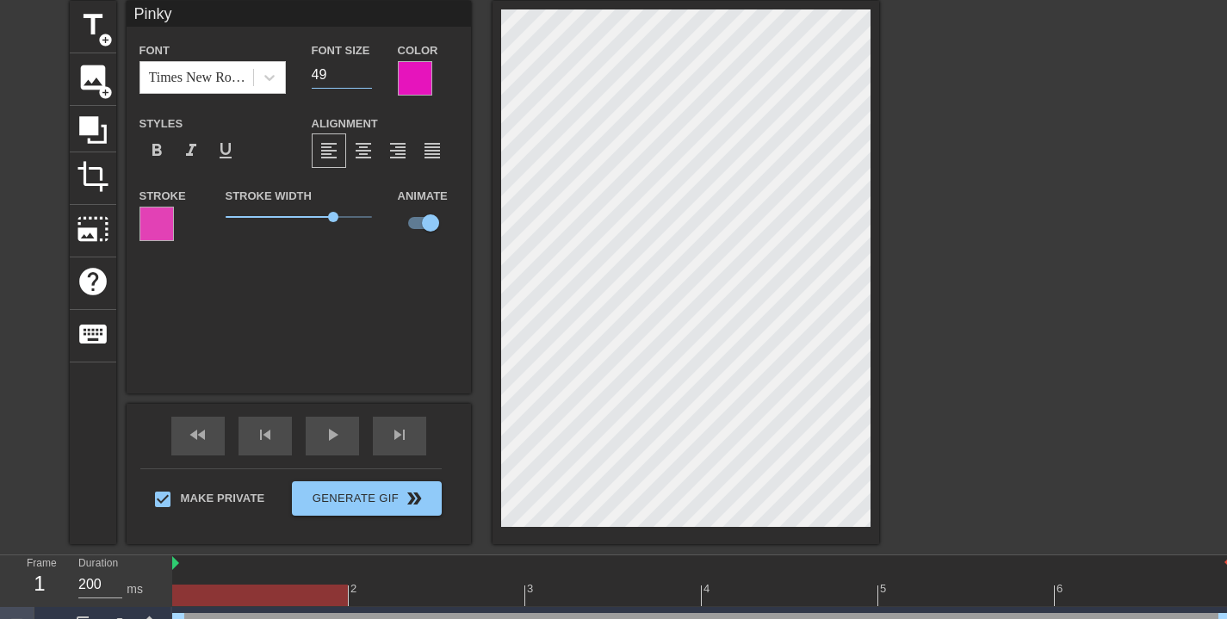
click at [364, 69] on input "49" at bounding box center [342, 75] width 60 height 28
click at [364, 69] on input "50" at bounding box center [342, 75] width 60 height 28
click at [364, 69] on input "51" at bounding box center [342, 75] width 60 height 28
click at [364, 69] on input "52" at bounding box center [342, 75] width 60 height 28
click at [364, 69] on input "53" at bounding box center [342, 75] width 60 height 28
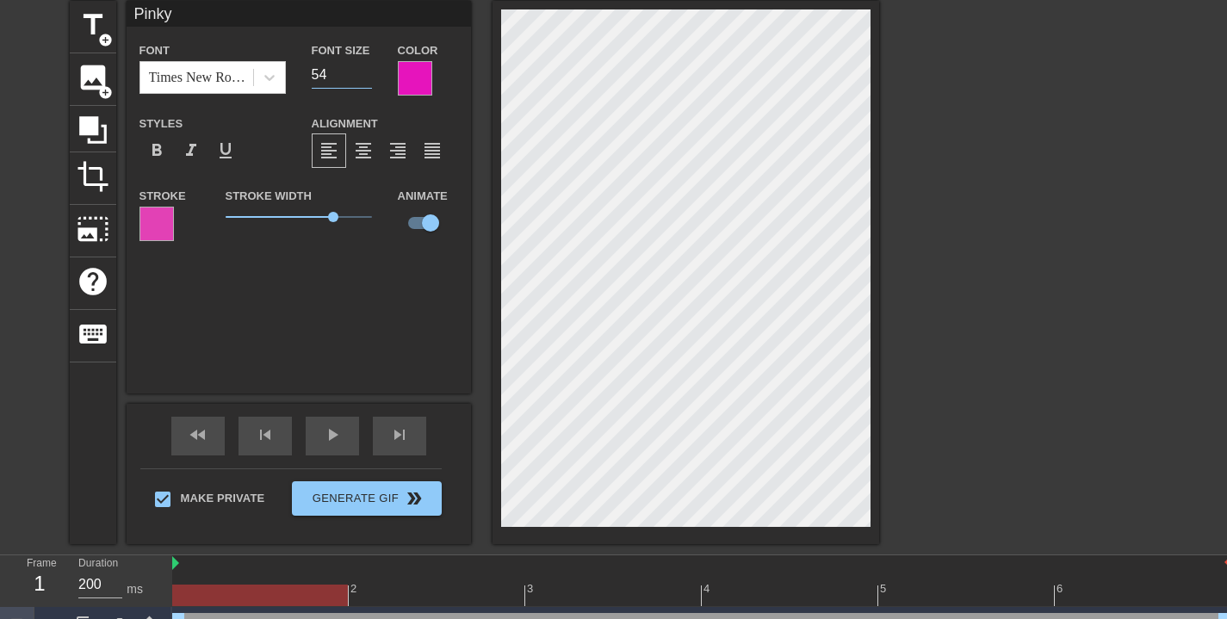
click at [364, 70] on input "54" at bounding box center [342, 75] width 60 height 28
type input "55"
click at [364, 71] on input "55" at bounding box center [342, 75] width 60 height 28
click at [334, 440] on span "play_arrow" at bounding box center [332, 435] width 21 height 21
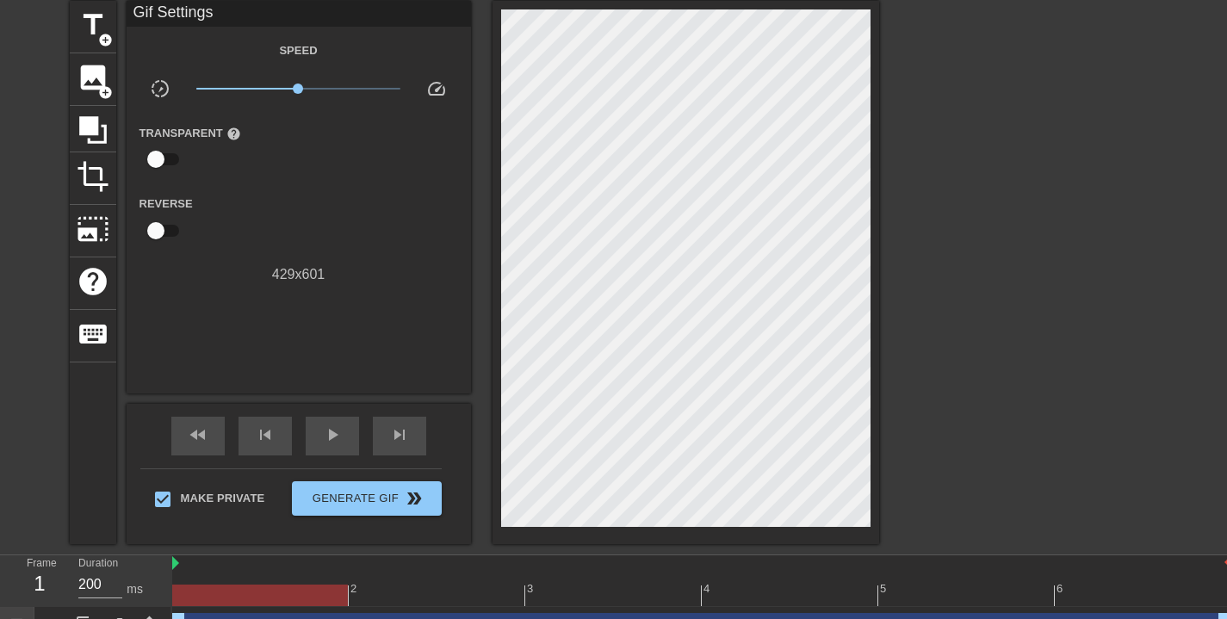
drag, startPoint x: 418, startPoint y: 598, endPoint x: 286, endPoint y: 549, distance: 140.6
click at [292, 592] on div at bounding box center [260, 596] width 176 height 22
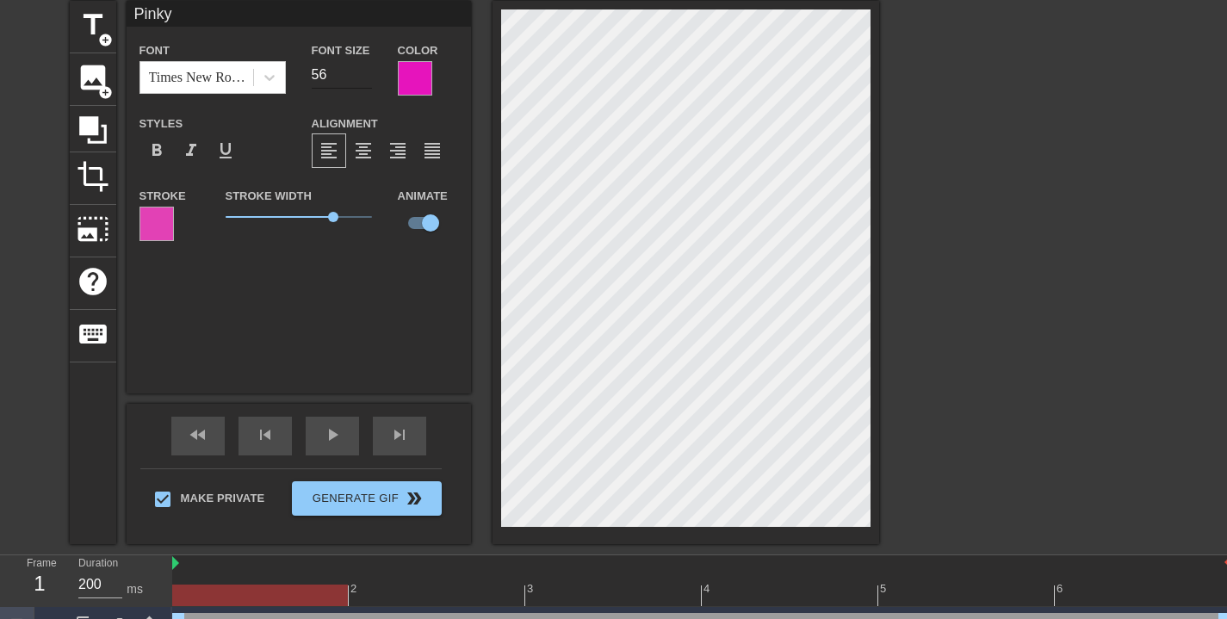
click at [364, 68] on input "56" at bounding box center [342, 75] width 60 height 28
click at [365, 68] on input "57" at bounding box center [342, 75] width 60 height 28
click at [365, 68] on input "58" at bounding box center [342, 75] width 60 height 28
click at [365, 67] on input "59" at bounding box center [342, 75] width 60 height 28
click at [365, 67] on input "60" at bounding box center [342, 75] width 60 height 28
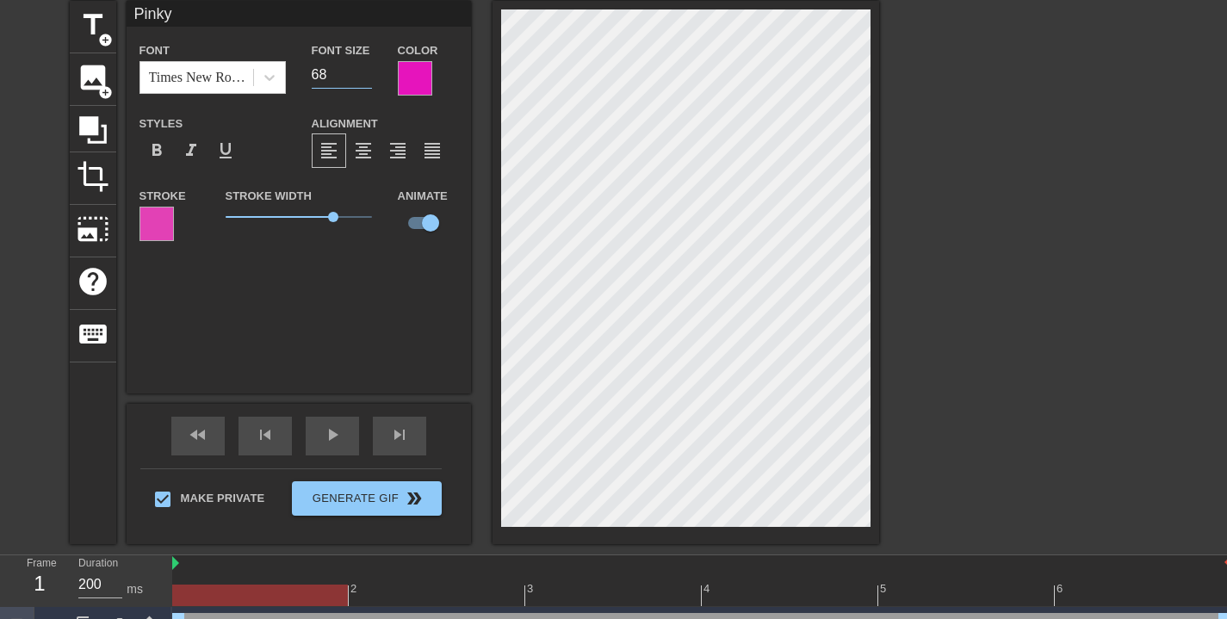
type input "69"
click at [365, 67] on input "69" at bounding box center [342, 75] width 60 height 28
click at [326, 437] on span "play_arrow" at bounding box center [332, 435] width 21 height 21
click at [367, 77] on input "68" at bounding box center [342, 75] width 60 height 28
click at [367, 77] on input "67" at bounding box center [342, 75] width 60 height 28
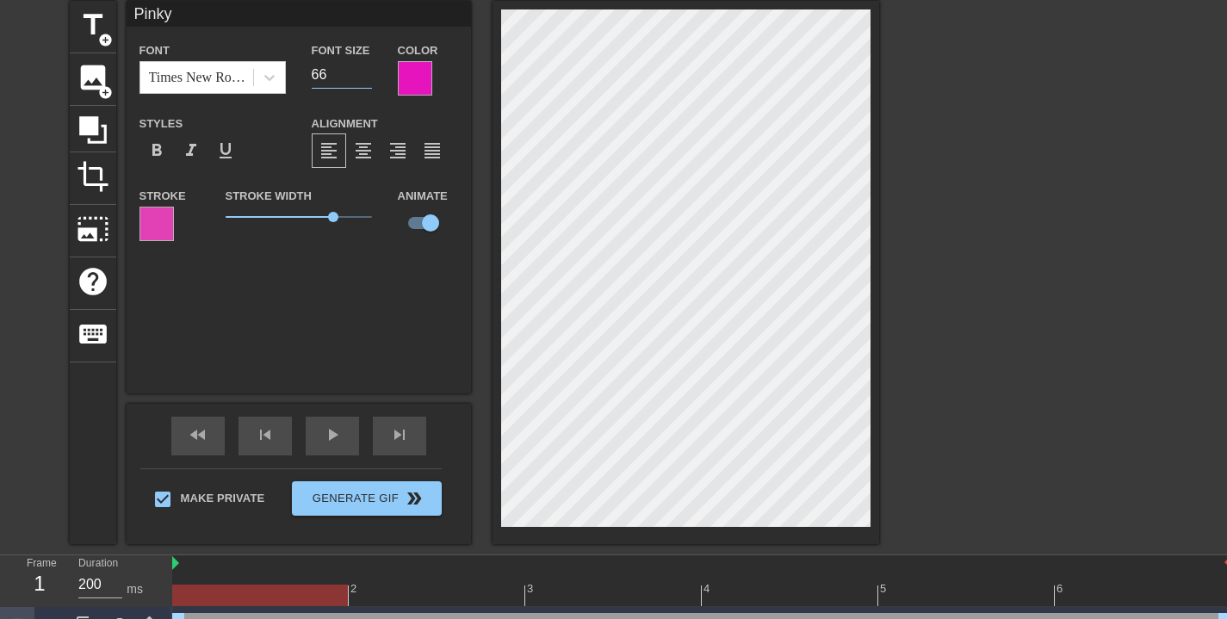
click at [367, 77] on input "66" at bounding box center [342, 75] width 60 height 28
click at [367, 77] on input "65" at bounding box center [342, 75] width 60 height 28
click at [367, 77] on input "64" at bounding box center [342, 75] width 60 height 28
type input "63"
click at [367, 78] on input "63" at bounding box center [342, 75] width 60 height 28
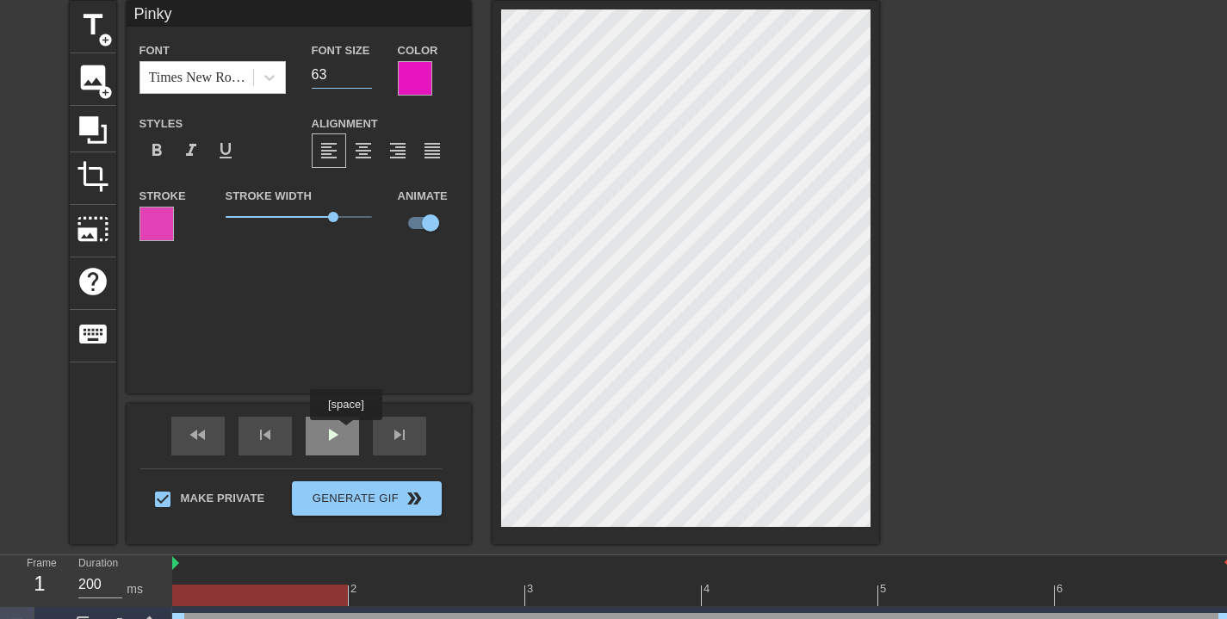
click at [348, 432] on div "play_arrow" at bounding box center [332, 436] width 53 height 39
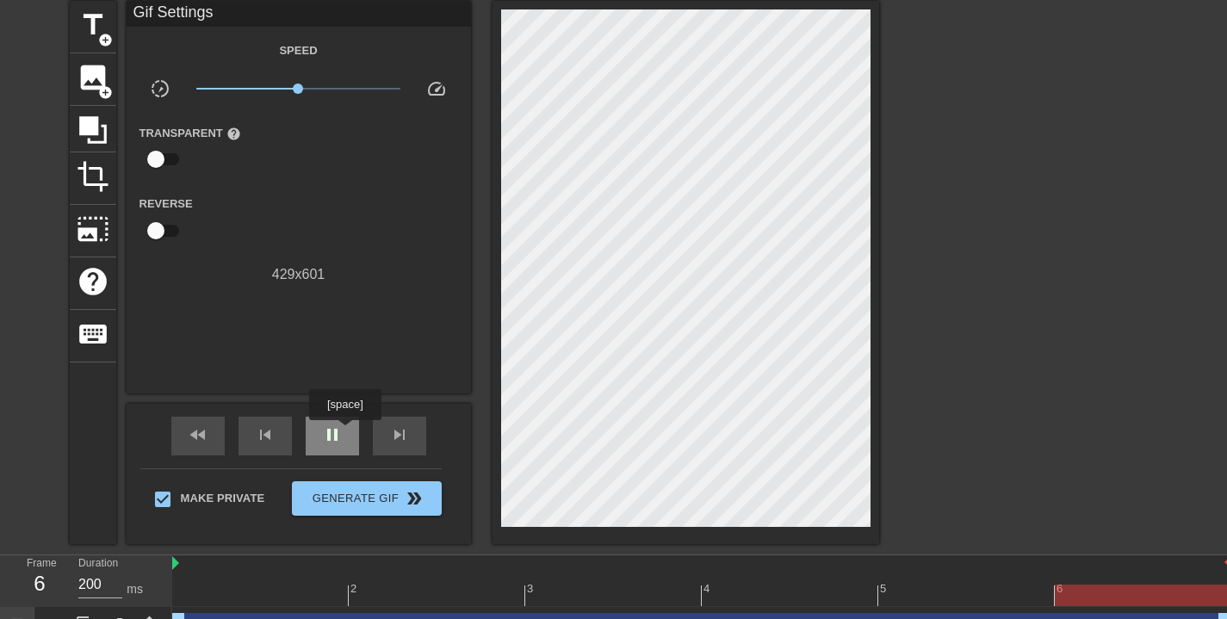
click at [347, 432] on div "pause" at bounding box center [332, 436] width 53 height 39
click at [85, 15] on span "title" at bounding box center [93, 25] width 33 height 33
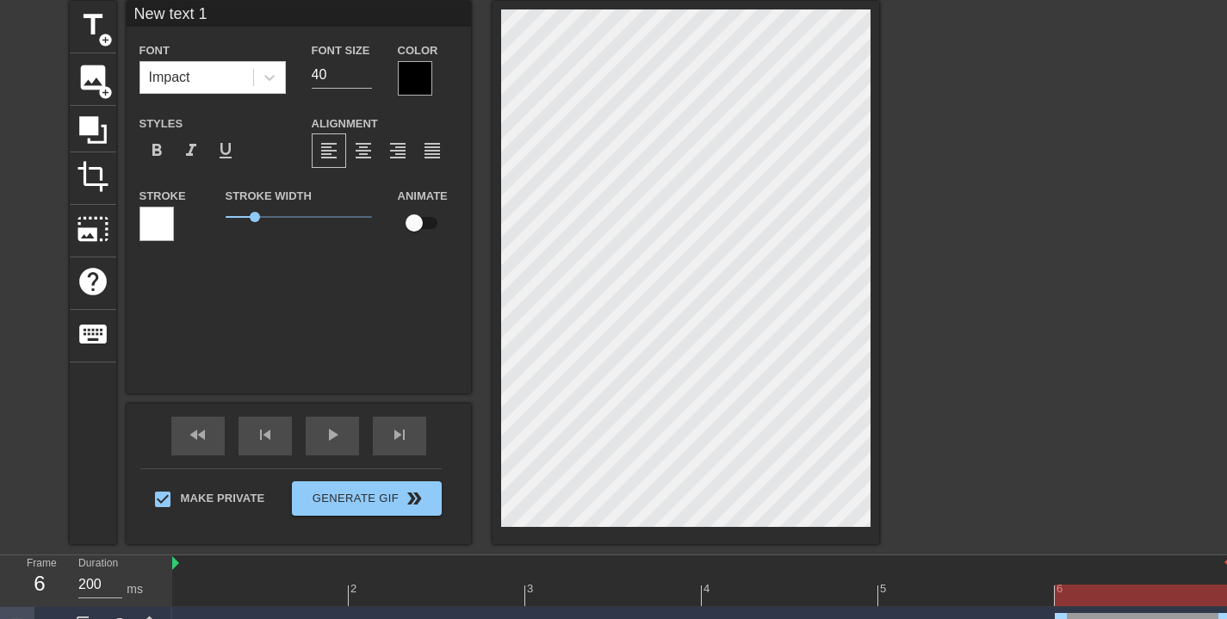
scroll to position [3, 3]
type input "N"
type textarea "N"
type input "Ni"
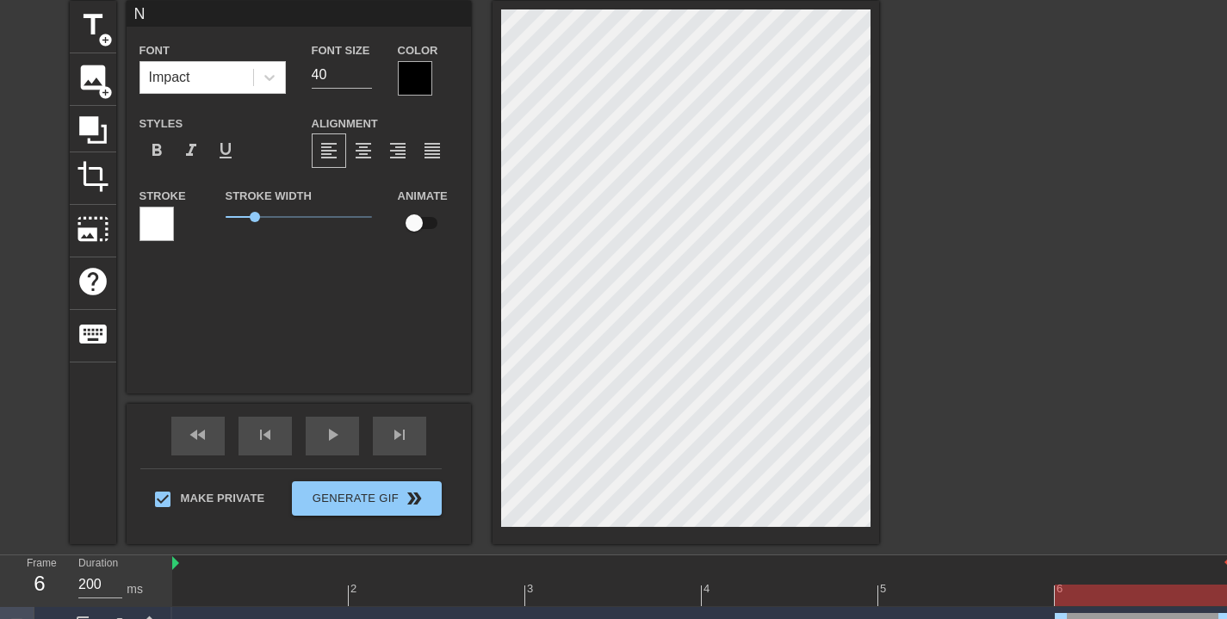
type textarea "Ni"
type input "Nig"
type textarea "Nig"
type input "Nigg"
type textarea "Nigg"
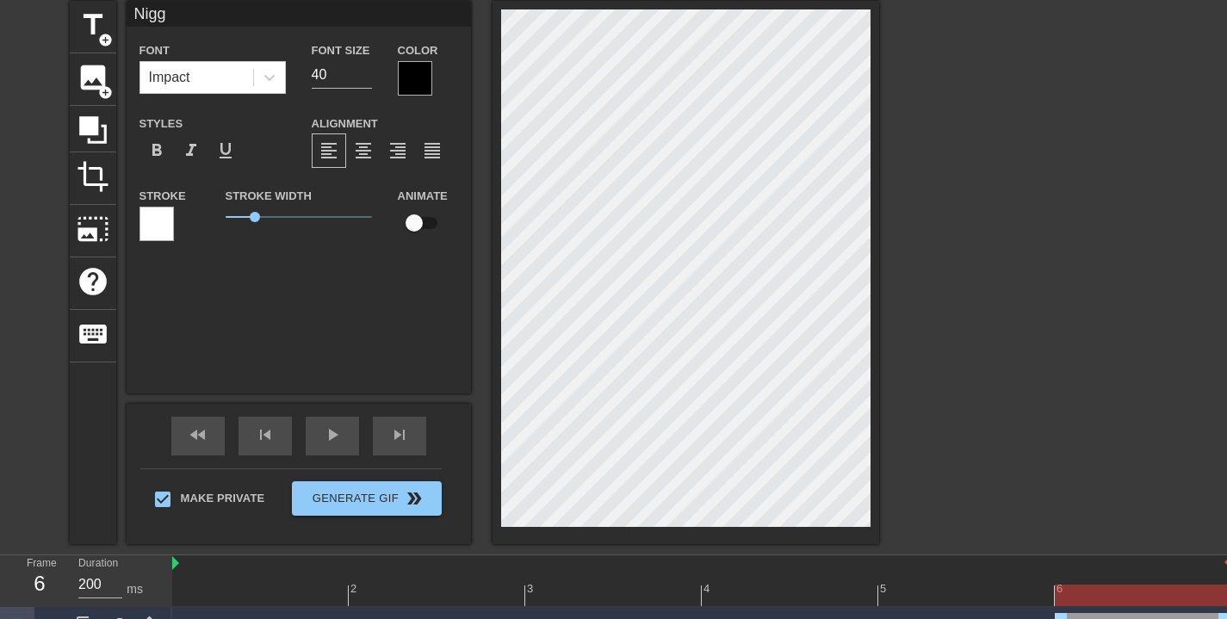
type input "Nigga"
type textarea "Nigga"
type input "Nigga!"
type textarea "Nigga!"
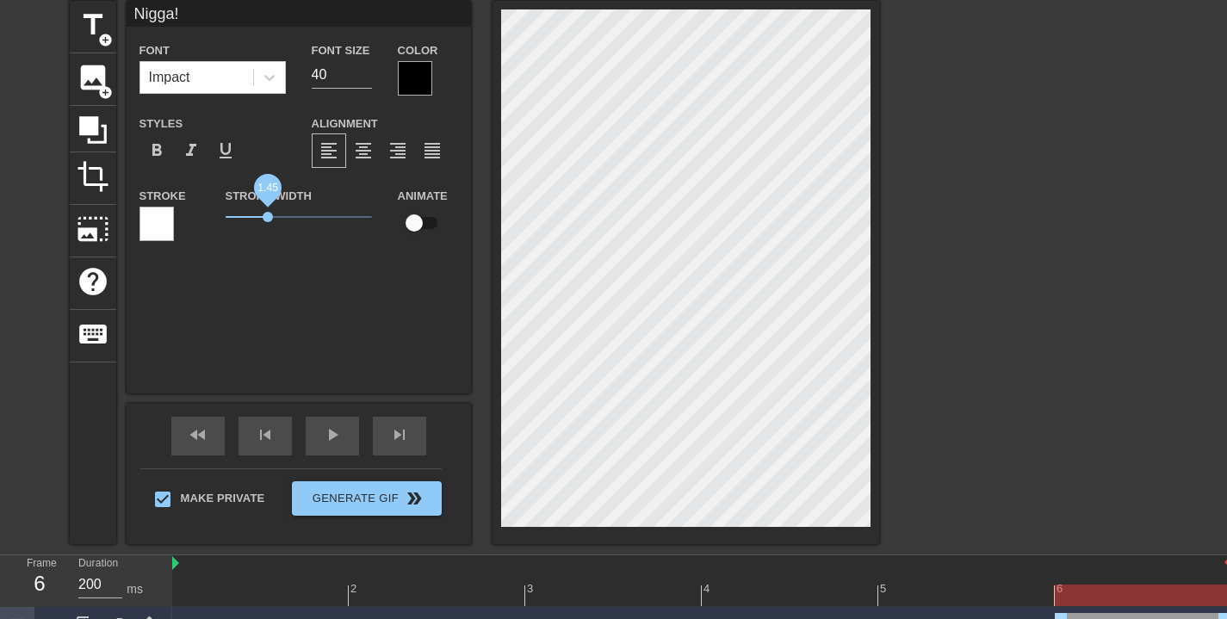
drag, startPoint x: 256, startPoint y: 215, endPoint x: 268, endPoint y: 207, distance: 14.8
click at [268, 212] on span "1.45" at bounding box center [268, 217] width 10 height 10
click at [416, 79] on div at bounding box center [415, 78] width 34 height 34
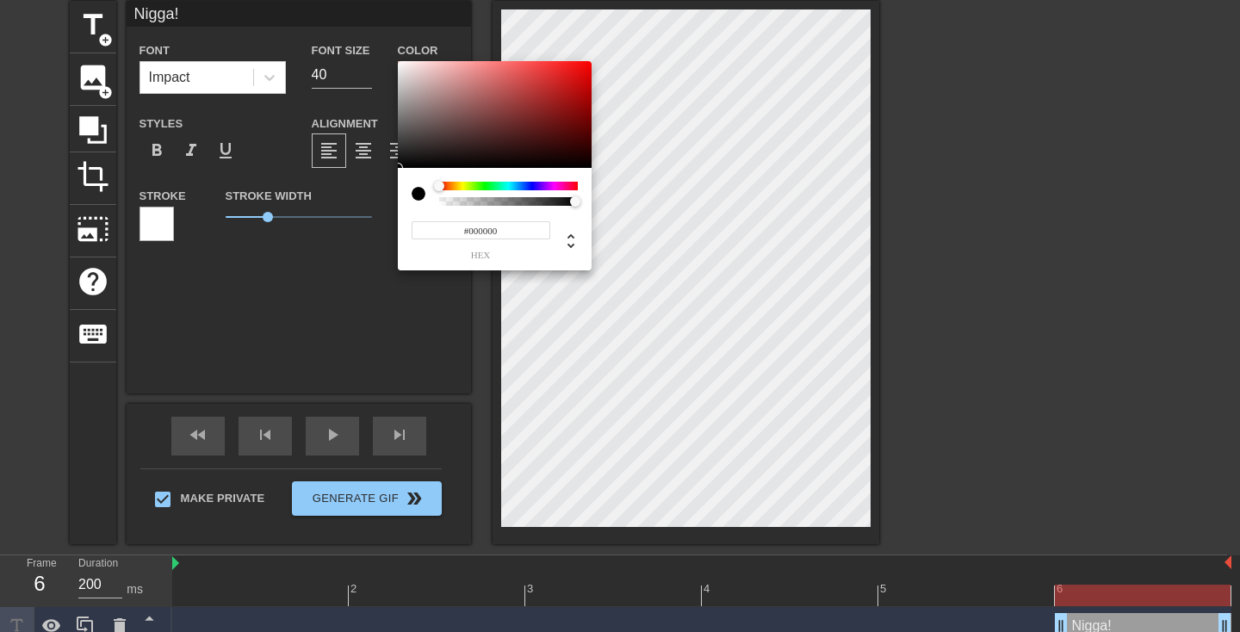
type input "#FDF9F9"
click at [400, 62] on div at bounding box center [495, 114] width 194 height 107
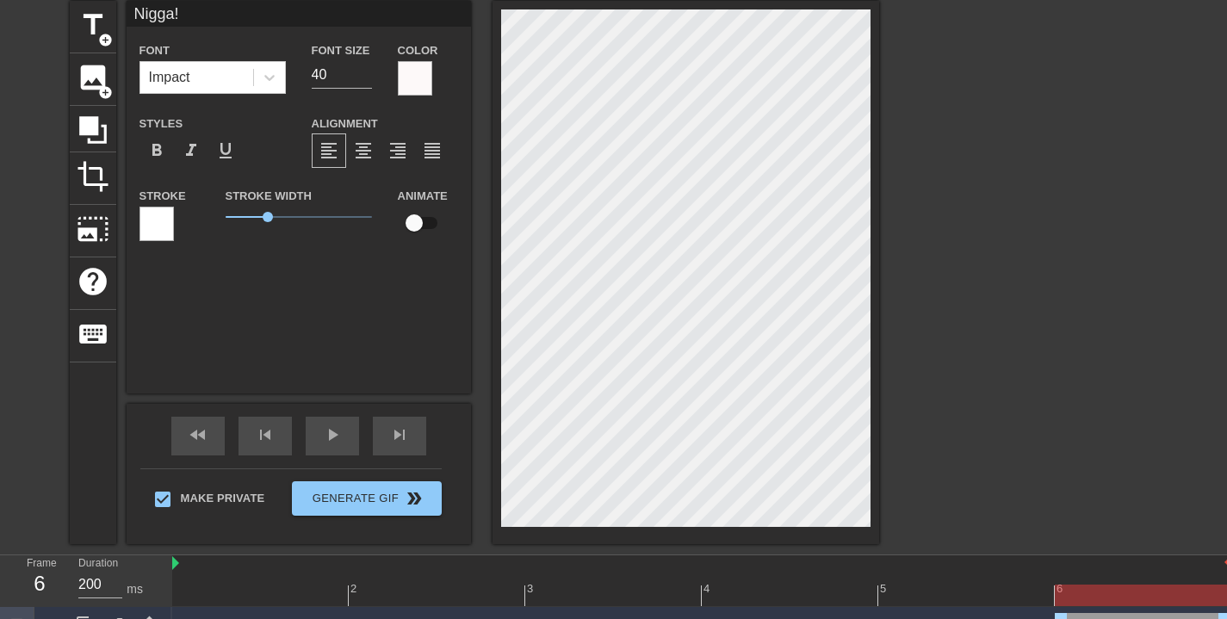
click at [161, 222] on div at bounding box center [157, 224] width 34 height 34
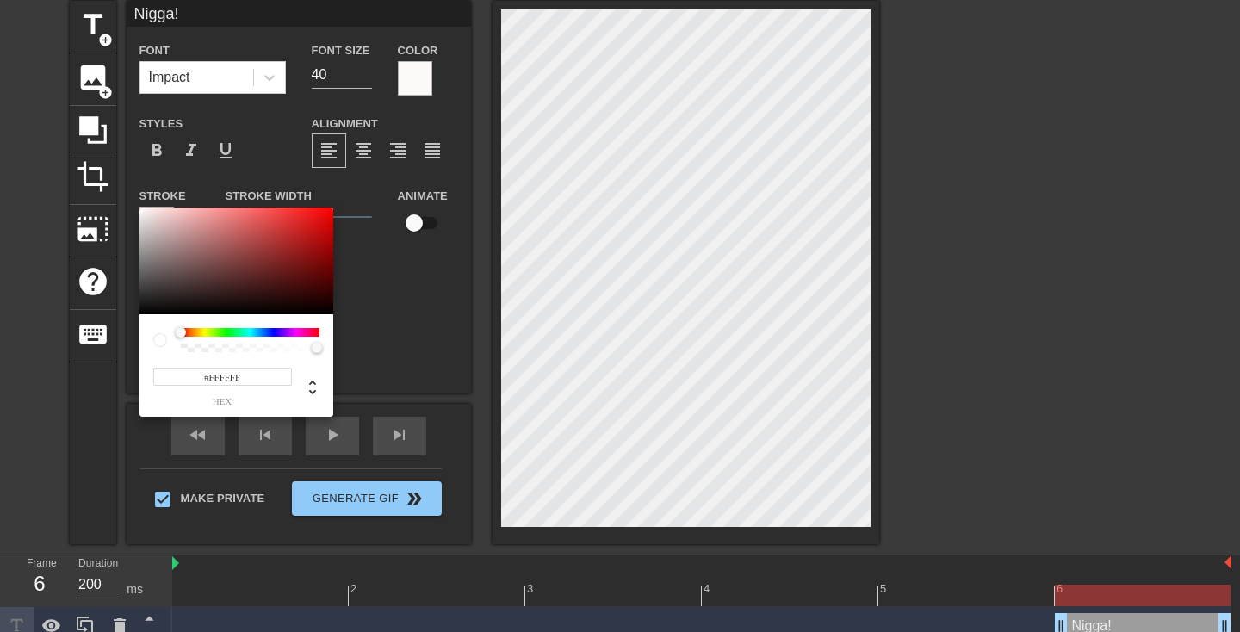
type input "#120000"
click at [330, 307] on div at bounding box center [237, 261] width 194 height 107
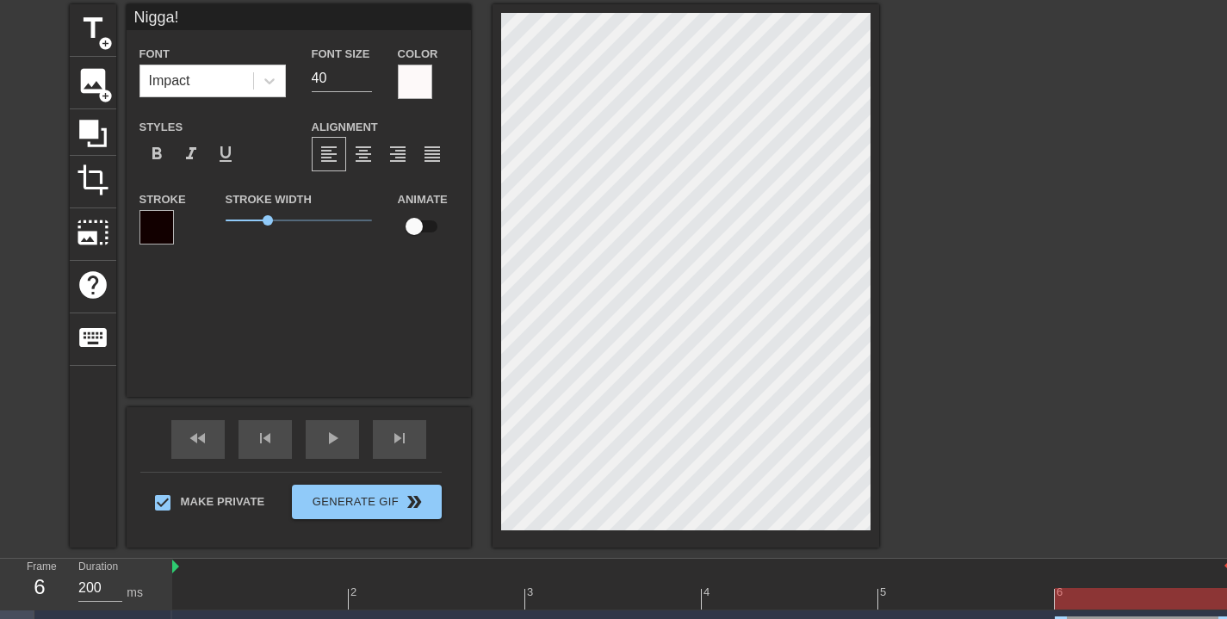
scroll to position [0, 0]
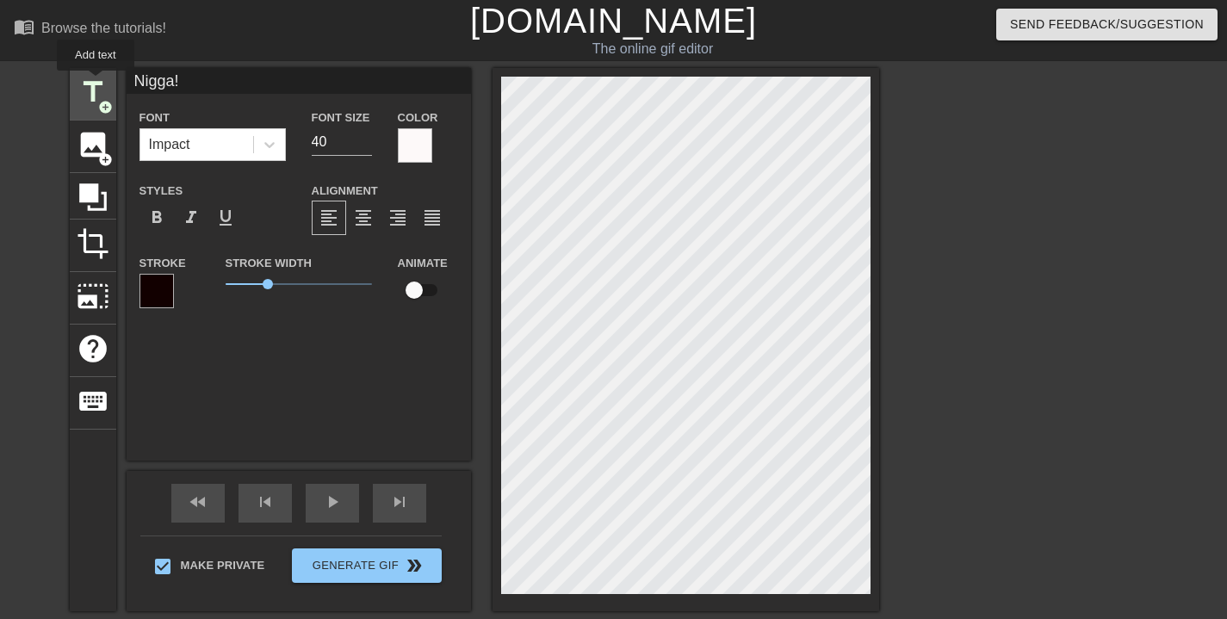
click at [96, 83] on span "title" at bounding box center [93, 92] width 33 height 33
type input "I"
type textarea "I"
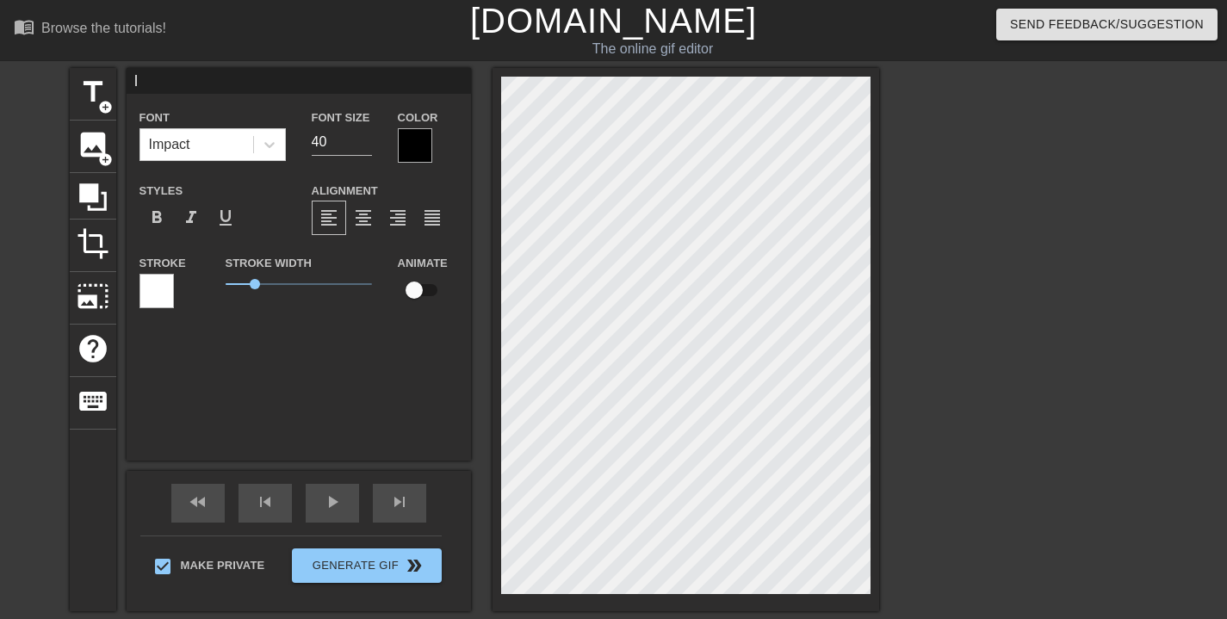
type input "It"
type textarea "It"
type input "It'"
type textarea "It'"
type input "It's"
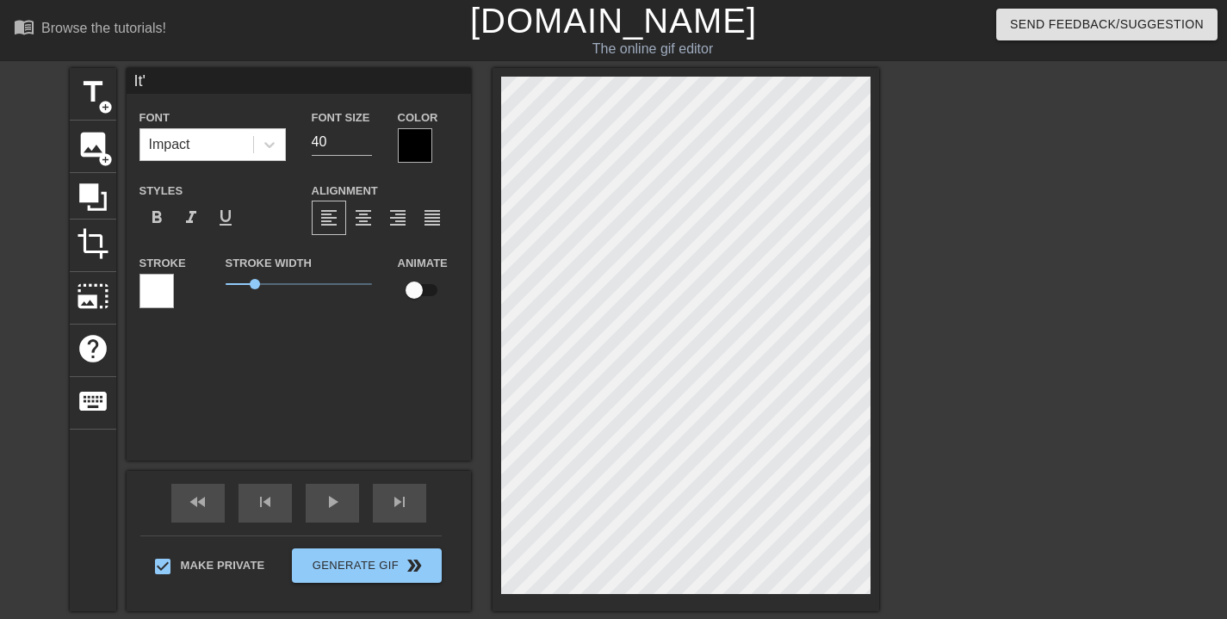
type textarea "It's"
click at [887, 207] on div "title add_circle image add_circle crop photo_size_select_large help keyboard It…" at bounding box center [613, 339] width 1227 height 543
type input "A"
type textarea "A"
type input "Ay"
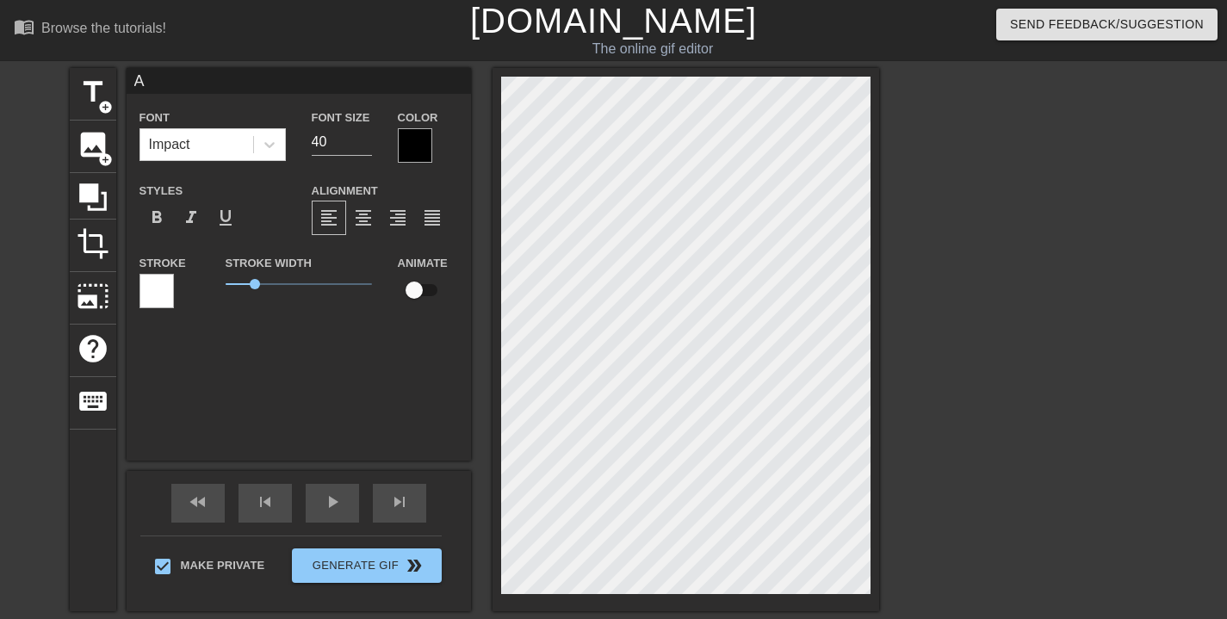
type textarea "Ay"
type input "Ayy"
type textarea "Ayy"
type input "Ayyo"
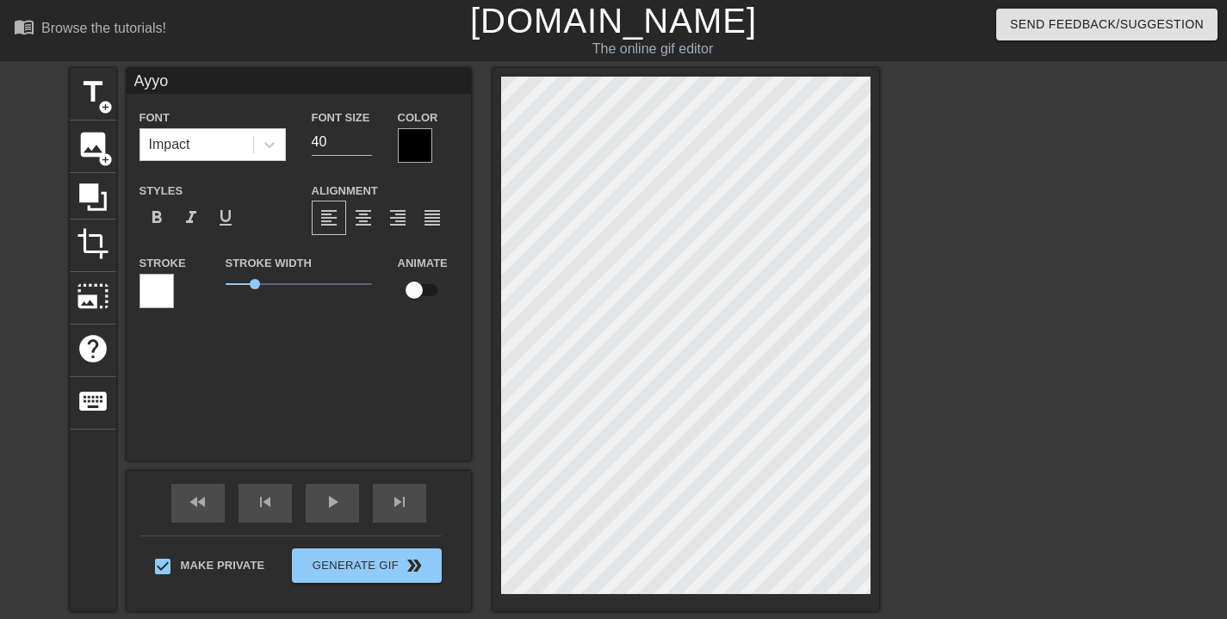
type textarea "Ayyo"
click at [872, 103] on div at bounding box center [686, 339] width 387 height 543
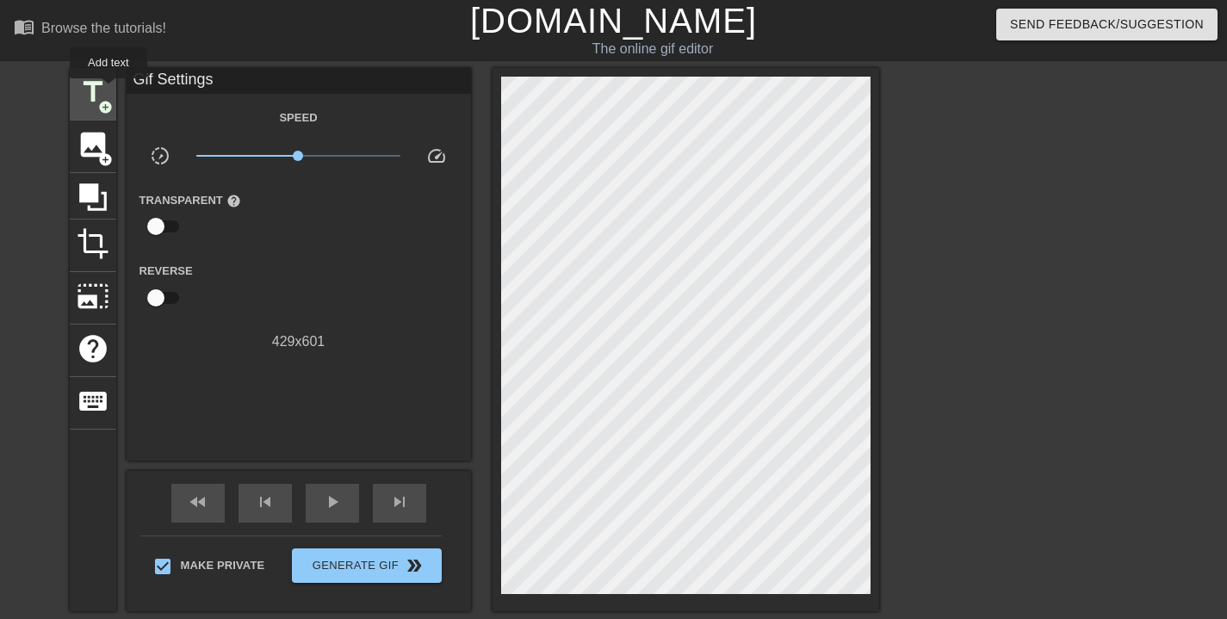
click at [109, 90] on div "title add_circle" at bounding box center [93, 94] width 47 height 53
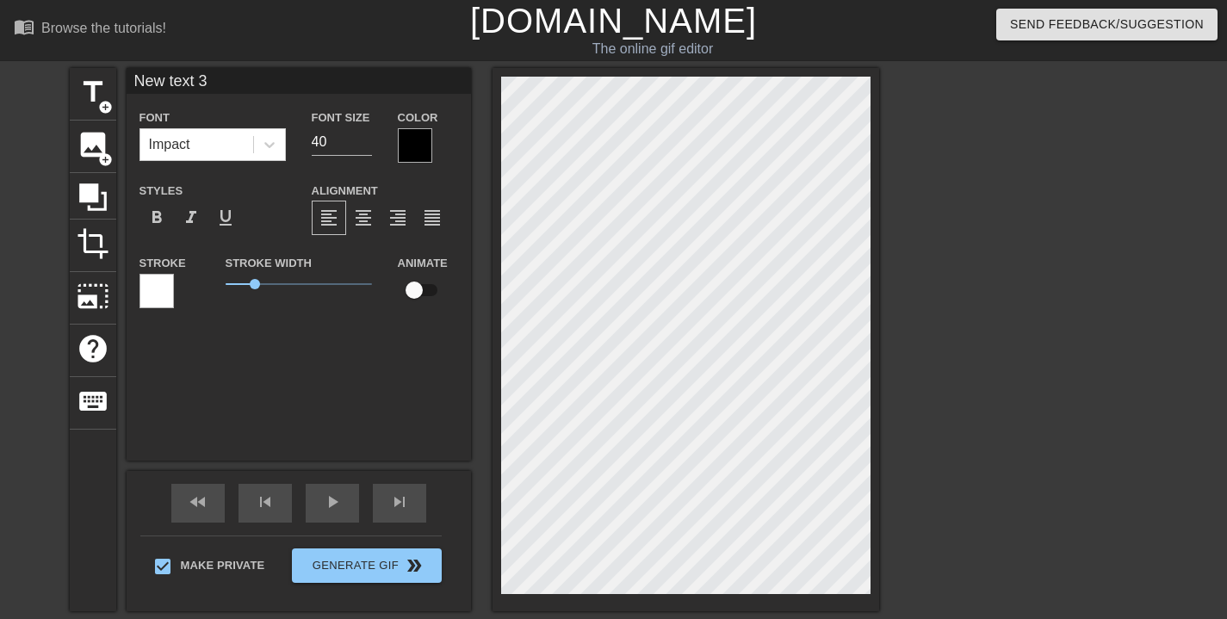
scroll to position [3, 4]
type input "I"
type textarea "I"
type input "It"
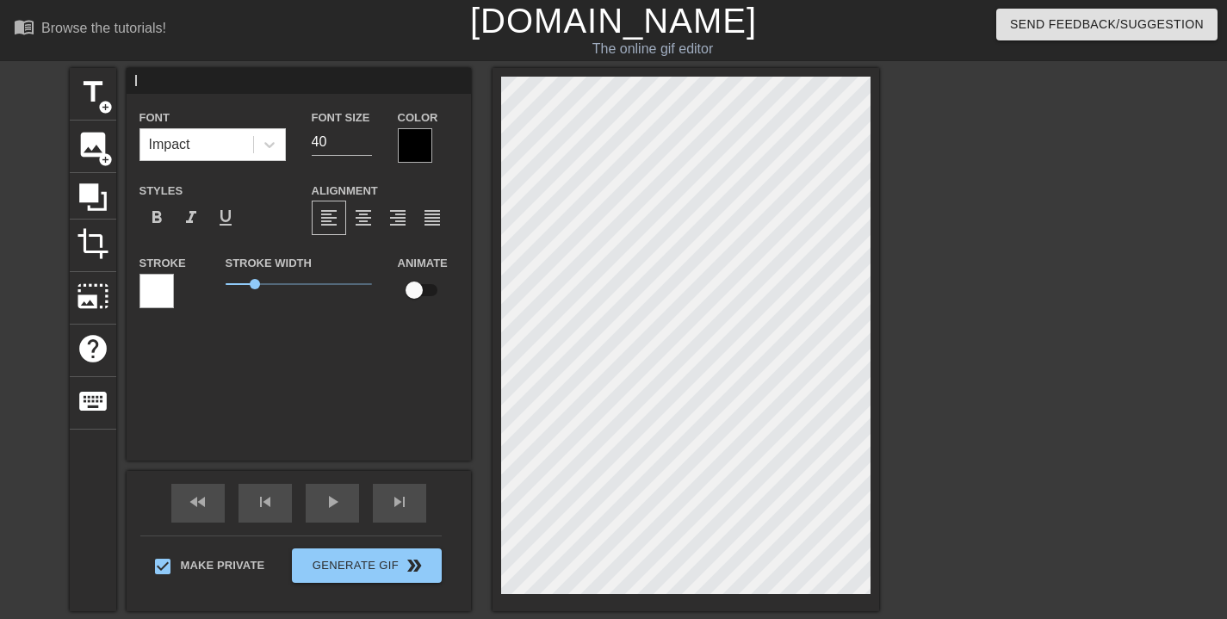
type textarea "It"
type input "It'"
type textarea "It'"
type input "It's"
type textarea "It's"
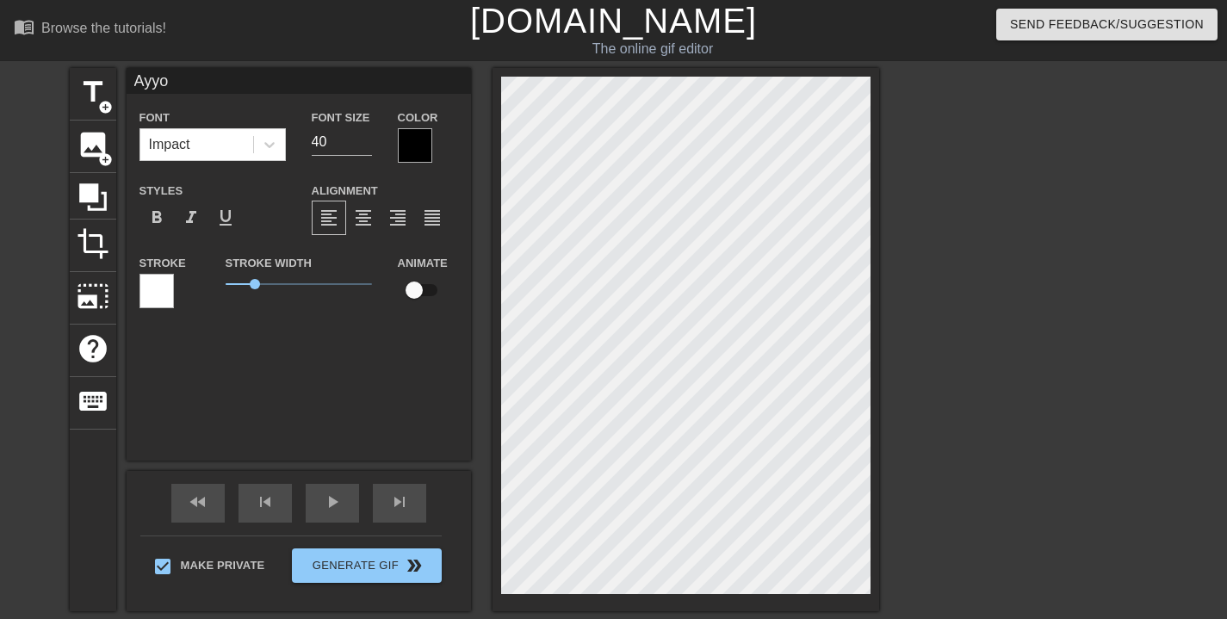
type input "It's"
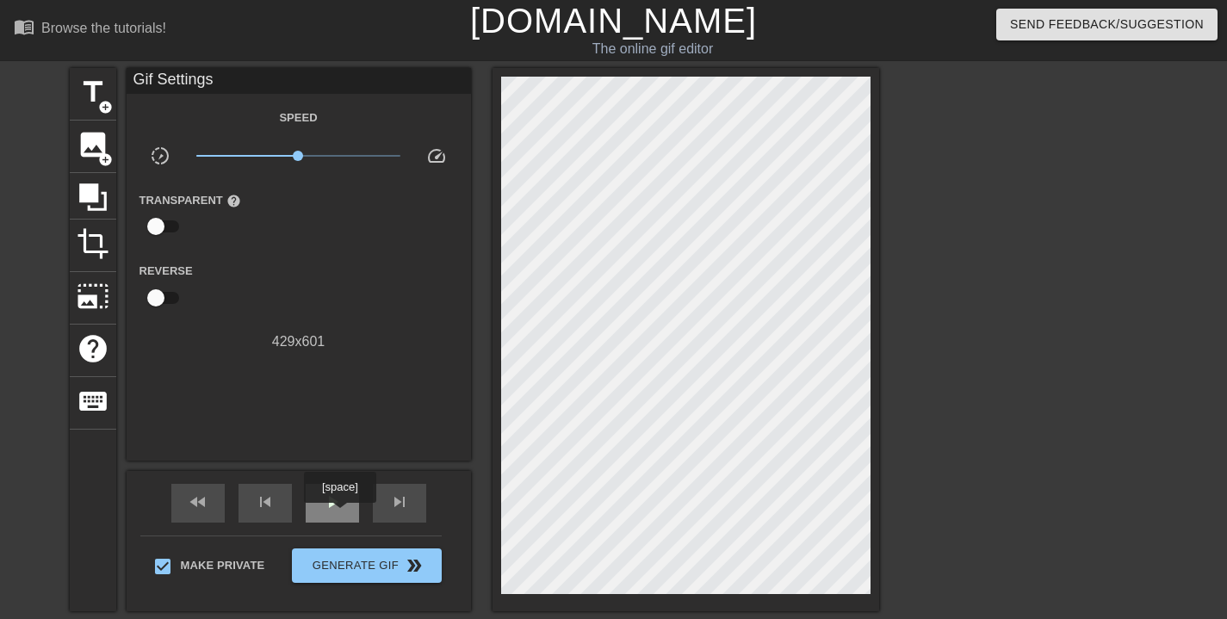
click at [342, 513] on div "play_arrow" at bounding box center [332, 503] width 53 height 39
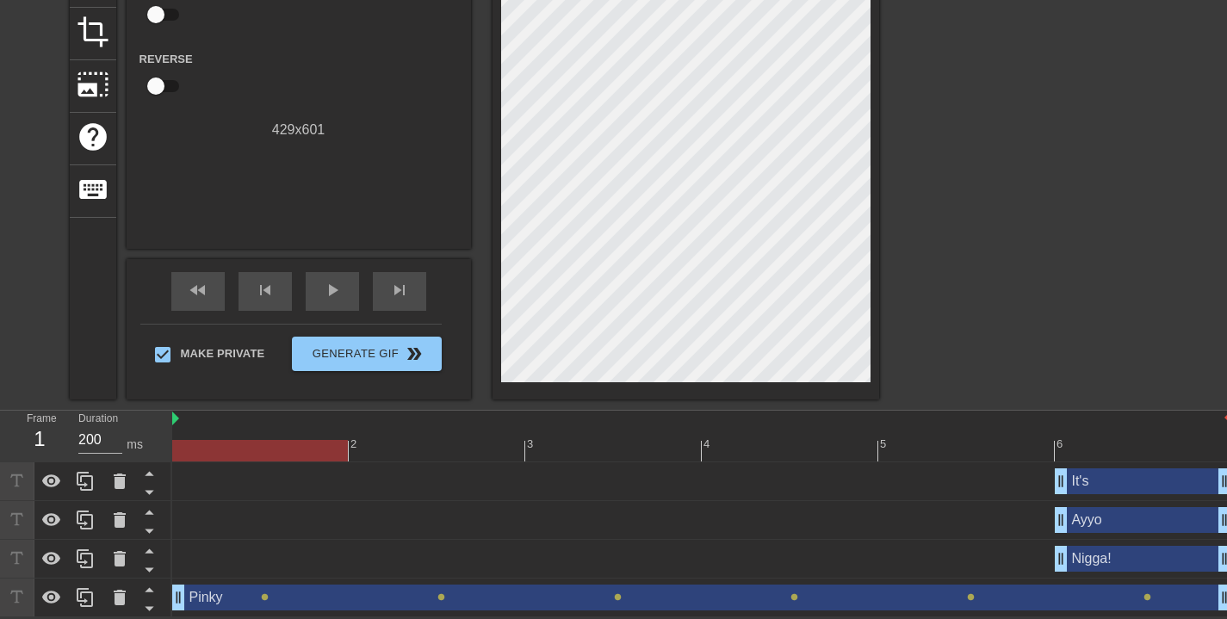
click at [1107, 491] on div "It's drag_handle drag_handle" at bounding box center [1143, 482] width 177 height 26
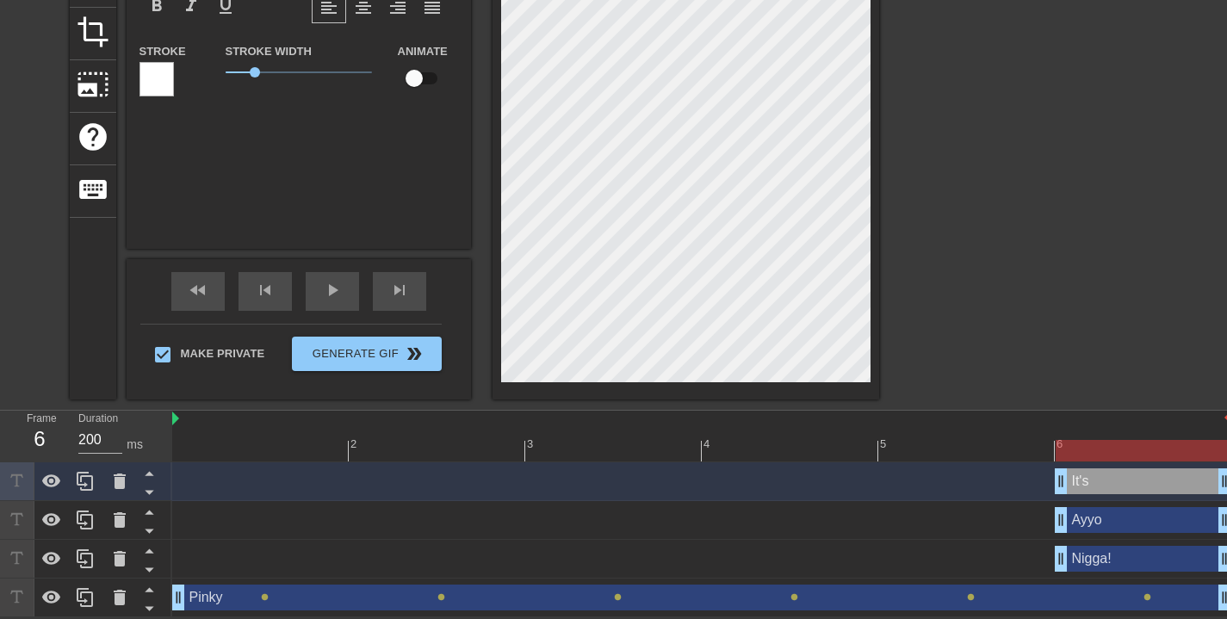
drag, startPoint x: 269, startPoint y: 450, endPoint x: 1001, endPoint y: 421, distance: 732.6
click at [1094, 432] on div "2 3 4 5 6" at bounding box center [701, 436] width 1059 height 51
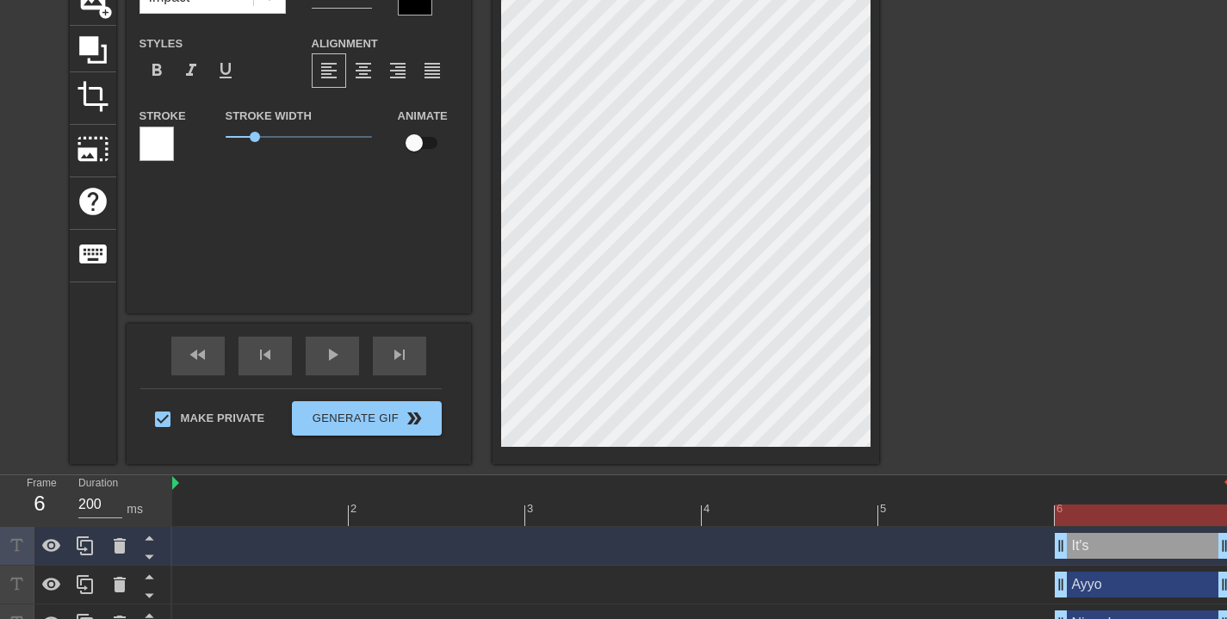
scroll to position [0, 0]
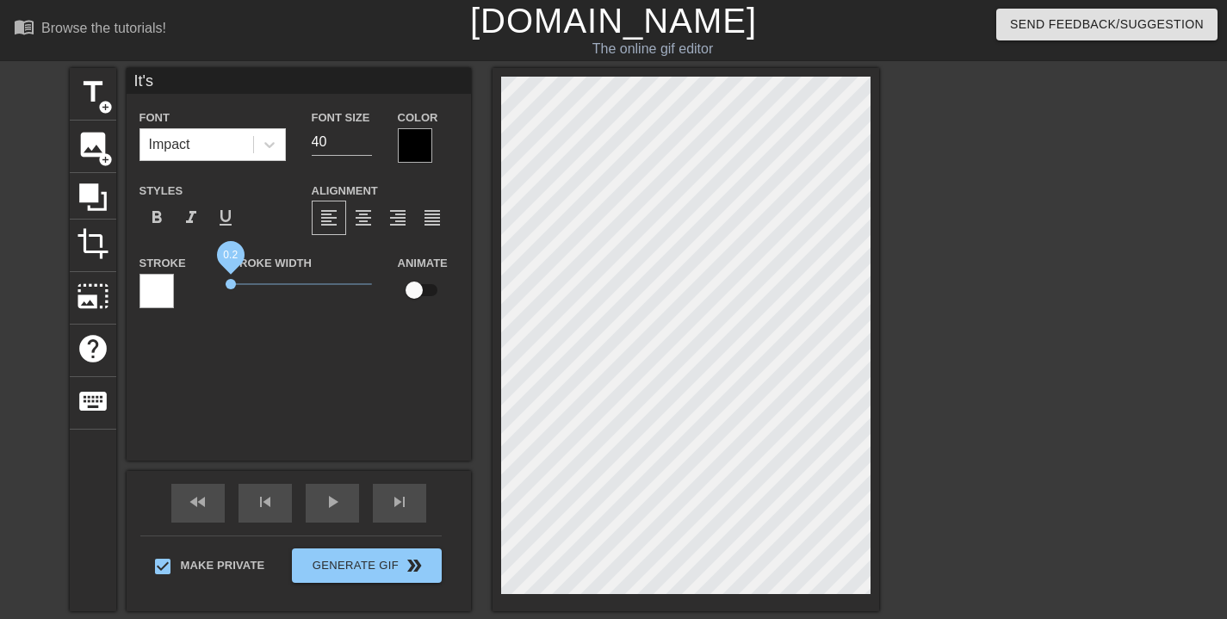
drag, startPoint x: 255, startPoint y: 285, endPoint x: 409, endPoint y: 338, distance: 162.9
click at [232, 288] on span "0.2" at bounding box center [231, 284] width 10 height 10
drag, startPoint x: 255, startPoint y: 284, endPoint x: 234, endPoint y: 295, distance: 23.1
click at [217, 296] on div "Stroke Width 0" at bounding box center [299, 287] width 172 height 71
type input "Ayyo"
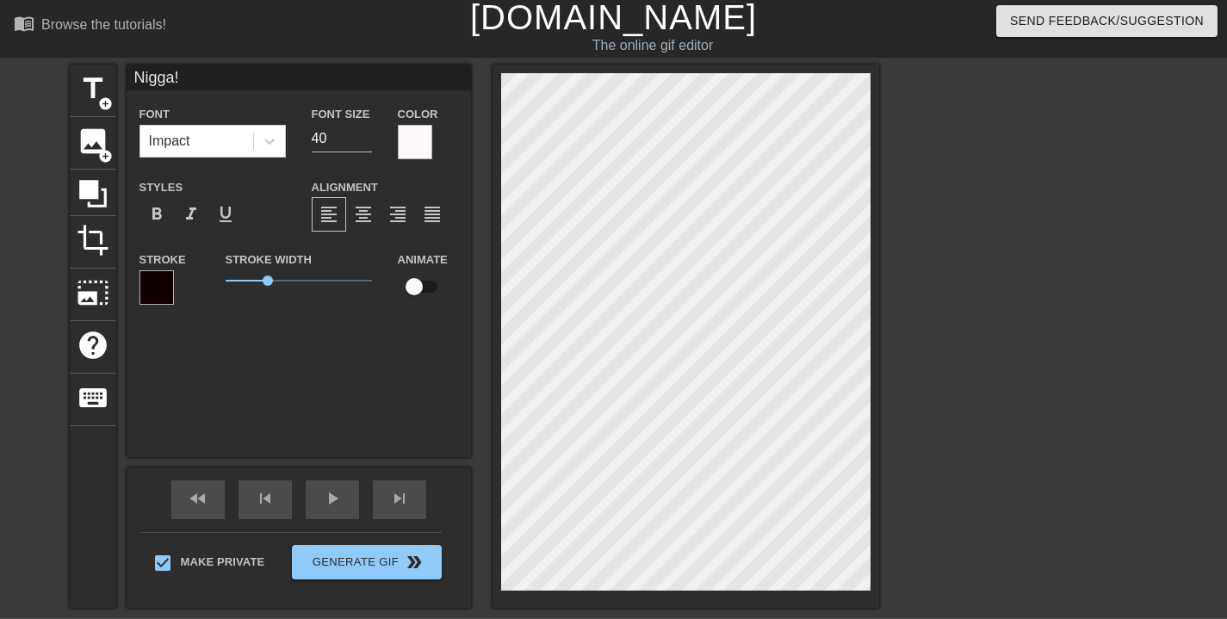
scroll to position [213, 0]
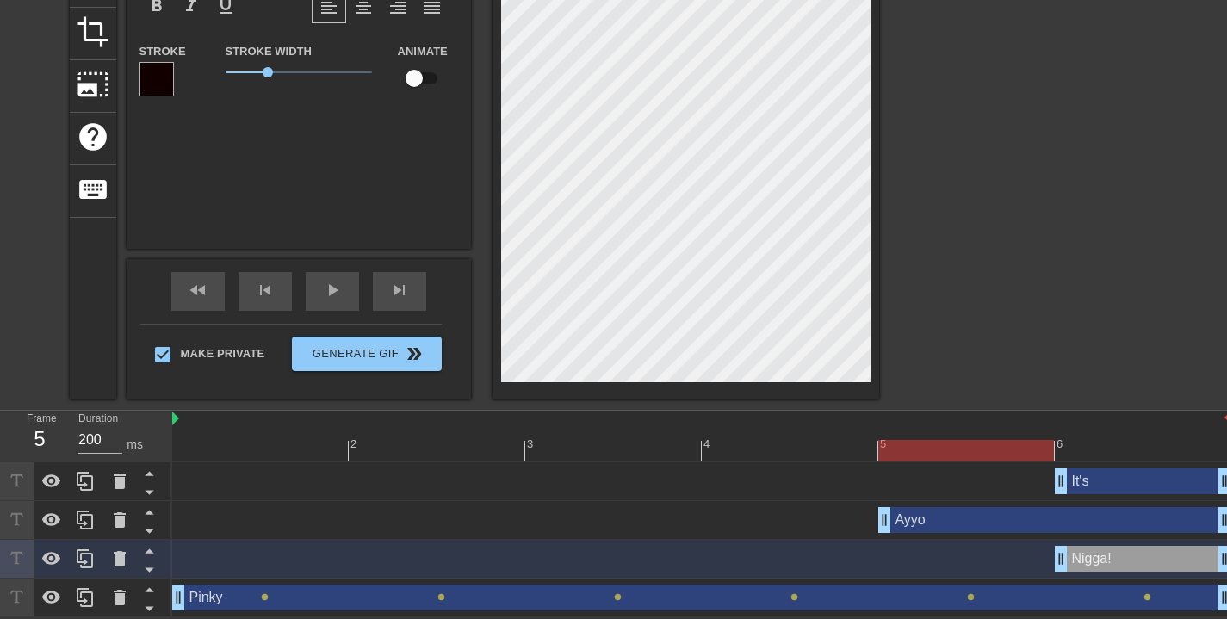
drag, startPoint x: 1060, startPoint y: 520, endPoint x: 1051, endPoint y: 479, distance: 42.4
drag, startPoint x: 1061, startPoint y: 479, endPoint x: 922, endPoint y: 496, distance: 140.6
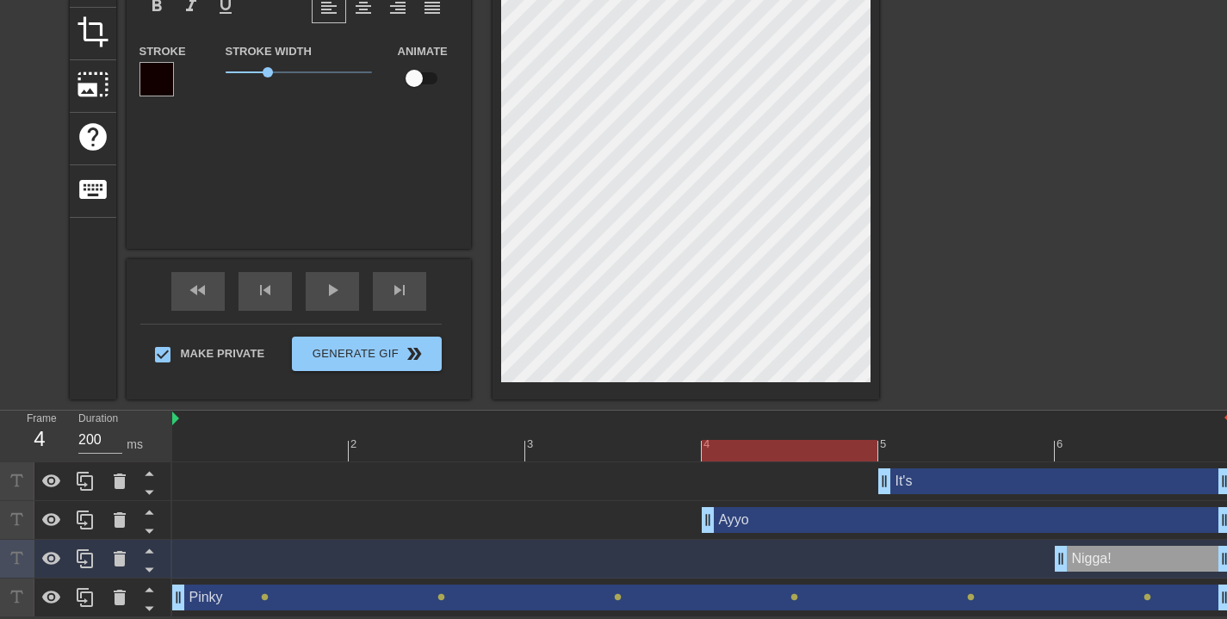
drag, startPoint x: 881, startPoint y: 523, endPoint x: 760, endPoint y: 512, distance: 122.0
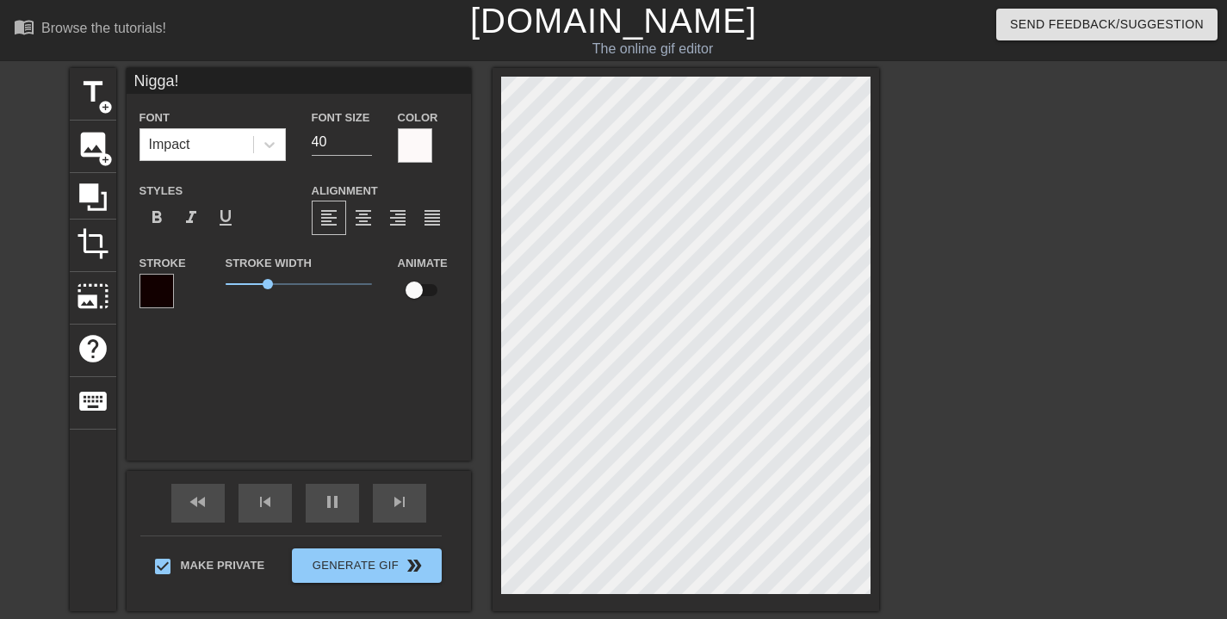
click at [965, 314] on div at bounding box center [1029, 326] width 258 height 517
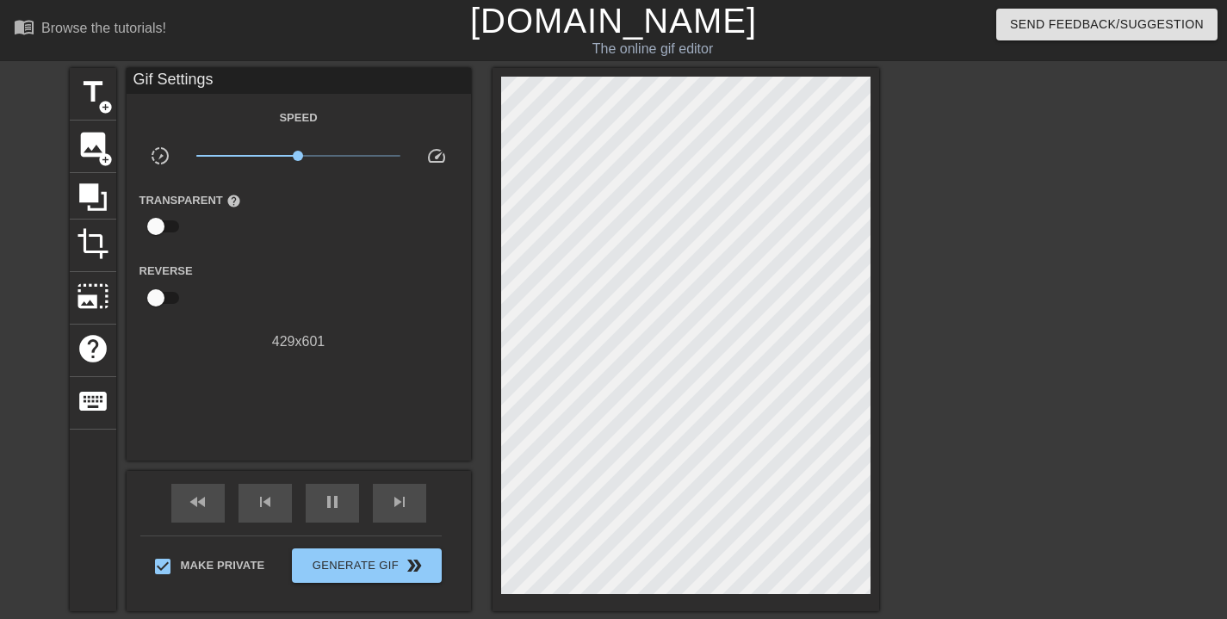
scroll to position [213, 0]
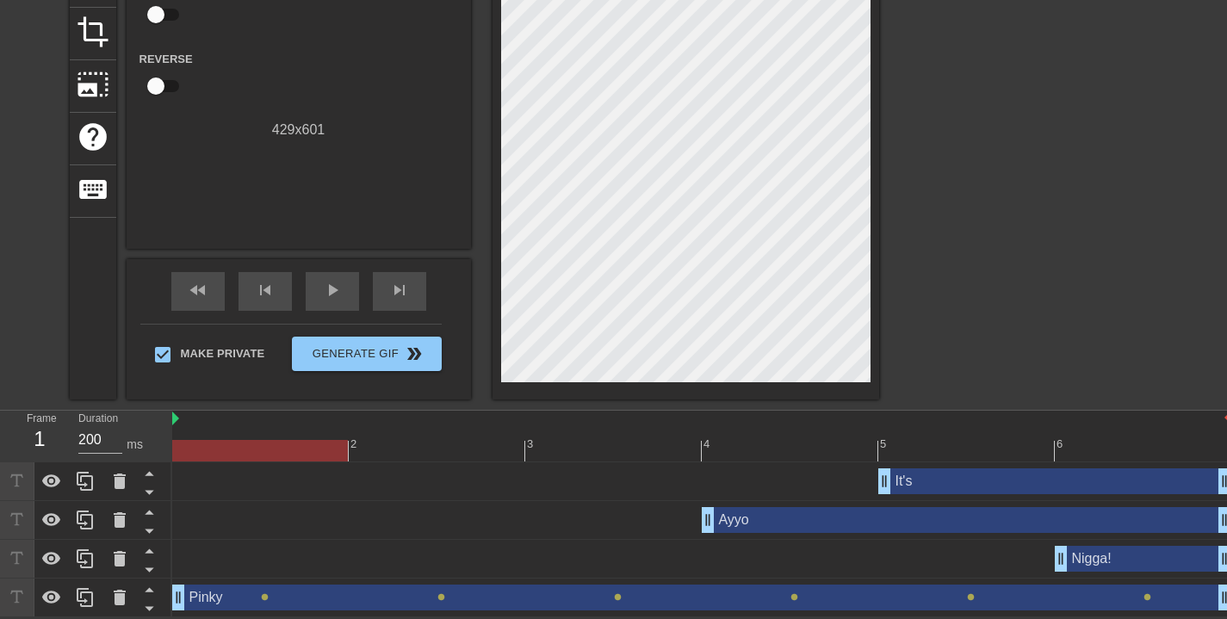
click at [1132, 565] on div "Nigga! drag_handle drag_handle" at bounding box center [1143, 559] width 177 height 26
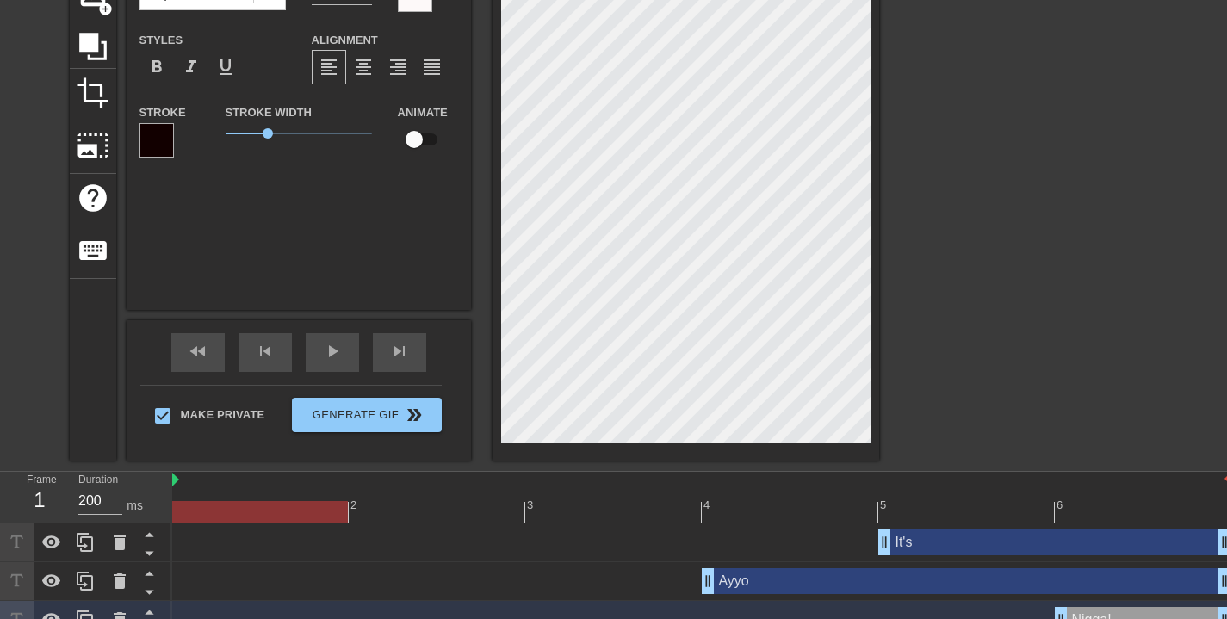
scroll to position [147, 0]
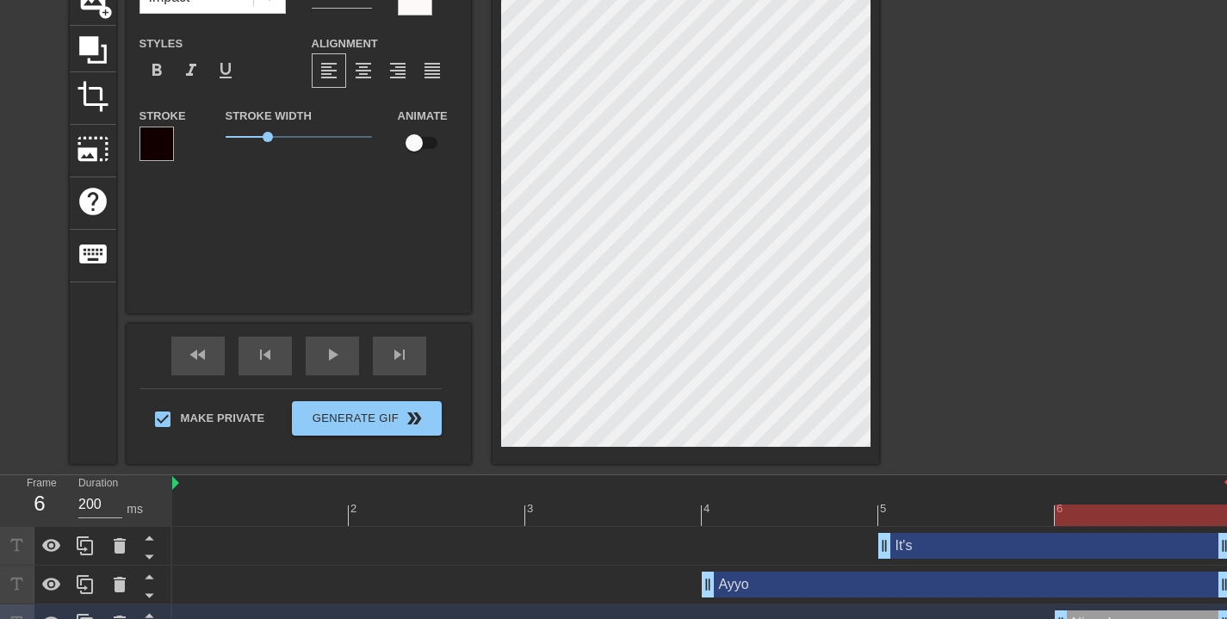
drag, startPoint x: 303, startPoint y: 517, endPoint x: 1093, endPoint y: 502, distance: 789.9
click at [1093, 502] on div "2 3 4 5 6" at bounding box center [701, 500] width 1059 height 51
type input "Nigga"
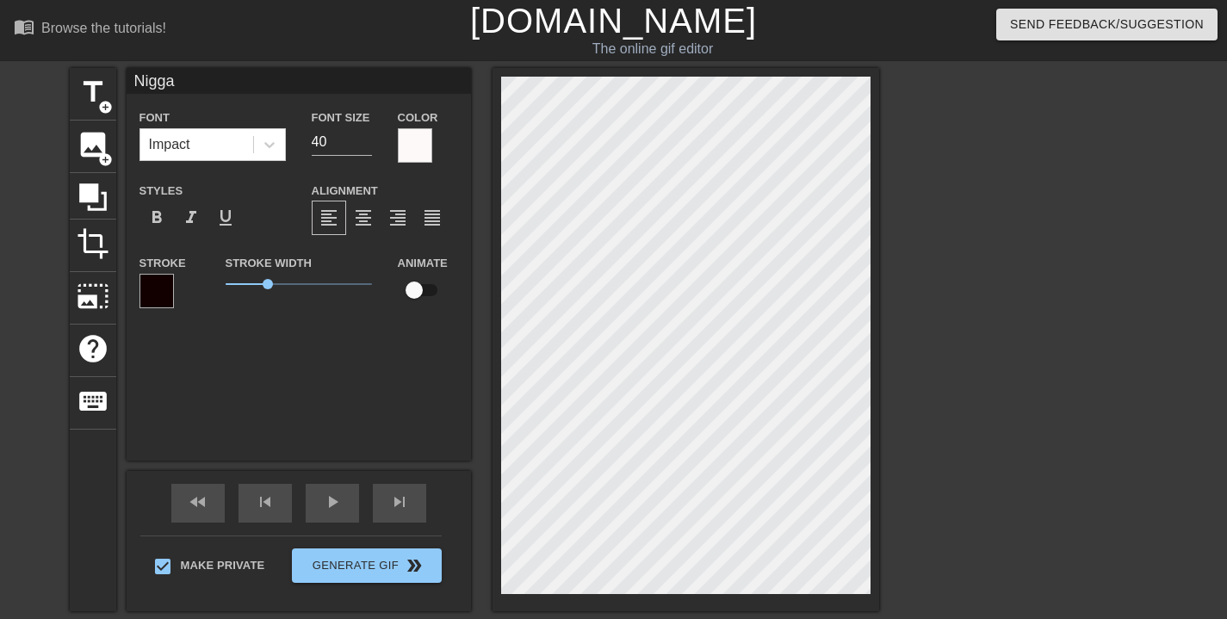
type textarea "Nigga"
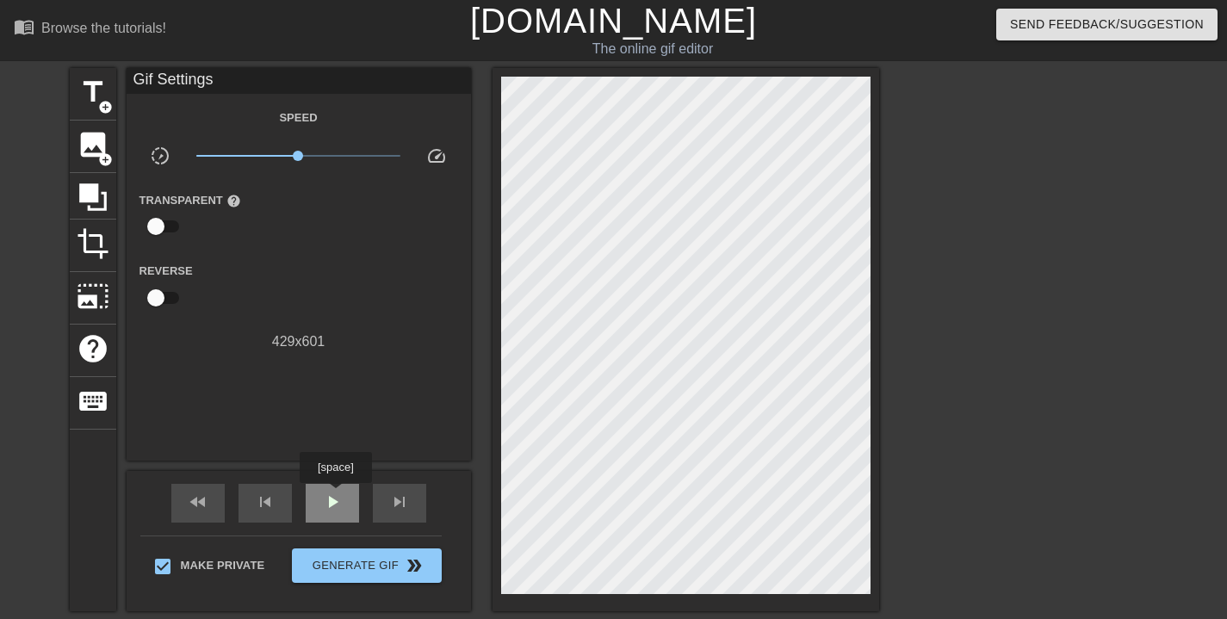
click at [338, 495] on span "play_arrow" at bounding box center [332, 502] width 21 height 21
click at [342, 517] on div "pause" at bounding box center [332, 503] width 53 height 39
click at [332, 516] on div "play_arrow" at bounding box center [332, 503] width 53 height 39
click at [334, 509] on span "pause" at bounding box center [332, 502] width 21 height 21
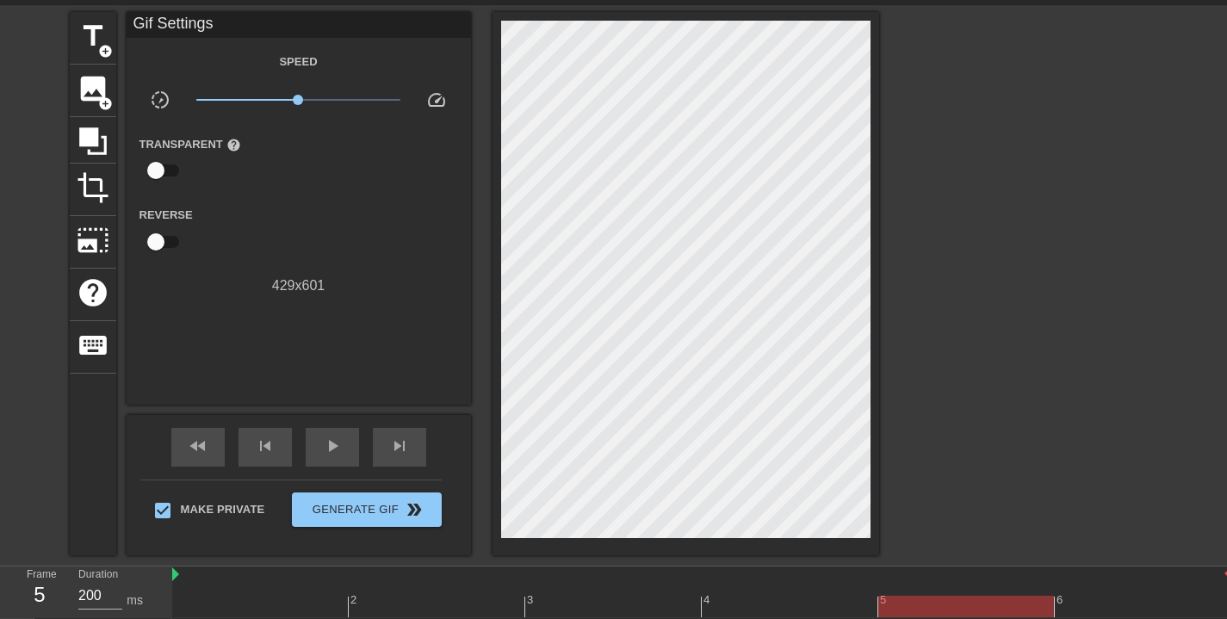
scroll to position [213, 0]
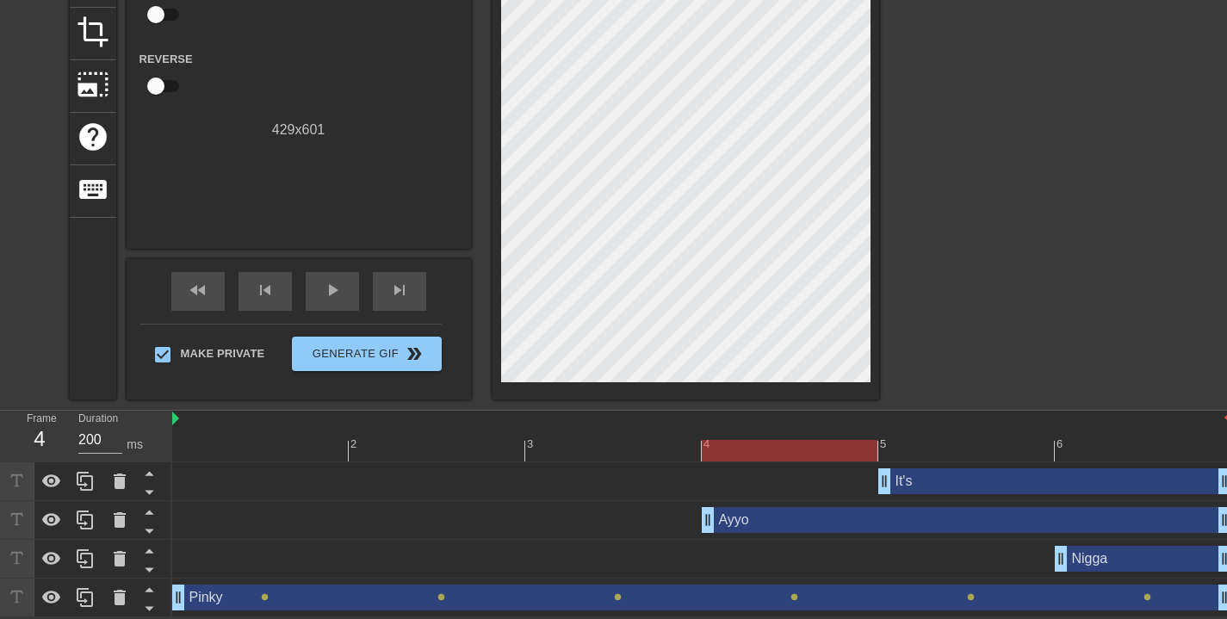
drag, startPoint x: 935, startPoint y: 452, endPoint x: 773, endPoint y: 433, distance: 163.9
click at [773, 433] on div "2 3 4 5 6" at bounding box center [701, 436] width 1059 height 51
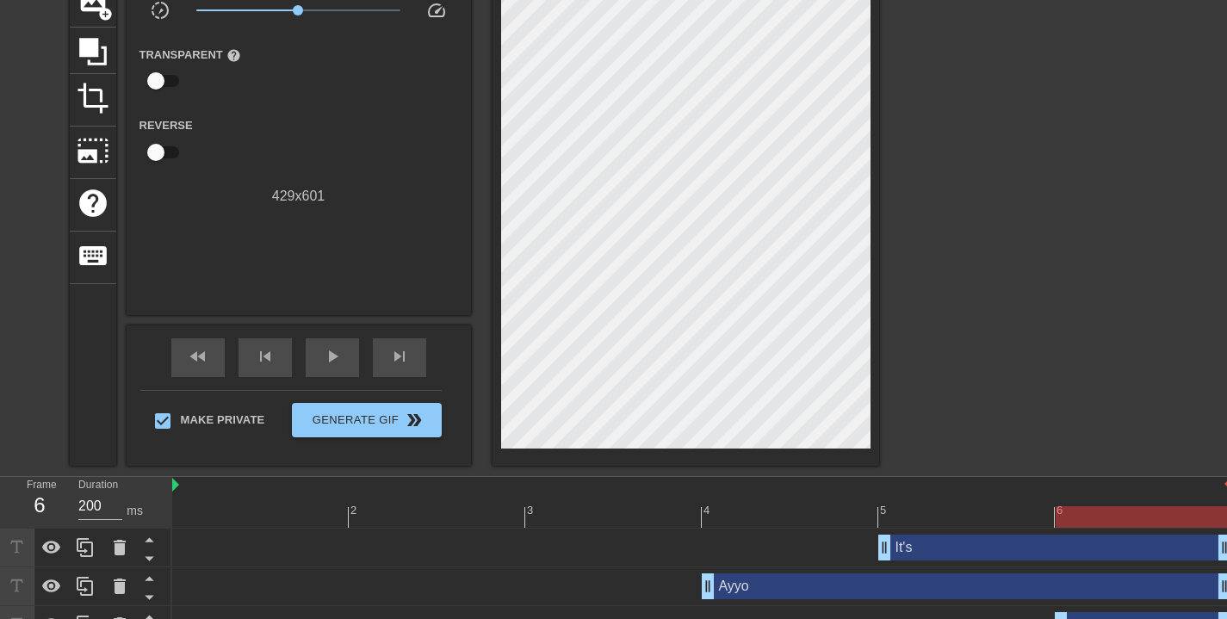
drag, startPoint x: 797, startPoint y: 514, endPoint x: 1091, endPoint y: 497, distance: 295.1
click at [1091, 497] on div "2 3 4 5 6" at bounding box center [701, 502] width 1059 height 51
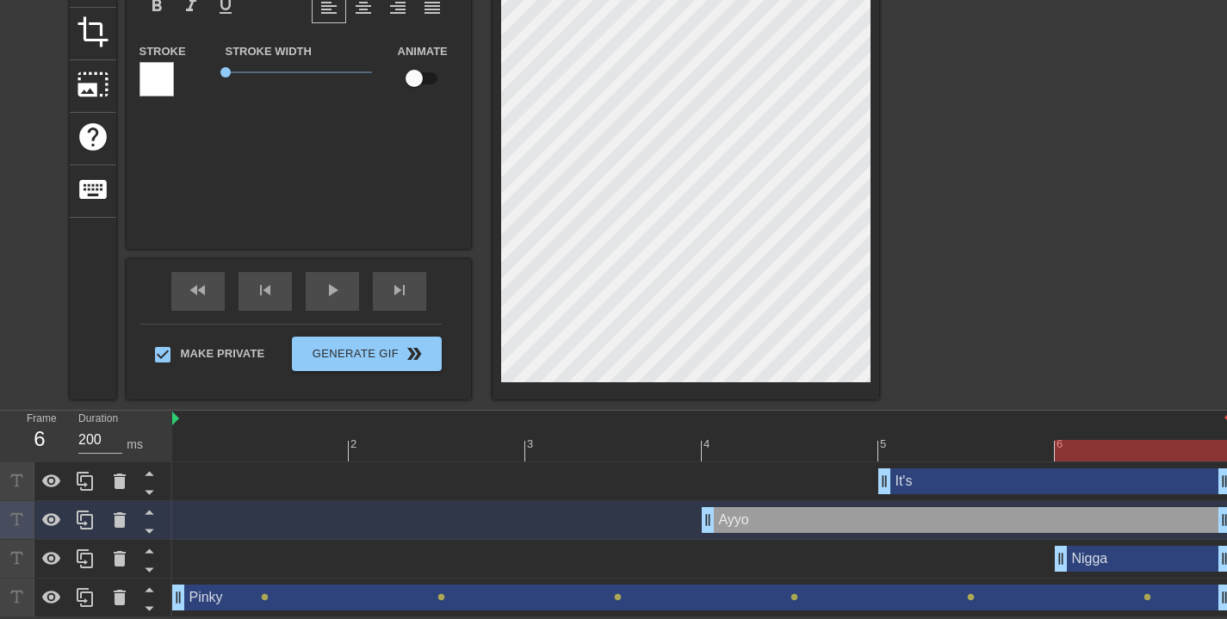
scroll to position [0, 0]
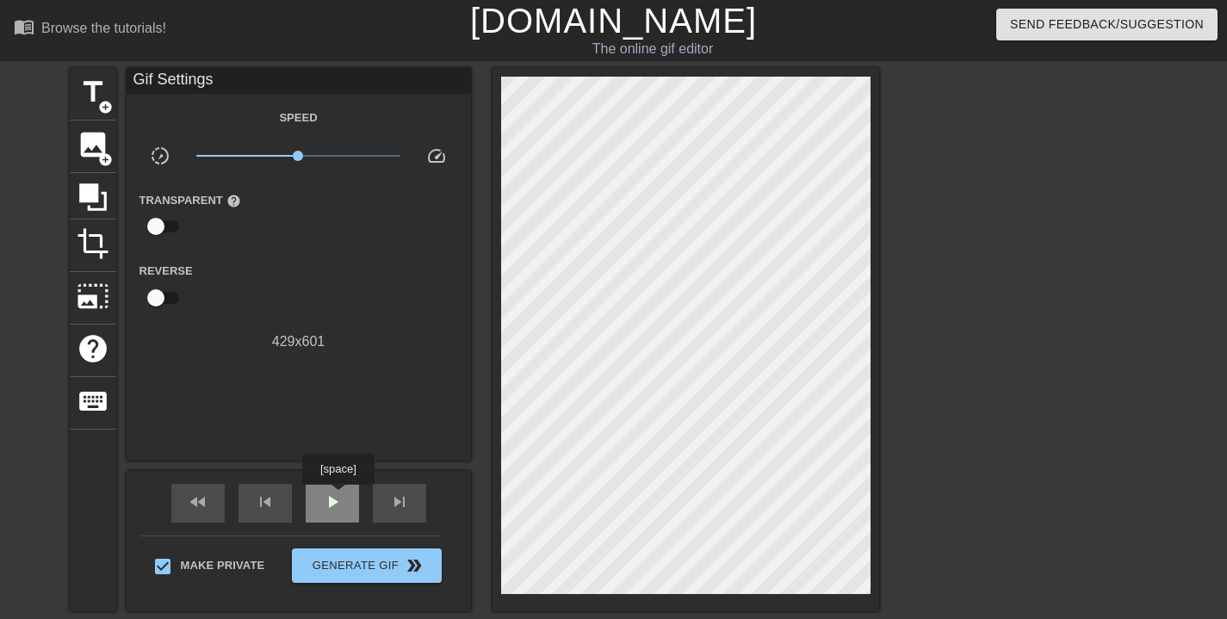
click at [340, 497] on span "play_arrow" at bounding box center [332, 502] width 21 height 21
click at [339, 497] on span "pause" at bounding box center [332, 502] width 21 height 21
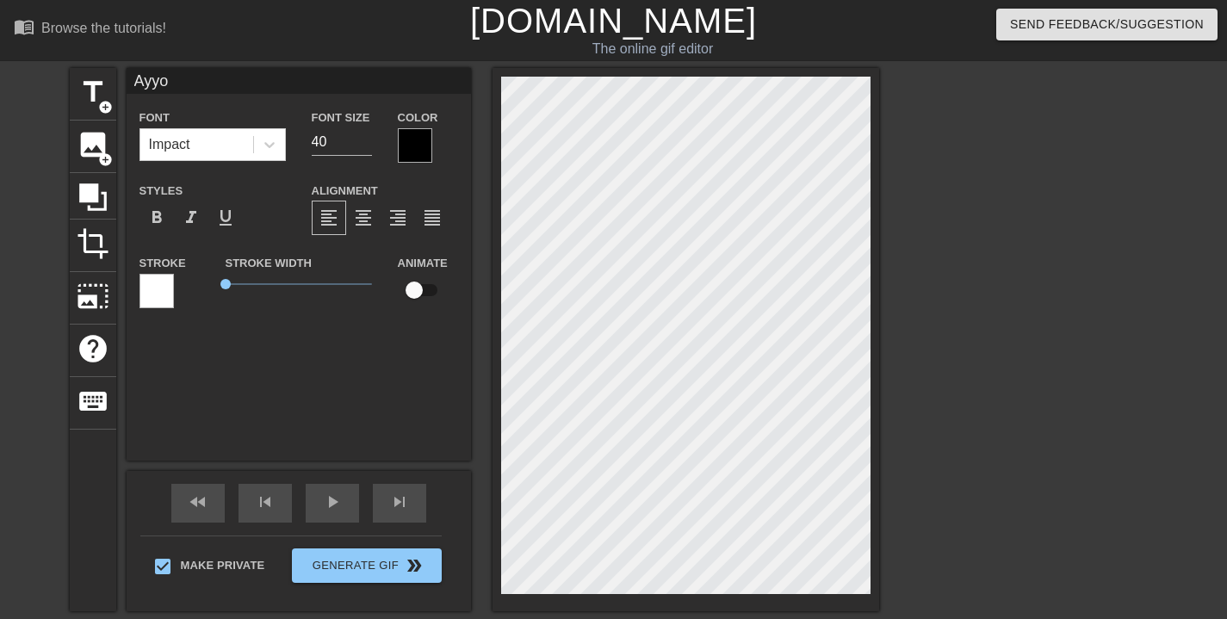
scroll to position [213, 0]
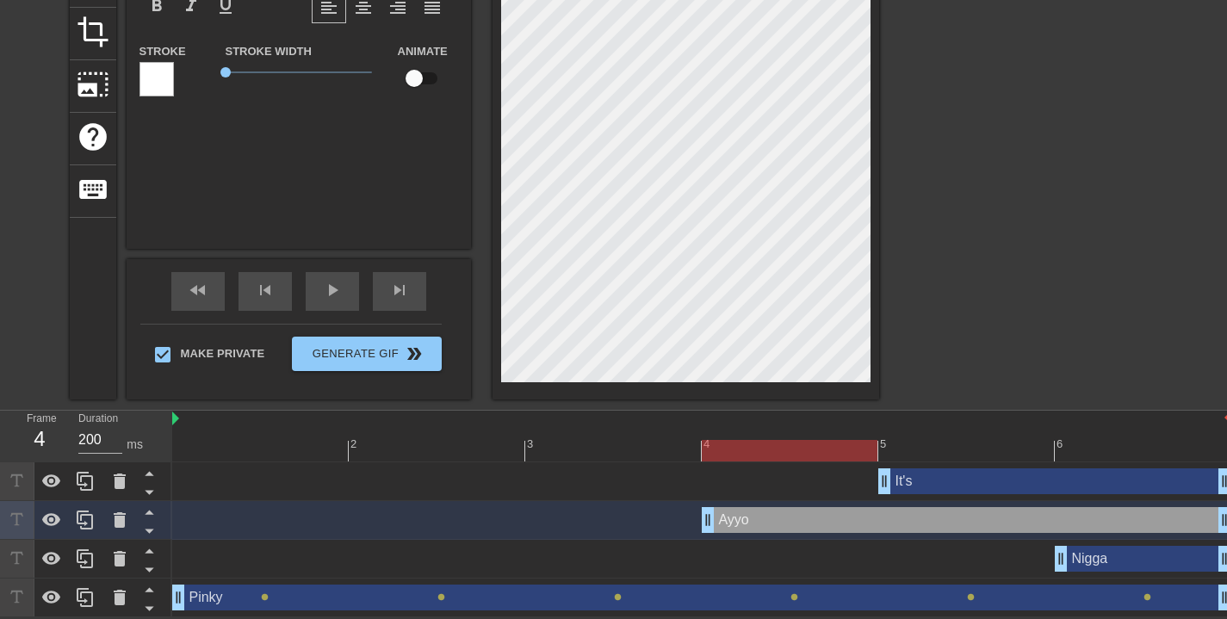
click at [751, 448] on div at bounding box center [701, 451] width 1059 height 22
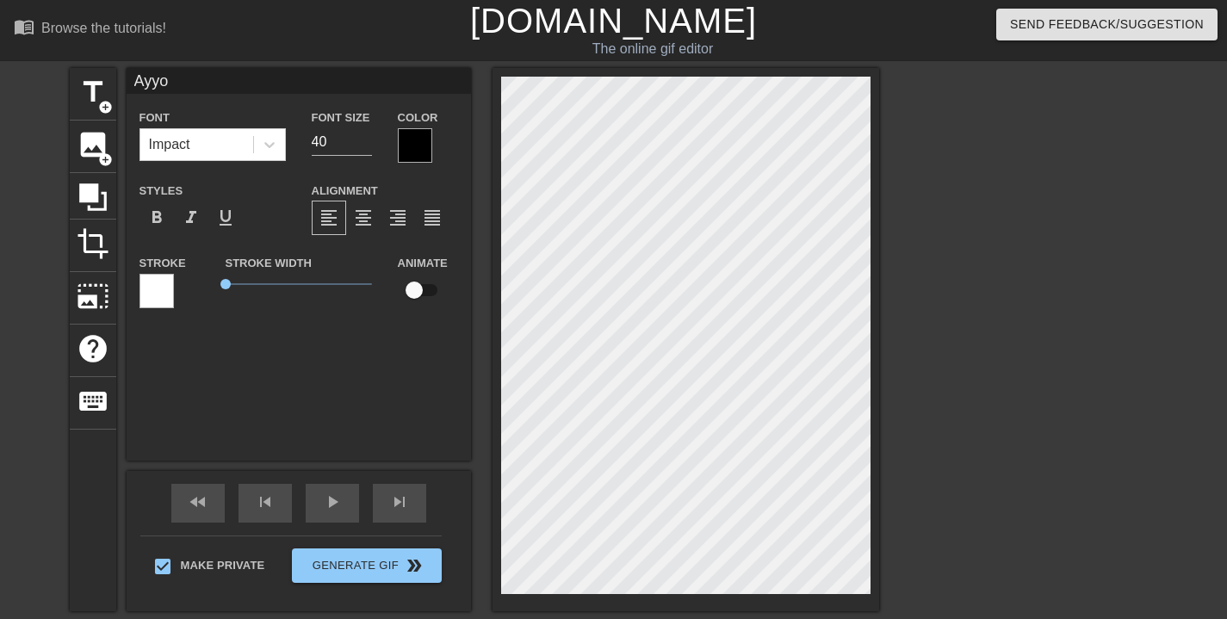
click at [416, 287] on input "checkbox" at bounding box center [414, 290] width 98 height 33
checkbox input "true"
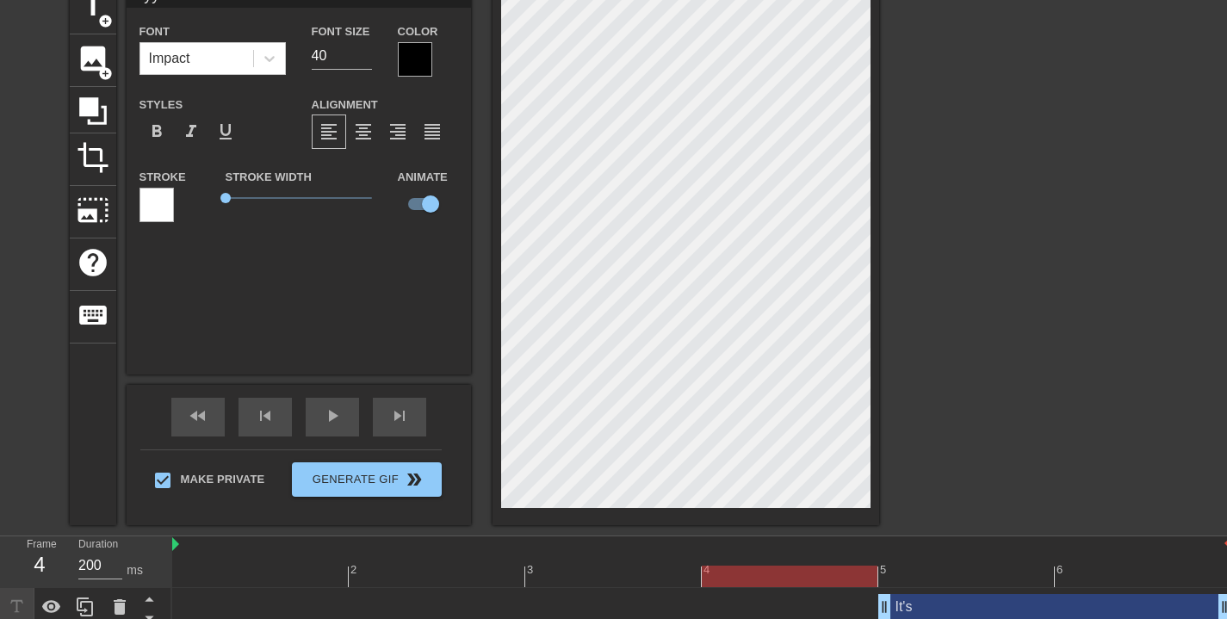
scroll to position [46, 0]
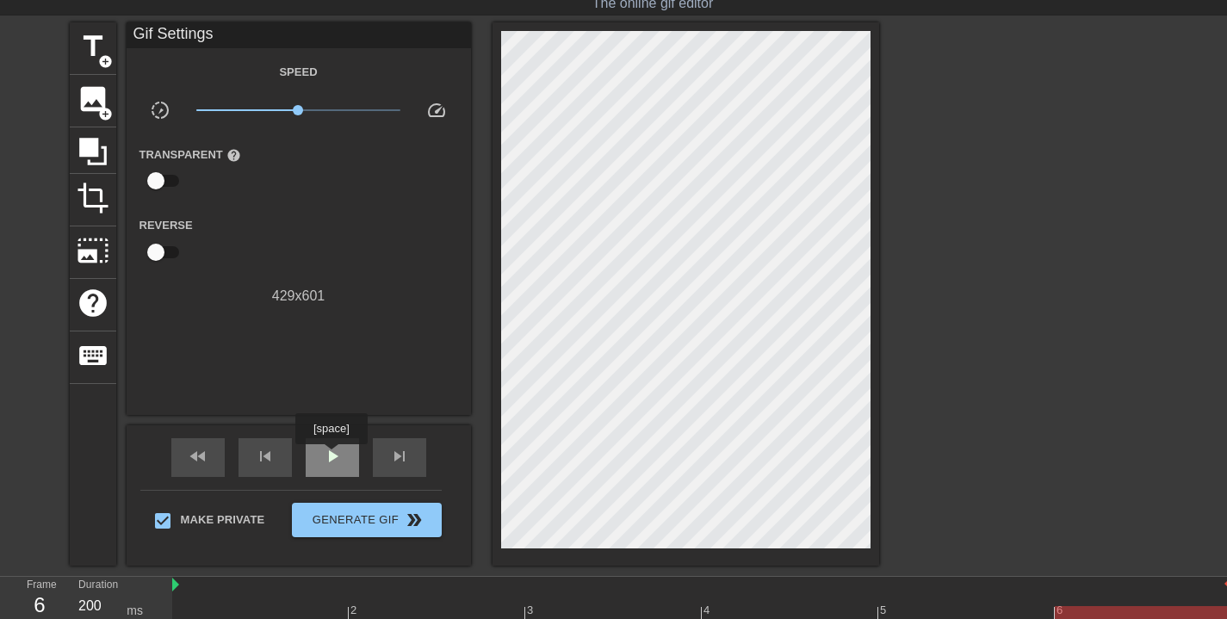
click at [333, 456] on span "play_arrow" at bounding box center [332, 456] width 21 height 21
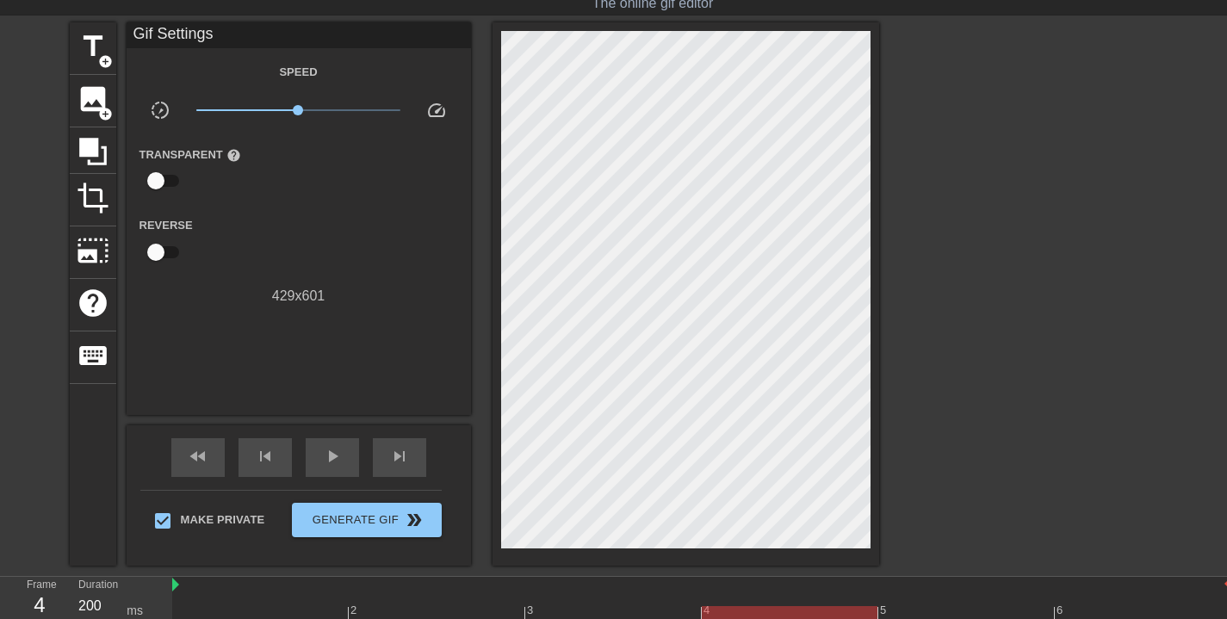
scroll to position [213, 0]
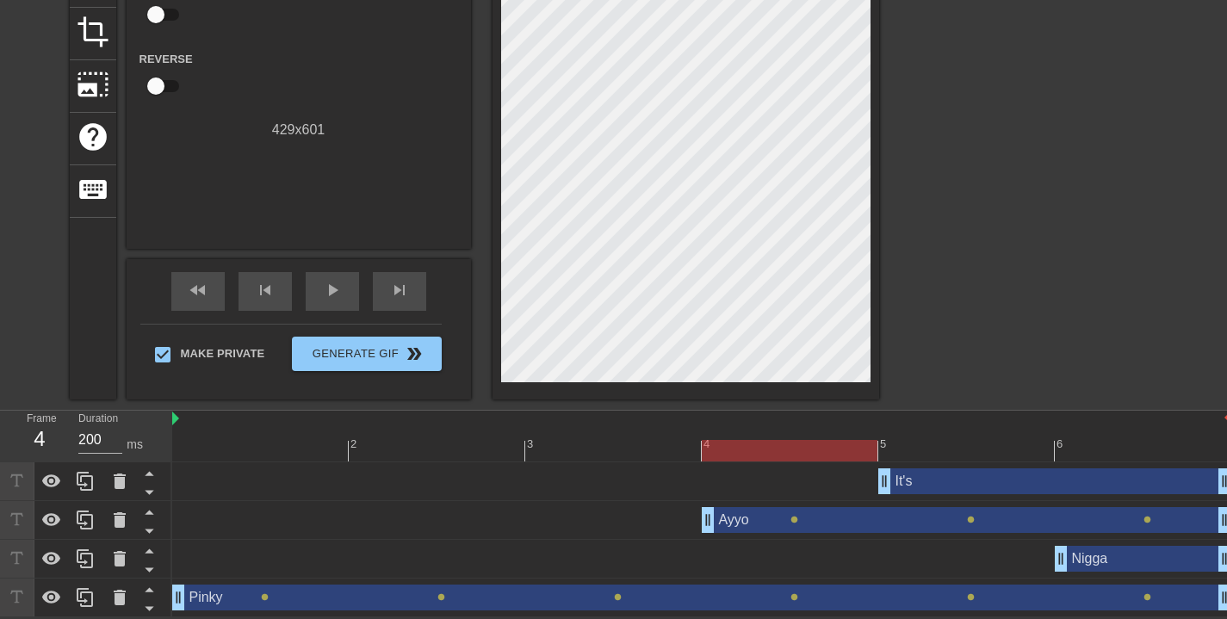
click at [1007, 480] on div "It's drag_handle drag_handle" at bounding box center [1054, 482] width 353 height 26
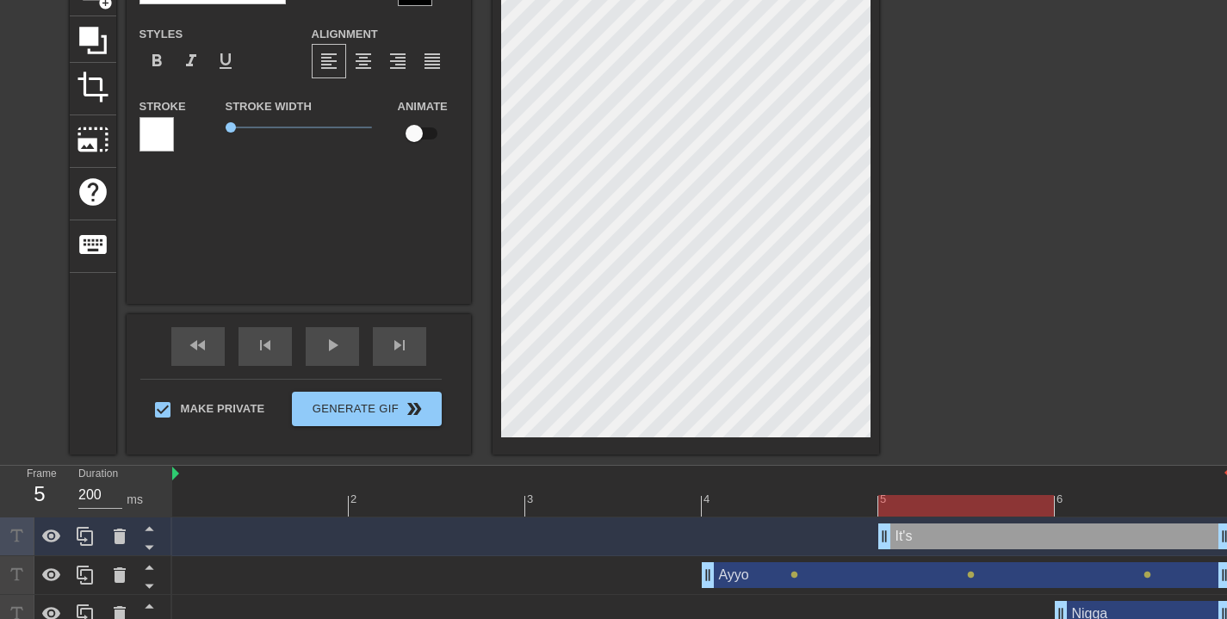
scroll to position [0, 0]
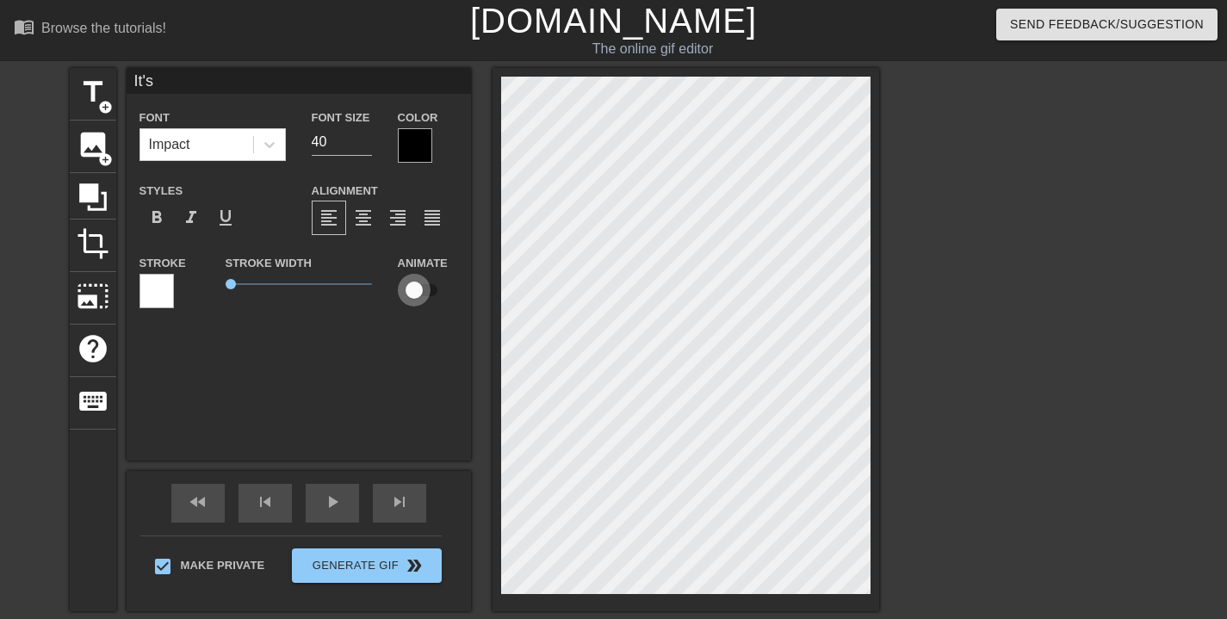
click at [416, 292] on input "checkbox" at bounding box center [414, 290] width 98 height 33
checkbox input "true"
click at [328, 494] on span "play_arrow" at bounding box center [332, 502] width 21 height 21
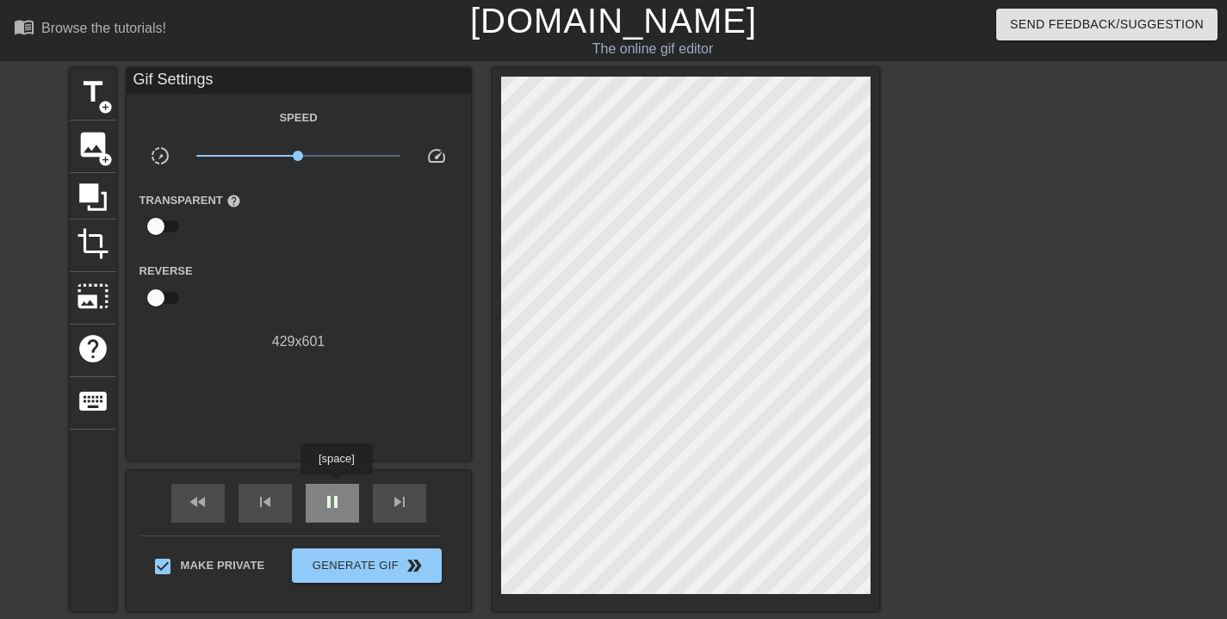
click at [335, 489] on div "pause" at bounding box center [332, 503] width 53 height 39
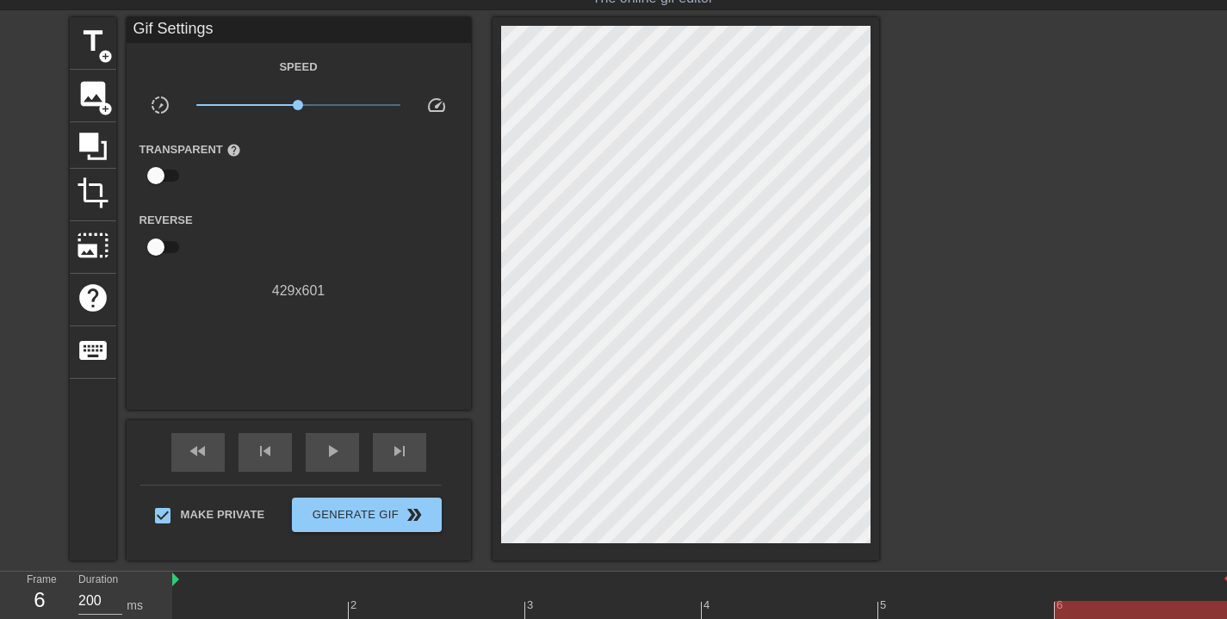
scroll to position [213, 0]
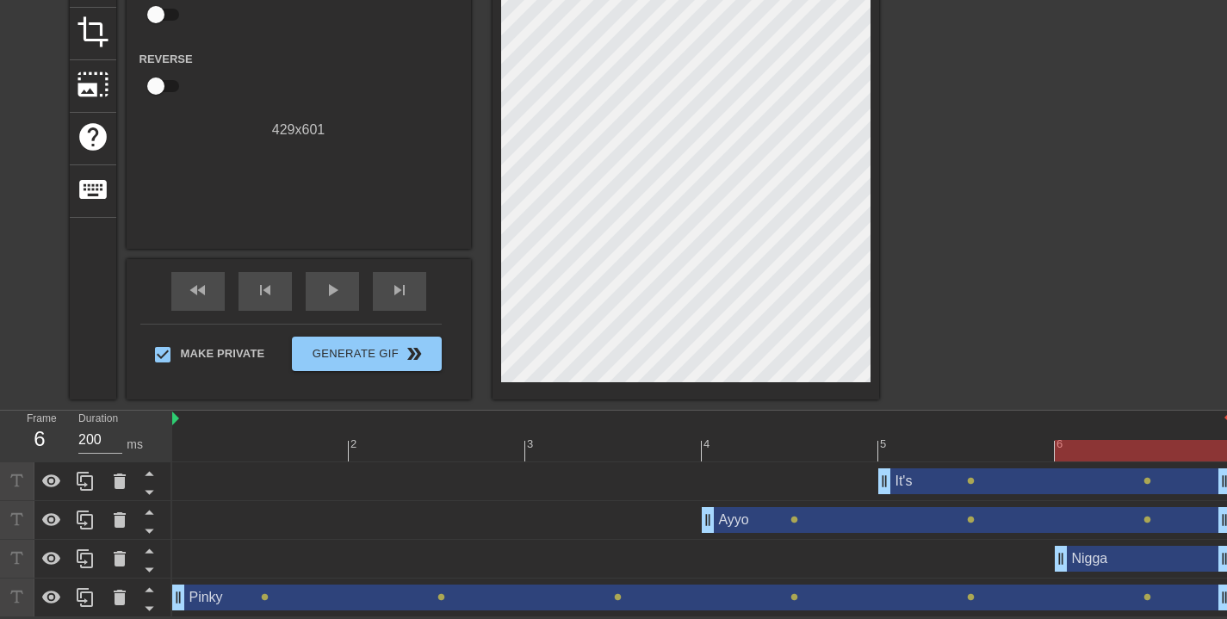
click at [761, 587] on div "Pinky drag_handle drag_handle" at bounding box center [701, 598] width 1059 height 26
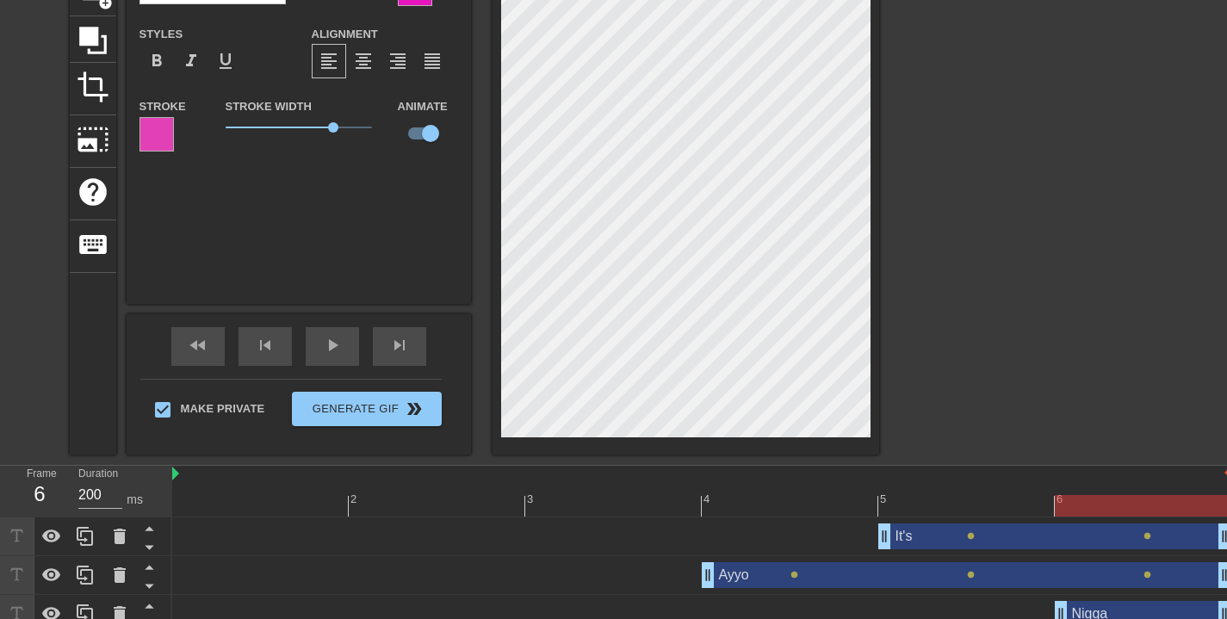
scroll to position [153, 0]
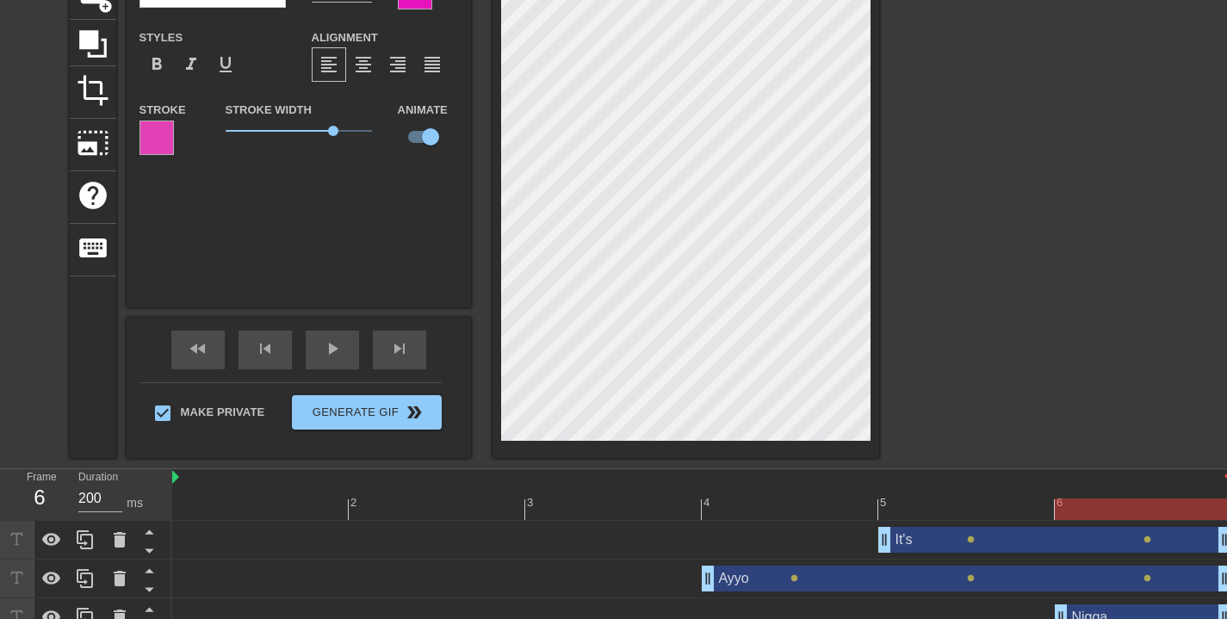
type input "Nigga"
type input "40"
checkbox input "false"
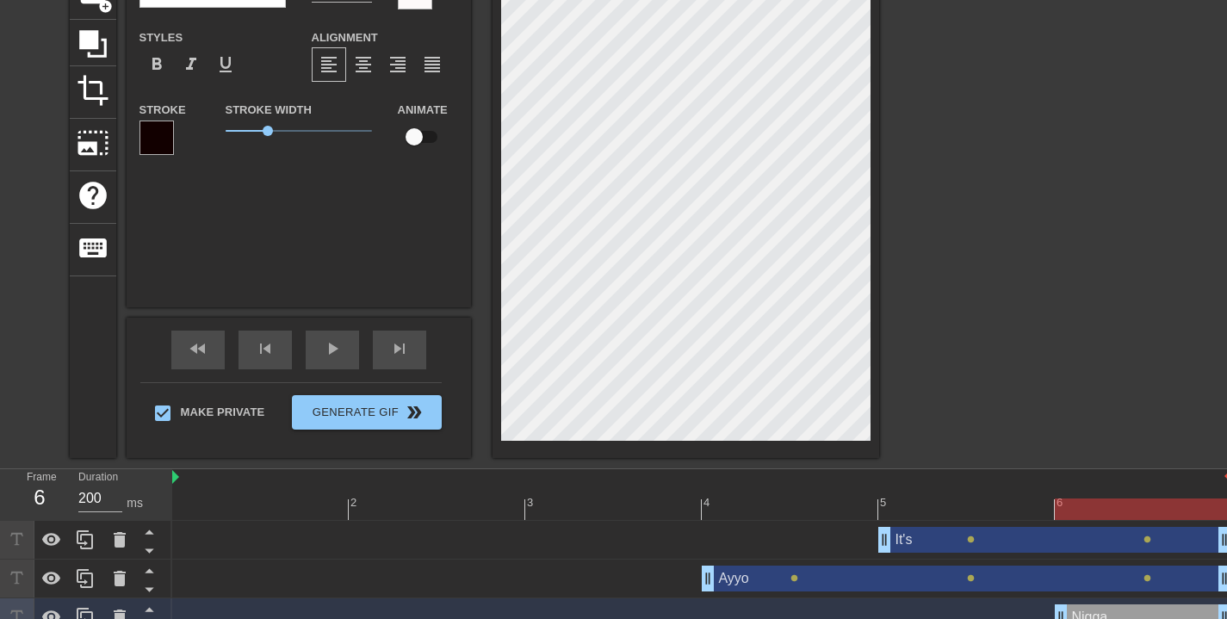
scroll to position [3, 3]
type input "NU"
type textarea "NU"
type input "NUc"
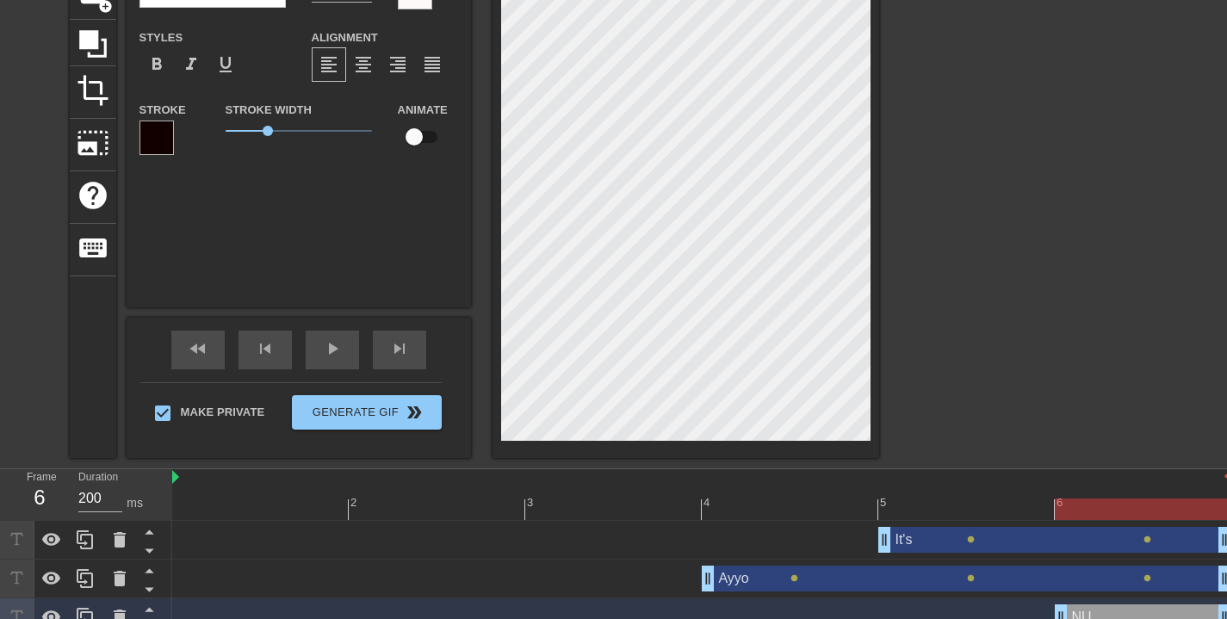
type textarea "NUc"
type input "NU"
type textarea "NU"
type input "N"
type textarea "N"
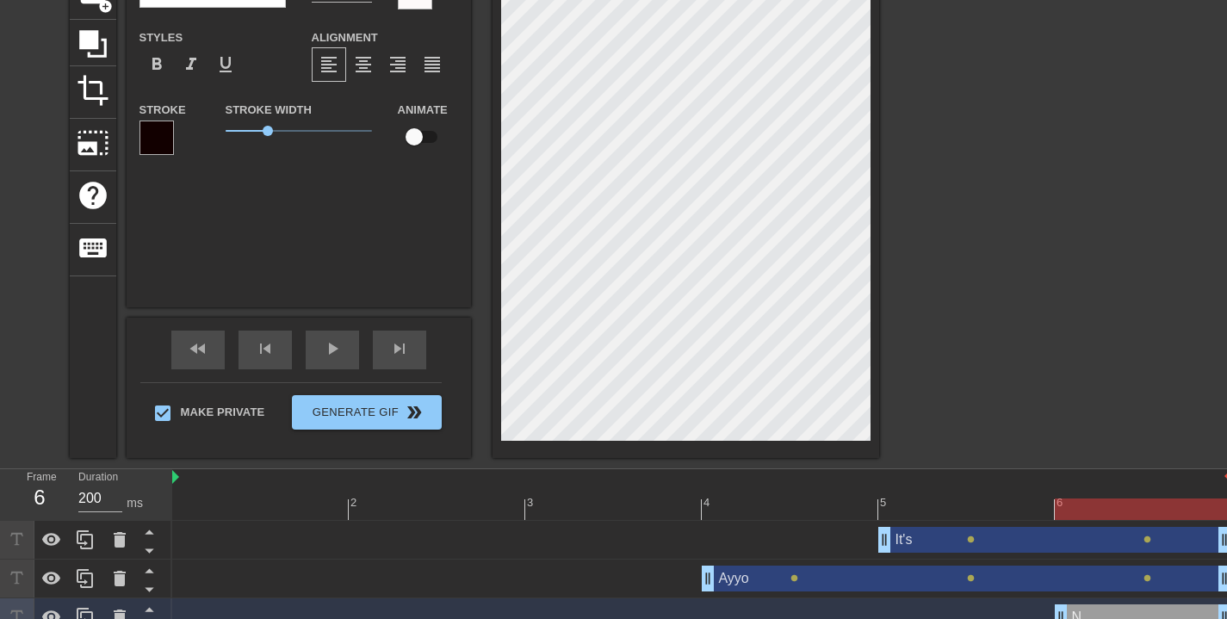
type input "Nu"
type textarea "Nu"
type input "Nuc"
type textarea "Nuc"
type input "Nuck"
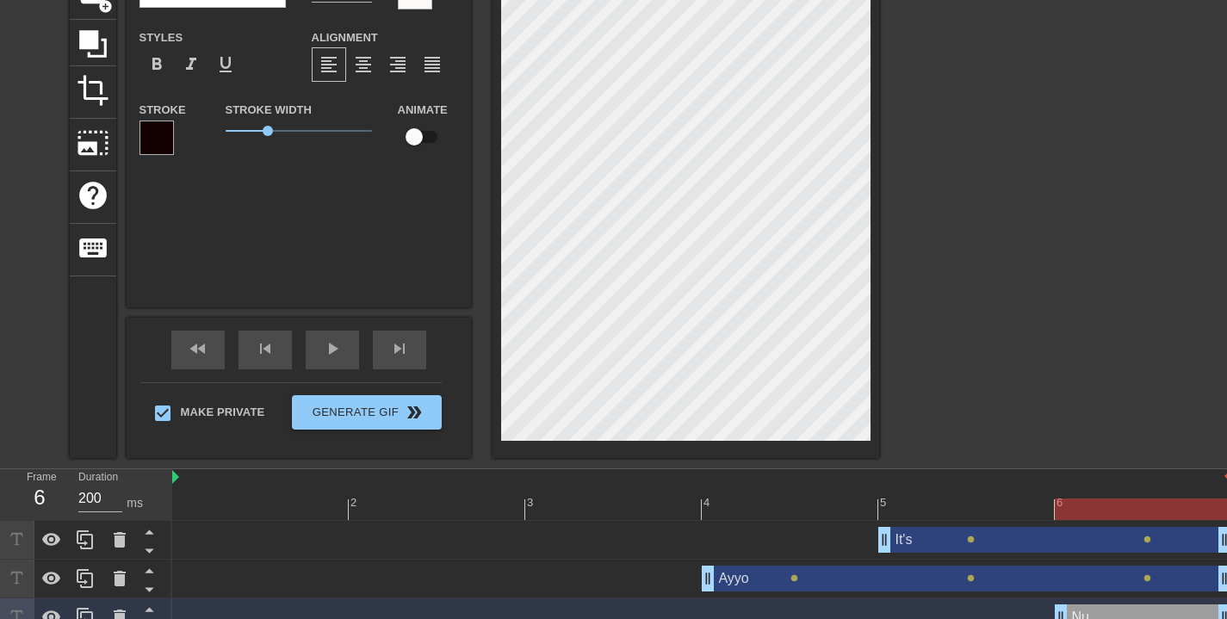
type textarea "Nuck"
type input "Nucka"
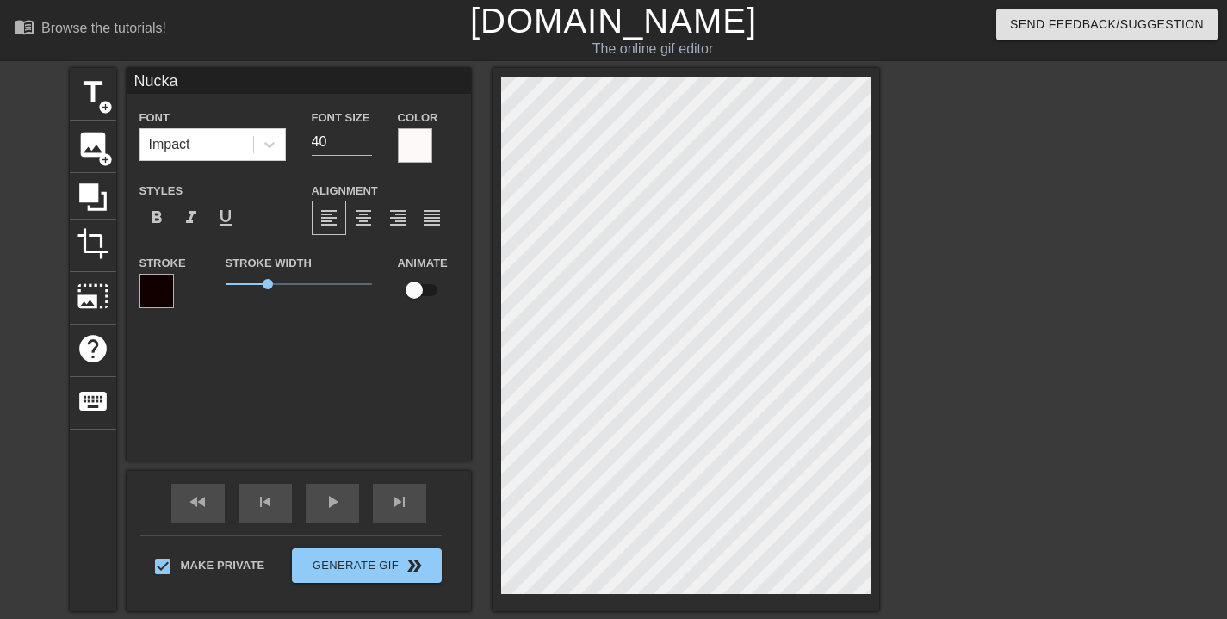
type textarea "Nucka"
type input "N"
type textarea "N"
type input "Ni"
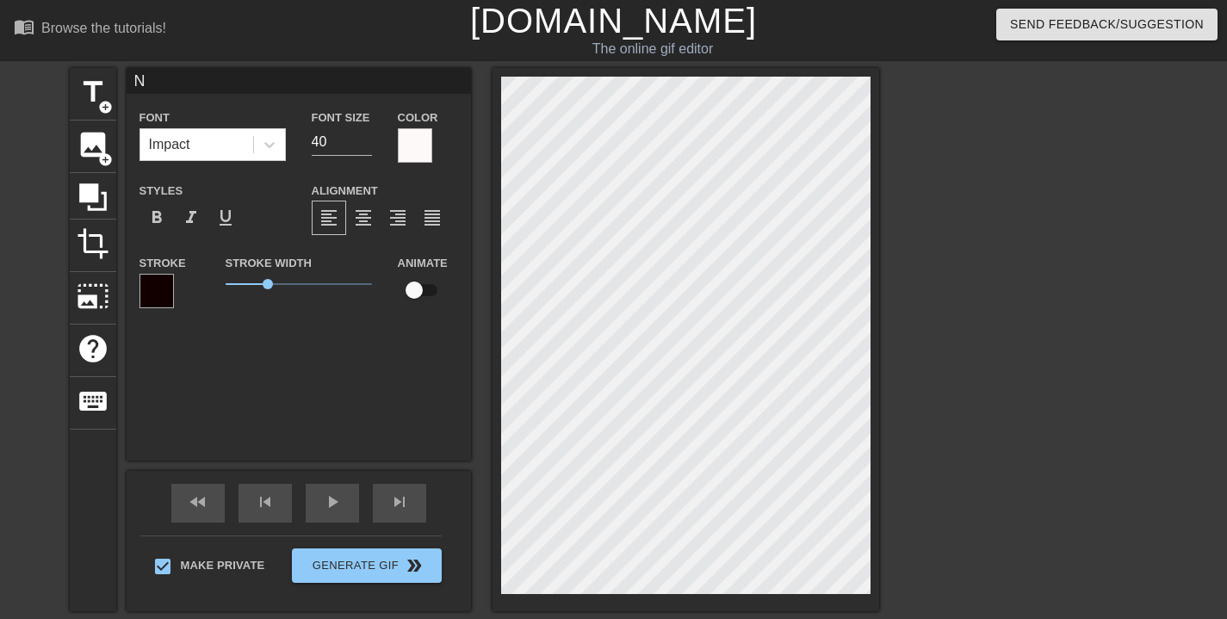
type textarea "Ni"
type input "Nii"
type textarea "Nii"
type input "Niig"
type textarea "Niig"
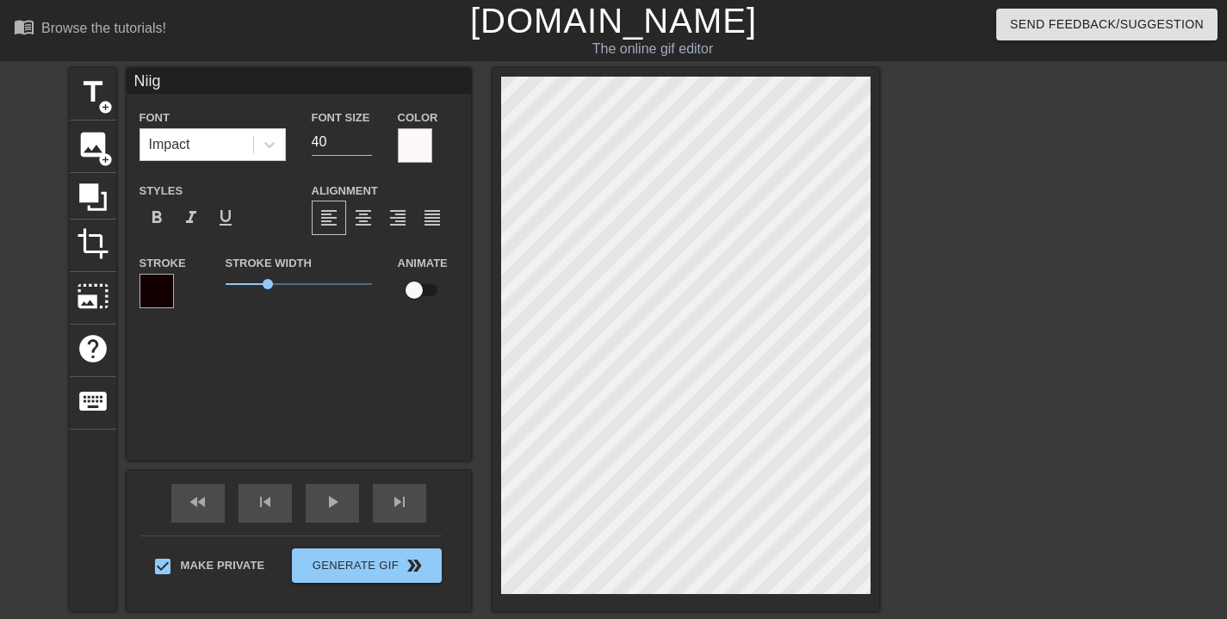
type input "Nii"
type textarea "Nii"
type input "Ni"
type textarea "Ni"
type input "Nig"
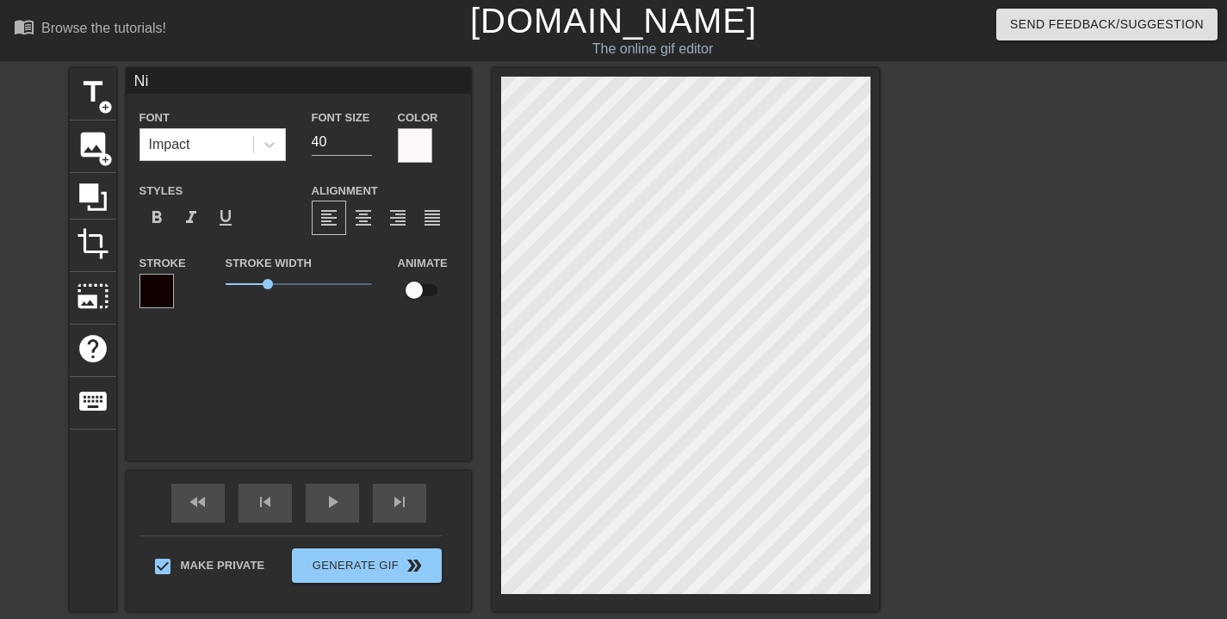
type textarea "Nig"
type input "Nigg"
type textarea "Nigg"
type input "Nigga"
type textarea "Nigga"
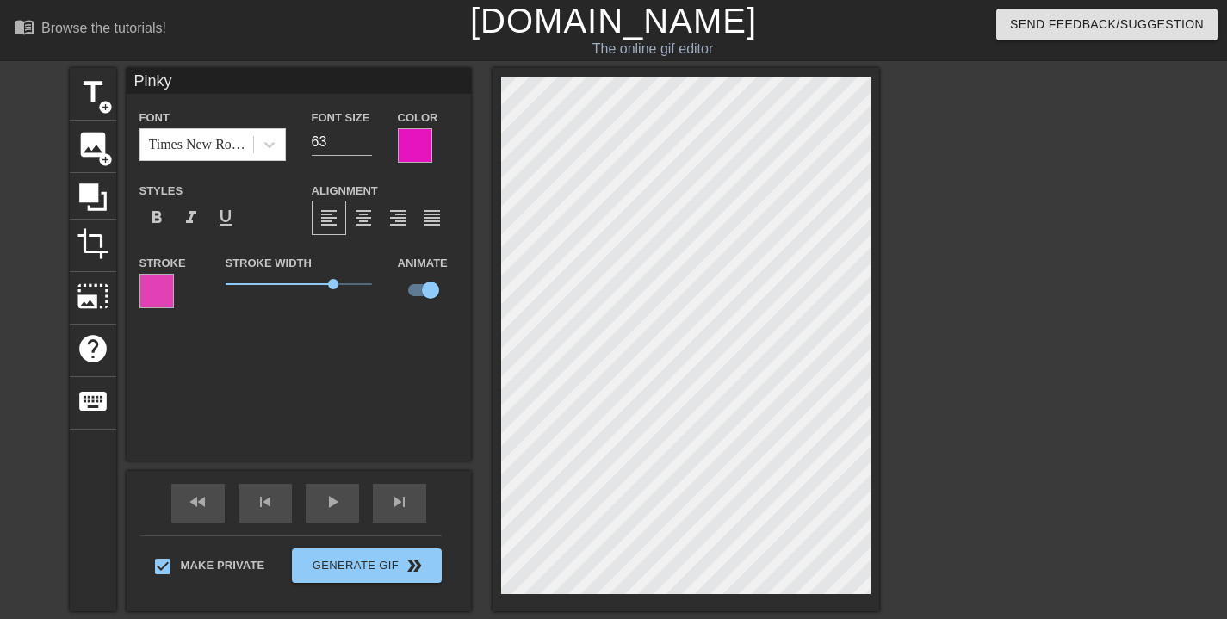
type input "Nigga"
type input "40"
checkbox input "false"
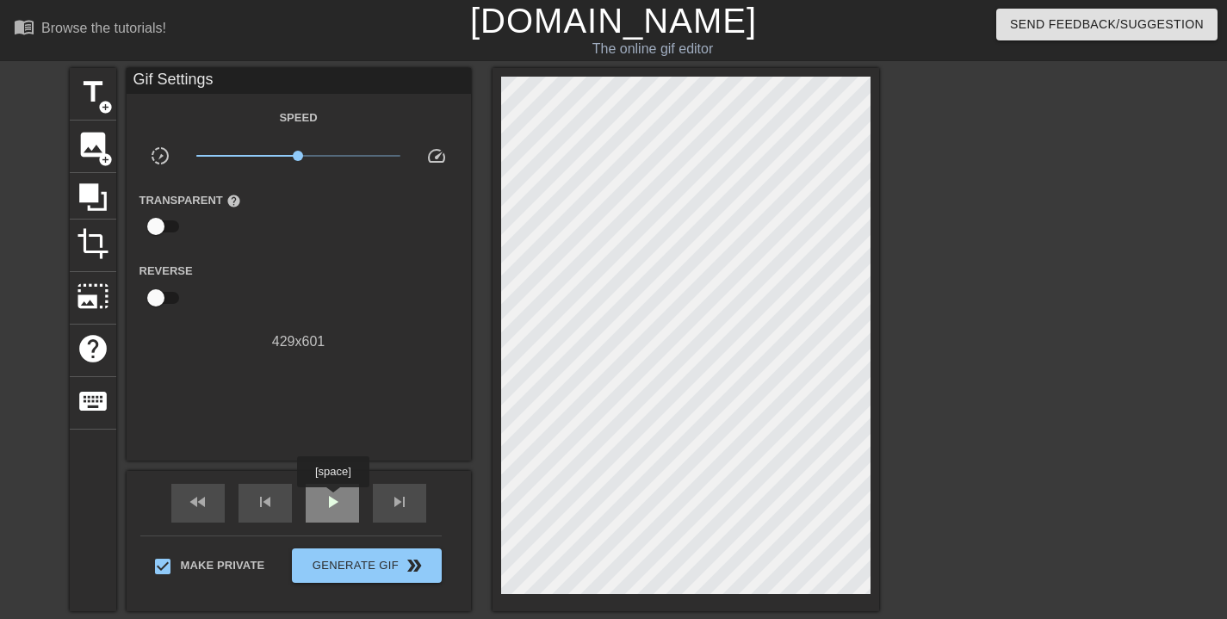
click at [336, 499] on span "play_arrow" at bounding box center [332, 502] width 21 height 21
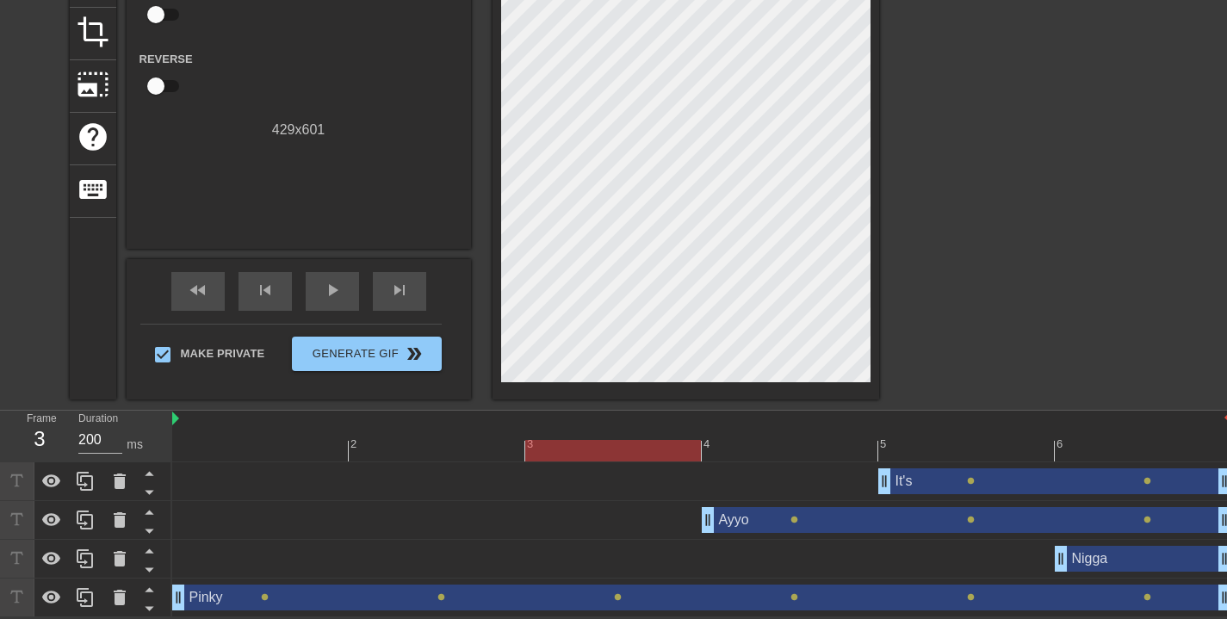
click at [1035, 486] on div "It's drag_handle drag_handle" at bounding box center [1054, 482] width 353 height 26
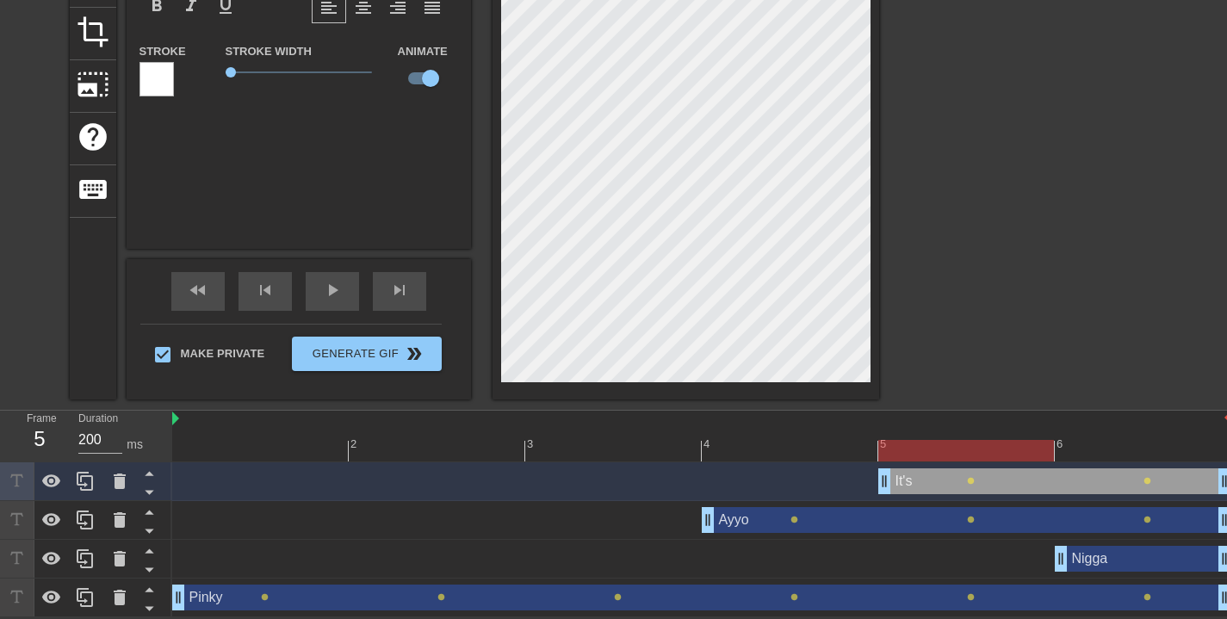
drag, startPoint x: 627, startPoint y: 450, endPoint x: 896, endPoint y: 456, distance: 268.8
click at [896, 456] on div at bounding box center [966, 451] width 176 height 22
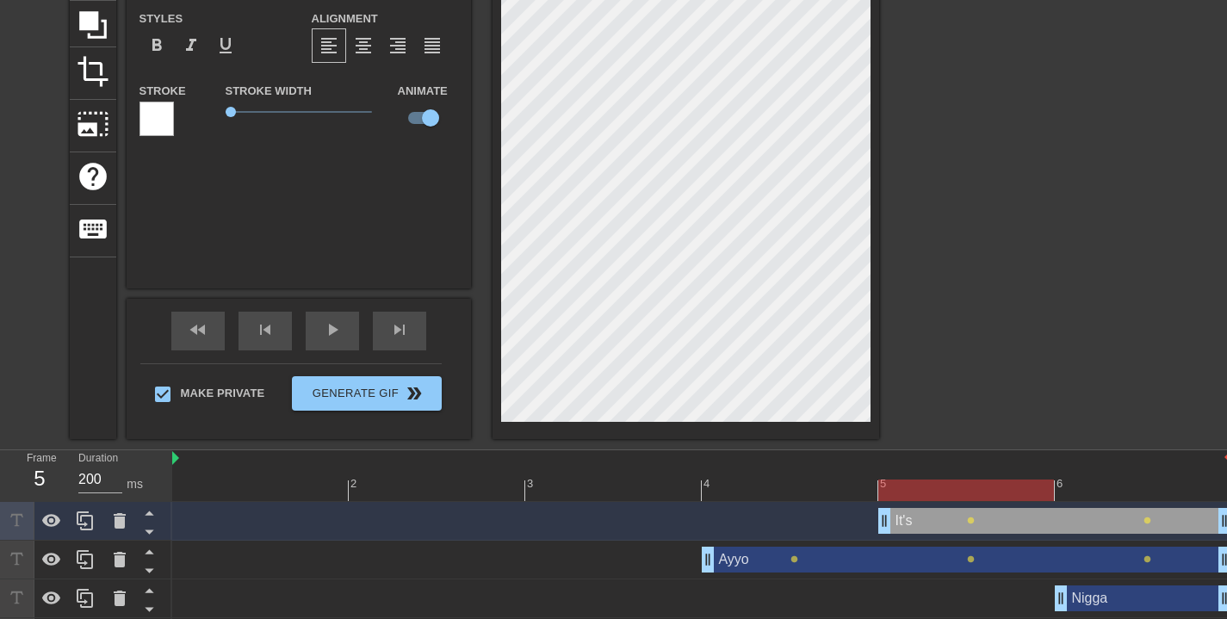
drag, startPoint x: 941, startPoint y: 492, endPoint x: 1034, endPoint y: 491, distance: 93.0
click at [1034, 491] on div at bounding box center [966, 491] width 176 height 22
drag, startPoint x: 979, startPoint y: 486, endPoint x: 1075, endPoint y: 482, distance: 95.7
click at [1076, 482] on div at bounding box center [1144, 491] width 176 height 22
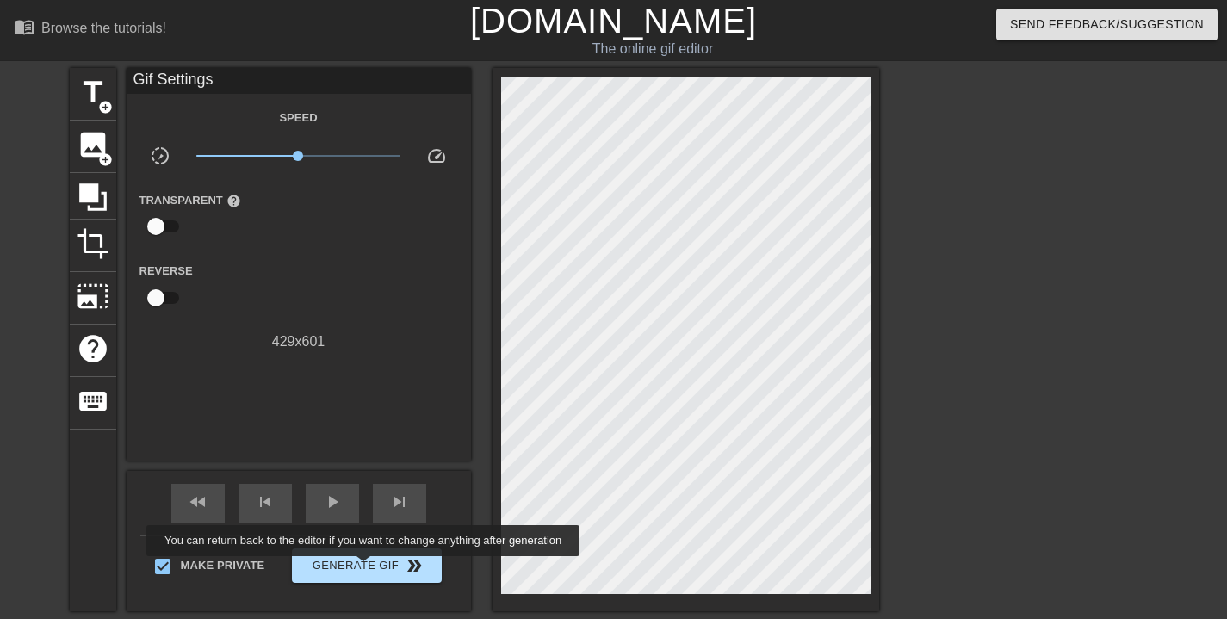
click at [375, 568] on span "Generate Gif double_arrow" at bounding box center [366, 566] width 135 height 21
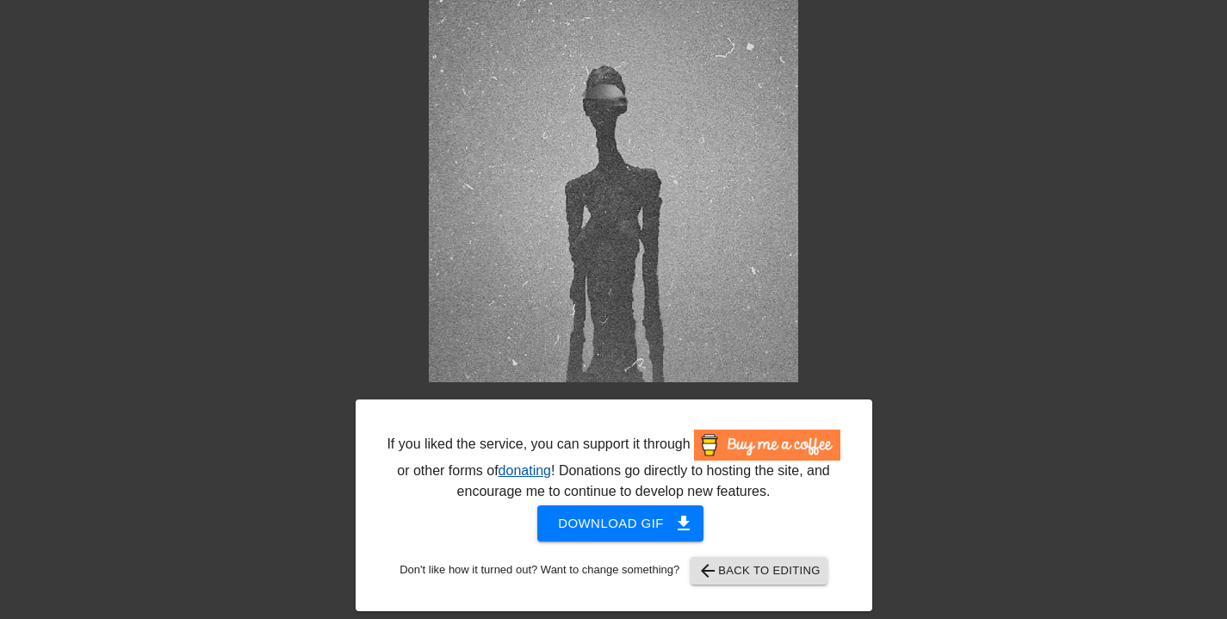
scroll to position [211, 0]
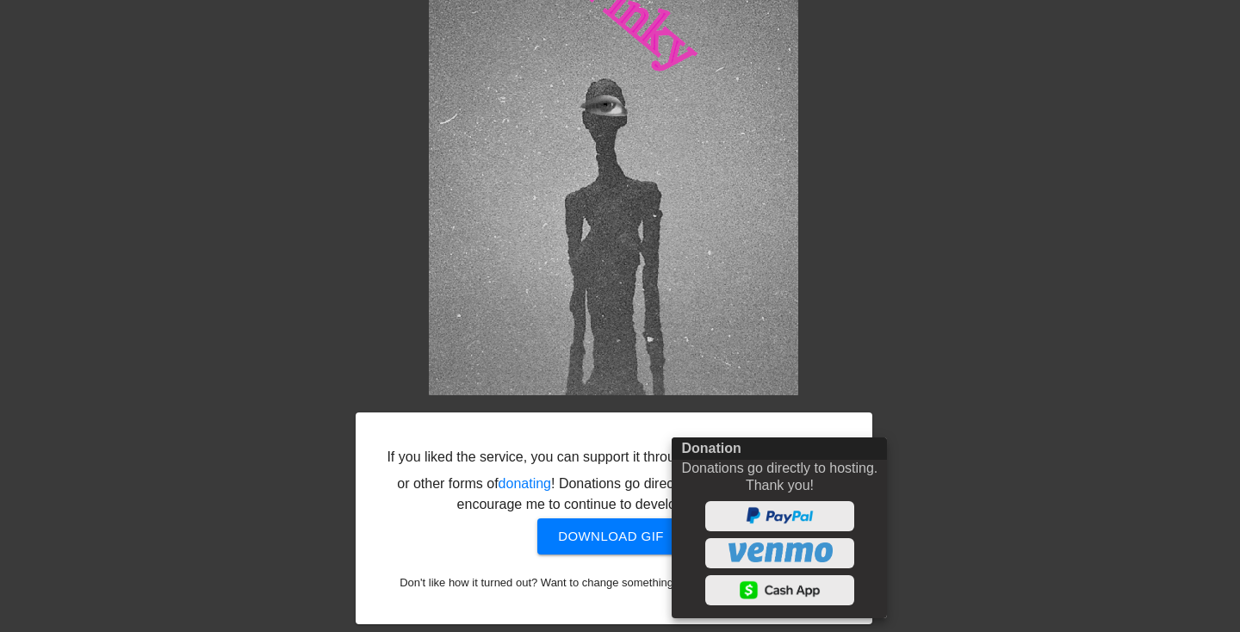
click at [984, 404] on div at bounding box center [620, 316] width 1240 height 632
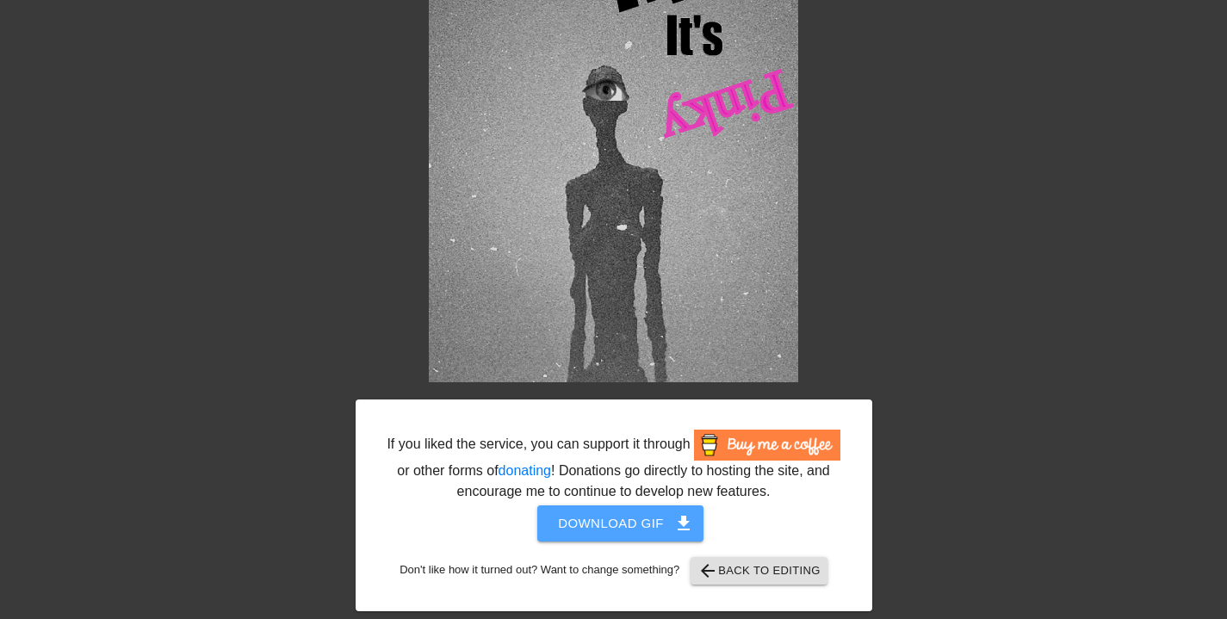
click at [636, 524] on button "Download gif get_app" at bounding box center [620, 524] width 166 height 36
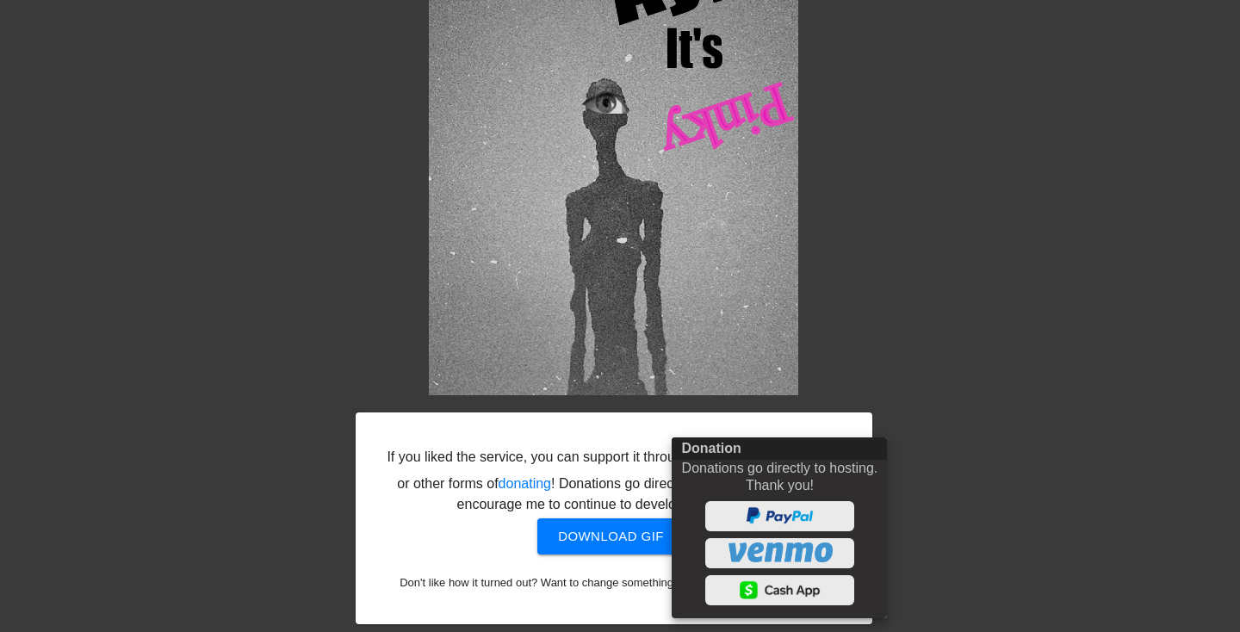
click at [930, 278] on div at bounding box center [620, 316] width 1240 height 632
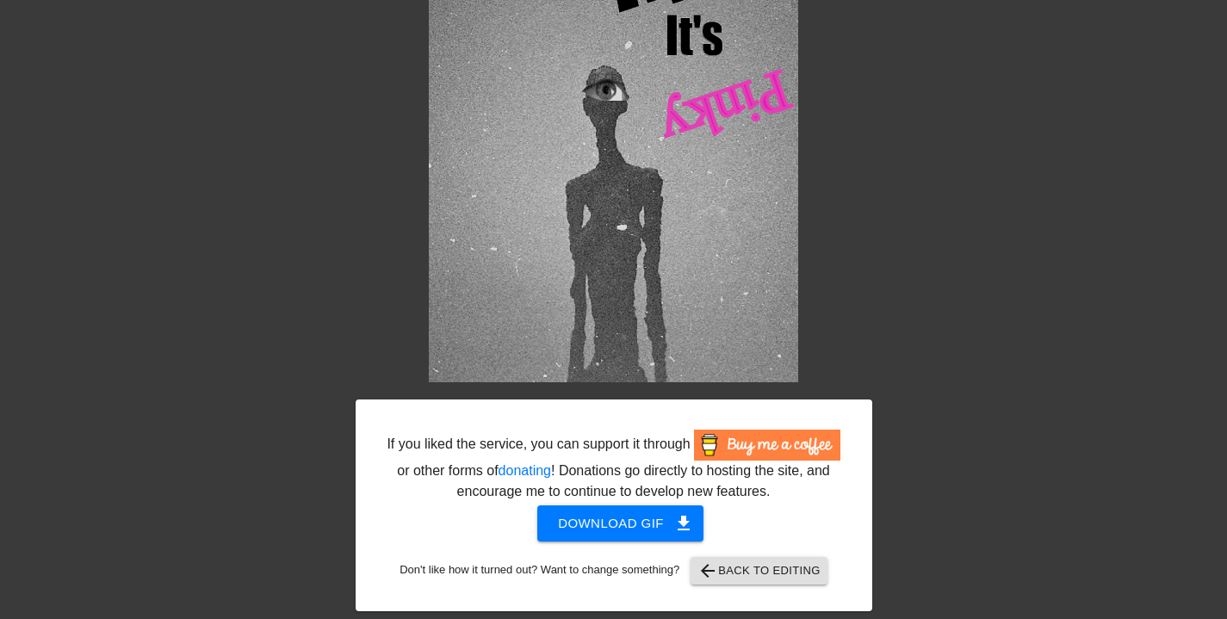
click at [770, 578] on span "arrow_back Back to Editing" at bounding box center [759, 571] width 123 height 21
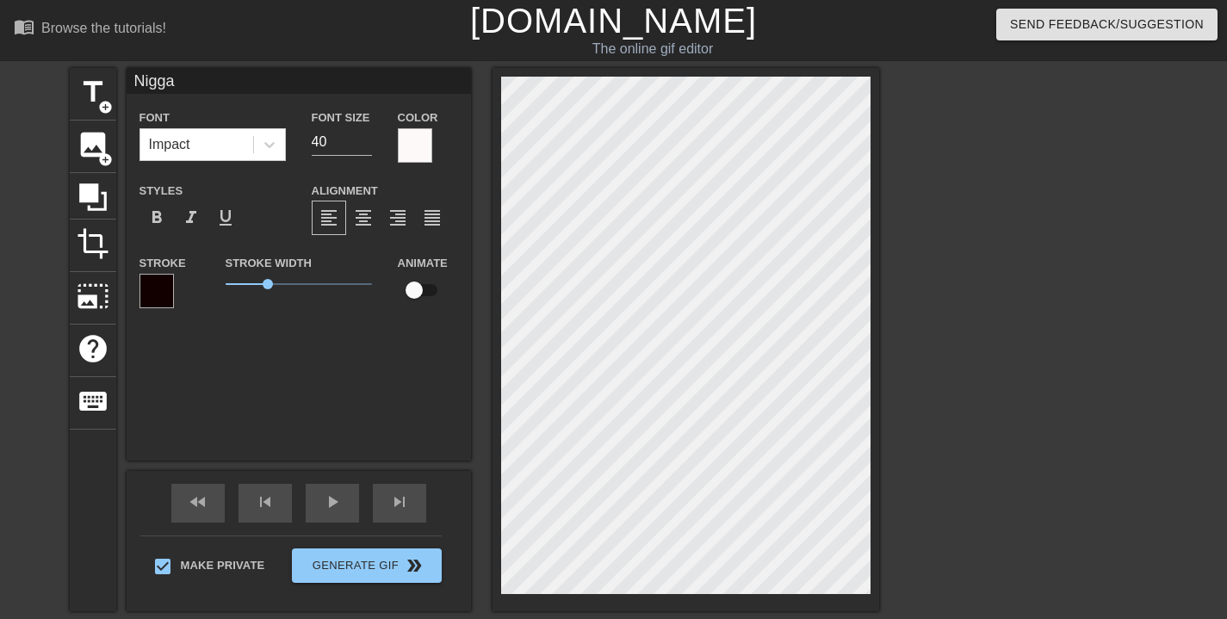
scroll to position [213, 0]
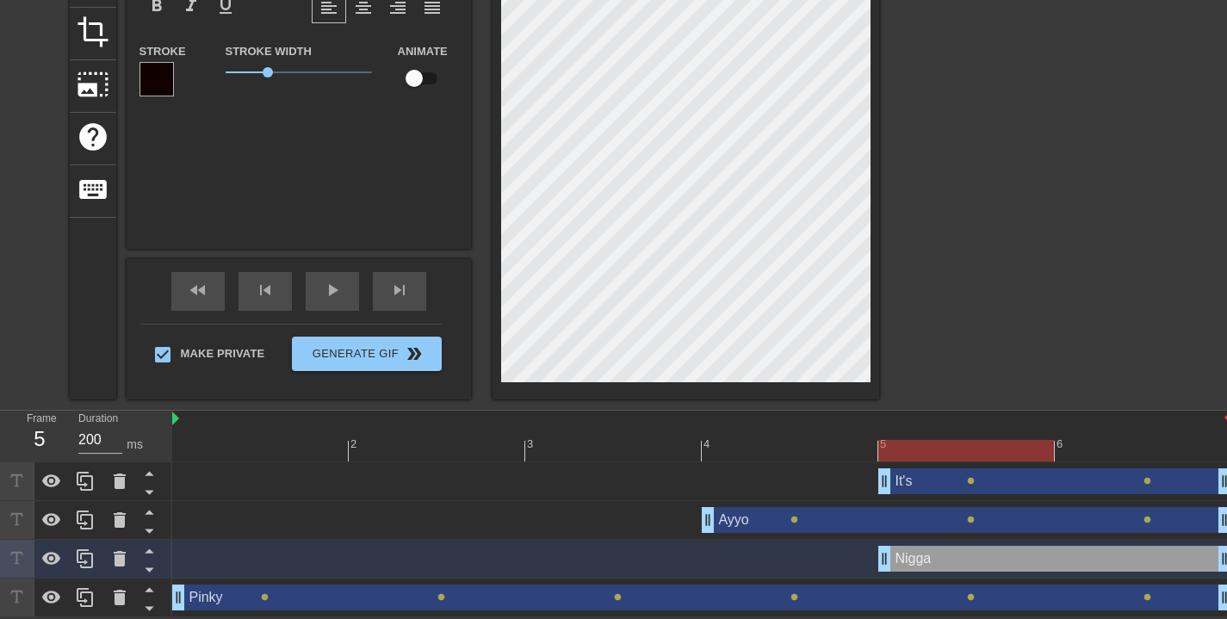
drag, startPoint x: 1059, startPoint y: 567, endPoint x: 948, endPoint y: 559, distance: 111.4
click at [962, 562] on div "Nigga drag_handle drag_handle" at bounding box center [1054, 559] width 353 height 26
drag, startPoint x: 1052, startPoint y: 450, endPoint x: 1090, endPoint y: 452, distance: 37.9
click at [1102, 456] on div at bounding box center [1143, 451] width 176 height 22
drag, startPoint x: 1077, startPoint y: 449, endPoint x: 1005, endPoint y: 470, distance: 75.5
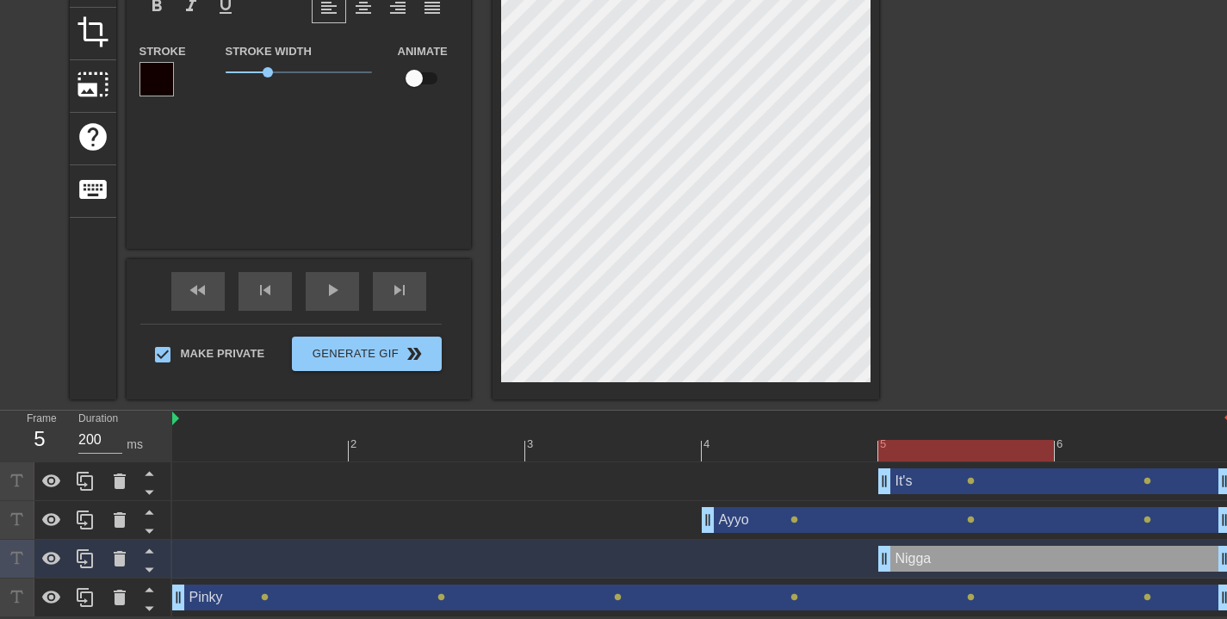
click at [1043, 451] on div at bounding box center [966, 451] width 176 height 22
click at [420, 79] on input "checkbox" at bounding box center [414, 78] width 98 height 33
checkbox input "true"
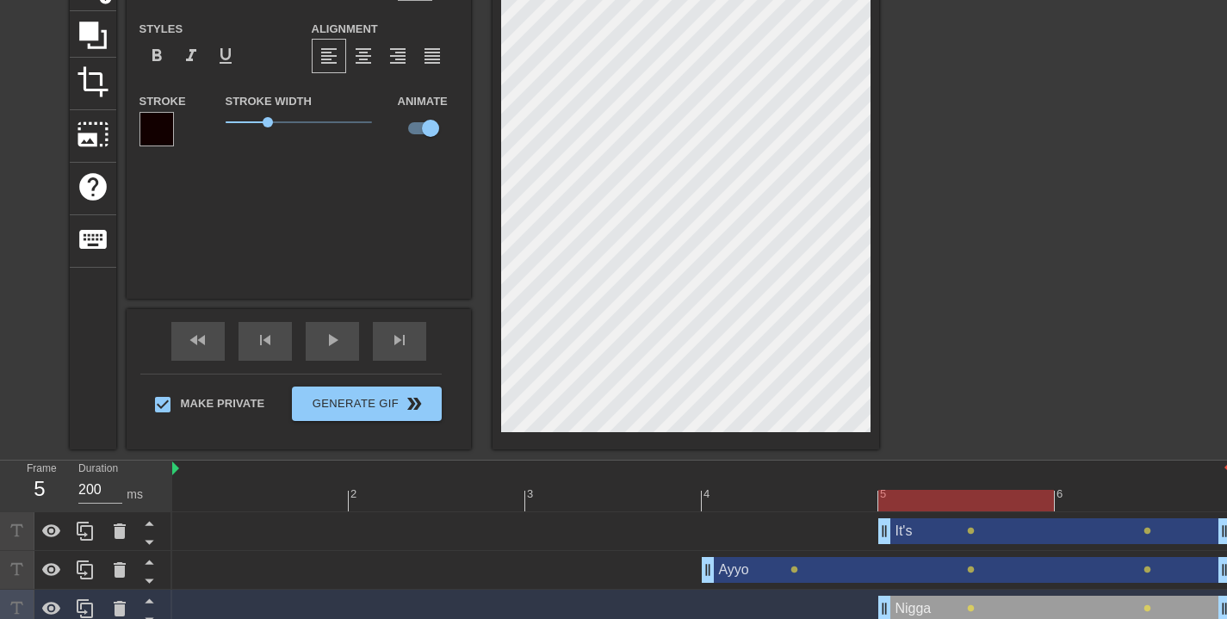
scroll to position [111, 0]
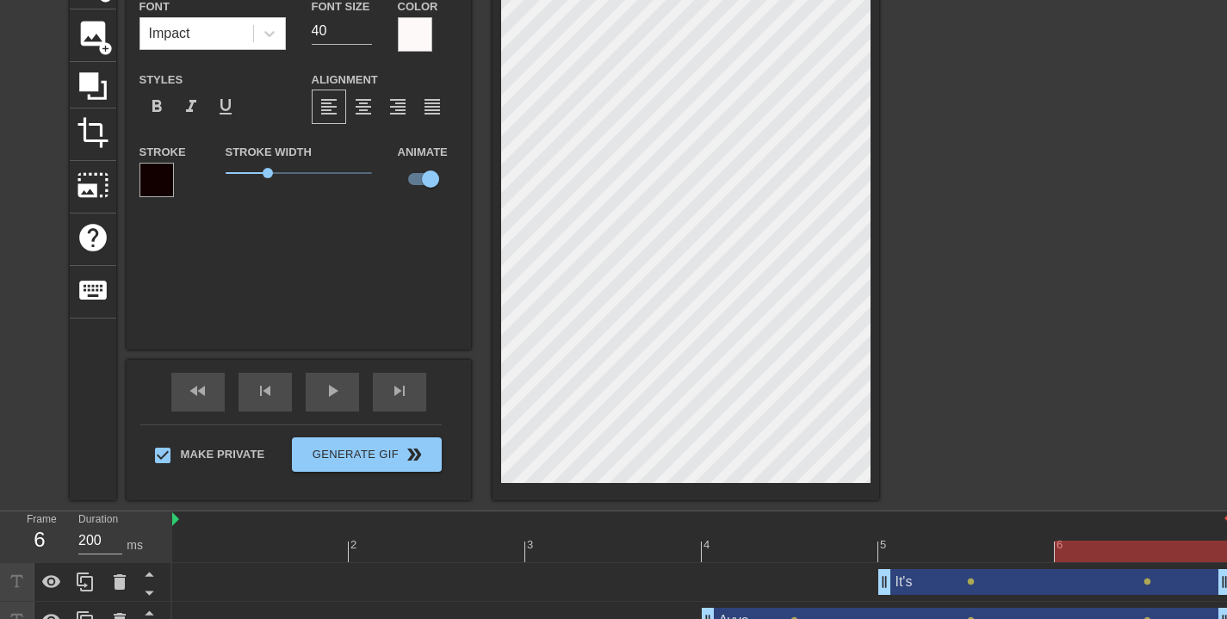
type input "Pinky"
type input "63"
type input "Ayyo"
type input "40"
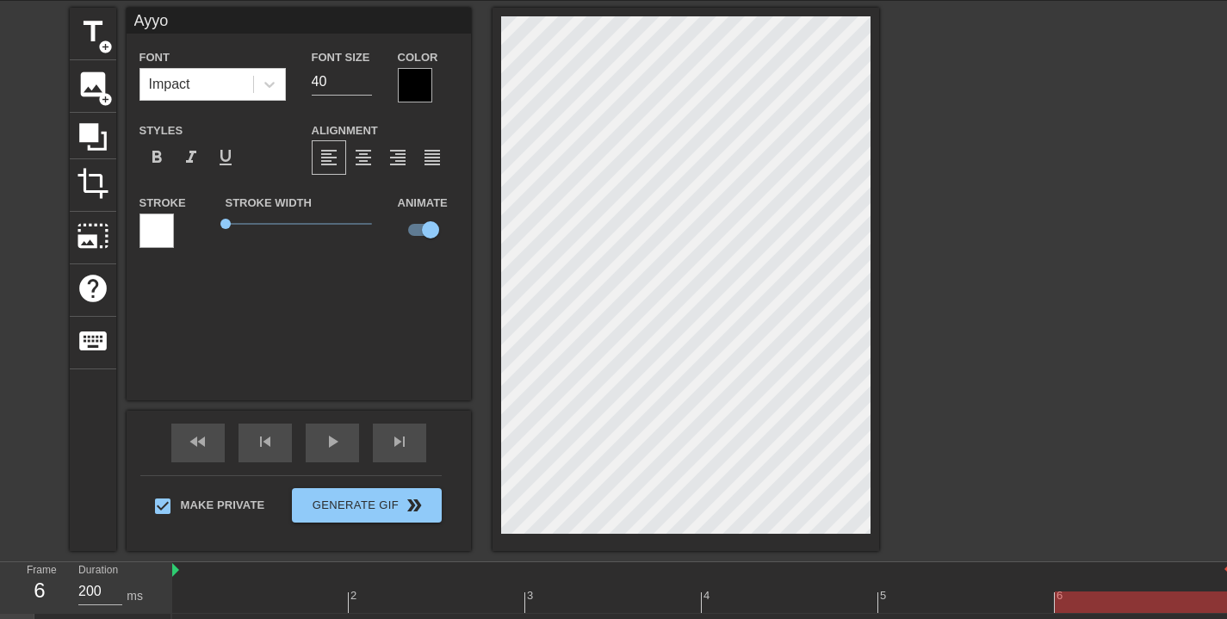
scroll to position [0, 0]
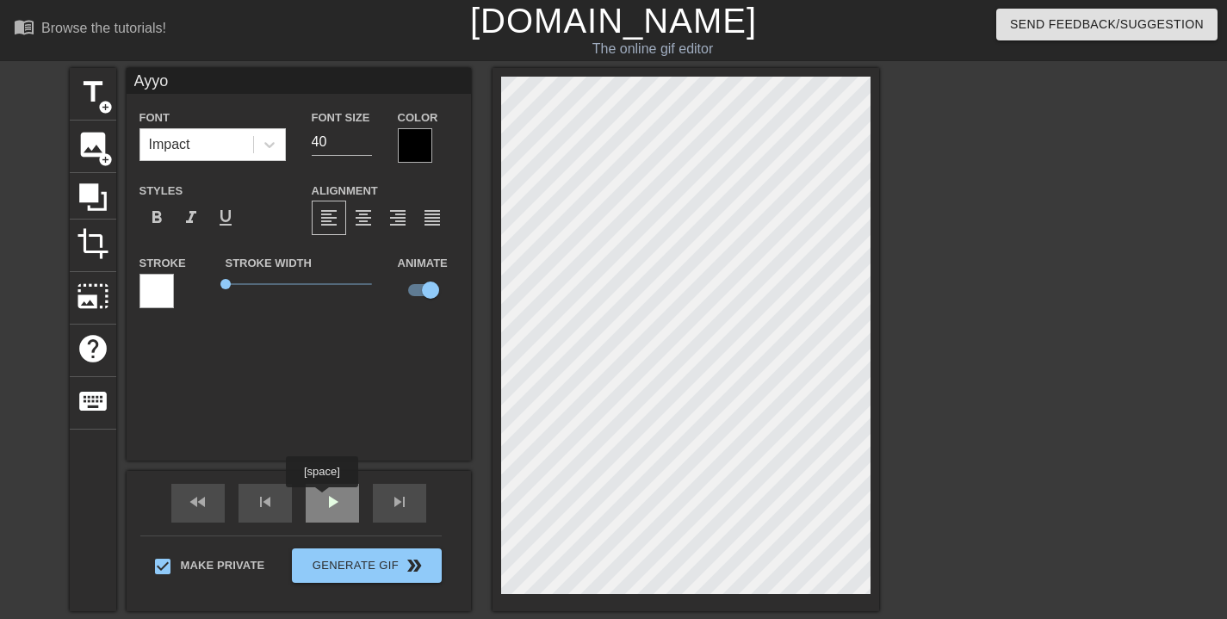
click at [324, 500] on span "play_arrow" at bounding box center [332, 502] width 21 height 21
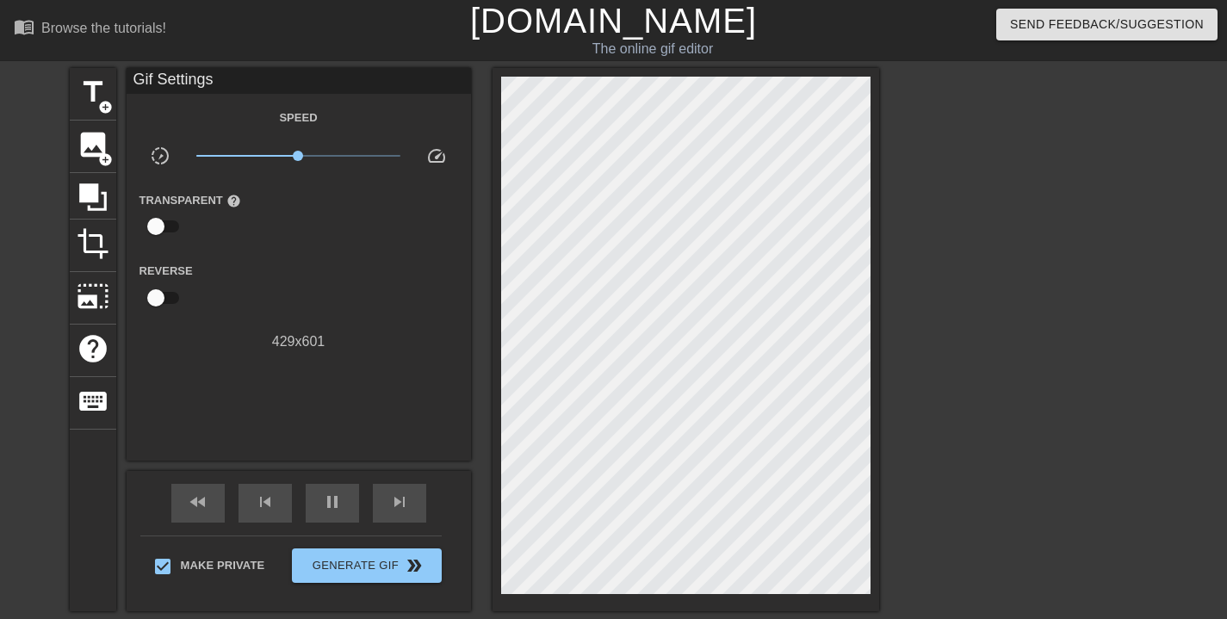
scroll to position [213, 0]
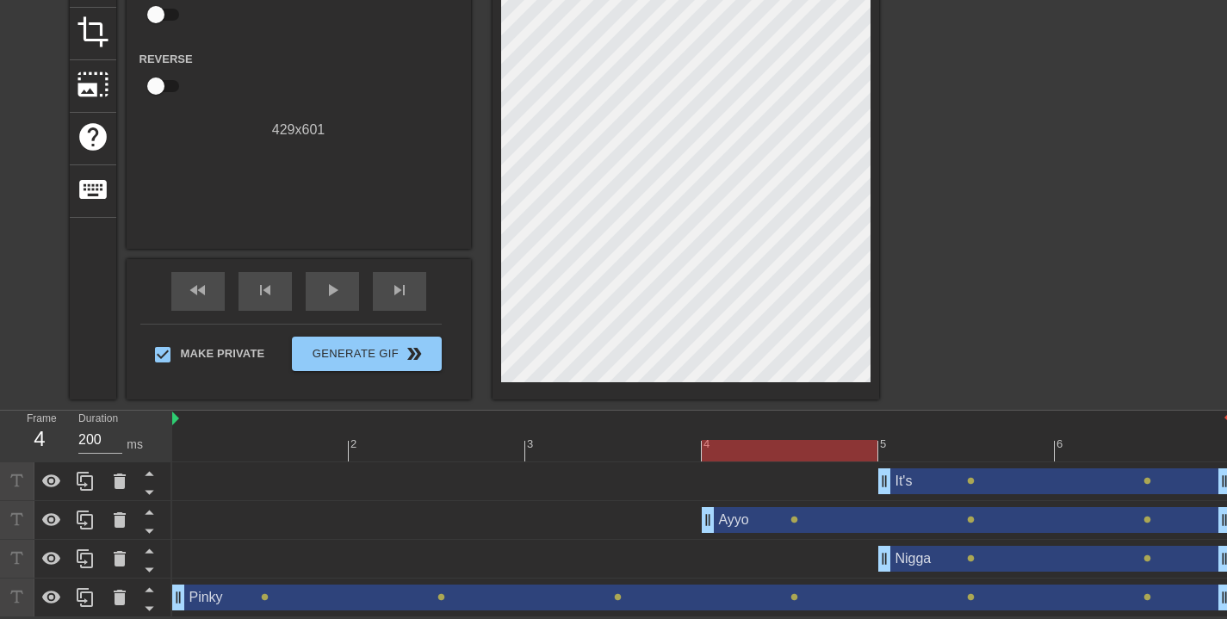
click at [914, 564] on div "Nigga drag_handle drag_handle" at bounding box center [1054, 559] width 353 height 26
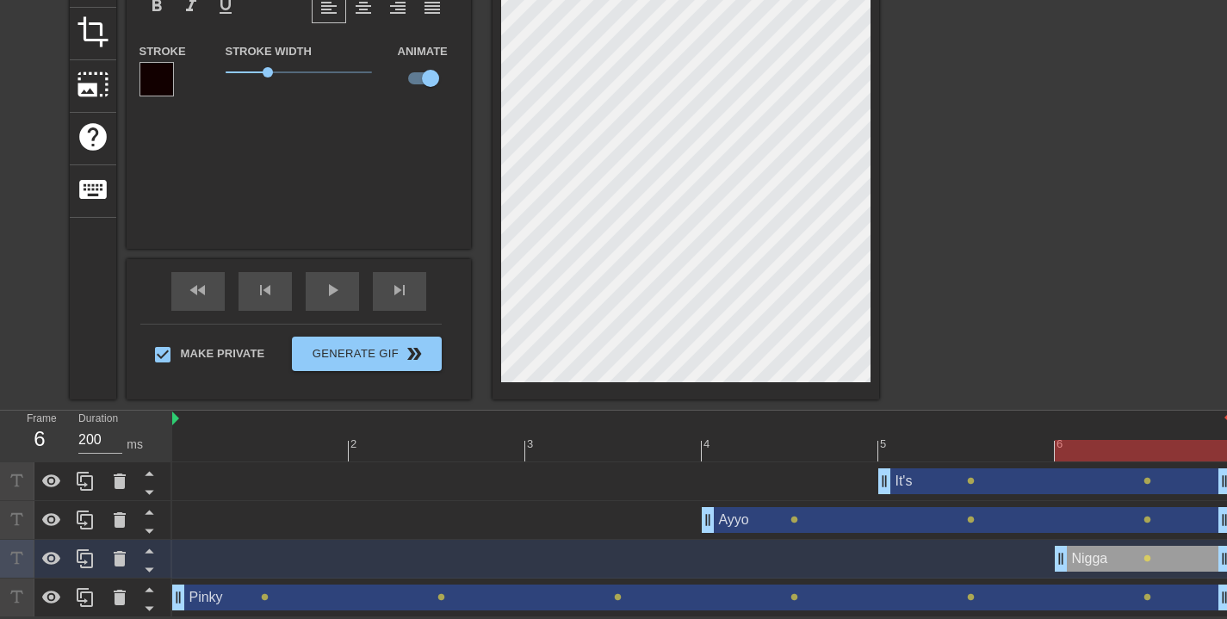
drag, startPoint x: 884, startPoint y: 561, endPoint x: 964, endPoint y: 512, distance: 93.9
click at [994, 564] on div "Nigga drag_handle drag_handle lens" at bounding box center [701, 559] width 1059 height 26
drag, startPoint x: 638, startPoint y: 450, endPoint x: 1091, endPoint y: 480, distance: 454.0
click at [1091, 480] on div "2 3 4 5 6 It's drag_handle drag_handle lens lens Ayyo drag_handle drag_handle l…" at bounding box center [699, 514] width 1055 height 207
click at [435, 81] on input "checkbox" at bounding box center [431, 78] width 98 height 33
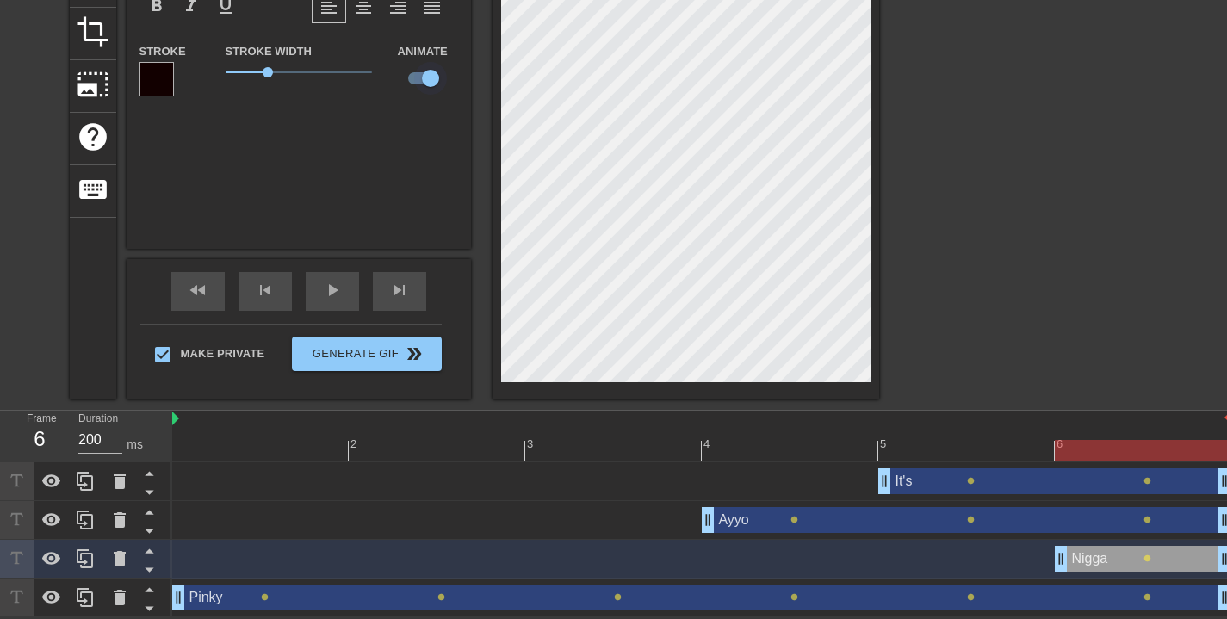
checkbox input "false"
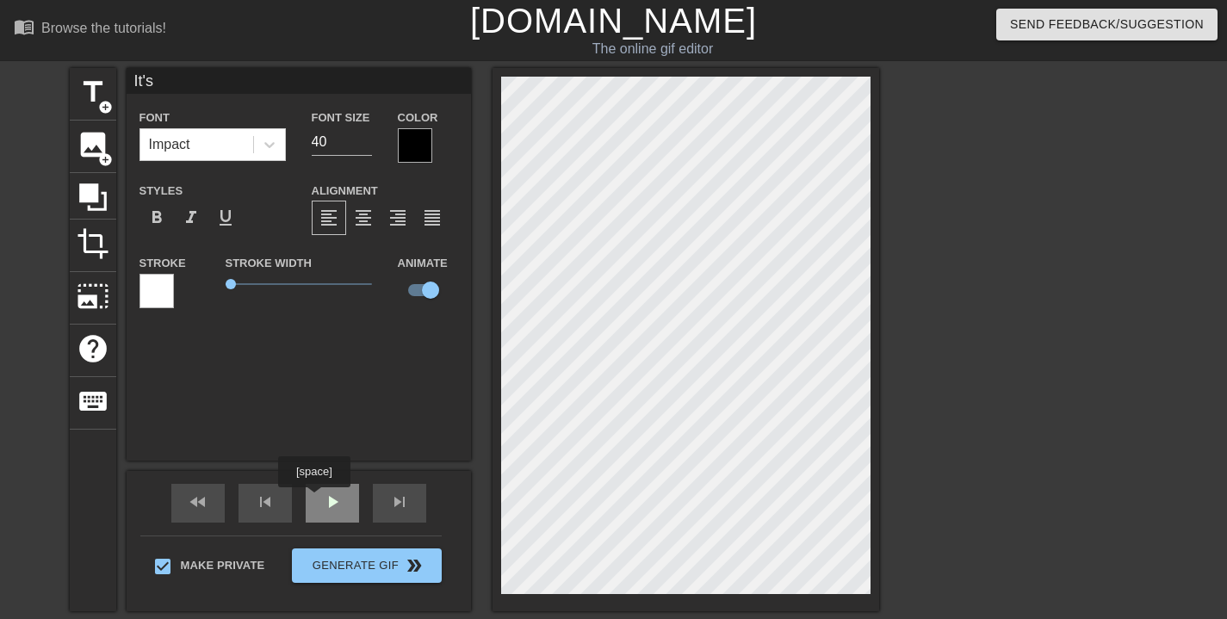
click at [317, 500] on div "play_arrow" at bounding box center [332, 503] width 53 height 39
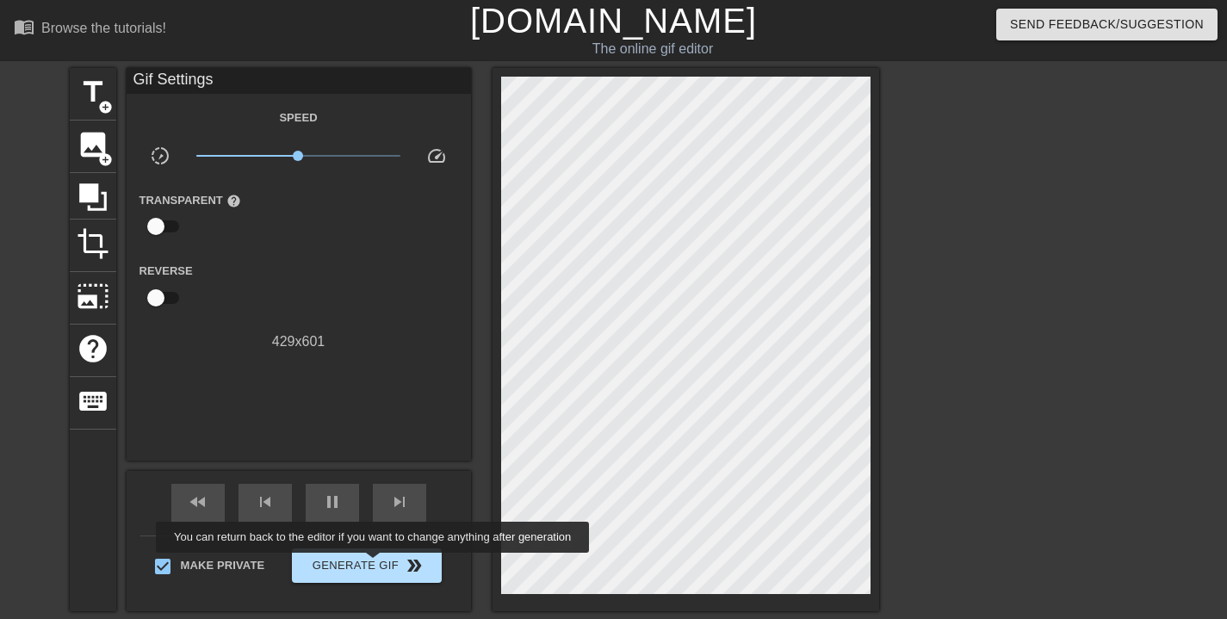
click at [384, 565] on span "Generate Gif double_arrow" at bounding box center [366, 566] width 135 height 21
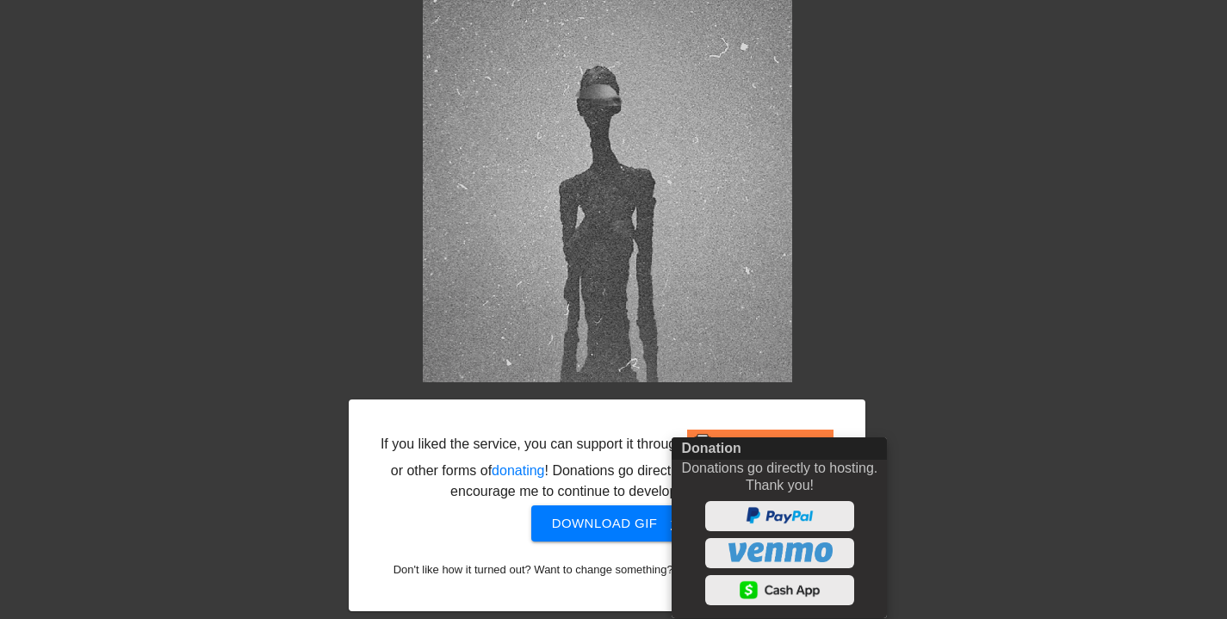
scroll to position [211, 0]
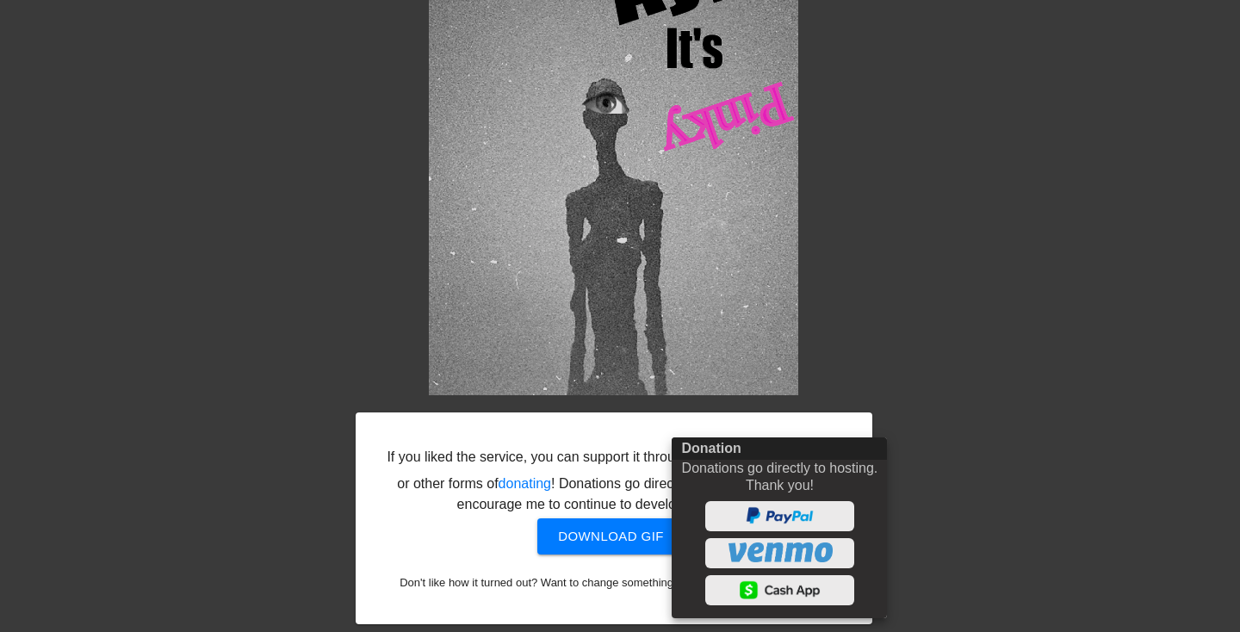
drag, startPoint x: 953, startPoint y: 376, endPoint x: 822, endPoint y: 440, distance: 145.6
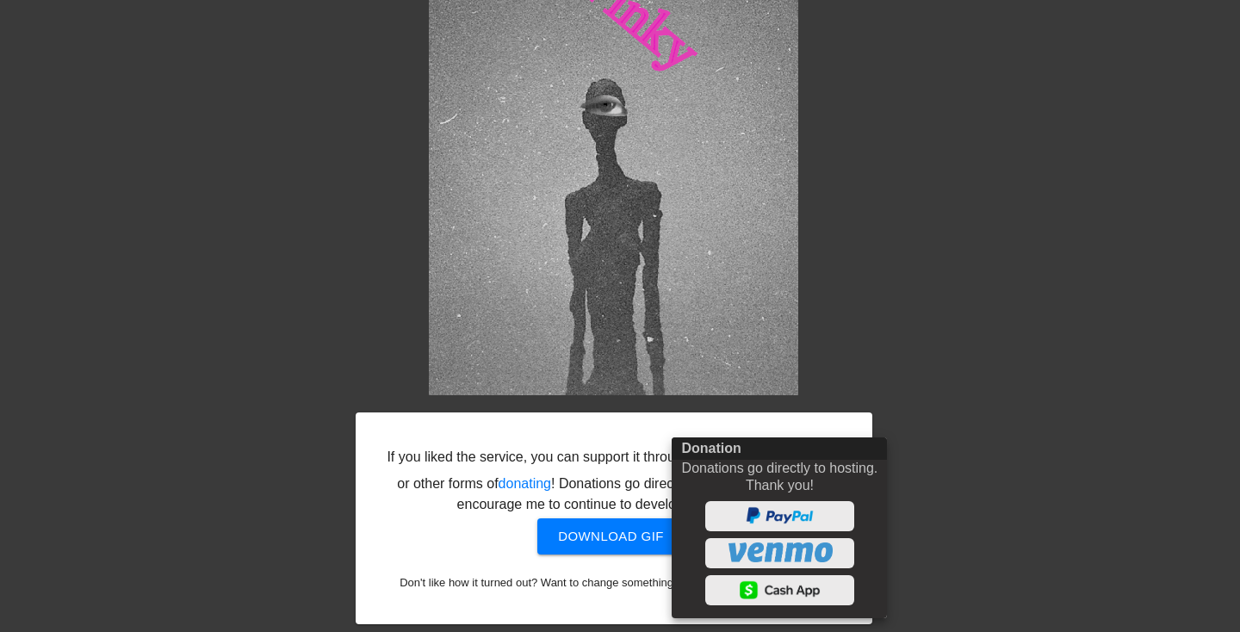
click at [953, 376] on div at bounding box center [620, 316] width 1240 height 632
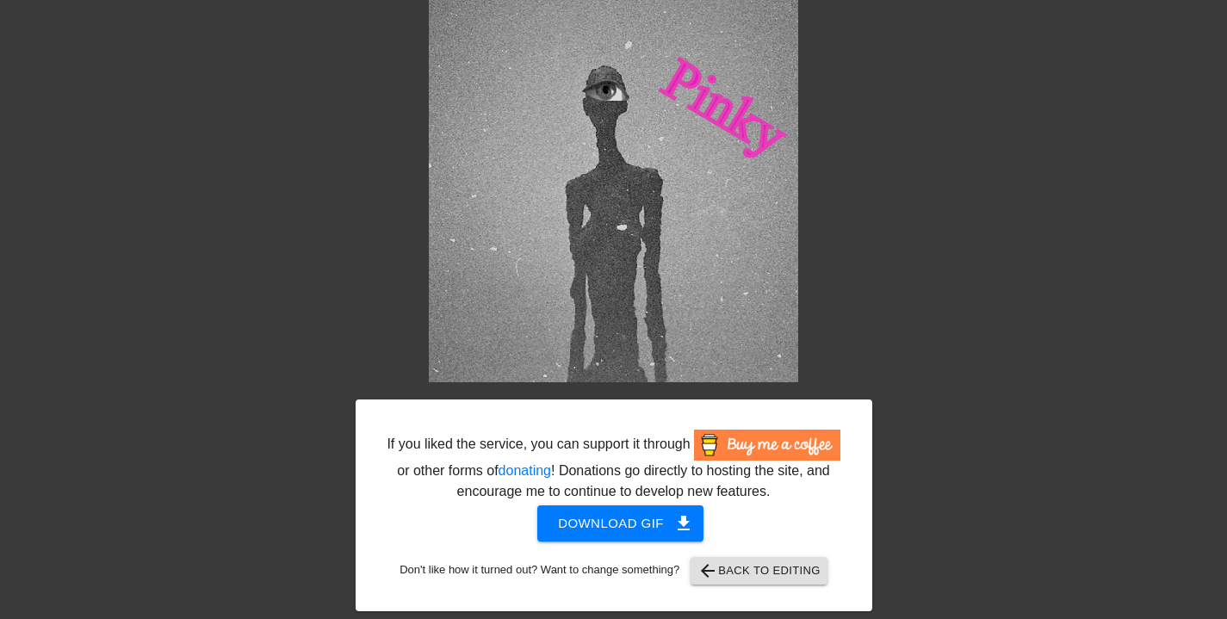
click at [620, 535] on span "Download gif get_app" at bounding box center [620, 523] width 125 height 22
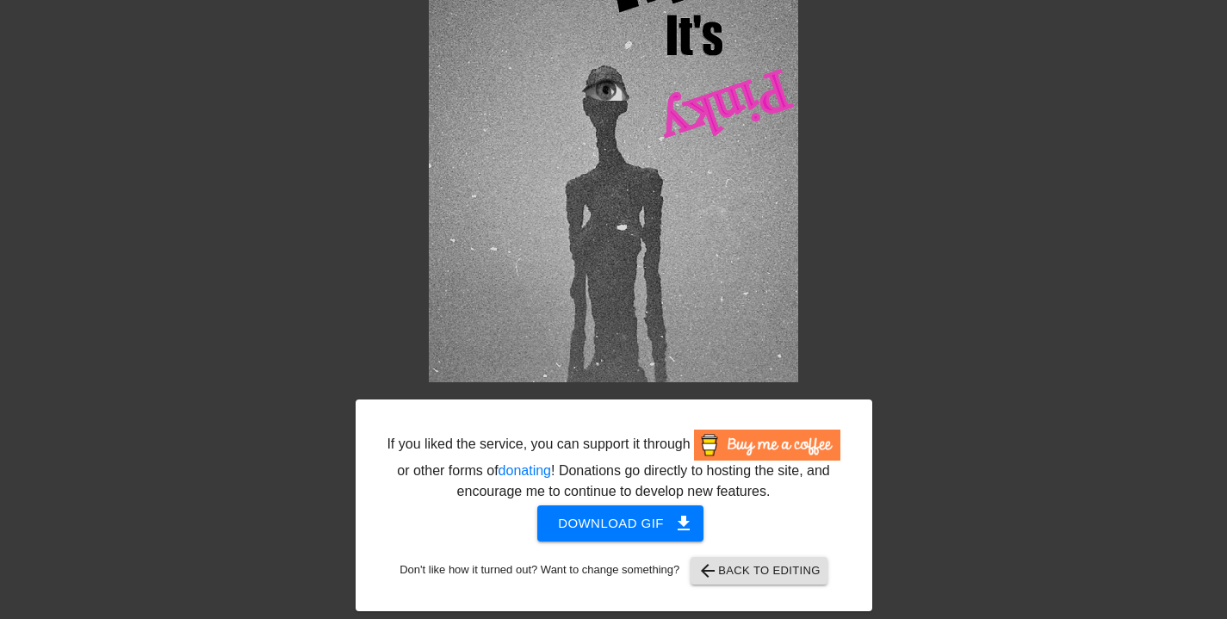
click at [766, 581] on span "arrow_back Back to Editing" at bounding box center [759, 571] width 123 height 21
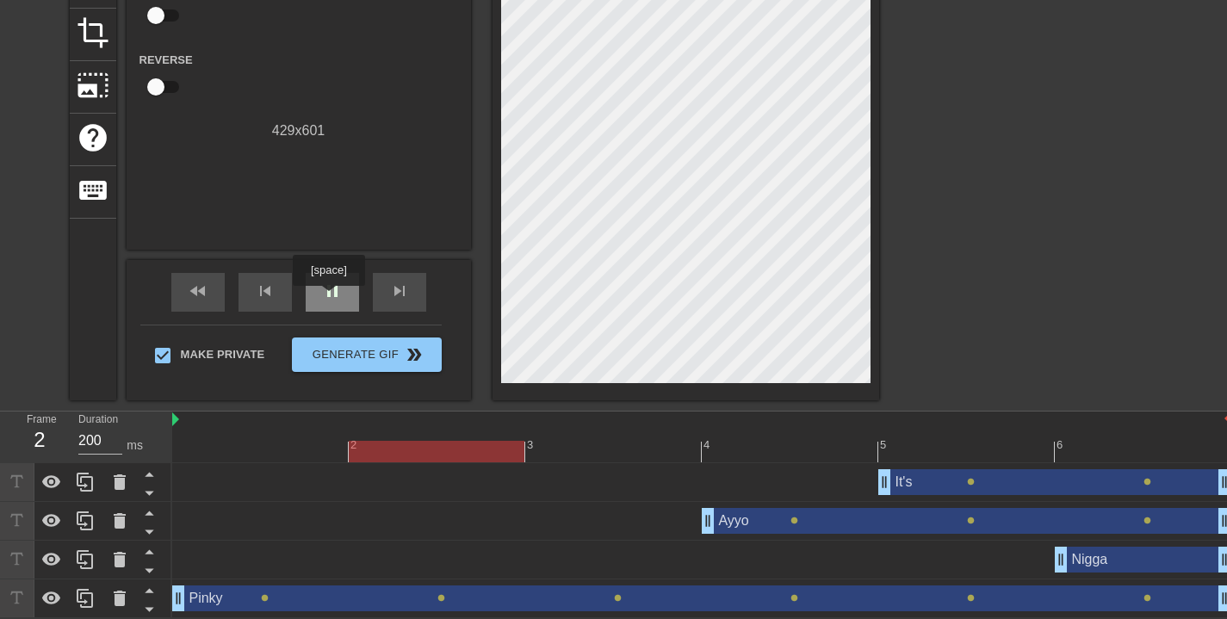
click at [331, 298] on span "pause" at bounding box center [332, 291] width 21 height 21
